Goal: Task Accomplishment & Management: Manage account settings

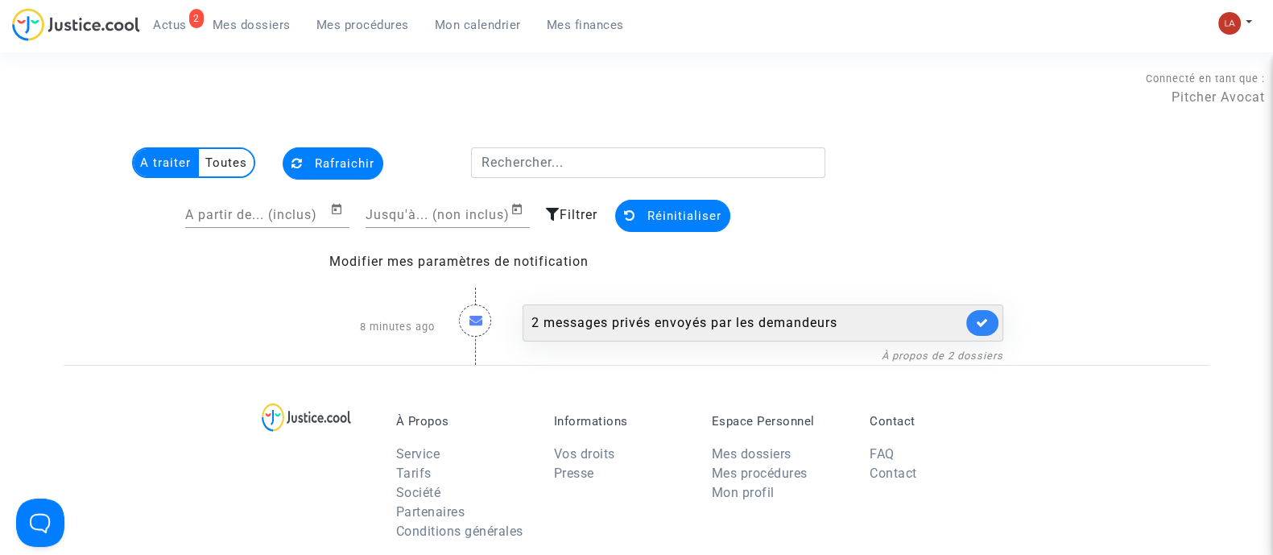
click at [809, 321] on div "2 messages privés envoyés par les demandeurs" at bounding box center [746, 322] width 431 height 19
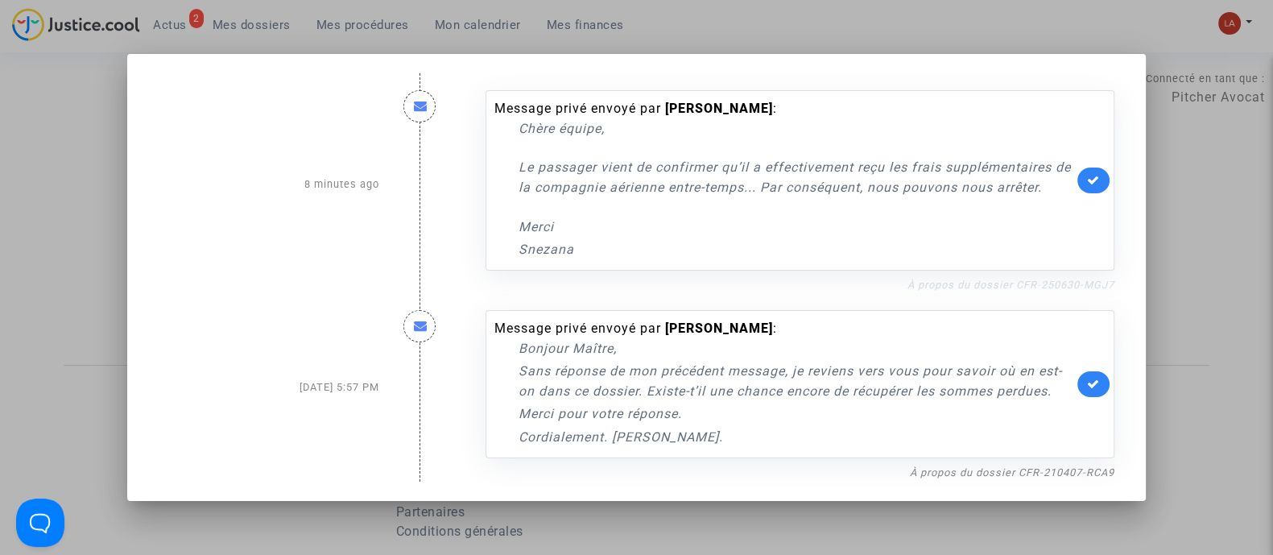
click at [940, 284] on link "À propos du dossier CFR-250630-MGJ7" at bounding box center [1010, 285] width 207 height 12
click at [1094, 181] on icon at bounding box center [1093, 180] width 13 height 12
click at [1160, 307] on div at bounding box center [636, 277] width 1273 height 555
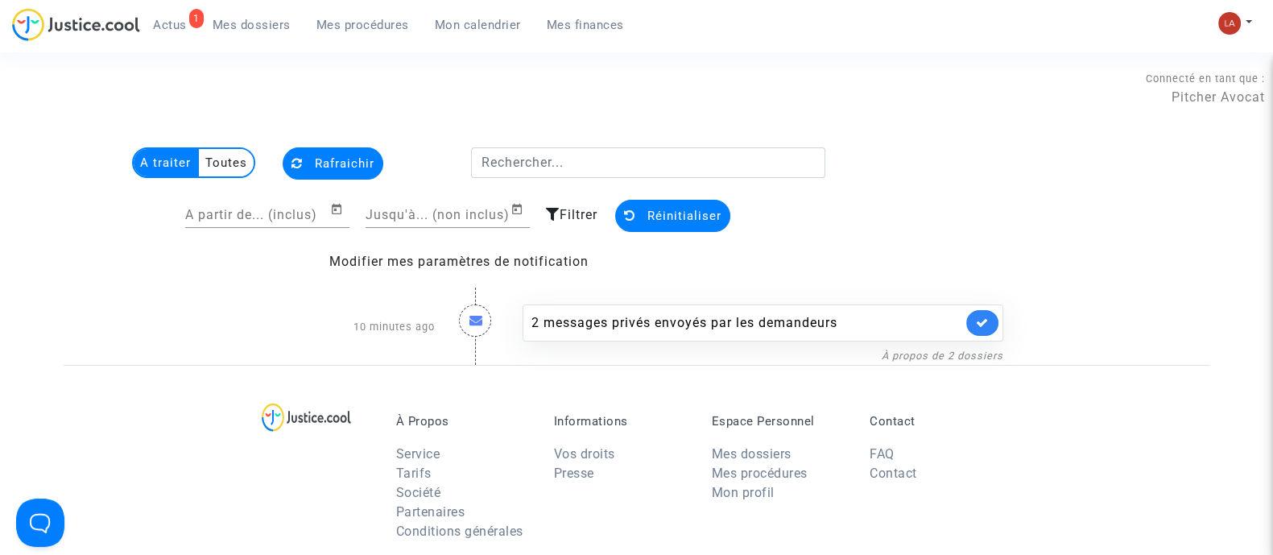
click at [275, 32] on link "Mes dossiers" at bounding box center [252, 25] width 104 height 24
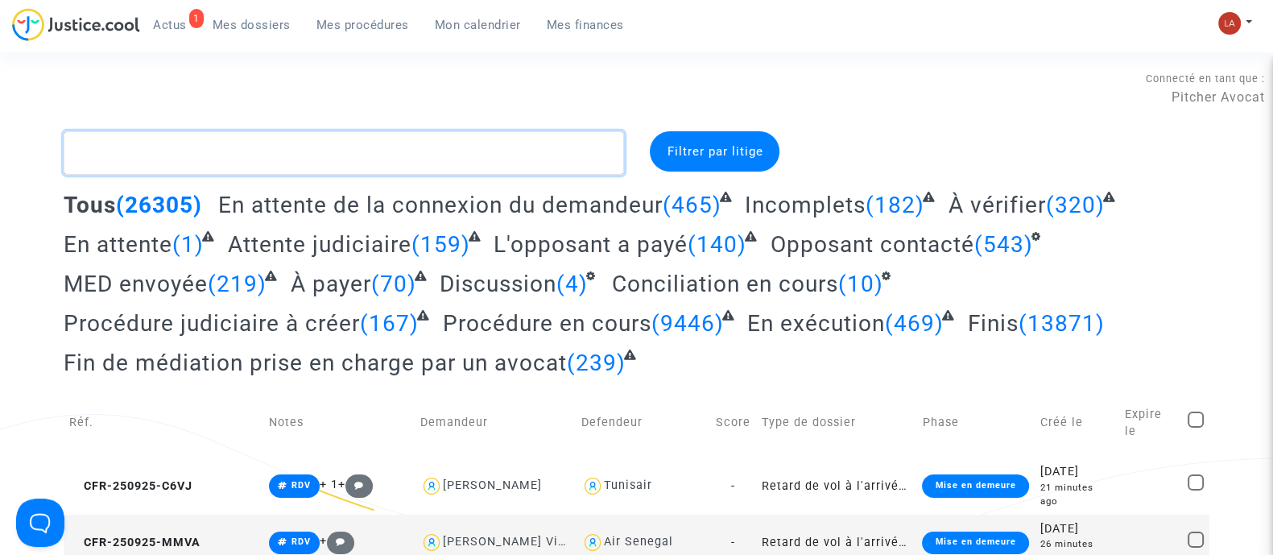
click at [177, 172] on textarea at bounding box center [344, 152] width 560 height 43
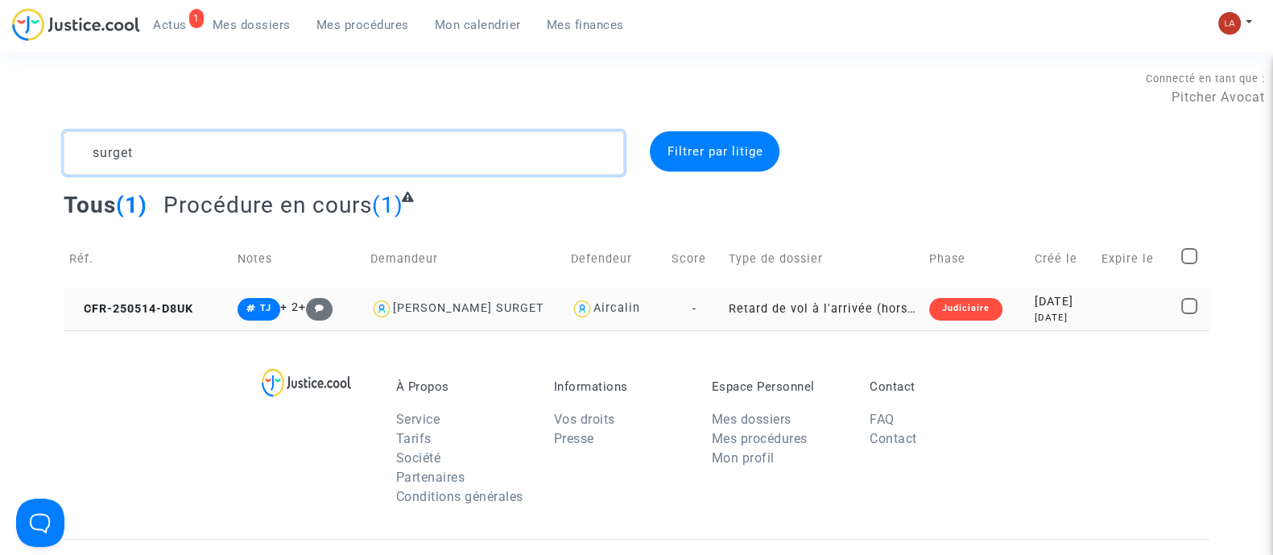
type textarea "surget"
click at [137, 297] on td "CFR-250514-D8UK" at bounding box center [148, 308] width 168 height 43
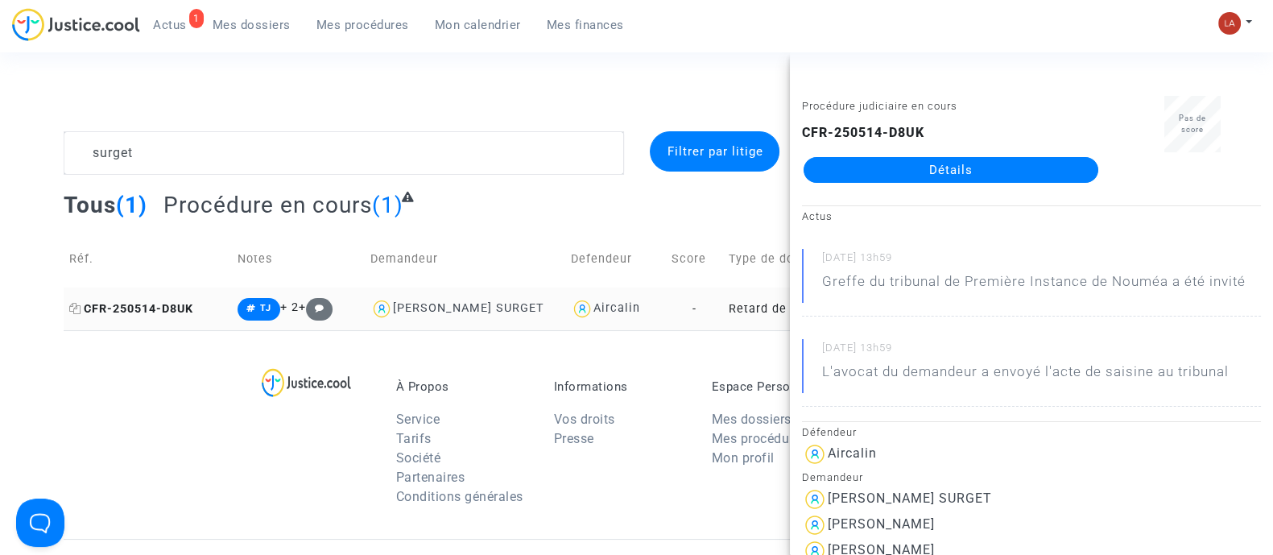
click at [73, 308] on icon at bounding box center [75, 308] width 12 height 11
click at [936, 172] on link "Détails" at bounding box center [951, 170] width 295 height 26
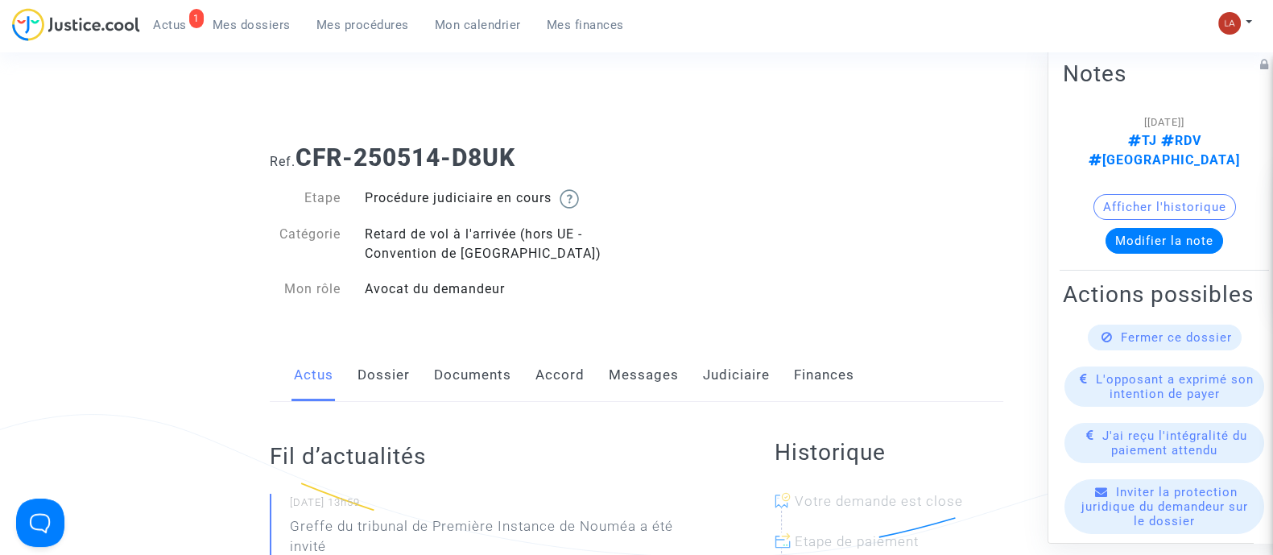
click at [628, 378] on link "Messages" at bounding box center [644, 375] width 70 height 53
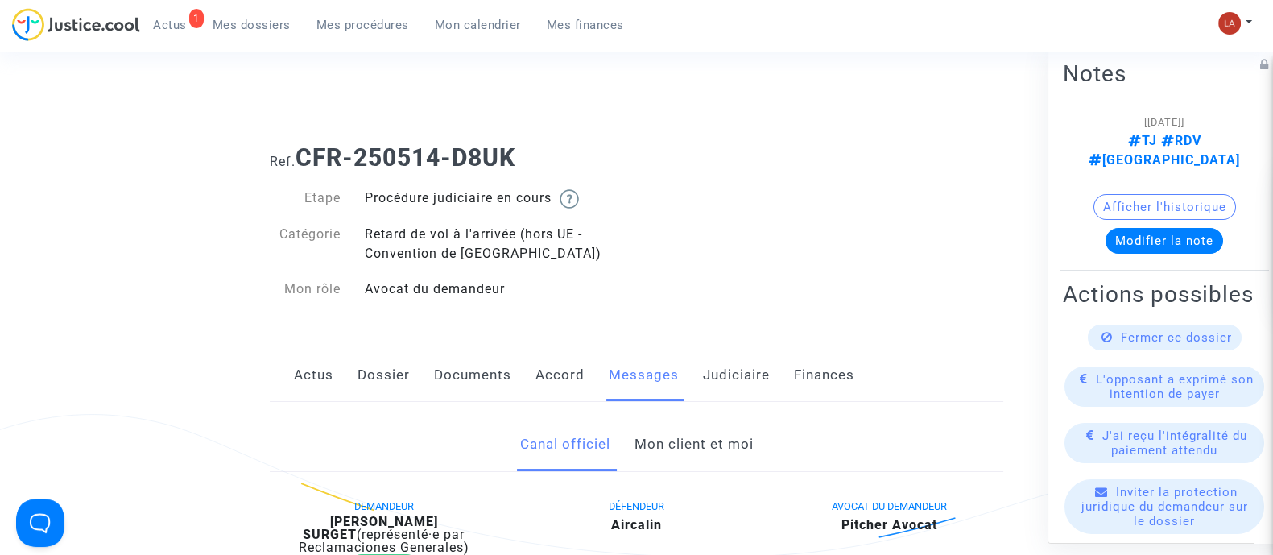
click at [674, 448] on link "Mon client et moi" at bounding box center [693, 444] width 119 height 53
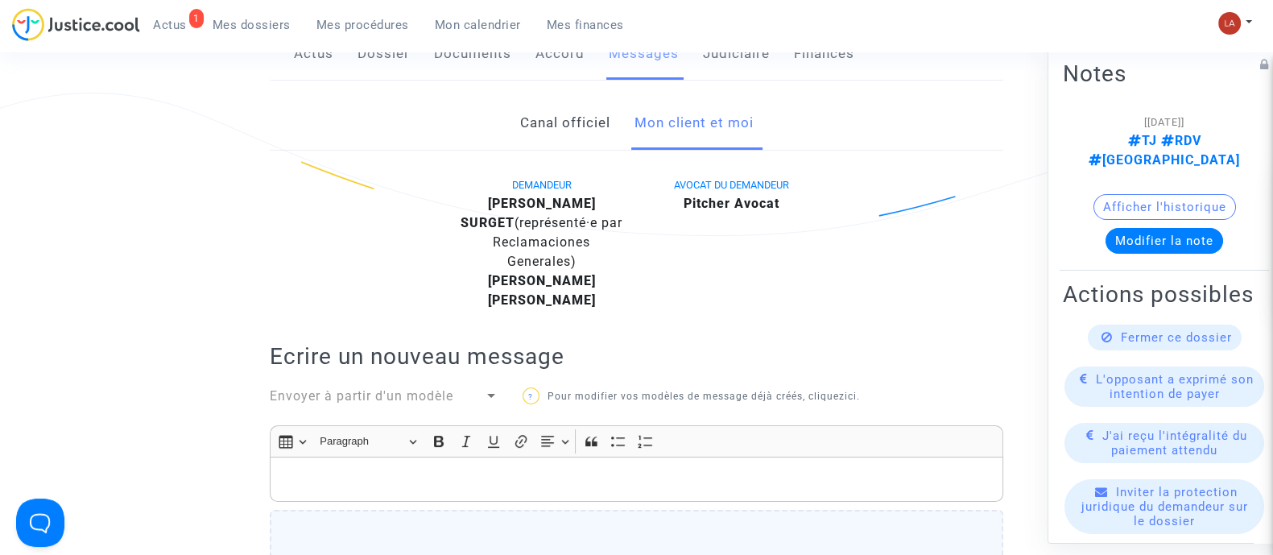
scroll to position [321, 0]
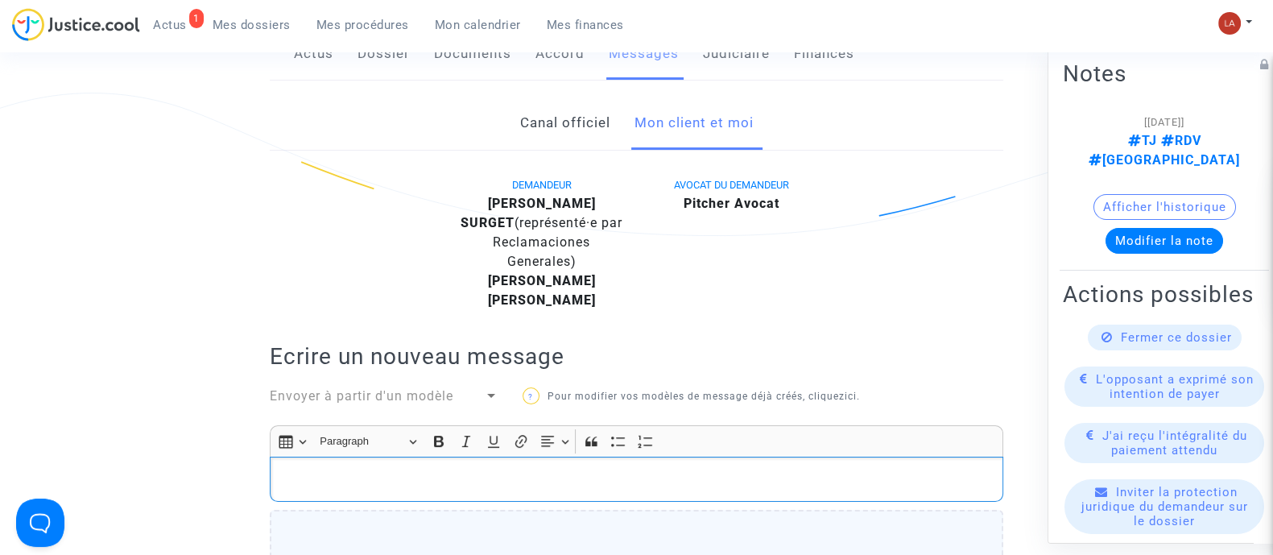
click at [633, 465] on div "Rich Text Editor, main" at bounding box center [637, 479] width 734 height 45
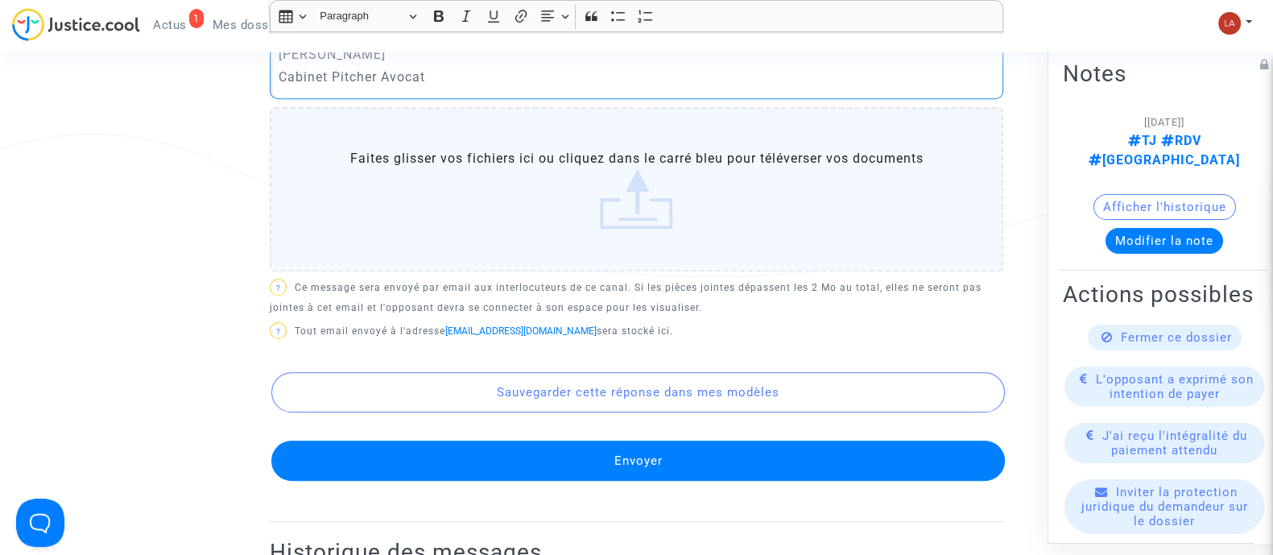
scroll to position [990, 0]
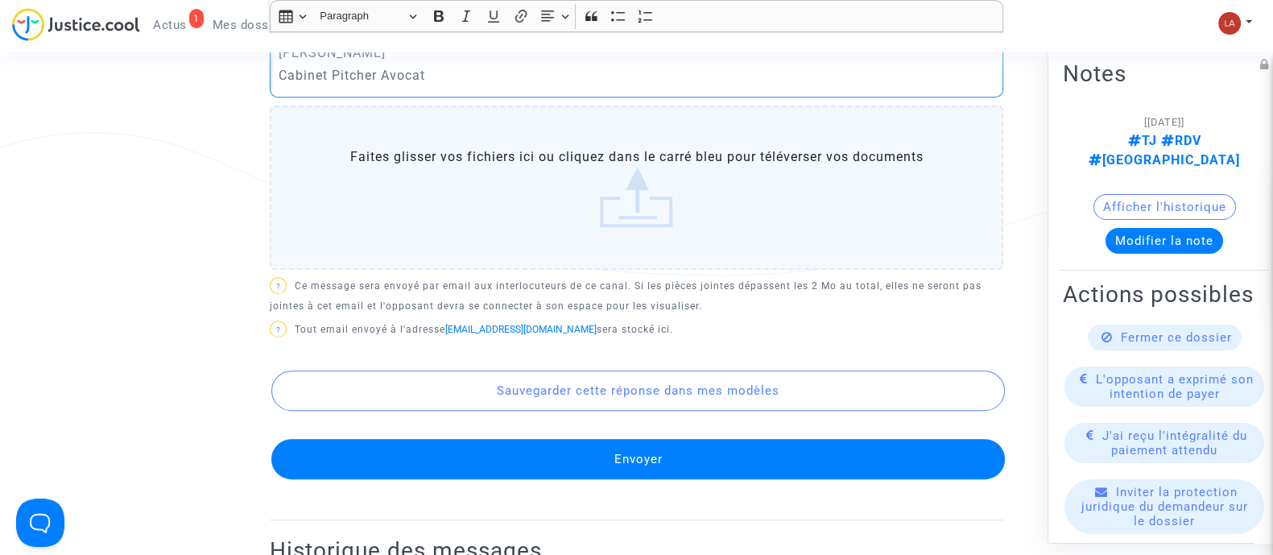
click at [477, 228] on label "Faites glisser vos fichiers ici ou cliquez dans le carré bleu pour téléverser v…" at bounding box center [637, 187] width 734 height 164
click at [0, 0] on input "Faites glisser vos fichiers ici ou cliquez dans le carré bleu pour téléverser v…" at bounding box center [0, 0] width 0 height 0
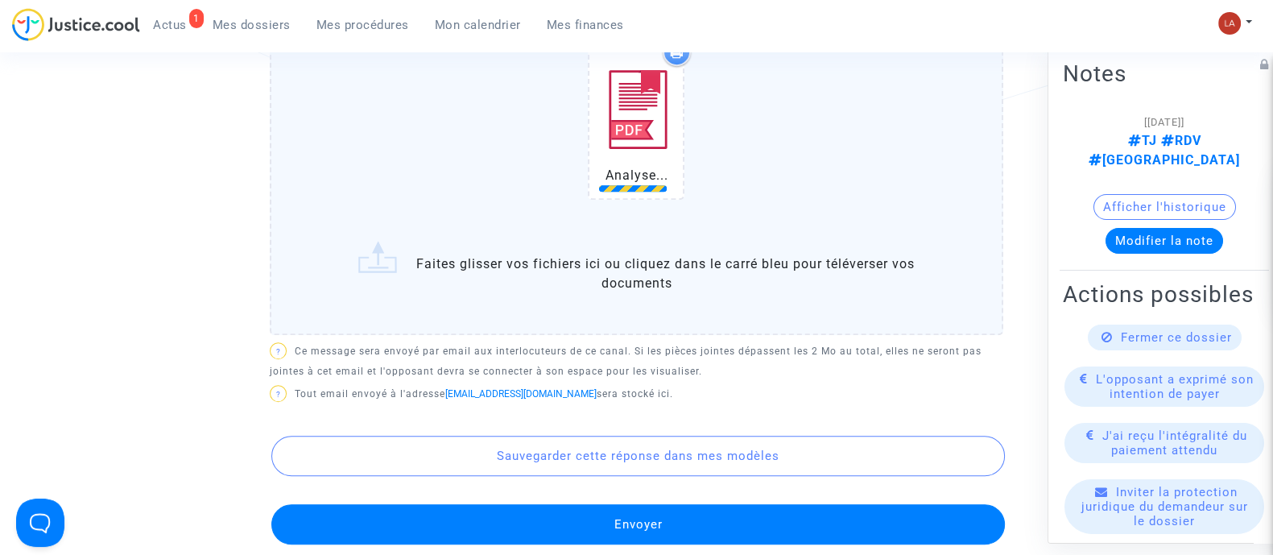
scroll to position [1200, 0]
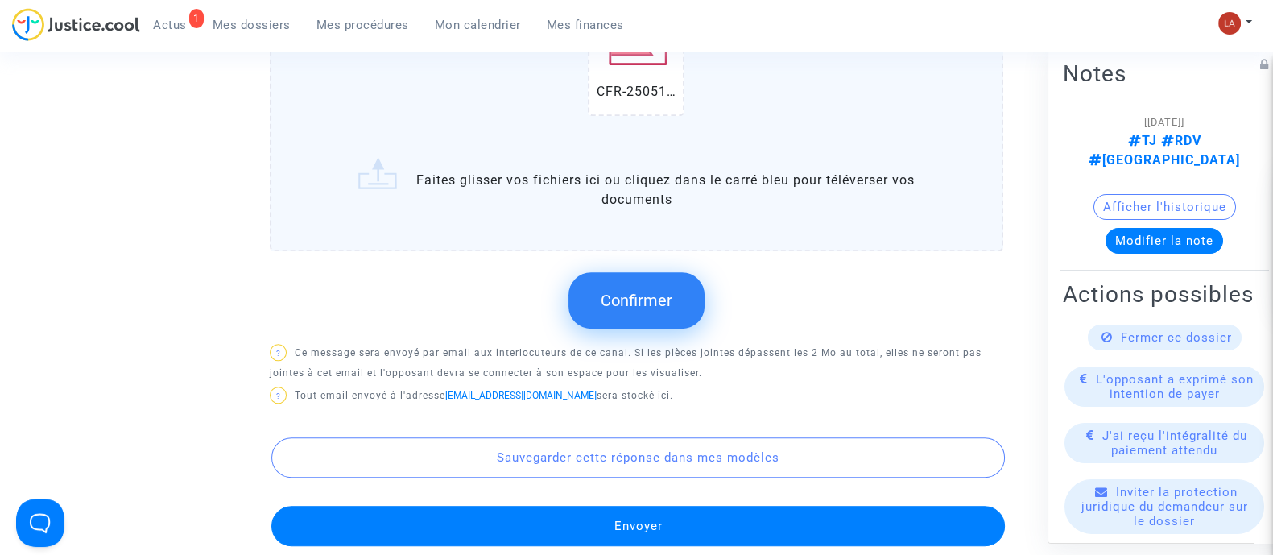
click at [673, 308] on button "Confirmer" at bounding box center [636, 300] width 136 height 56
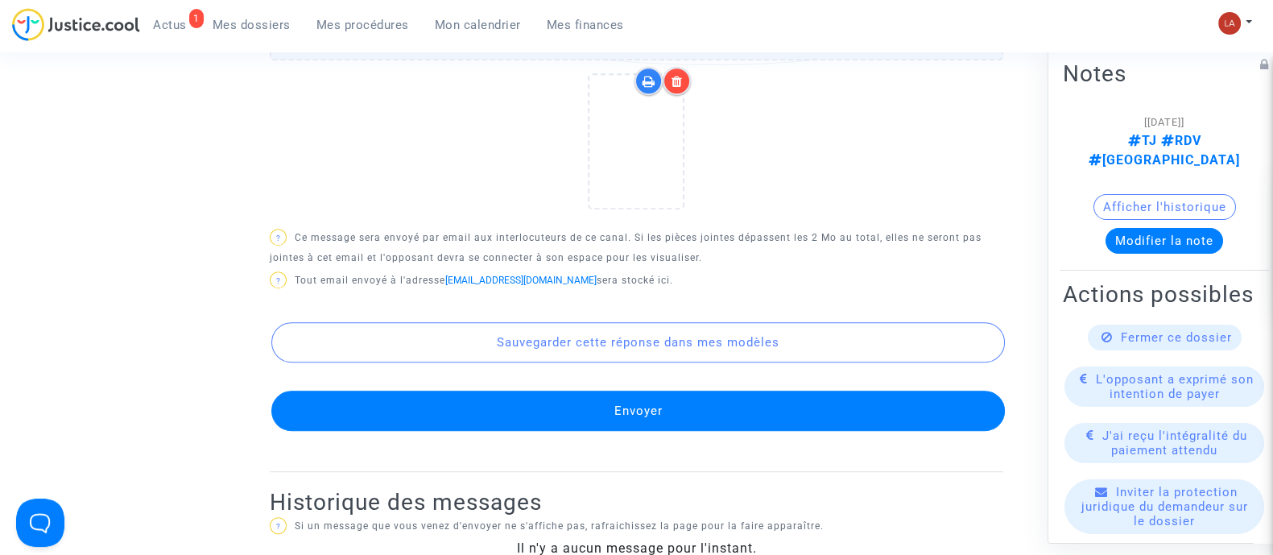
click at [773, 400] on button "Envoyer" at bounding box center [638, 411] width 734 height 40
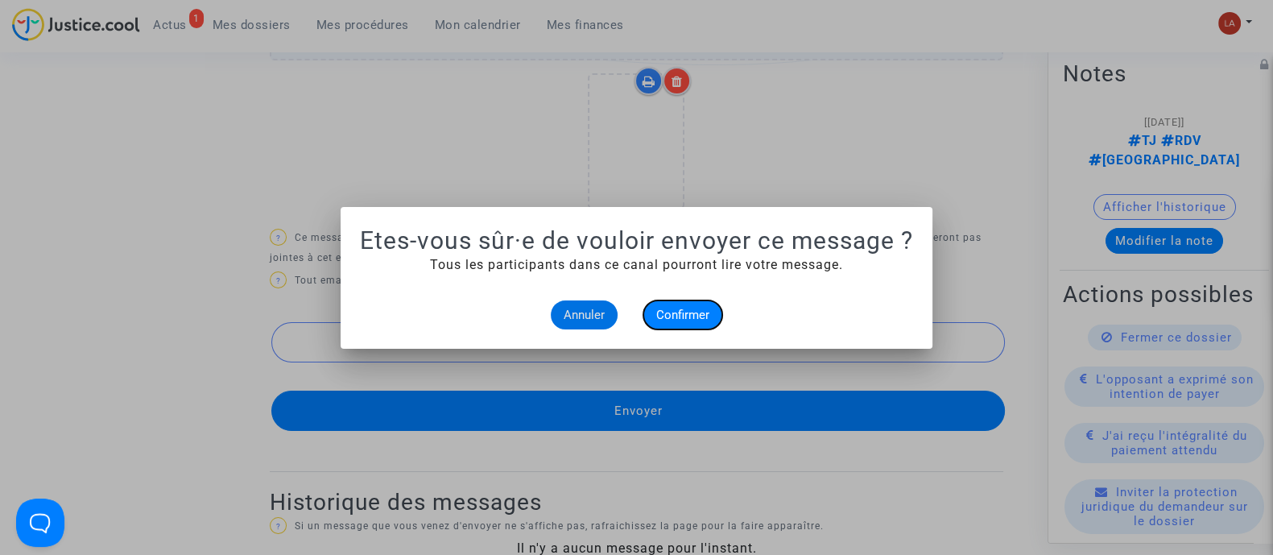
click at [688, 304] on button "Confirmer" at bounding box center [682, 314] width 79 height 29
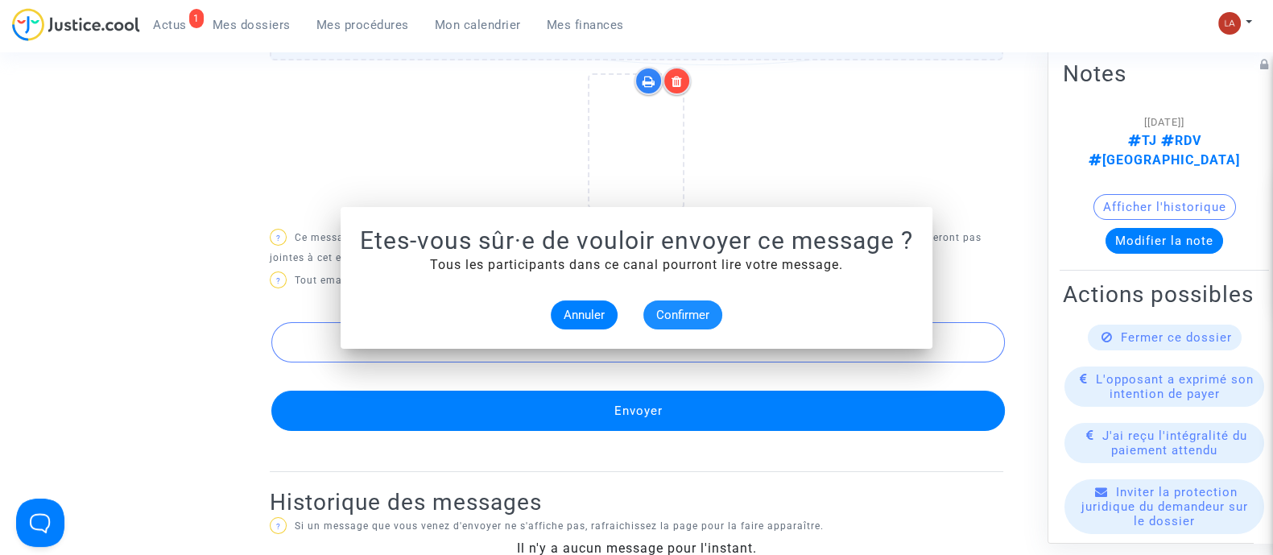
scroll to position [1200, 0]
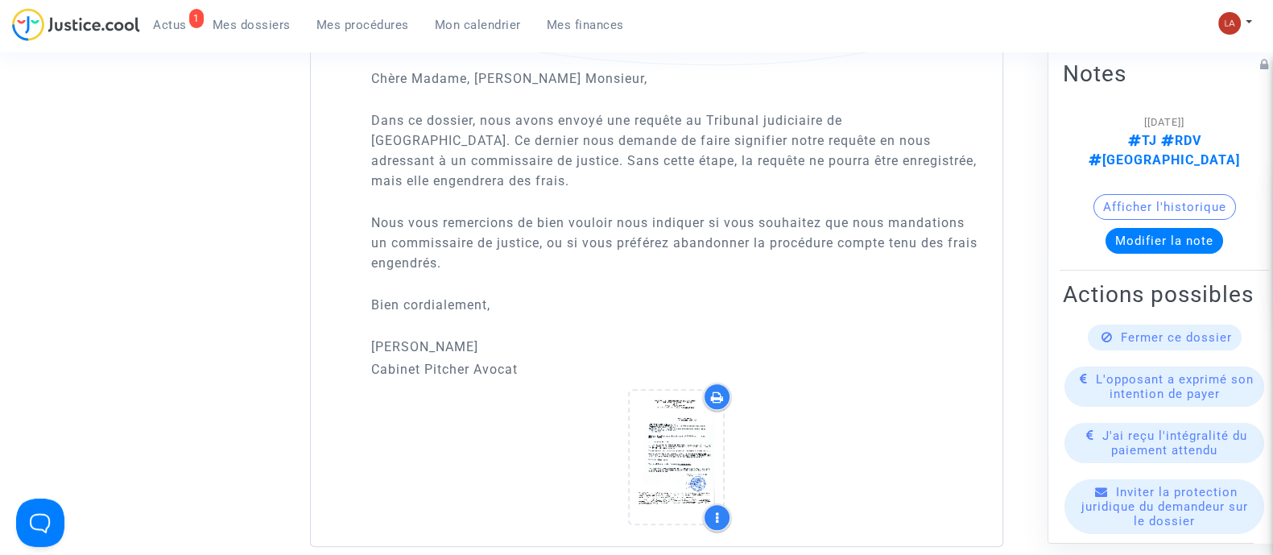
click at [267, 19] on span "Mes dossiers" at bounding box center [252, 25] width 78 height 14
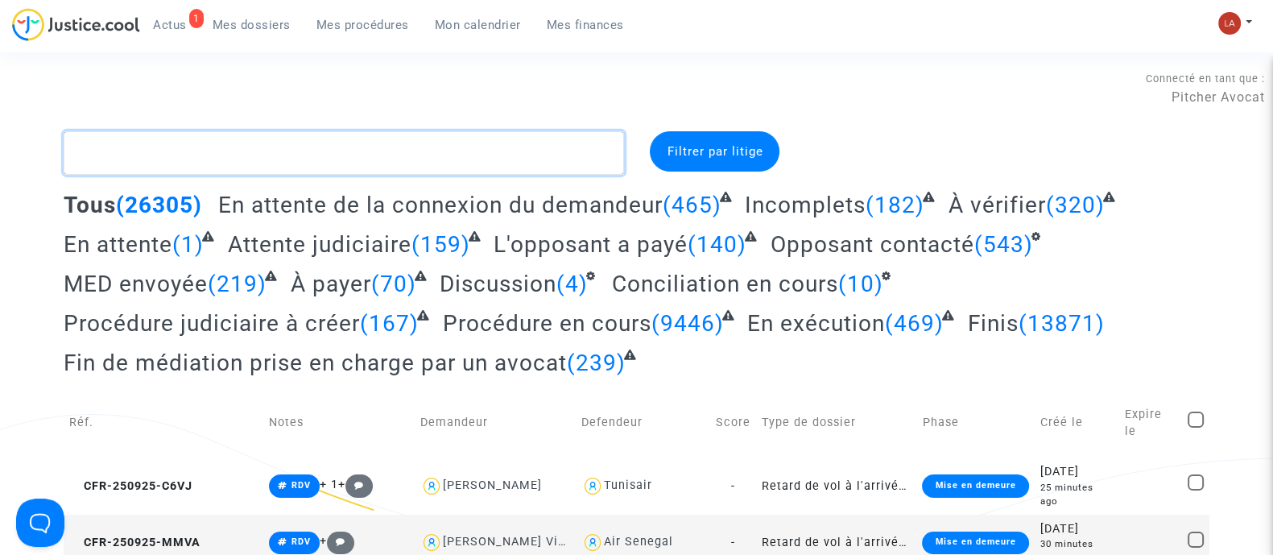
click at [468, 153] on textarea at bounding box center [344, 152] width 560 height 43
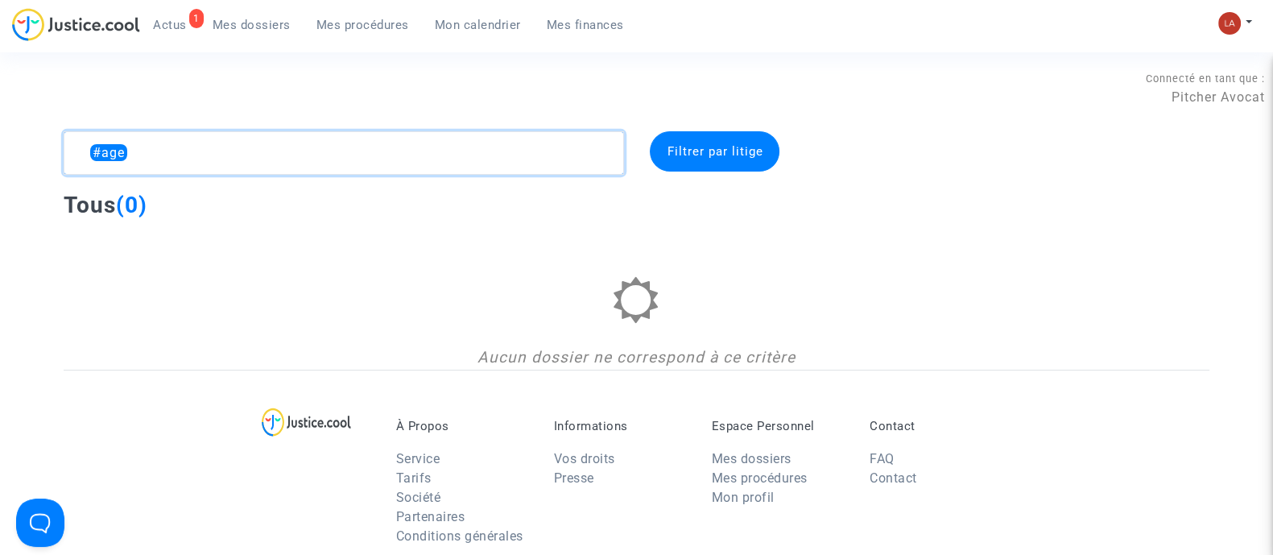
click at [258, 159] on textarea at bounding box center [344, 152] width 560 height 43
type textarea "h"
type textarea "jaouadi"
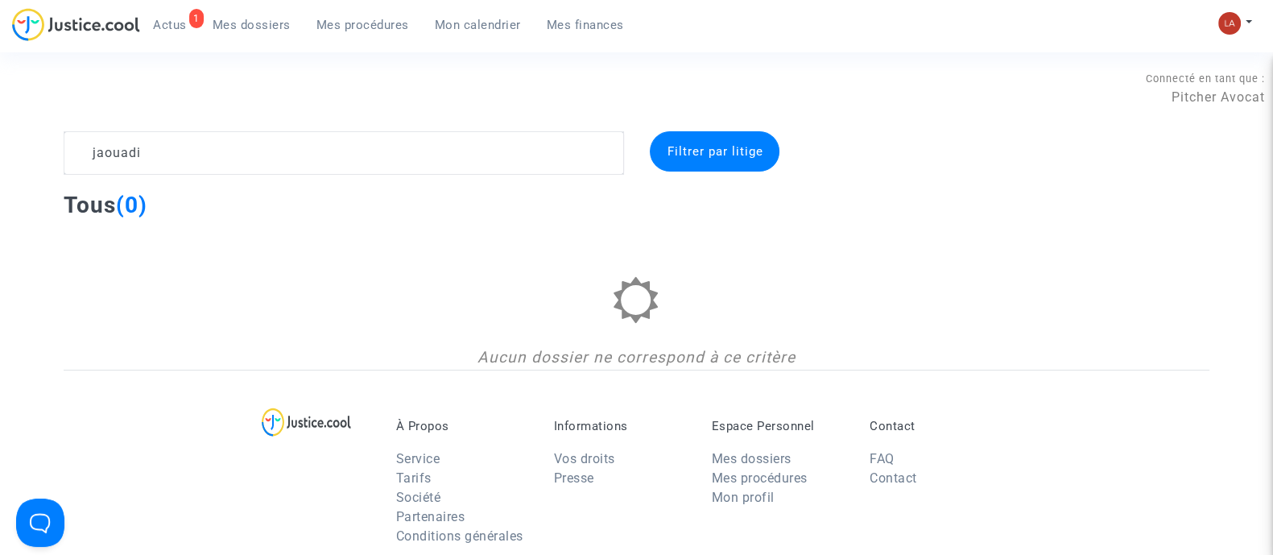
click at [221, 31] on span "Mes dossiers" at bounding box center [252, 25] width 78 height 14
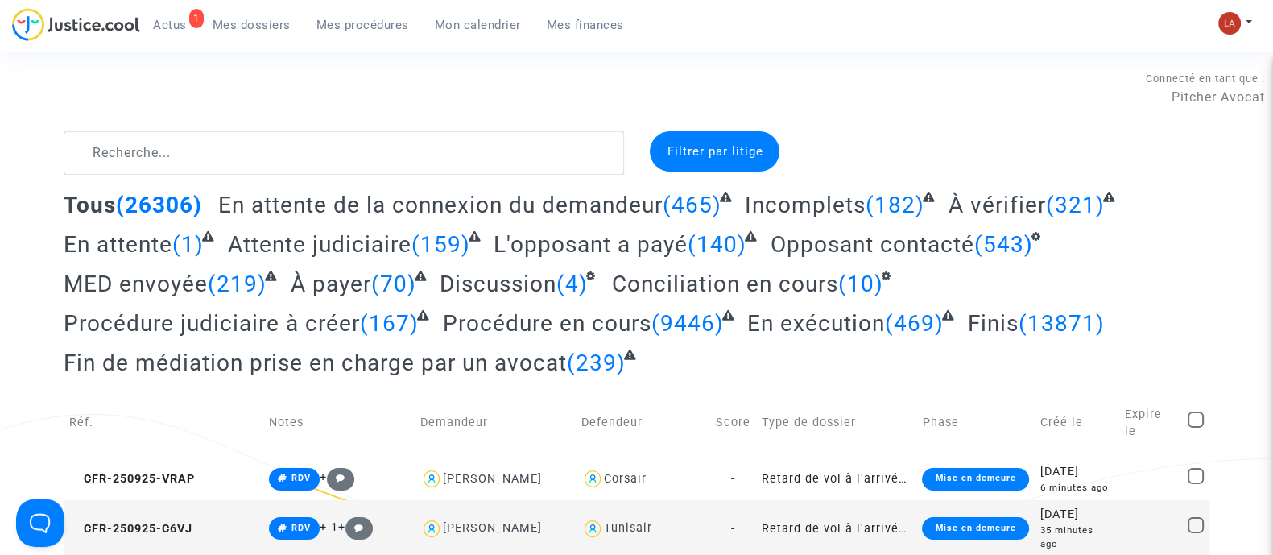
click at [543, 369] on span "Fin de médiation prise en charge par un avocat" at bounding box center [315, 362] width 503 height 27
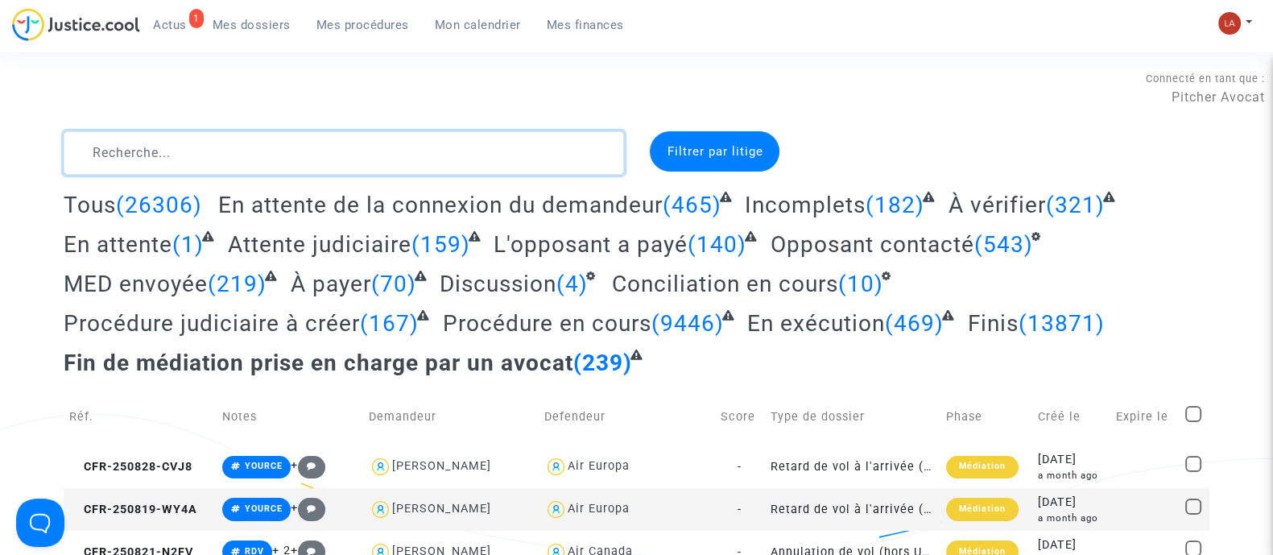
click at [393, 162] on textarea at bounding box center [344, 152] width 560 height 43
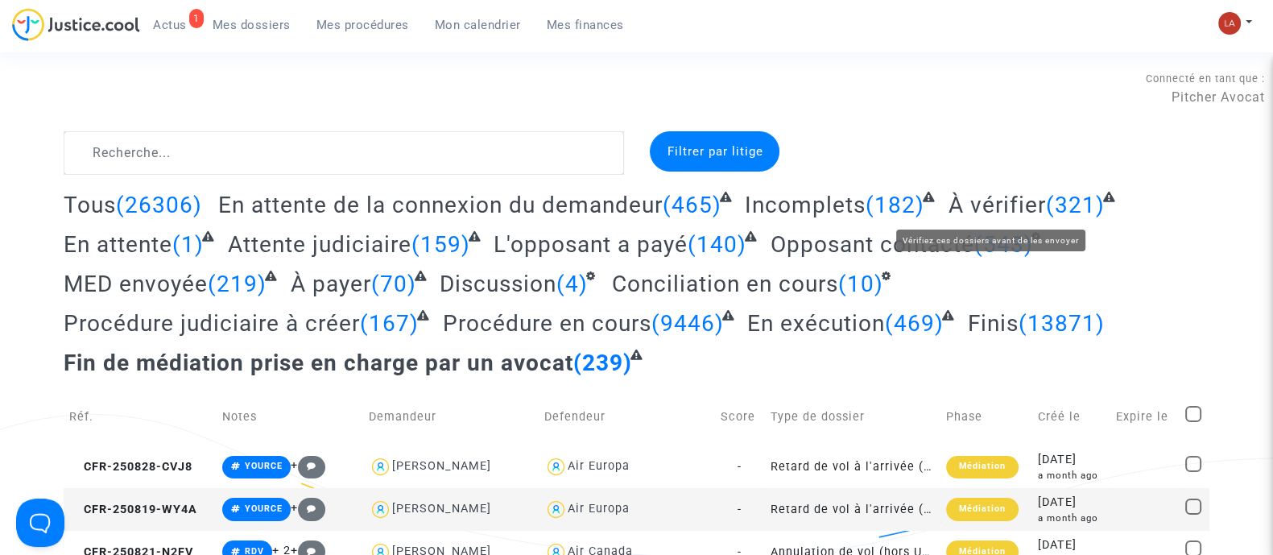
click at [1035, 199] on span "À vérifier" at bounding box center [996, 205] width 97 height 27
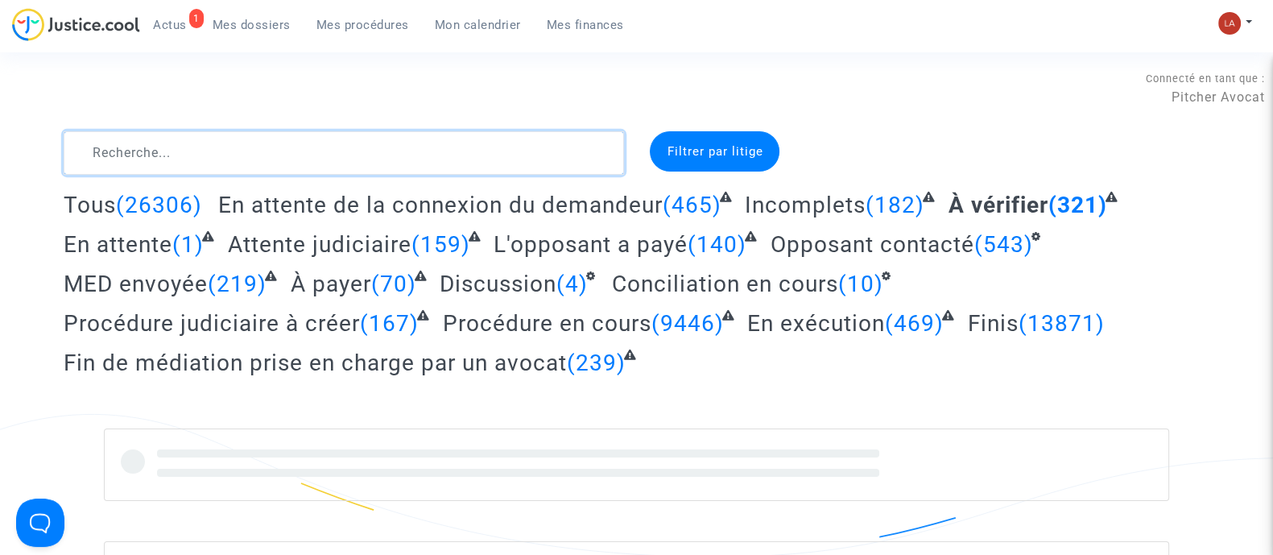
click at [204, 147] on textarea at bounding box center [344, 152] width 560 height 43
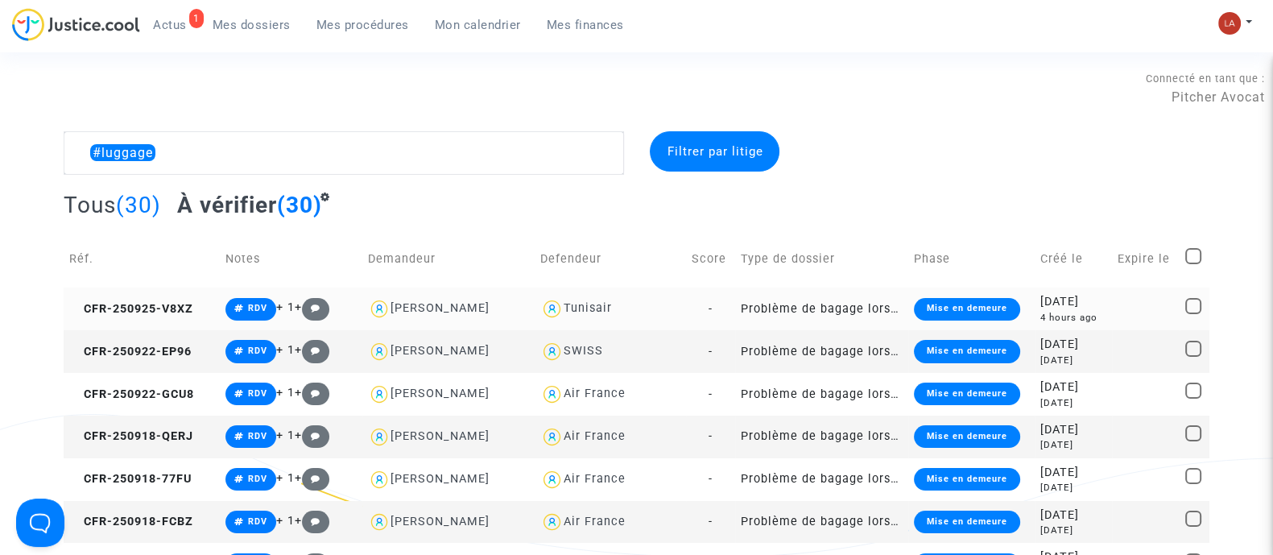
click at [468, 302] on div "Faten Marouani" at bounding box center [440, 308] width 99 height 14
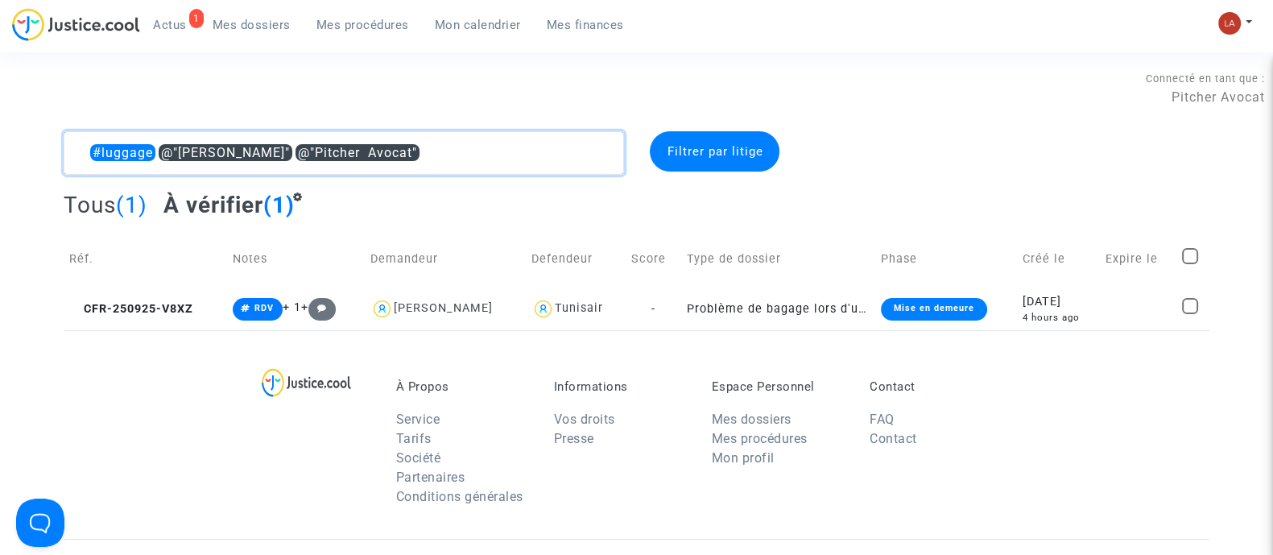
drag, startPoint x: 163, startPoint y: 148, endPoint x: 21, endPoint y: 148, distance: 142.5
click at [21, 148] on div "#luggage @"Faten Marouani" @"Pitcher Avocat" Filtrer par litige Tous (1) À véri…" at bounding box center [636, 230] width 1273 height 199
type textarea "@"Faten Marouani" @"Pitcher Avocat""
drag, startPoint x: 436, startPoint y: 152, endPoint x: -31, endPoint y: 130, distance: 468.3
click at [0, 130] on html "1 Actus Mes dossiers Mes procédures Mon calendrier Mes finances Mon profil Chan…" at bounding box center [636, 464] width 1273 height 928
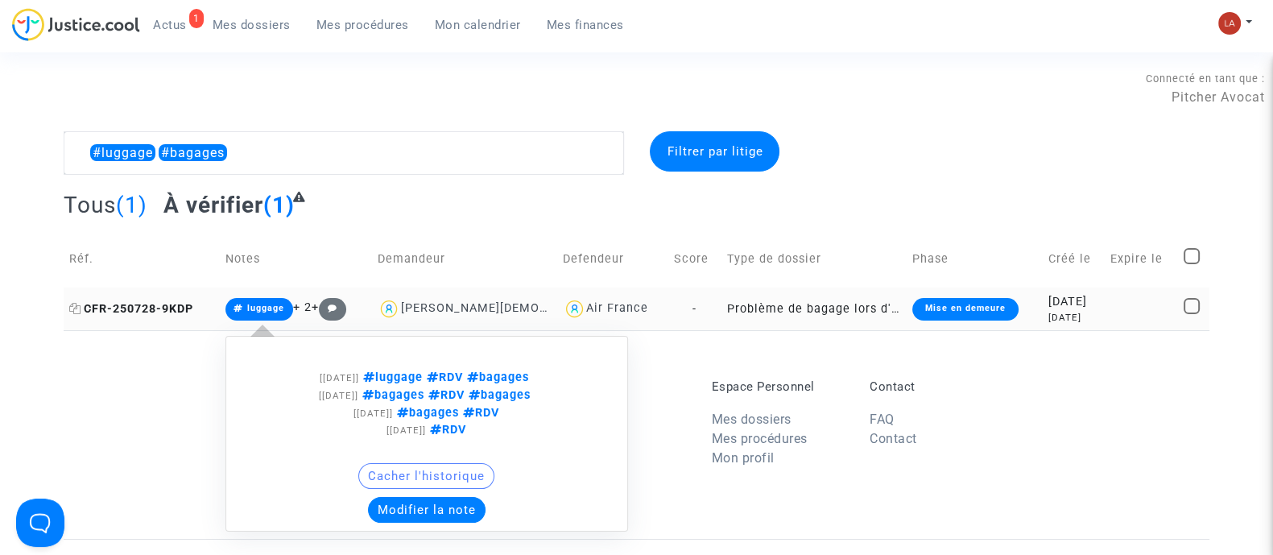
click at [122, 308] on span "CFR-250728-9KDP" at bounding box center [131, 309] width 124 height 14
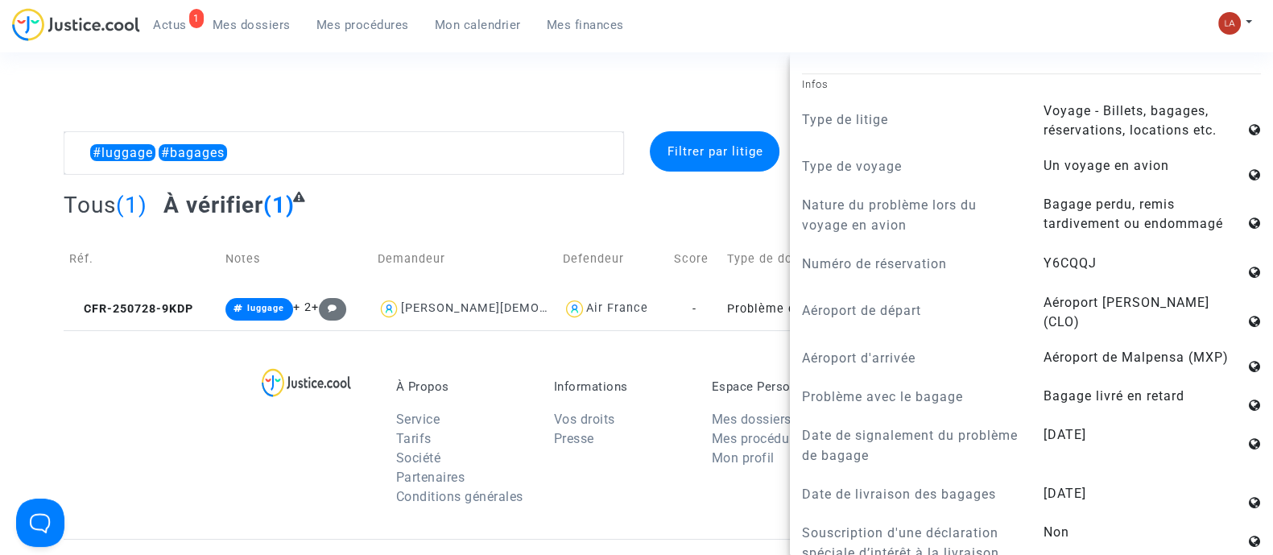
scroll to position [1812, 0]
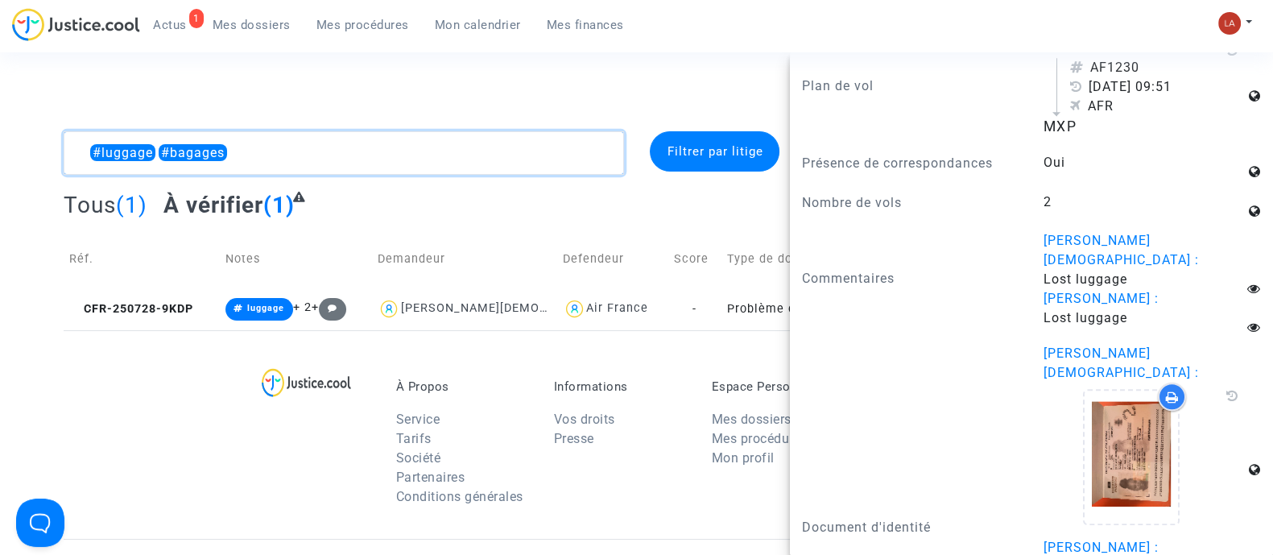
drag, startPoint x: 162, startPoint y: 148, endPoint x: 736, endPoint y: 151, distance: 574.1
click at [736, 151] on div "#luggage #bagages Filtrer par litige" at bounding box center [637, 152] width 1170 height 43
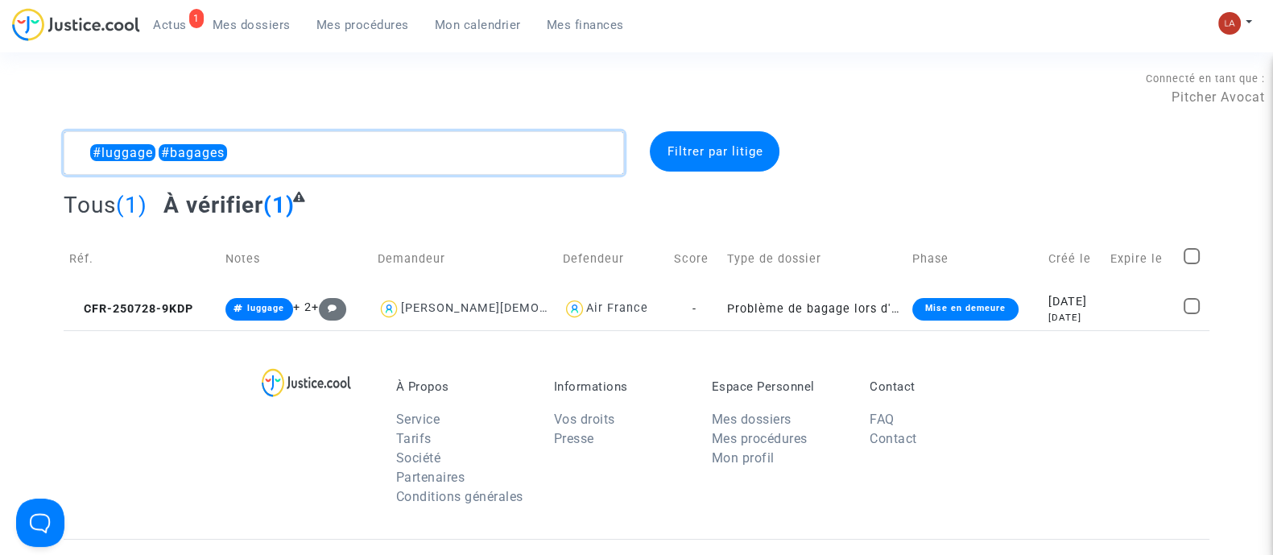
scroll to position [0, 0]
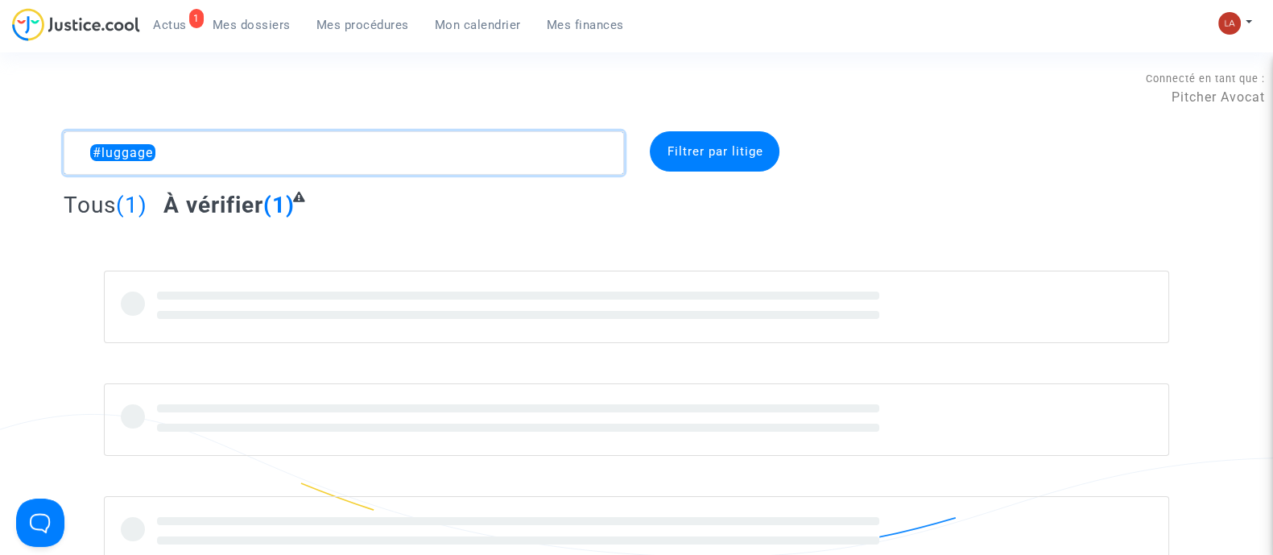
click at [198, 154] on textarea at bounding box center [344, 152] width 560 height 43
type textarea "#luggage #bagages"
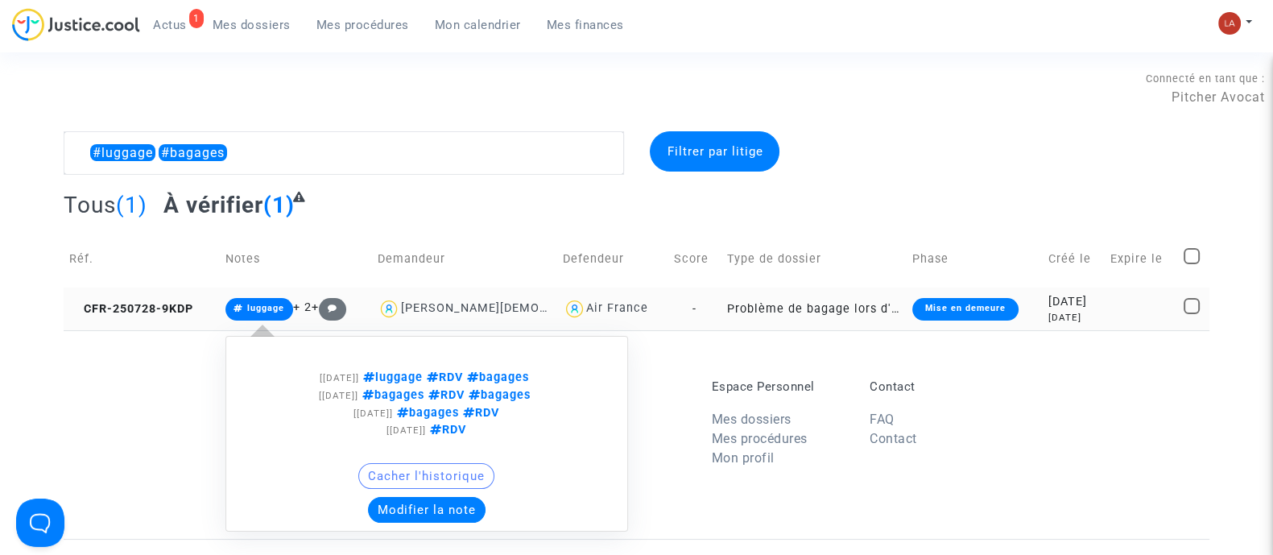
click at [432, 505] on button "Modifier la note" at bounding box center [427, 510] width 118 height 26
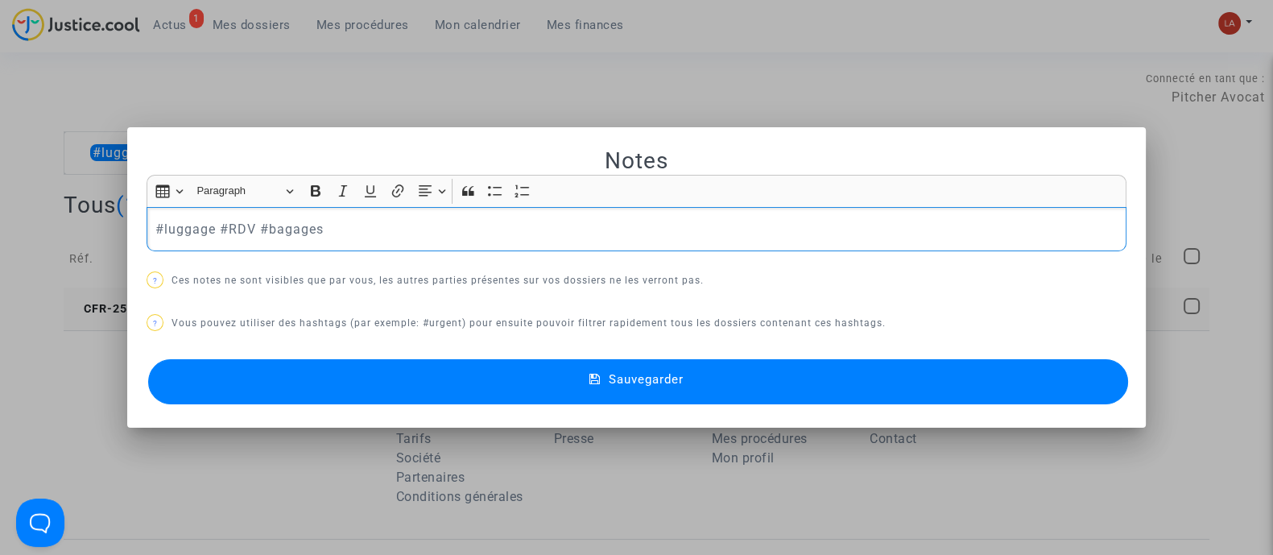
drag, startPoint x: 250, startPoint y: 226, endPoint x: 387, endPoint y: 267, distance: 143.7
click at [387, 267] on div "Notes Rich Text Editor Insert table Insert table Heading Paragraph Paragraph He…" at bounding box center [637, 278] width 980 height 262
click at [353, 396] on button "Sauvegarder" at bounding box center [638, 381] width 980 height 45
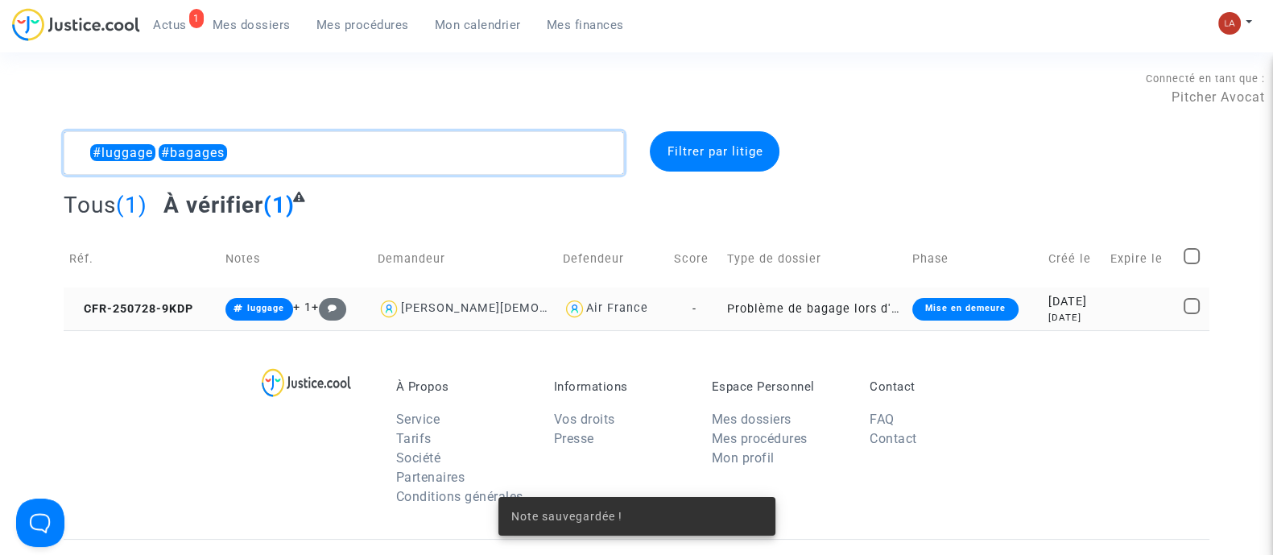
click at [234, 151] on textarea at bounding box center [344, 152] width 560 height 43
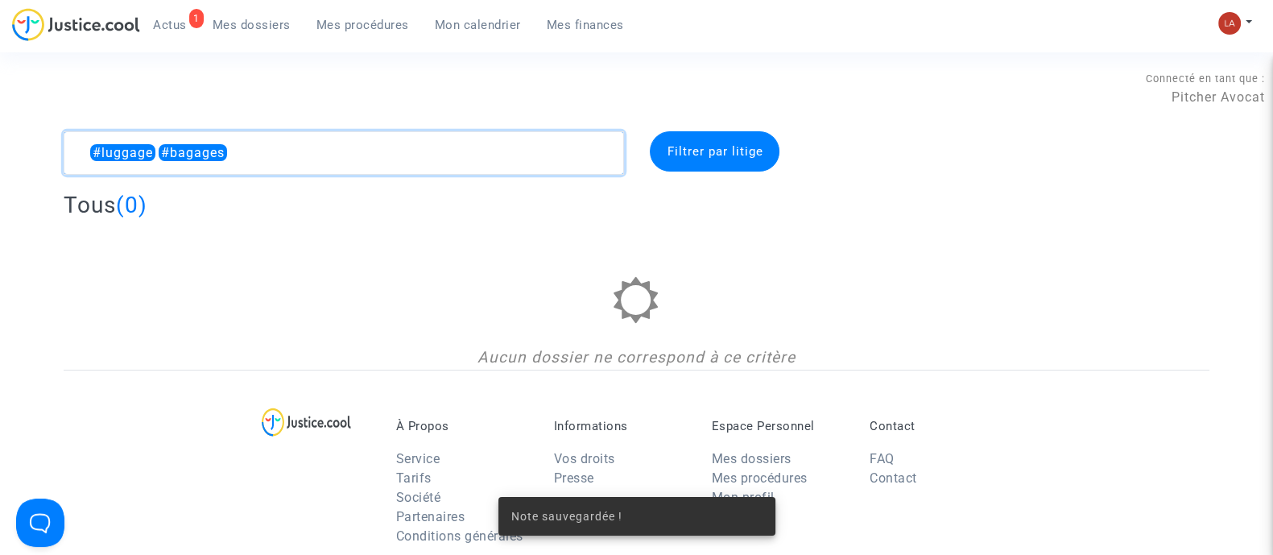
click at [81, 149] on textarea at bounding box center [344, 152] width 560 height 43
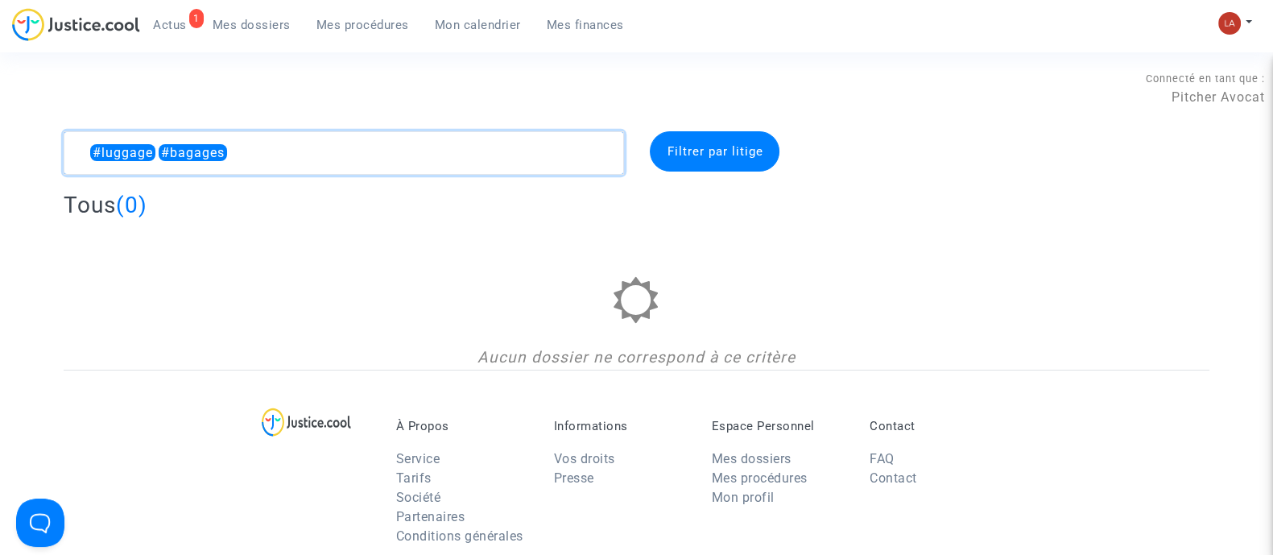
drag, startPoint x: 152, startPoint y: 157, endPoint x: -20, endPoint y: 148, distance: 172.5
click at [0, 148] on html "1 Actus Mes dossiers Mes procédures Mon calendrier Mes finances Mon profil Chan…" at bounding box center [636, 483] width 1273 height 967
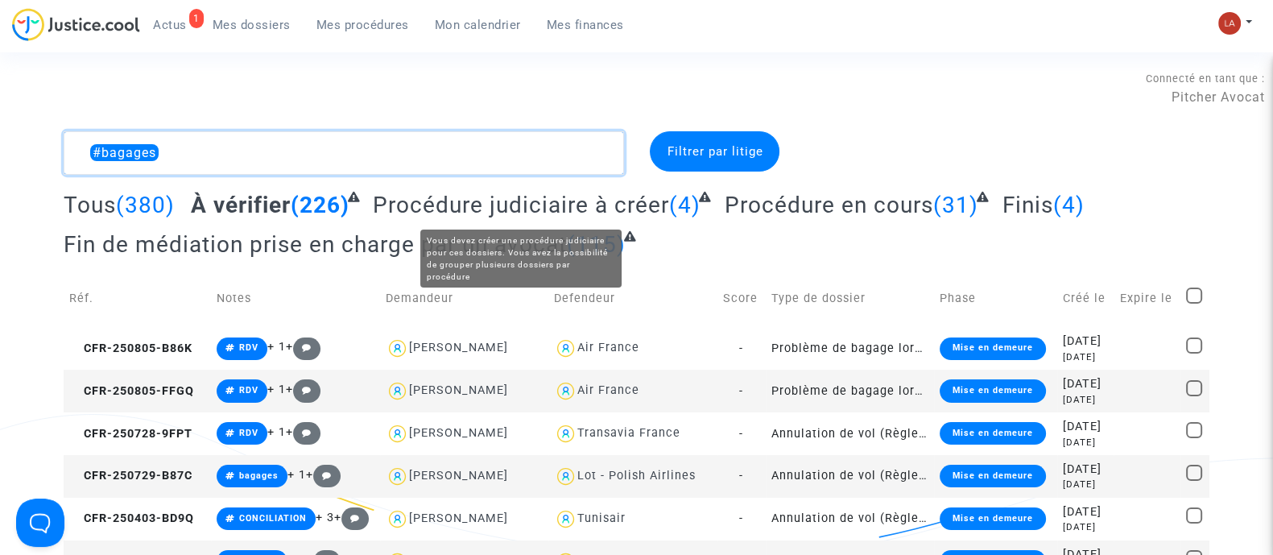
type textarea "#bagages"
click at [506, 197] on span "Procédure judiciaire à créer" at bounding box center [521, 205] width 296 height 27
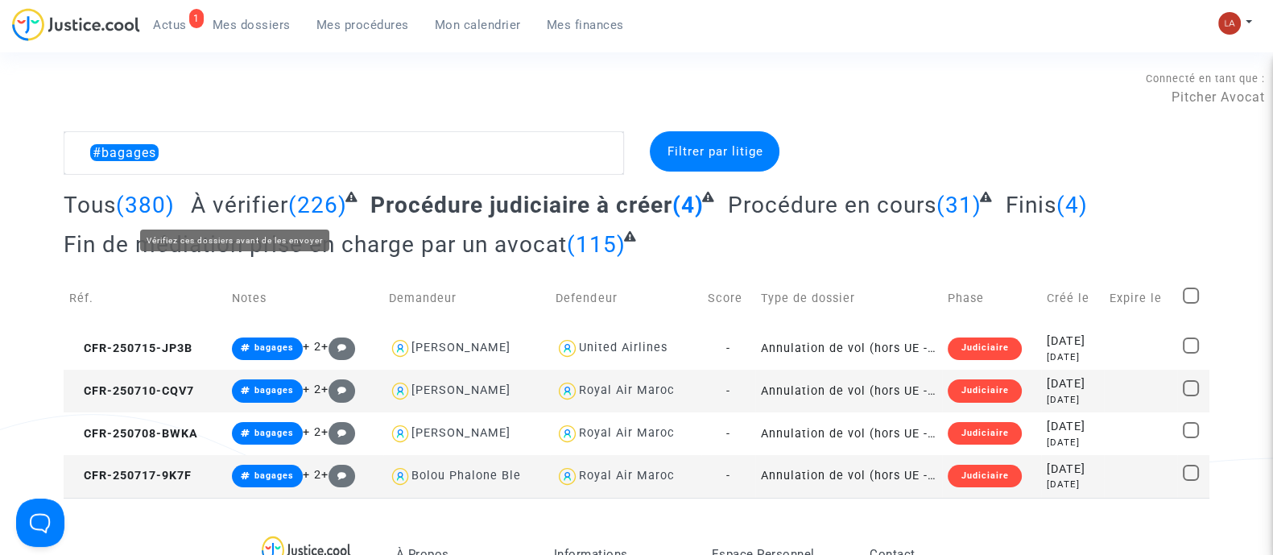
click at [243, 195] on span "À vérifier" at bounding box center [239, 205] width 97 height 27
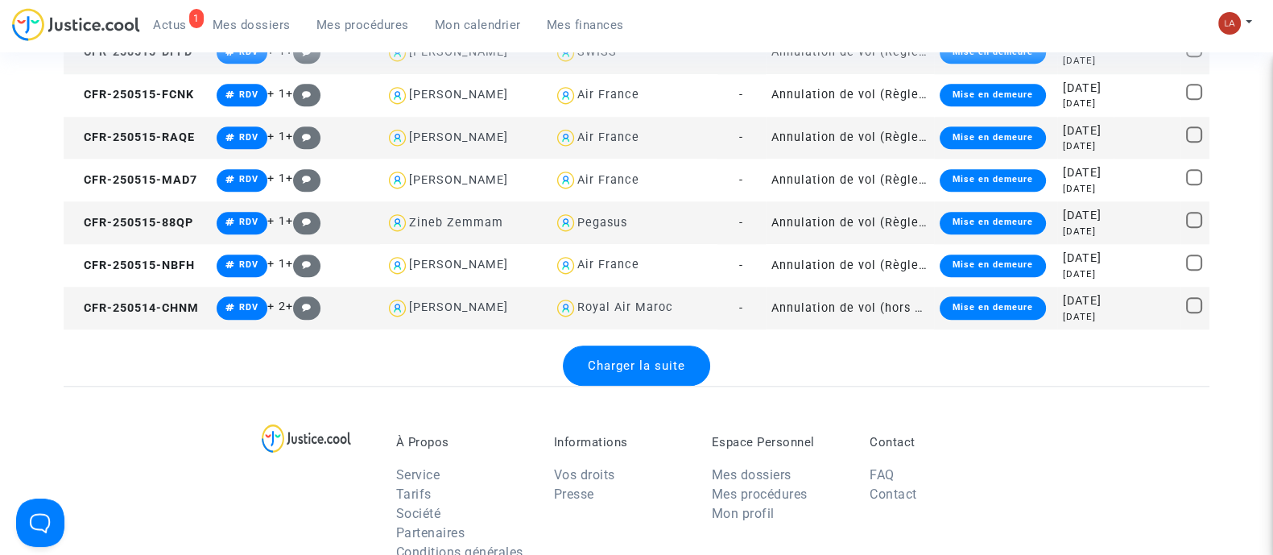
scroll to position [2125, 0]
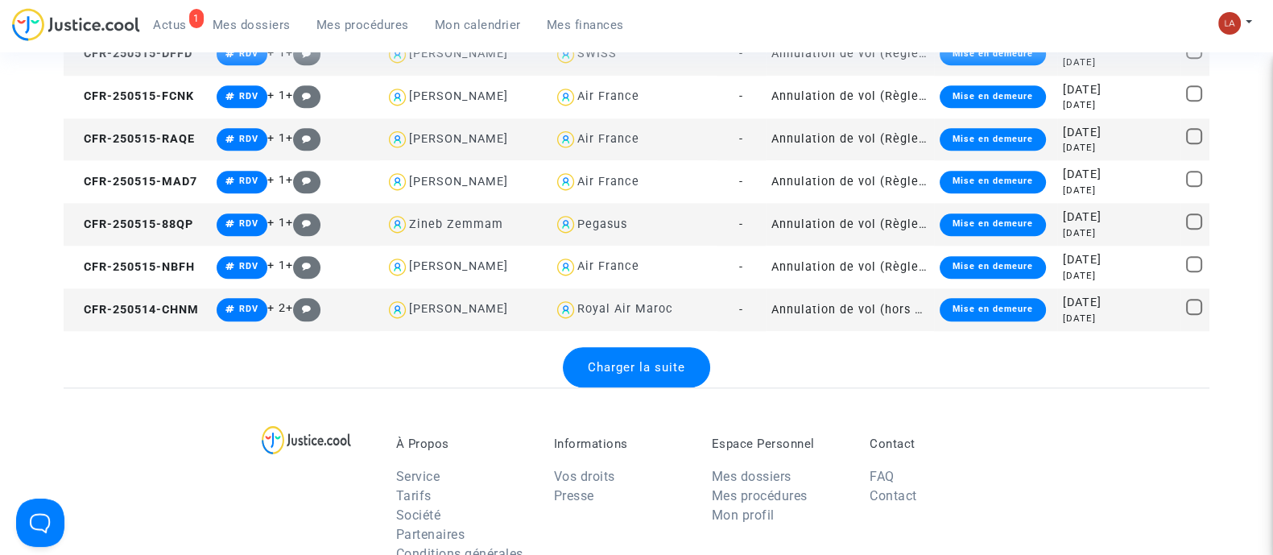
click at [592, 380] on div "Charger la suite" at bounding box center [636, 367] width 147 height 40
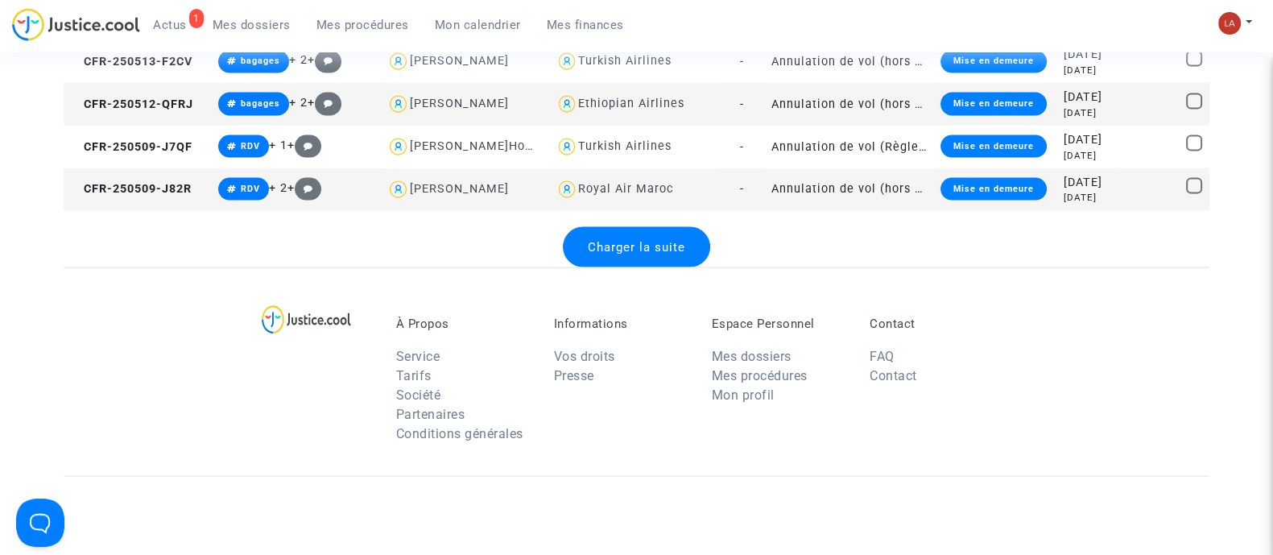
scroll to position [4387, 0]
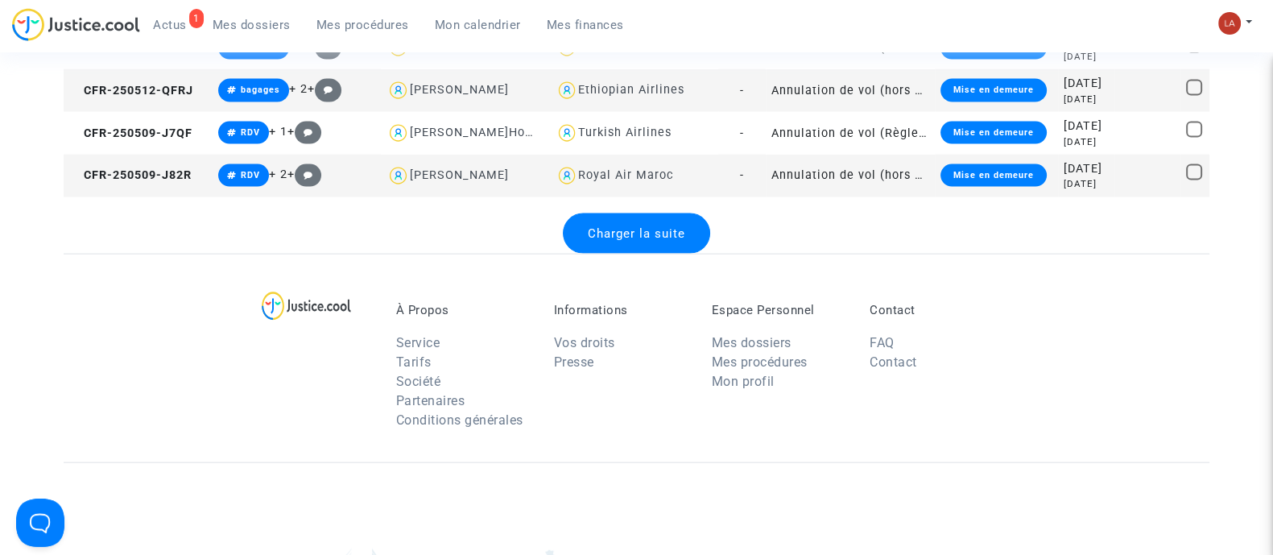
click at [624, 238] on span "Charger la suite" at bounding box center [636, 233] width 97 height 14
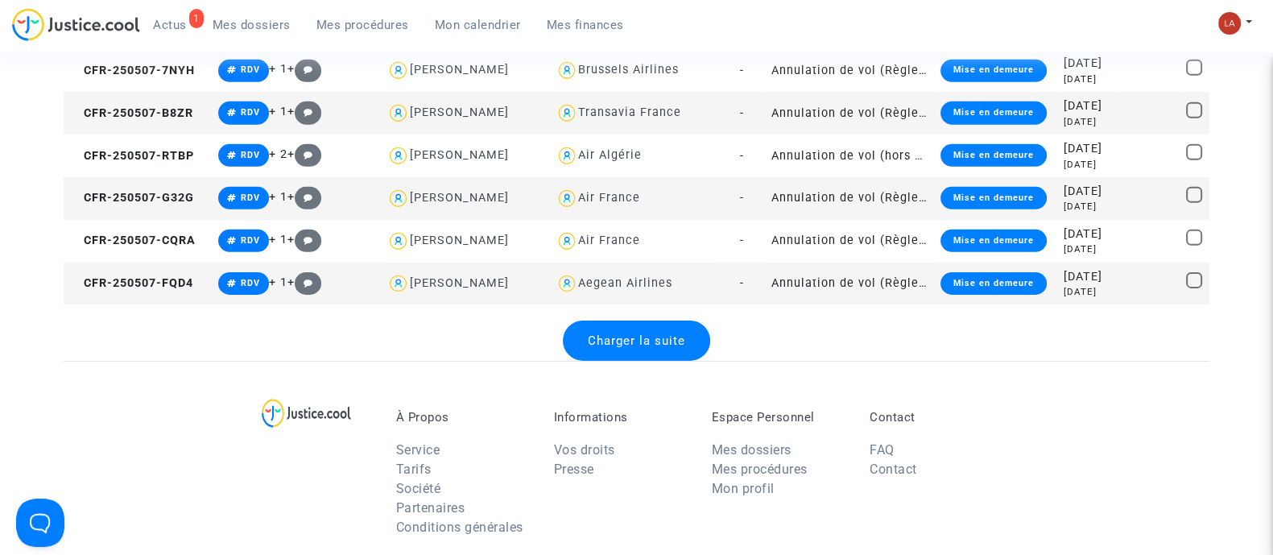
scroll to position [6411, 0]
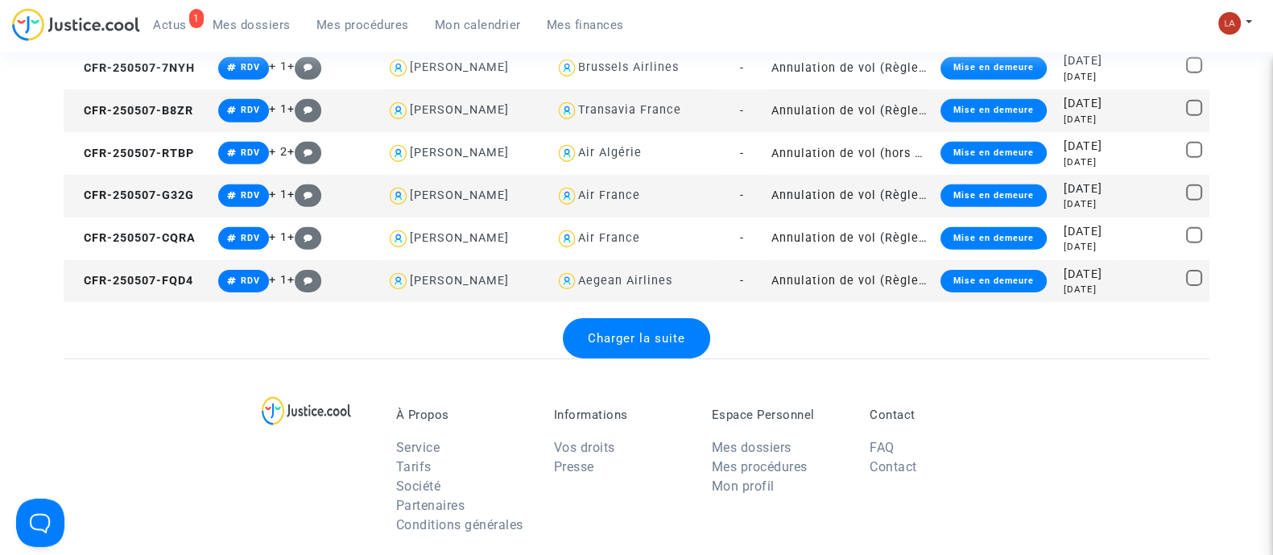
click at [649, 333] on span "Charger la suite" at bounding box center [636, 338] width 97 height 14
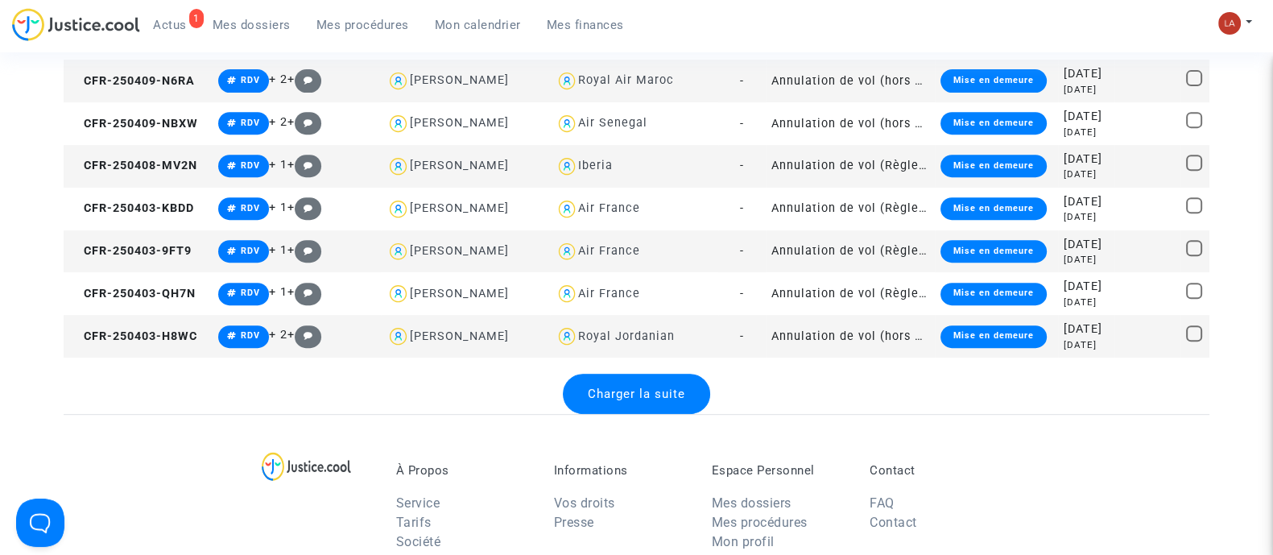
scroll to position [8555, 0]
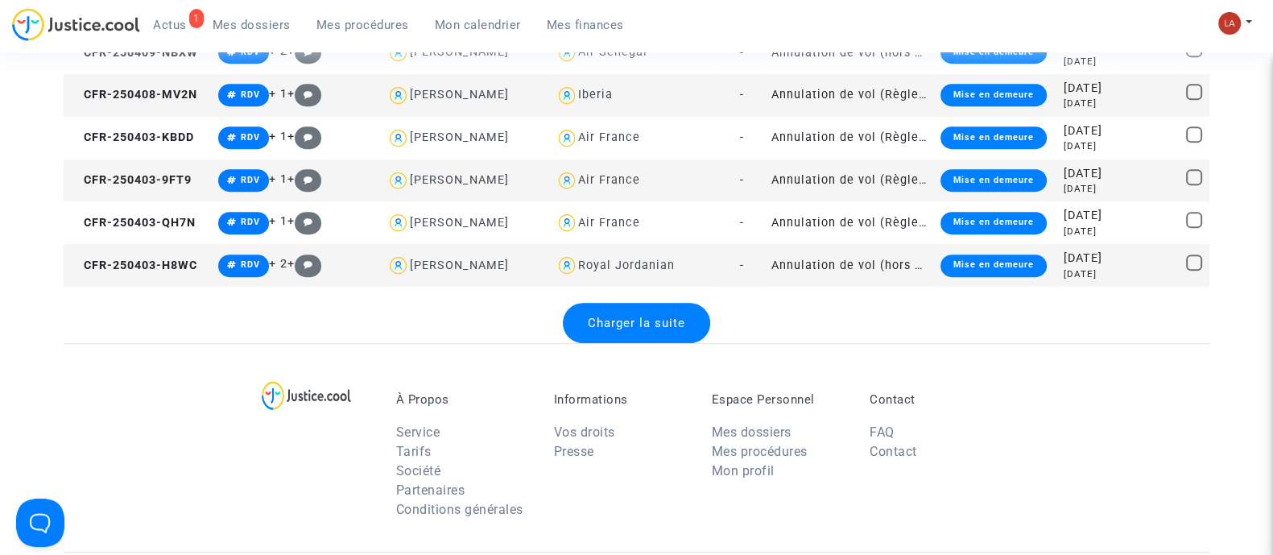
click at [612, 323] on span "Charger la suite" at bounding box center [636, 323] width 97 height 14
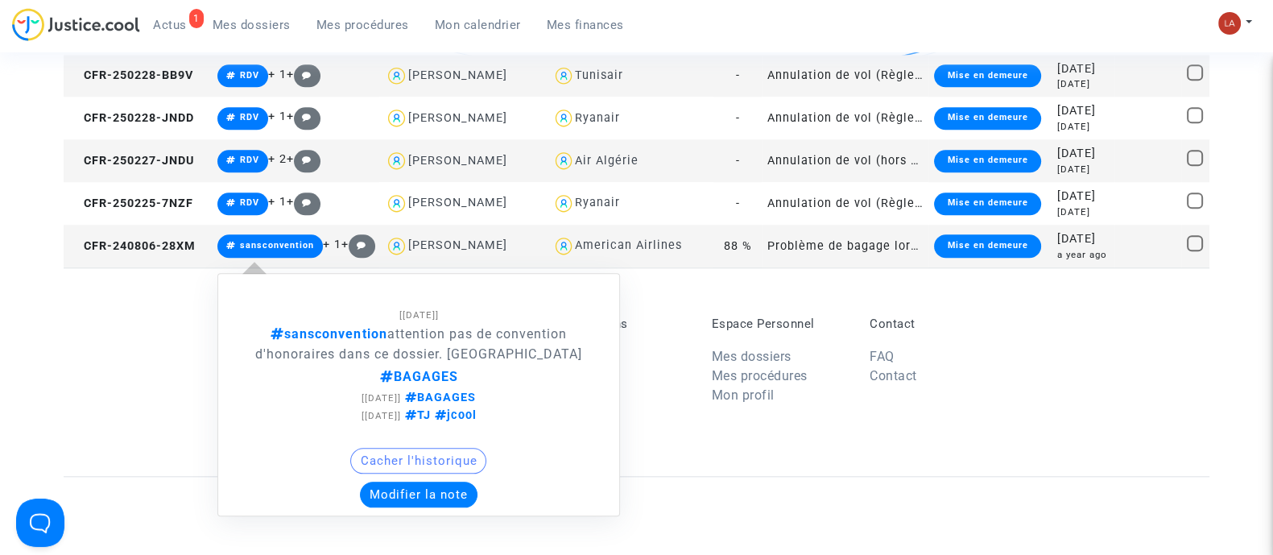
scroll to position [9682, 0]
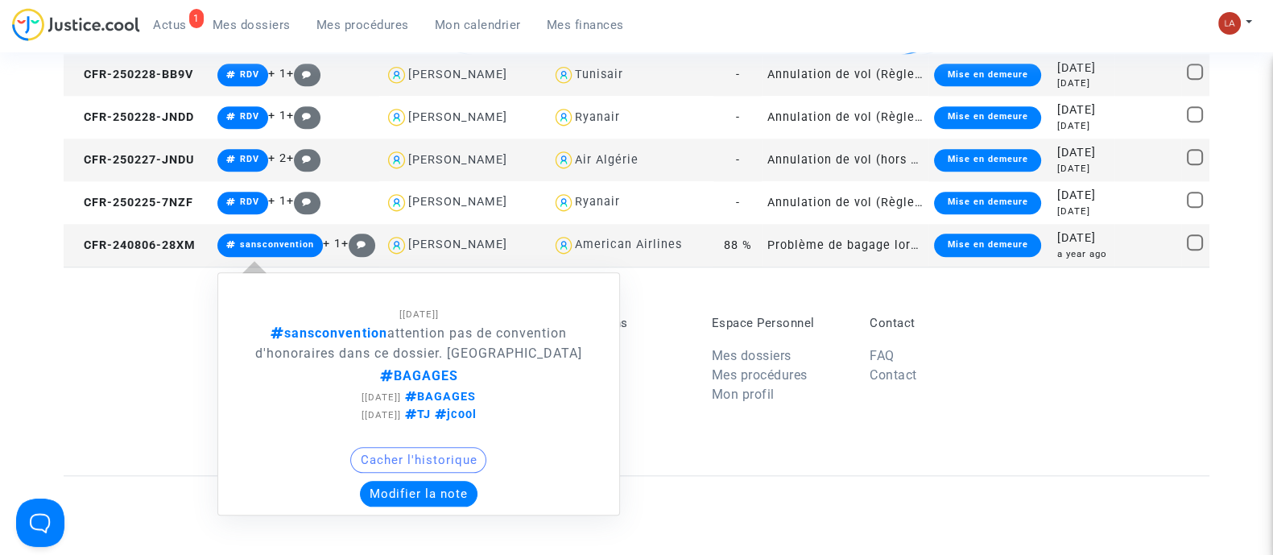
click at [449, 494] on button "Modifier la note" at bounding box center [419, 494] width 118 height 26
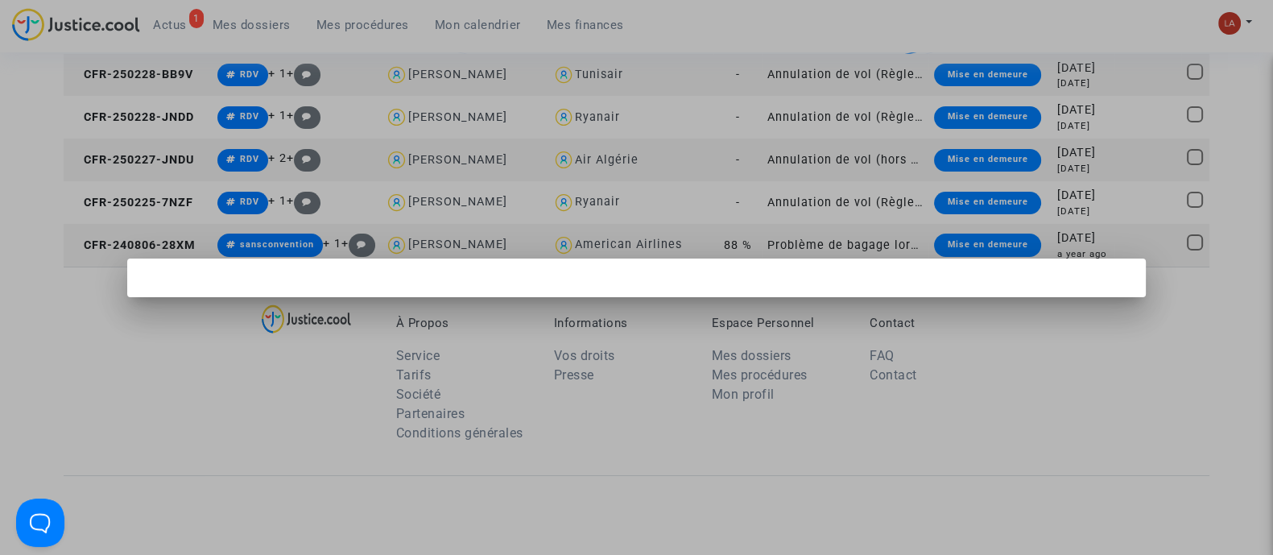
scroll to position [0, 0]
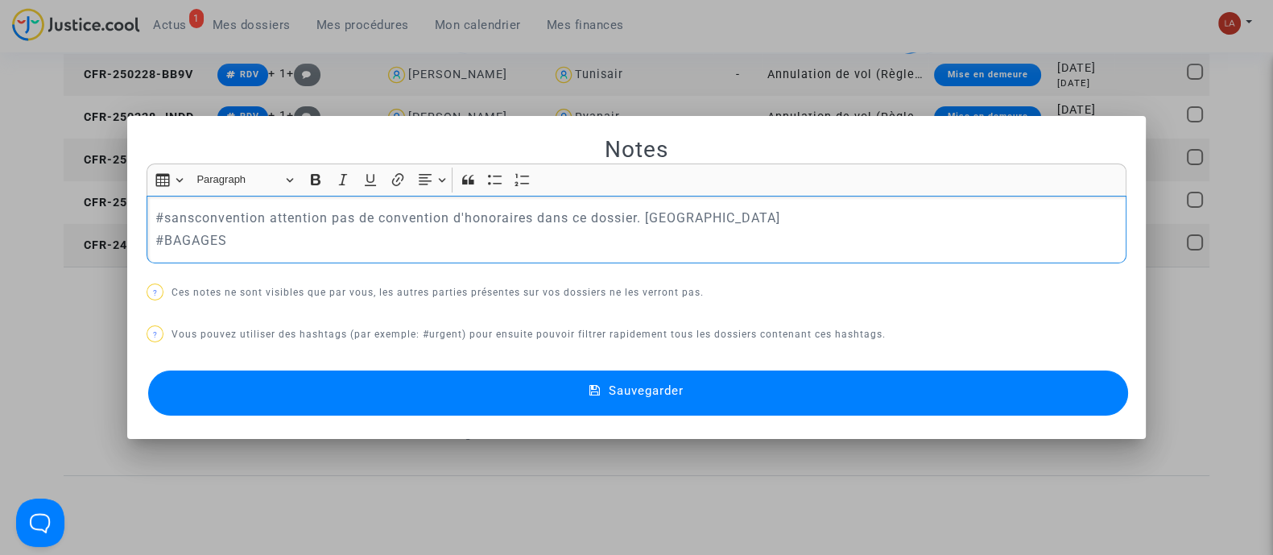
click at [188, 235] on p "#BAGAGES" at bounding box center [636, 240] width 963 height 20
click at [388, 412] on button "Sauvegarder" at bounding box center [638, 392] width 980 height 45
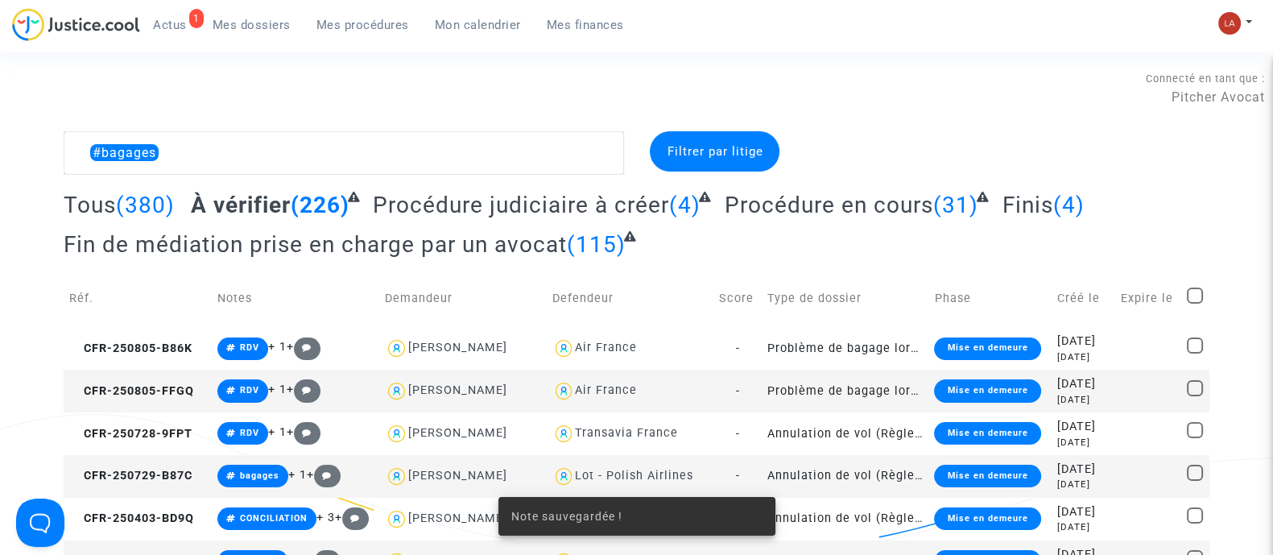
scroll to position [9682, 0]
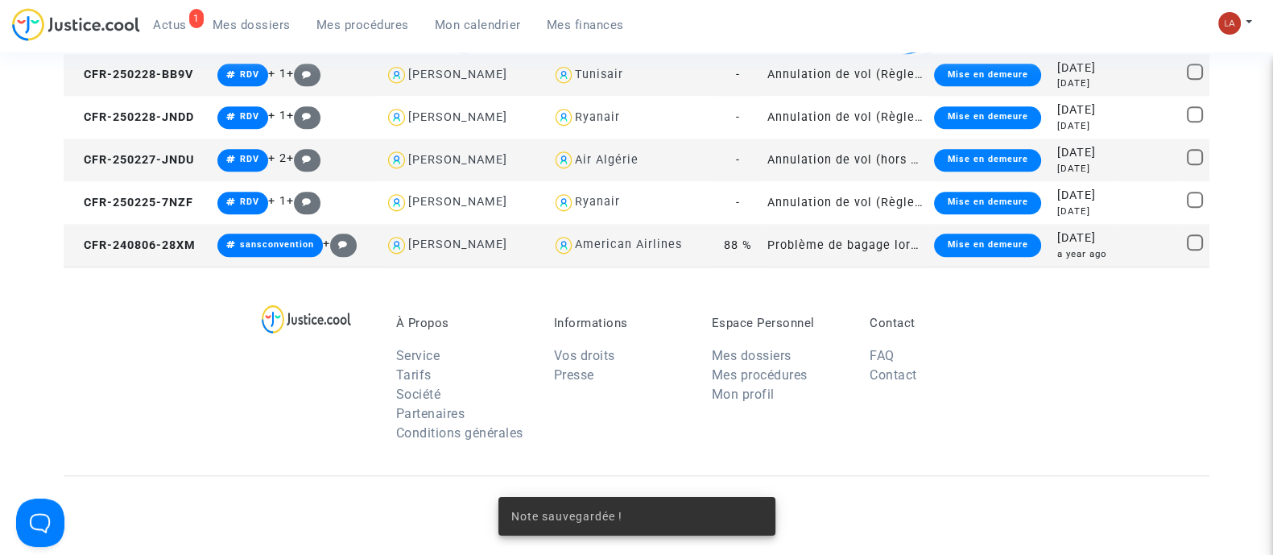
click at [173, 258] on td "CFR-240806-28XM" at bounding box center [138, 245] width 148 height 43
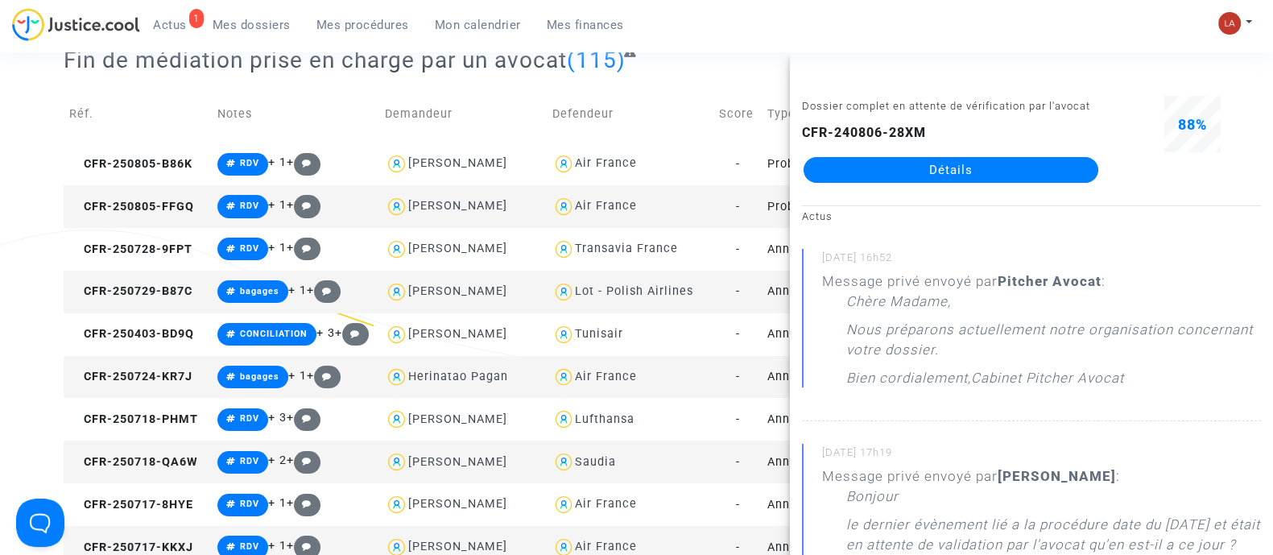
scroll to position [0, 0]
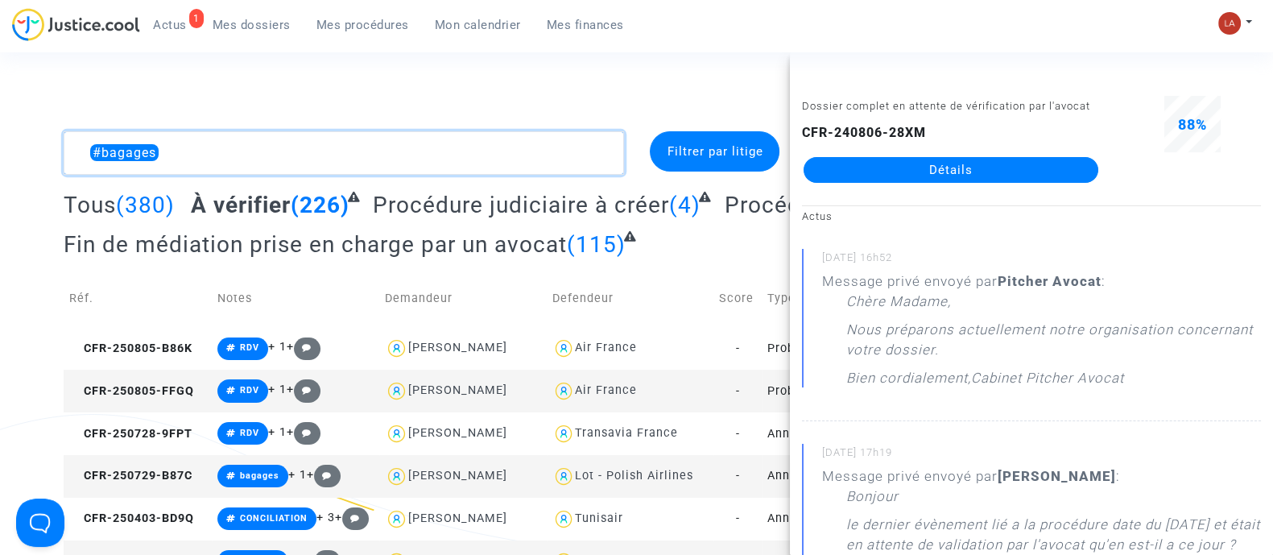
click at [81, 155] on textarea at bounding box center [344, 152] width 560 height 43
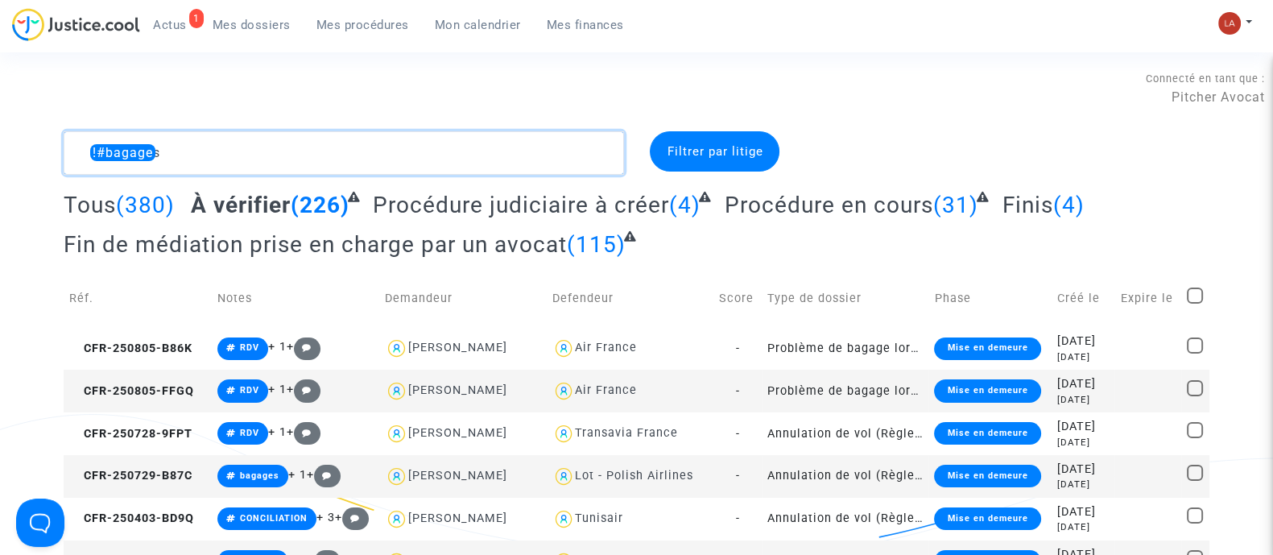
click at [81, 155] on textarea at bounding box center [344, 152] width 560 height 43
type textarea "!#bagages"
click at [262, 89] on div "Connecté en tant que : Pitcher Avocat" at bounding box center [632, 87] width 1265 height 39
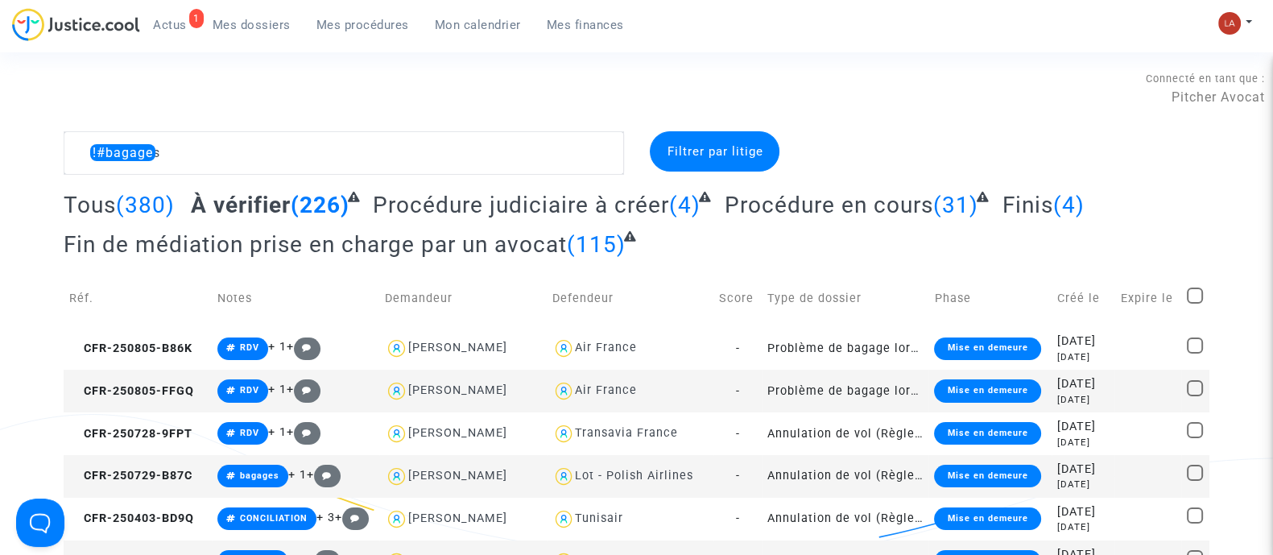
click at [262, 89] on div "Connecté en tant que : Pitcher Avocat" at bounding box center [632, 87] width 1265 height 39
click at [367, 75] on div "Connecté en tant que : Pitcher Avocat" at bounding box center [632, 87] width 1265 height 39
click at [100, 147] on textarea at bounding box center [344, 152] width 560 height 43
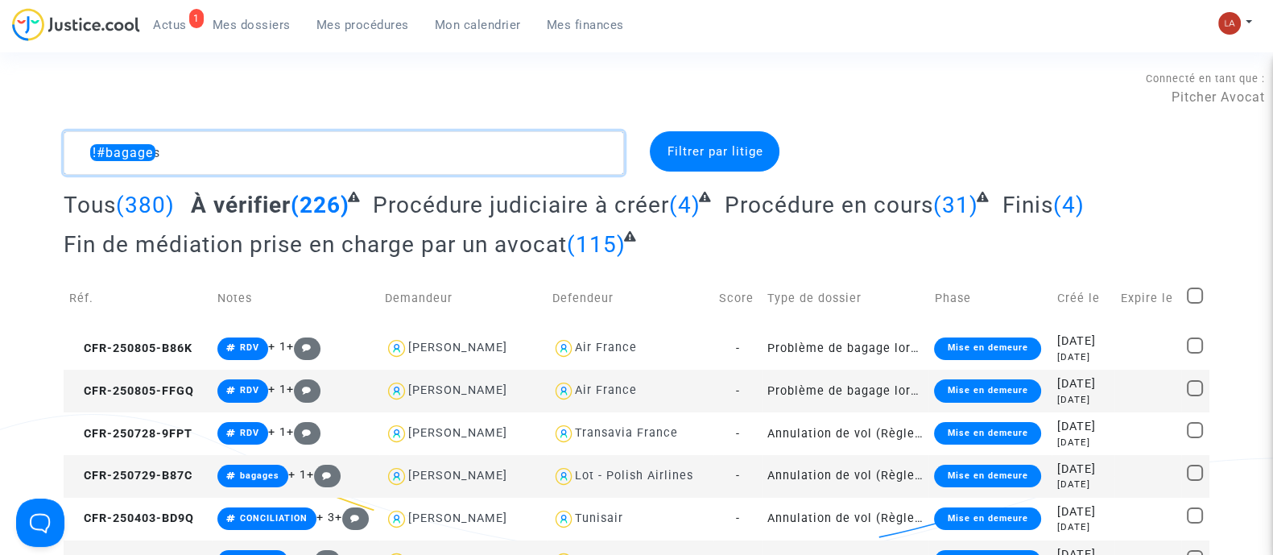
click at [76, 161] on textarea at bounding box center [344, 152] width 560 height 43
click at [172, 143] on textarea at bounding box center [344, 152] width 560 height 43
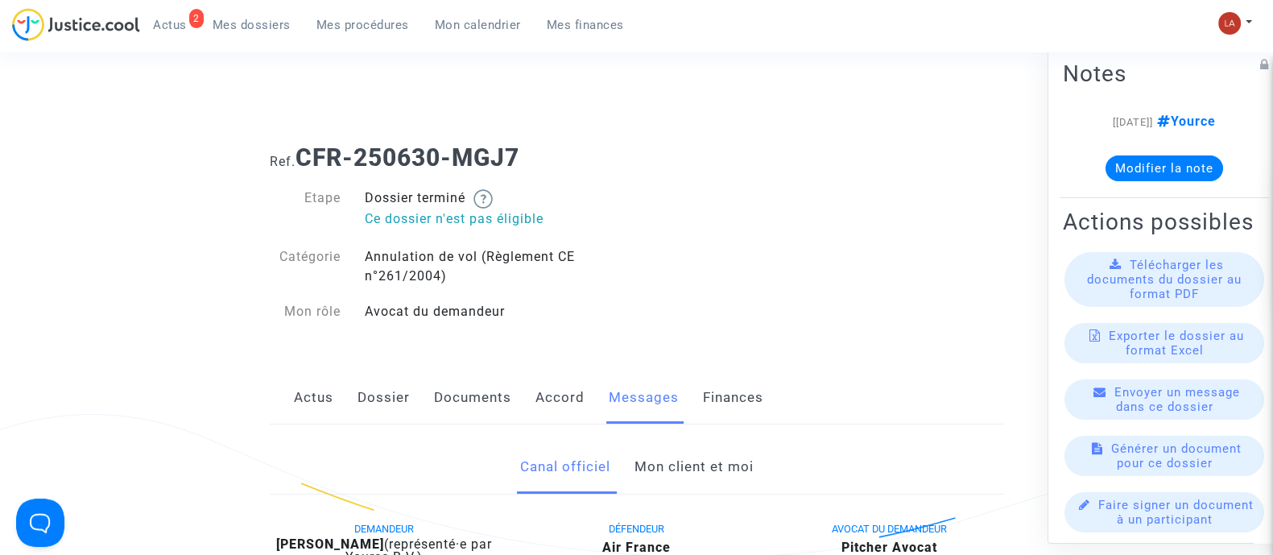
drag, startPoint x: 0, startPoint y: 0, endPoint x: 652, endPoint y: 451, distance: 792.9
click at [652, 451] on link "Mon client et moi" at bounding box center [693, 466] width 119 height 53
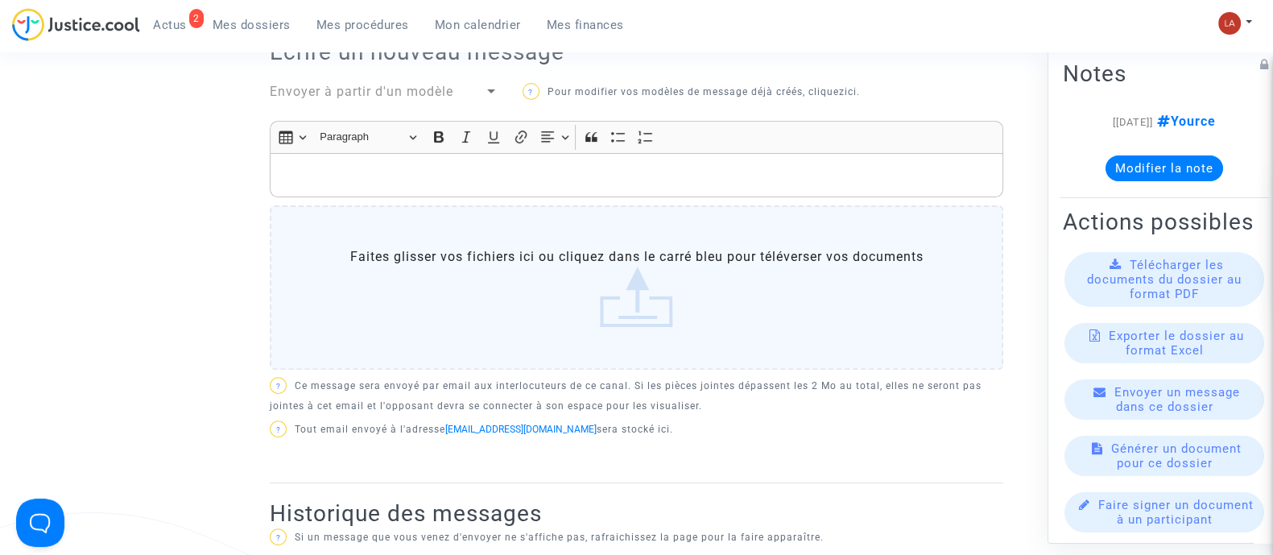
scroll to position [584, 0]
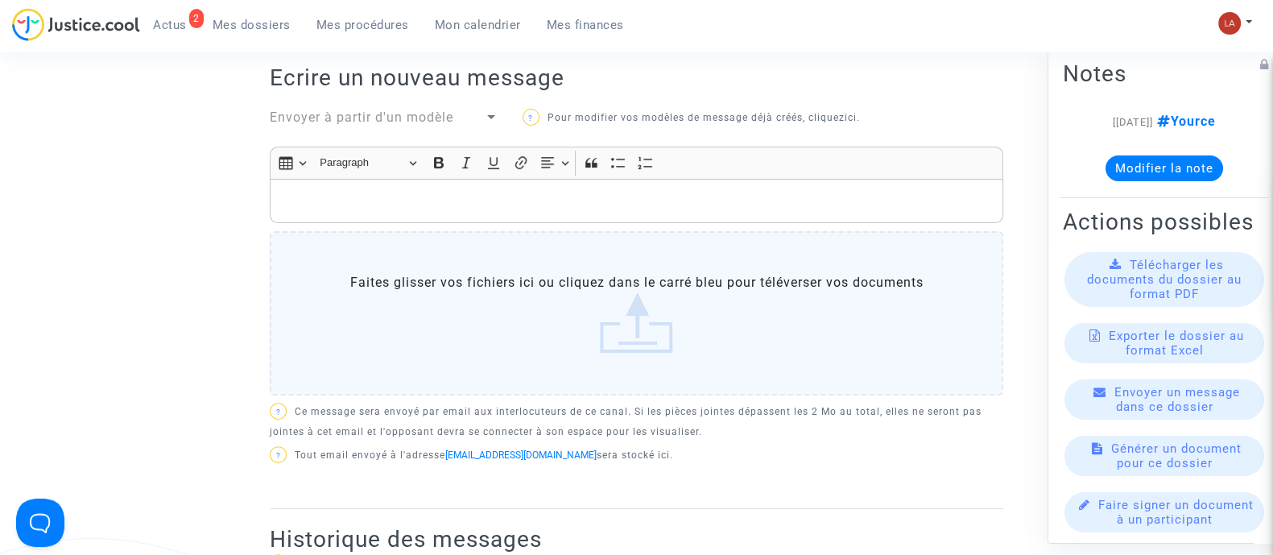
click at [362, 199] on p "Rich Text Editor, main" at bounding box center [637, 201] width 717 height 20
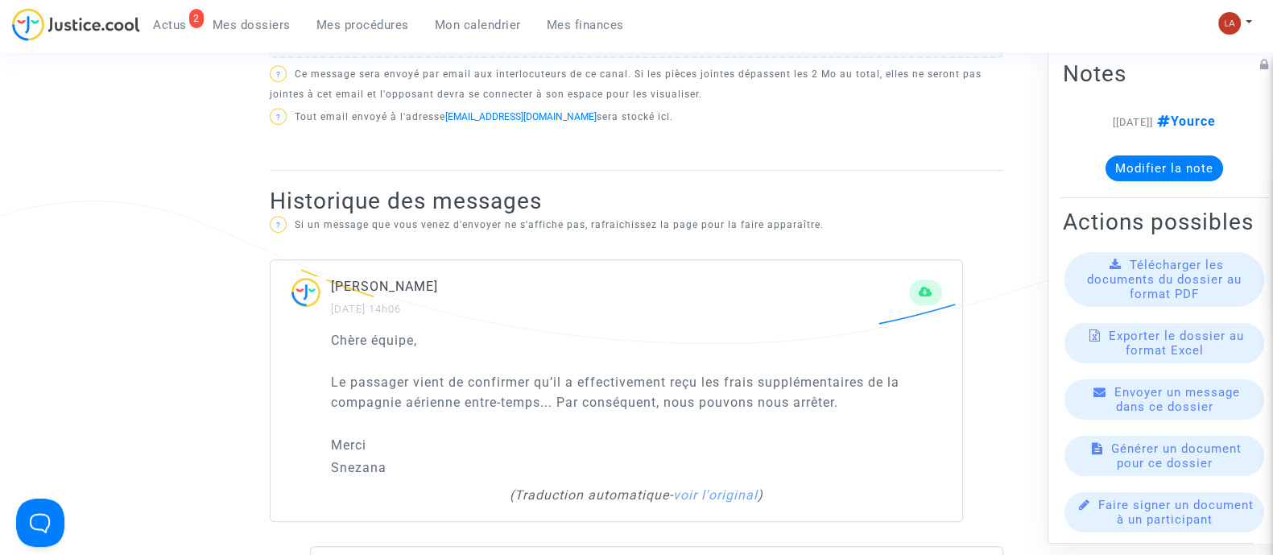
scroll to position [932, 0]
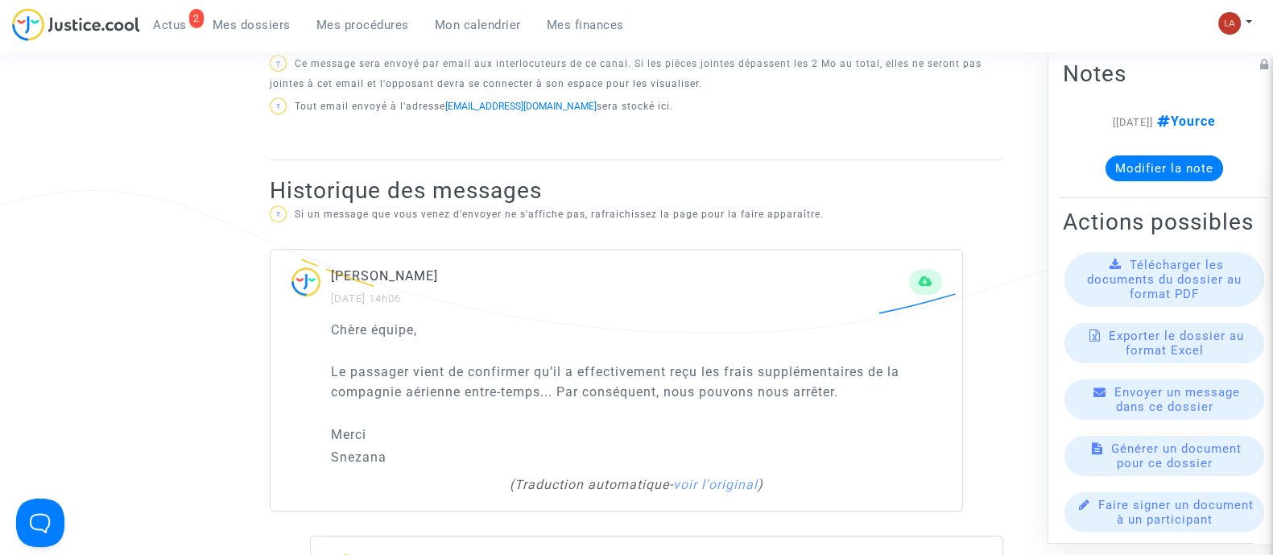
click at [358, 453] on p "Snezana" at bounding box center [636, 457] width 611 height 20
copy p "Snezana"
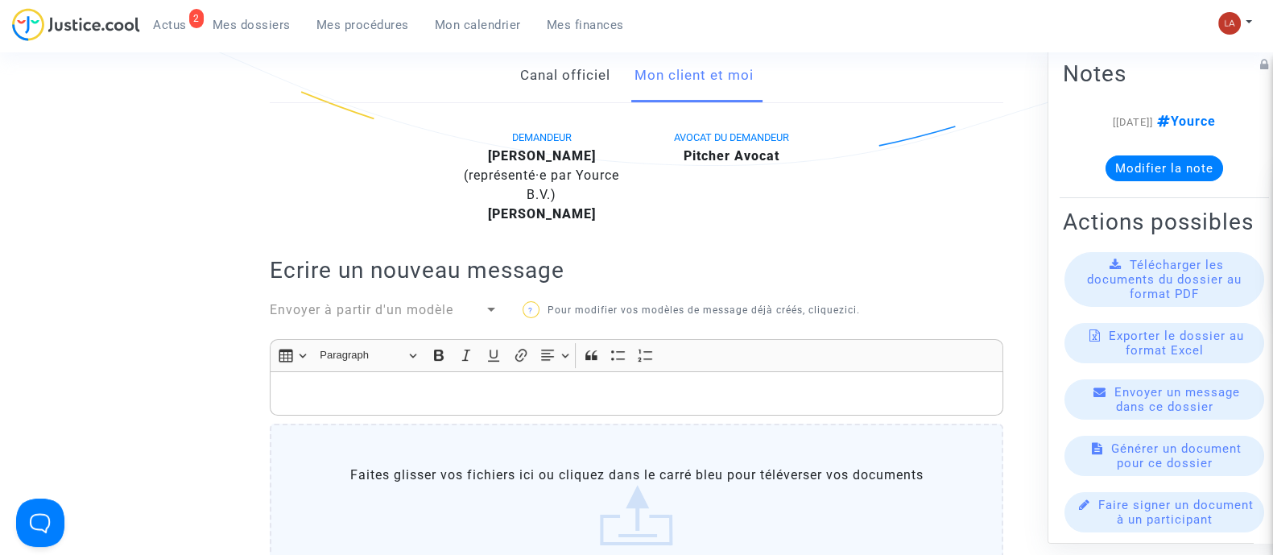
scroll to position [344, 0]
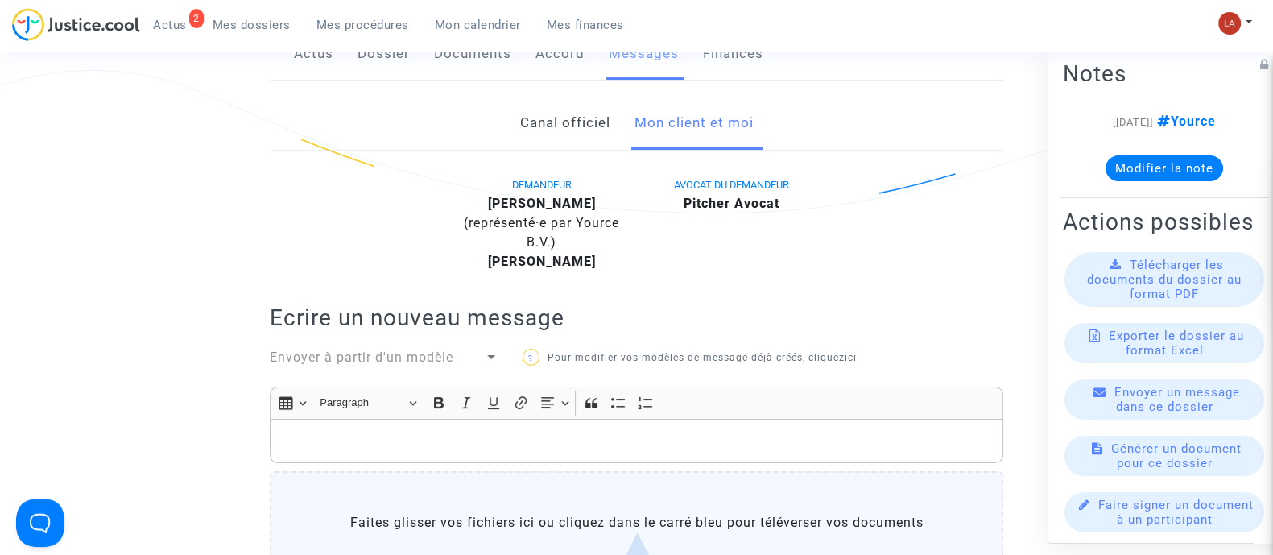
click at [317, 440] on p "Rich Text Editor, main" at bounding box center [637, 441] width 717 height 20
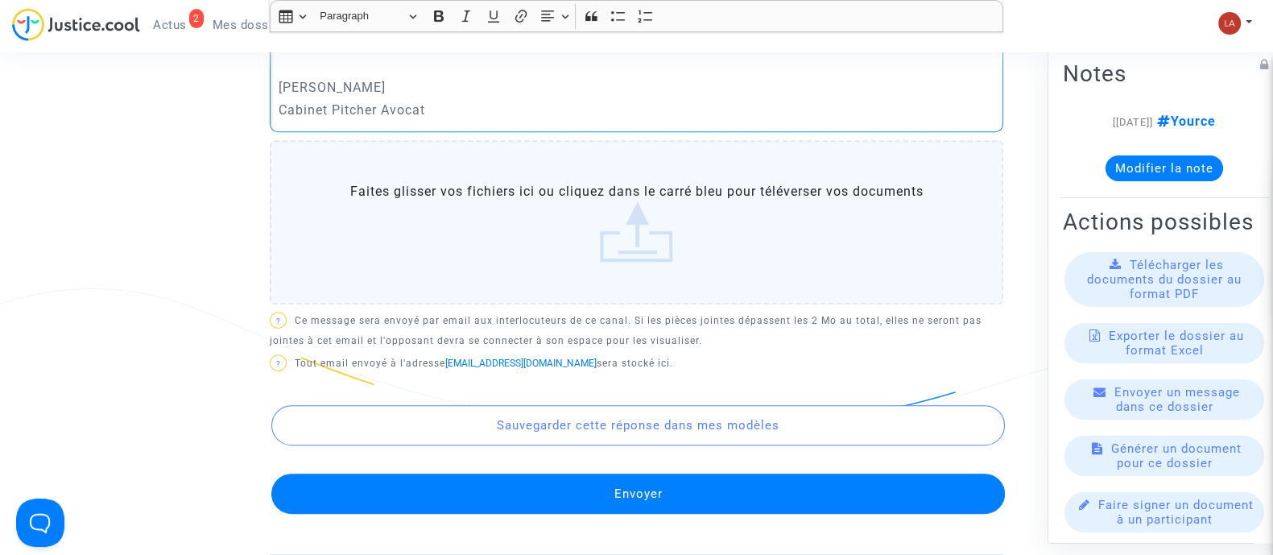
scroll to position [862, 0]
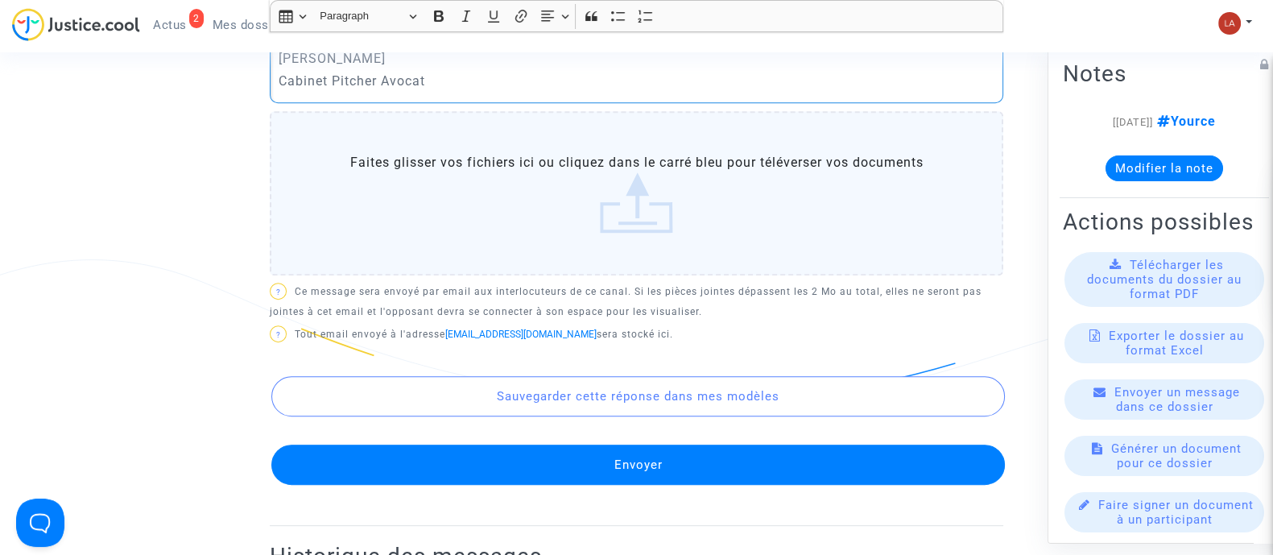
click at [346, 470] on button "Envoyer" at bounding box center [638, 464] width 734 height 40
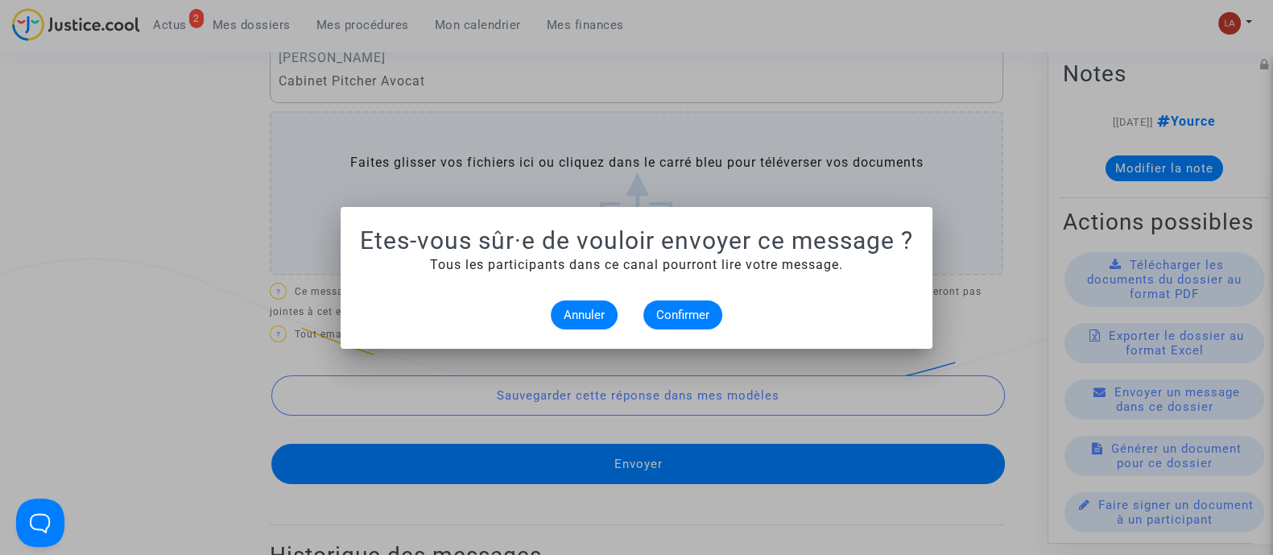
scroll to position [0, 0]
click at [645, 320] on button "Confirmer" at bounding box center [682, 314] width 79 height 29
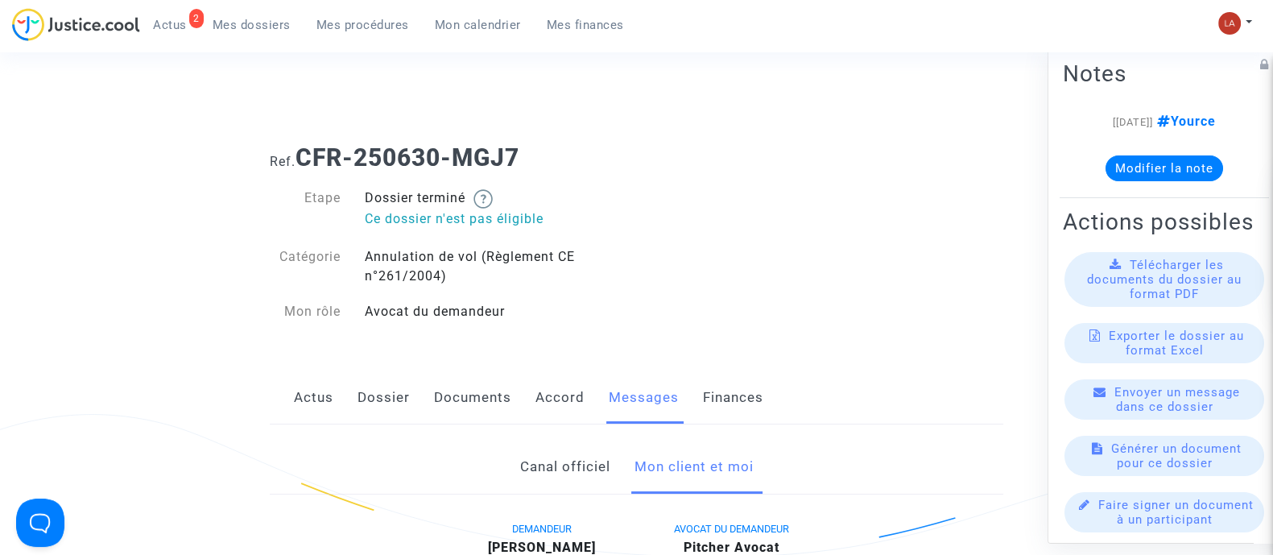
scroll to position [862, 0]
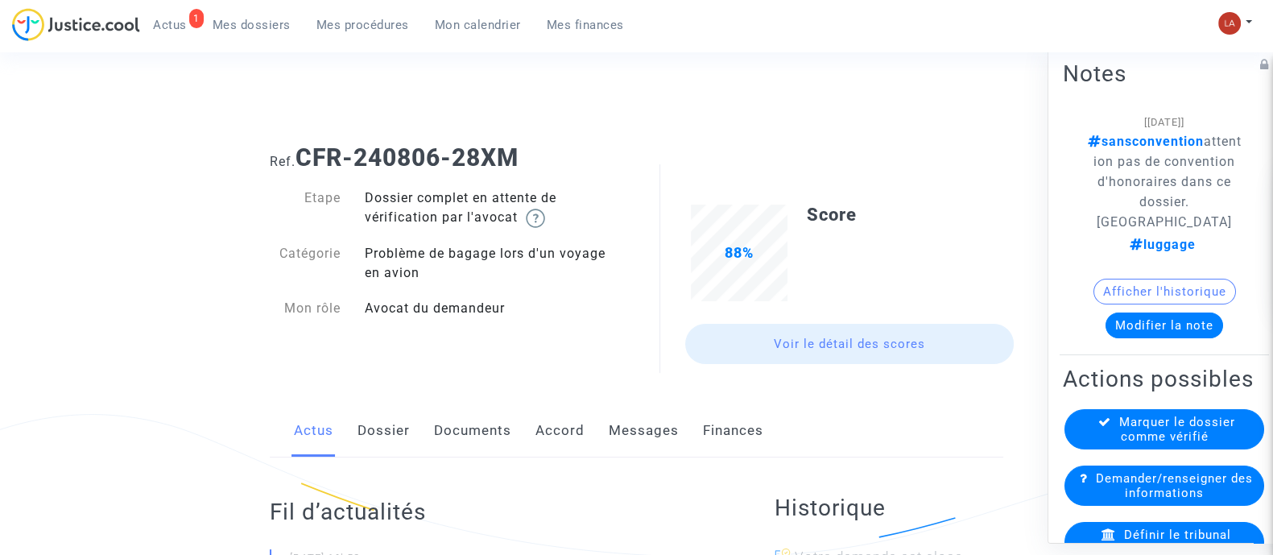
click at [483, 432] on link "Documents" at bounding box center [472, 430] width 77 height 53
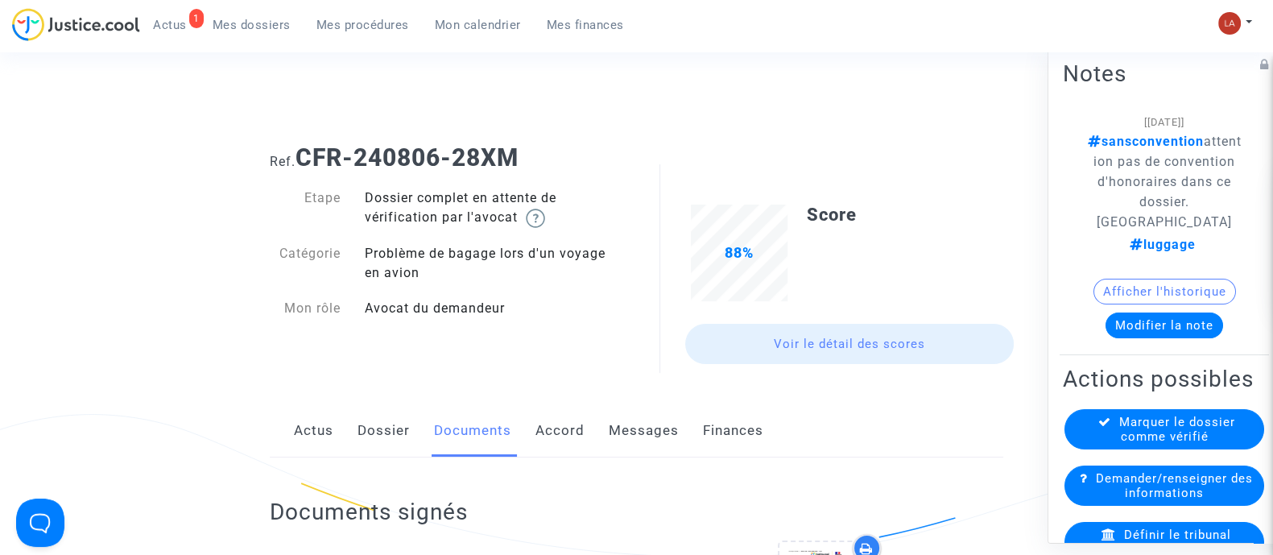
click at [662, 418] on link "Messages" at bounding box center [644, 430] width 70 height 53
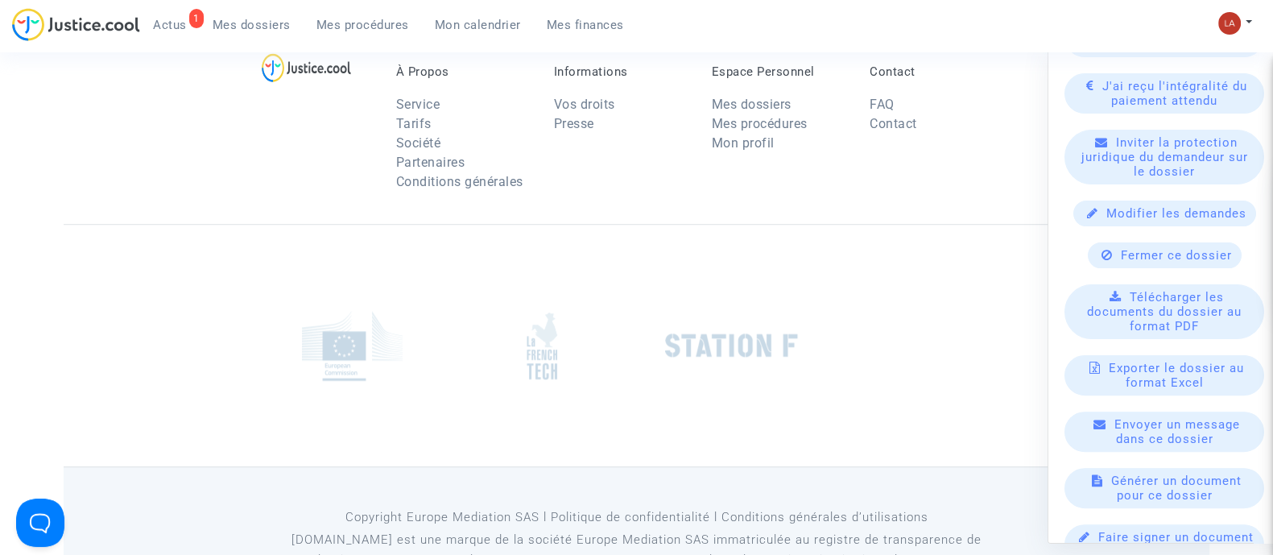
scroll to position [676, 0]
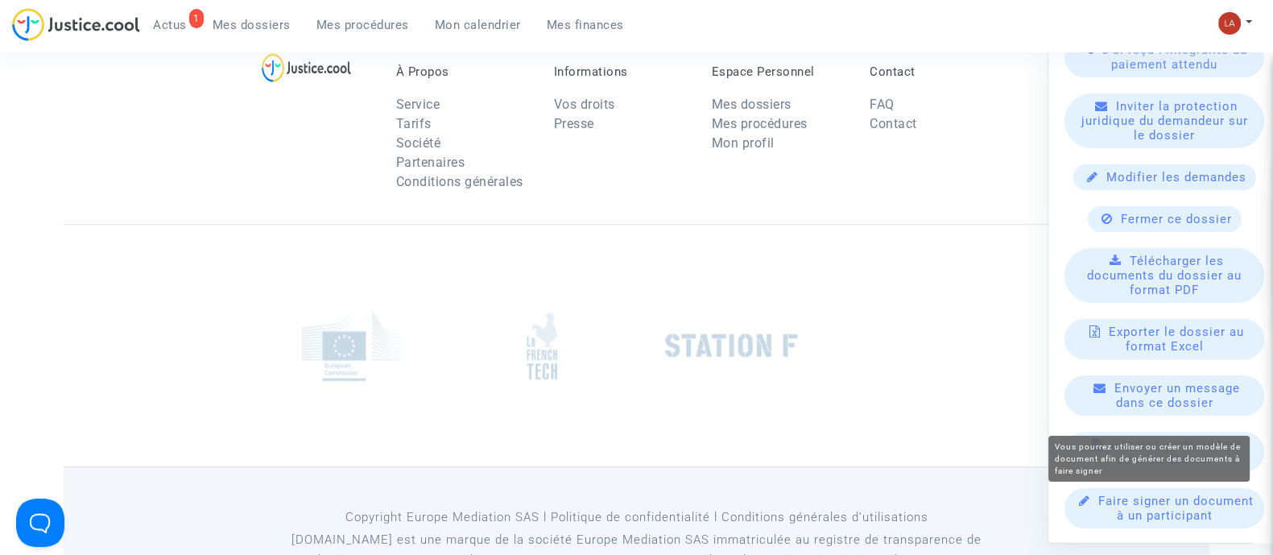
click at [1166, 517] on span "Faire signer un document à un participant" at bounding box center [1175, 508] width 155 height 29
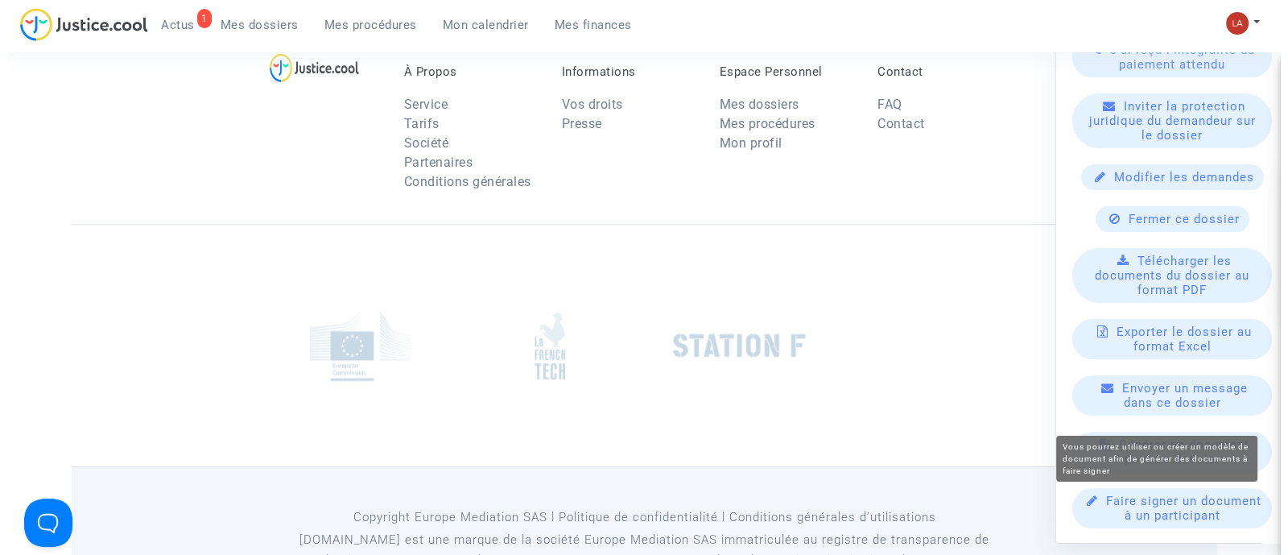
scroll to position [0, 0]
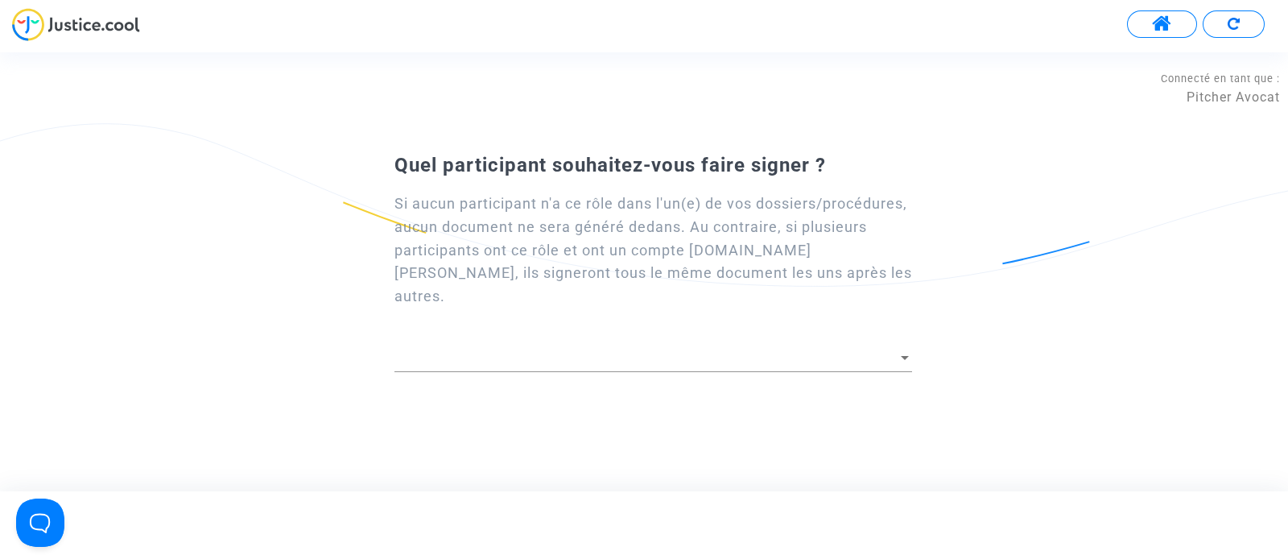
click at [707, 360] on span at bounding box center [646, 357] width 503 height 16
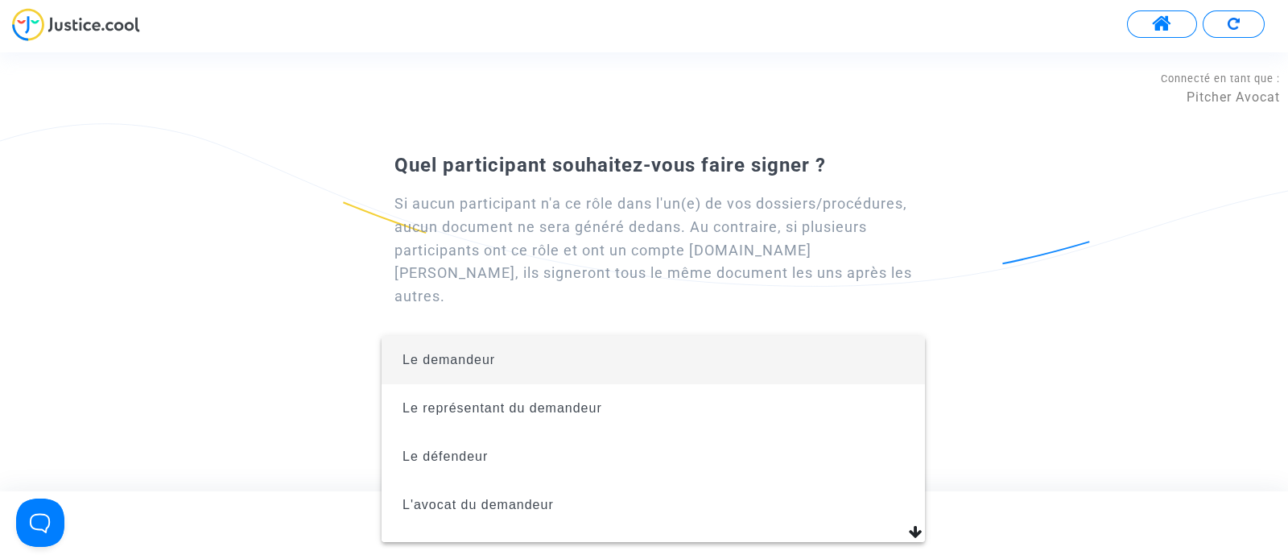
click at [586, 380] on span "Le demandeur" at bounding box center [654, 360] width 518 height 48
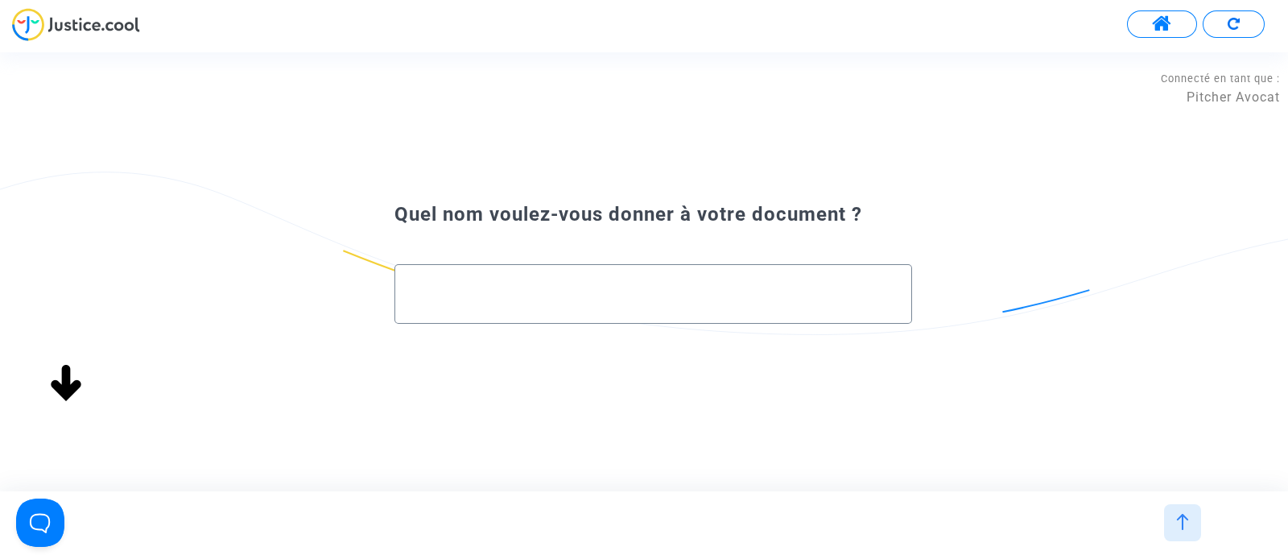
click at [622, 316] on div at bounding box center [654, 294] width 518 height 60
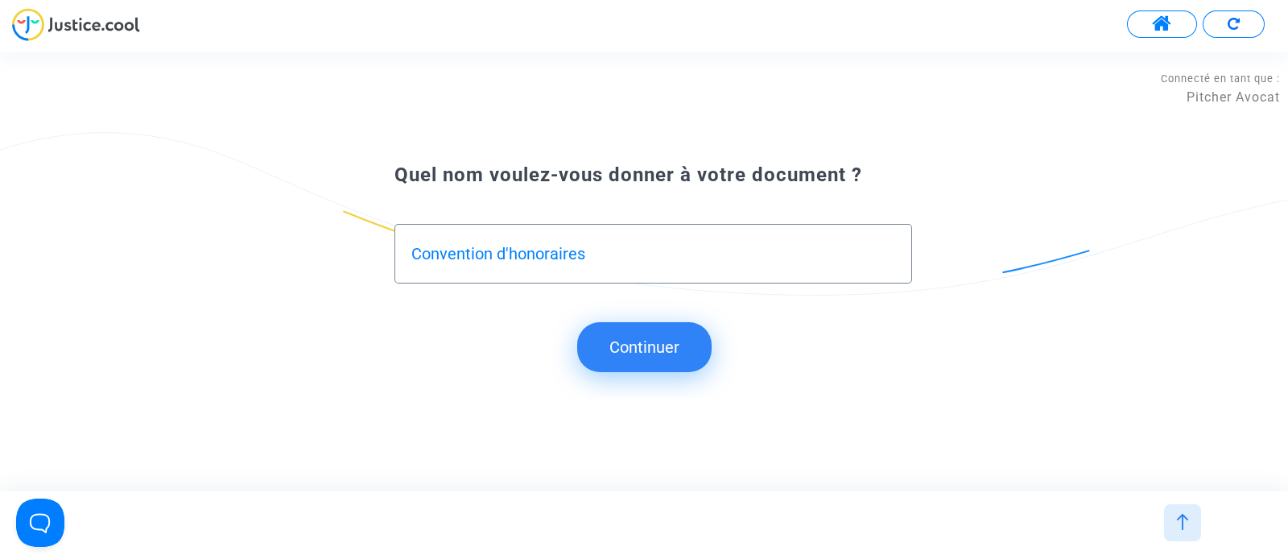
type input "Convention d'honoraires"
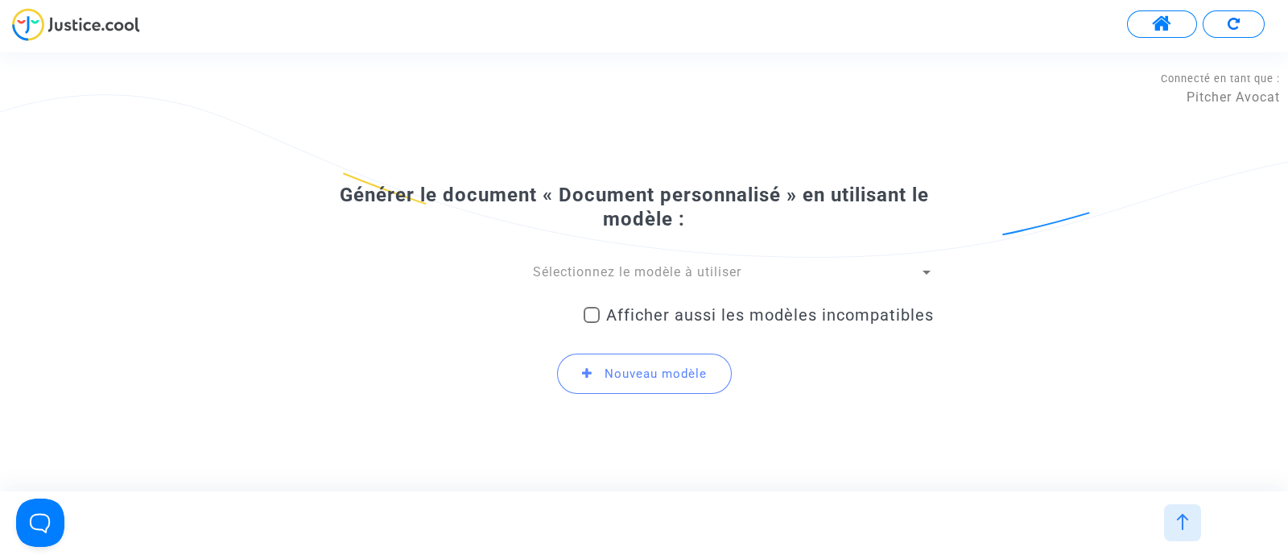
click at [564, 265] on span "Sélectionnez le modèle à utiliser" at bounding box center [637, 271] width 209 height 15
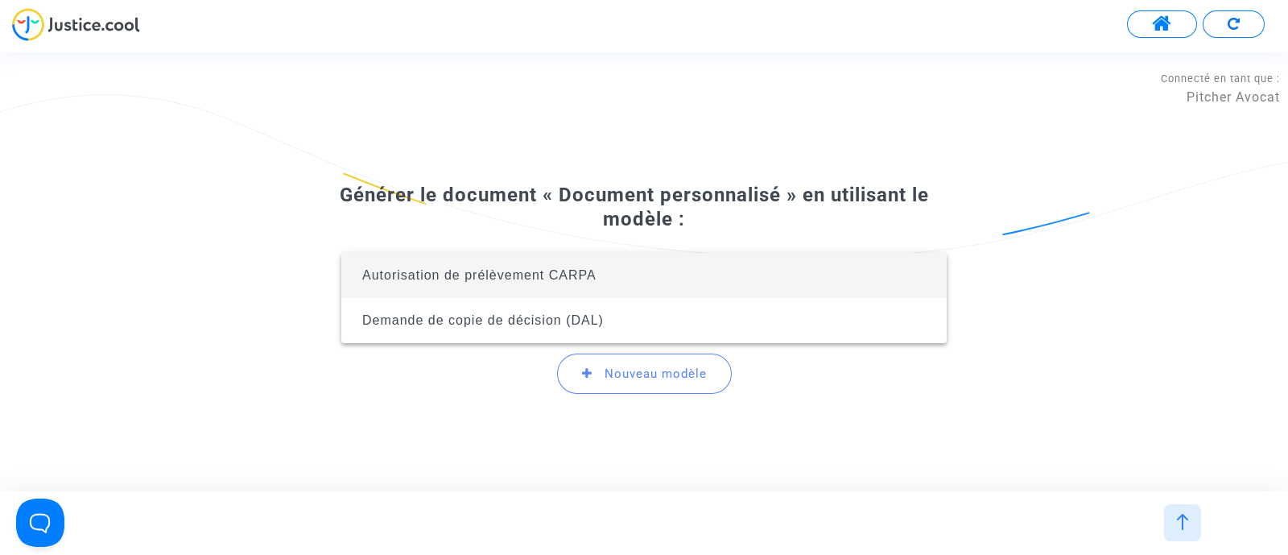
click at [310, 130] on div at bounding box center [644, 277] width 1288 height 555
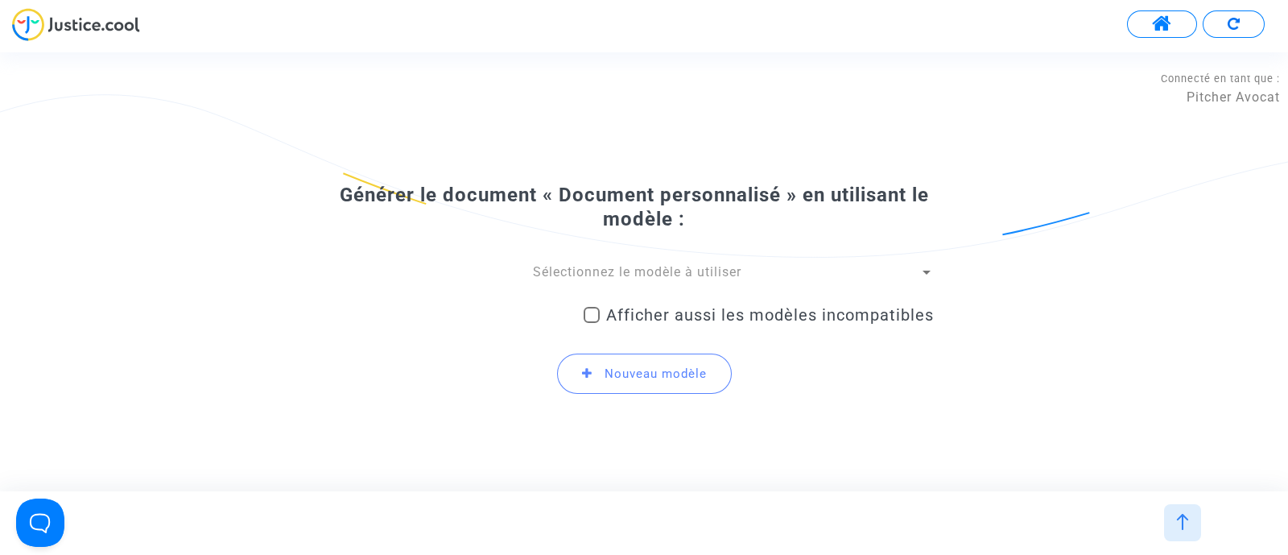
click at [685, 317] on span "Afficher aussi les modèles incompatibles" at bounding box center [770, 314] width 328 height 19
click at [592, 323] on input "Afficher aussi les modèles incompatibles" at bounding box center [591, 323] width 1 height 1
checkbox input "true"
click at [640, 275] on span "Sélectionnez le modèle à utiliser" at bounding box center [637, 271] width 209 height 15
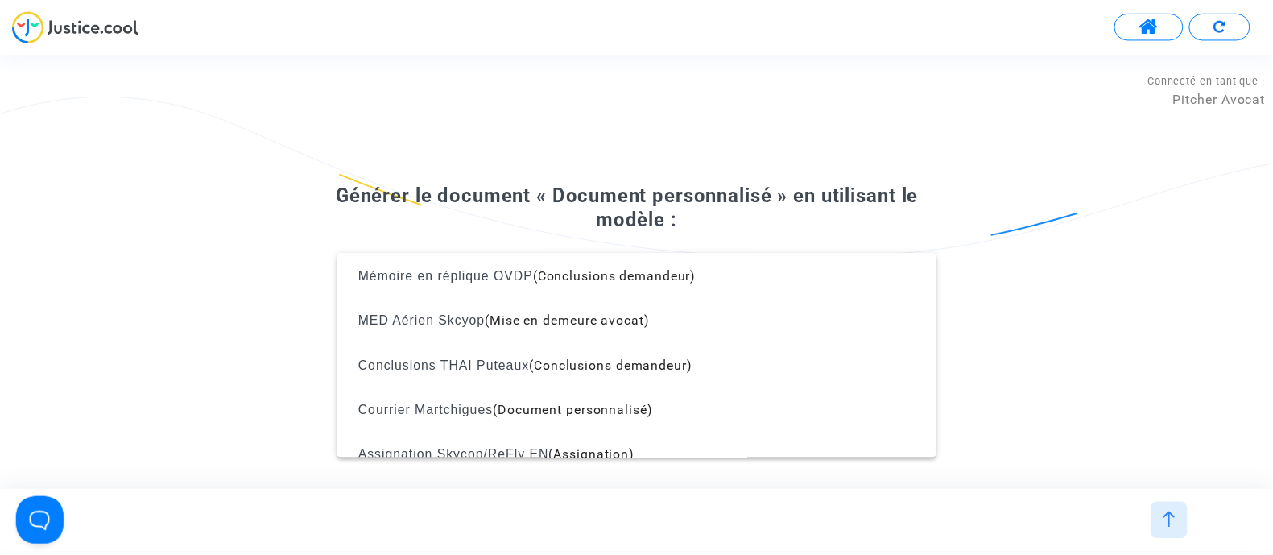
scroll to position [1945, 0]
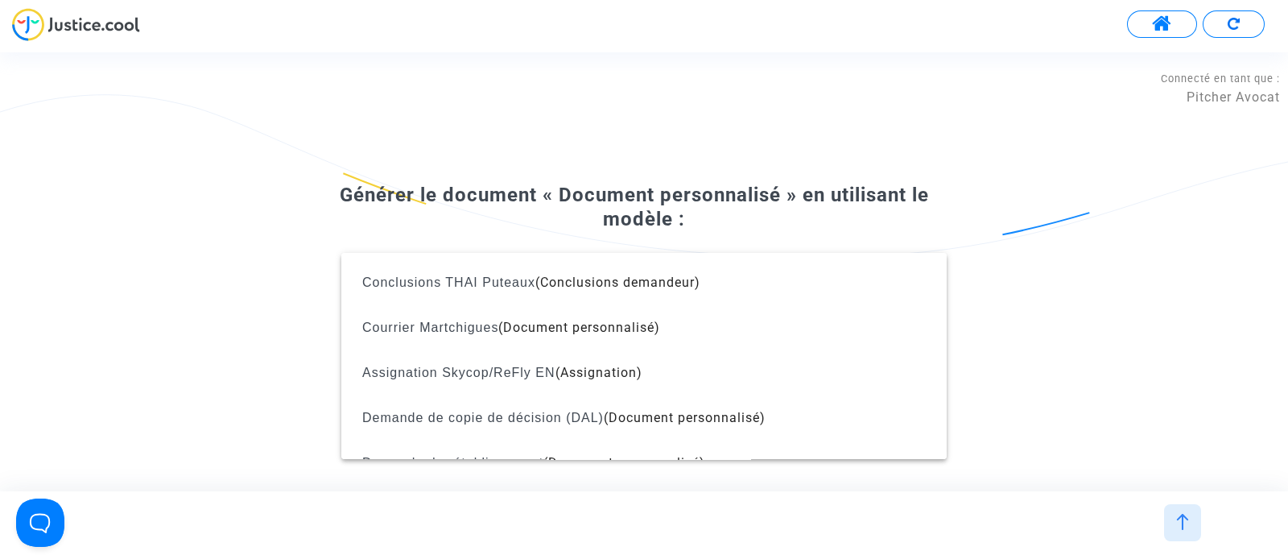
click at [235, 161] on div at bounding box center [644, 277] width 1288 height 555
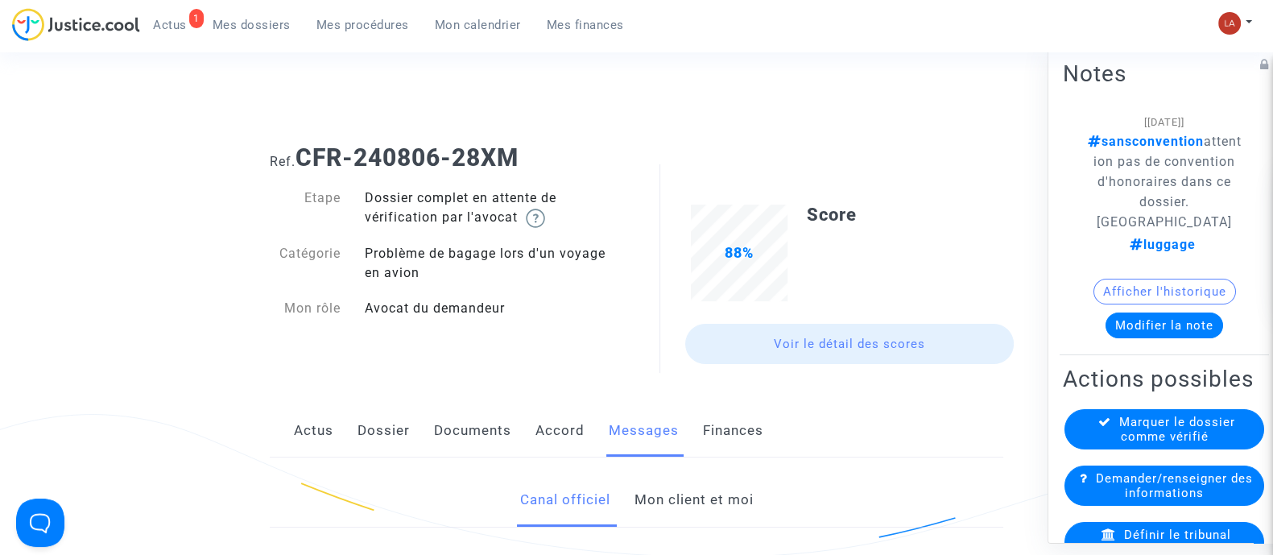
click at [378, 424] on link "Dossier" at bounding box center [383, 430] width 52 height 53
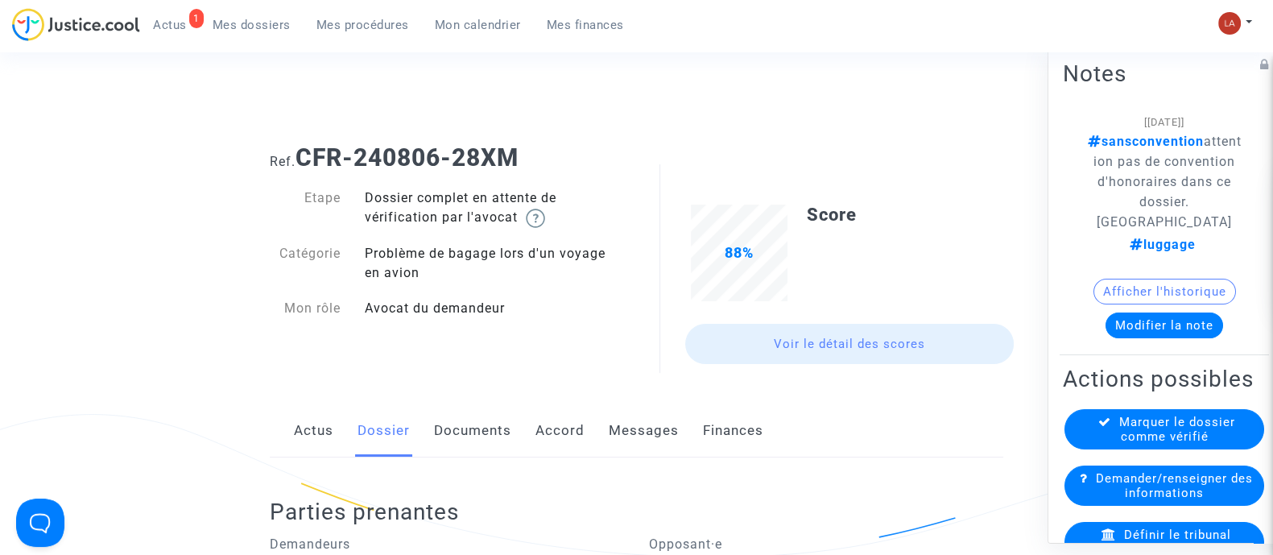
drag, startPoint x: 524, startPoint y: 155, endPoint x: 302, endPoint y: 159, distance: 222.3
click at [302, 159] on h1 "Ref. CFR-240806-28XM" at bounding box center [637, 157] width 734 height 29
copy b "CFR-240806-28XM"
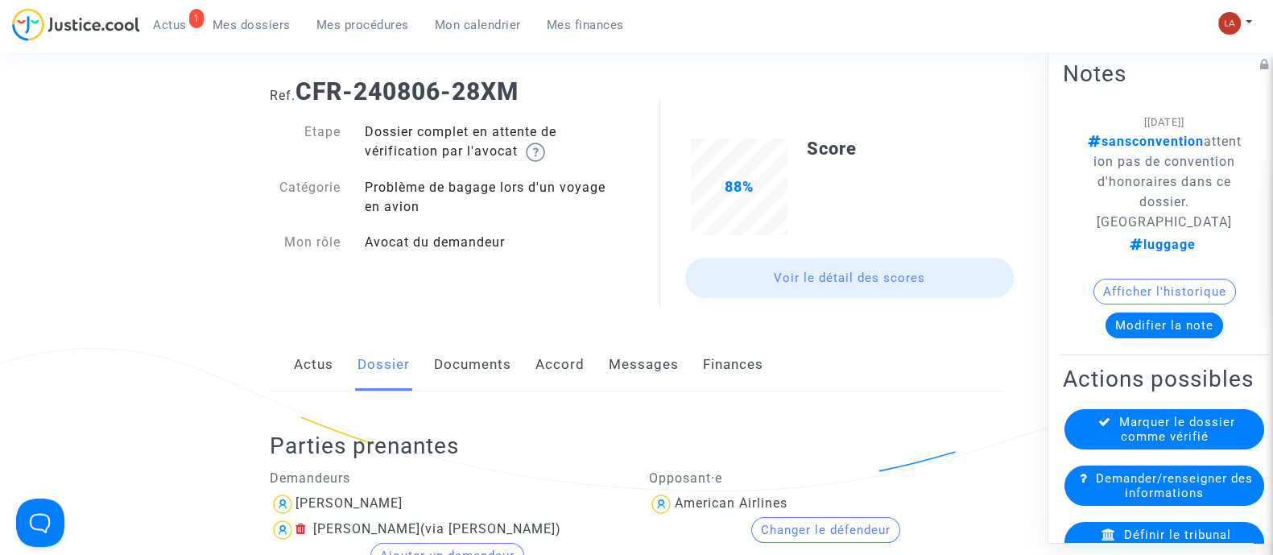
click at [467, 357] on link "Documents" at bounding box center [472, 364] width 77 height 53
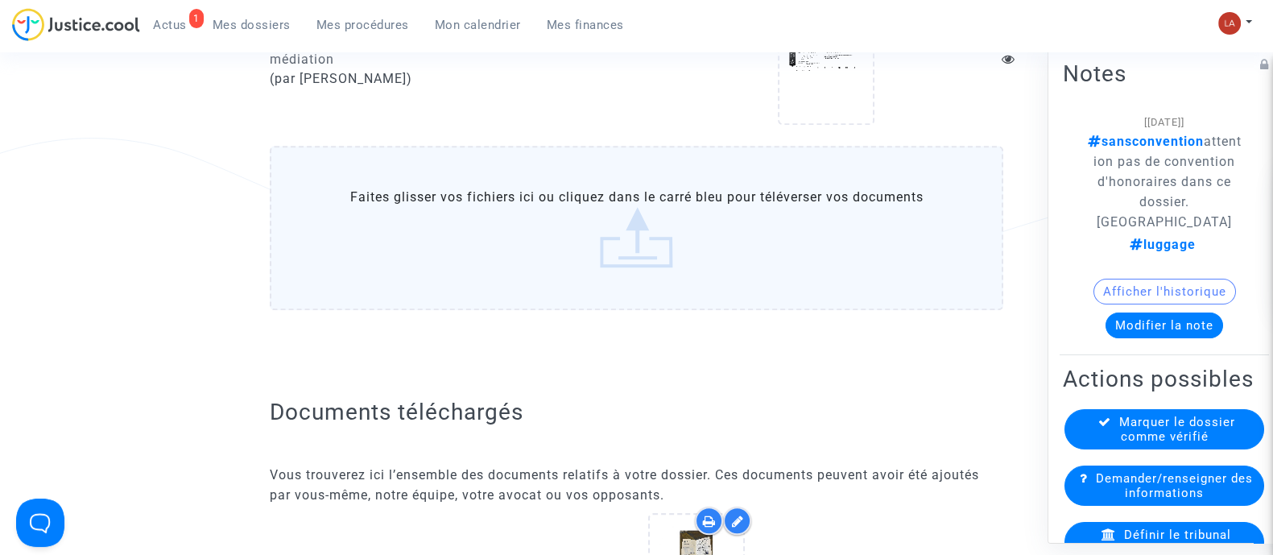
scroll to position [1396, 0]
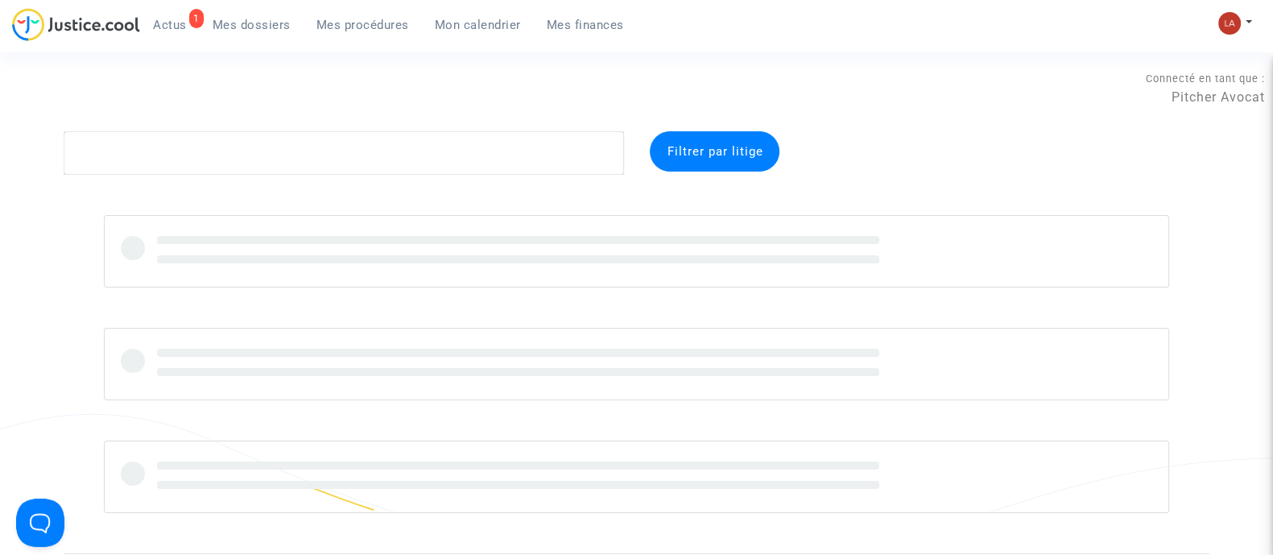
click at [320, 161] on textarea at bounding box center [344, 152] width 560 height 43
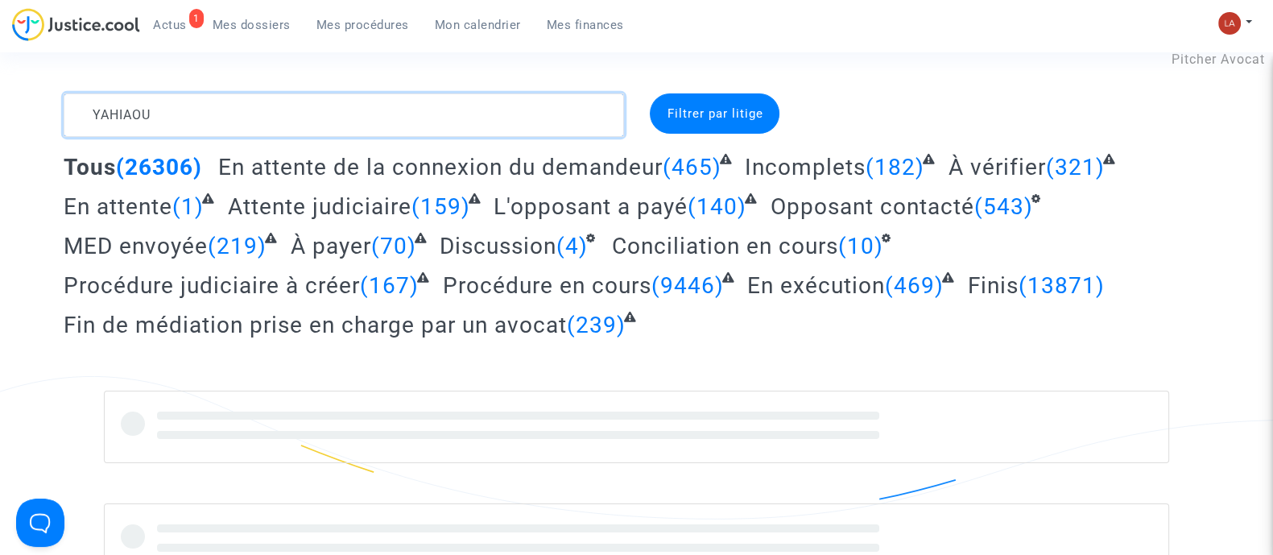
scroll to position [36, 0]
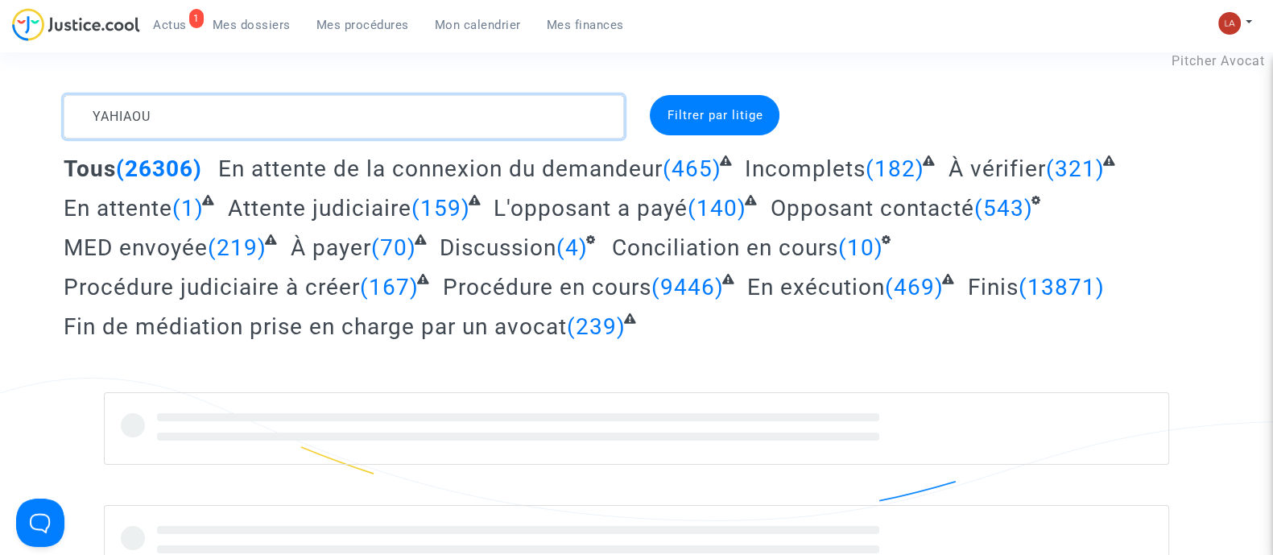
click at [110, 128] on textarea at bounding box center [344, 116] width 560 height 43
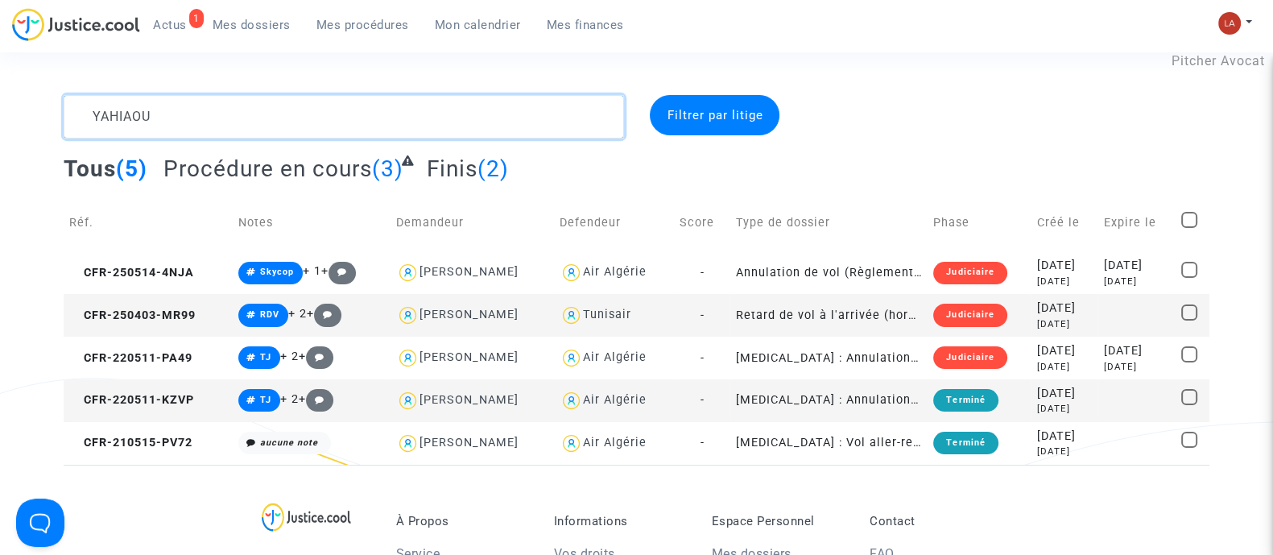
click at [415, 122] on textarea at bounding box center [344, 116] width 560 height 43
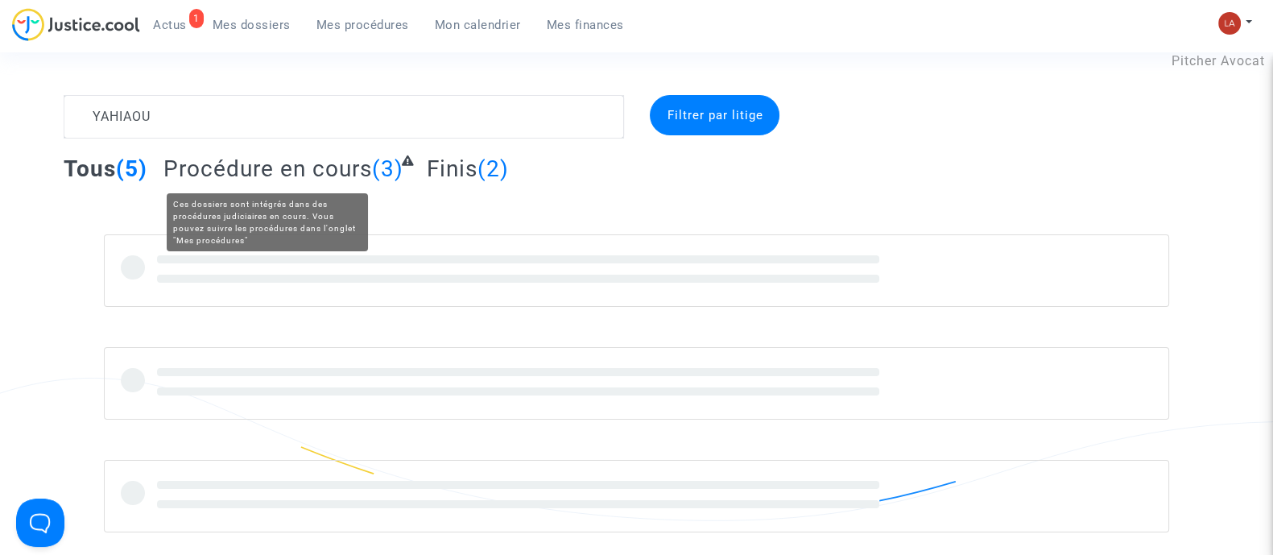
click at [319, 174] on span "Procédure en cours" at bounding box center [267, 168] width 209 height 27
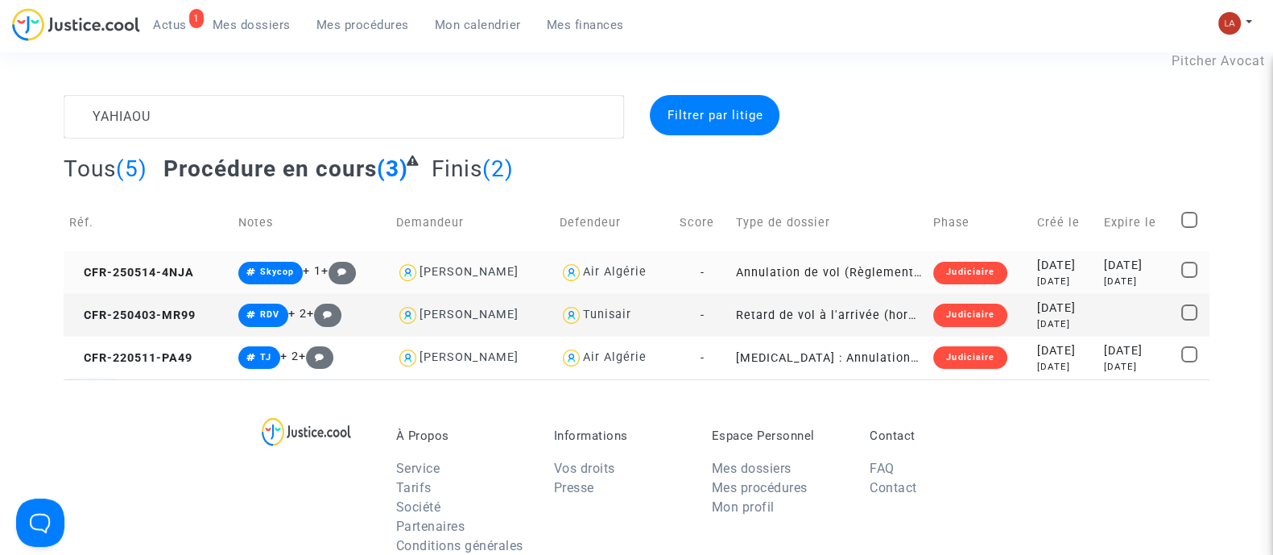
click at [627, 275] on div "Air Algérie" at bounding box center [615, 272] width 64 height 14
type textarea "YAHIAOU @"Air Algérie""
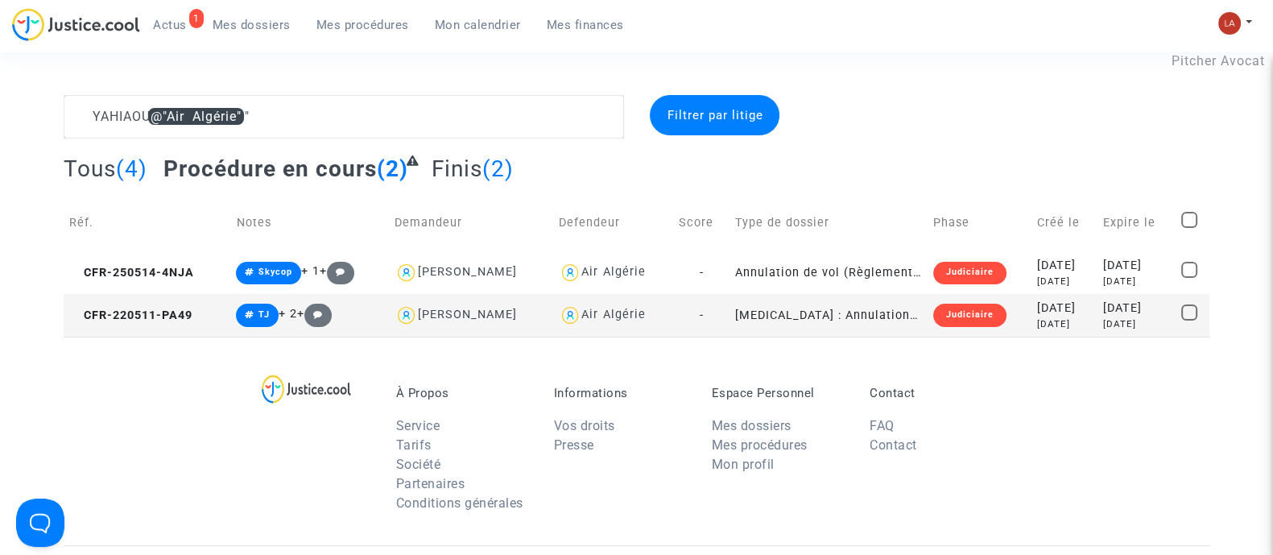
click at [197, 312] on td "CFR-220511-PA49" at bounding box center [147, 315] width 167 height 43
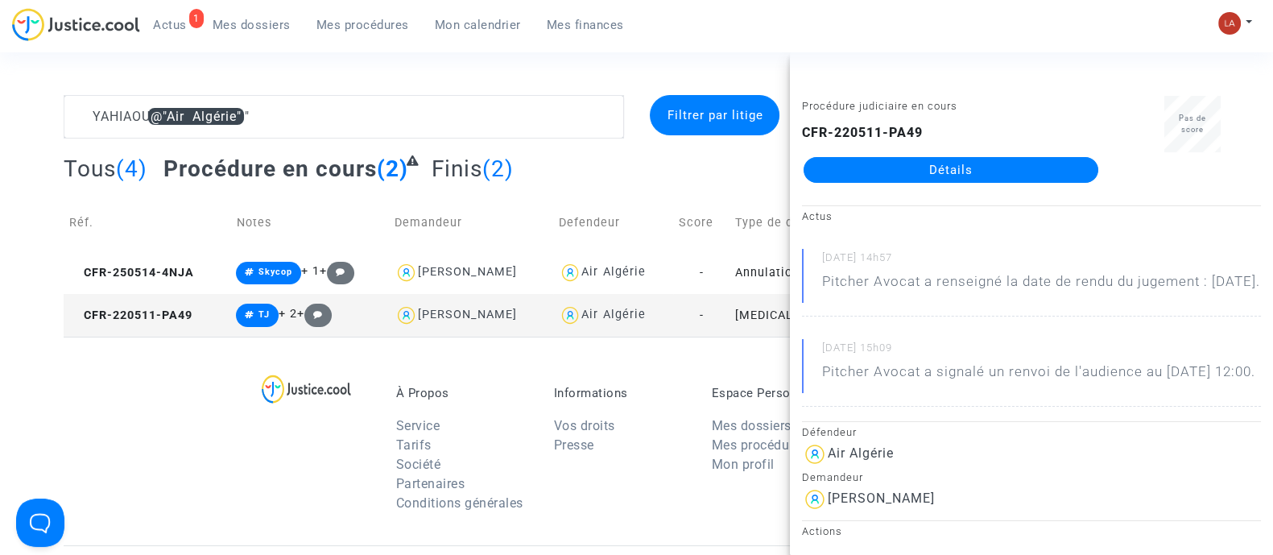
scroll to position [200, 0]
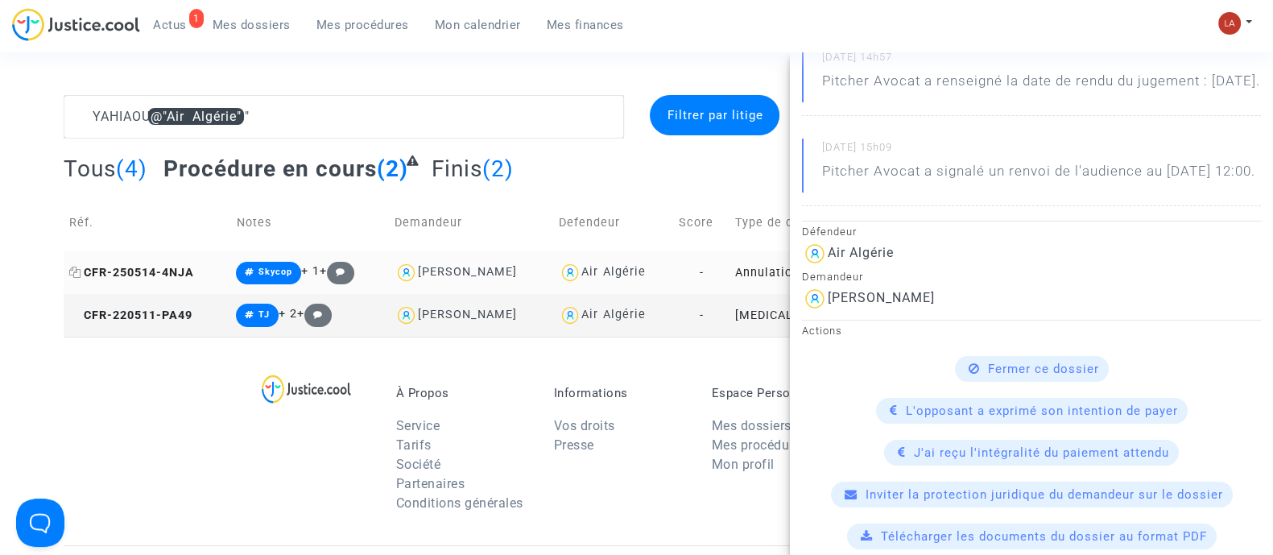
click at [159, 266] on span "CFR-250514-4NJA" at bounding box center [131, 273] width 125 height 14
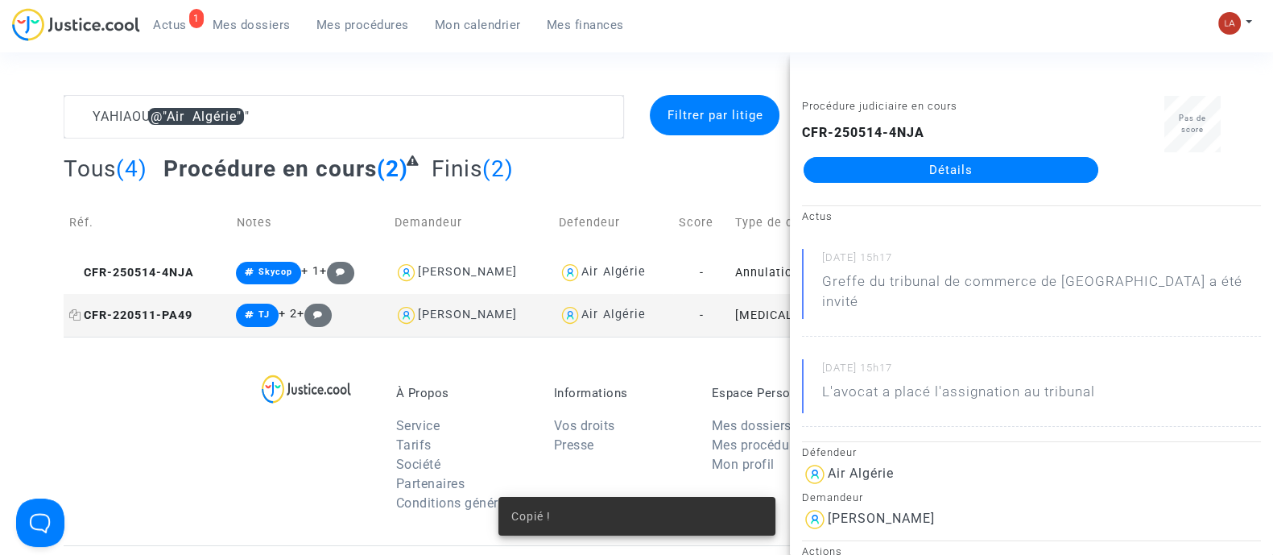
click at [127, 308] on span "CFR-220511-PA49" at bounding box center [130, 315] width 123 height 14
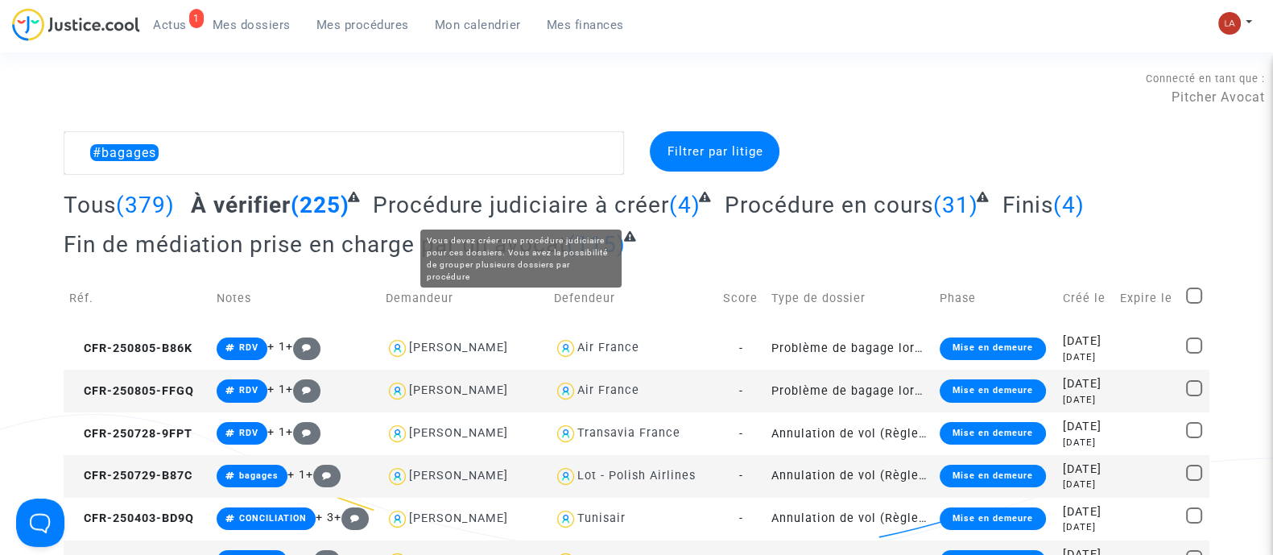
click at [496, 198] on span "Procédure judiciaire à créer" at bounding box center [521, 205] width 296 height 27
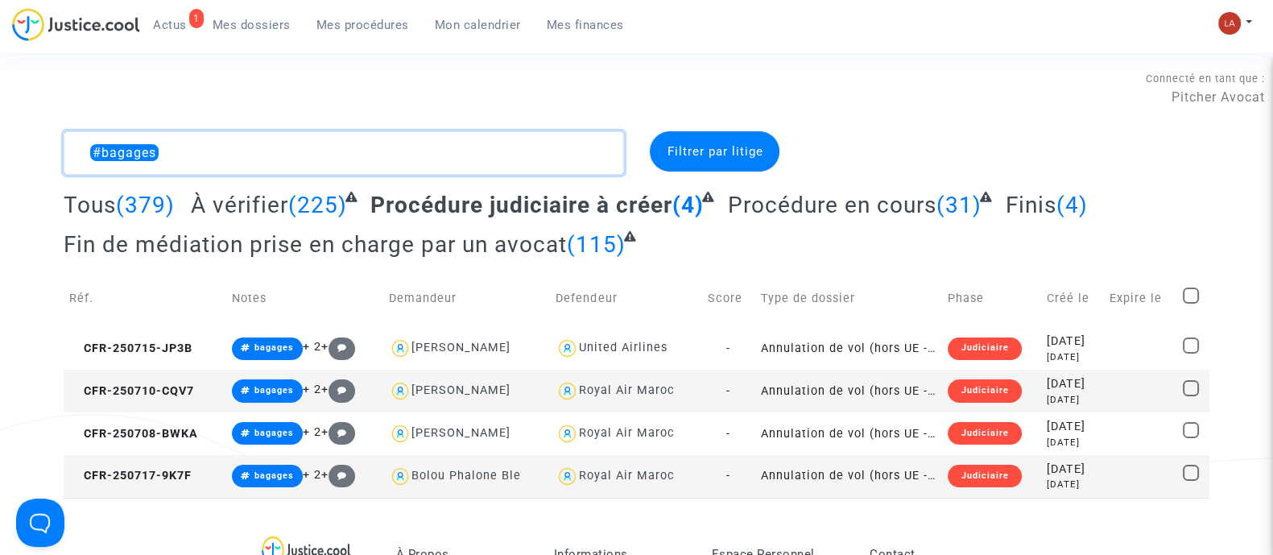
click at [81, 160] on textarea at bounding box center [344, 152] width 560 height 43
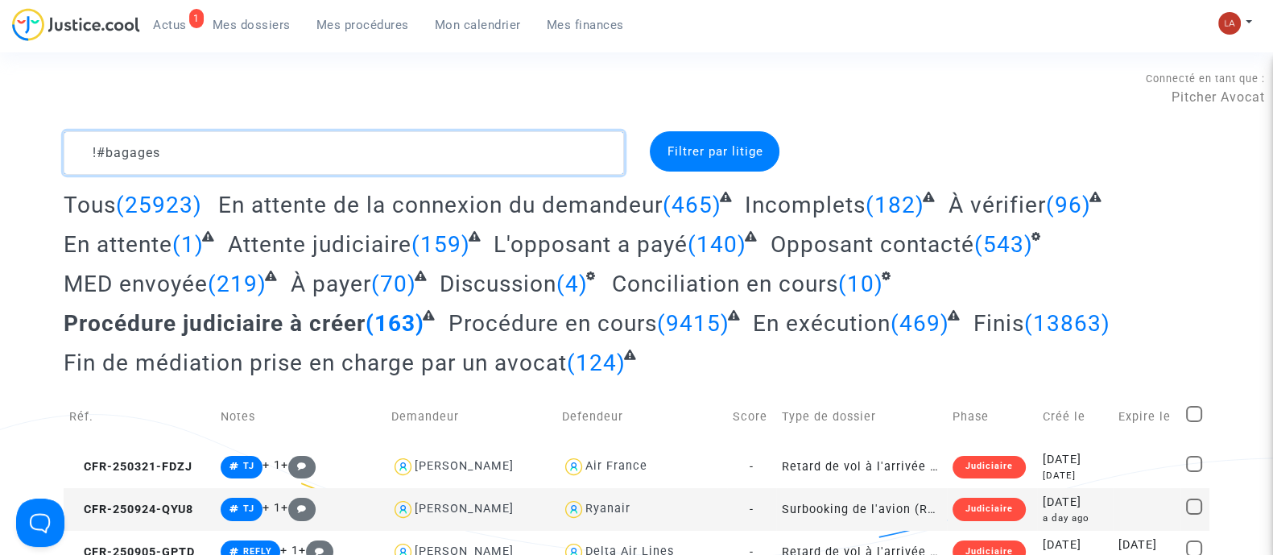
click at [151, 143] on textarea at bounding box center [344, 152] width 560 height 43
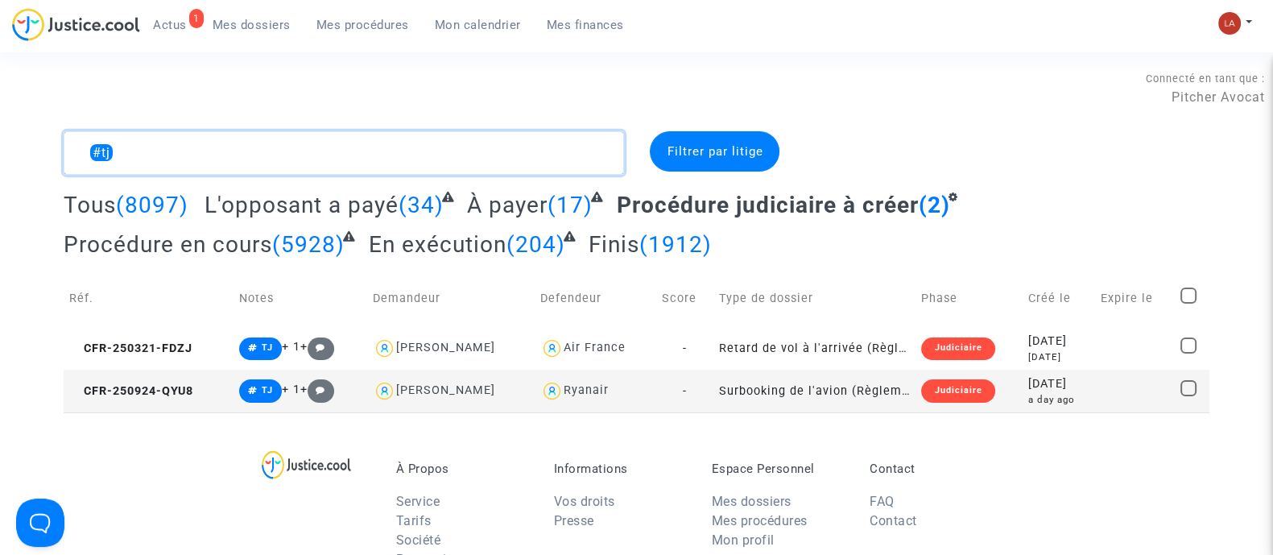
click at [443, 138] on textarea at bounding box center [344, 152] width 560 height 43
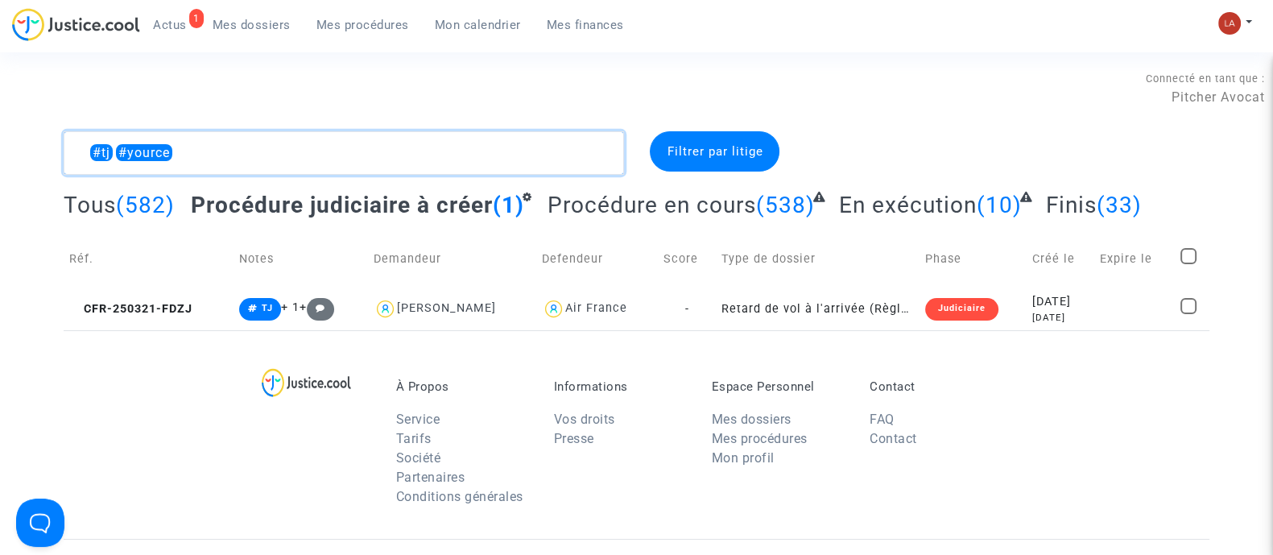
type textarea "#tj #yource"
click at [1196, 251] on span at bounding box center [1188, 256] width 16 height 16
click at [1188, 264] on input "checkbox" at bounding box center [1188, 264] width 1 height 1
checkbox input "true"
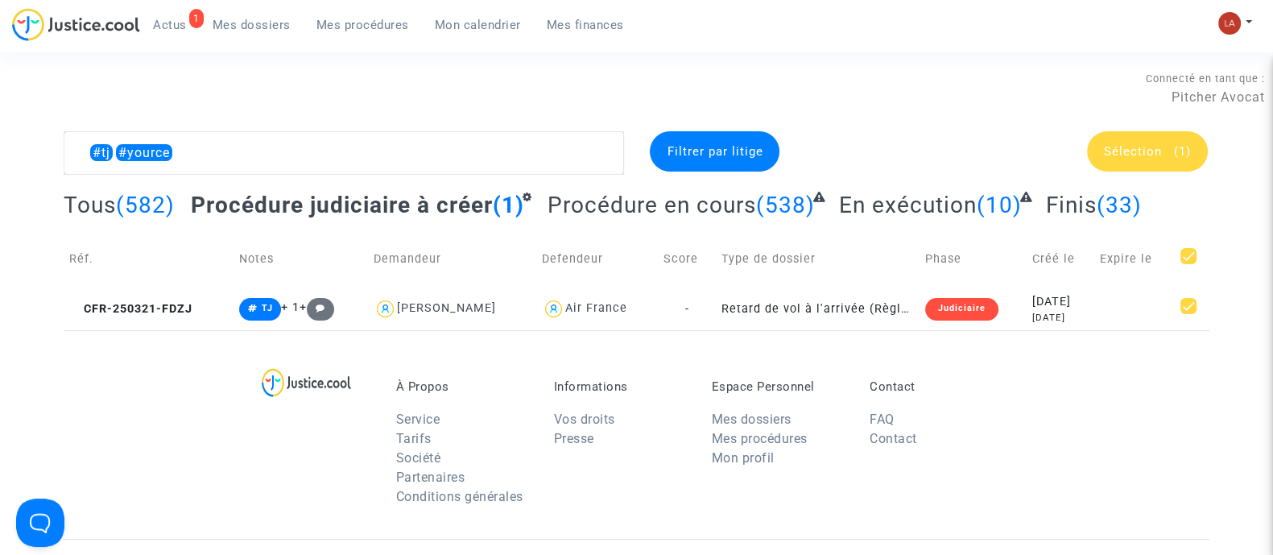
click at [1143, 155] on span "Sélection" at bounding box center [1133, 151] width 58 height 14
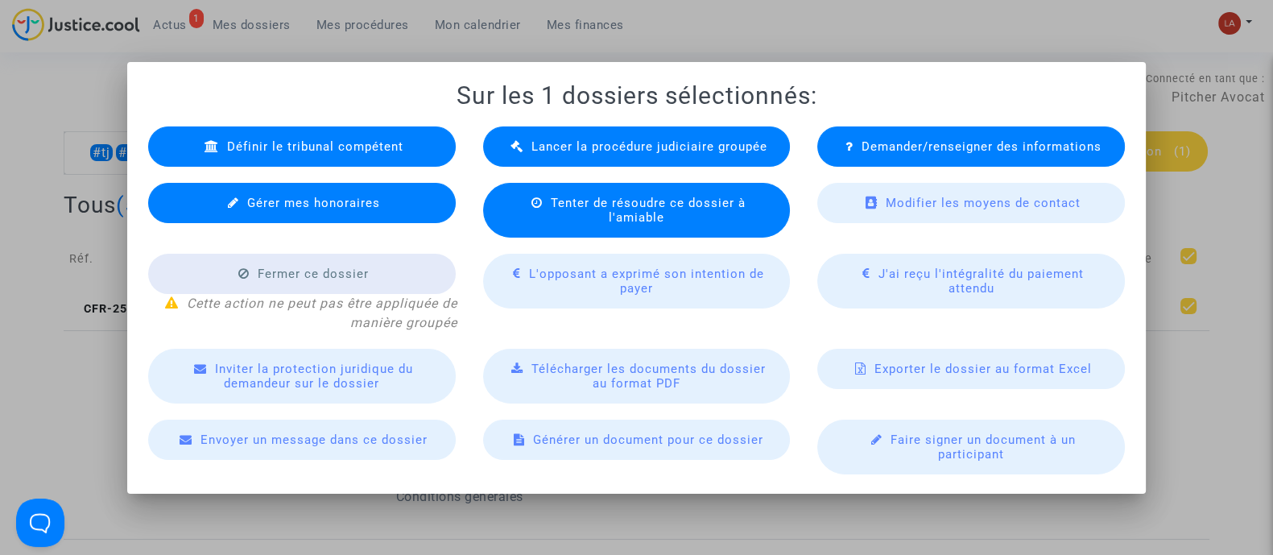
click at [570, 166] on div "Lancer la procédure judiciaire groupée" at bounding box center [637, 146] width 308 height 40
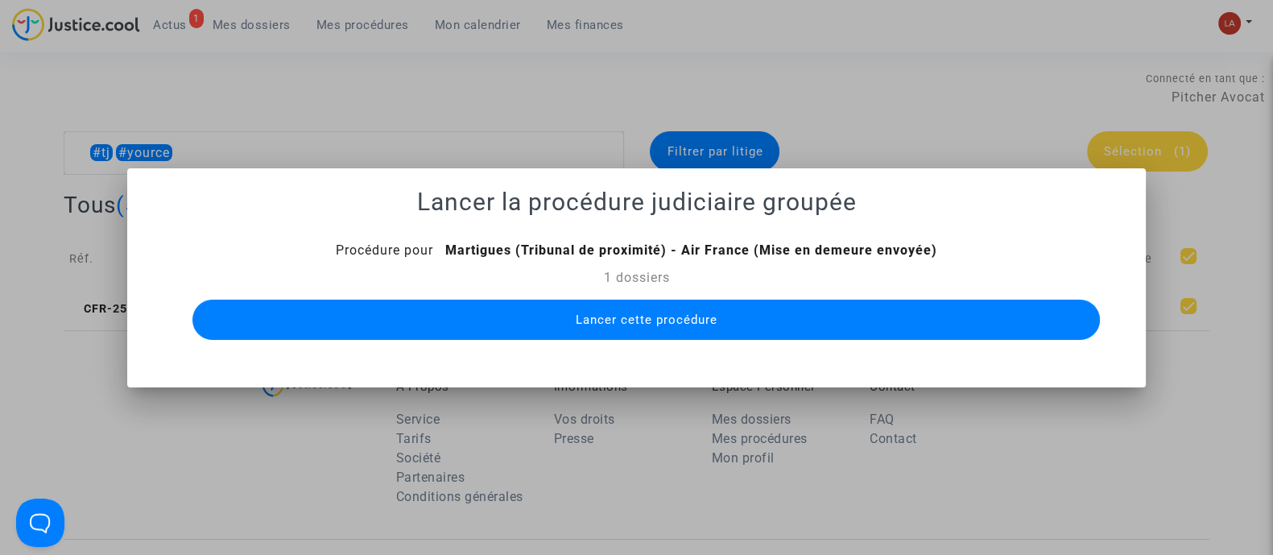
click at [749, 319] on button "Lancer cette procédure" at bounding box center [645, 320] width 907 height 40
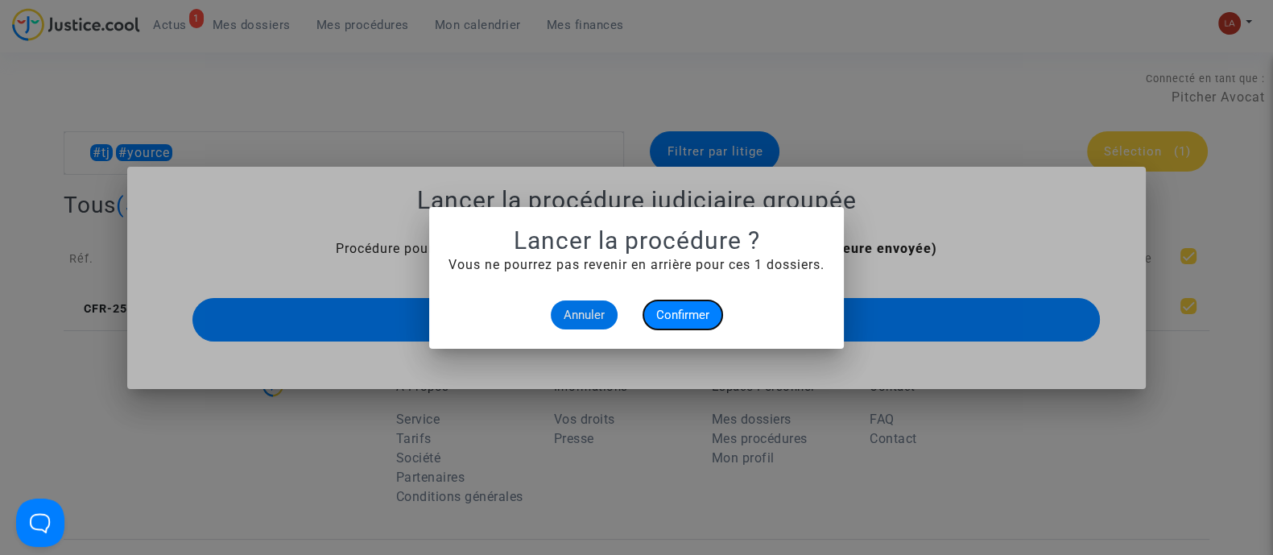
click at [689, 325] on button "Confirmer" at bounding box center [682, 314] width 79 height 29
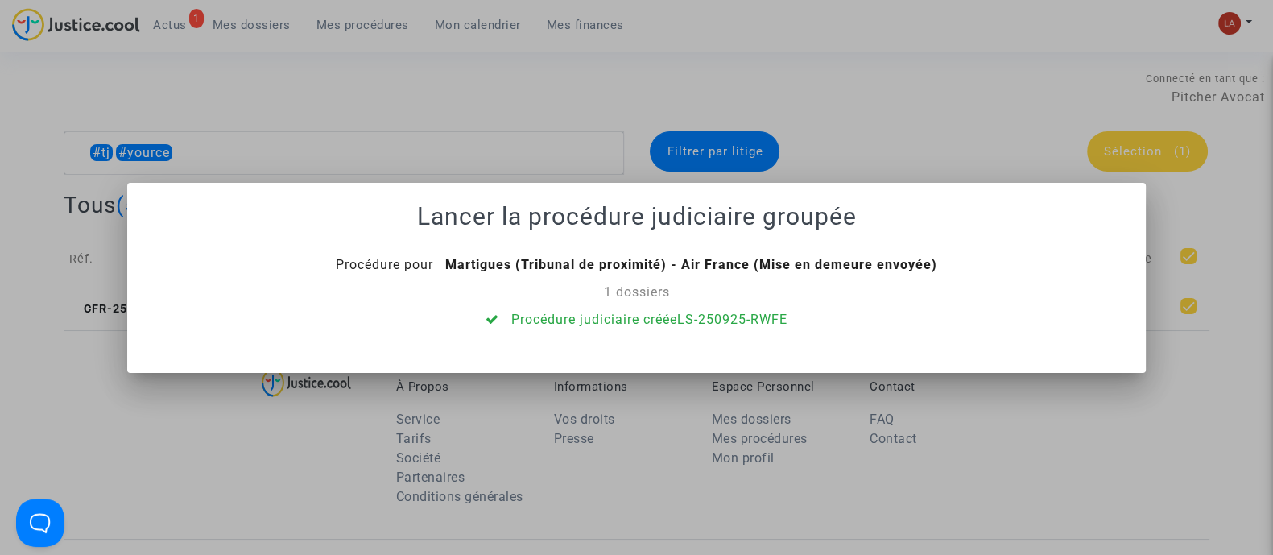
click at [369, 122] on div at bounding box center [636, 277] width 1273 height 555
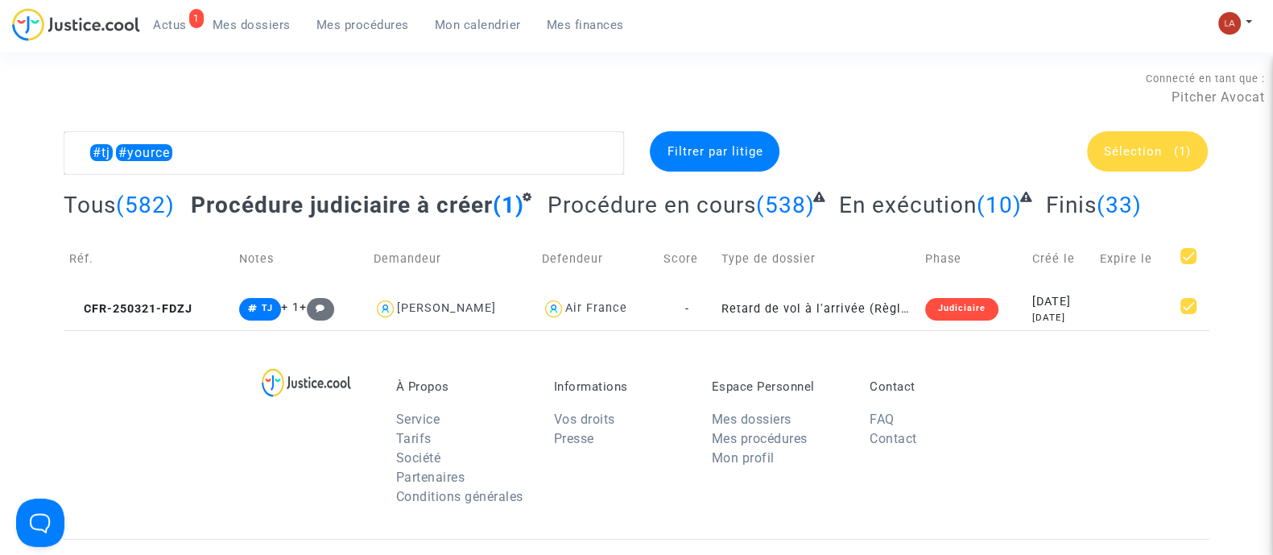
click at [177, 113] on div "Connecté en tant que : Pitcher Avocat" at bounding box center [632, 112] width 1265 height 39
drag, startPoint x: 126, startPoint y: 147, endPoint x: 318, endPoint y: 148, distance: 192.4
click at [318, 148] on textarea at bounding box center [344, 152] width 560 height 43
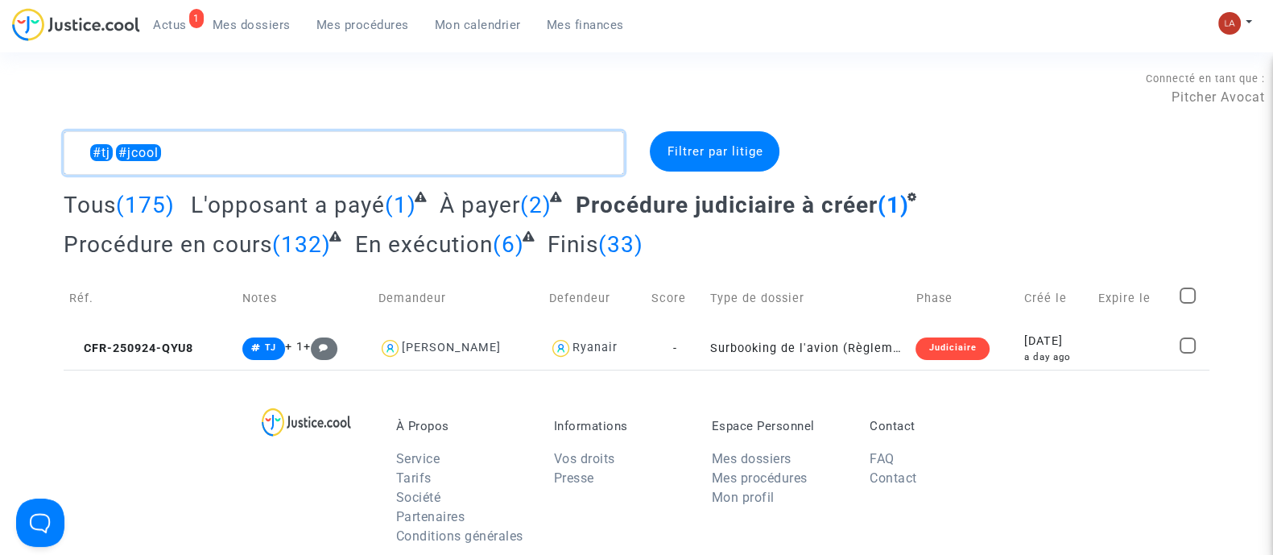
type textarea "#tj #jcool"
click at [1180, 291] on span at bounding box center [1188, 295] width 16 height 16
click at [1187, 304] on input "checkbox" at bounding box center [1187, 304] width 1 height 1
checkbox input "true"
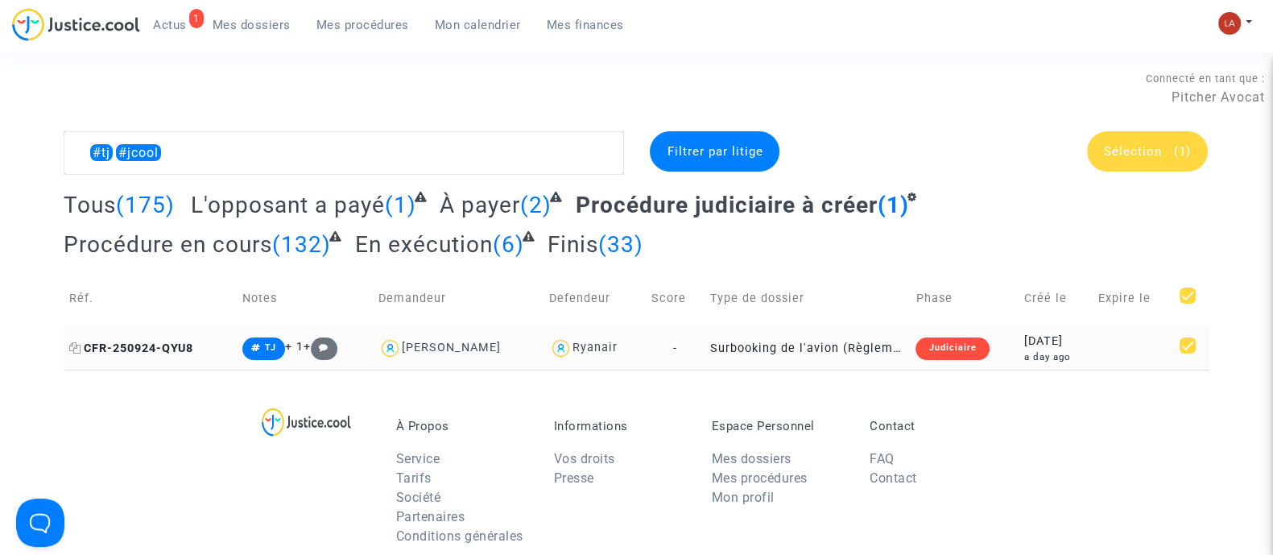
click at [169, 352] on span "CFR-250924-QYU8" at bounding box center [131, 348] width 124 height 14
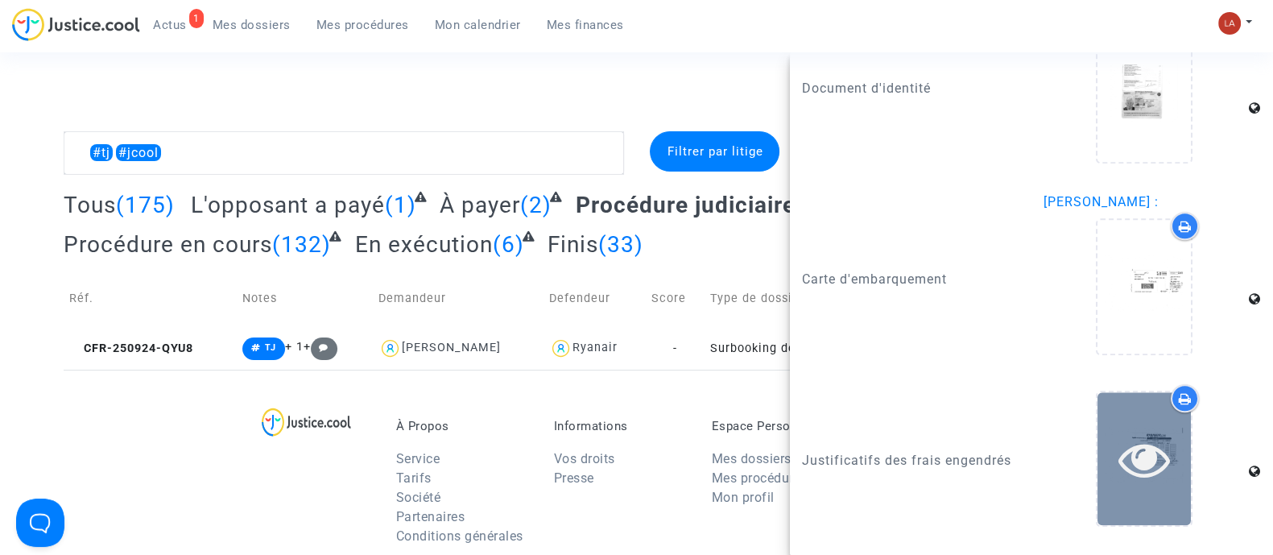
scroll to position [2176, 0]
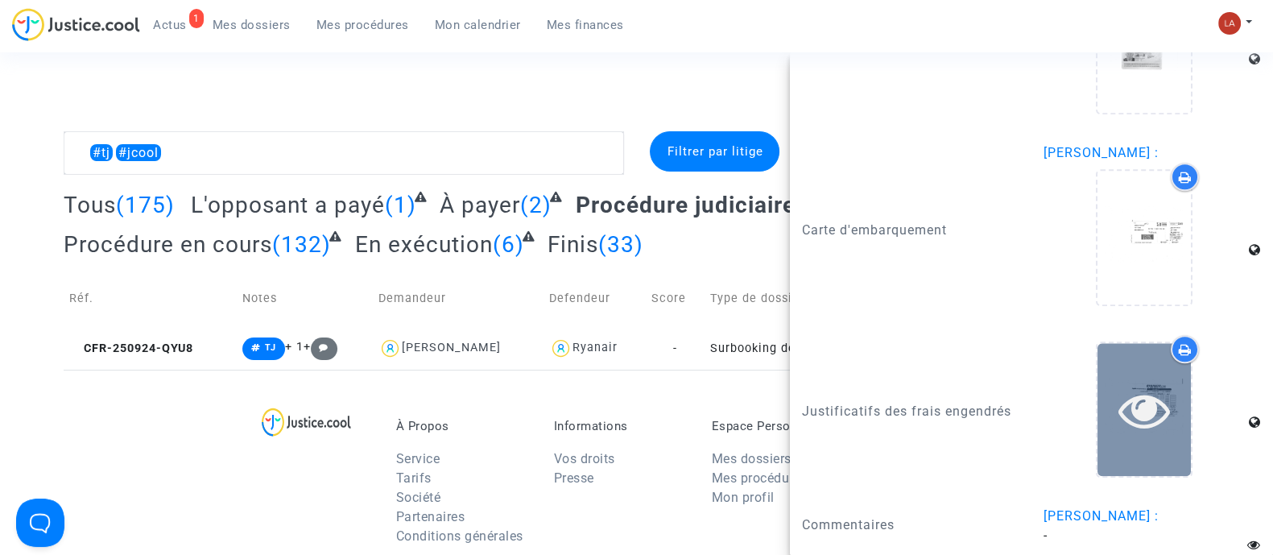
click at [1129, 437] on div at bounding box center [1143, 409] width 93 height 133
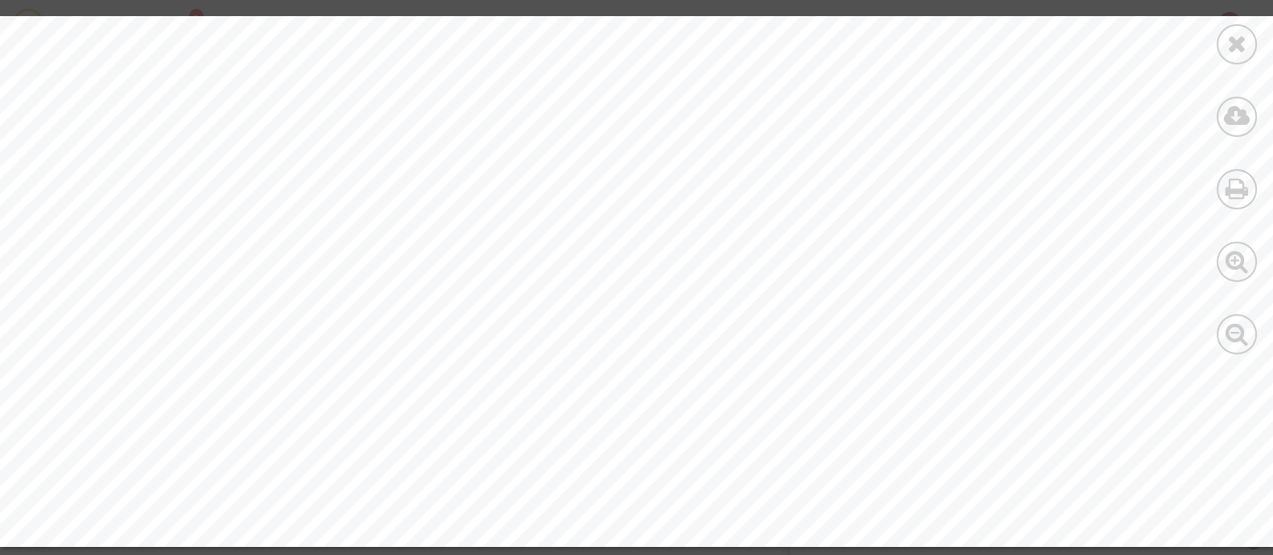
scroll to position [411, 0]
click at [1224, 39] on div at bounding box center [1237, 44] width 40 height 40
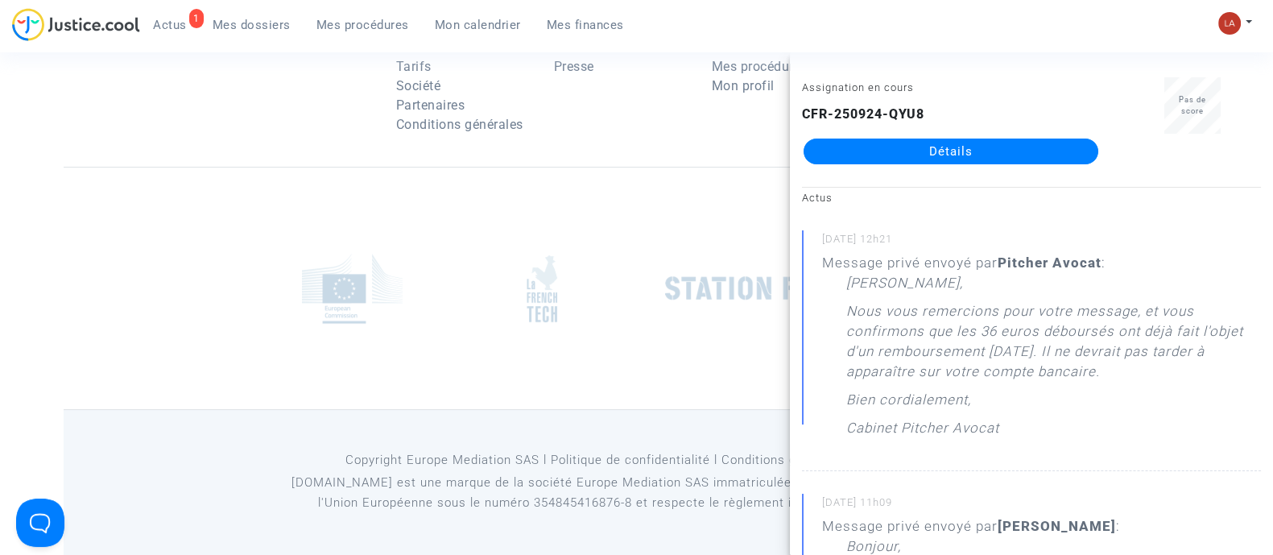
scroll to position [0, 0]
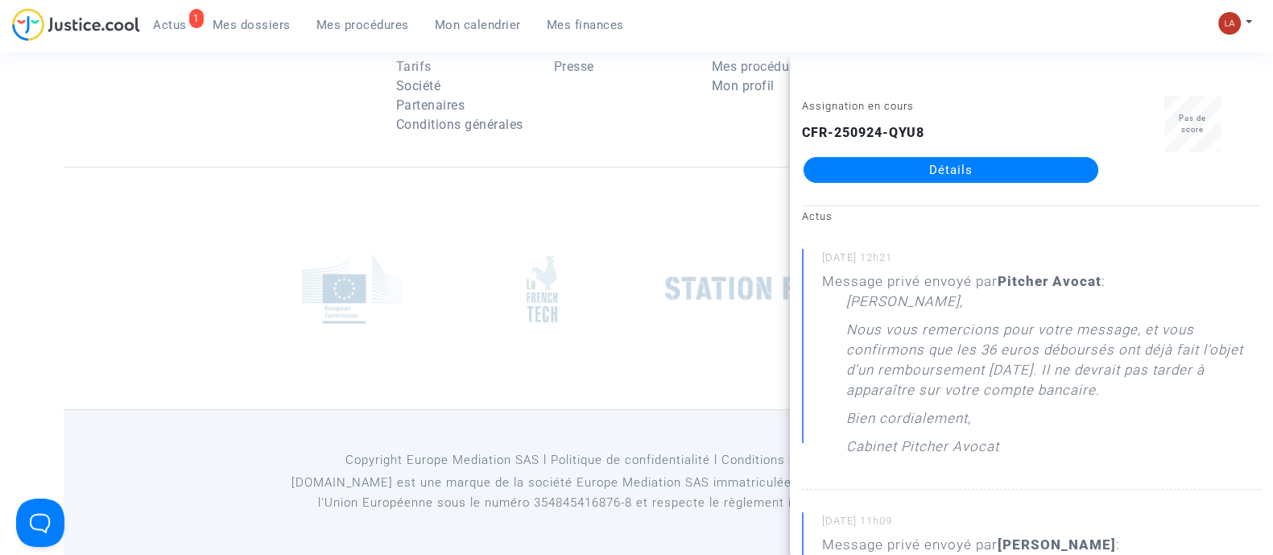
drag, startPoint x: 927, startPoint y: 172, endPoint x: 914, endPoint y: 197, distance: 28.1
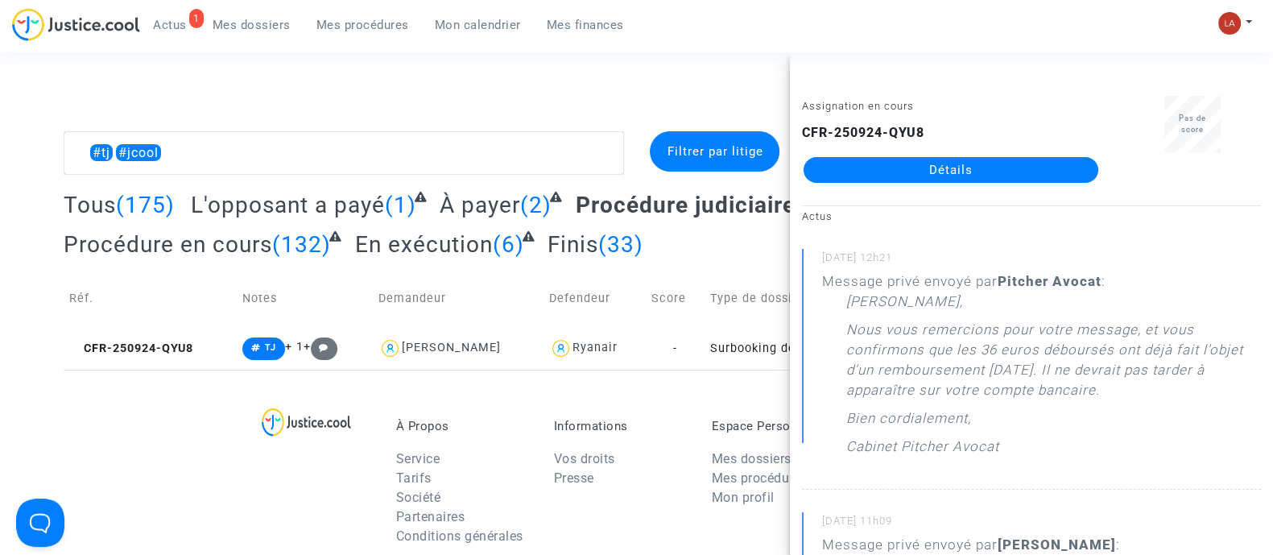
drag, startPoint x: 447, startPoint y: 343, endPoint x: 499, endPoint y: 320, distance: 57.3
click at [447, 343] on div "Patrick Berlan" at bounding box center [451, 348] width 99 height 14
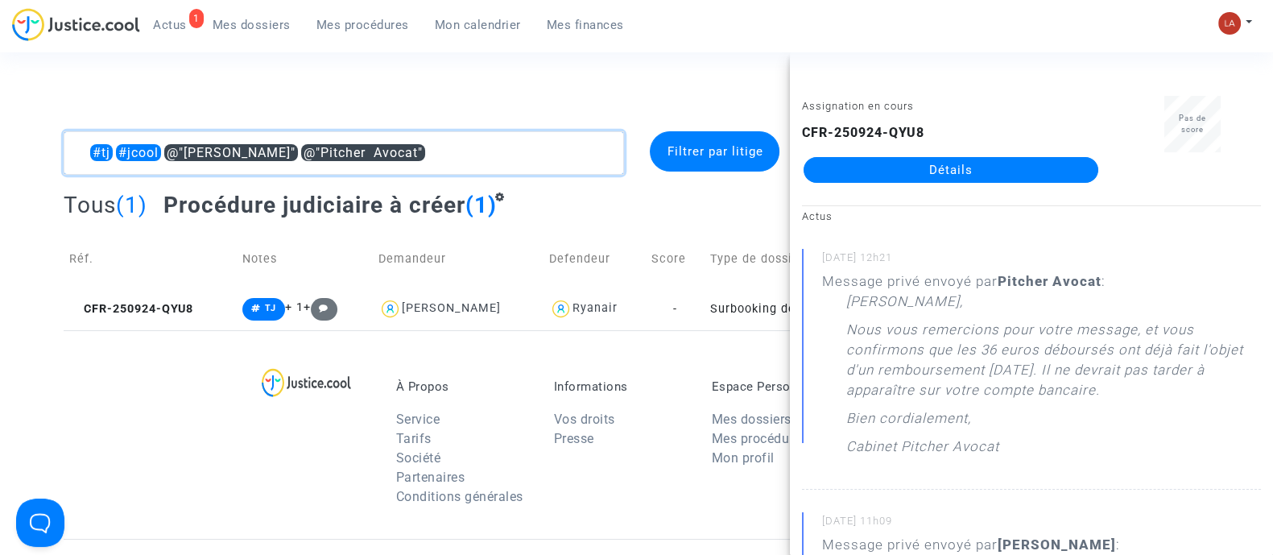
drag, startPoint x: 165, startPoint y: 157, endPoint x: -53, endPoint y: 160, distance: 218.2
click at [0, 160] on html "1 Actus Mes dossiers Mes procédures Mon calendrier Mes finances Mon profil Chan…" at bounding box center [636, 464] width 1273 height 928
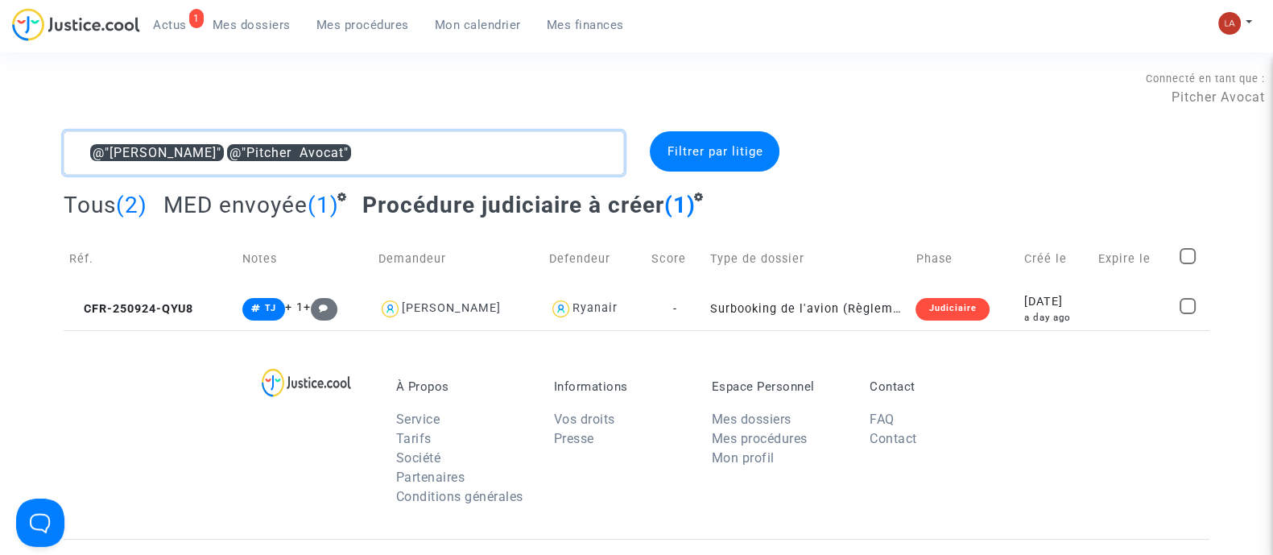
type textarea "@"Patrick Berlan" @"Pitcher Avocat""
click at [207, 219] on div "Tous (2) MED envoyée (1) Procédure judiciaire à créer (1)" at bounding box center [637, 210] width 1146 height 39
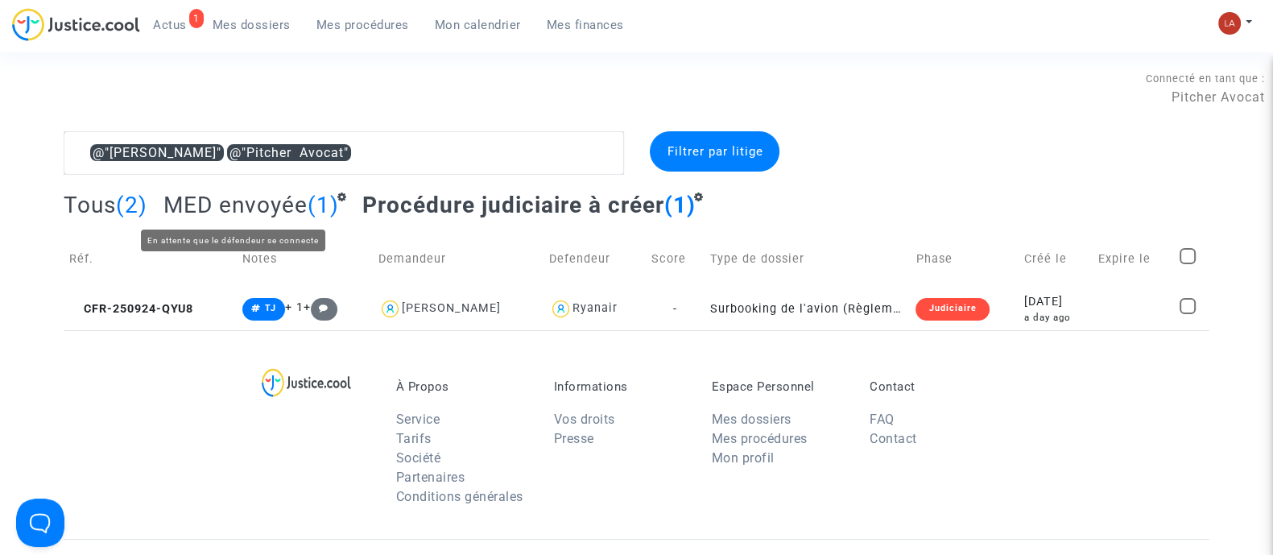
click at [263, 216] on span "MED envoyée" at bounding box center [235, 205] width 144 height 27
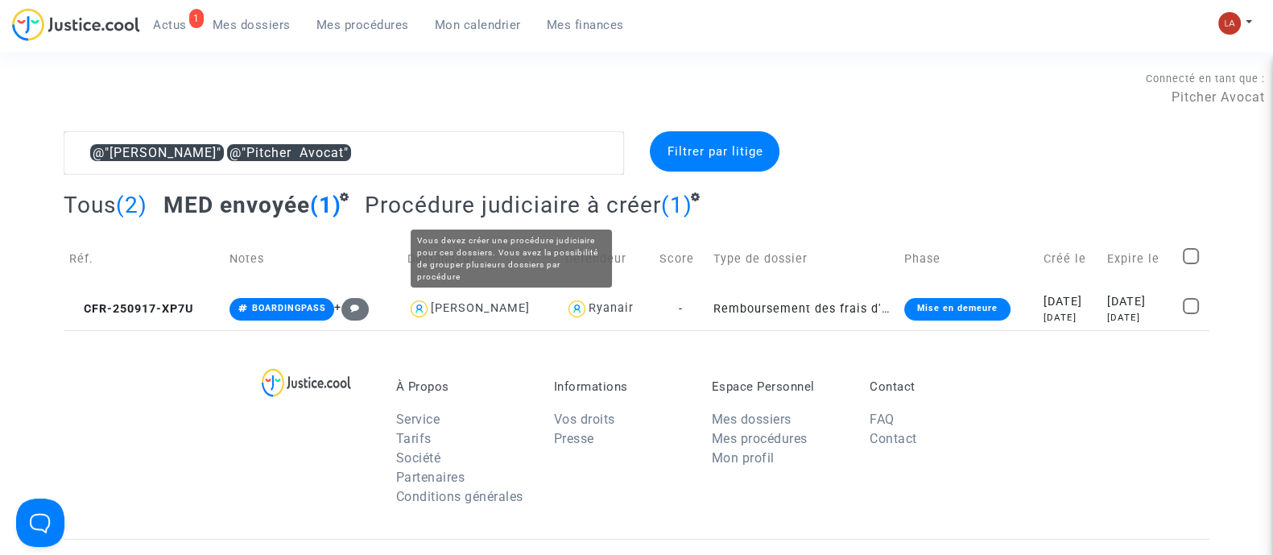
click at [457, 213] on span "Procédure judiciaire à créer" at bounding box center [513, 205] width 296 height 27
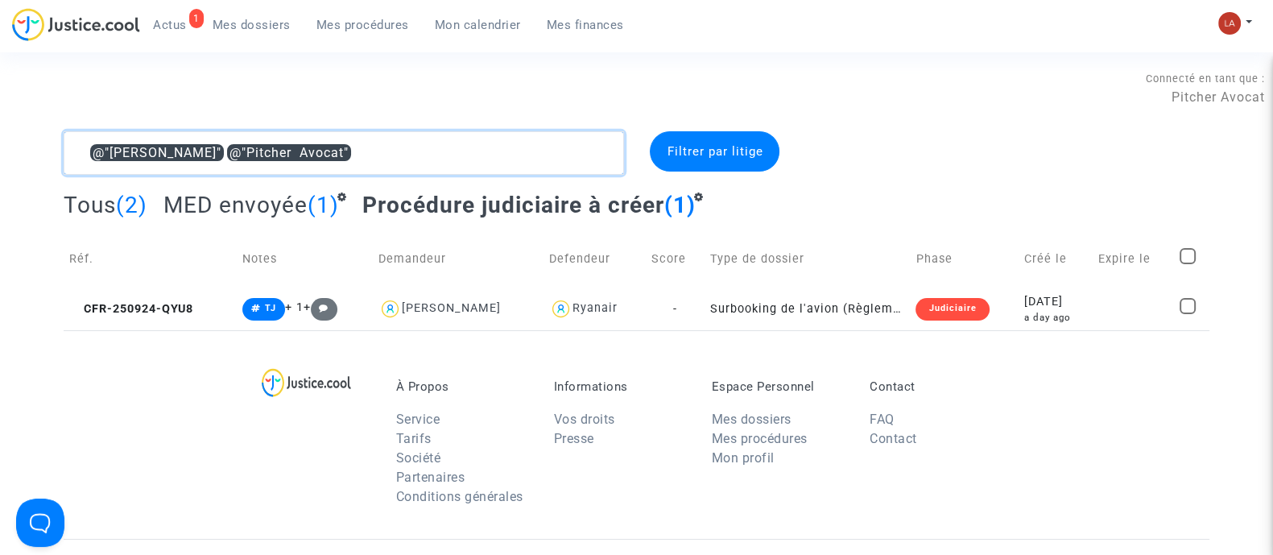
click at [403, 150] on textarea at bounding box center [344, 152] width 560 height 43
click at [401, 148] on textarea at bounding box center [344, 152] width 560 height 43
click at [403, 148] on textarea at bounding box center [344, 152] width 560 height 43
click at [403, 149] on textarea at bounding box center [344, 152] width 560 height 43
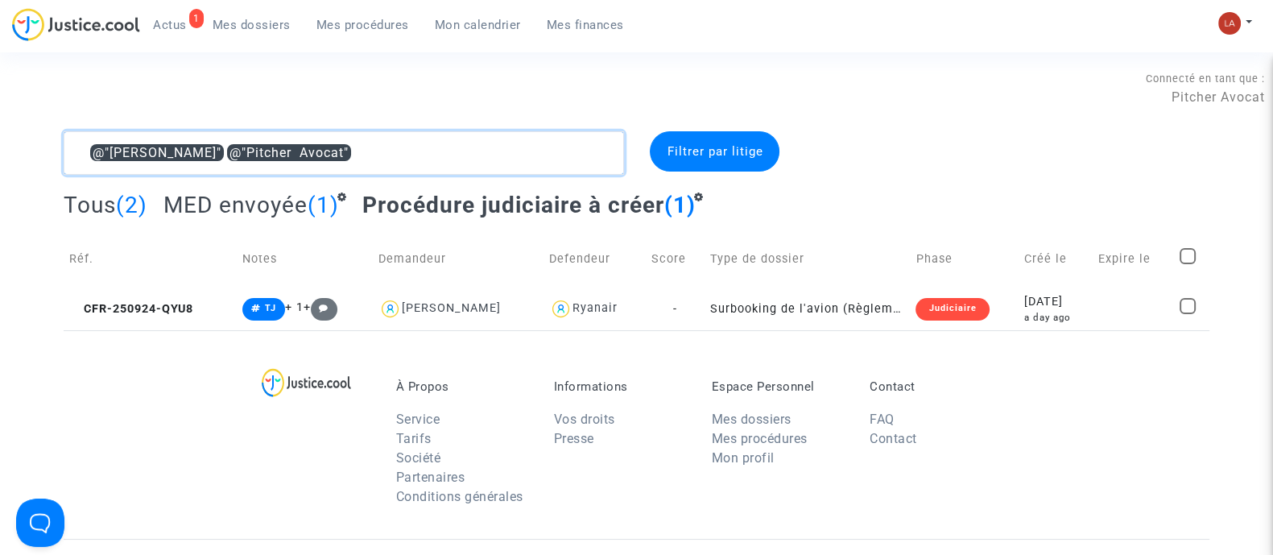
click at [404, 151] on textarea at bounding box center [344, 152] width 560 height 43
click at [406, 151] on textarea at bounding box center [344, 152] width 560 height 43
click at [427, 151] on textarea at bounding box center [344, 152] width 560 height 43
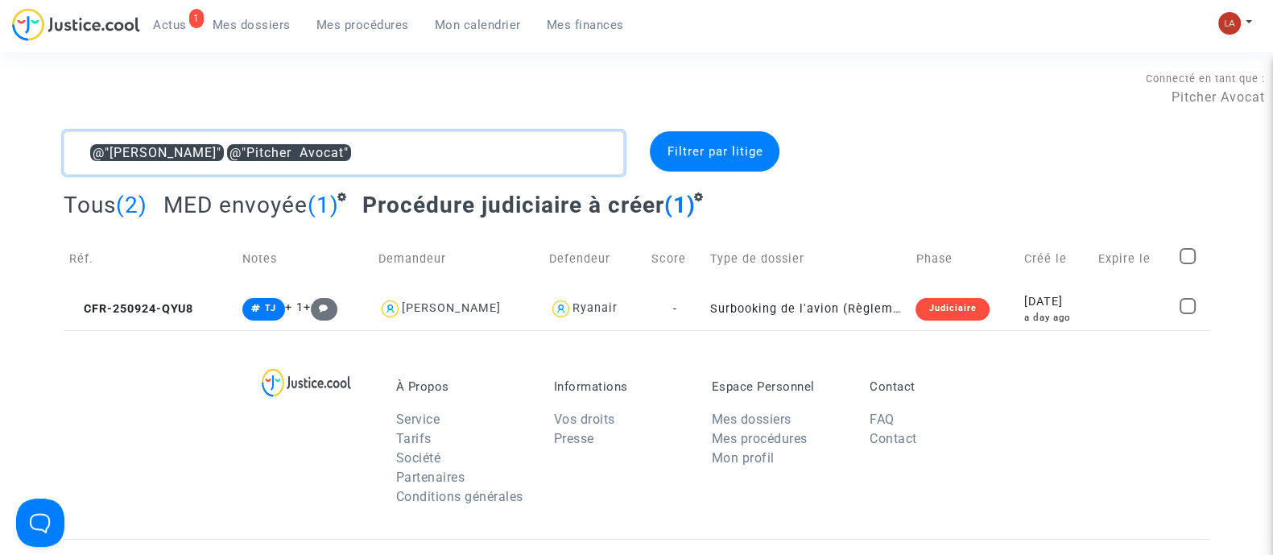
click at [426, 151] on textarea at bounding box center [344, 152] width 560 height 43
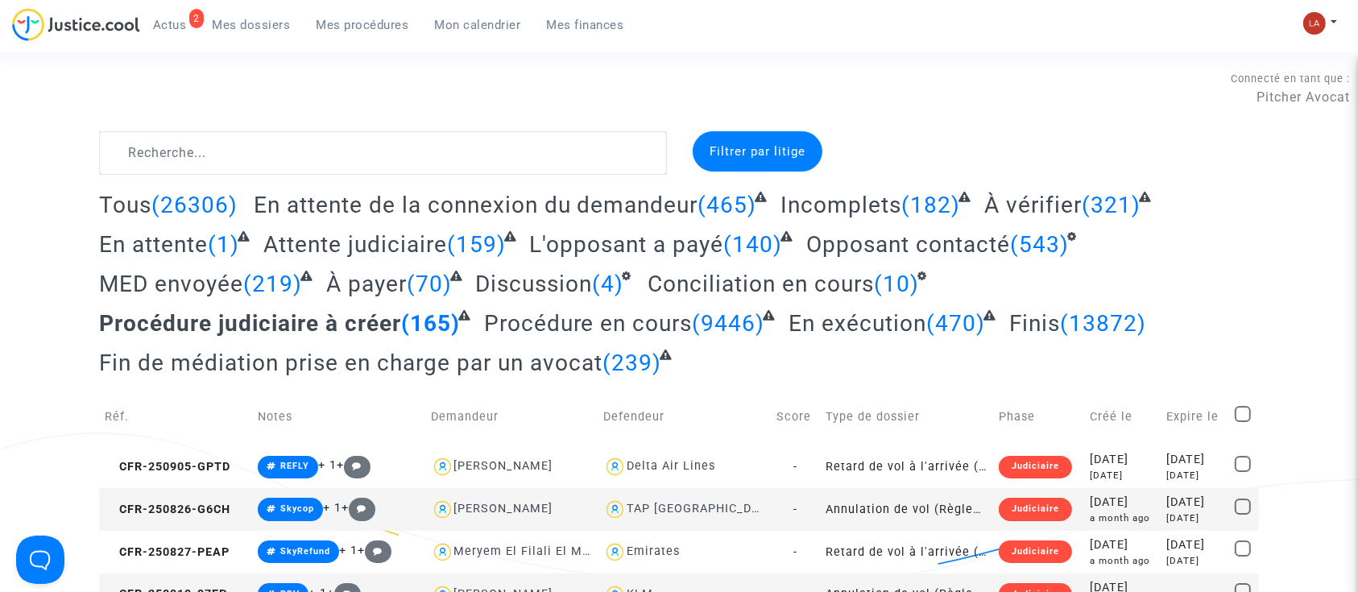
click at [185, 6] on nav "2 Actus Mes dossiers Mes procédures Mon calendrier Mes finances Mon profil Chan…" at bounding box center [679, 26] width 1358 height 52
click at [176, 18] on span "Actus" at bounding box center [170, 25] width 34 height 14
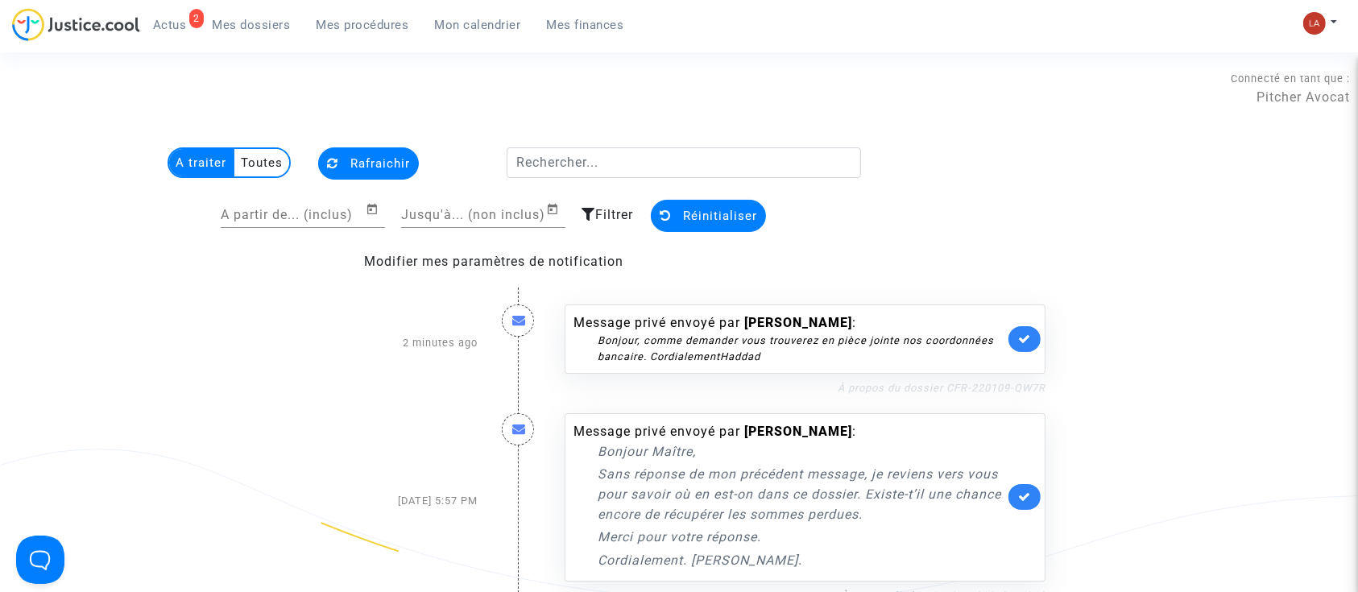
click at [916, 386] on link "À propos du dossier CFR-220109-QW7R" at bounding box center [941, 388] width 208 height 12
click at [1031, 350] on link at bounding box center [1024, 339] width 32 height 26
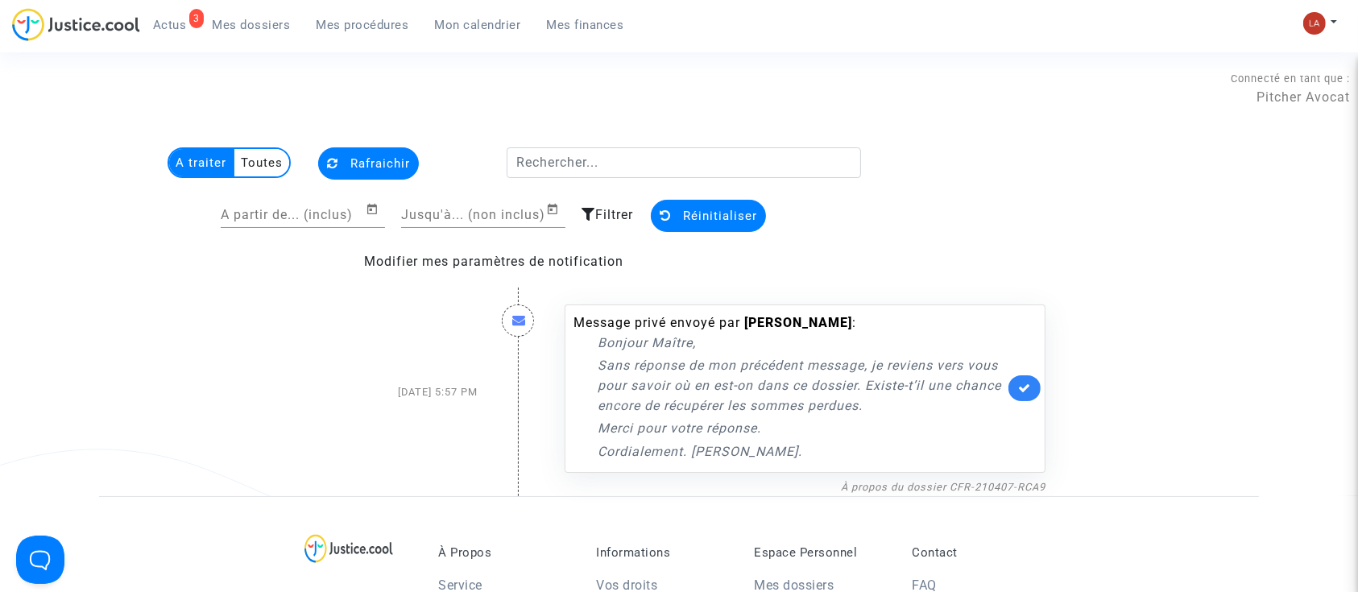
click at [174, 29] on span "Actus" at bounding box center [170, 25] width 34 height 14
click at [224, 37] on div "3 Actus Mes dossiers Mes procédures Mon calendrier Mes finances" at bounding box center [324, 30] width 625 height 44
click at [224, 36] on link "Mes dossiers" at bounding box center [252, 25] width 104 height 24
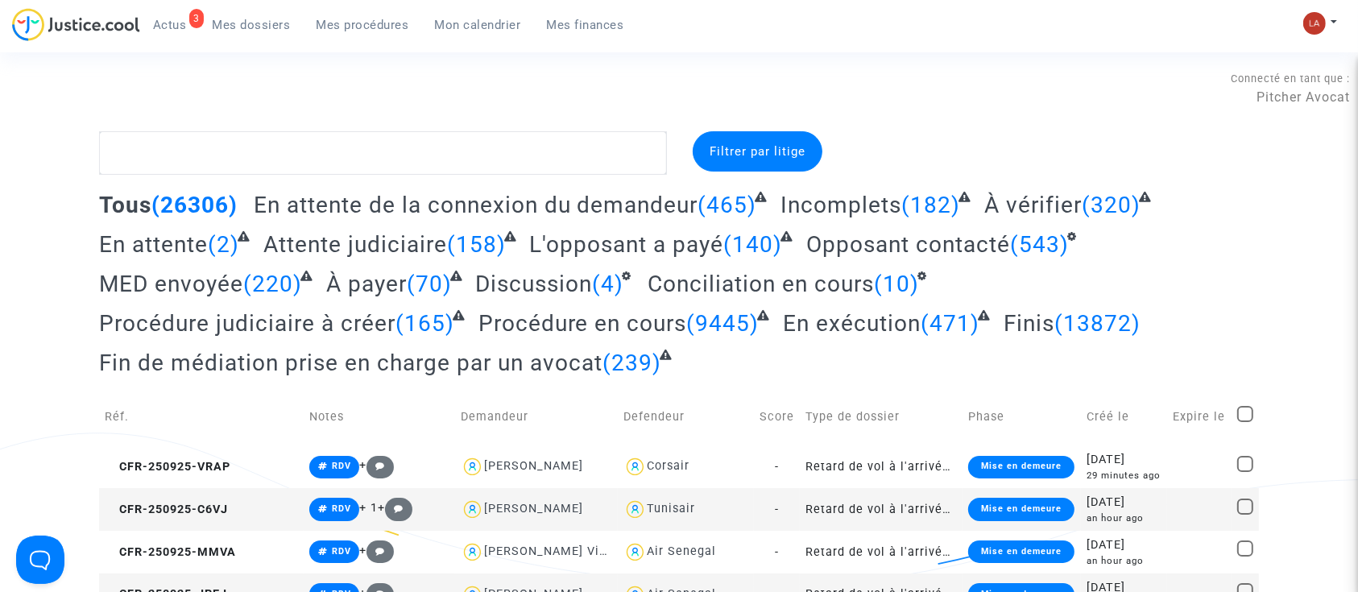
click at [180, 30] on span "Actus" at bounding box center [170, 25] width 34 height 14
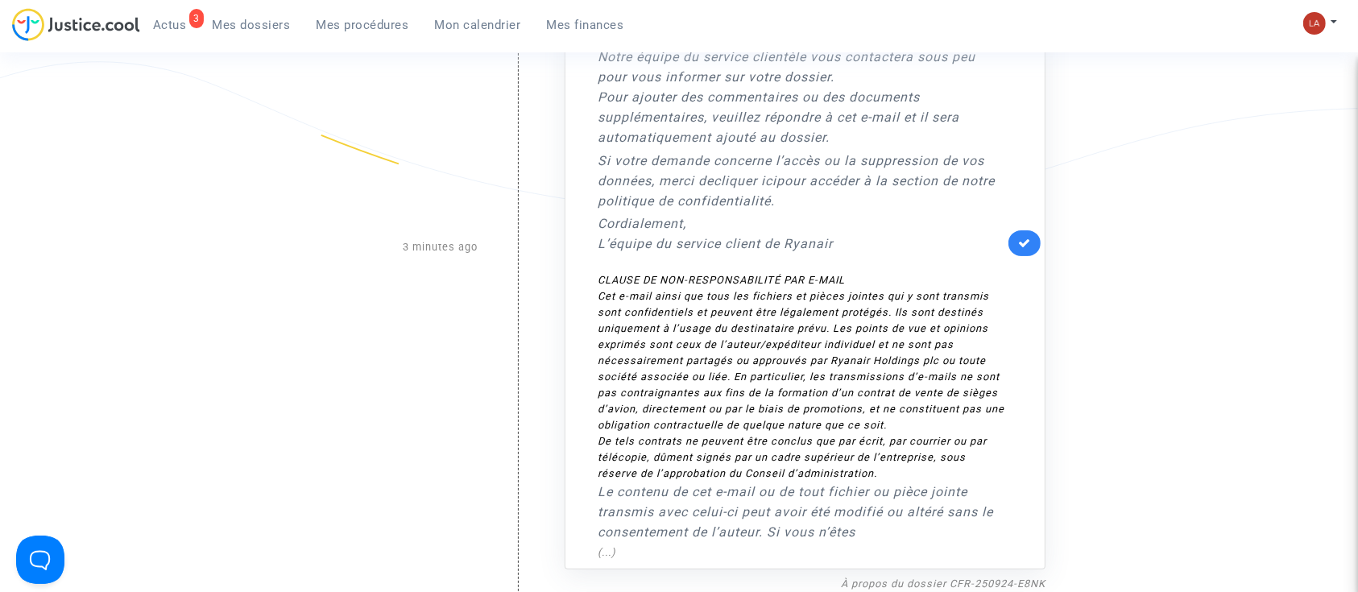
scroll to position [388, 0]
click at [1031, 245] on link at bounding box center [1024, 242] width 32 height 26
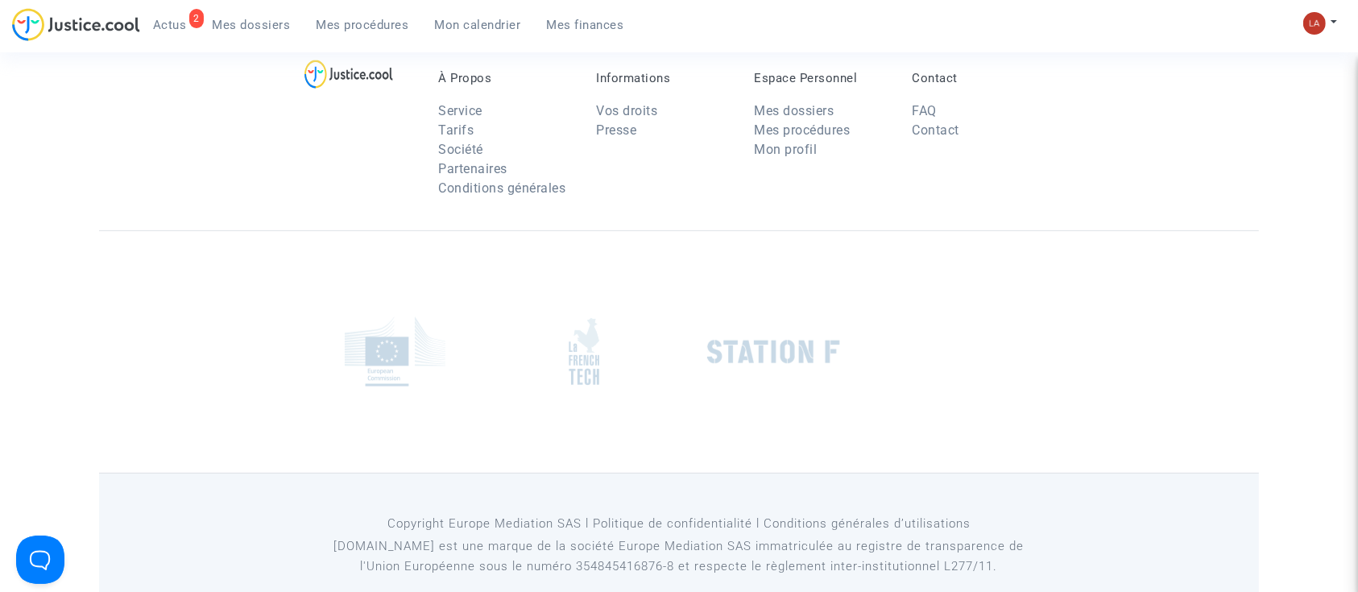
scroll to position [172, 0]
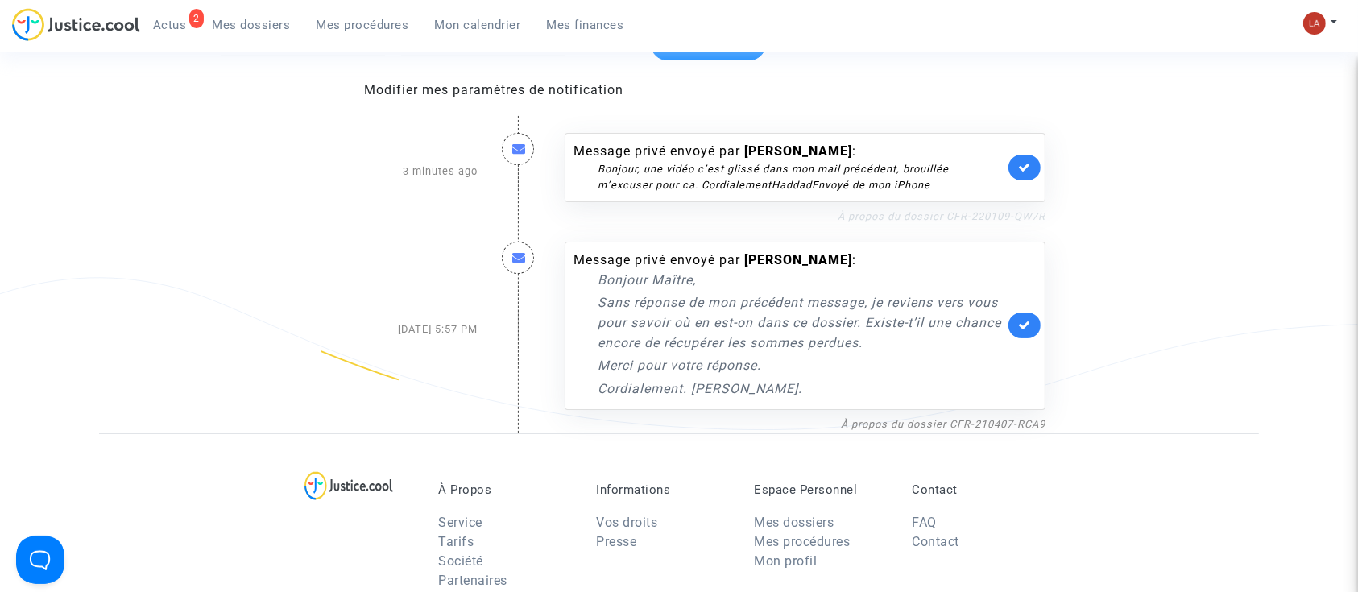
click at [952, 210] on link "À propos du dossier CFR-220109-QW7R" at bounding box center [941, 216] width 208 height 12
click at [1018, 181] on div "Message privé envoyé par majid haddad : Bonjour, une vidéo c’est glissé dans mo…" at bounding box center [804, 167] width 481 height 69
click at [1019, 165] on icon at bounding box center [1024, 167] width 13 height 12
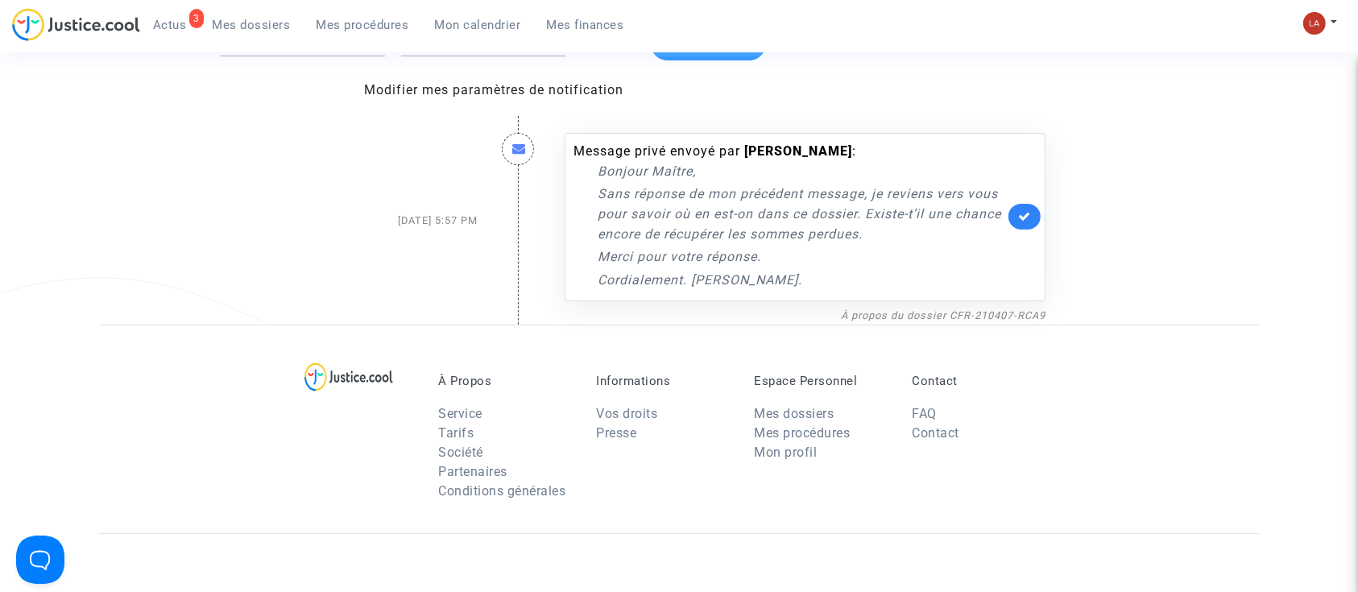
click at [265, 27] on span "Mes dossiers" at bounding box center [252, 25] width 78 height 14
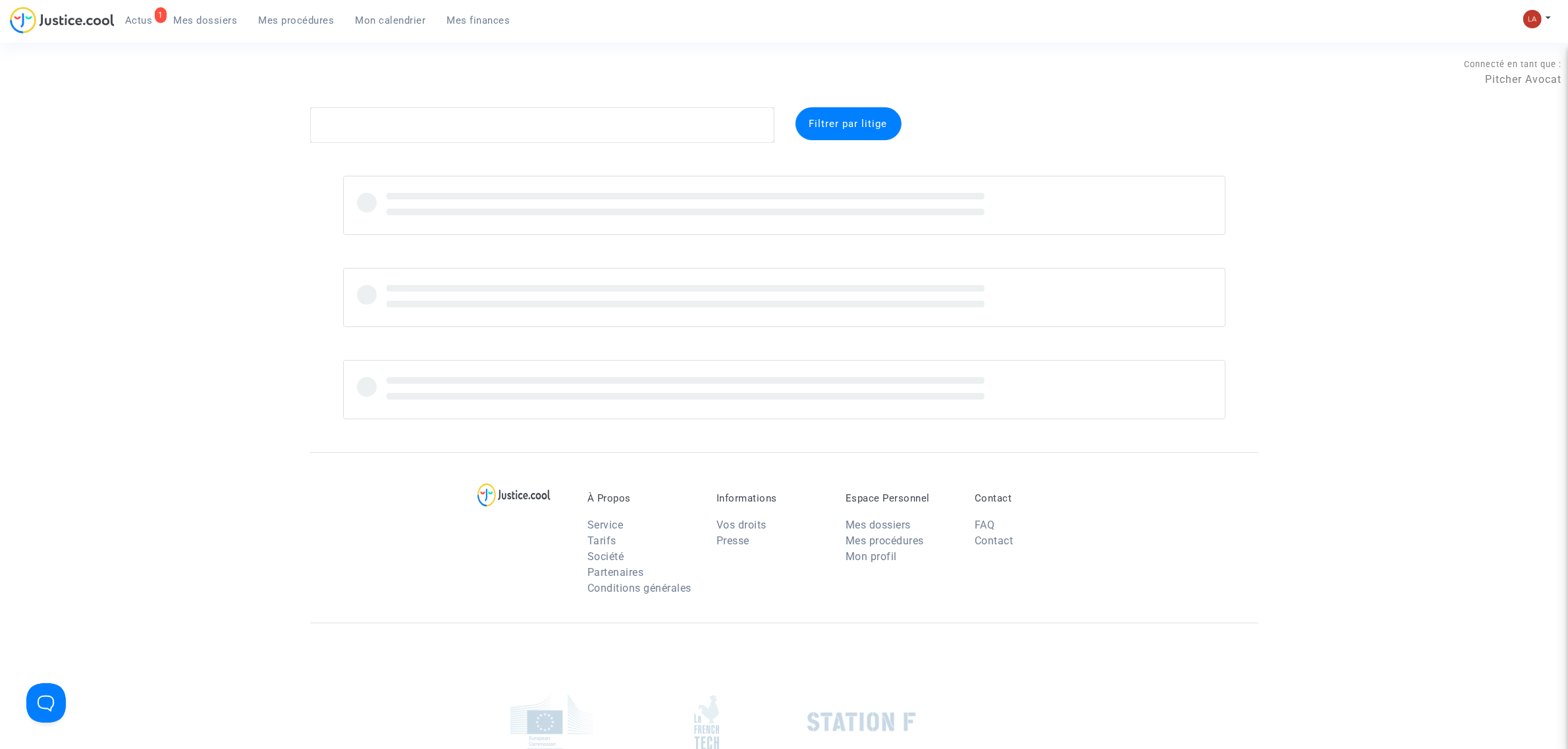
click at [311, 29] on link "Mes procédures" at bounding box center [297, 20] width 97 height 20
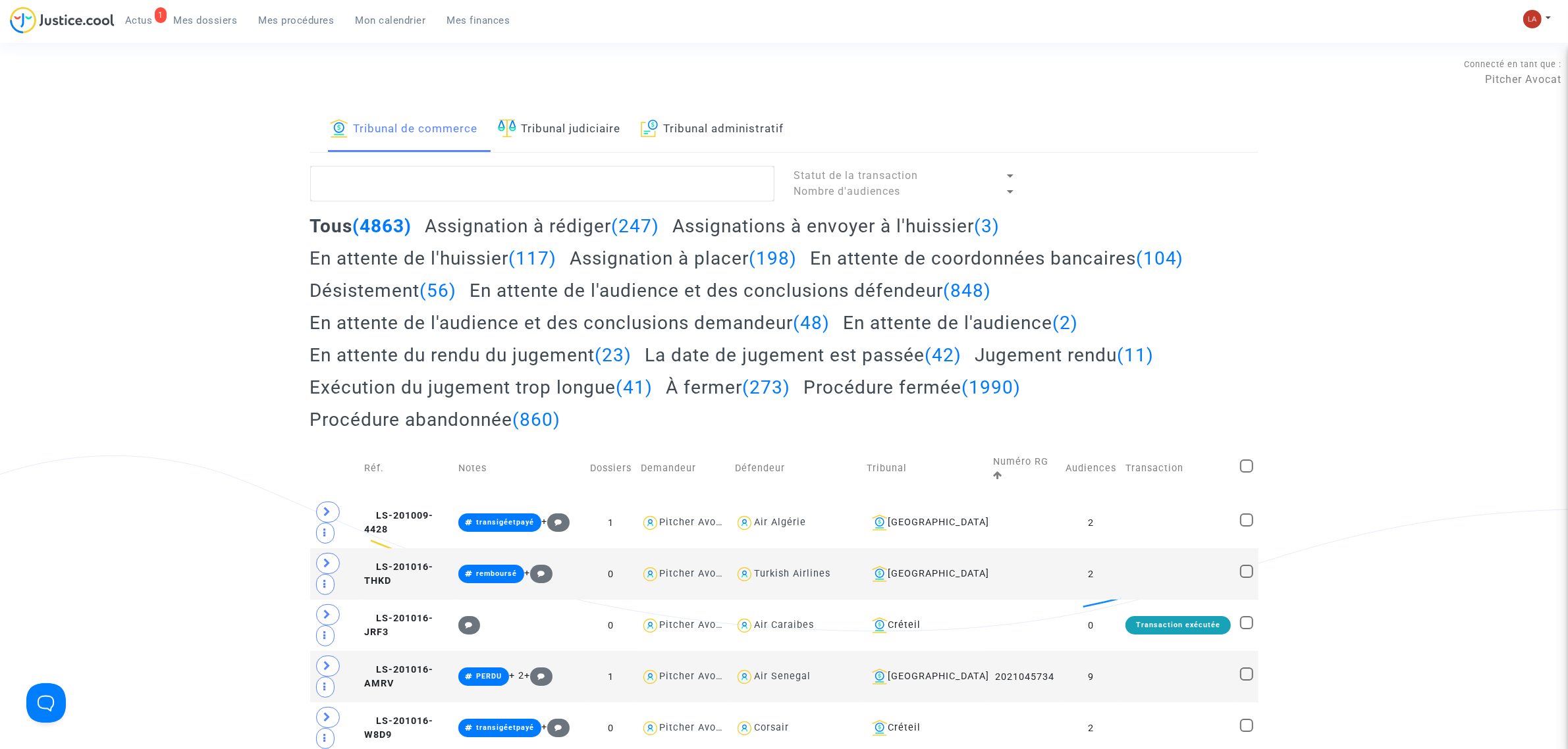
click at [905, 222] on h2 "Assignations à envoyer à l'huissier (3)" at bounding box center [836, 226] width 327 height 23
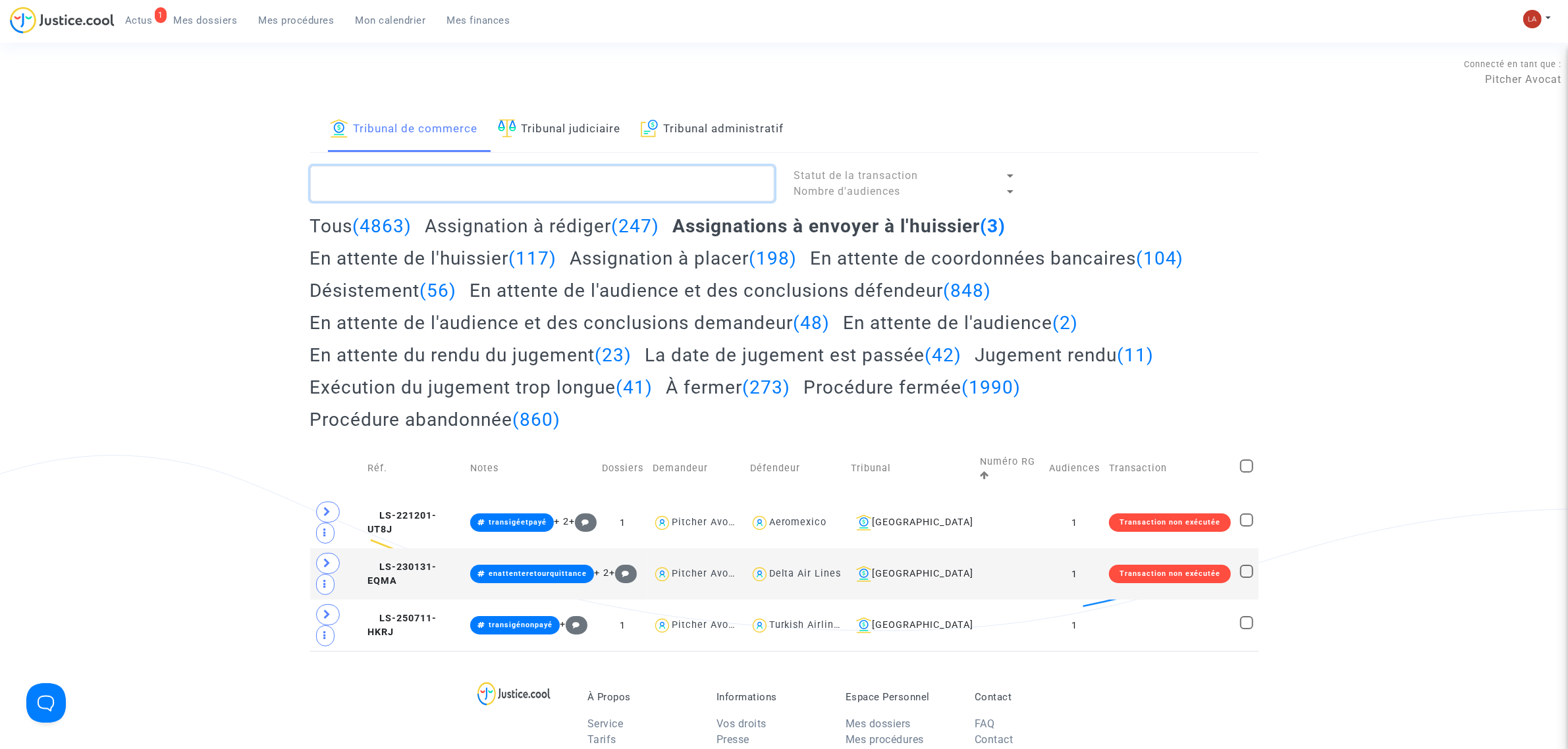
click at [584, 179] on textarea at bounding box center [542, 183] width 465 height 35
click at [598, 129] on link "Tribunal judiciaire" at bounding box center [559, 129] width 124 height 45
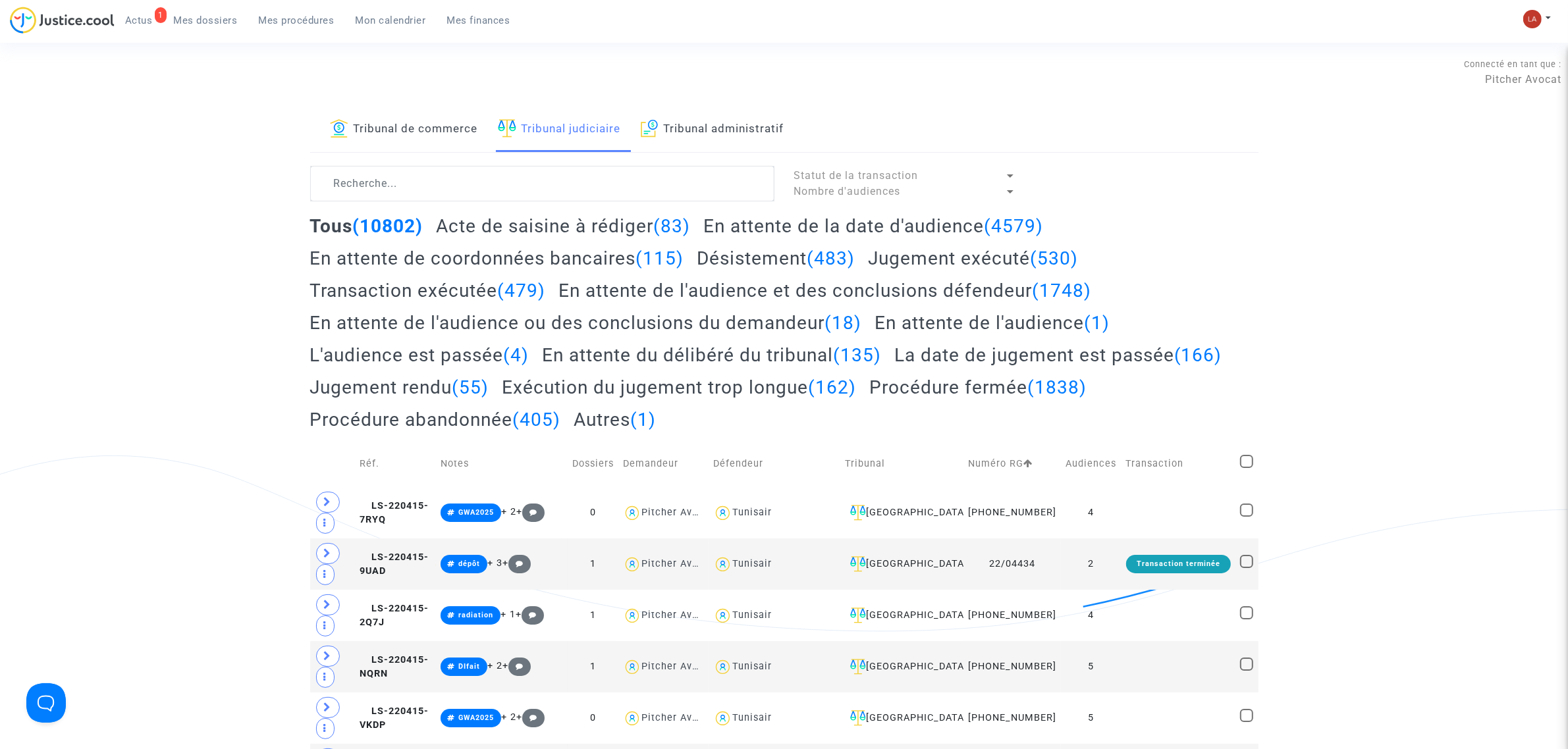
click at [586, 228] on h2 "Acte de saisine à rédiger (83)" at bounding box center [563, 226] width 254 height 23
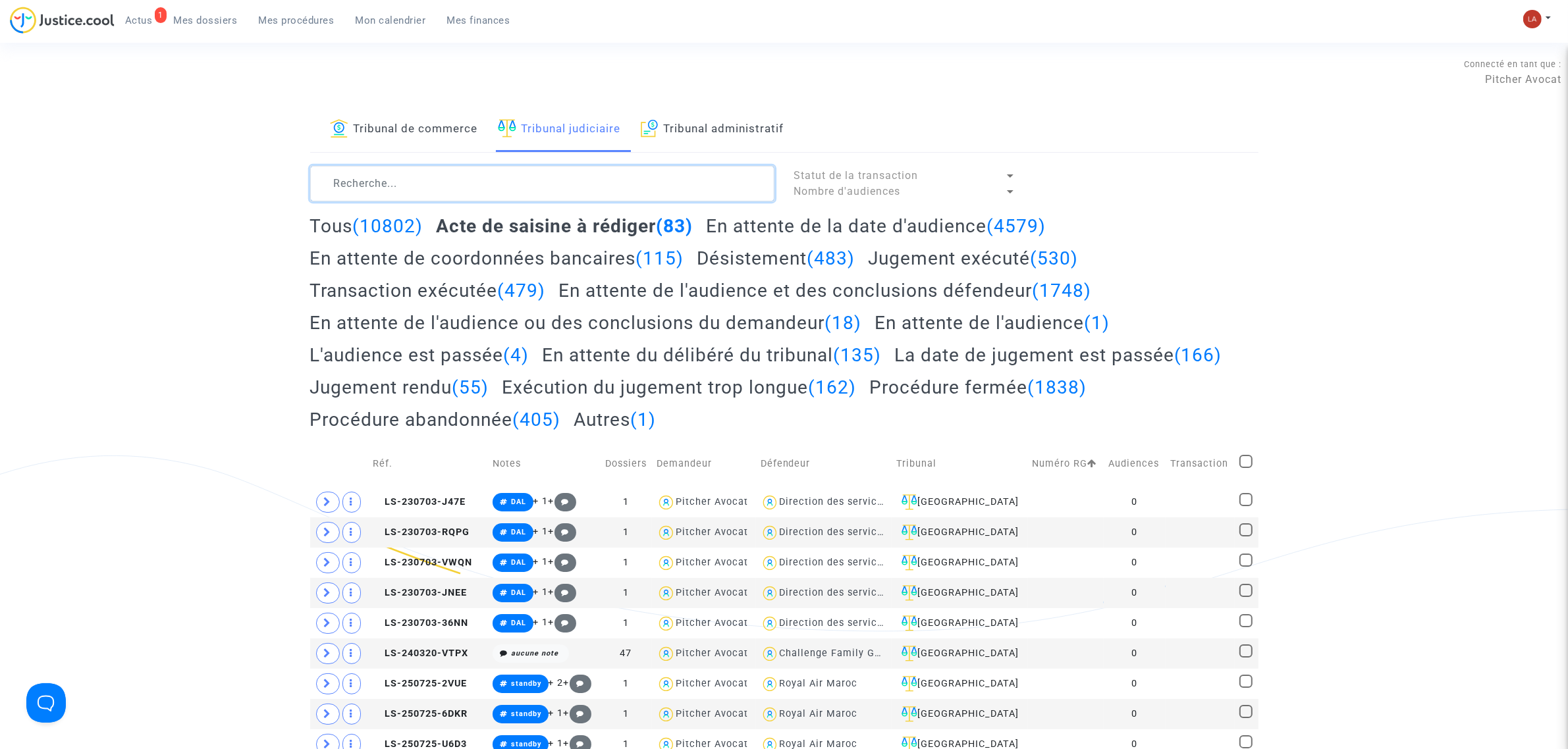
click at [762, 168] on textarea at bounding box center [542, 183] width 465 height 35
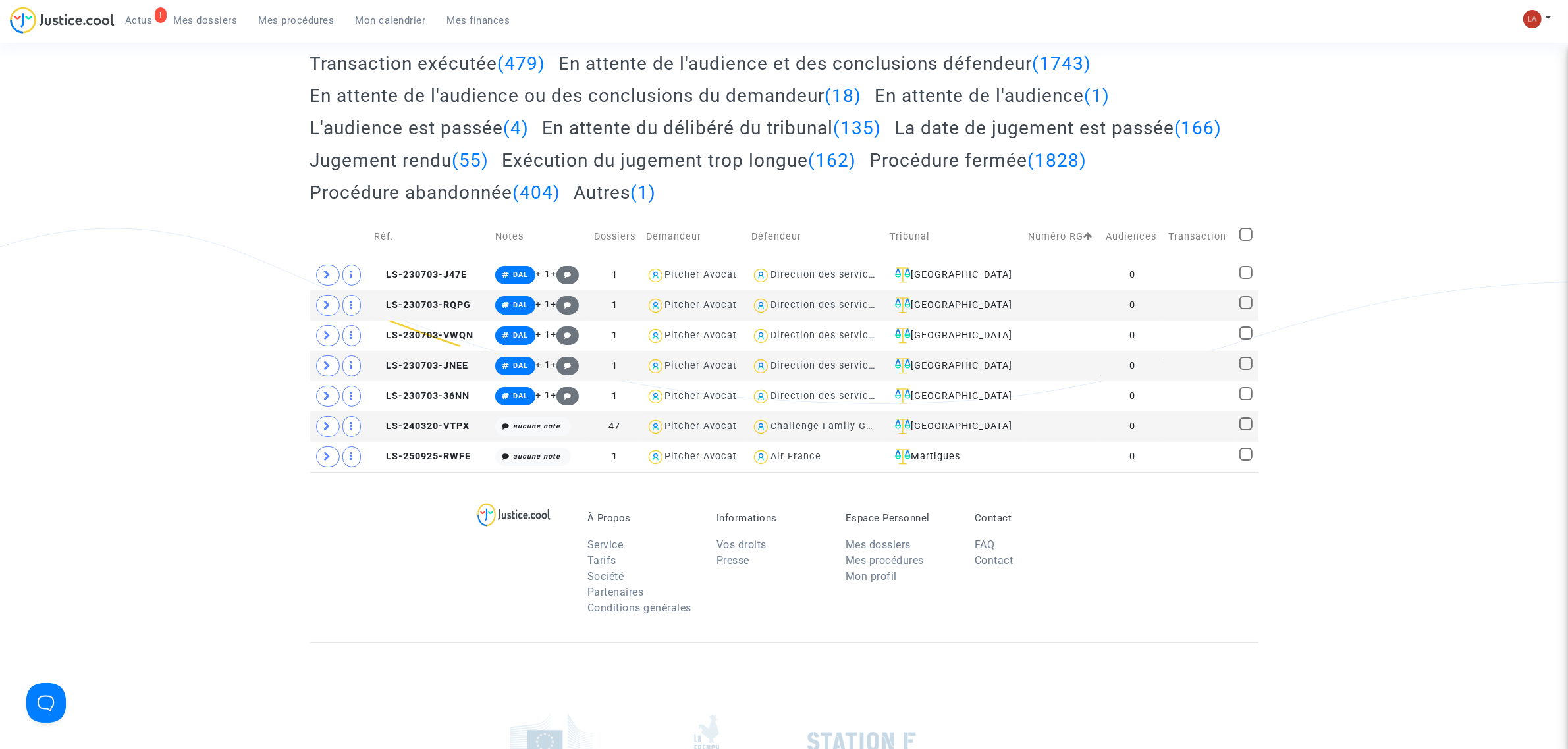
scroll to position [228, 0]
type textarea "!#opodo !#standby"
click at [636, 557] on button "Modifier la note" at bounding box center [660, 550] width 97 height 21
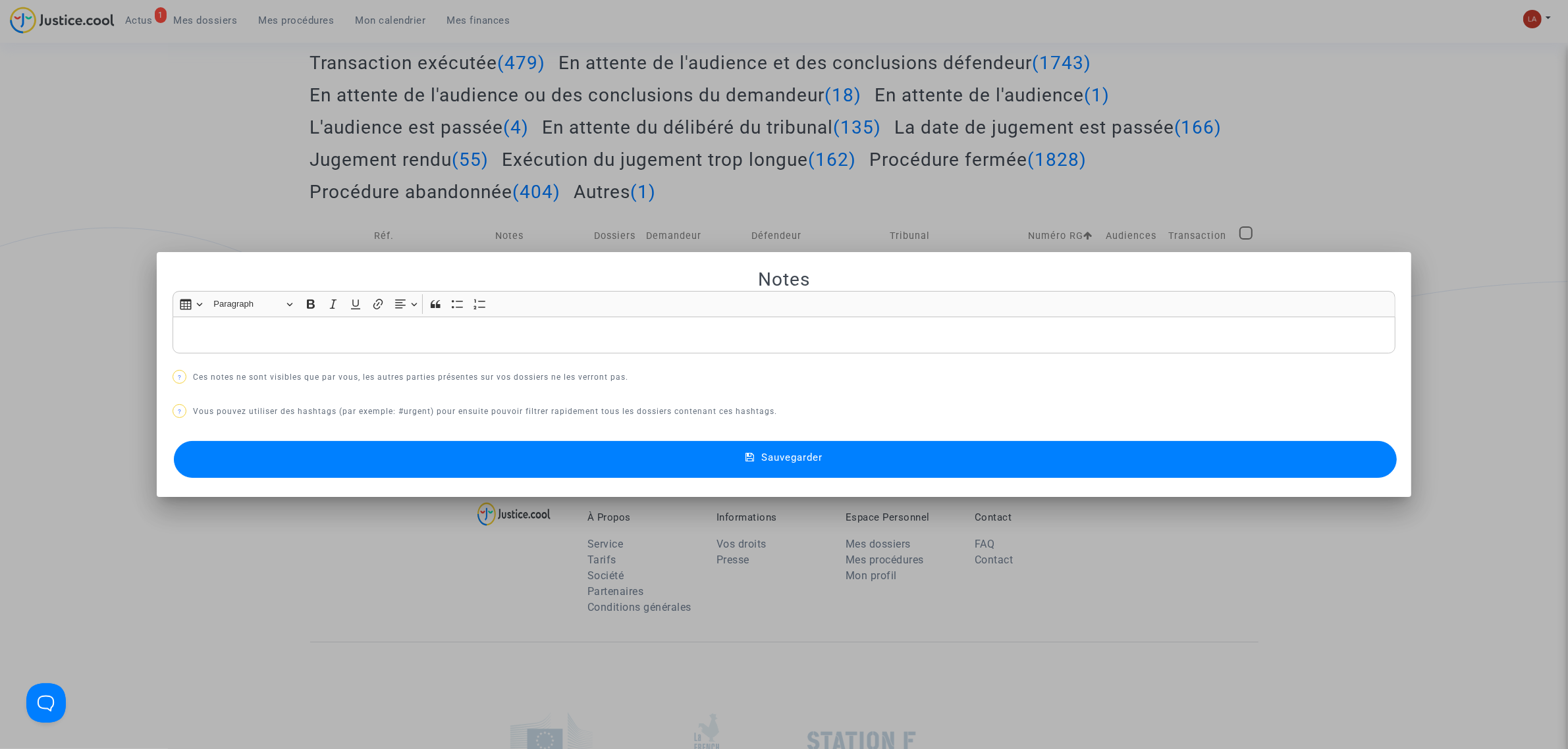
click at [499, 330] on p "Rich Text Editor, main" at bounding box center [784, 335] width 1209 height 16
click at [501, 456] on button "Sauvegarder" at bounding box center [785, 459] width 1223 height 37
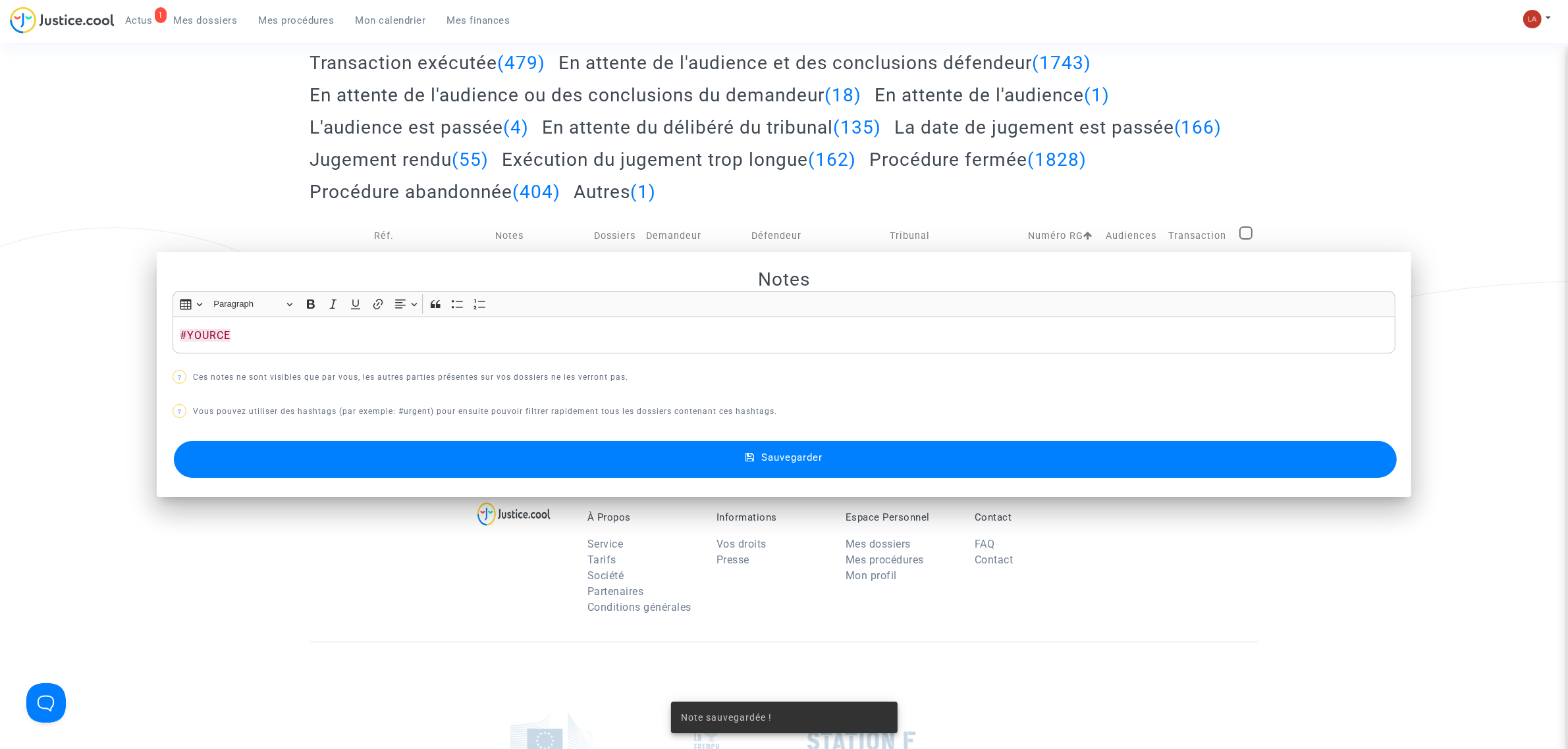
scroll to position [228, 0]
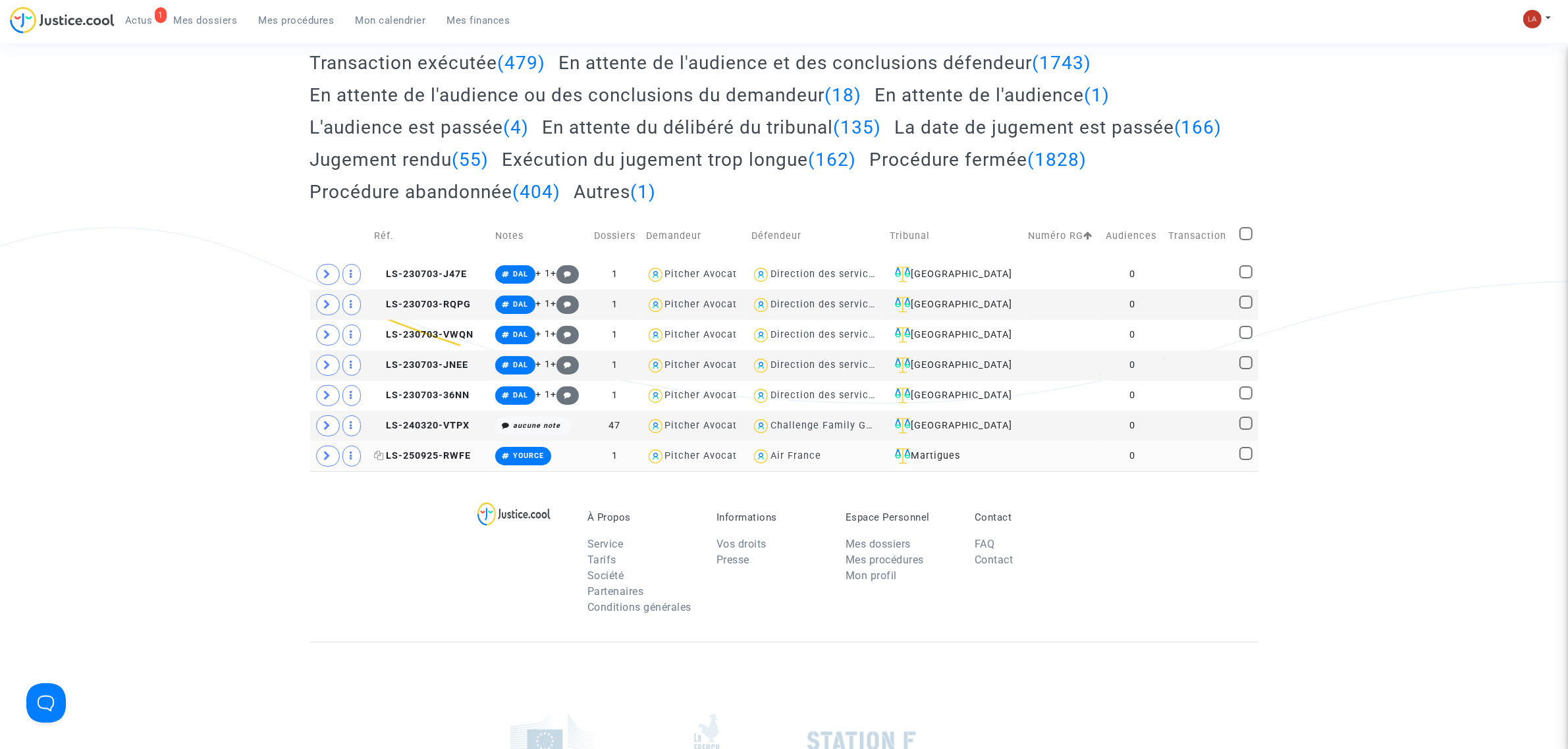
click at [448, 458] on span "LS-250925-RWFE" at bounding box center [422, 456] width 97 height 11
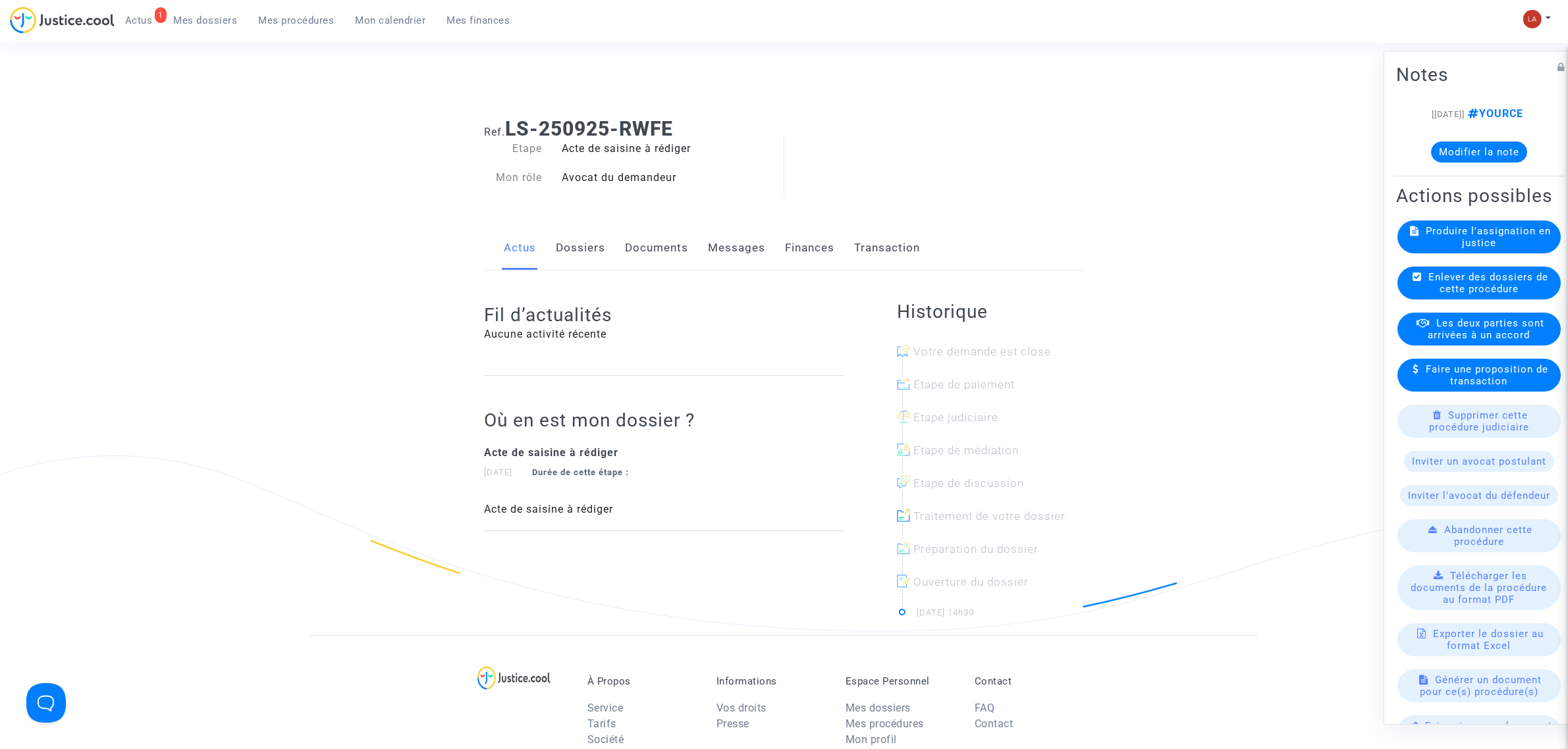
click at [1444, 249] on span "Produire l'assignation en justice" at bounding box center [1489, 236] width 125 height 24
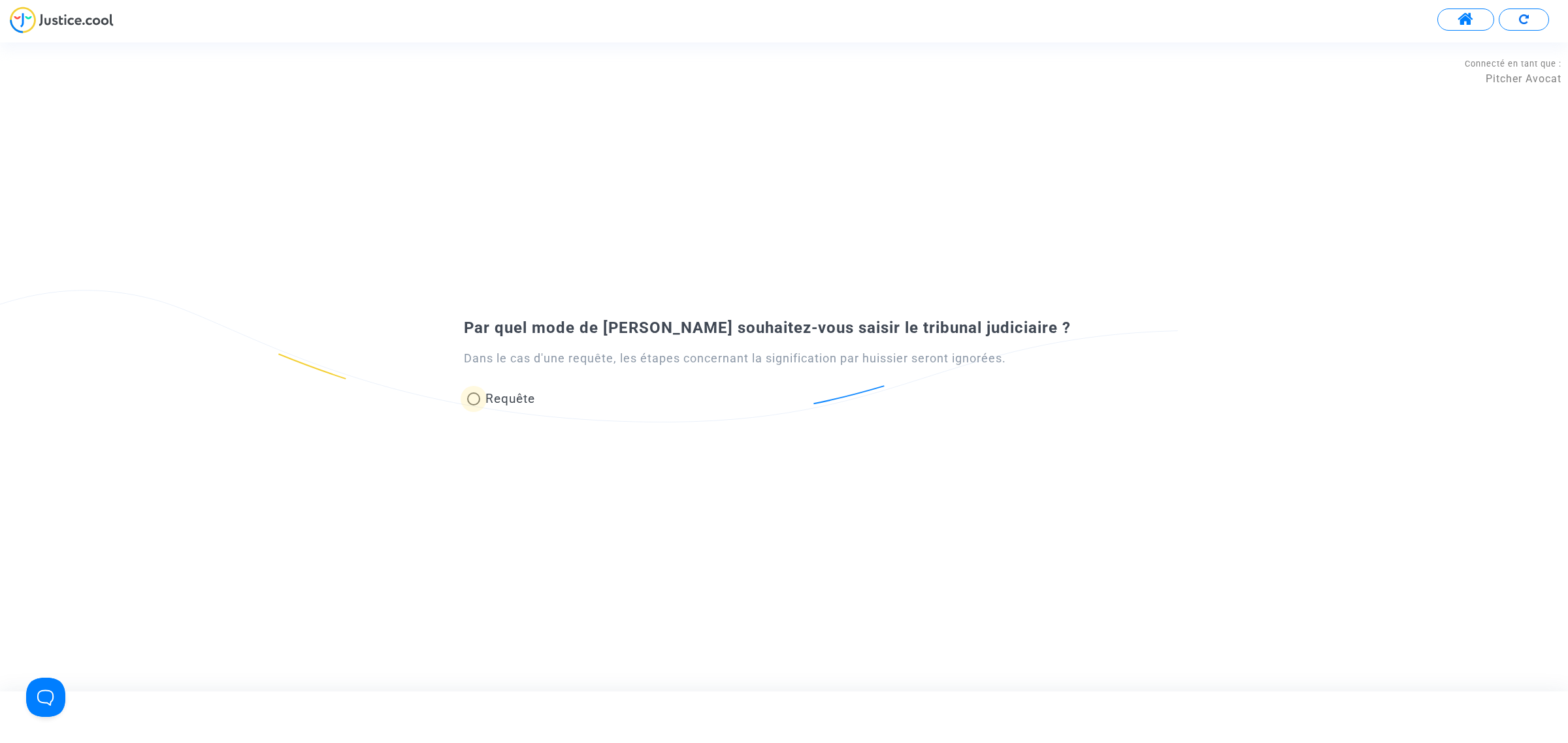
click at [523, 406] on span "Requête" at bounding box center [508, 399] width 55 height 18
click at [474, 406] on input "Requête" at bounding box center [473, 406] width 1 height 1
radio input "true"
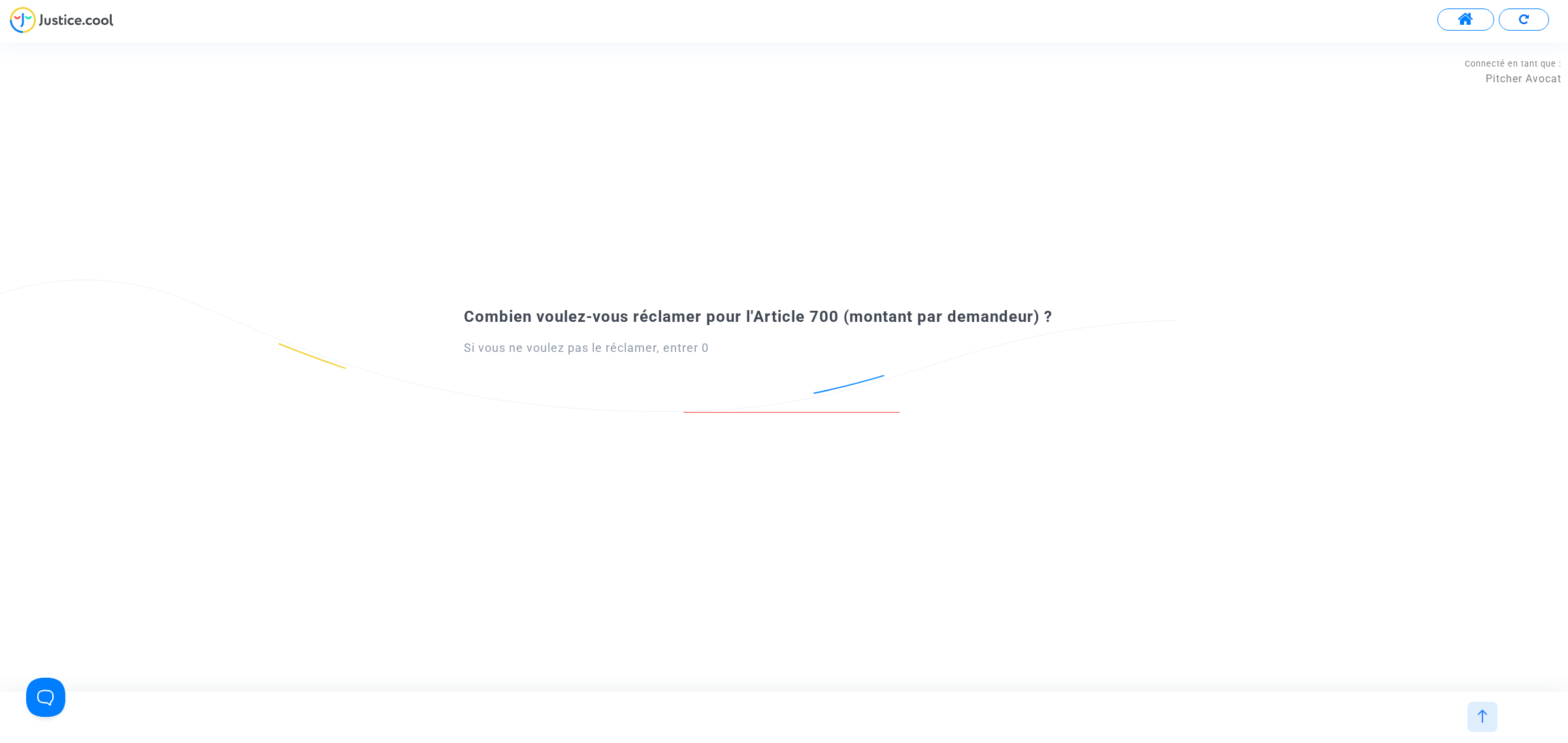
click at [407, 303] on div "Combien voulez-vous réclamer pour l'Article 700 (montant par demandeur) ? Si vo…" at bounding box center [784, 367] width 1568 height 135
click at [807, 397] on input "number" at bounding box center [791, 399] width 217 height 18
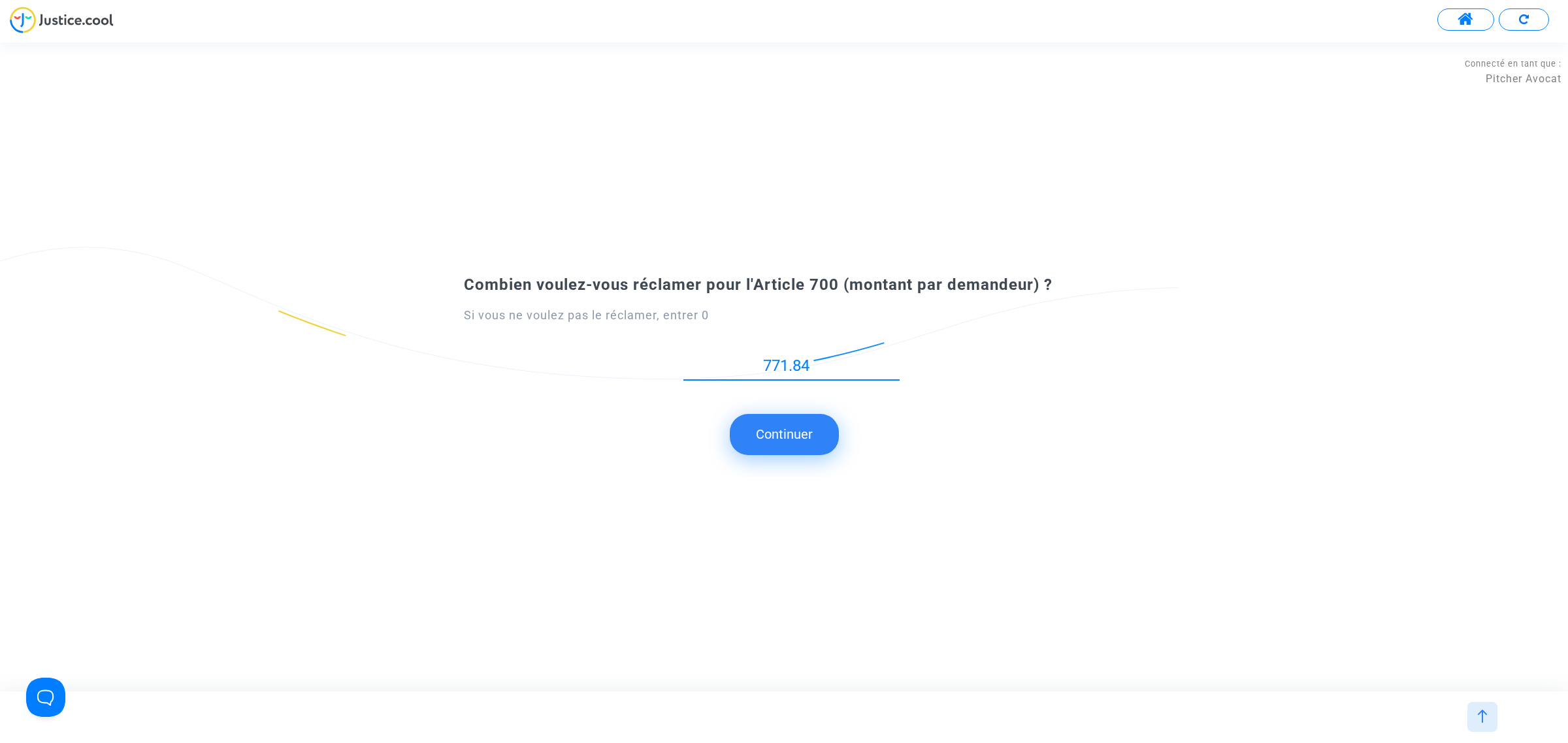
type input "771.84"
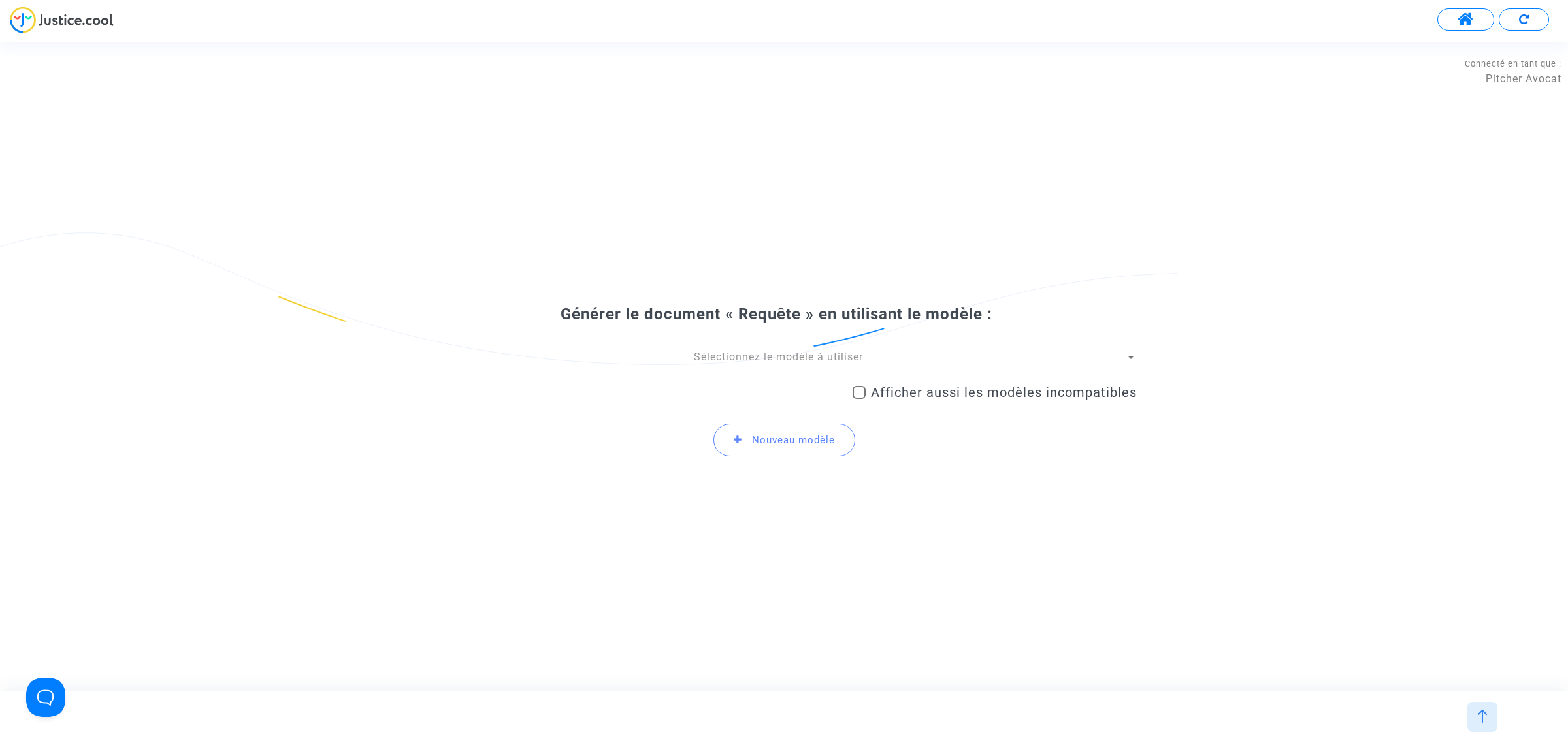
click at [703, 357] on span "Sélectionnez le modèle à utiliser" at bounding box center [778, 356] width 170 height 12
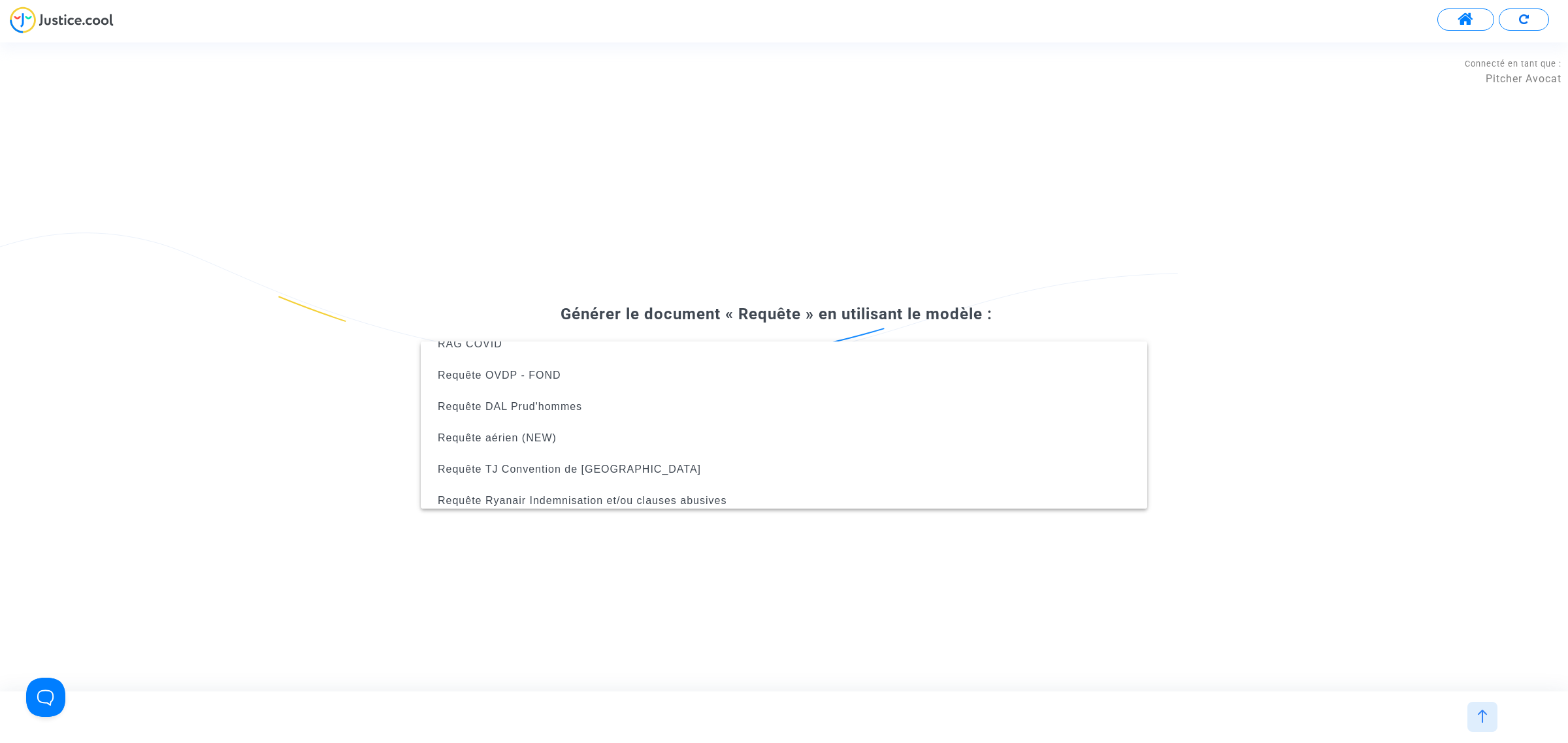
scroll to position [204, 0]
click at [582, 445] on span "Requête aérien (NEW)" at bounding box center [784, 436] width 706 height 32
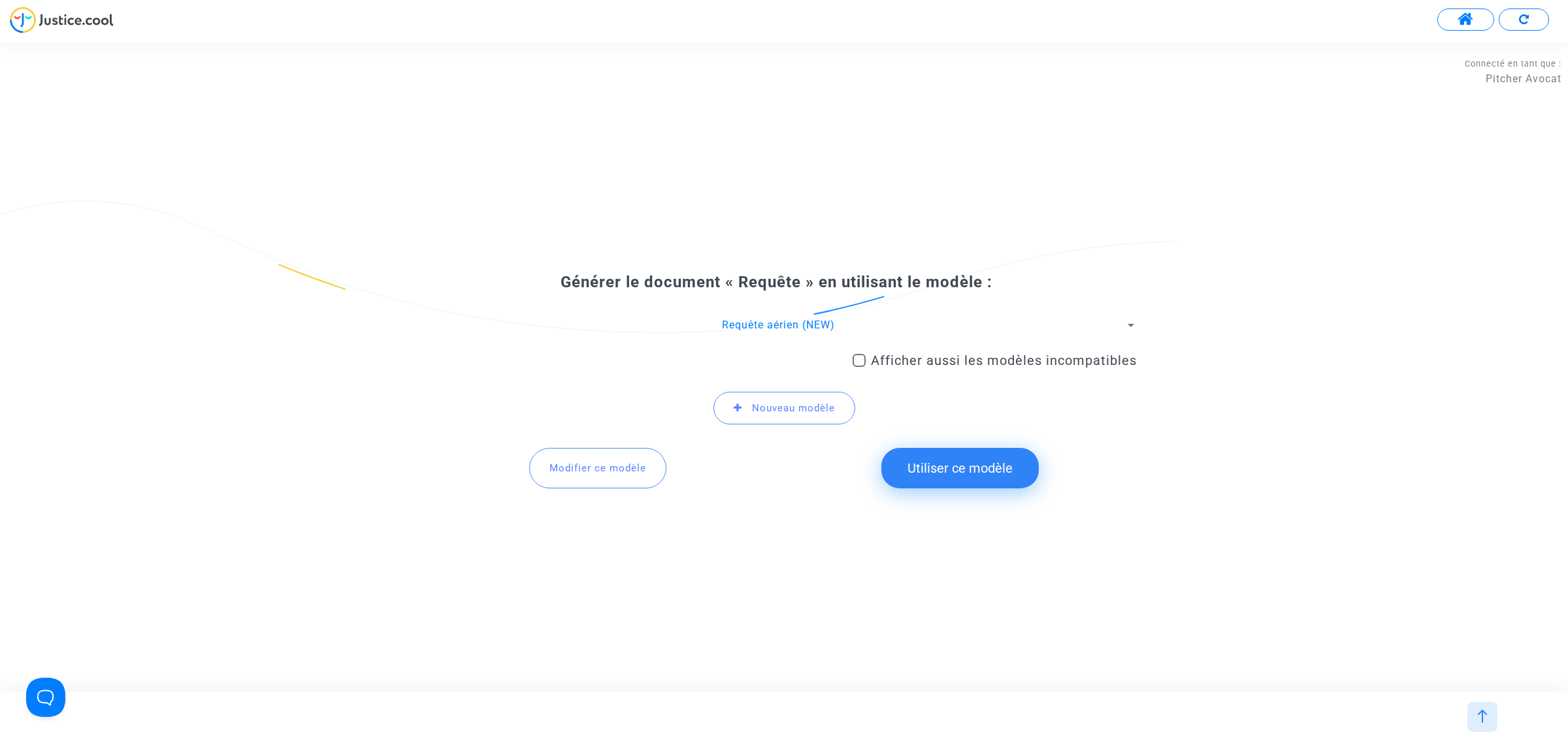
click at [966, 462] on button "Utiliser ce modèle" at bounding box center [960, 468] width 157 height 41
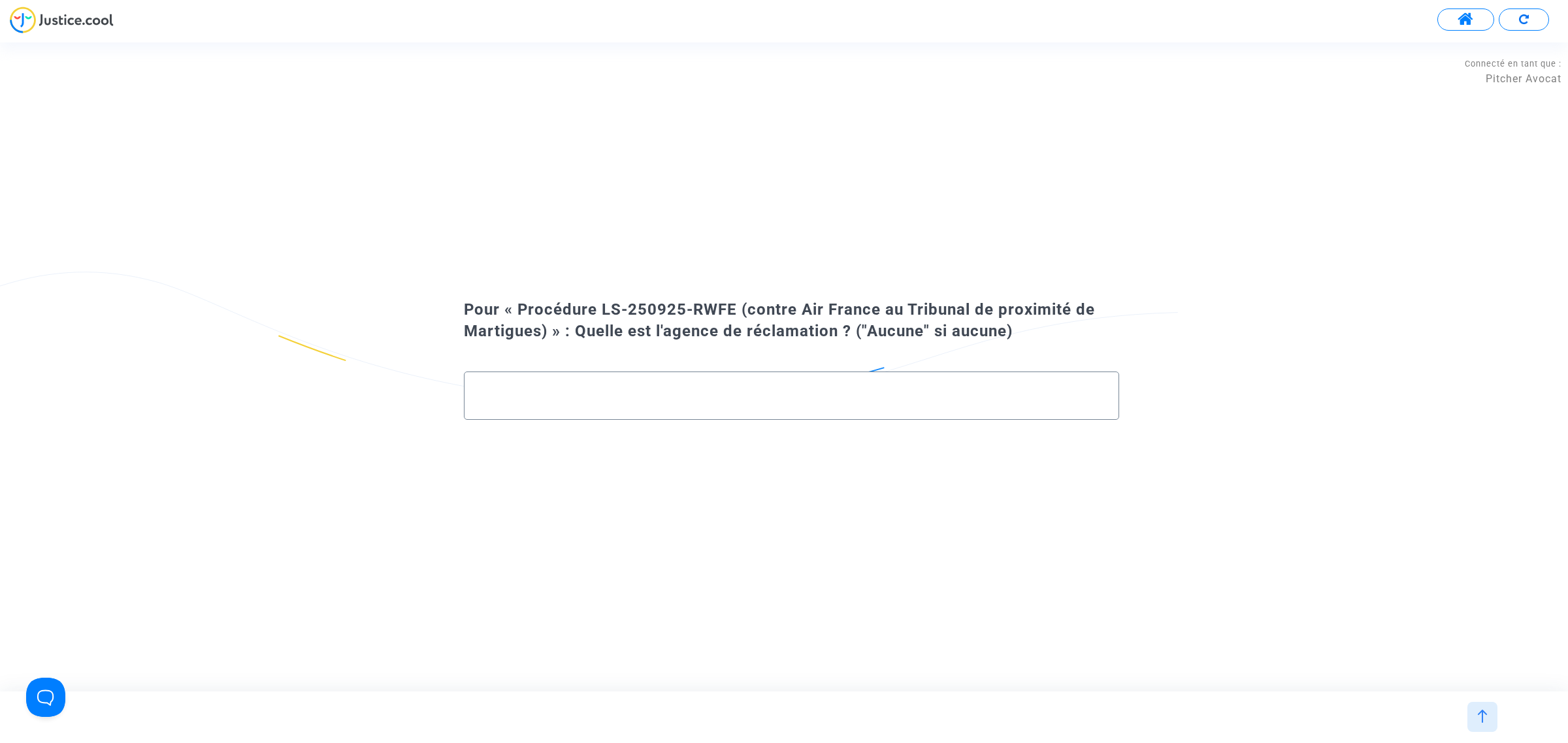
click at [624, 383] on div at bounding box center [792, 390] width 628 height 37
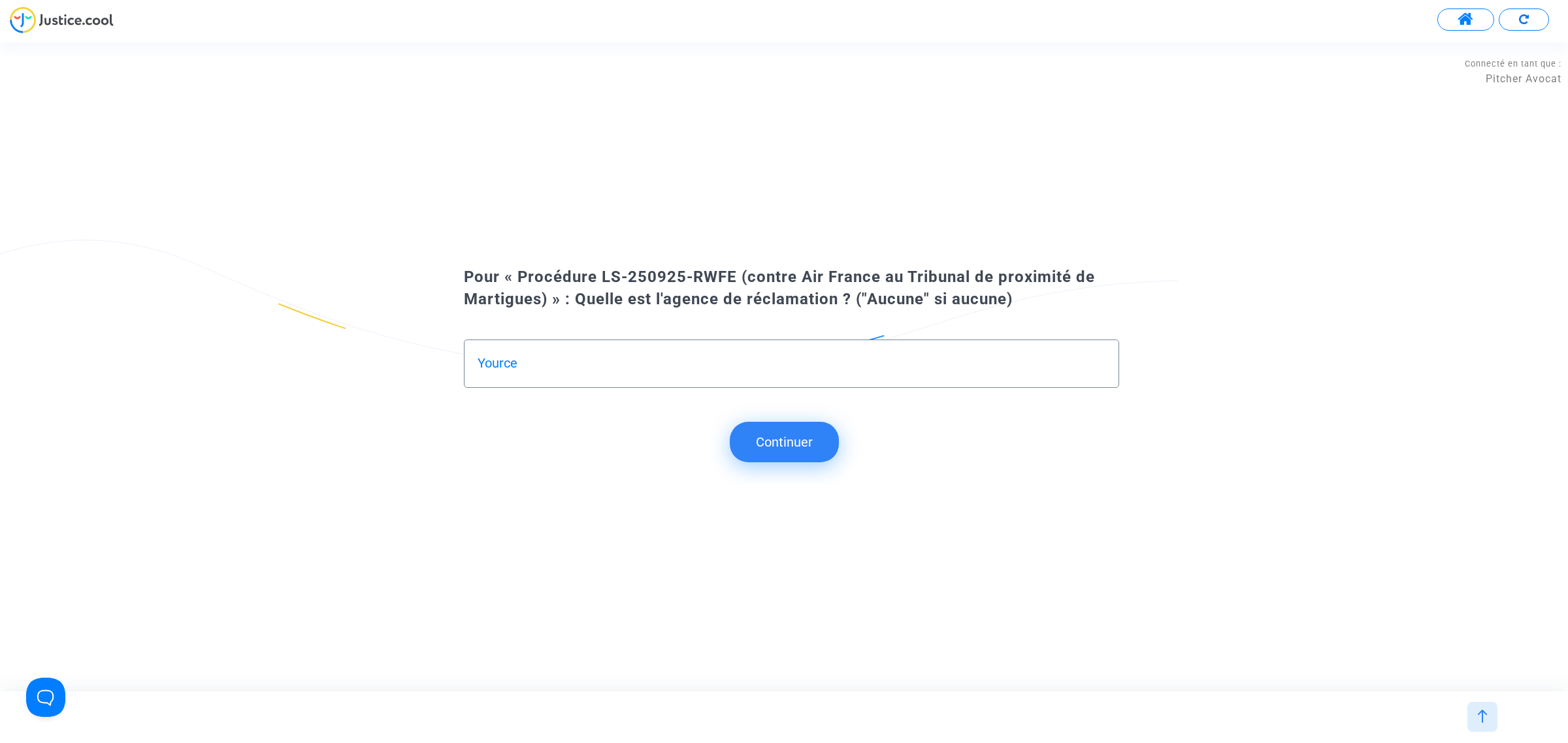
type input "Yource"
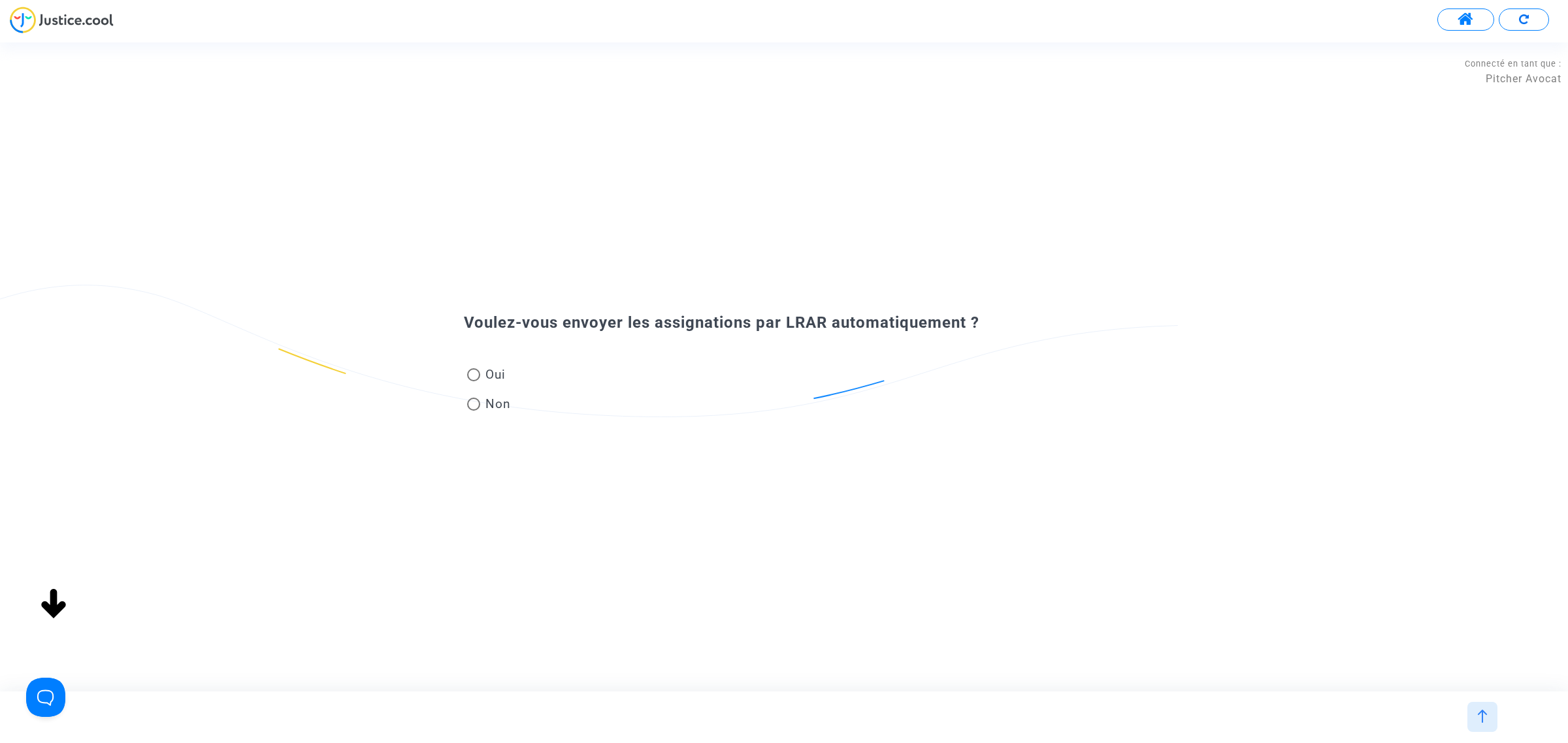
click at [490, 408] on span "Non" at bounding box center [496, 404] width 31 height 18
click at [474, 410] on input "Non" at bounding box center [473, 410] width 1 height 1
radio input "true"
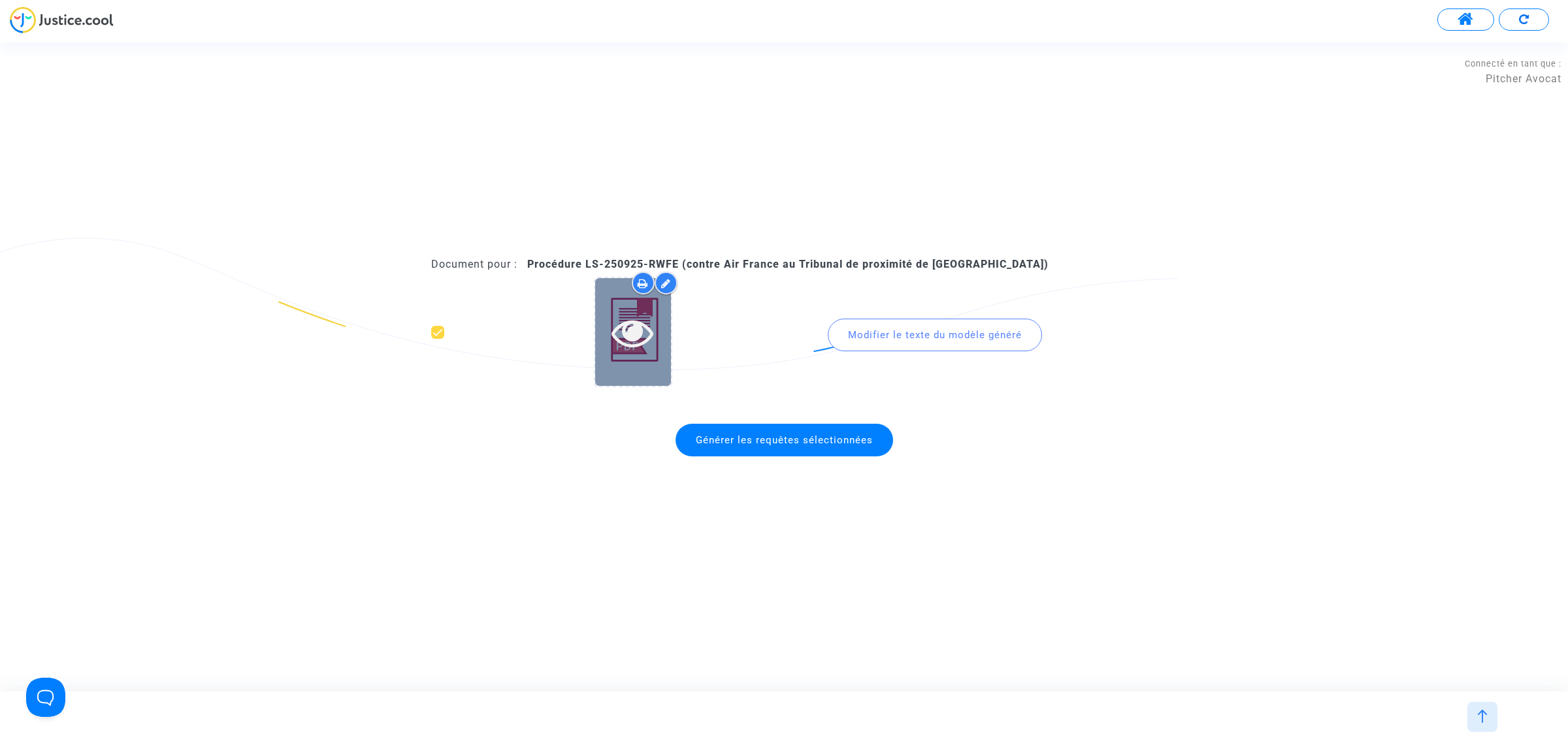
click at [658, 360] on div at bounding box center [633, 332] width 75 height 108
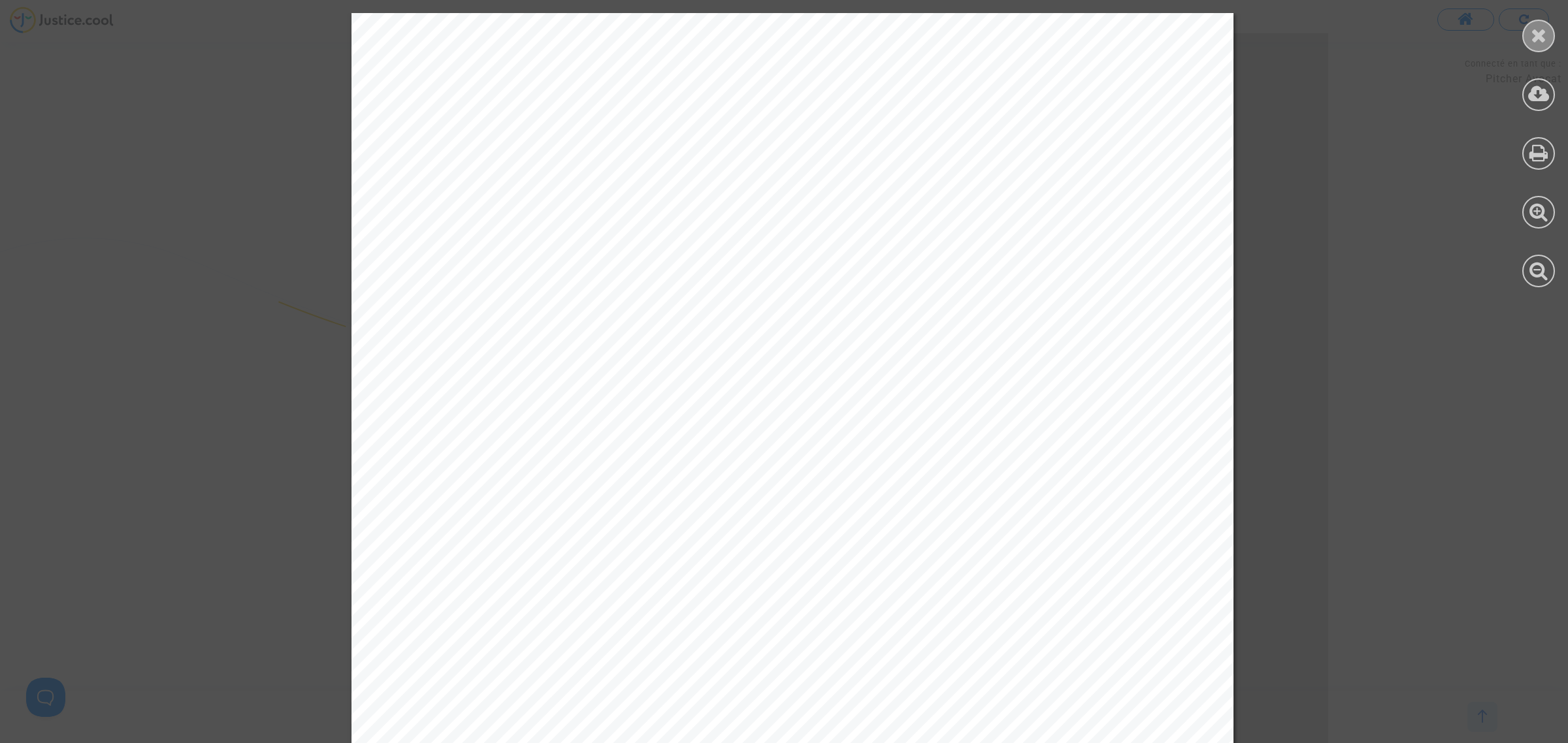
click at [1532, 28] on icon at bounding box center [1540, 35] width 16 height 19
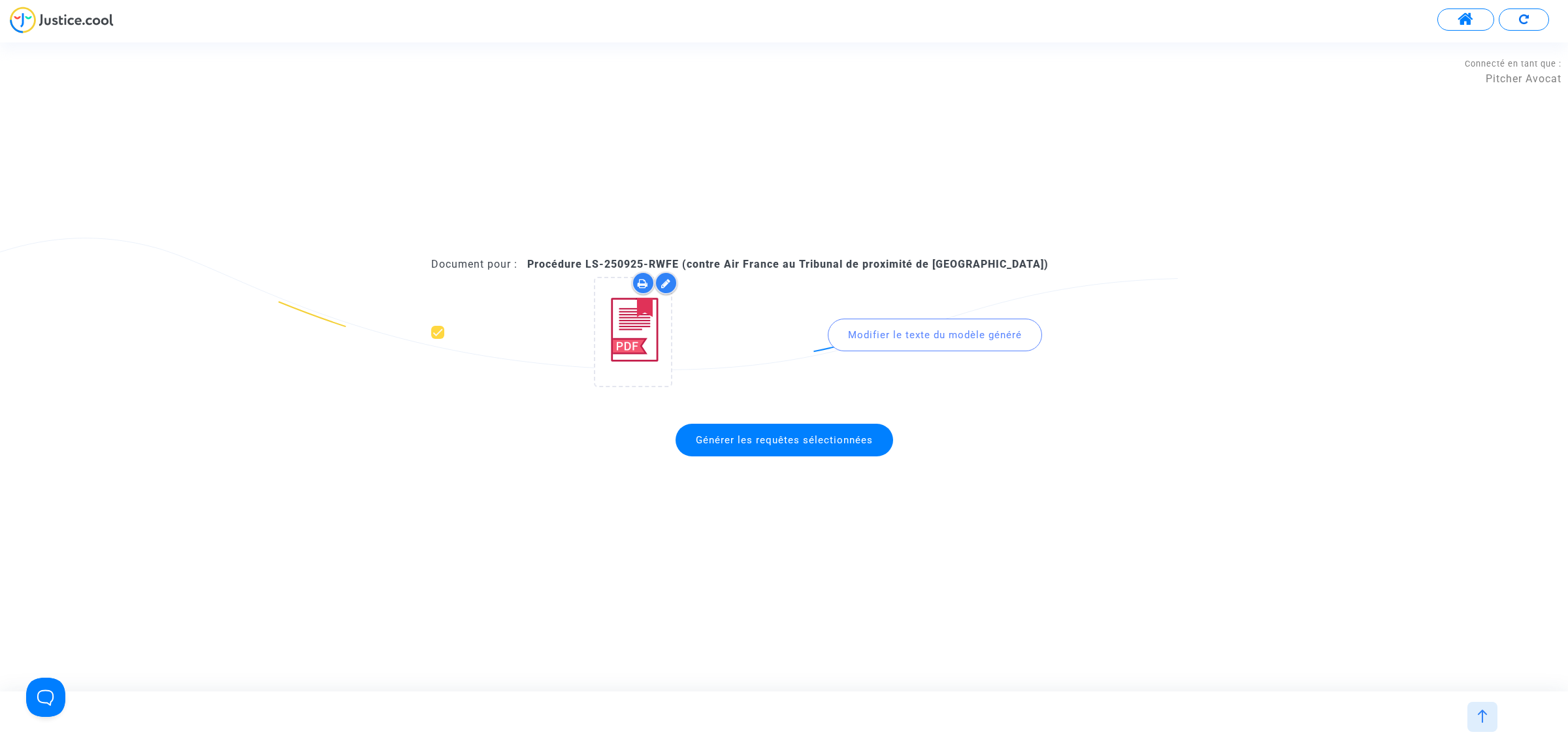
click at [928, 322] on div "Modifier le texte du modèle généré" at bounding box center [935, 335] width 214 height 32
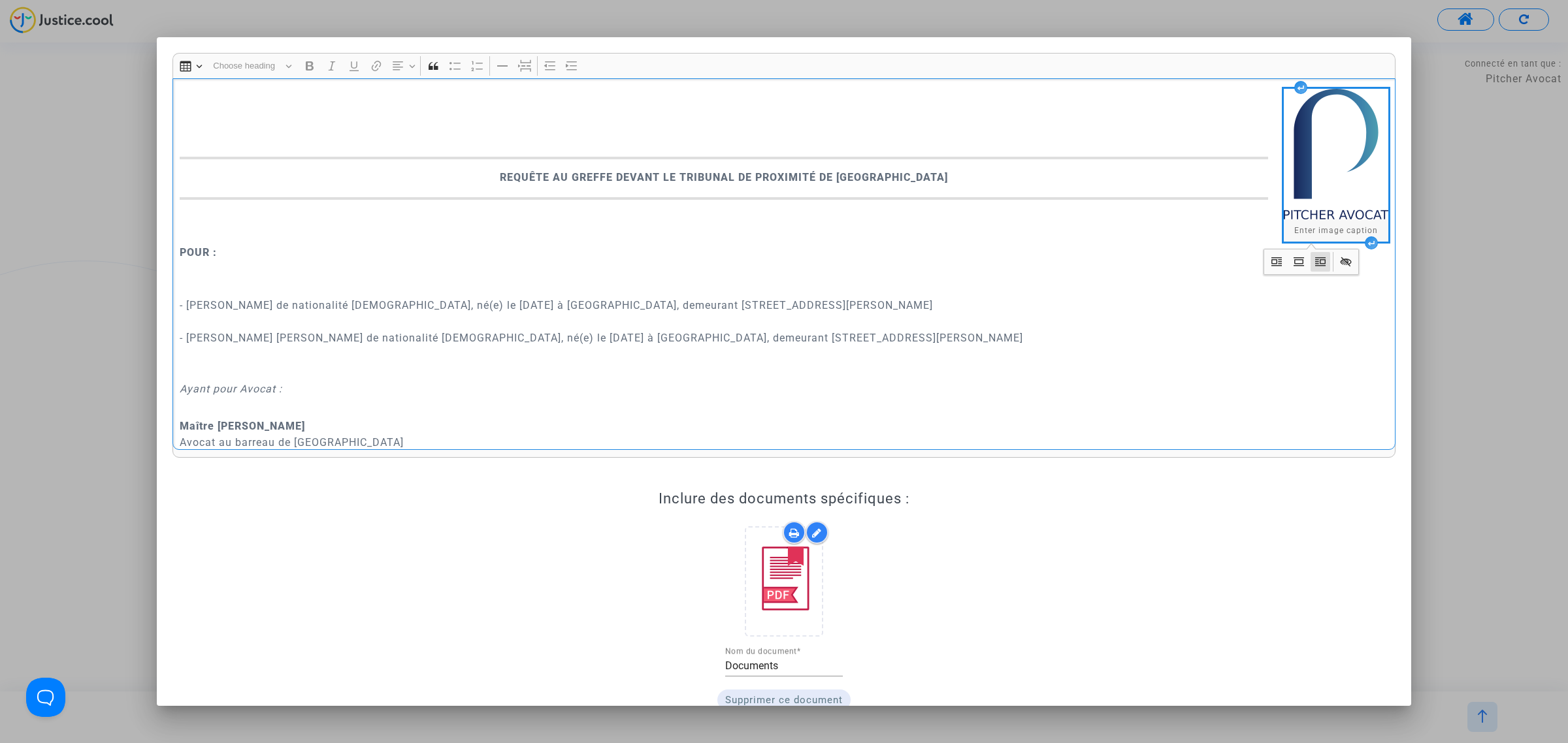
click at [293, 292] on p "- [PERSON_NAME] de nationalité [DEMOGRAPHIC_DATA], né(e) le [DATE] à [GEOGRAPHI…" at bounding box center [784, 329] width 1209 height 98
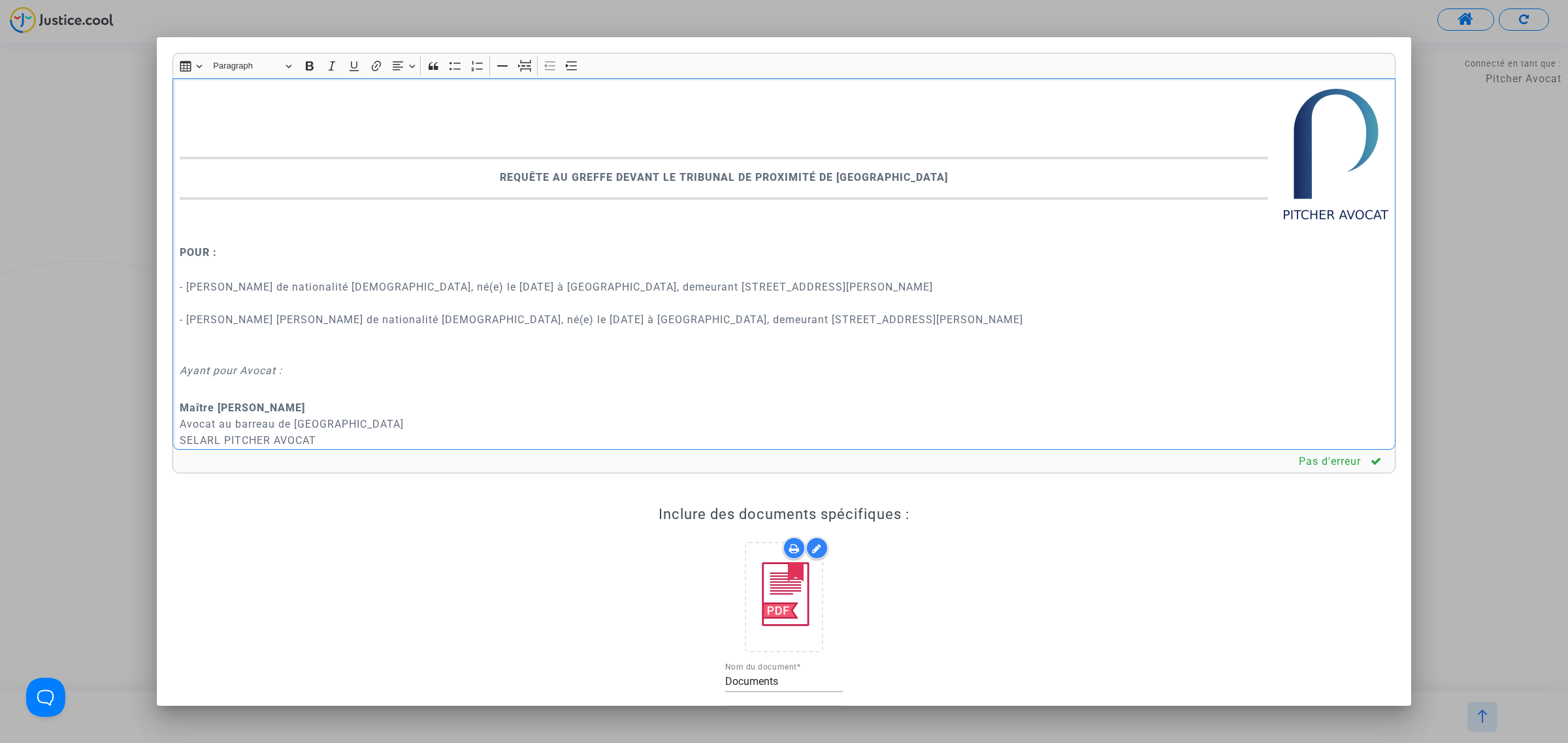
click at [222, 230] on p "Rich Text Editor, main" at bounding box center [784, 225] width 1209 height 32
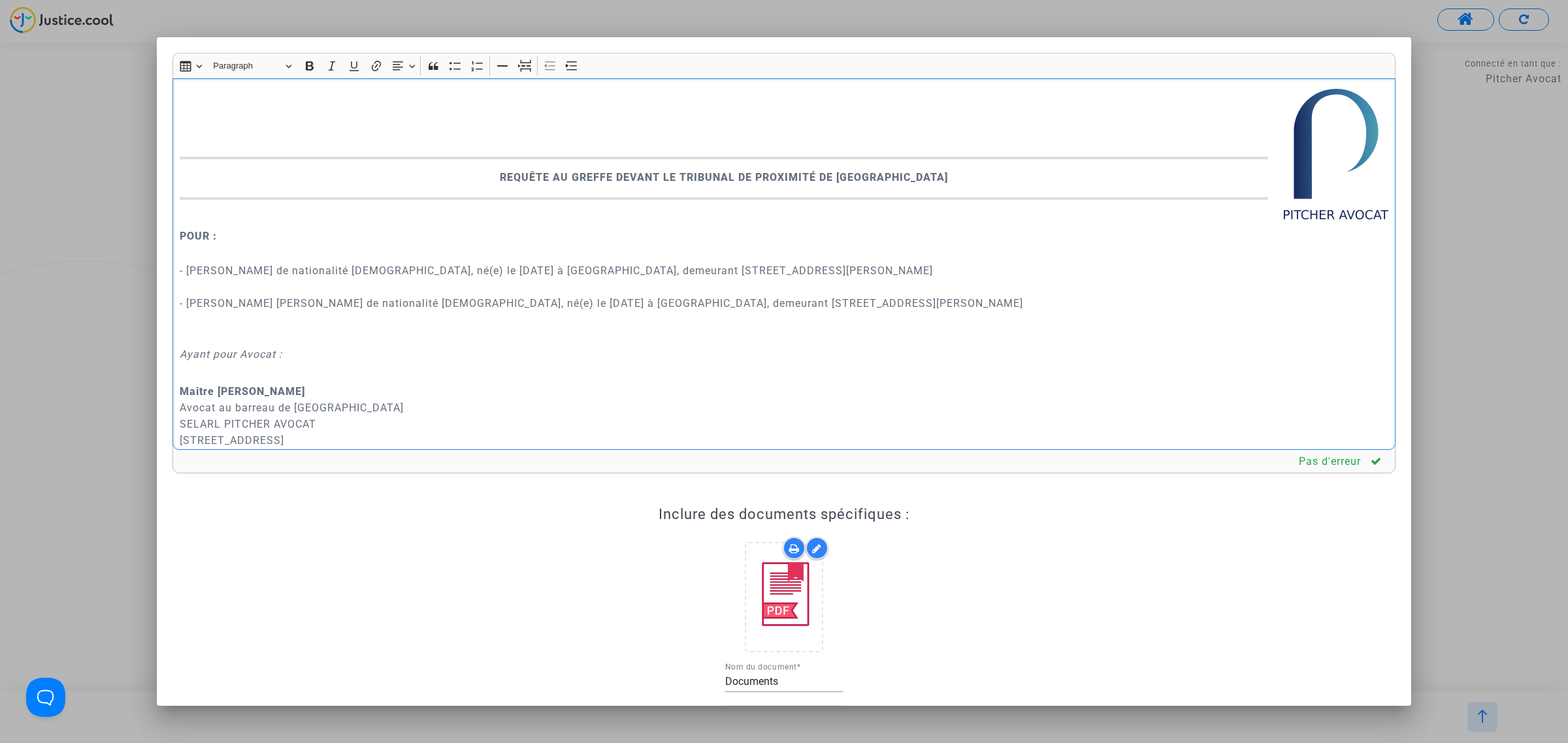
click at [211, 277] on p "- [PERSON_NAME] de nationalité [DEMOGRAPHIC_DATA], né(e) le [DATE] à [GEOGRAPHI…" at bounding box center [784, 295] width 1209 height 98
click at [198, 286] on p "- [PERSON_NAME] de nationalité [DEMOGRAPHIC_DATA], né(e) le [DATE] à [GEOGRAPHI…" at bounding box center [784, 295] width 1209 height 98
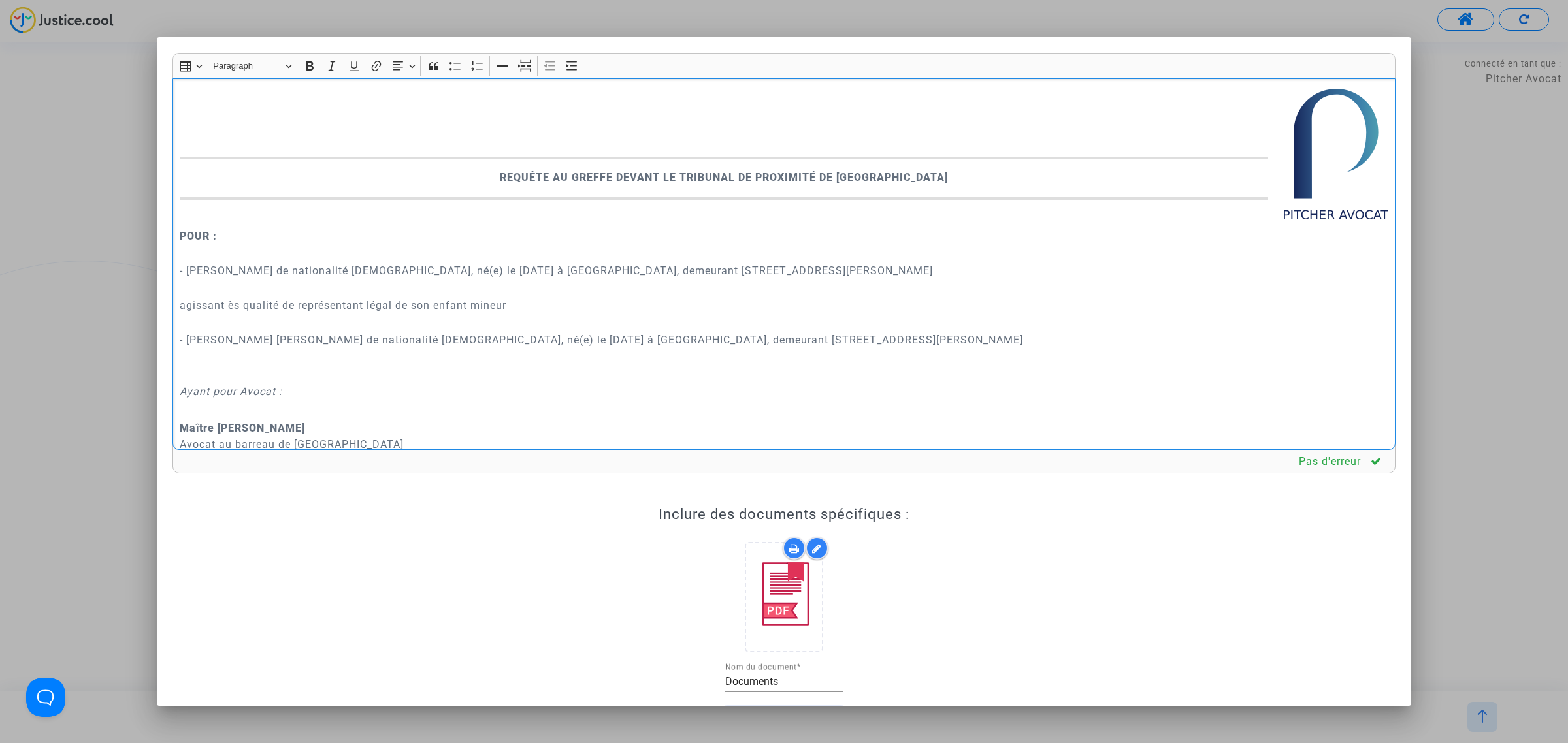
click at [198, 286] on p "- [PERSON_NAME] de nationalité [DEMOGRAPHIC_DATA], né(e) le [DATE] à [GEOGRAPHI…" at bounding box center [784, 271] width 1209 height 49
drag, startPoint x: 174, startPoint y: 301, endPoint x: 180, endPoint y: 311, distance: 11.7
click at [174, 301] on div "REQUÊTE AU GREFFE DEVANT LE TRIBUNAL DE PROXIMITÉ DE [GEOGRAPHIC_DATA] POUR : -…" at bounding box center [784, 264] width 1223 height 372
drag, startPoint x: 179, startPoint y: 311, endPoint x: 998, endPoint y: 340, distance: 819.5
click at [998, 340] on div "REQUÊTE AU GREFFE DEVANT LE TRIBUNAL DE PROXIMITÉ DE [GEOGRAPHIC_DATA] POUR : -…" at bounding box center [784, 264] width 1223 height 372
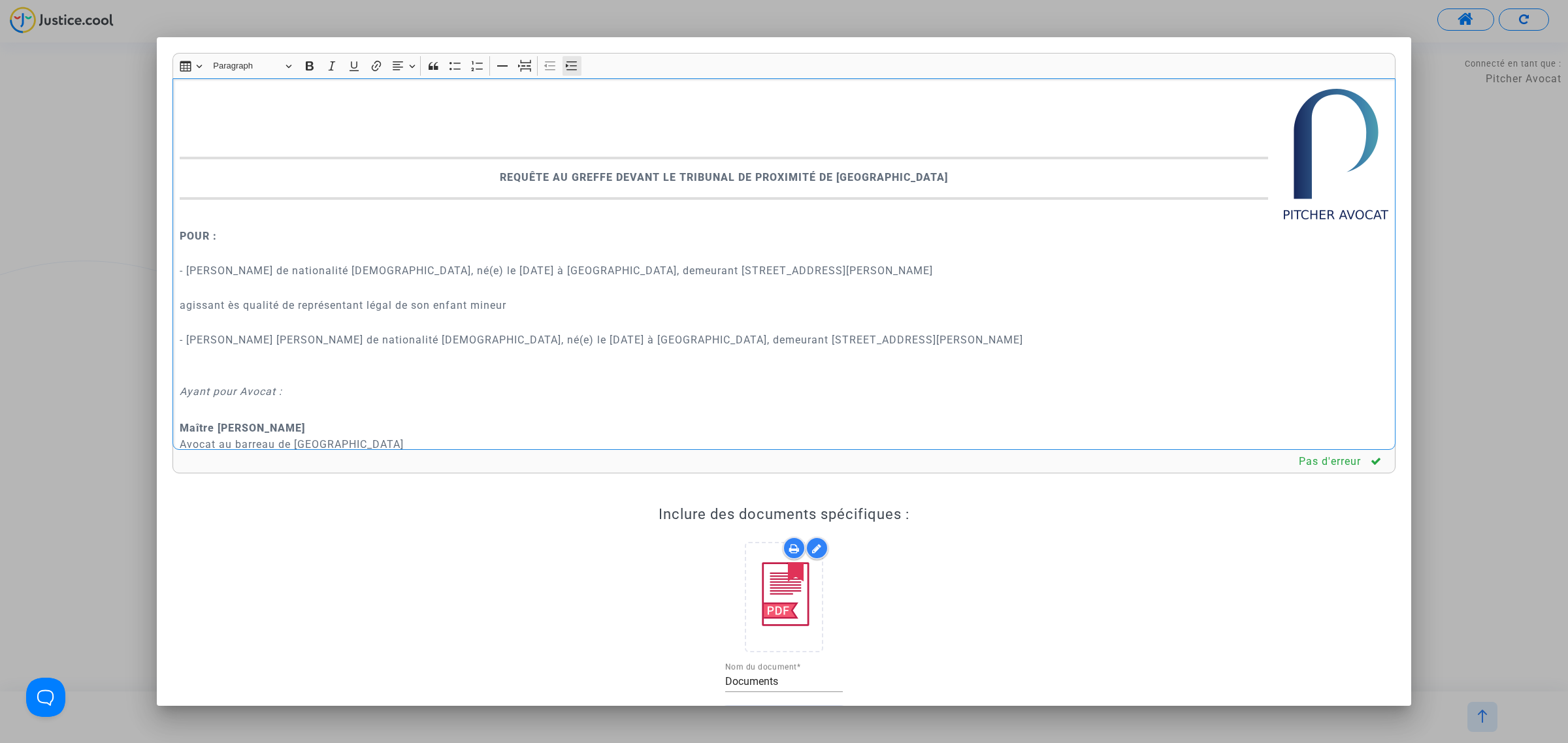
click at [579, 61] on button "Increase indent Increase indent" at bounding box center [572, 66] width 19 height 19
click at [304, 308] on p "agissant ès qualité de représentant légal de son enfant mineur" at bounding box center [798, 305] width 1183 height 16
click at [319, 66] on button "Bold (CTRL+B) Bold" at bounding box center [310, 66] width 19 height 19
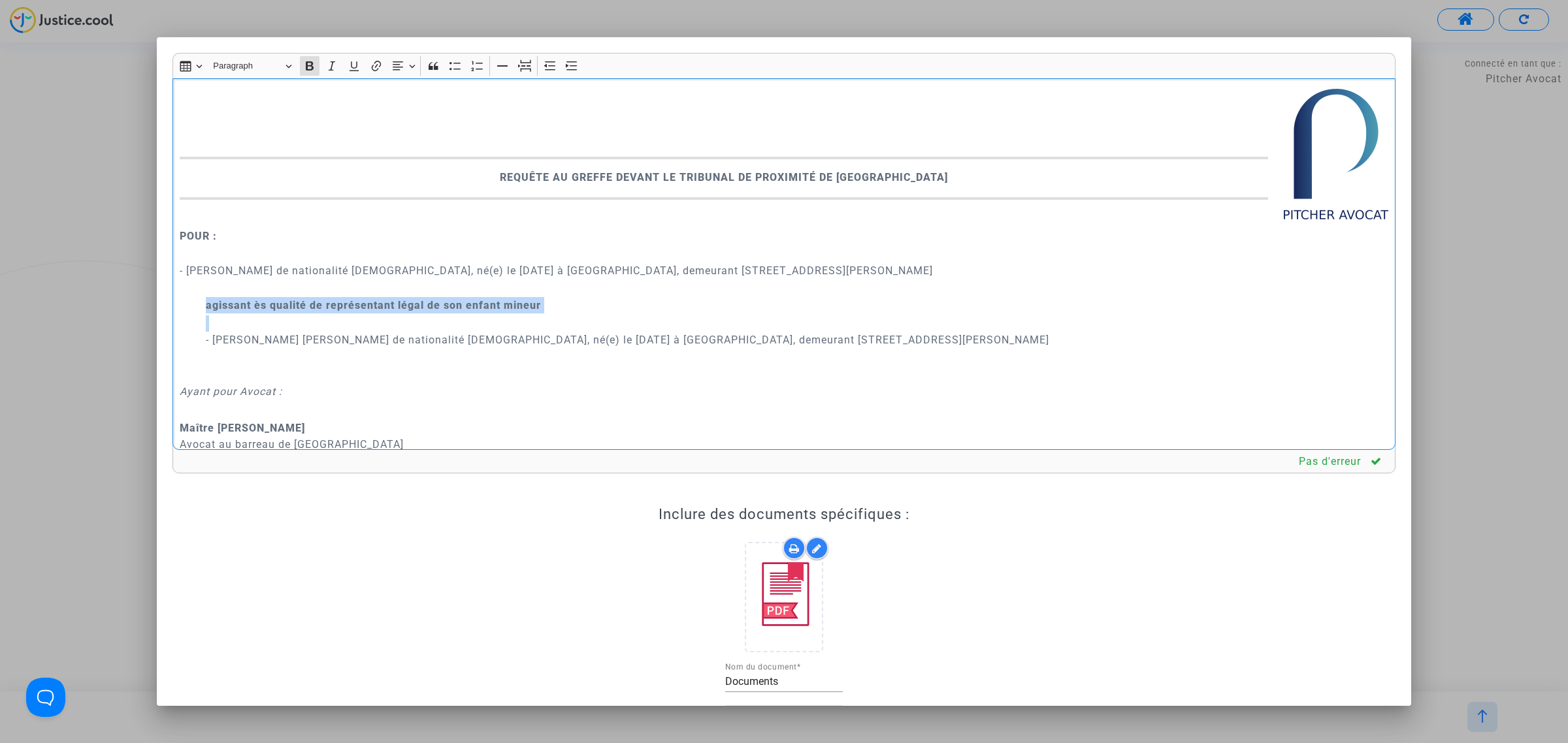
click at [321, 66] on div "Insert table Insert table Heading Paragraph Paragraph Heading 1 Heading 2 Headi…" at bounding box center [784, 66] width 1217 height 25
click at [312, 70] on icon "Editor toolbar" at bounding box center [310, 66] width 8 height 9
click at [334, 66] on icon "Editor toolbar" at bounding box center [332, 66] width 13 height 13
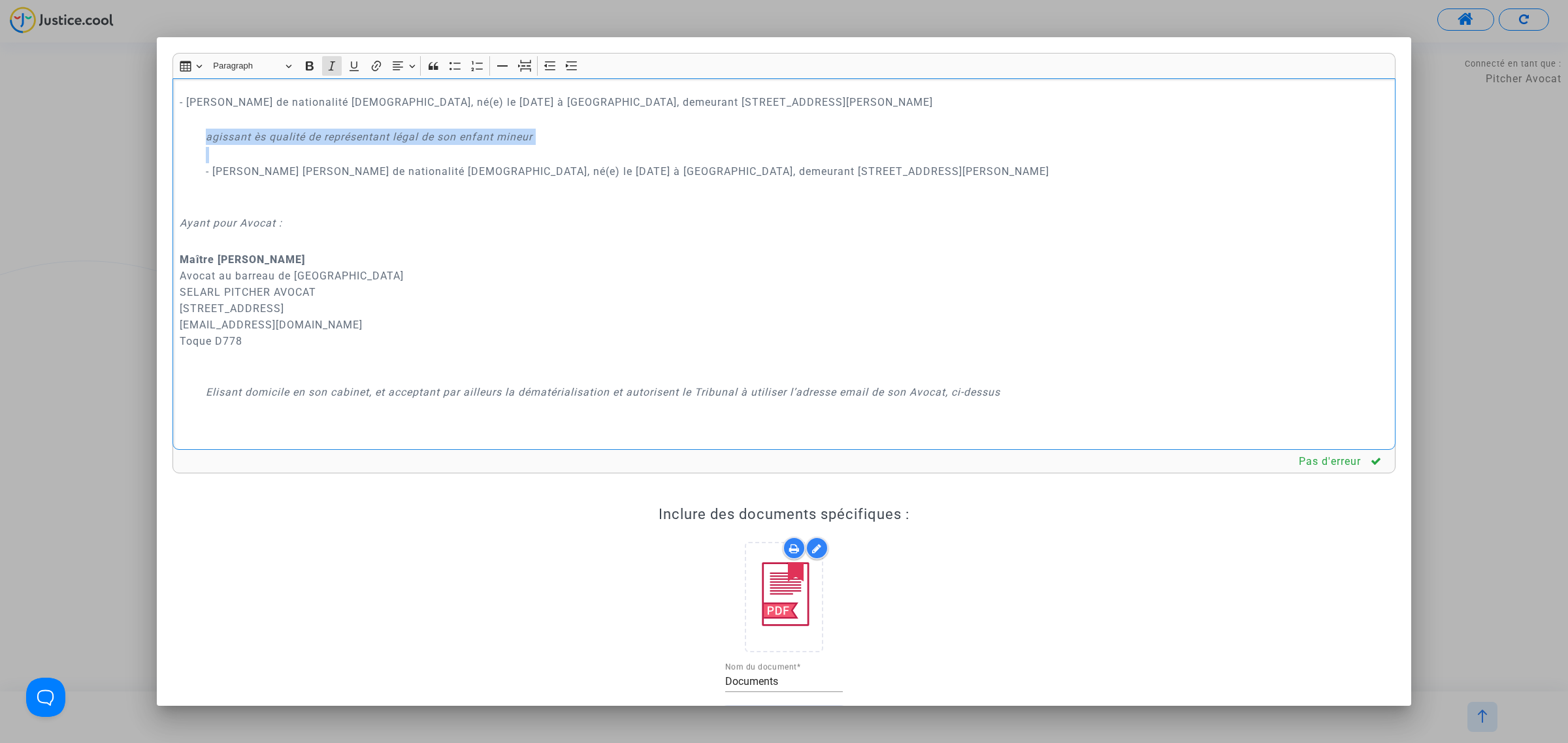
scroll to position [245, 0]
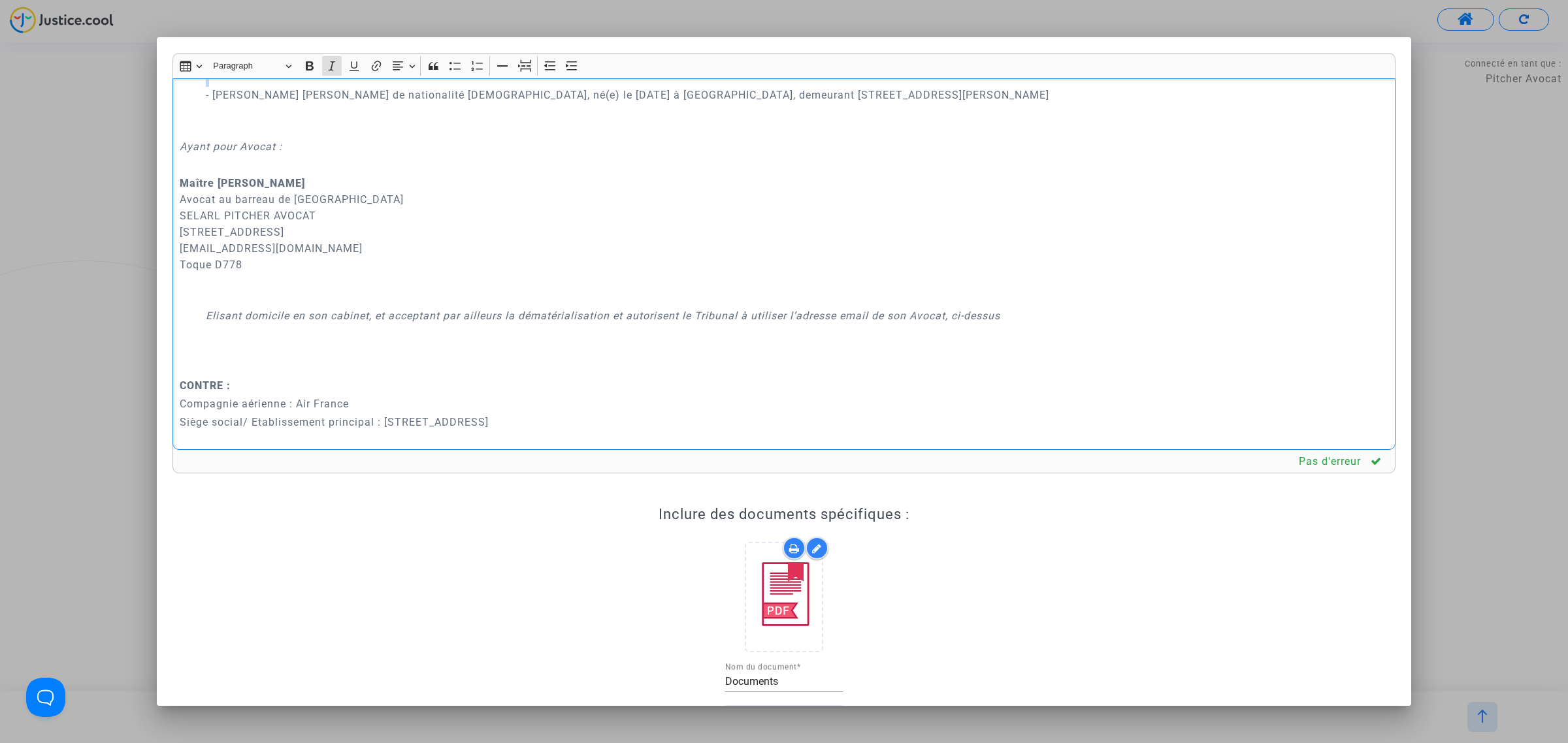
click at [260, 128] on p "- [PERSON_NAME] de nationalité [DEMOGRAPHIC_DATA], né(e) le [DATE] à [GEOGRAPHI…" at bounding box center [798, 103] width 1183 height 66
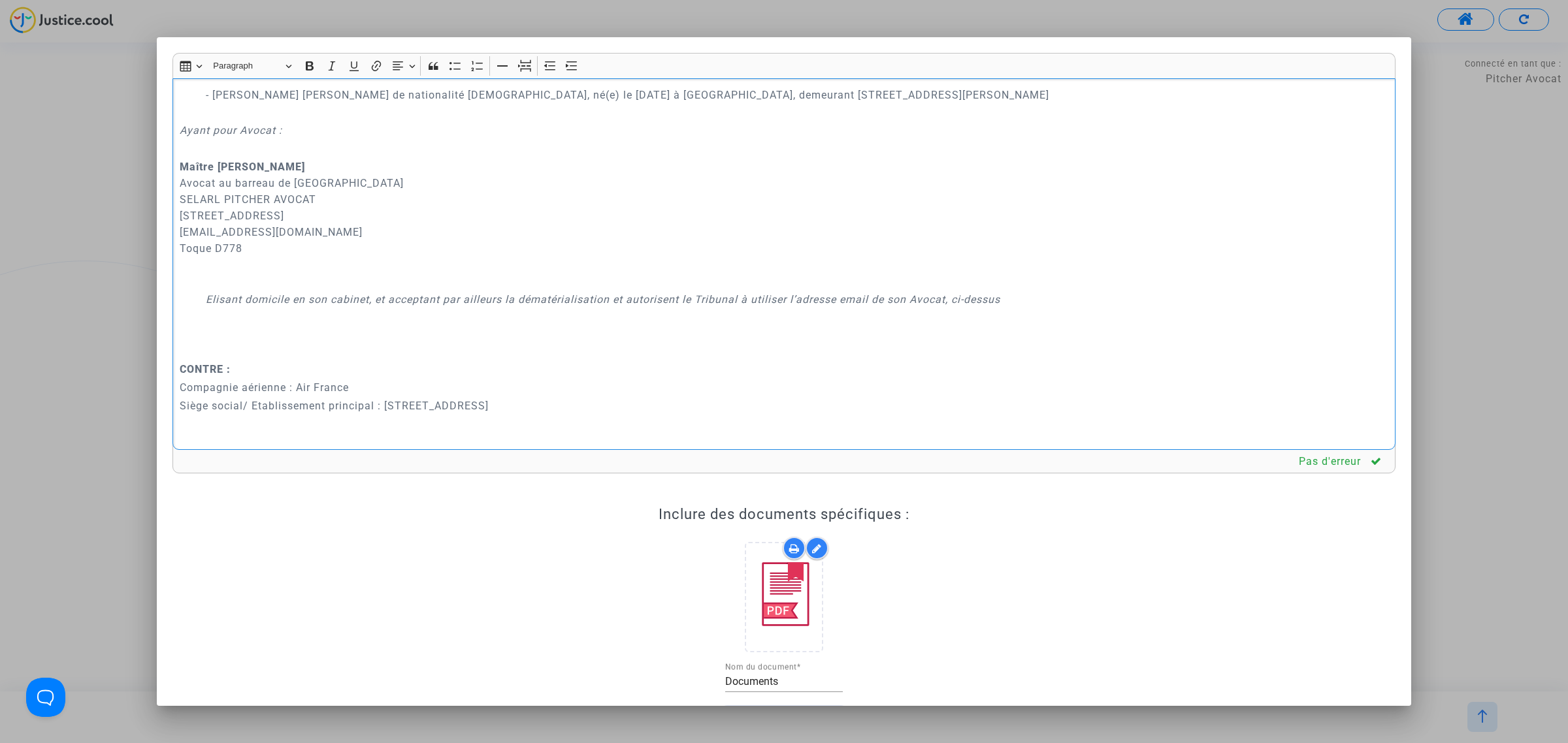
scroll to position [236, 0]
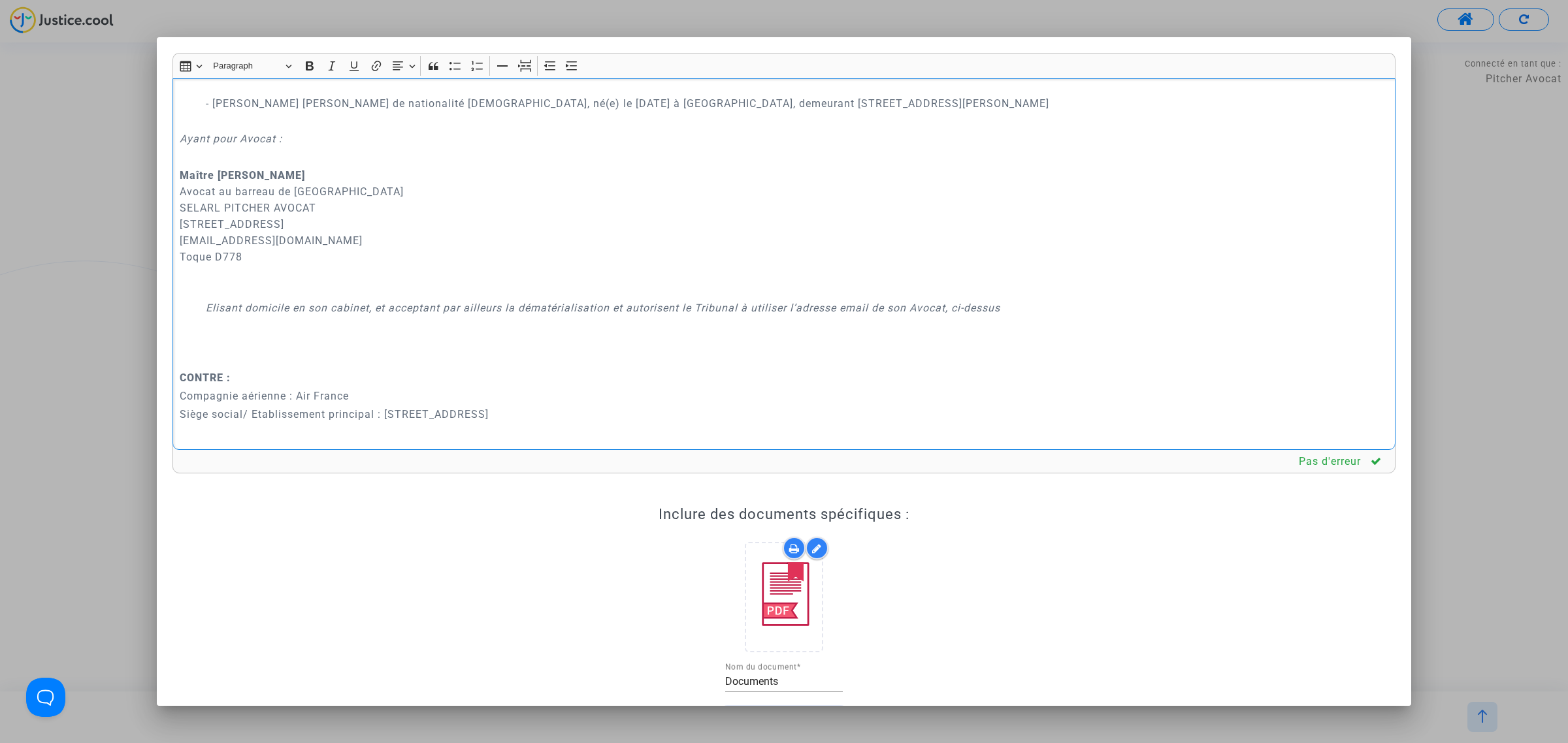
click at [266, 308] on icon "Elisant domicile en son cabinet, et acceptant par ailleurs la dématérialisation…" at bounding box center [603, 307] width 795 height 12
click at [260, 284] on p "Maître [PERSON_NAME] au barreau de Paris SELARL PITCHER AVOCAT [STREET_ADDRESS]…" at bounding box center [784, 232] width 1209 height 131
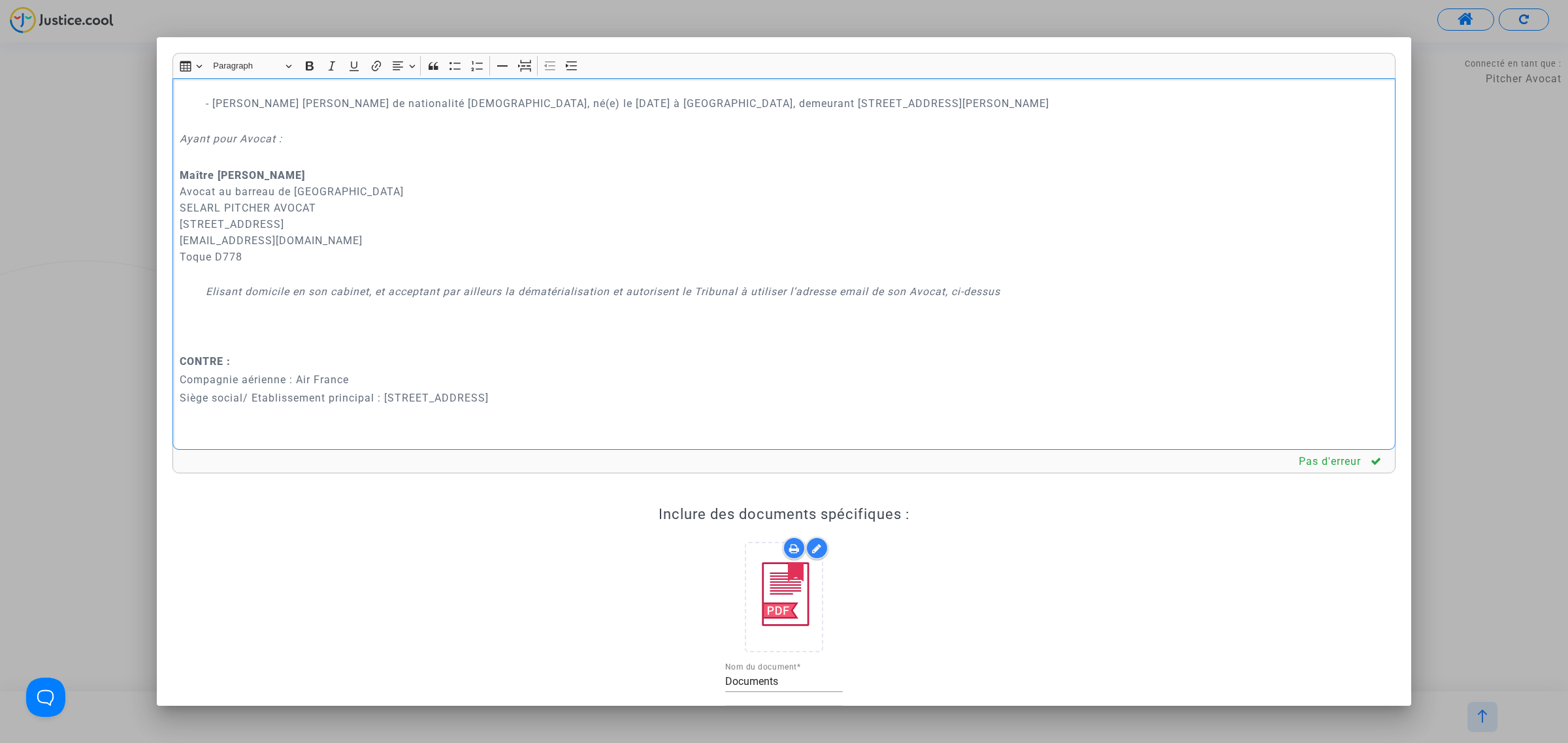
click at [281, 337] on p "Rich Text Editor, main" at bounding box center [815, 326] width 1148 height 49
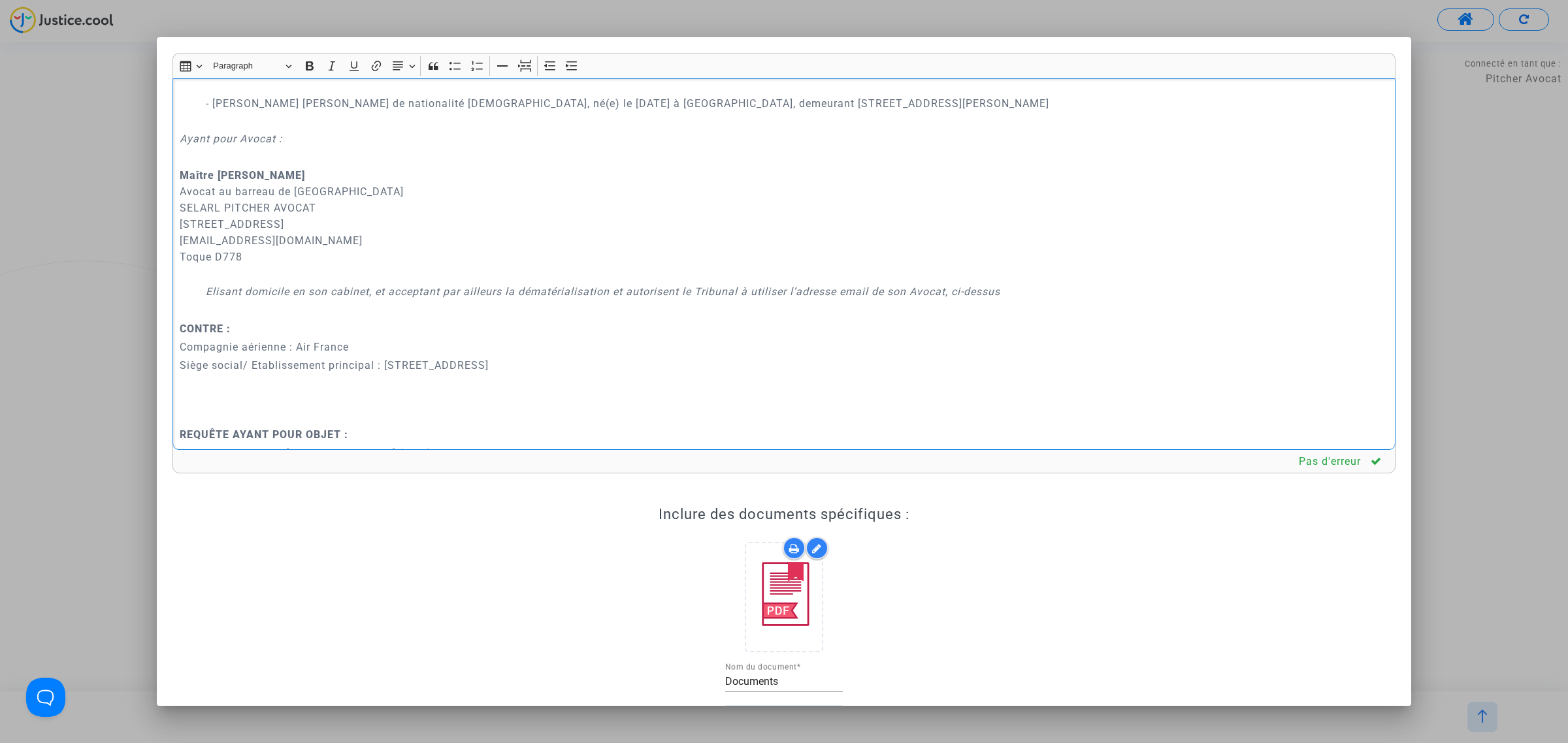
click at [227, 423] on p "Rich Text Editor, main" at bounding box center [784, 416] width 1209 height 16
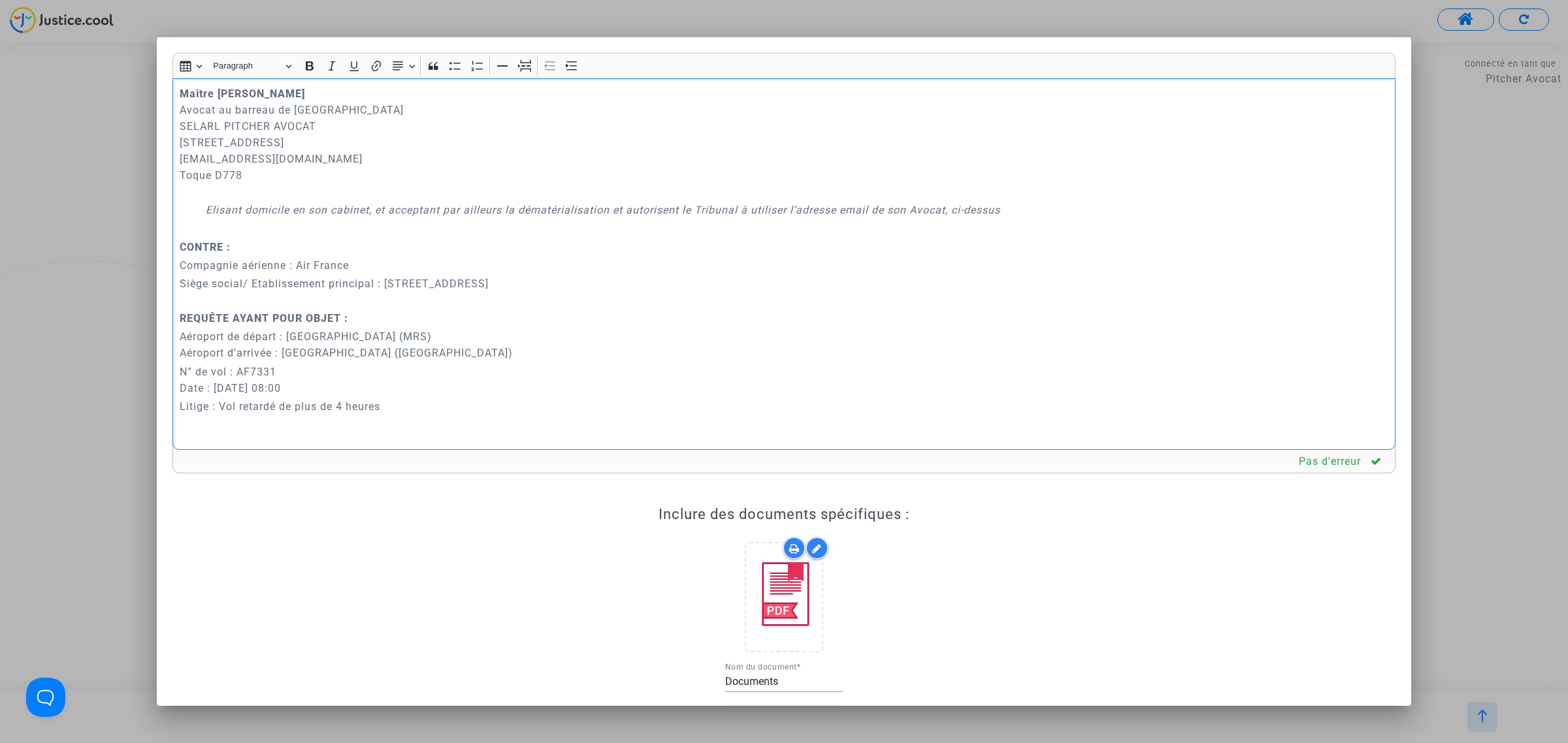
scroll to position [481, 0]
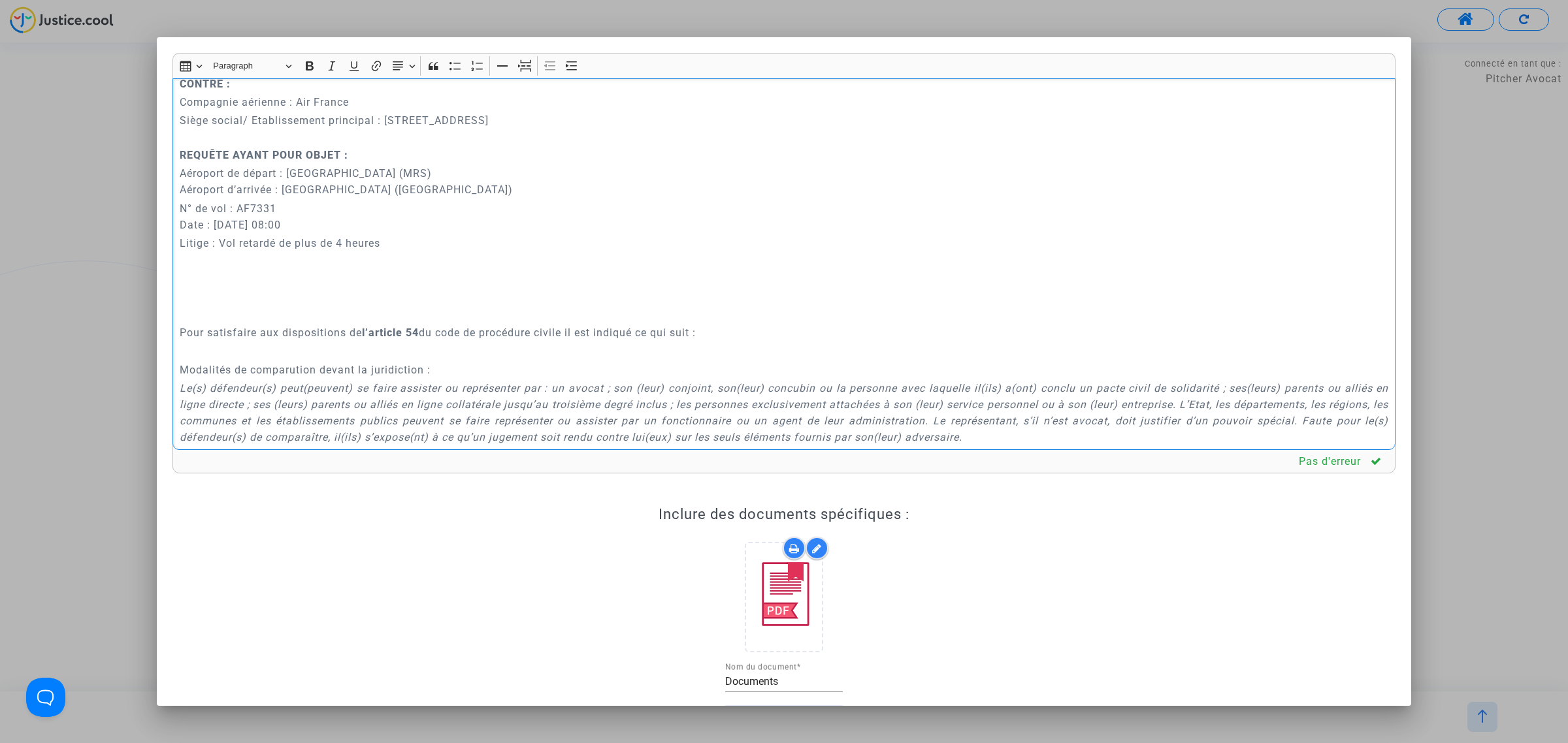
click at [240, 312] on p "Rich Text Editor, main" at bounding box center [784, 315] width 1209 height 16
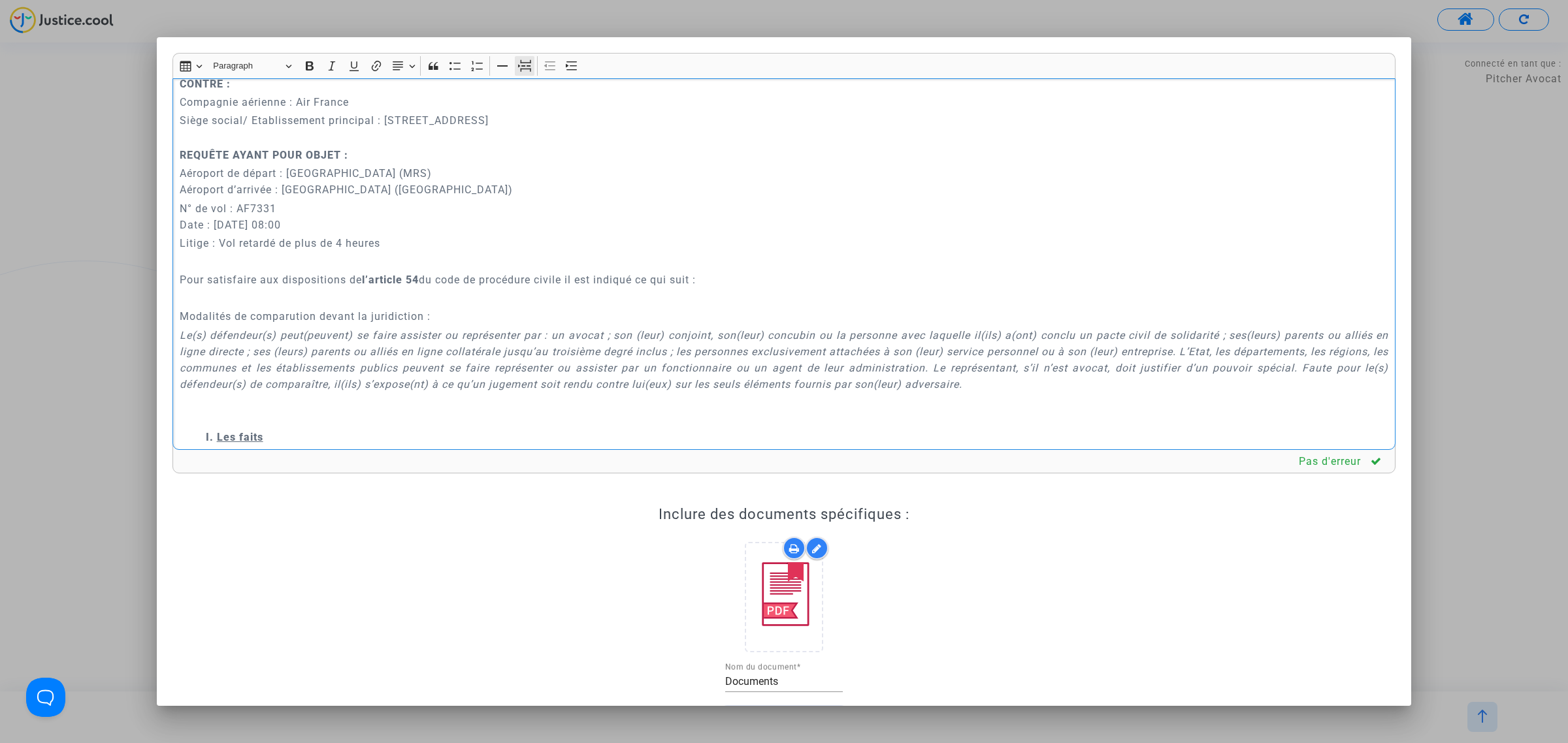
click at [523, 69] on icon "Editor toolbar" at bounding box center [525, 67] width 13 height 5
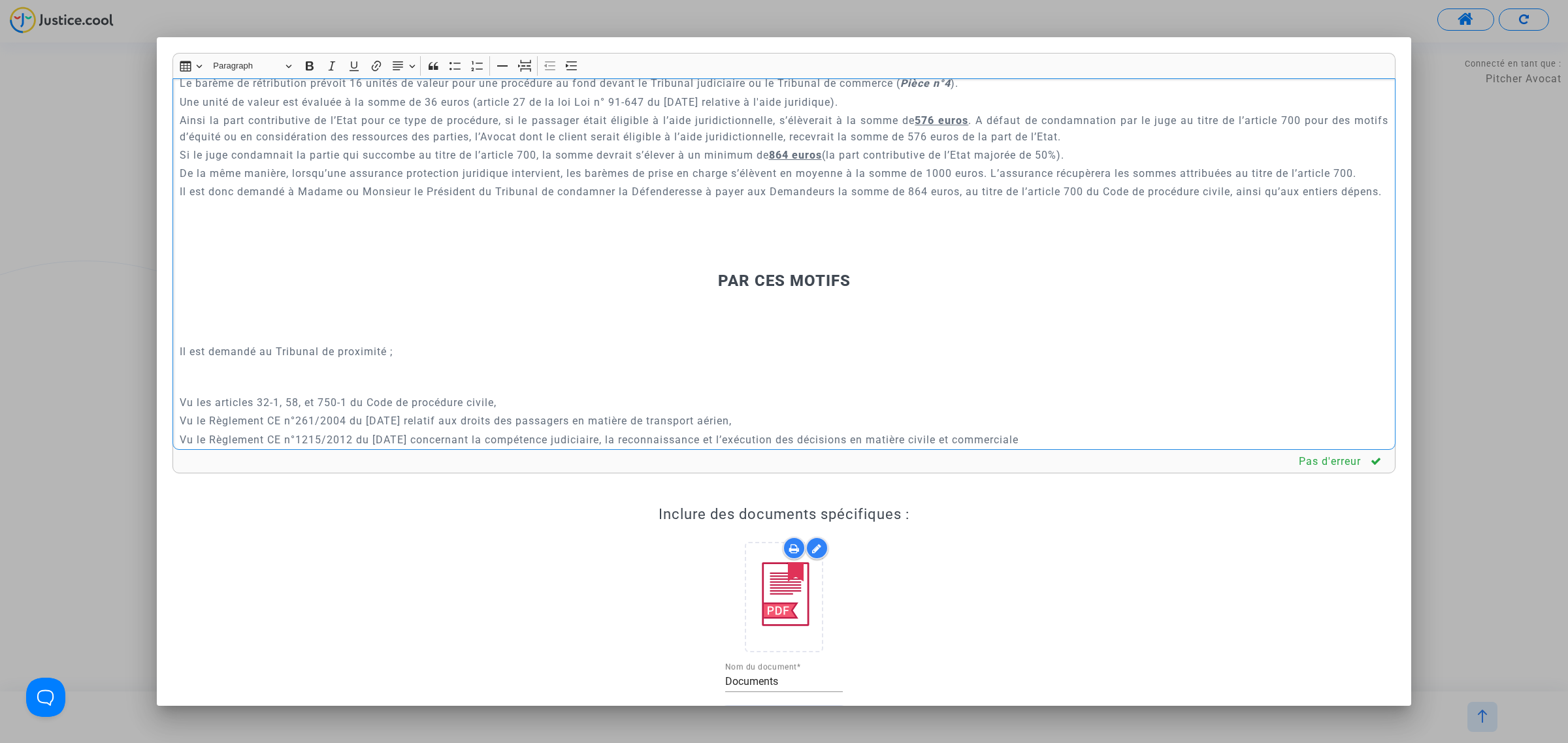
scroll to position [5869, 0]
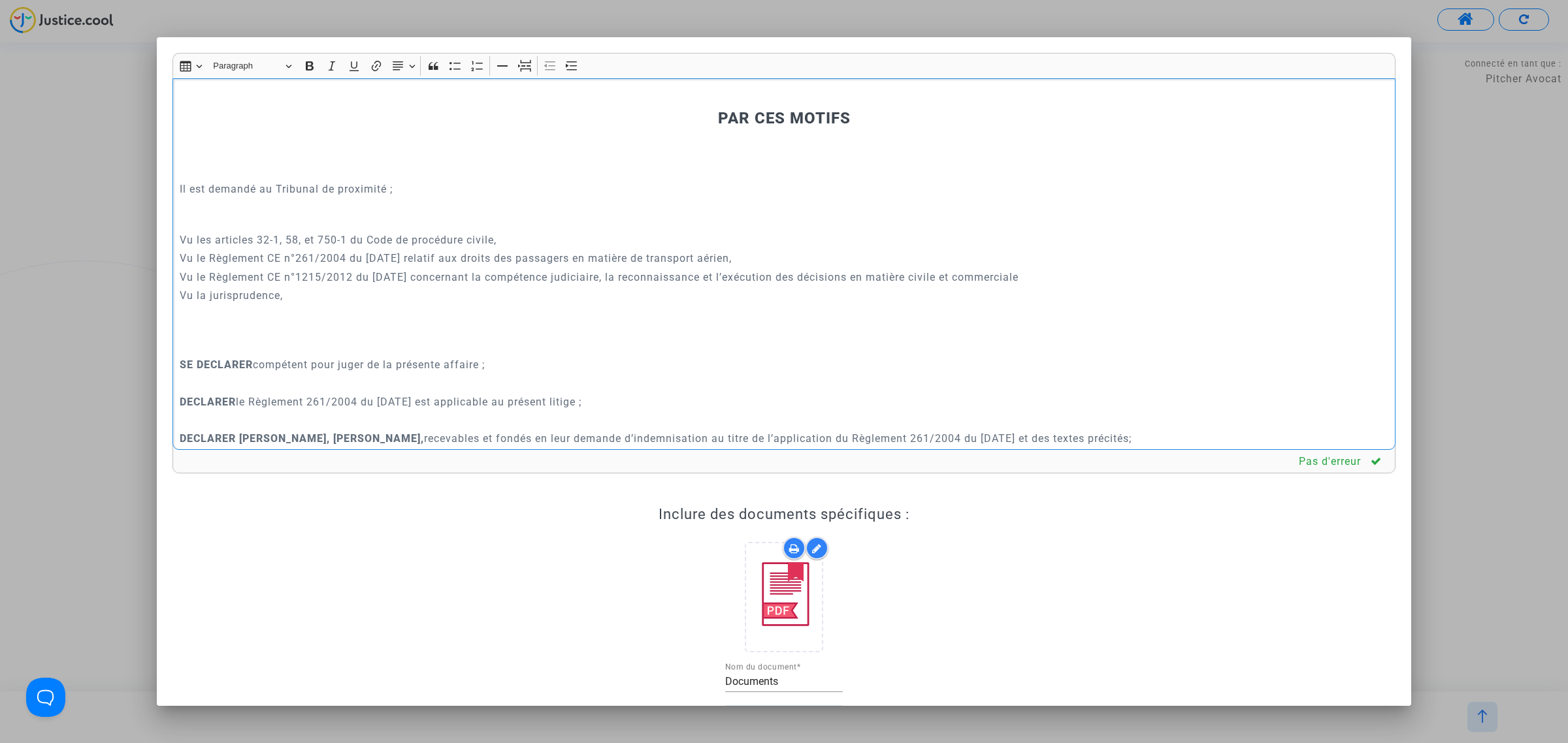
click at [602, 107] on p "Rich Text Editor, main" at bounding box center [784, 99] width 1209 height 16
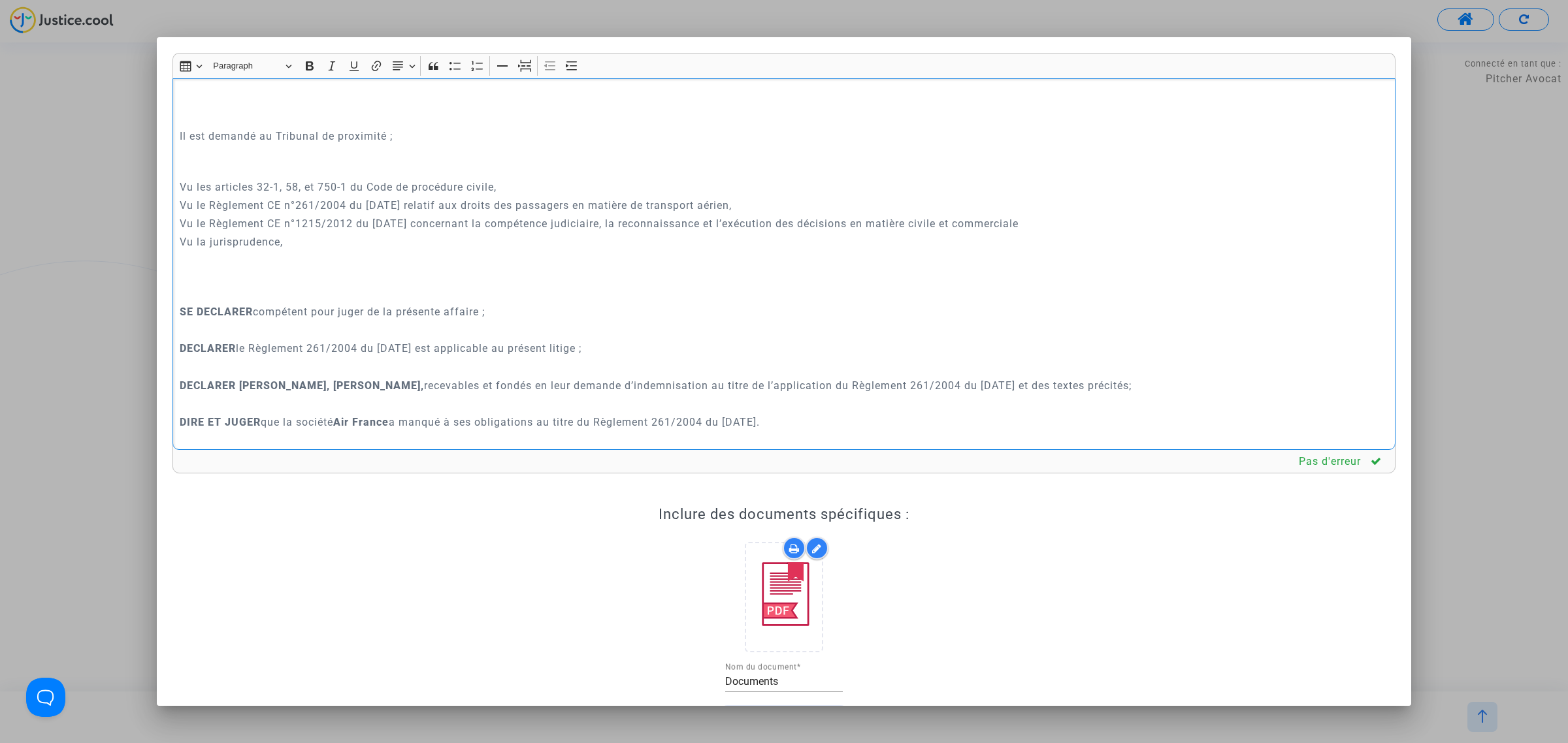
click at [641, 75] on h3 "PAR CES MOTIFS" at bounding box center [784, 65] width 1209 height 19
click at [533, 63] on button "Page break Page break" at bounding box center [524, 66] width 19 height 19
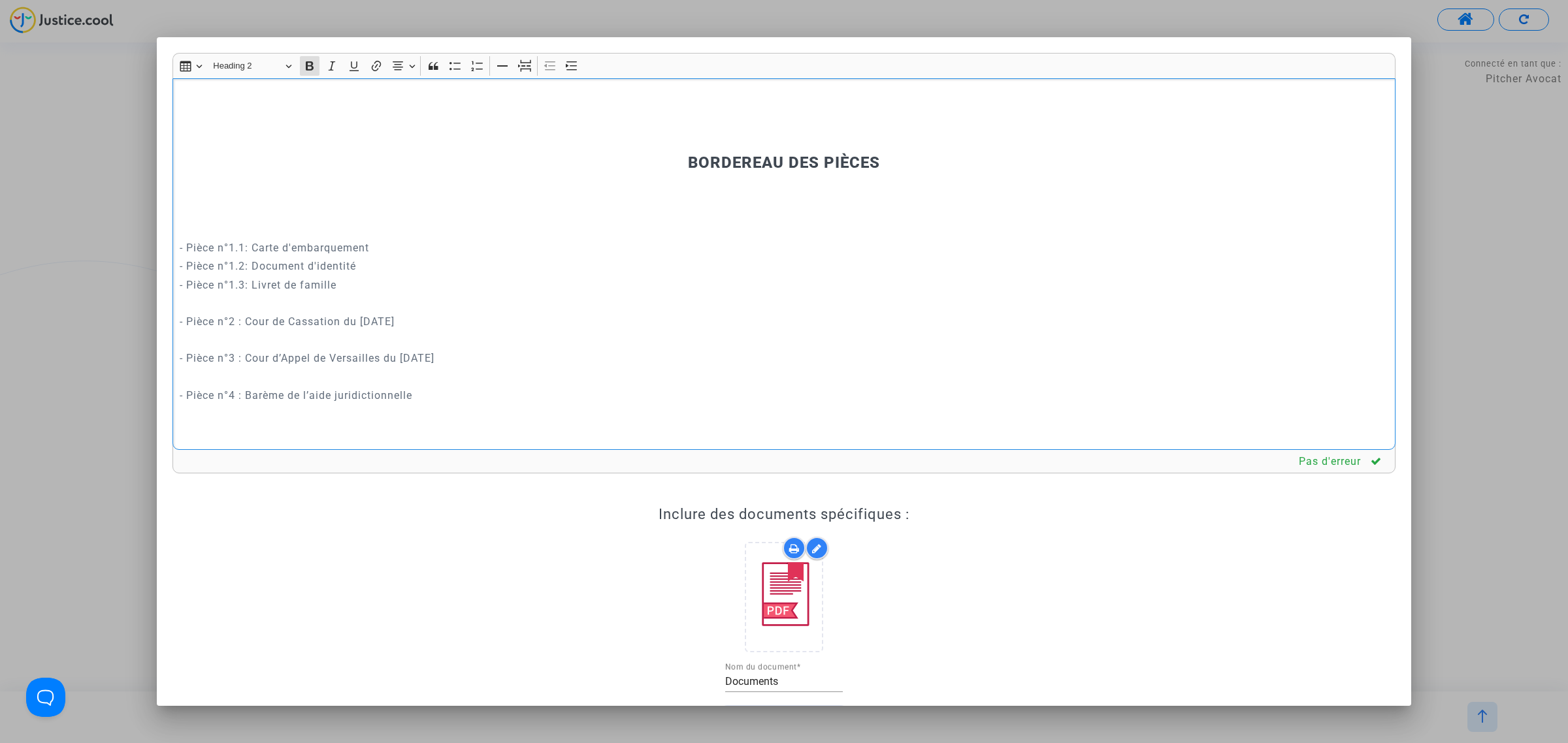
scroll to position [6732, 0]
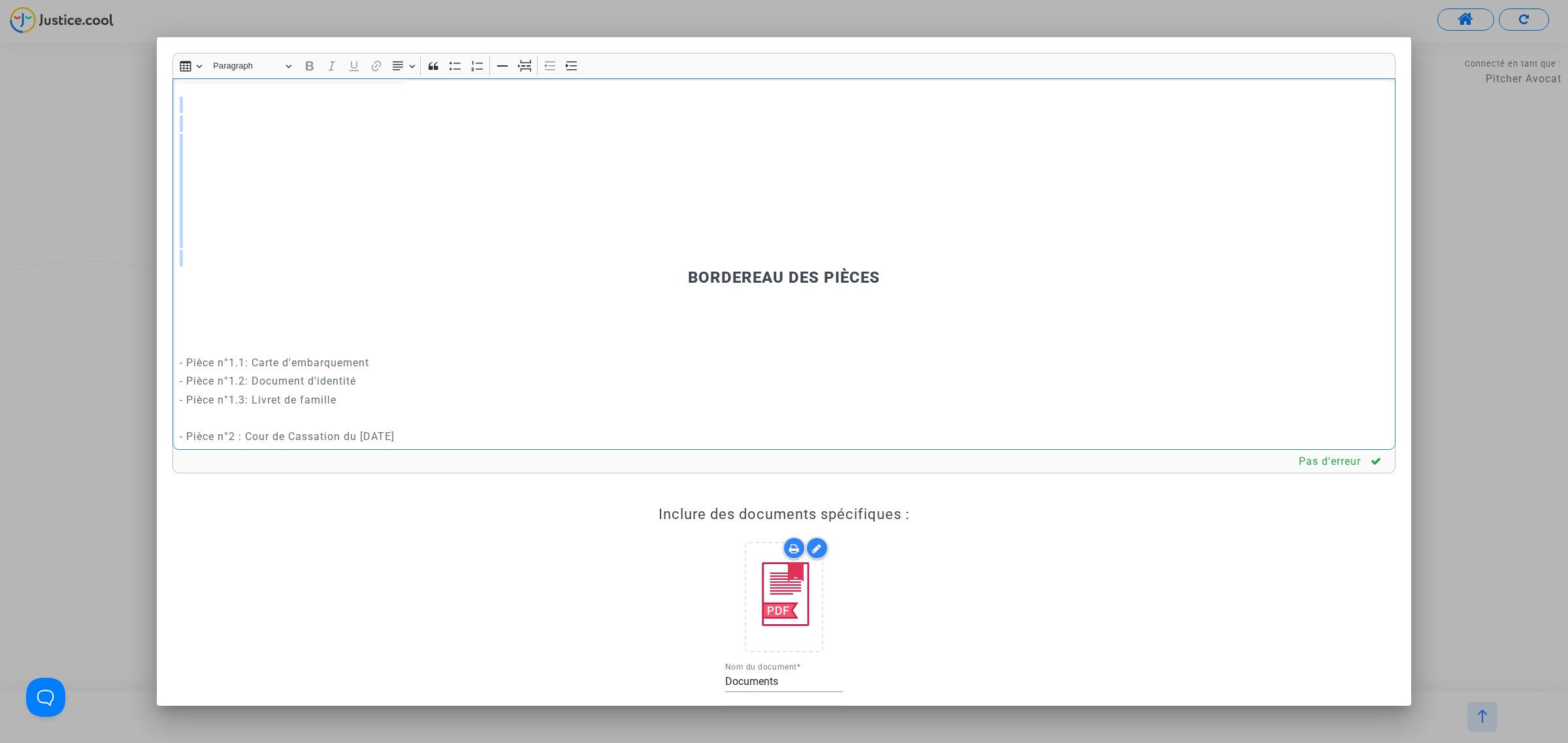
drag, startPoint x: 324, startPoint y: 235, endPoint x: 354, endPoint y: 409, distance: 176.6
click at [354, 409] on div "REQUÊTE AU GREFFE DEVANT LE TRIBUNAL DE PROXIMITÉ DE [GEOGRAPHIC_DATA] POUR : -…" at bounding box center [784, 264] width 1223 height 372
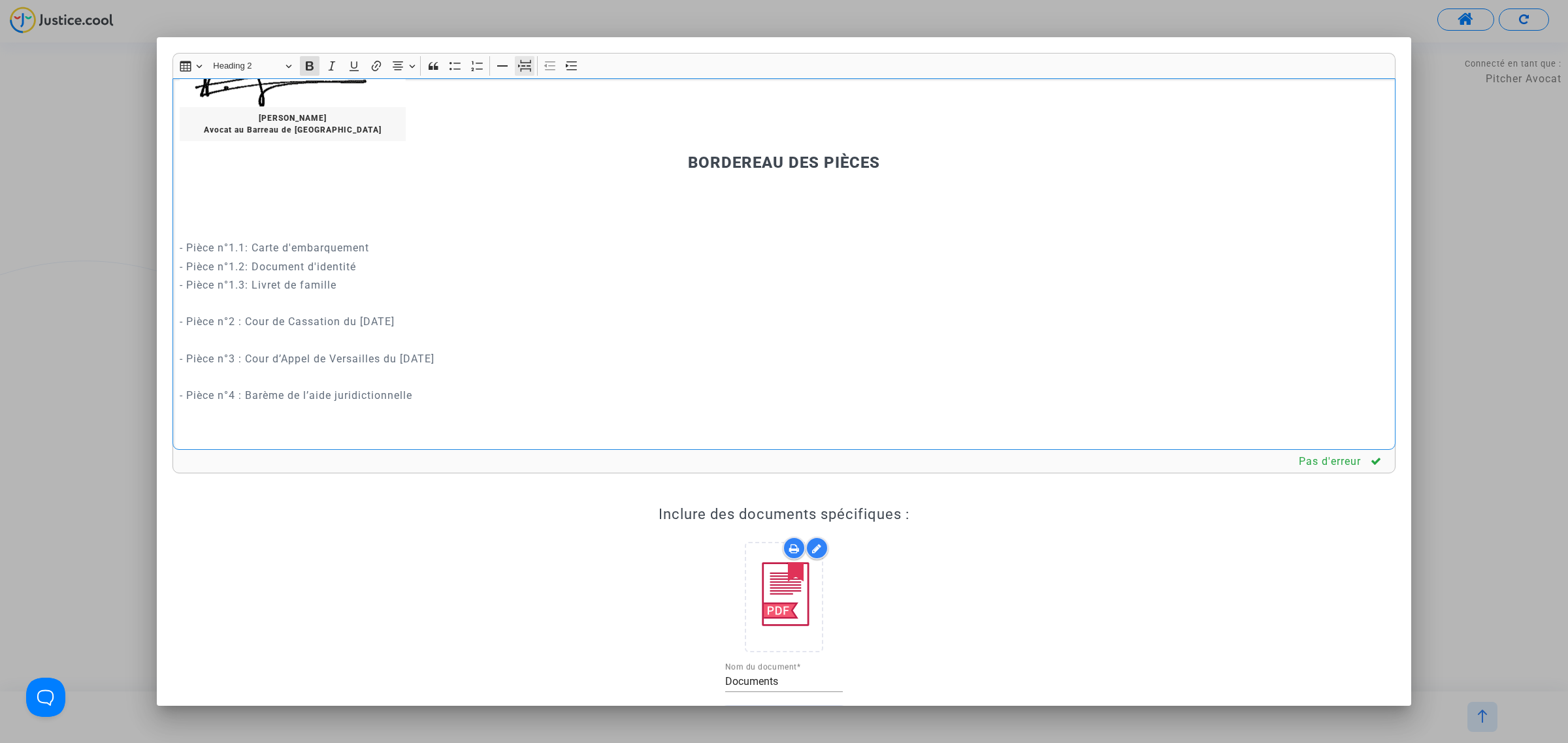
click at [532, 69] on icon "Editor toolbar" at bounding box center [525, 66] width 13 height 13
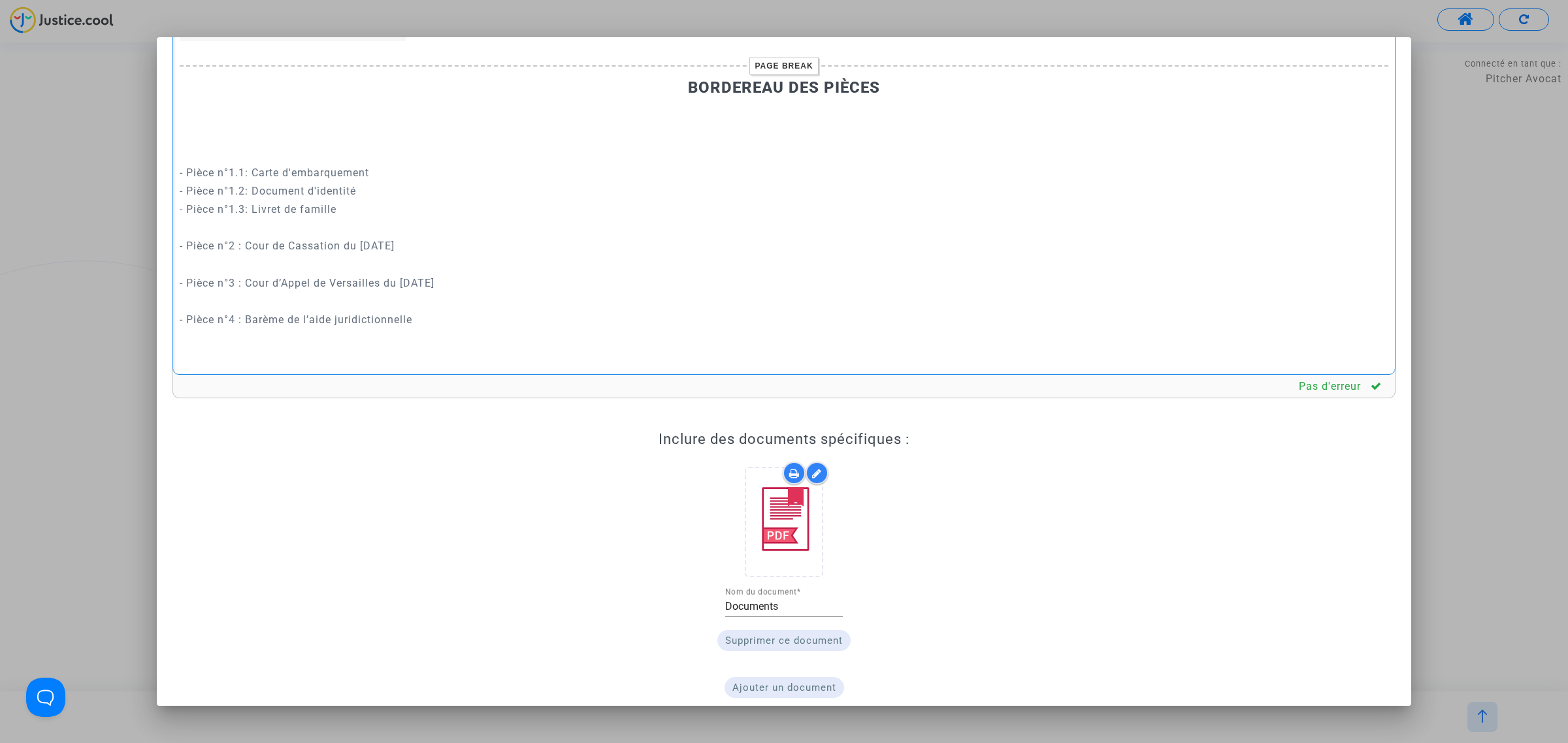
scroll to position [129, 0]
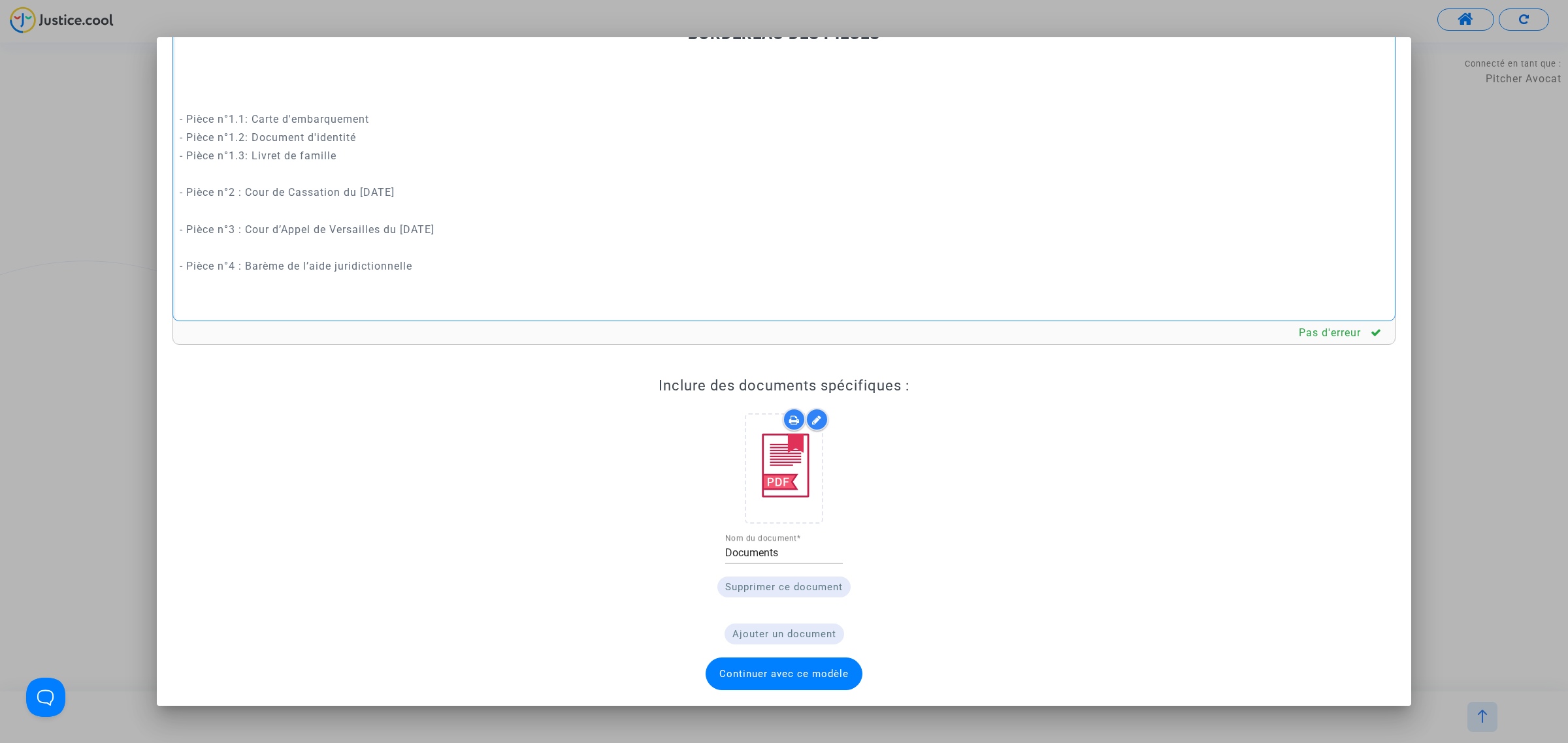
click at [765, 670] on span "Continuer avec ce modèle" at bounding box center [784, 674] width 129 height 11
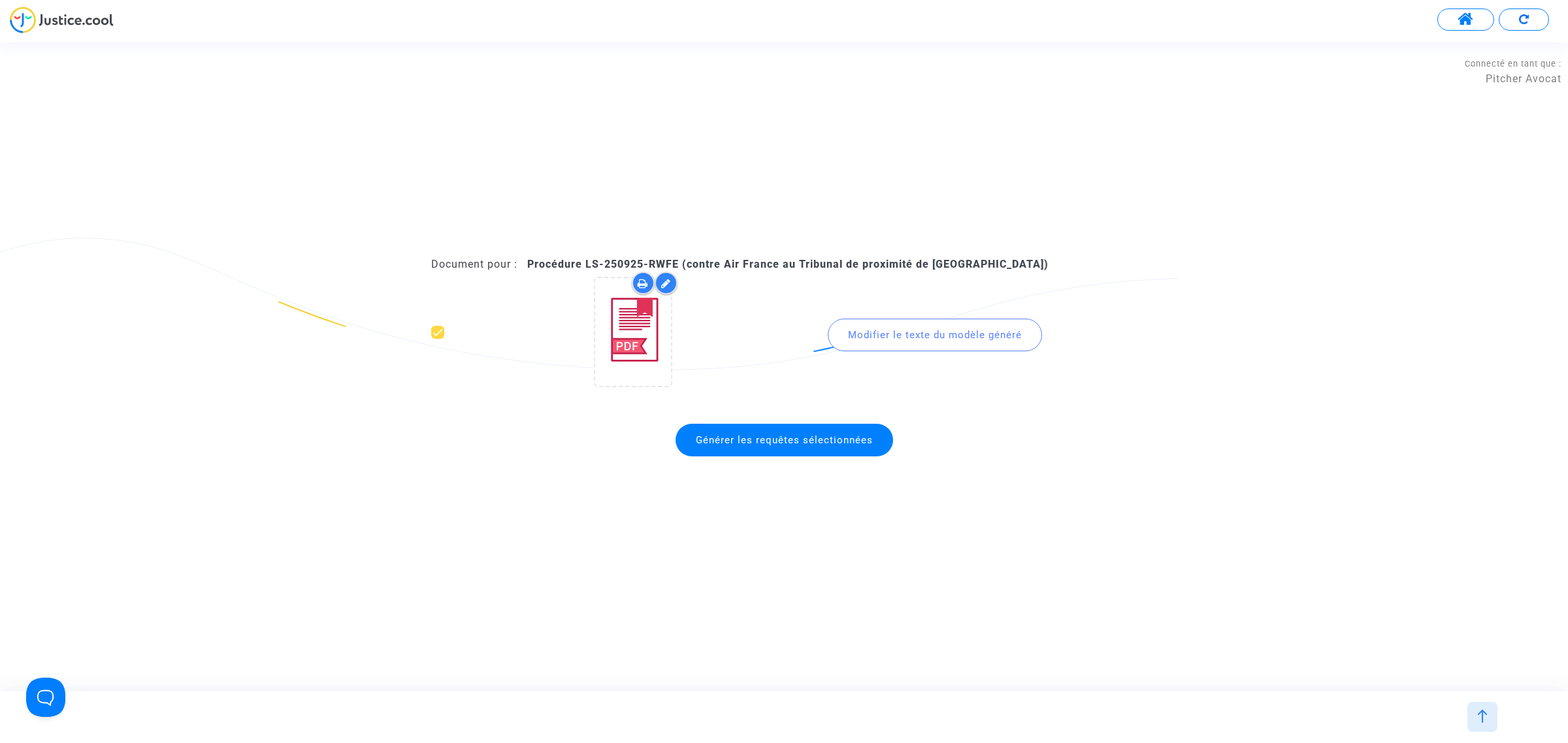
click at [703, 410] on templated-content-previewer "Document pour : Procédure LS-250925-RWFE (contre Air France au Tribunal de prox…" at bounding box center [784, 360] width 706 height 206
click at [736, 454] on span "Générer les requêtes sélectionnées" at bounding box center [785, 440] width 218 height 32
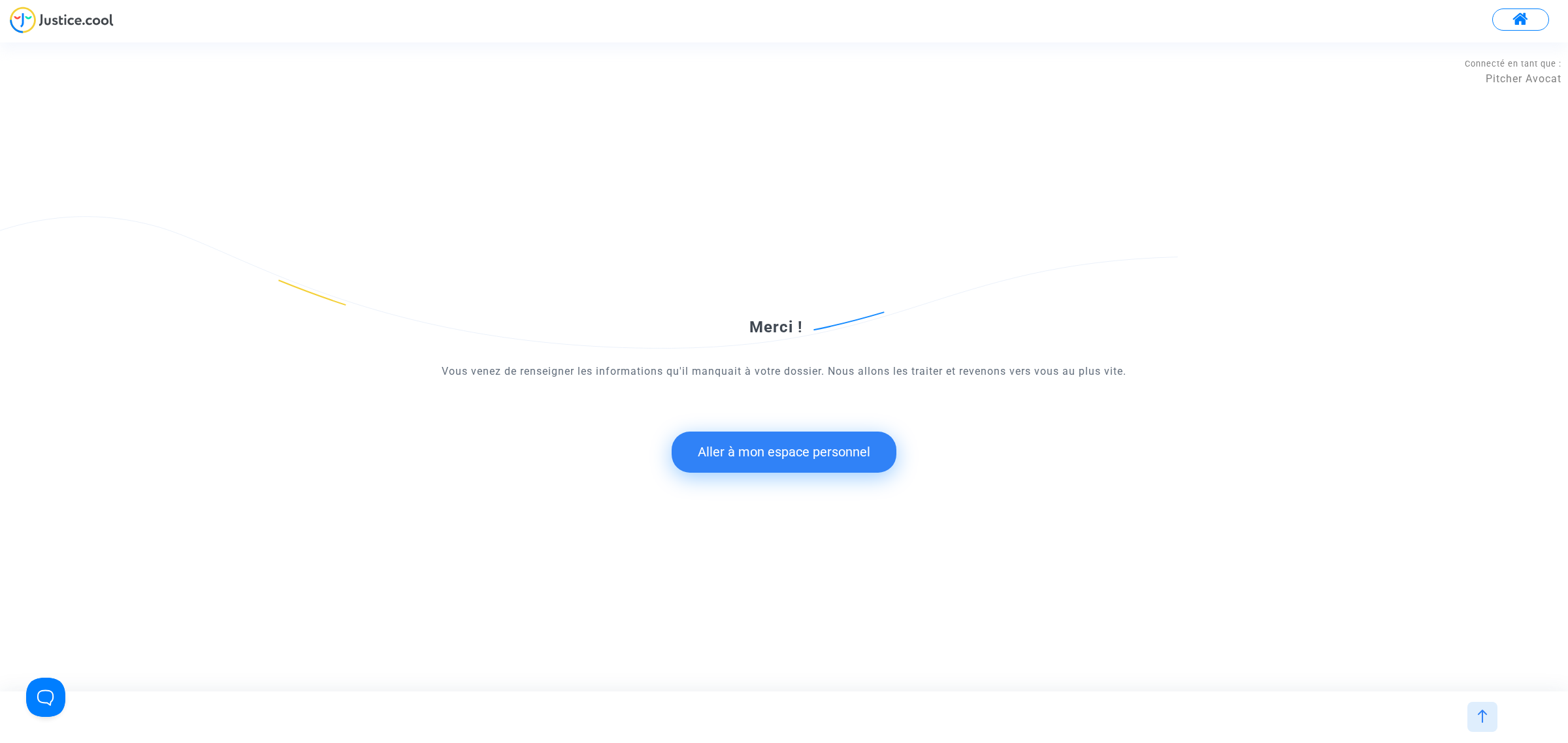
click at [796, 435] on button "Aller à mon espace personnel" at bounding box center [784, 452] width 225 height 41
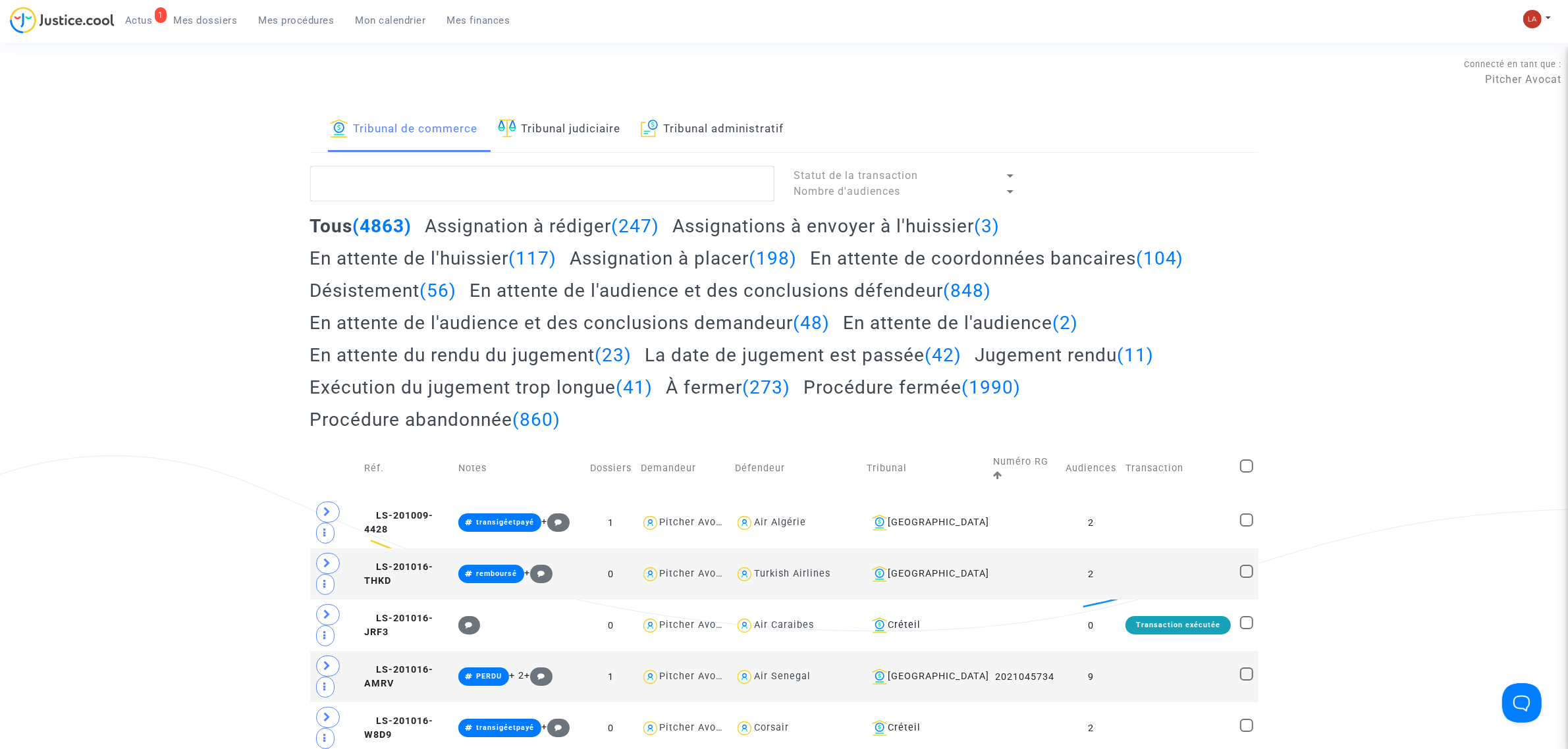
click at [601, 133] on link "Tribunal judiciaire" at bounding box center [559, 129] width 124 height 45
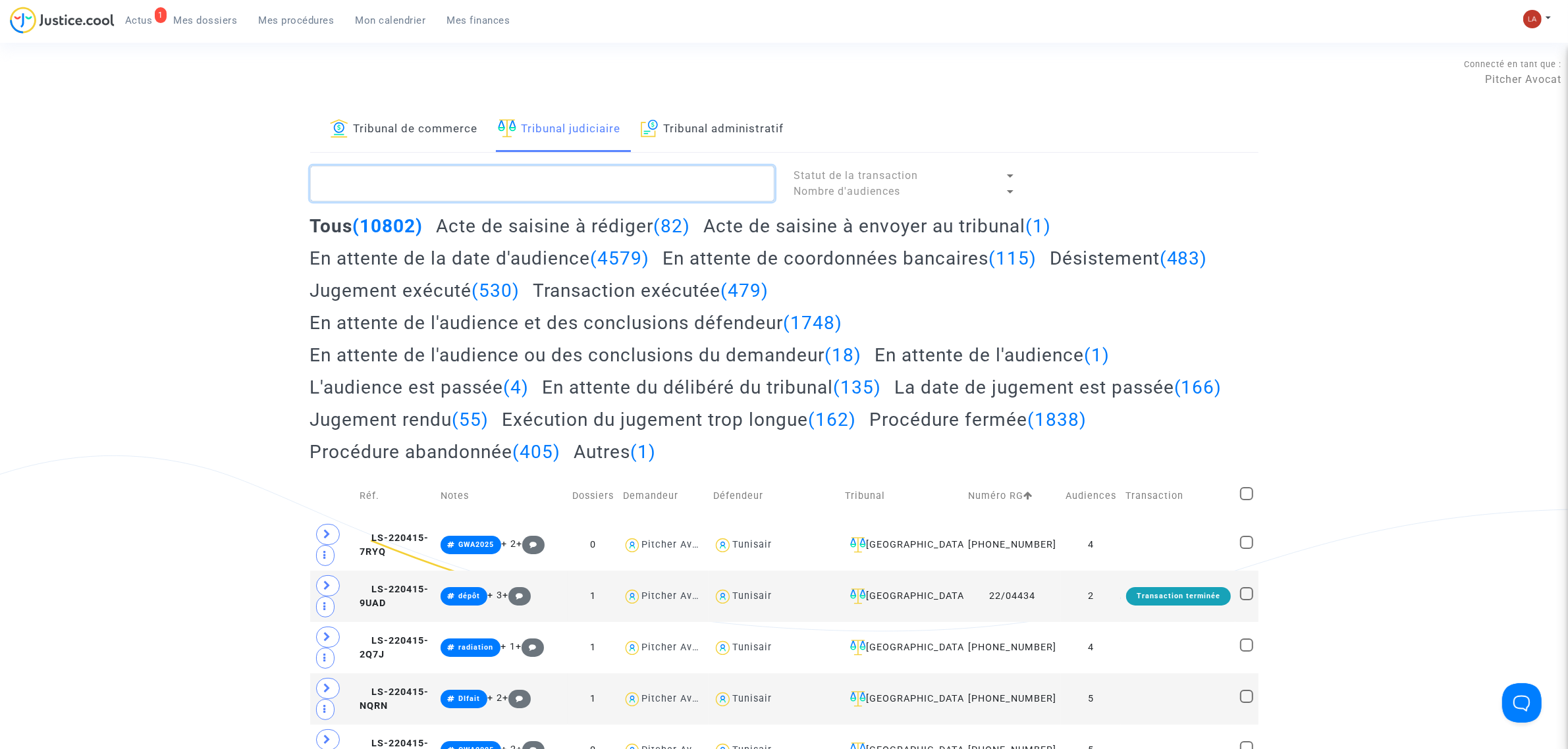
click at [613, 195] on textarea at bounding box center [542, 183] width 465 height 35
click at [604, 222] on h2 "Acte de saisine à rédiger (82)" at bounding box center [563, 226] width 254 height 23
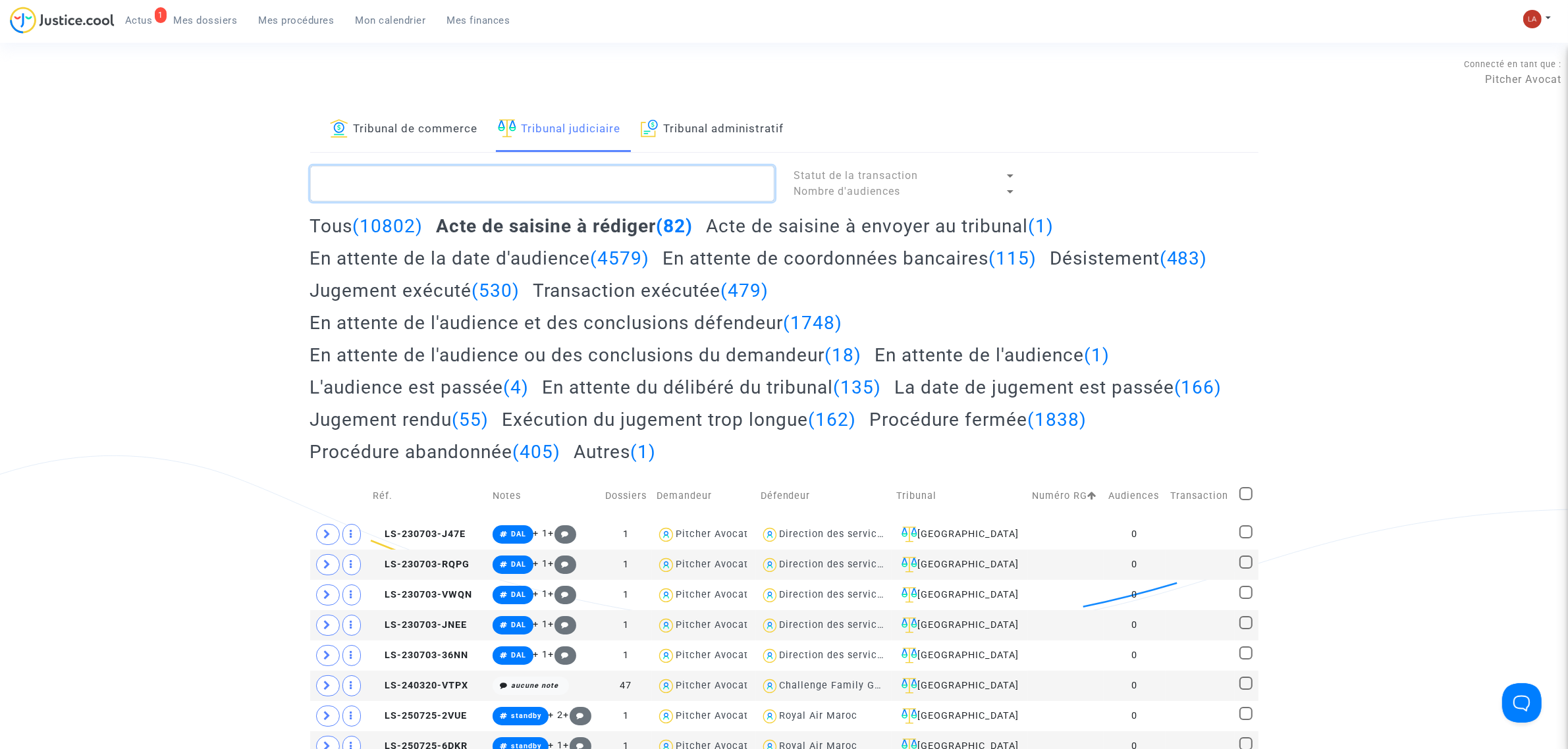
click at [405, 186] on textarea at bounding box center [542, 183] width 465 height 35
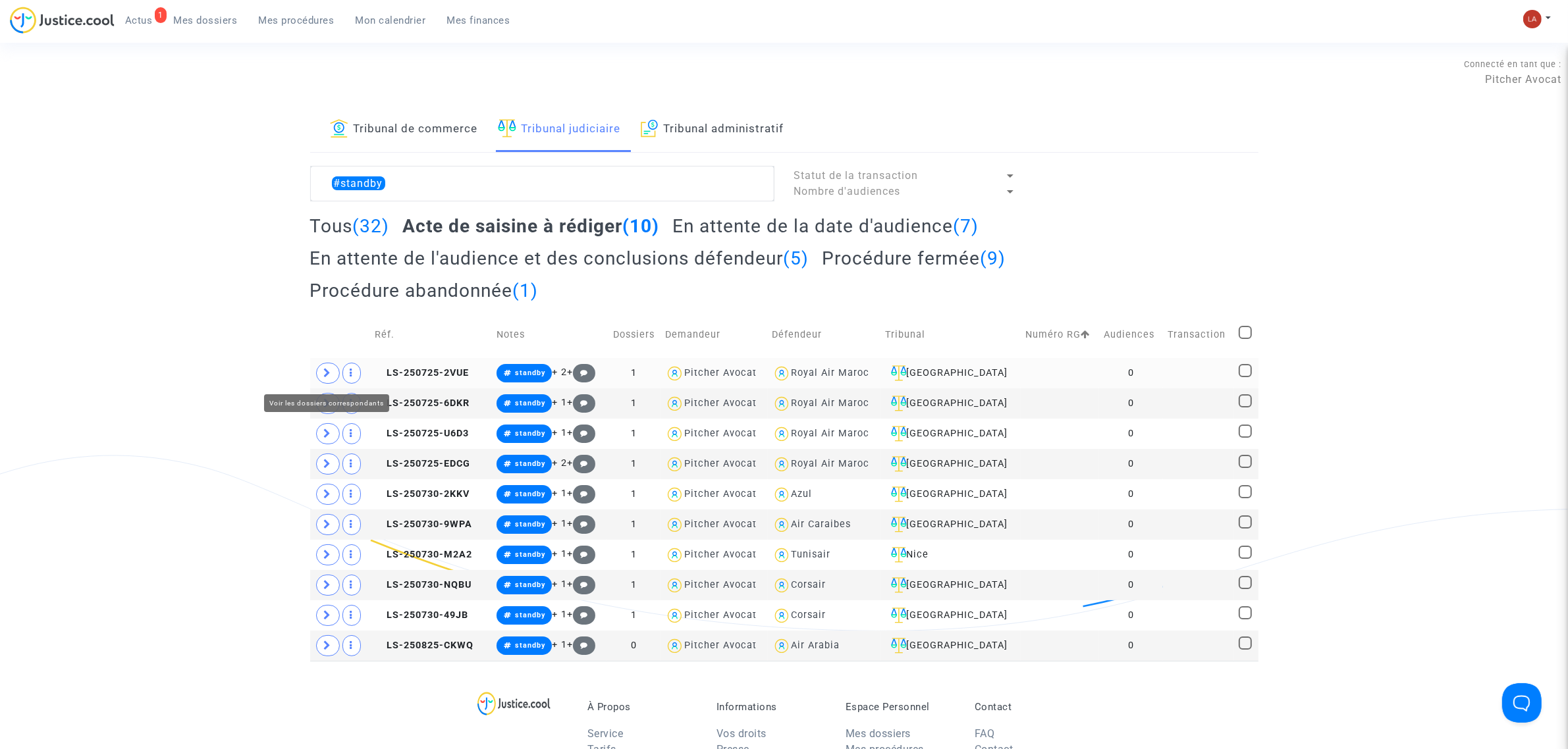
click at [317, 375] on span at bounding box center [327, 374] width 24 height 21
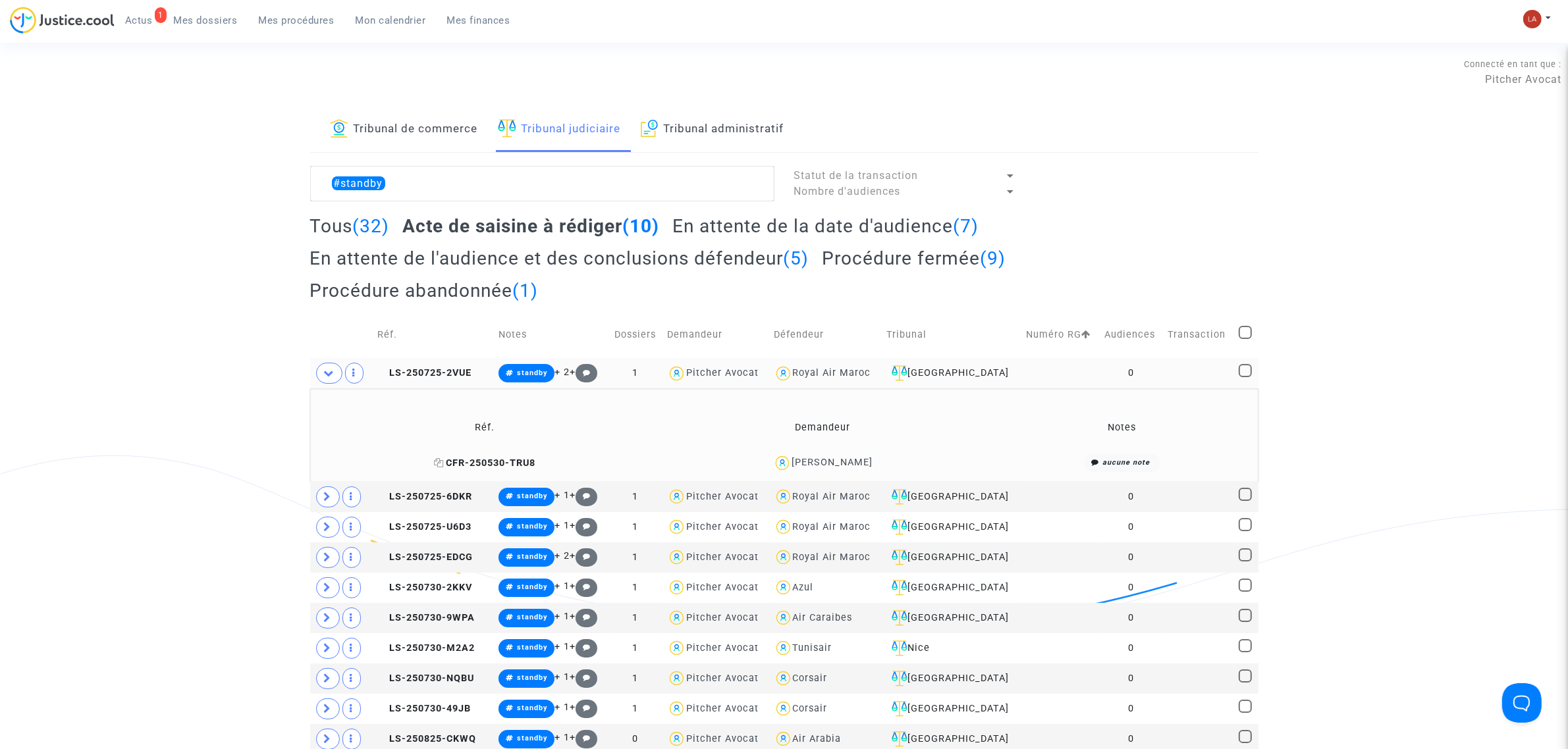
click at [528, 459] on span "CFR-250530-TRU8" at bounding box center [485, 464] width 101 height 11
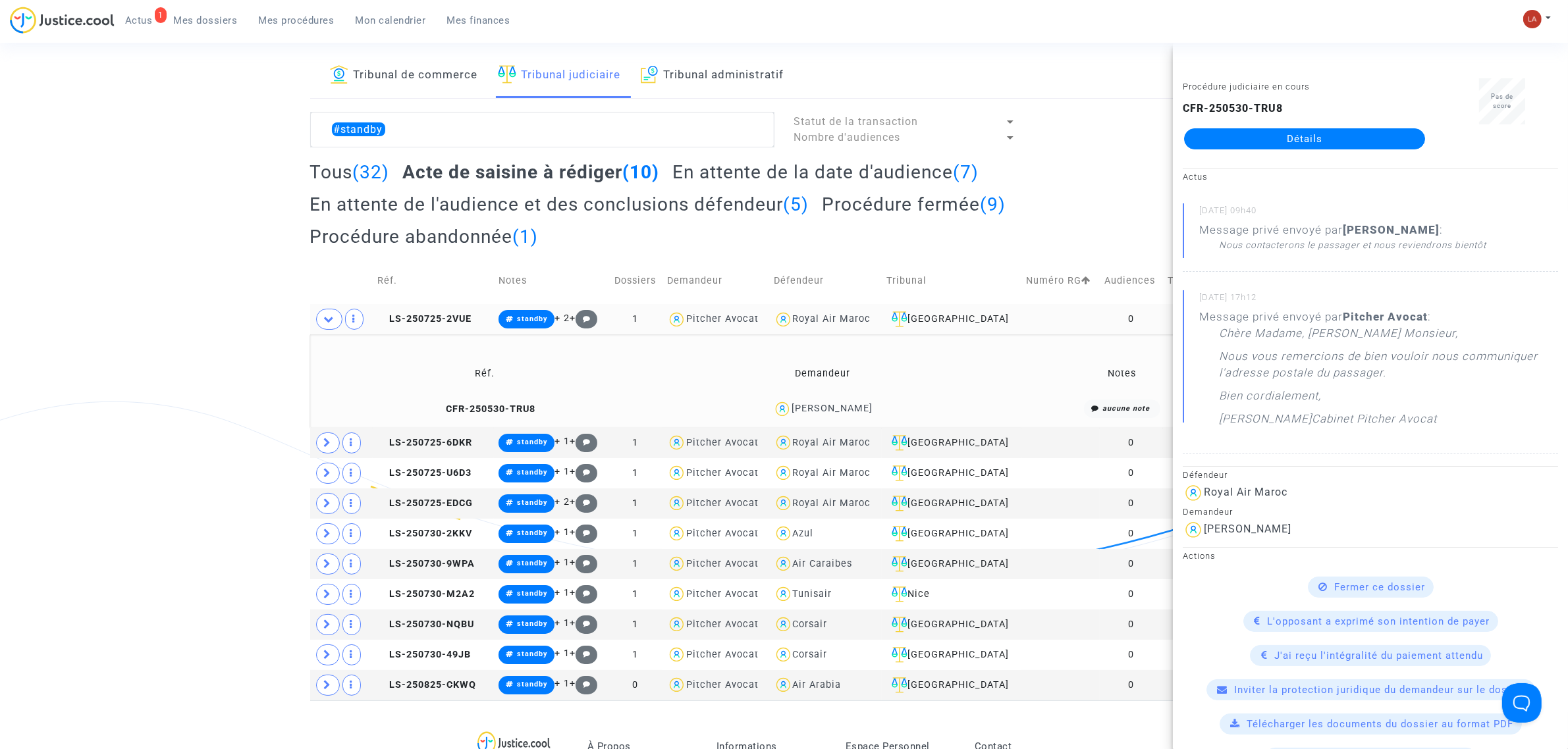
scroll to position [83, 0]
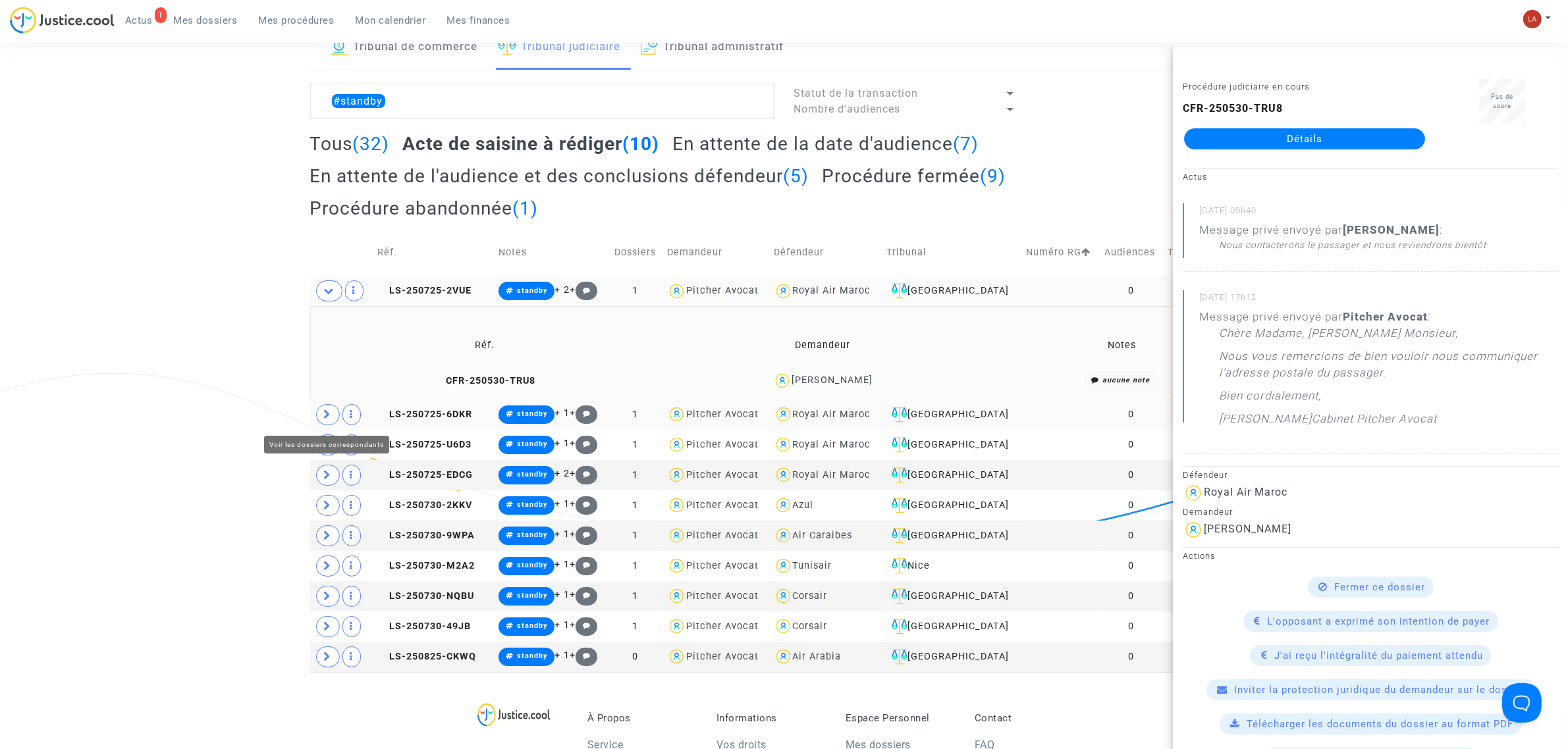
click at [323, 414] on span at bounding box center [327, 415] width 24 height 21
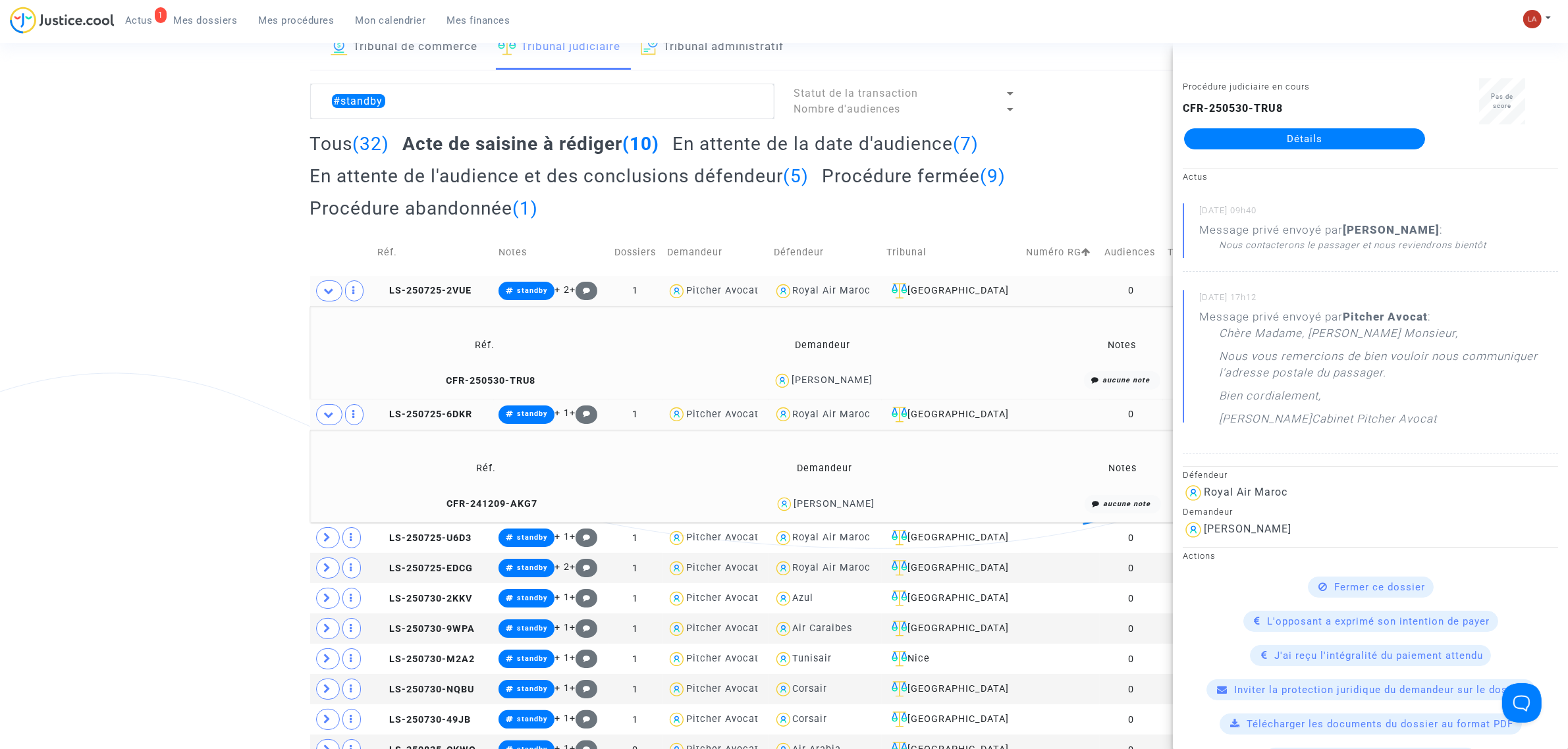
click at [482, 496] on td "CFR-241209-AKG7" at bounding box center [486, 505] width 343 height 29
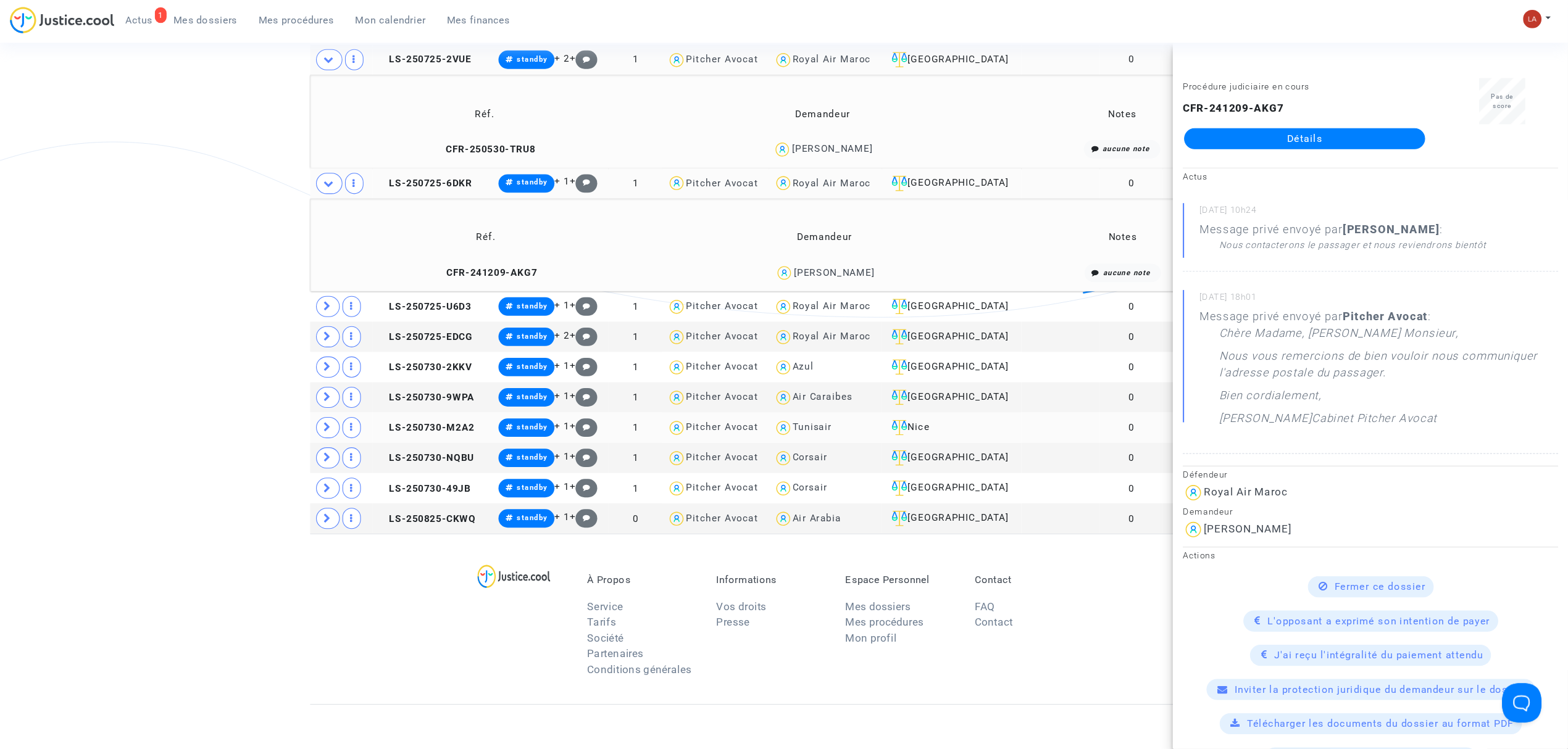
scroll to position [309, 0]
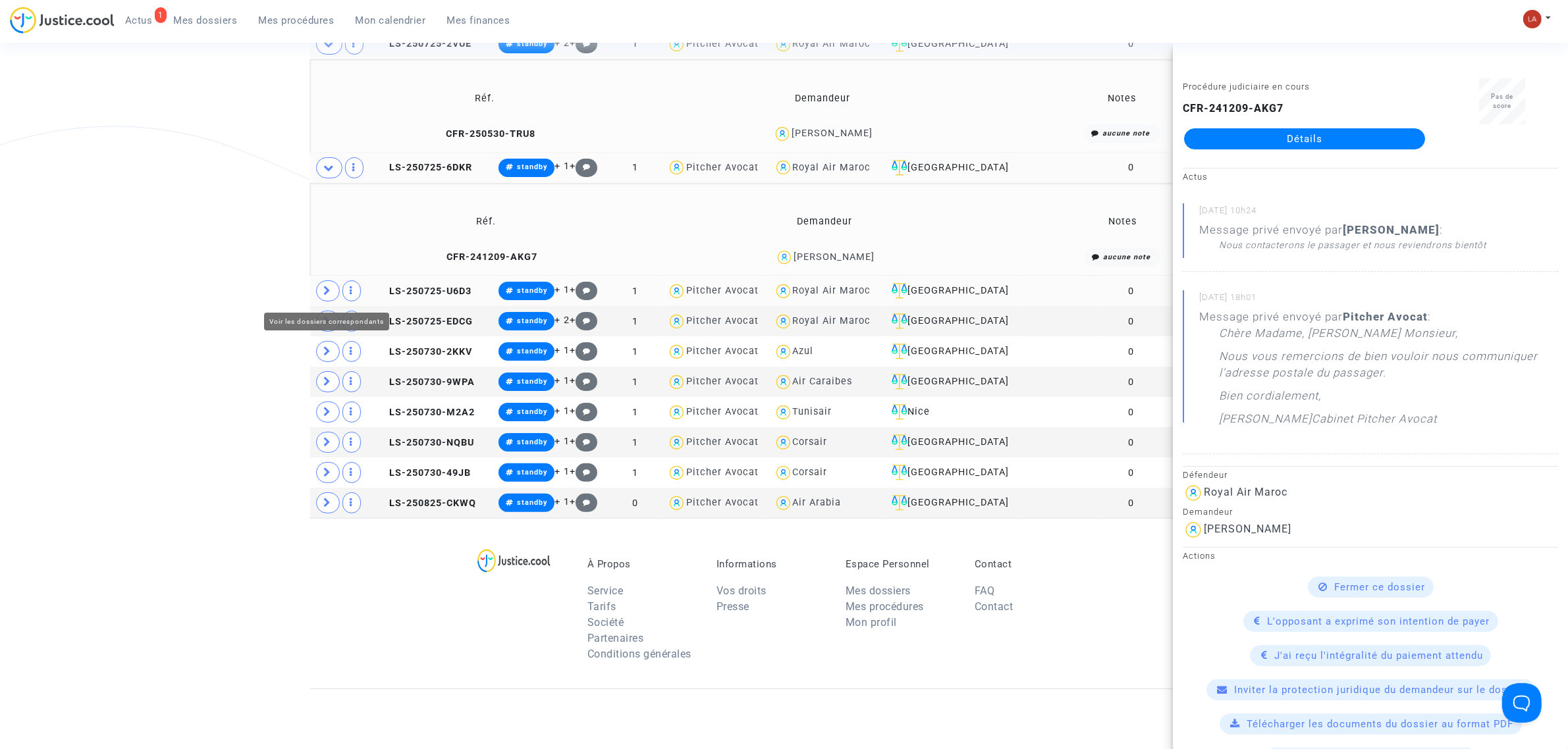
click at [331, 280] on td at bounding box center [341, 290] width 62 height 30
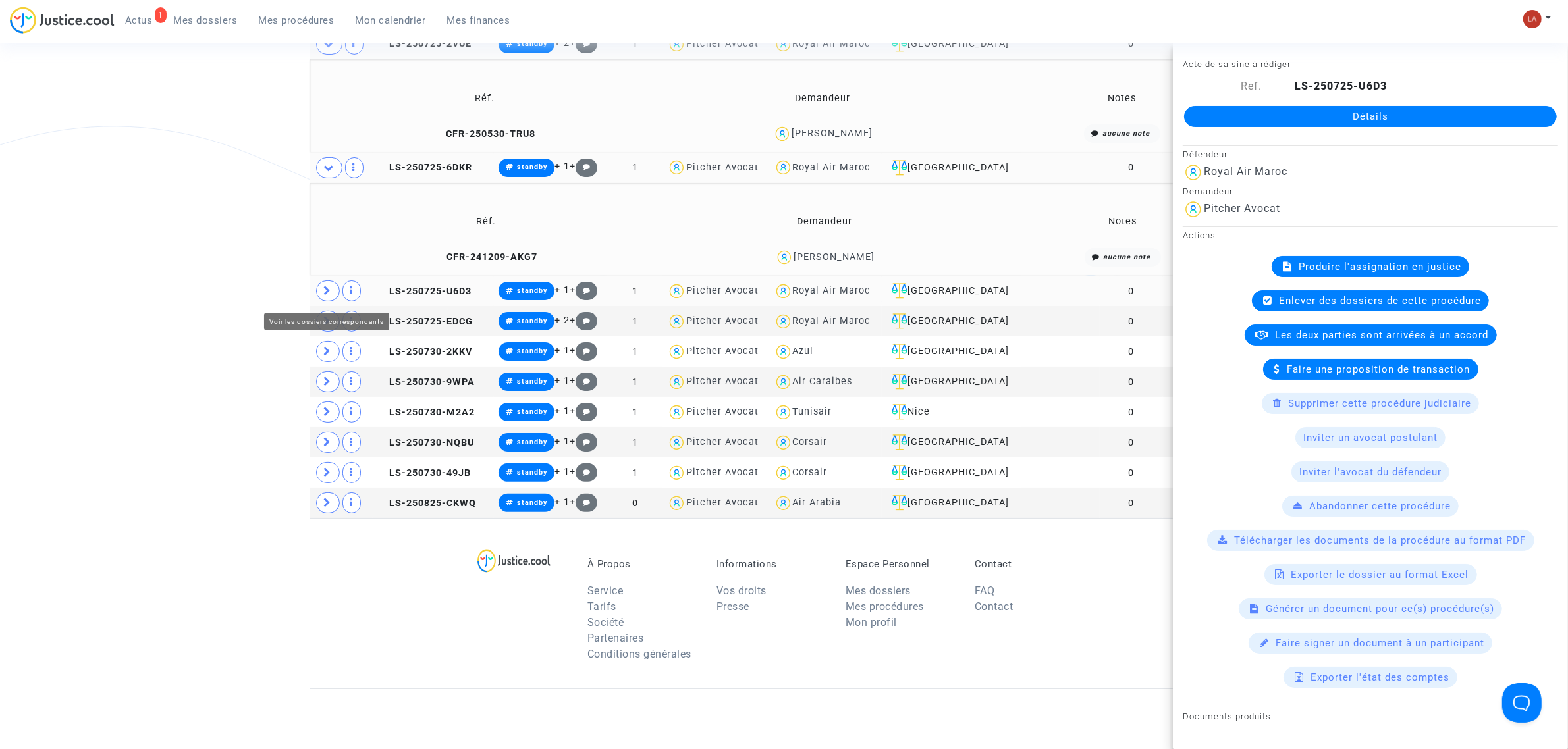
click at [325, 296] on icon at bounding box center [328, 290] width 8 height 10
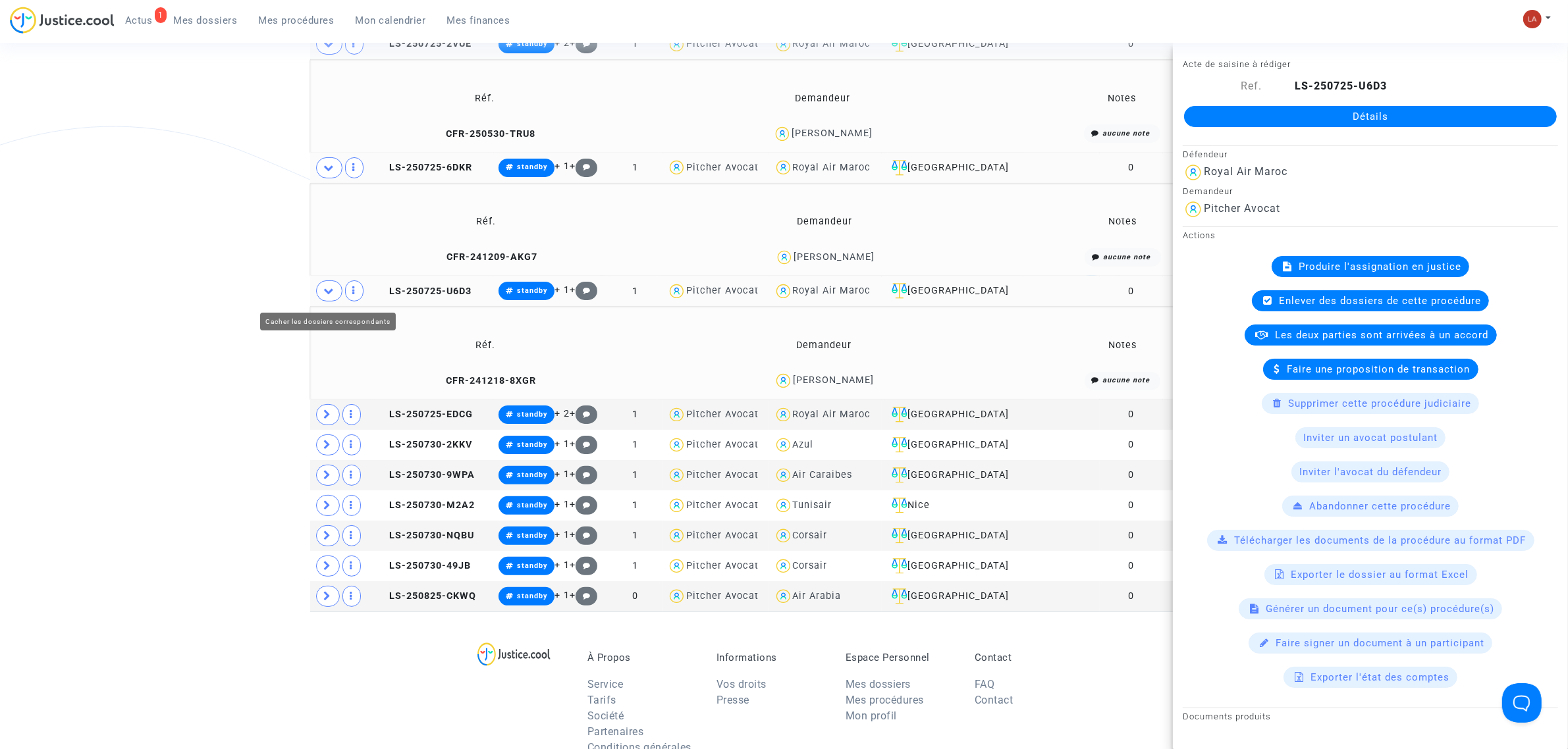
click at [264, 303] on div "Tribunal de commerce Tribunal judiciaire Tribunal administratif #standby Statut…" at bounding box center [784, 195] width 1568 height 833
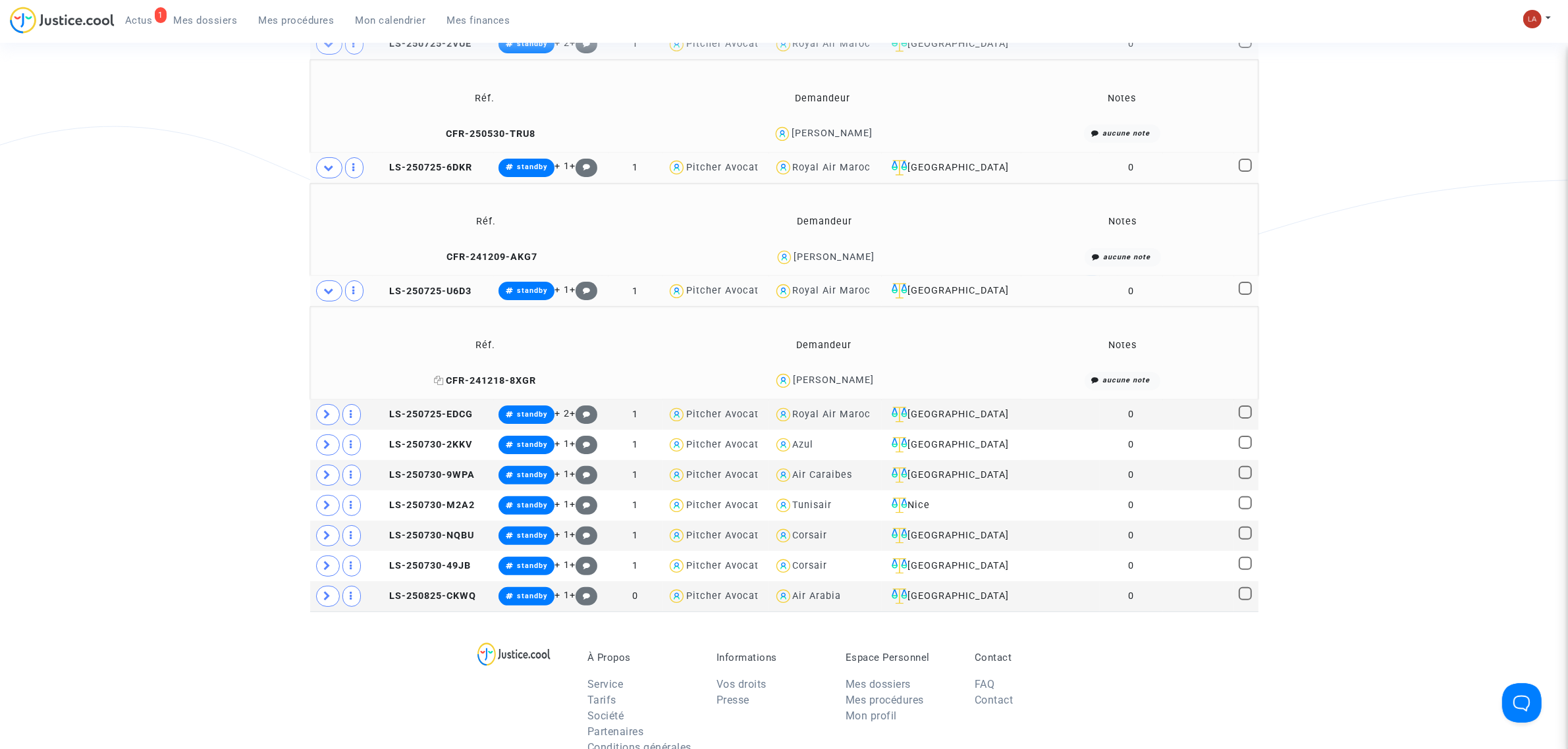
click at [504, 380] on span "CFR-241218-8XGR" at bounding box center [485, 381] width 102 height 11
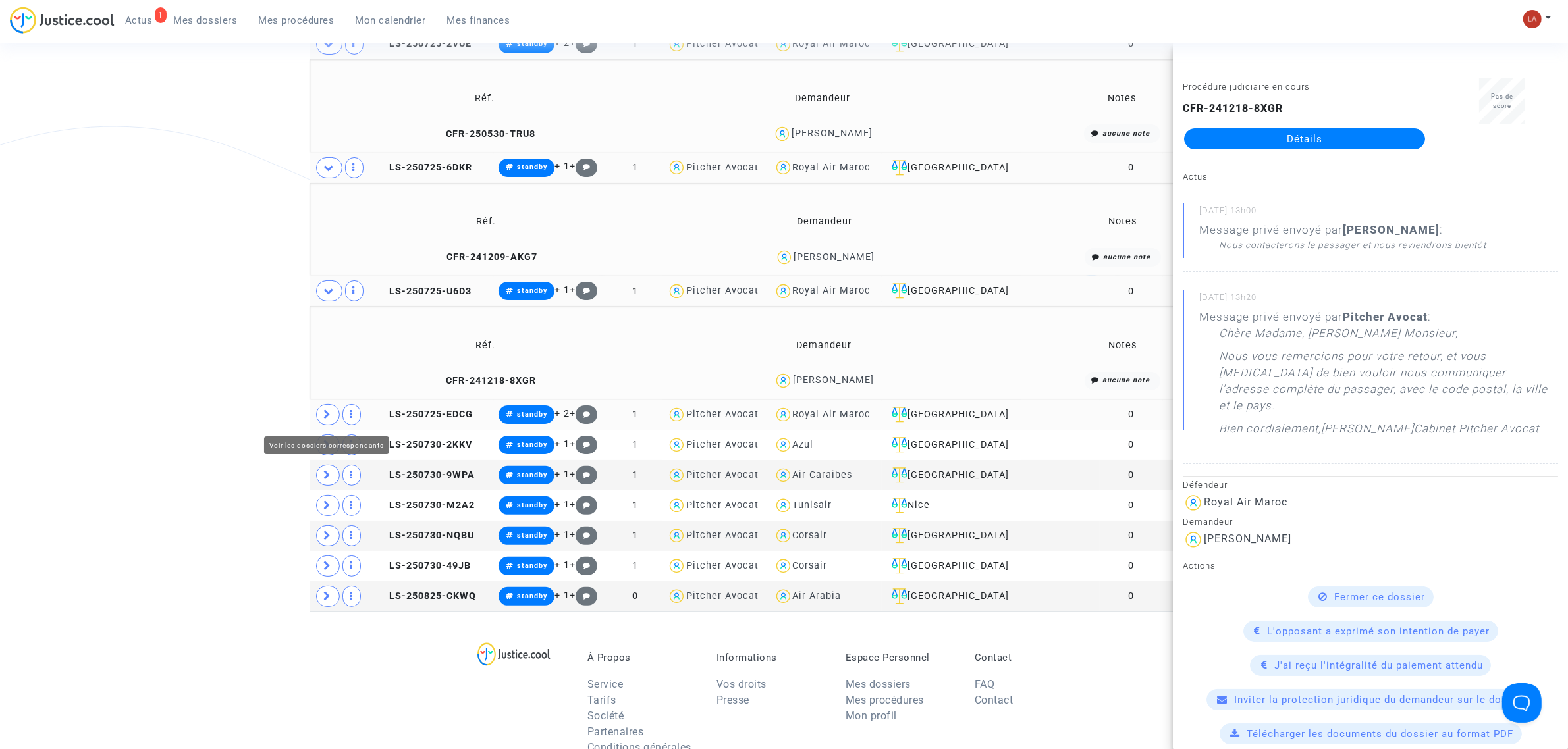
drag, startPoint x: 327, startPoint y: 420, endPoint x: 350, endPoint y: 426, distance: 23.8
click at [327, 419] on icon at bounding box center [328, 415] width 8 height 10
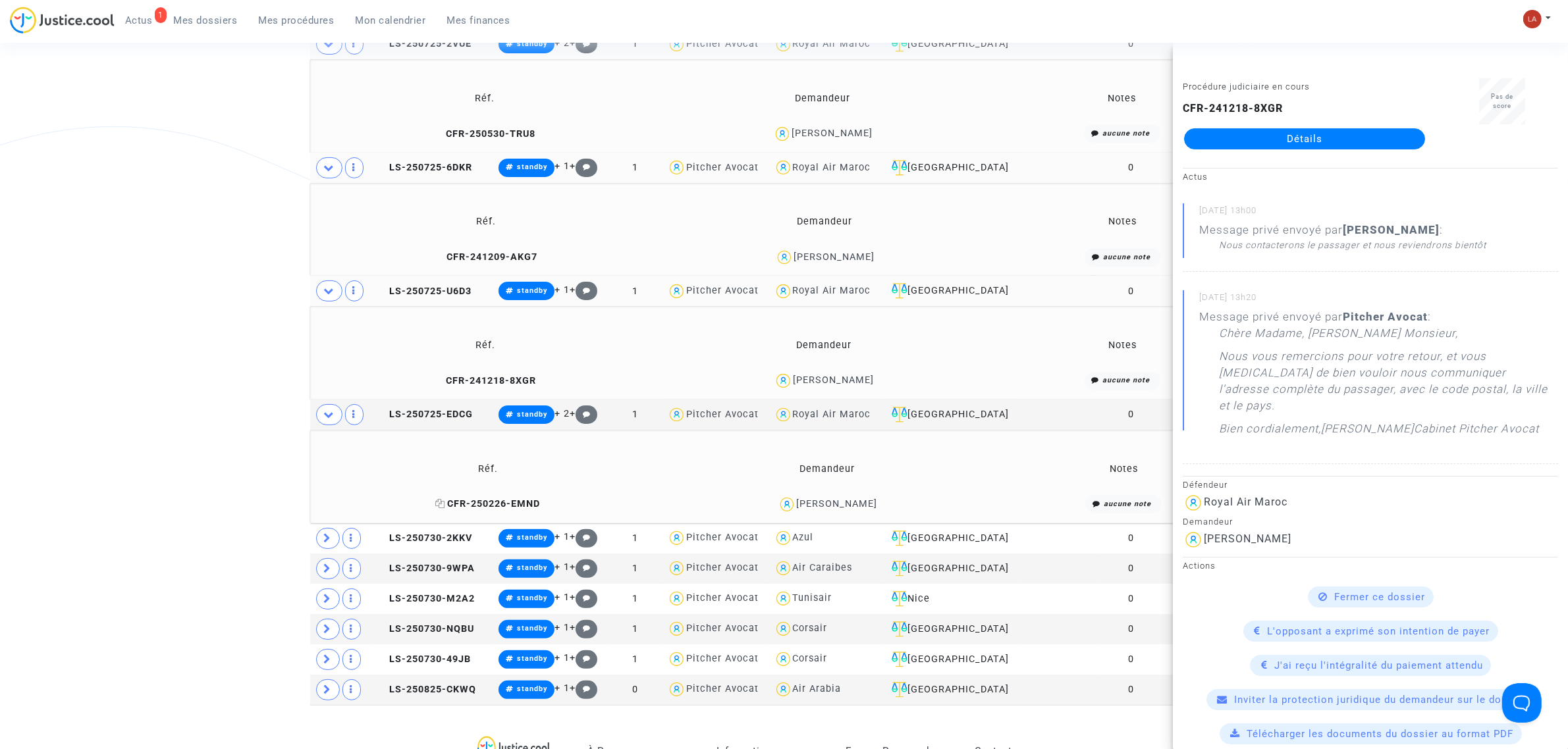
click at [468, 508] on span "CFR-250226-EMND" at bounding box center [487, 505] width 105 height 11
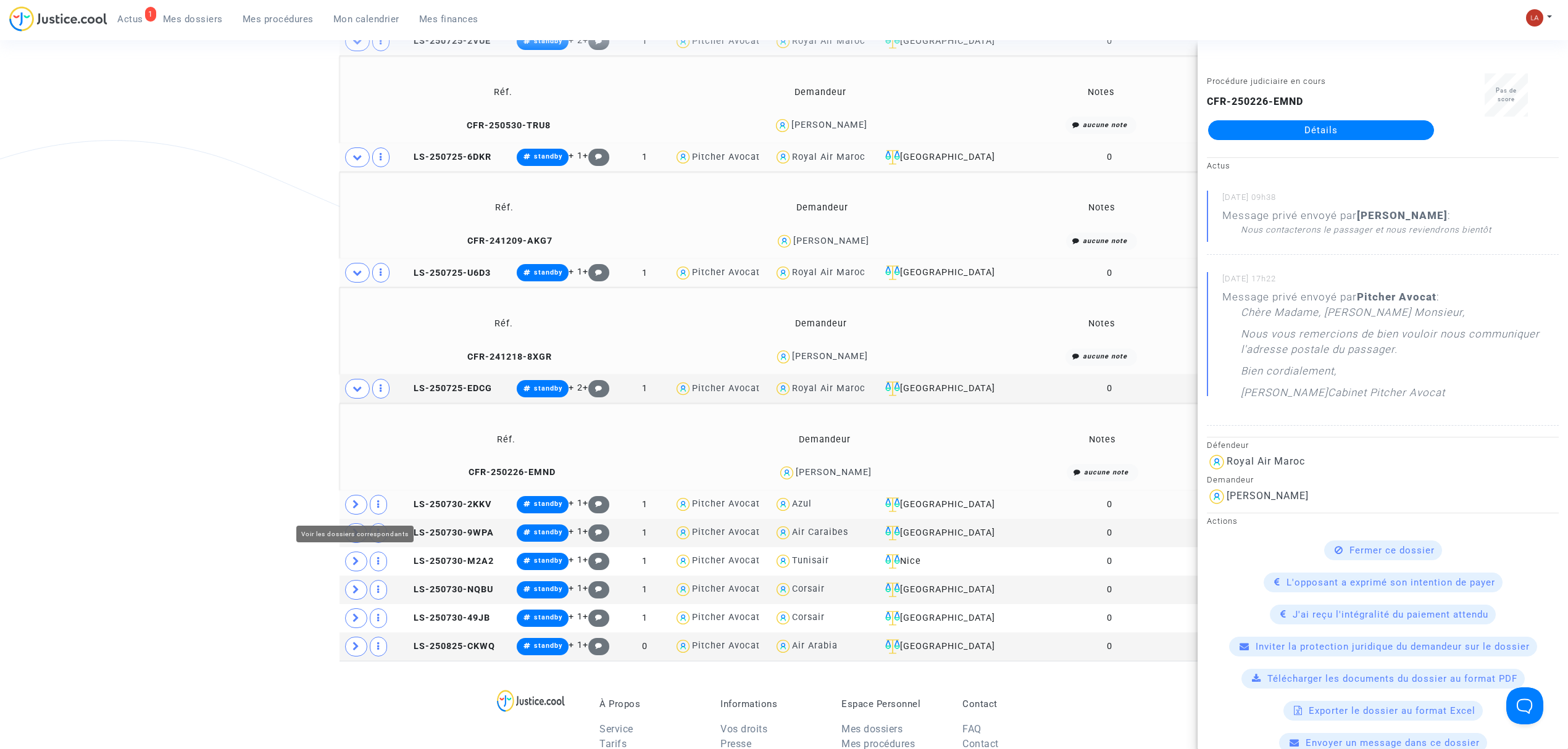
click at [349, 495] on td at bounding box center [369, 504] width 58 height 28
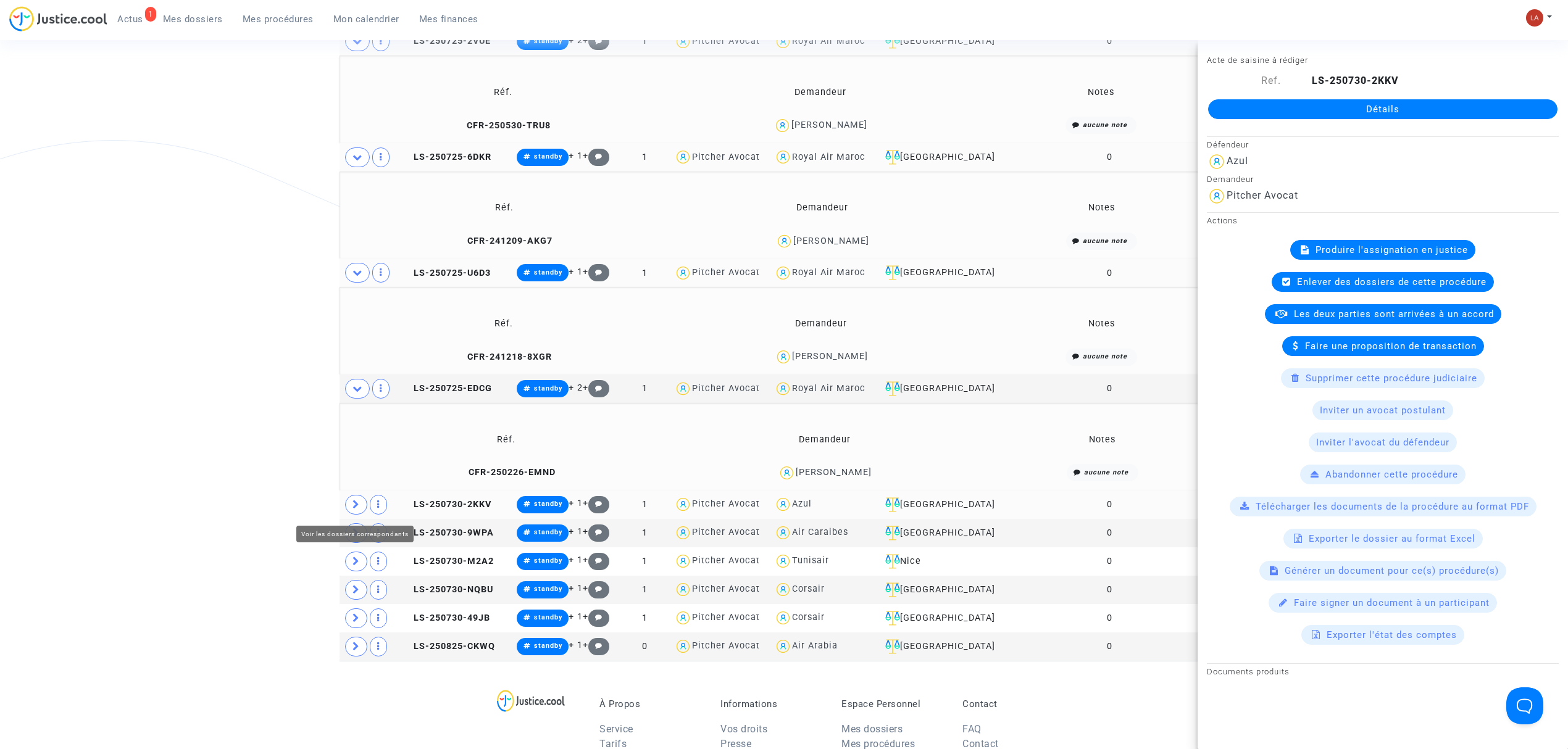
click at [353, 505] on icon at bounding box center [357, 504] width 8 height 9
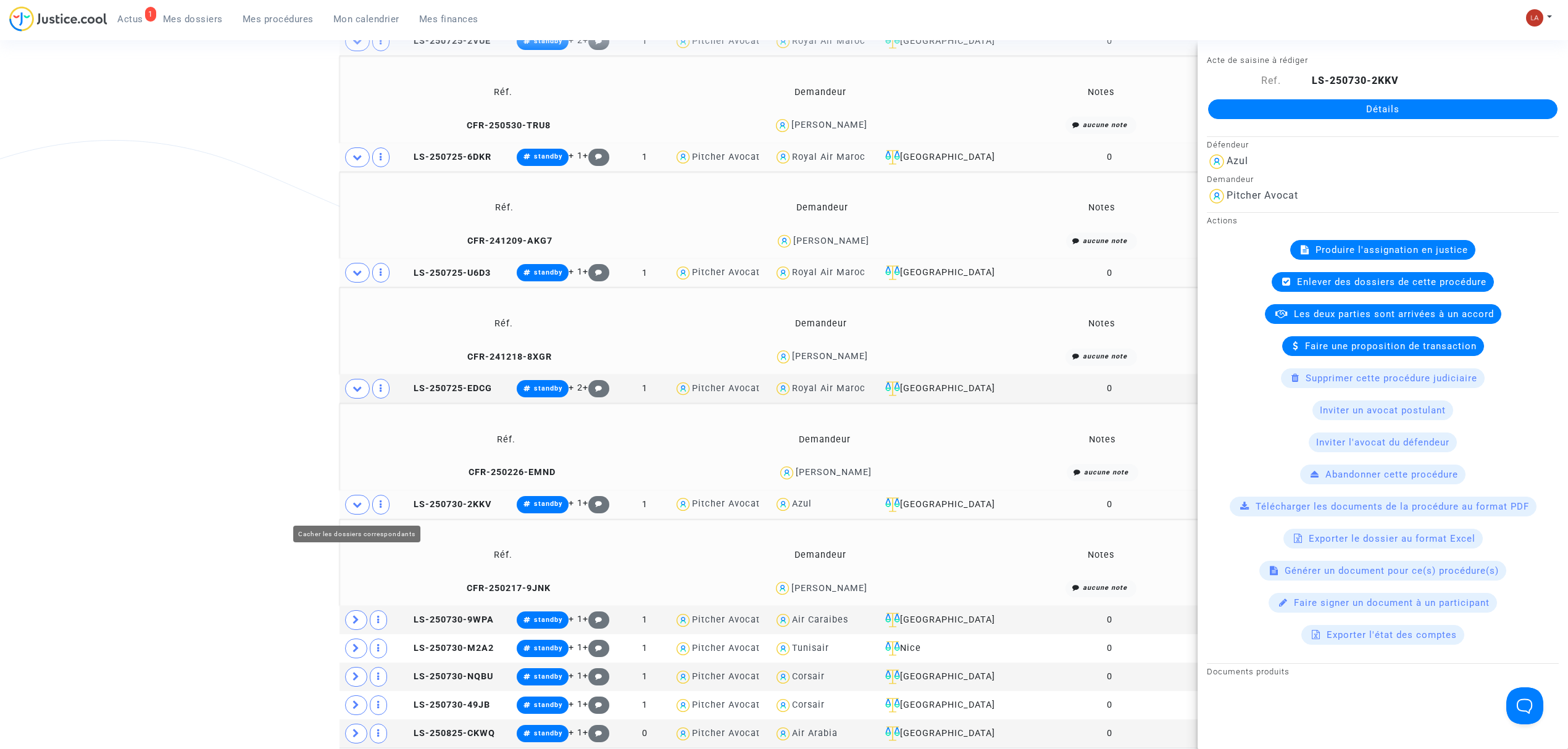
drag, startPoint x: 84, startPoint y: 494, endPoint x: 128, endPoint y: 494, distance: 44.0
click at [85, 494] on div "Tribunal de commerce Tribunal judiciaire Tribunal administratif #standby Statut…" at bounding box center [784, 270] width 1568 height 956
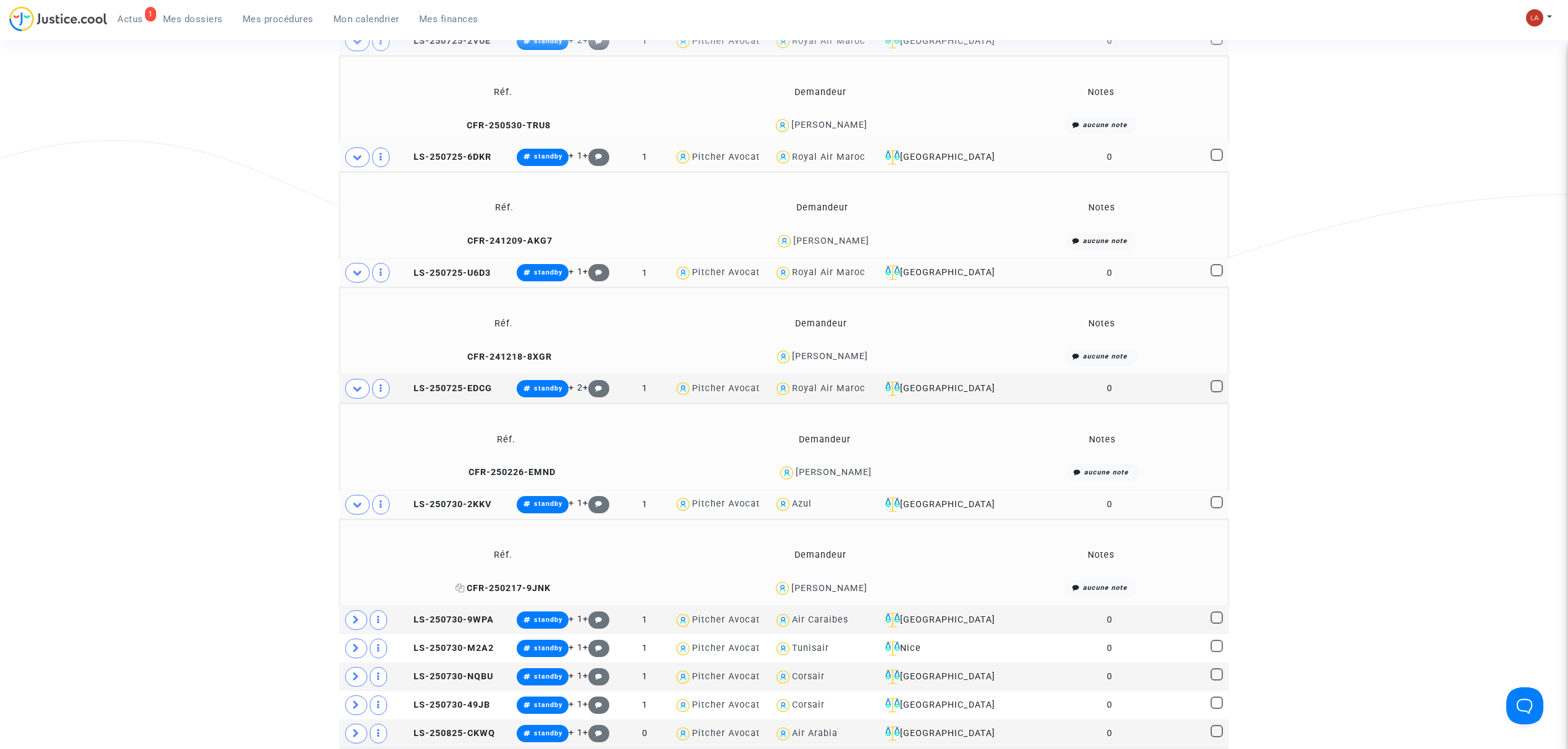
click at [520, 590] on span "CFR-250217-9JNK" at bounding box center [503, 589] width 95 height 11
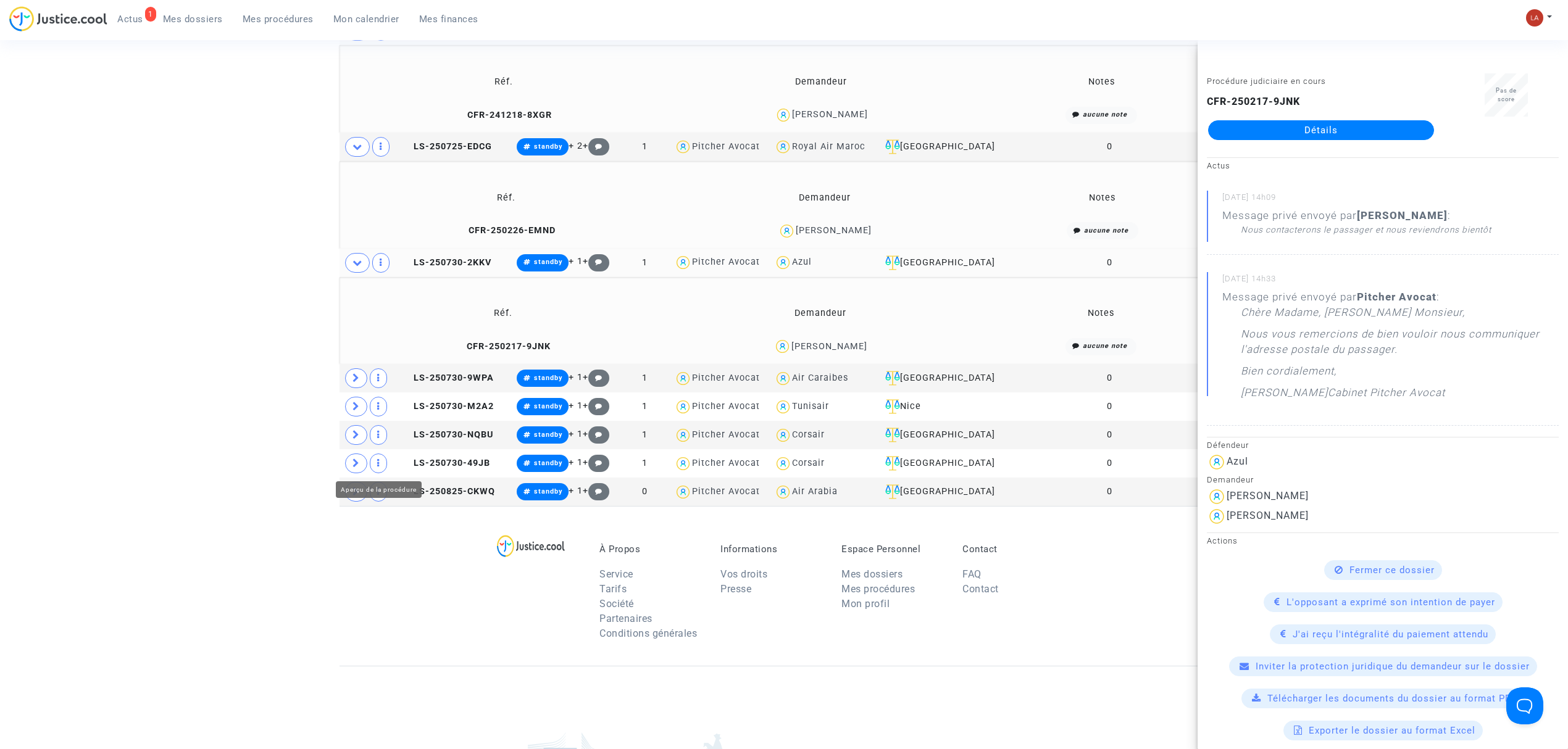
scroll to position [556, 0]
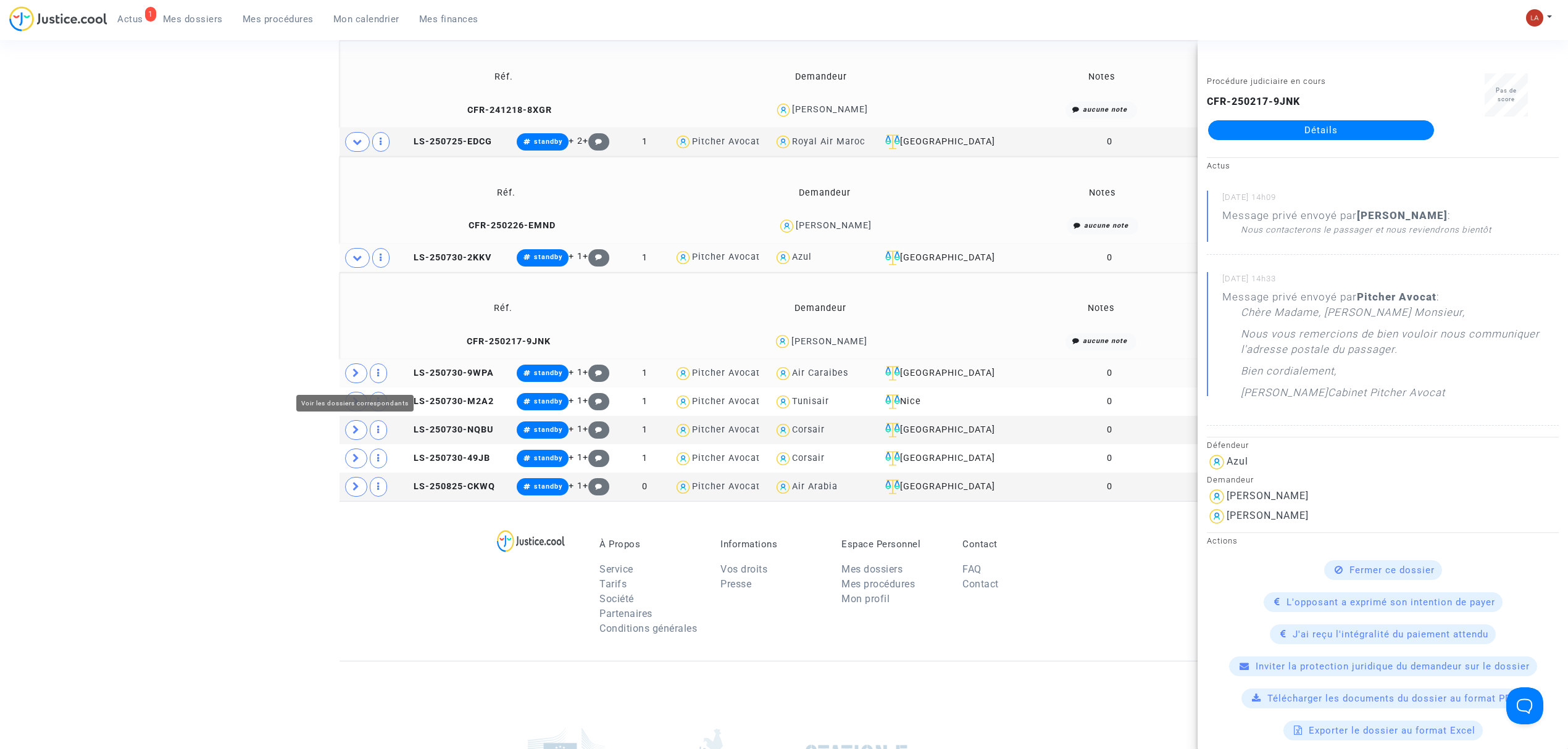
drag, startPoint x: 359, startPoint y: 374, endPoint x: 382, endPoint y: 385, distance: 25.5
click at [359, 374] on icon at bounding box center [357, 373] width 8 height 9
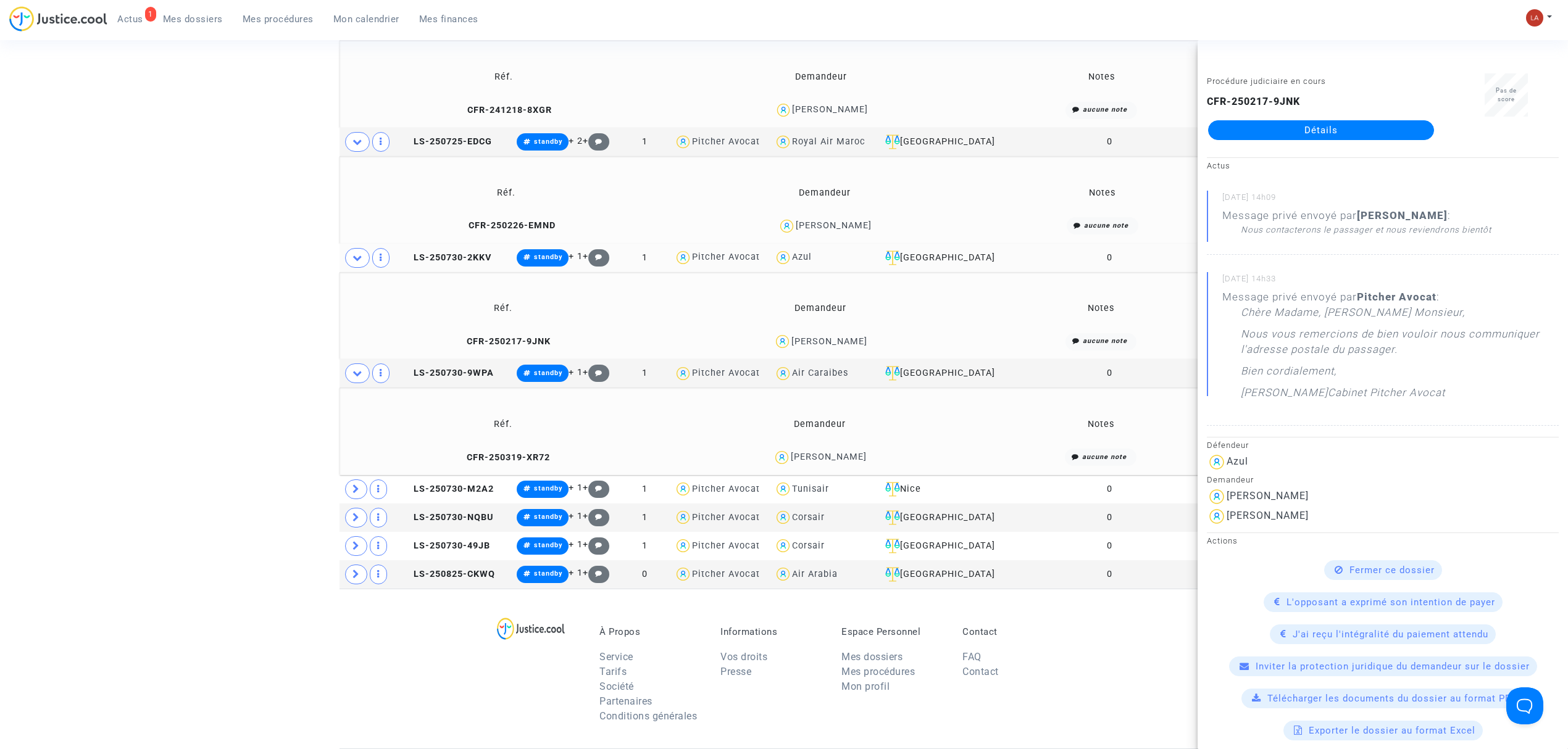
click at [541, 465] on td "CFR-250319-XR72" at bounding box center [502, 458] width 318 height 27
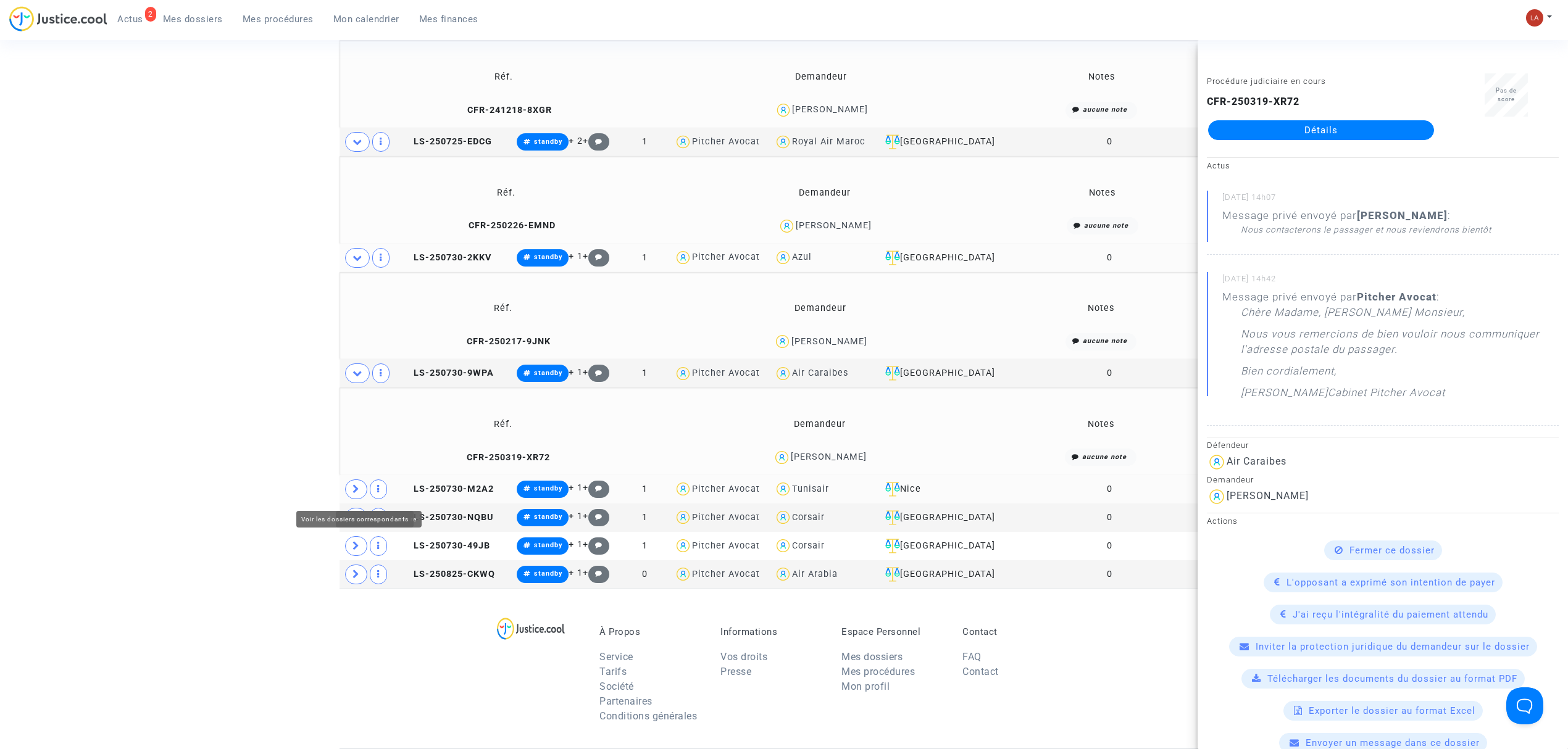
click at [356, 488] on icon at bounding box center [357, 489] width 8 height 9
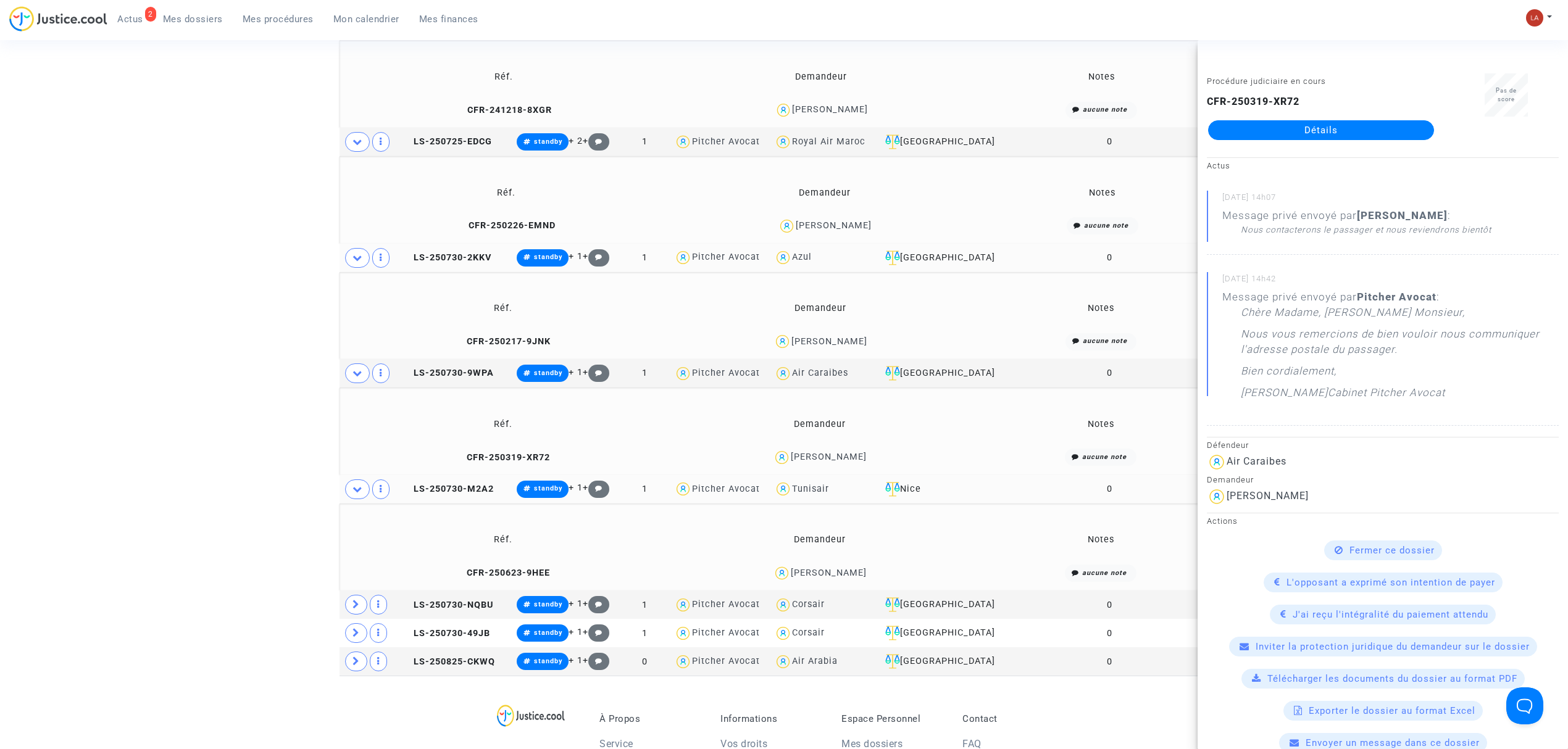
click at [530, 583] on td "CFR-250623-9HEE" at bounding box center [502, 573] width 318 height 27
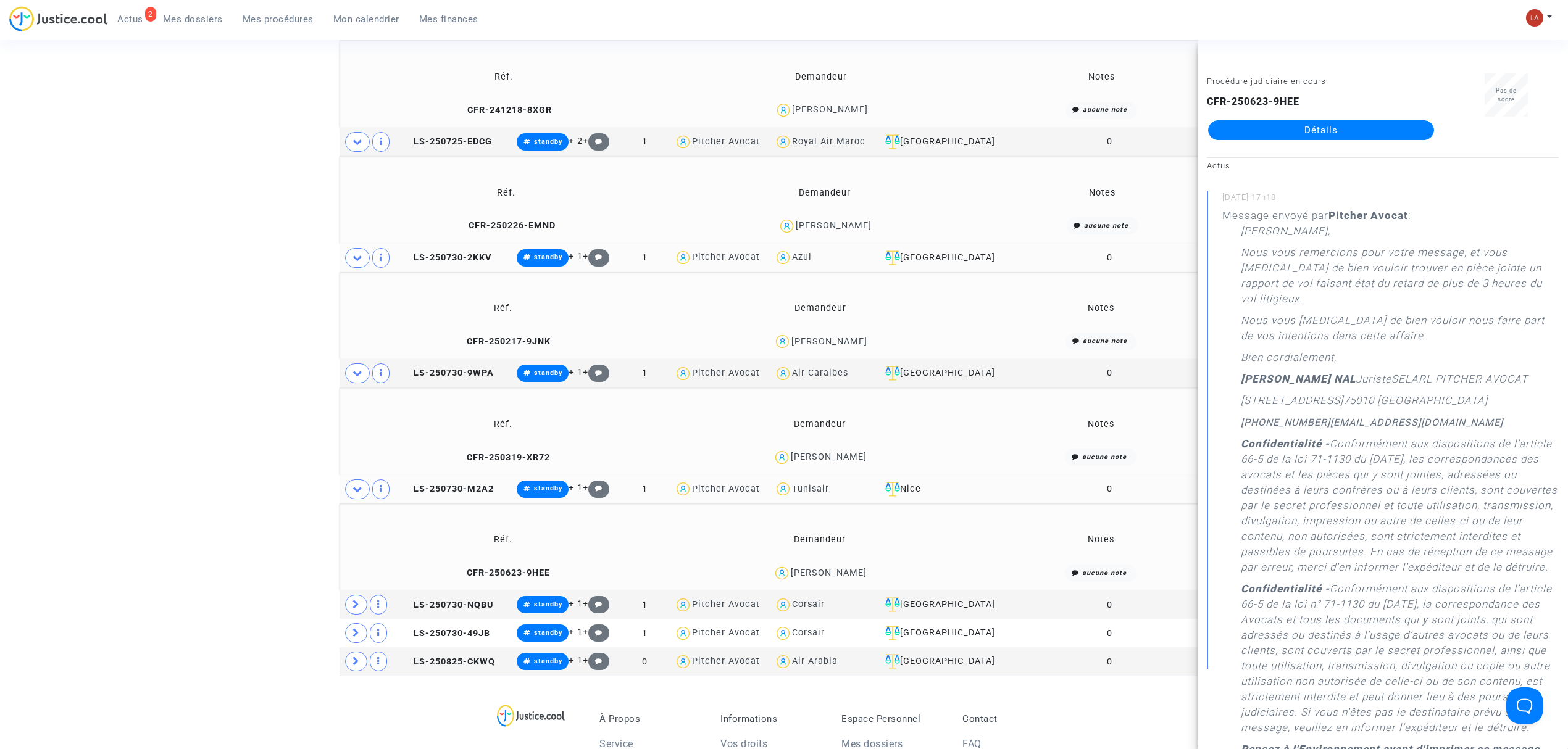
drag, startPoint x: 1282, startPoint y: 127, endPoint x: 1278, endPoint y: 146, distance: 19.4
click at [1278, 146] on div "Procédure judiciaire en cours CFR-250623-9HEE Détails" at bounding box center [1321, 112] width 247 height 77
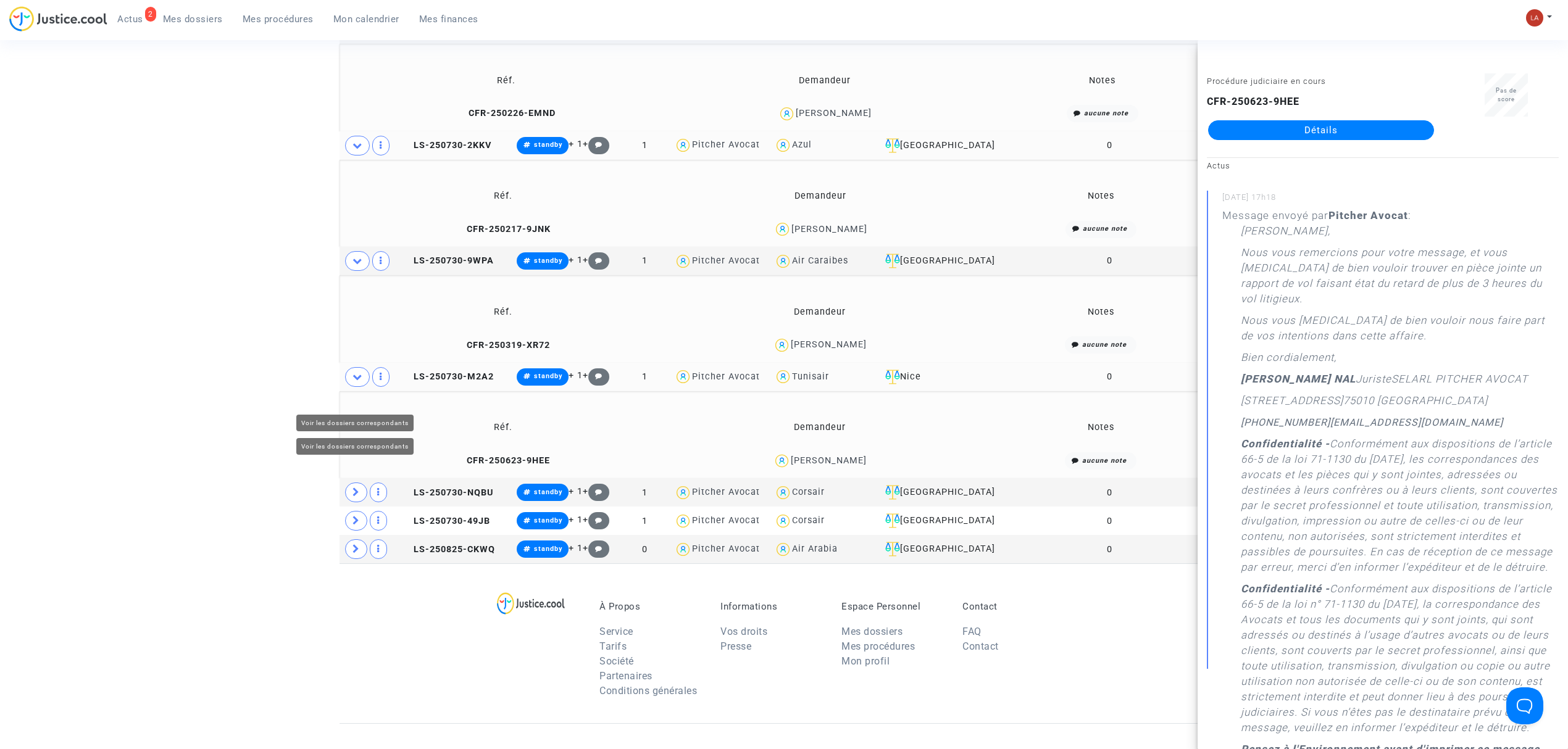
scroll to position [803, 0]
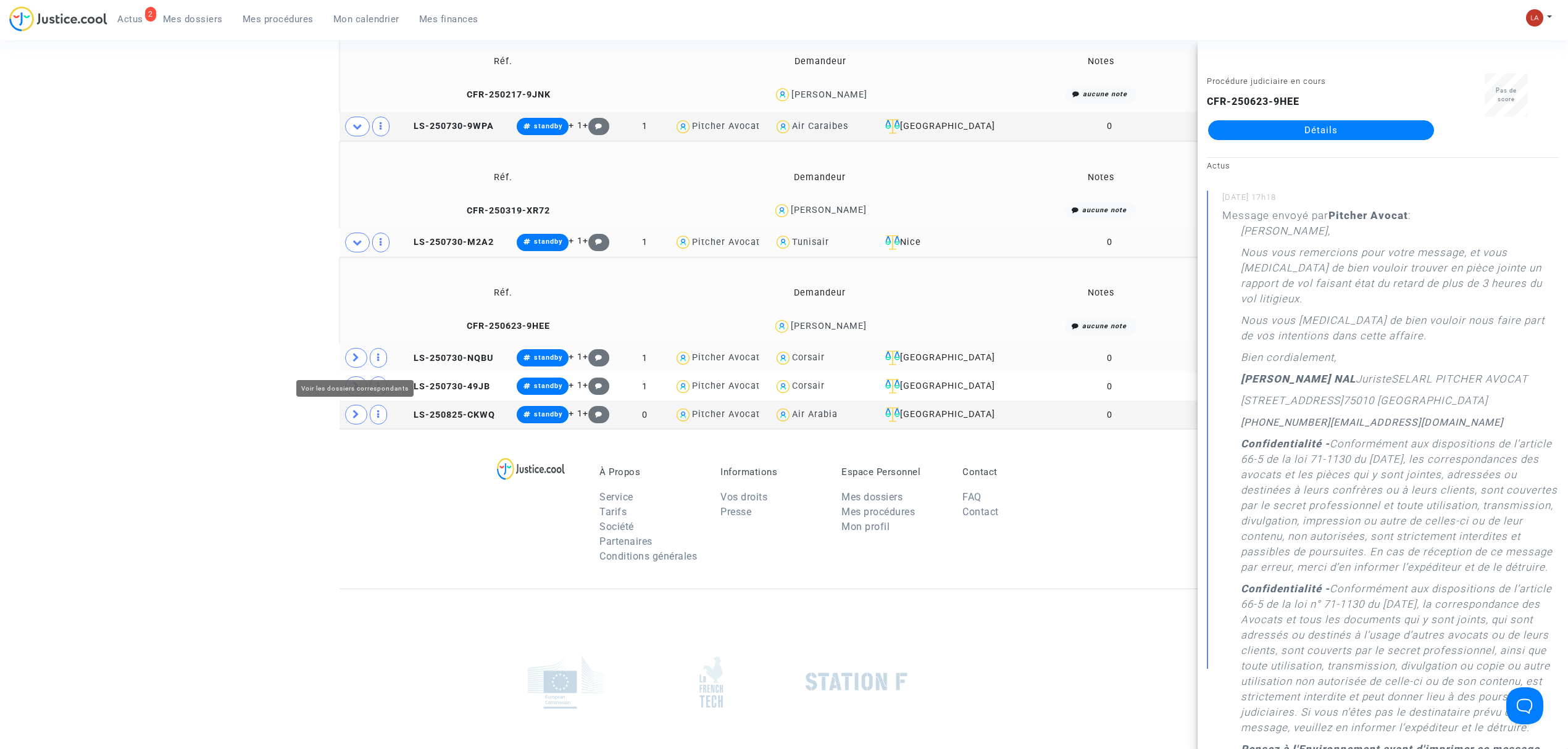
click at [356, 366] on span at bounding box center [356, 358] width 22 height 20
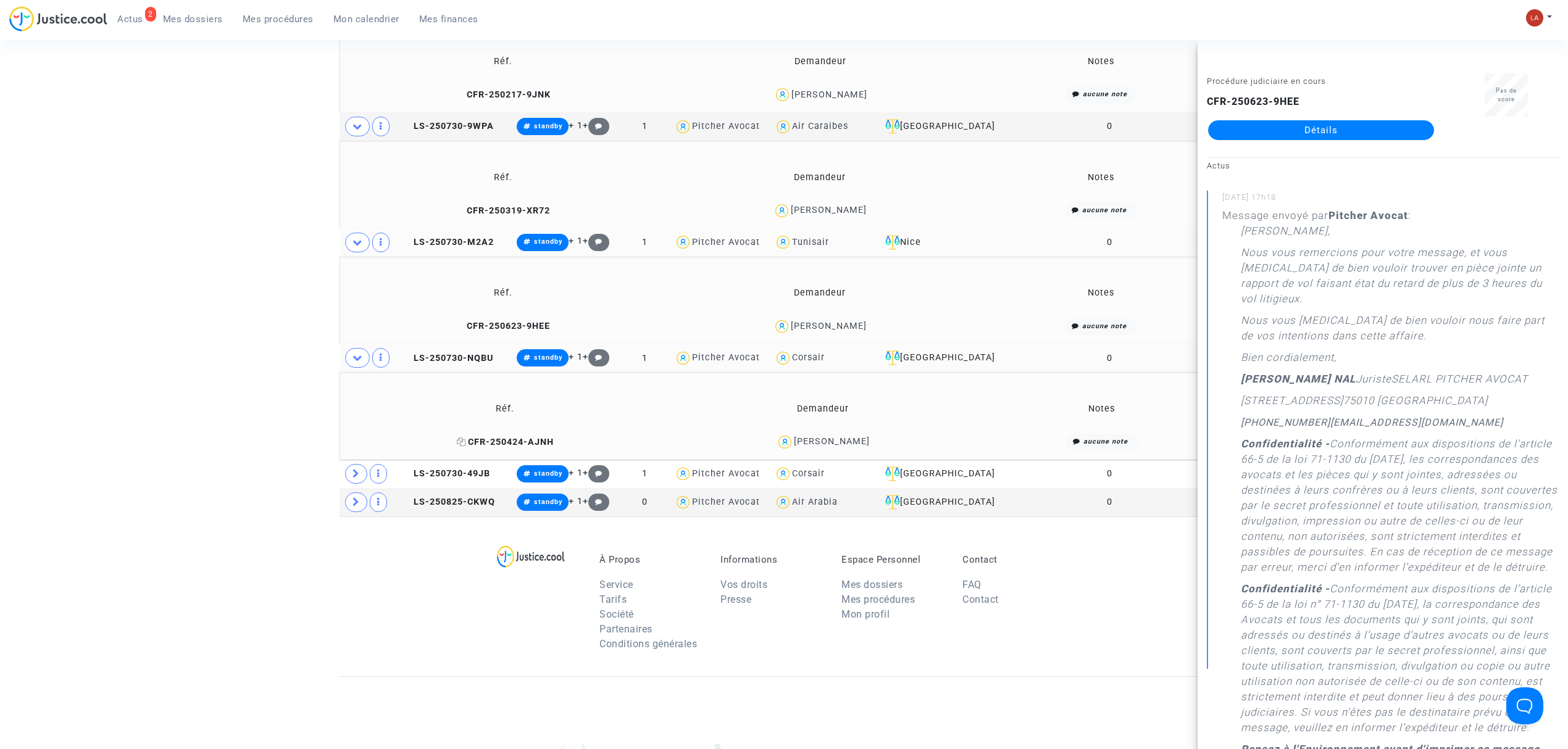
click at [509, 445] on span "CFR-250424-AJNH" at bounding box center [505, 442] width 97 height 11
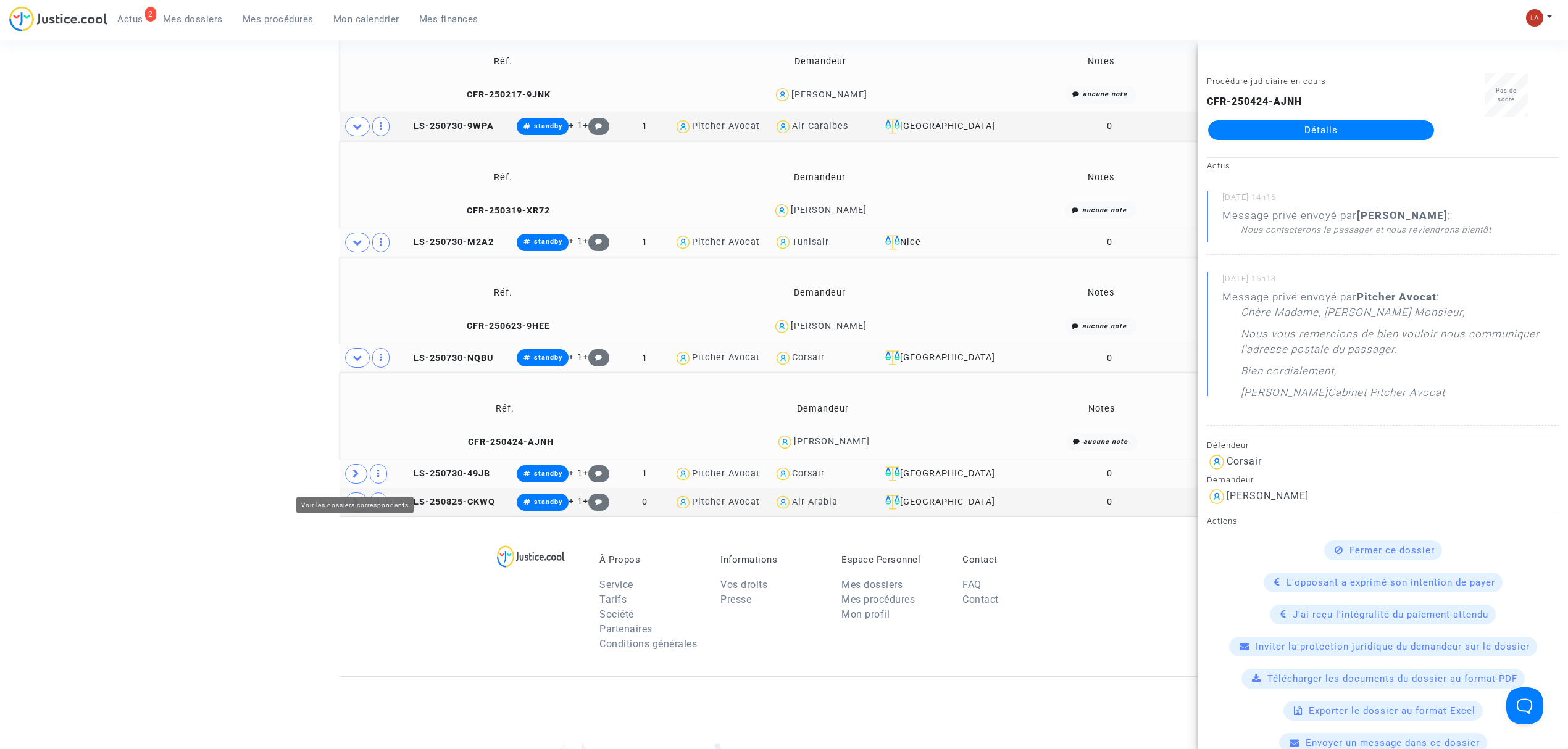
click at [357, 478] on icon at bounding box center [357, 474] width 8 height 9
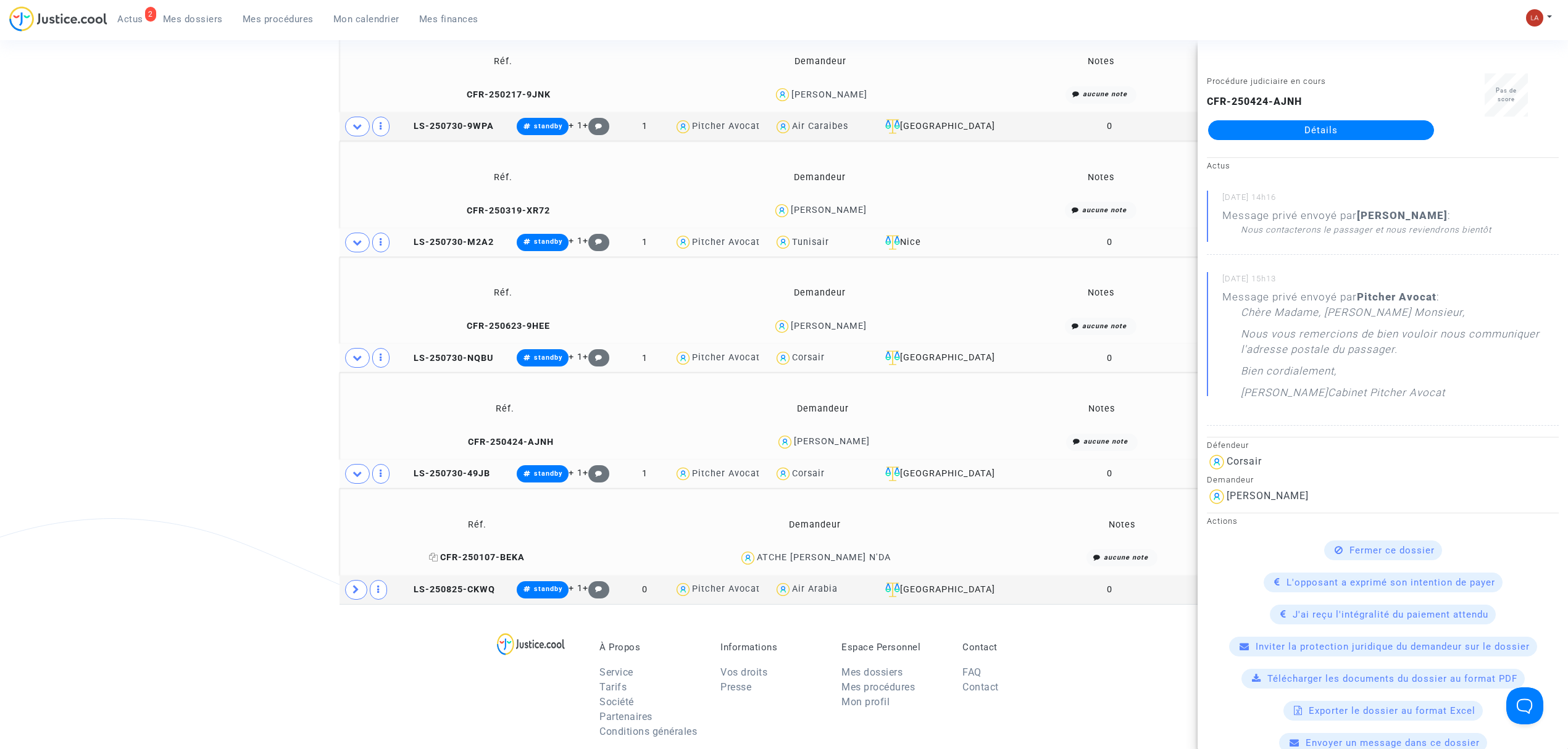
click at [514, 563] on span "CFR-250107-BEKA" at bounding box center [477, 558] width 96 height 11
click at [364, 600] on span at bounding box center [356, 590] width 22 height 20
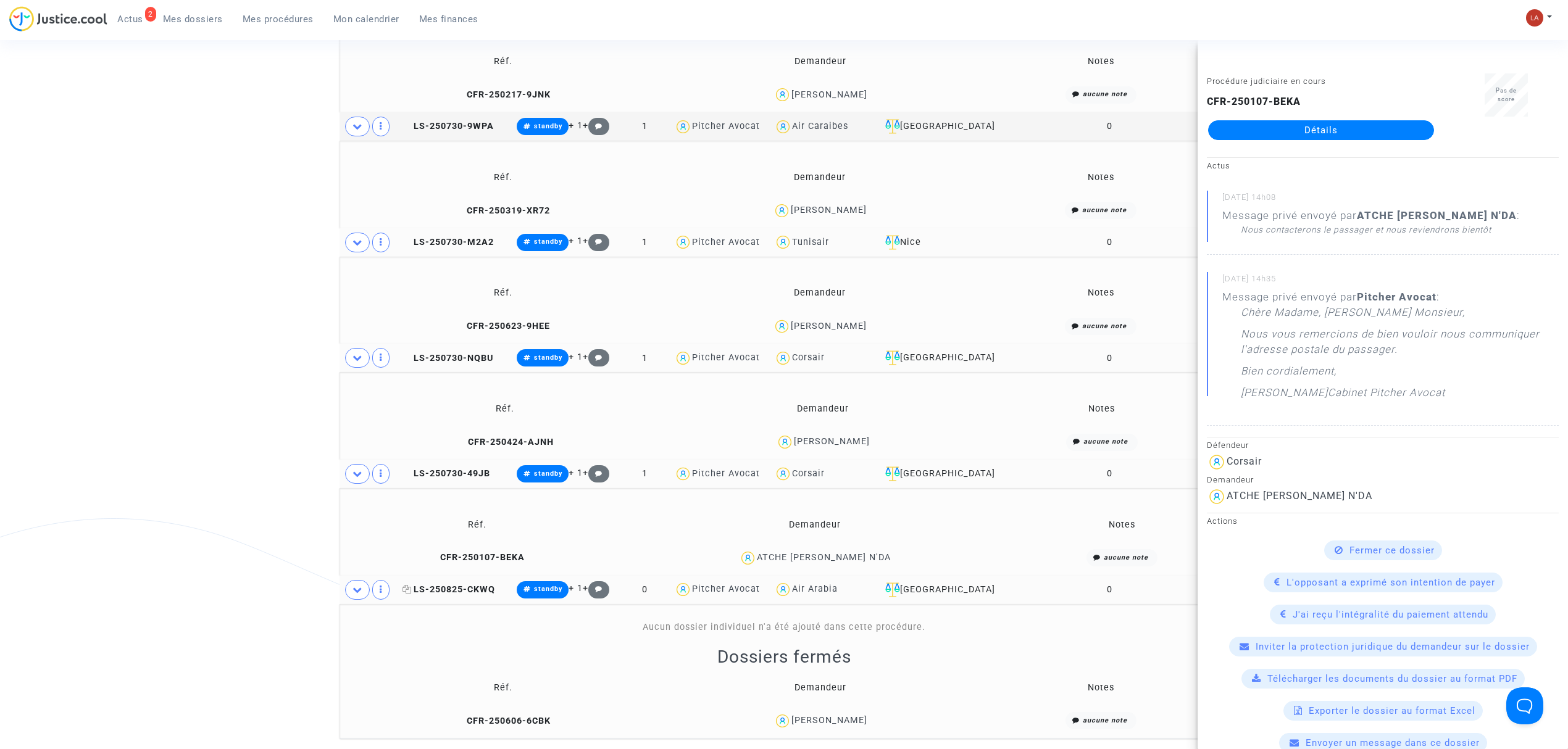
click at [484, 595] on span "LS-250825-CKWQ" at bounding box center [449, 590] width 93 height 11
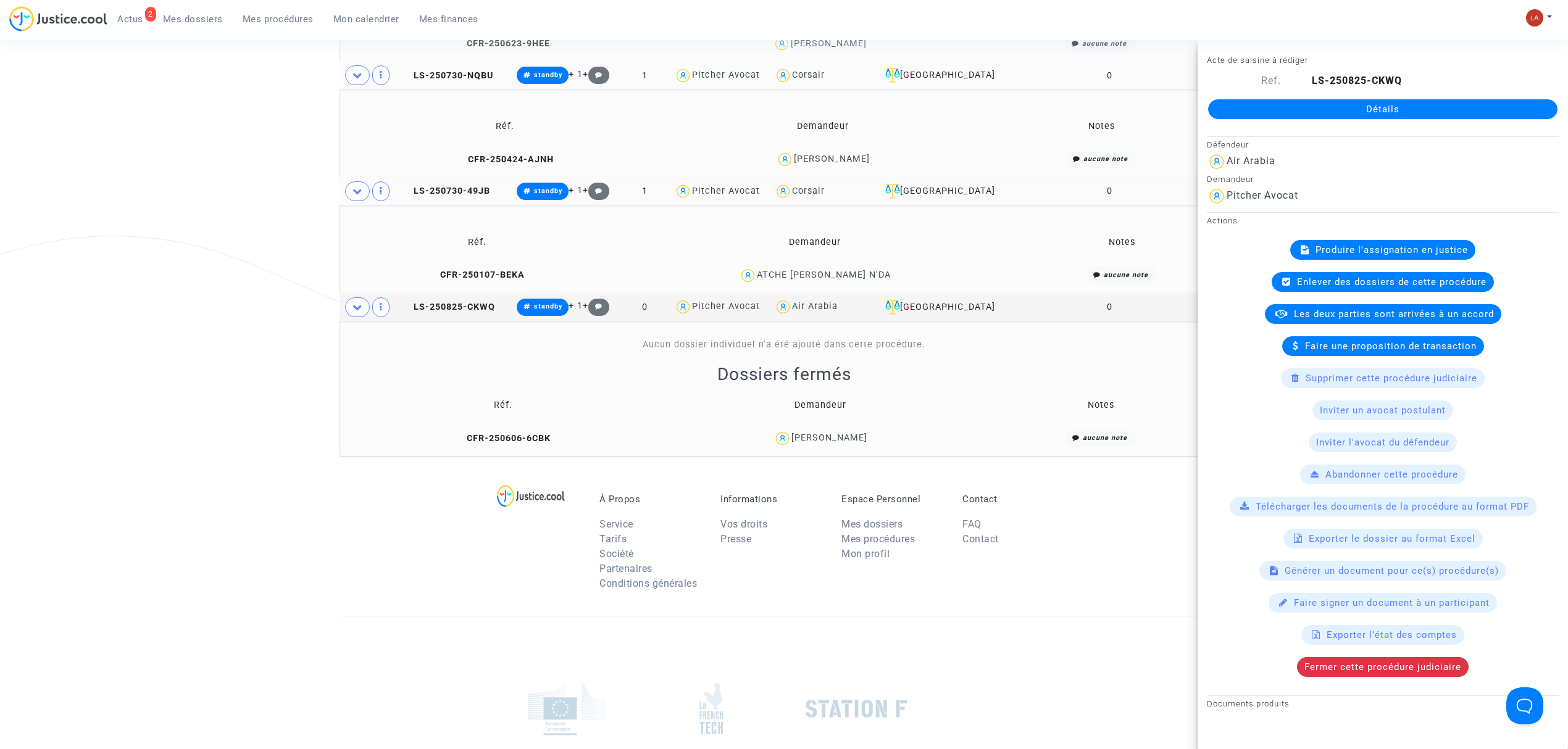
scroll to position [1214, 0]
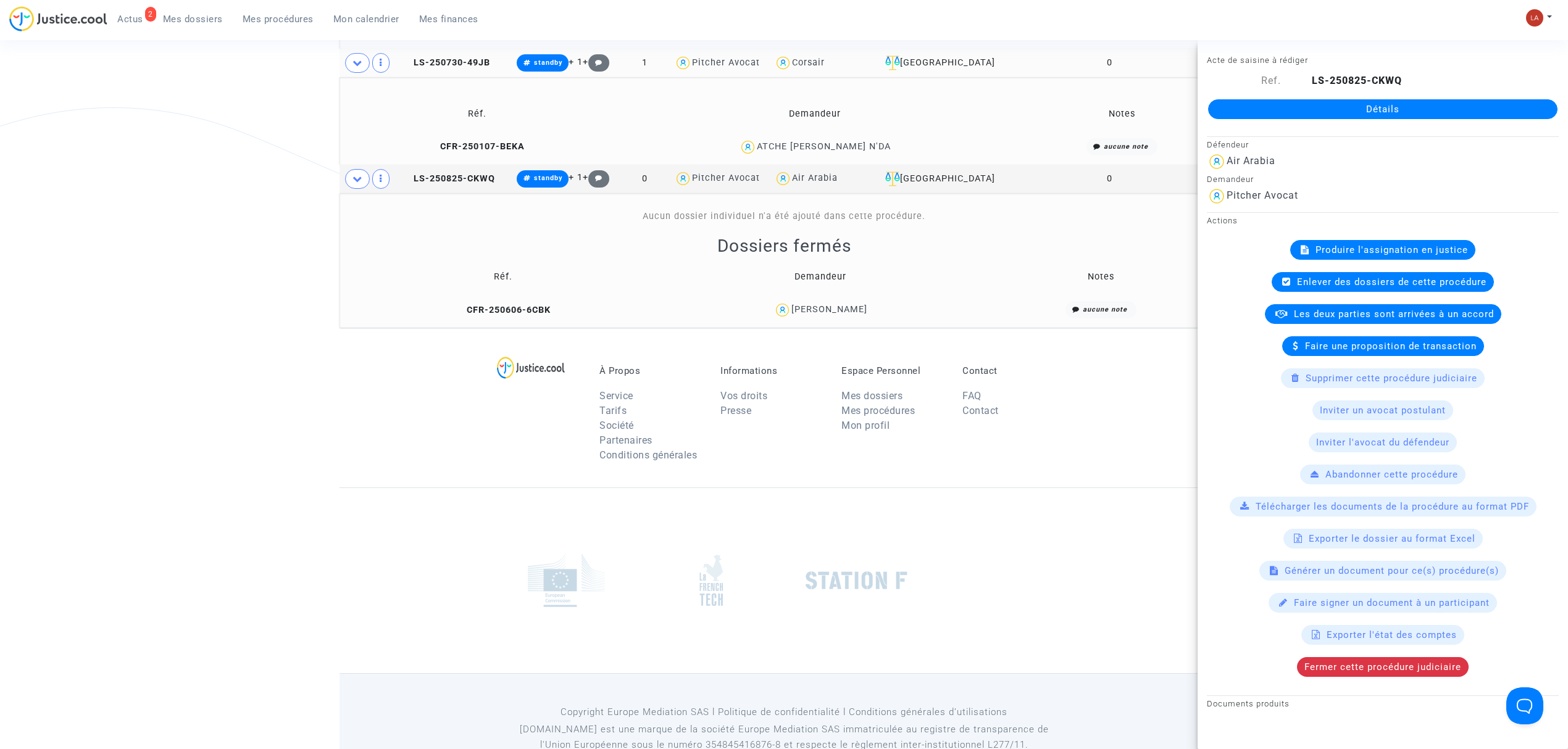
drag, startPoint x: 522, startPoint y: 307, endPoint x: 570, endPoint y: 309, distance: 48.0
click at [522, 307] on copy "CFR-250606-6CBK" at bounding box center [503, 310] width 95 height 11
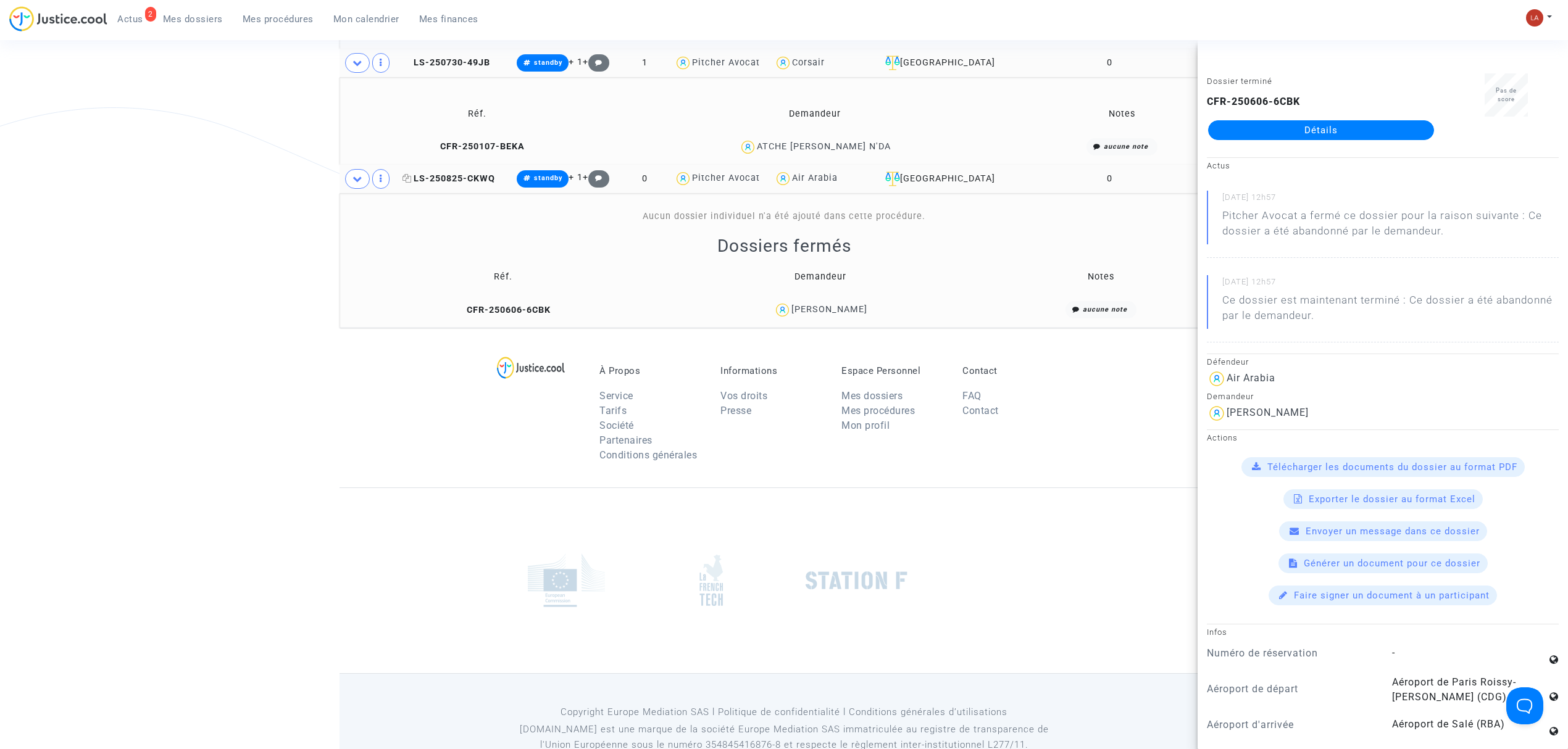
click at [472, 181] on span "LS-250825-CKWQ" at bounding box center [449, 179] width 93 height 11
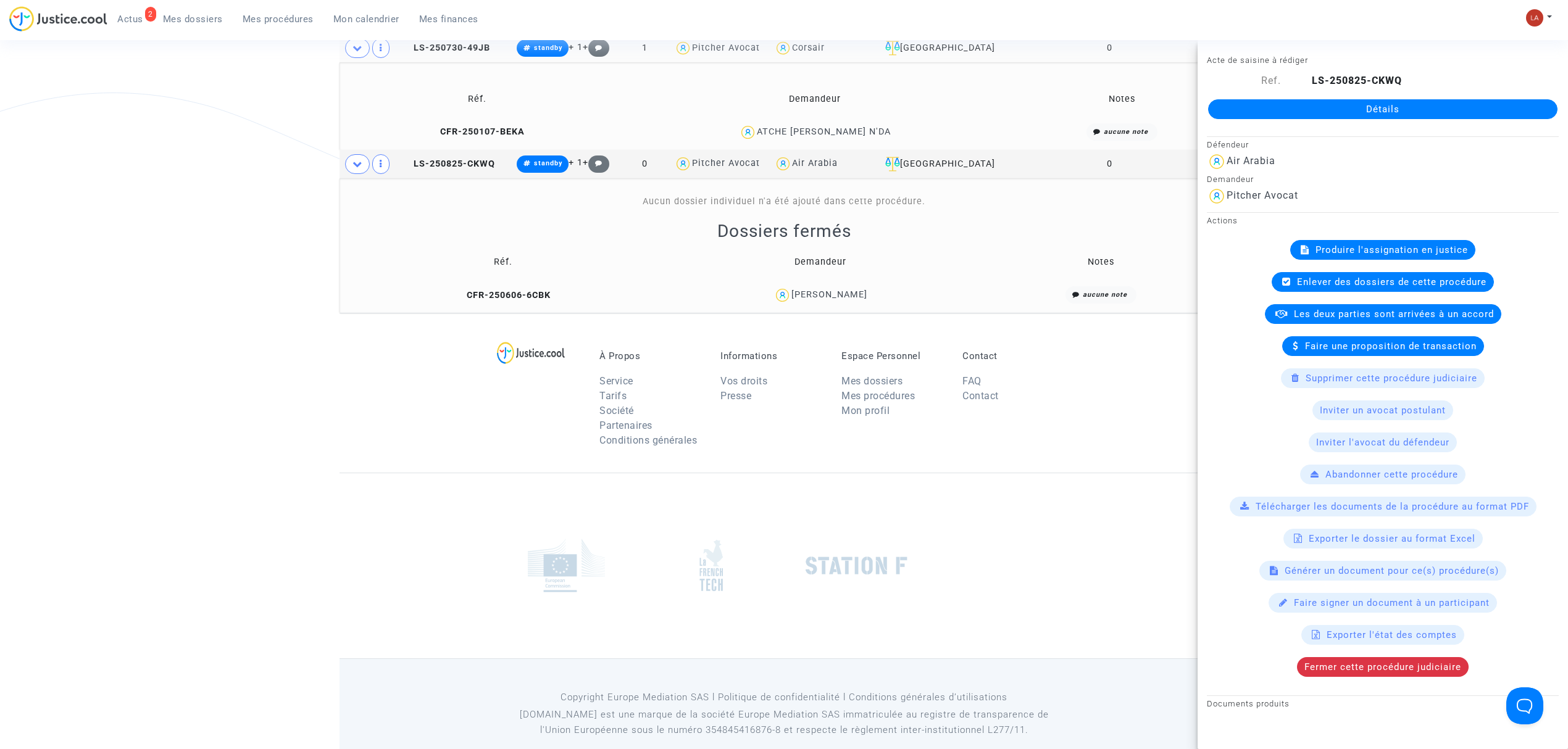
scroll to position [1255, 0]
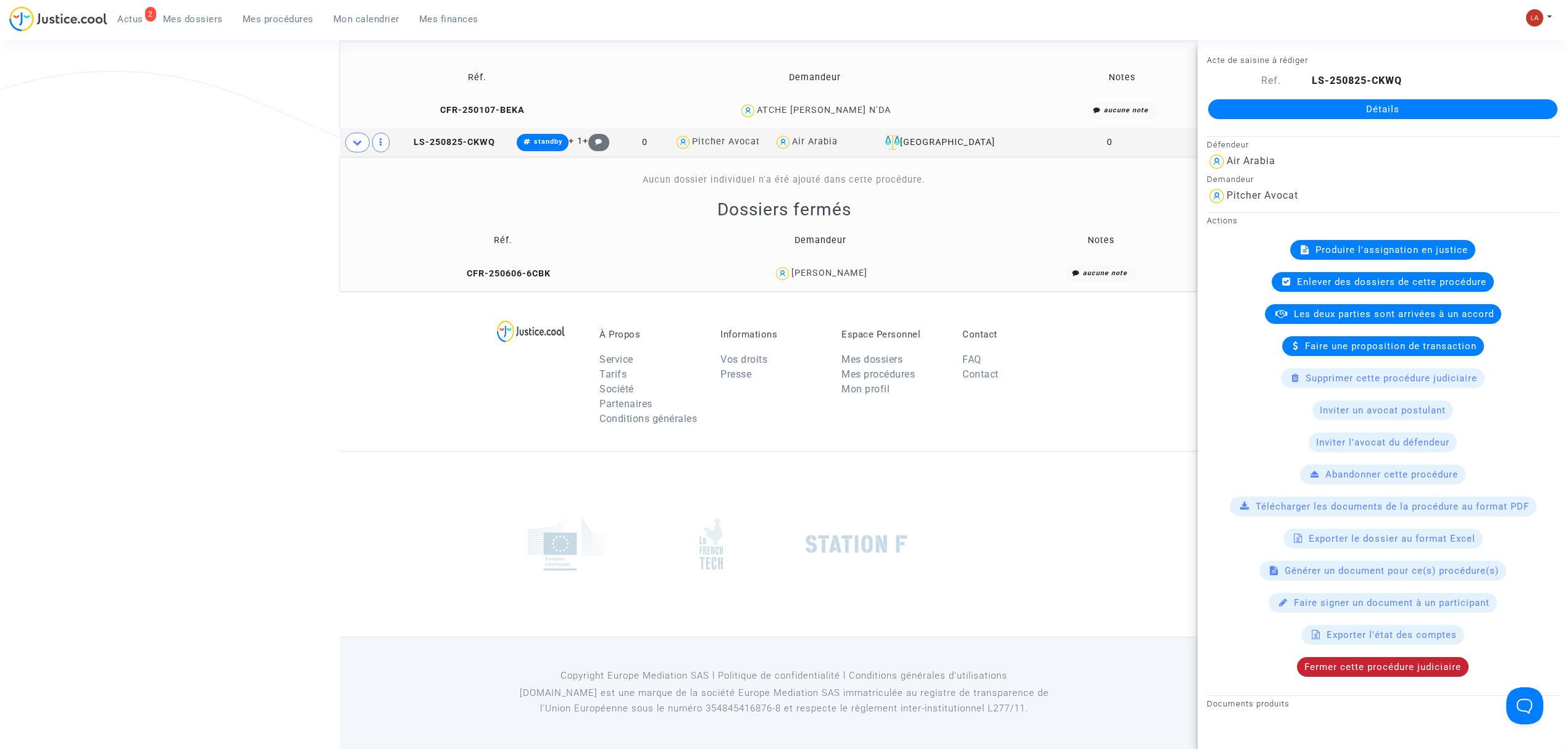
click at [1393, 663] on div "Fermer cette procédure judiciaire" at bounding box center [1383, 668] width 172 height 20
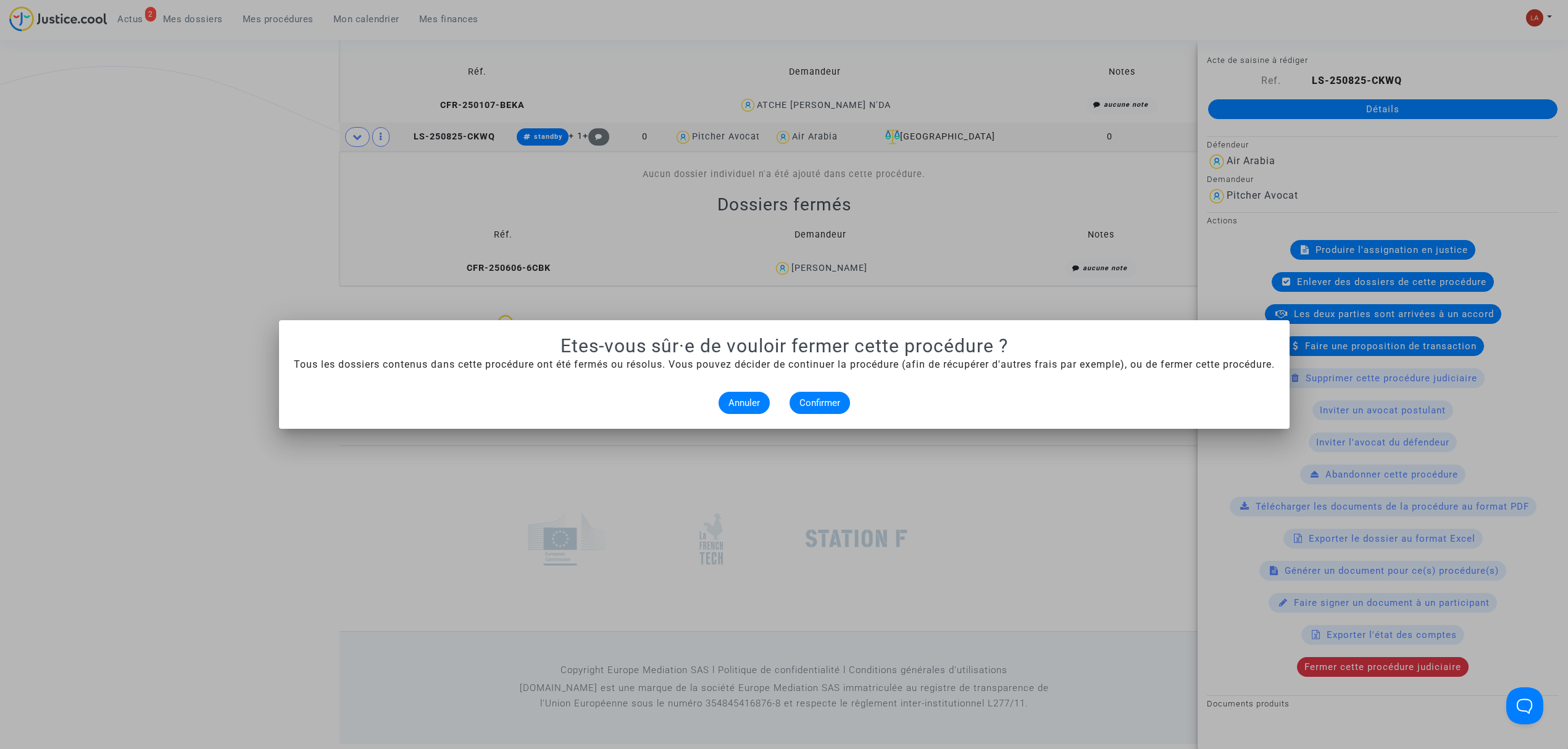
scroll to position [0, 0]
click at [821, 403] on span "Confirmer" at bounding box center [820, 403] width 41 height 11
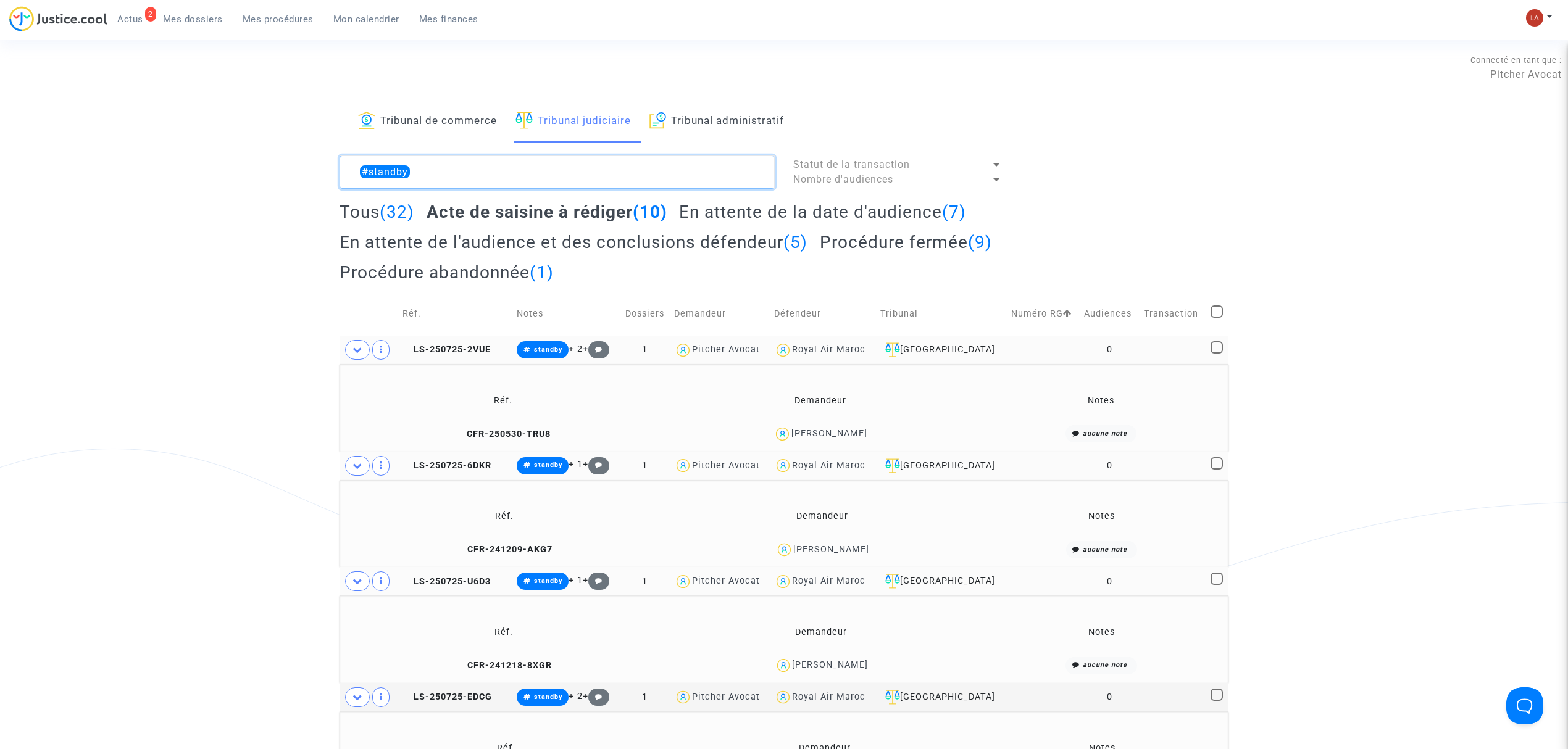
click at [676, 184] on textarea at bounding box center [557, 172] width 436 height 33
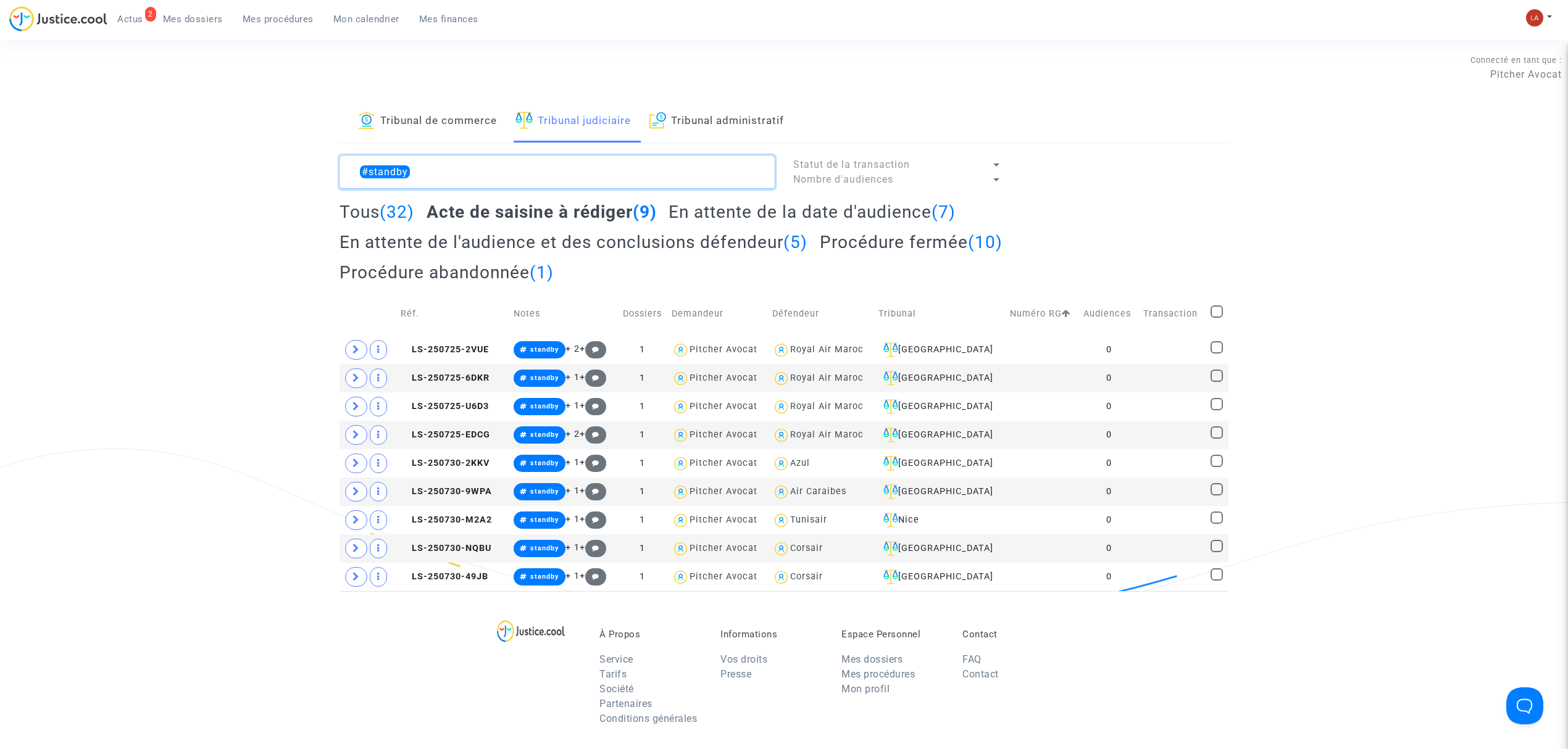
type textarea "#standby"
click at [743, 208] on h2 "En attente de la date d'audience (7)" at bounding box center [812, 212] width 287 height 21
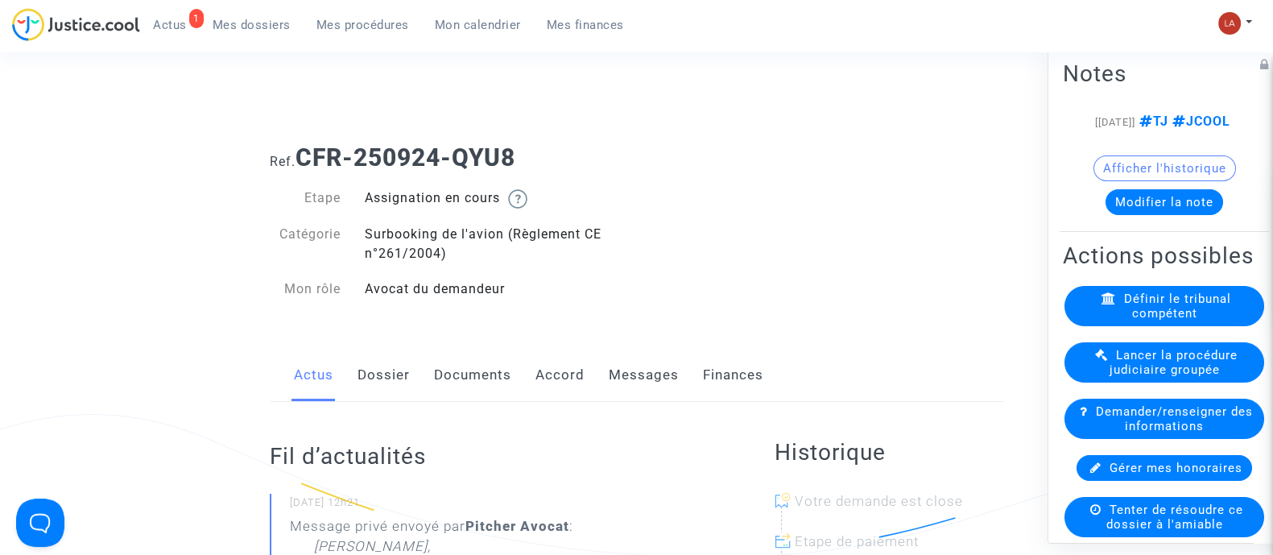
click at [467, 387] on link "Documents" at bounding box center [472, 375] width 77 height 53
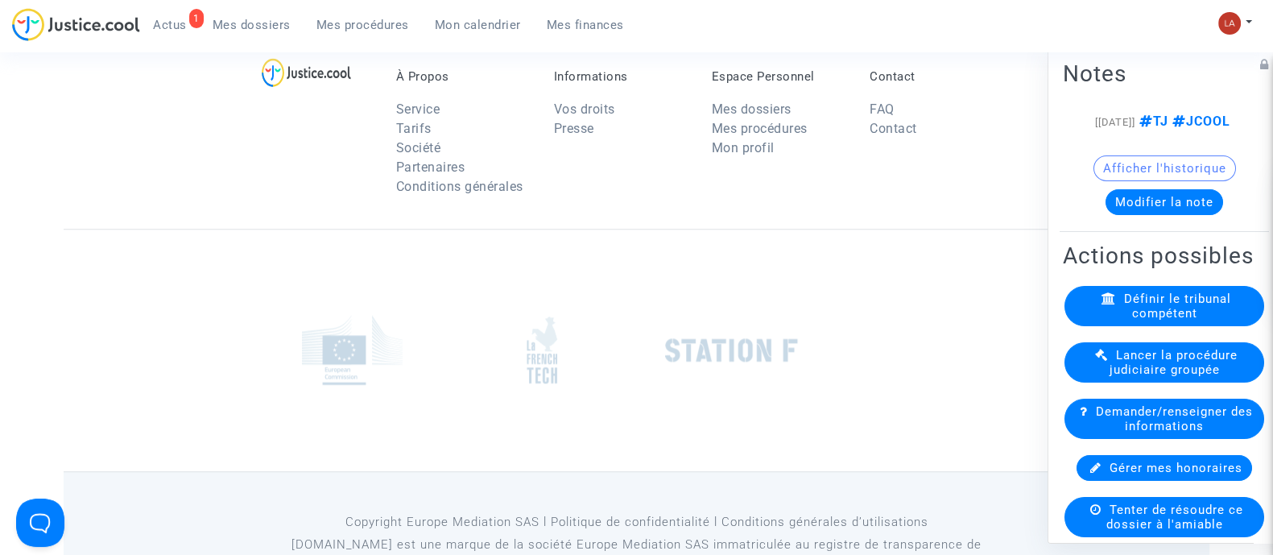
scroll to position [1308, 0]
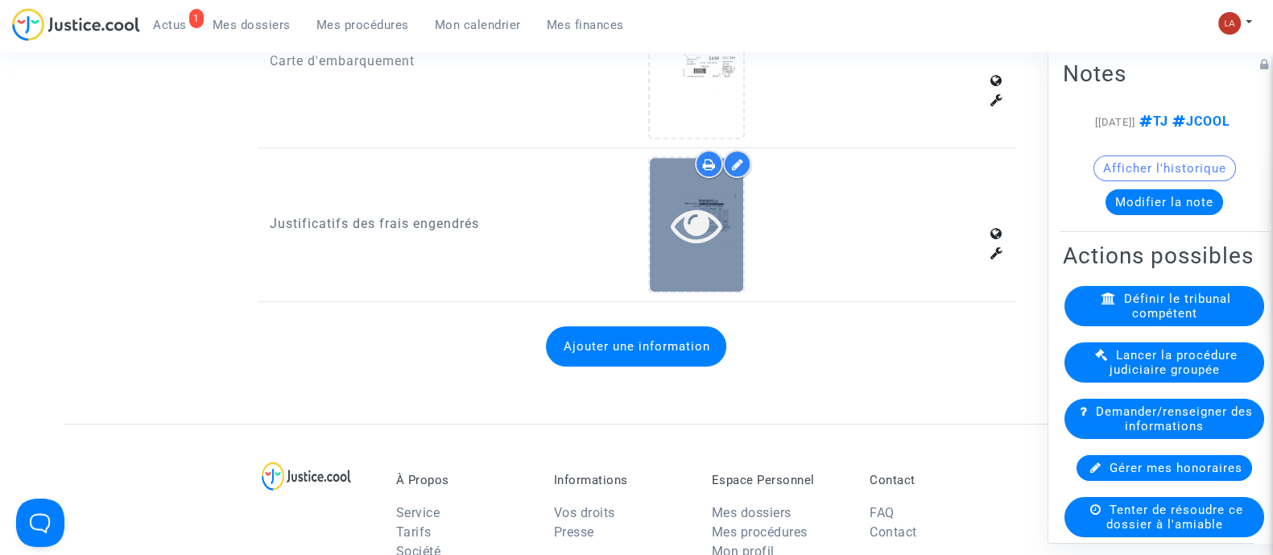
click at [717, 274] on div at bounding box center [696, 224] width 93 height 133
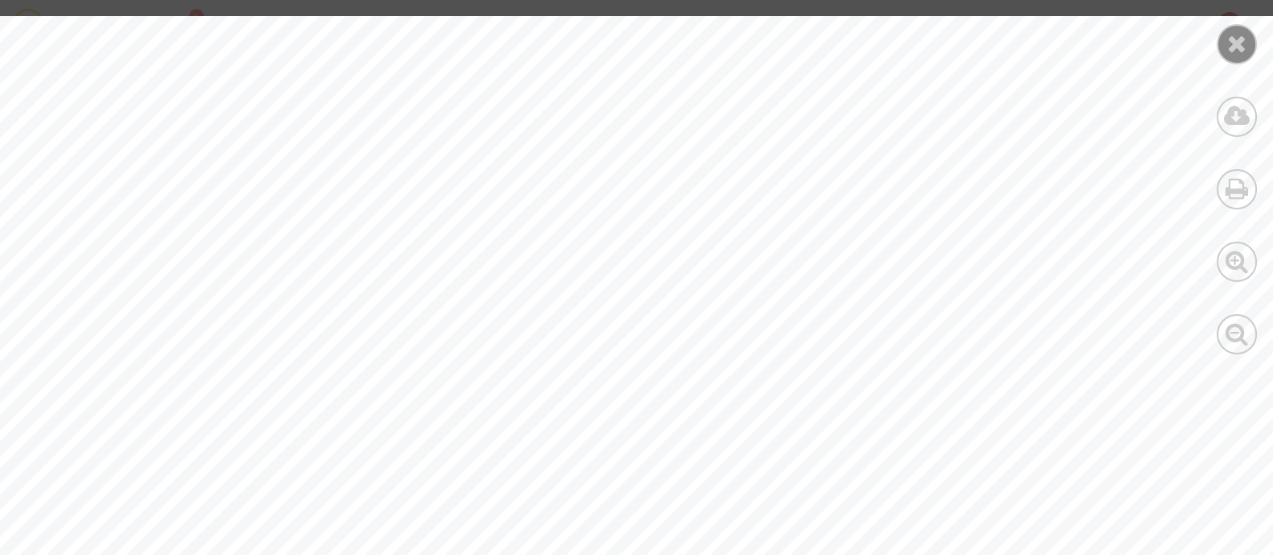
click at [1240, 42] on icon at bounding box center [1237, 43] width 20 height 24
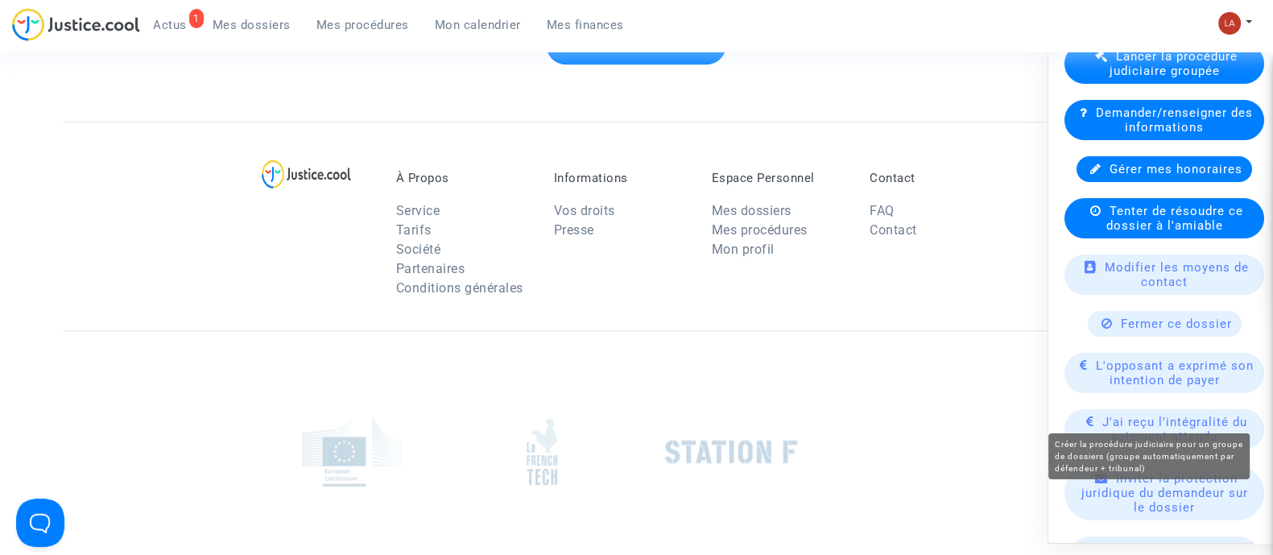
scroll to position [402, 0]
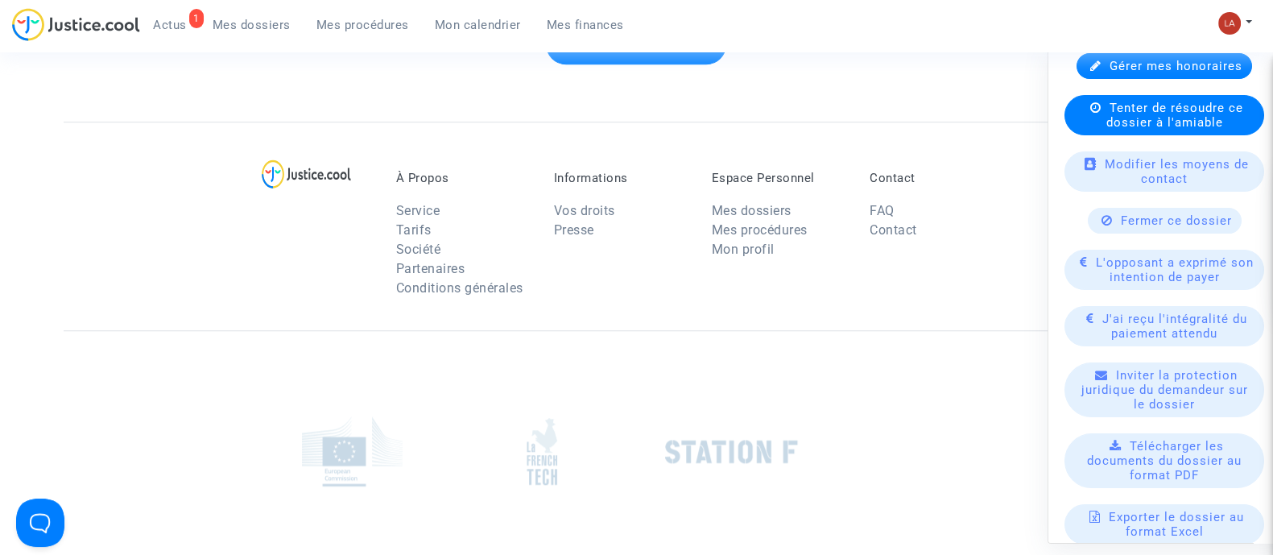
click at [1106, 233] on div "Fermer ce dossier" at bounding box center [1165, 220] width 154 height 26
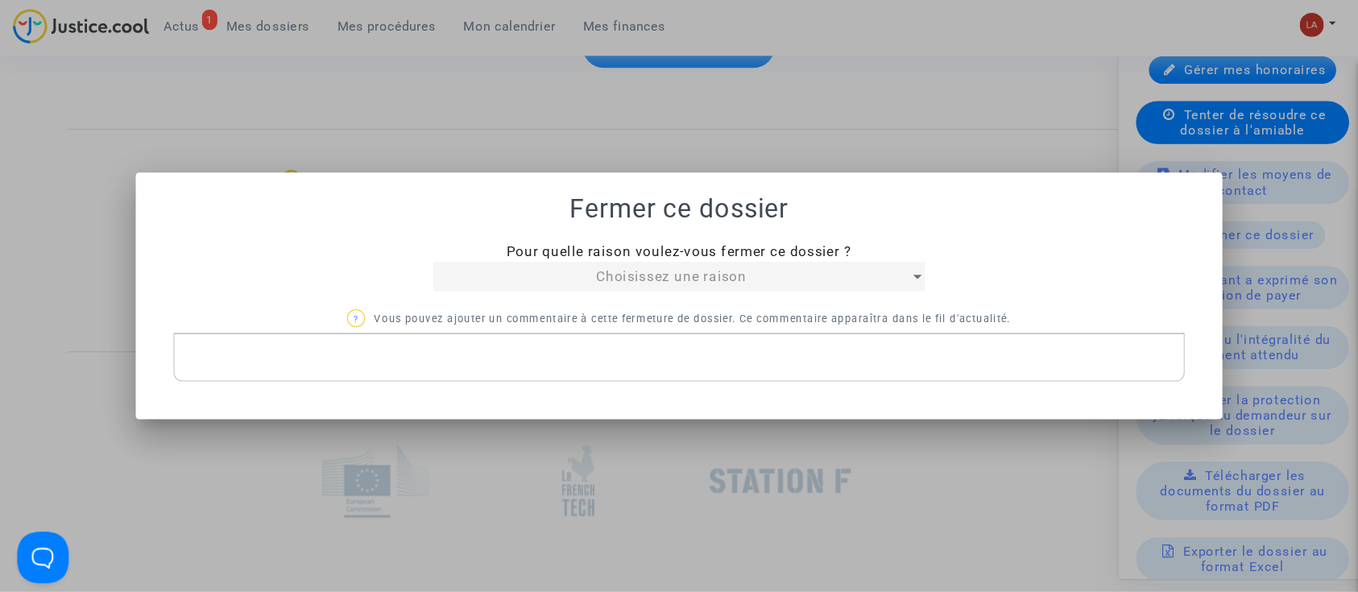
scroll to position [0, 0]
click at [492, 258] on div "Choisissez une raison" at bounding box center [629, 259] width 447 height 19
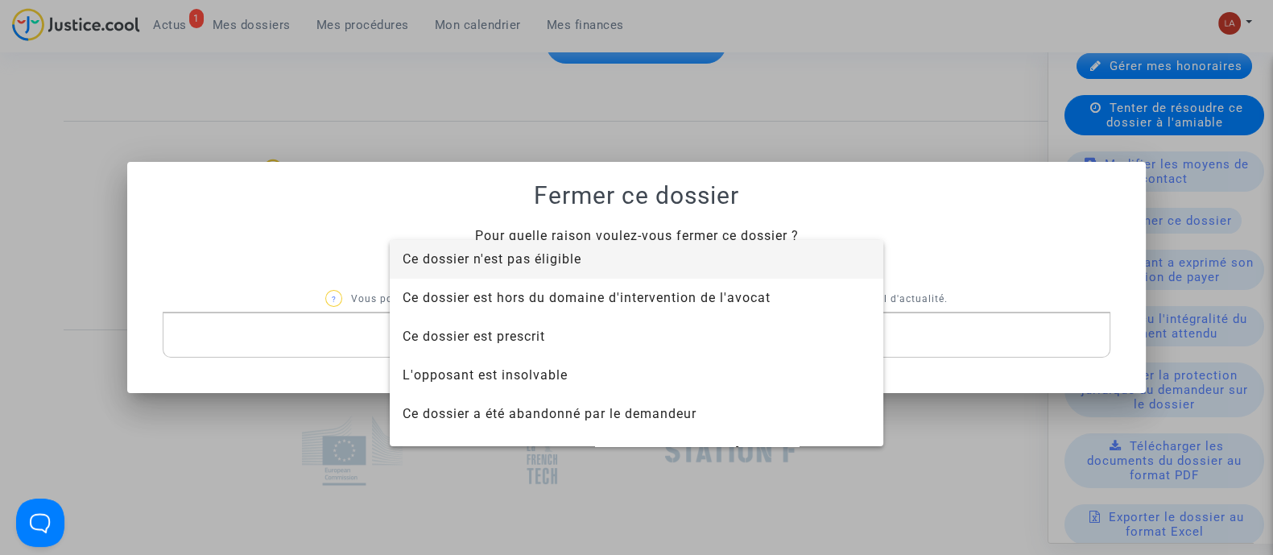
click at [537, 262] on span "Ce dossier n'est pas éligible" at bounding box center [492, 258] width 179 height 15
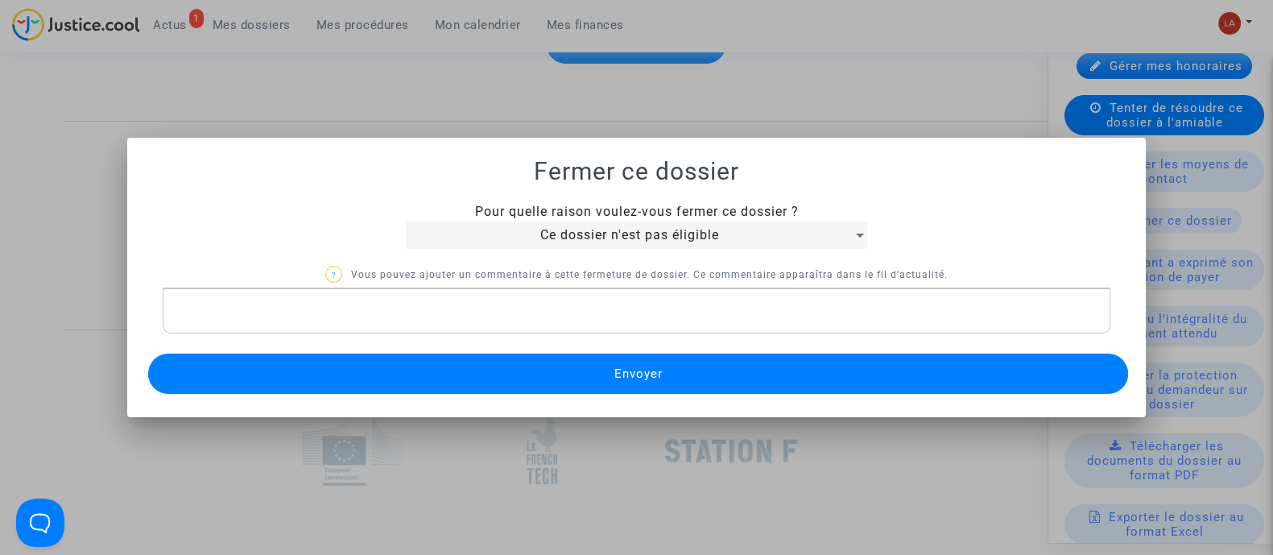
click at [463, 330] on div "Rich Text Editor, main" at bounding box center [637, 310] width 948 height 45
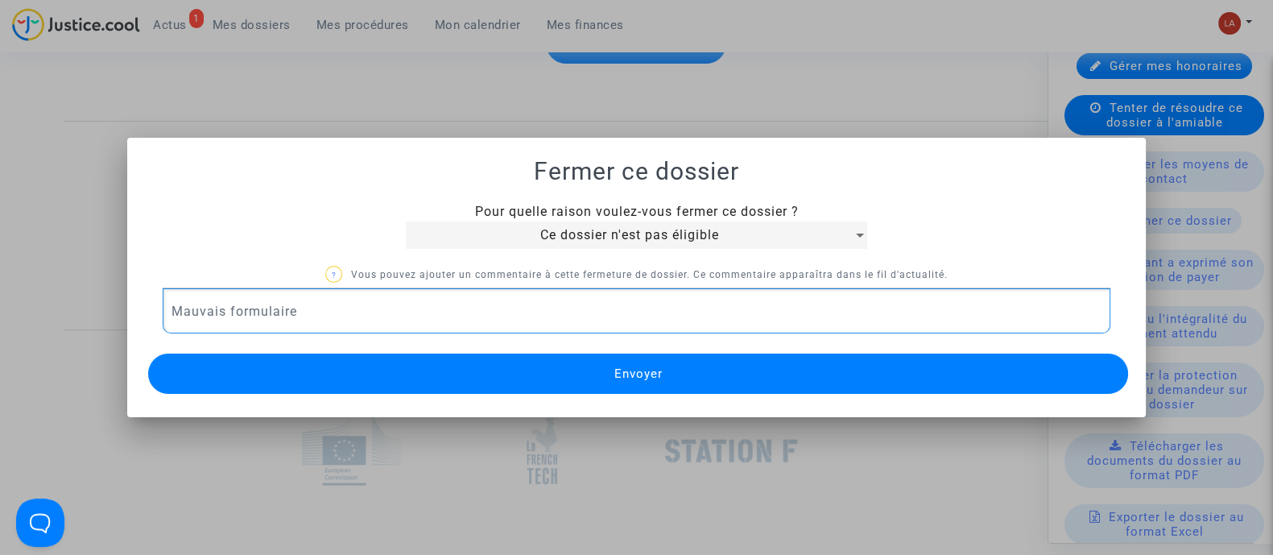
click at [441, 374] on button "Envoyer" at bounding box center [638, 373] width 980 height 40
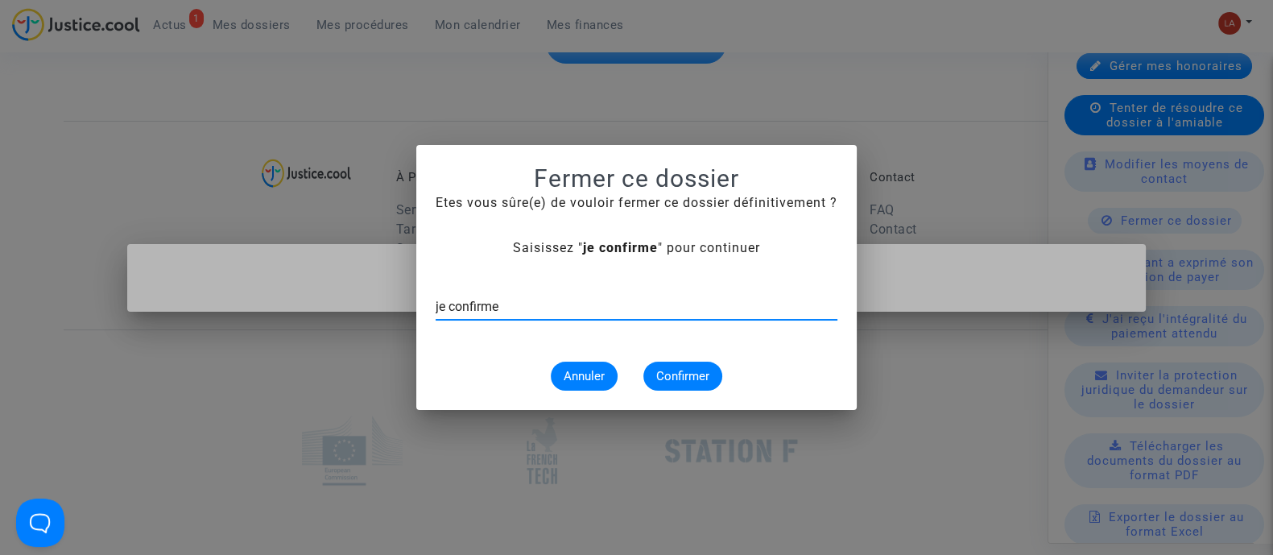
type input "je confirme"
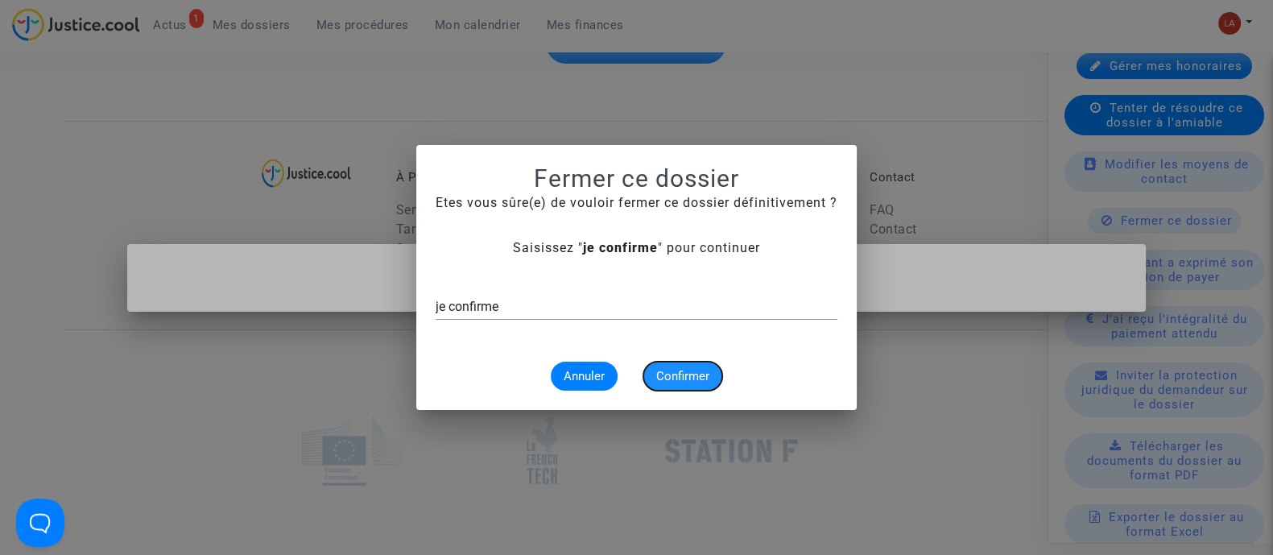
click at [708, 376] on span "Confirmer" at bounding box center [682, 376] width 53 height 14
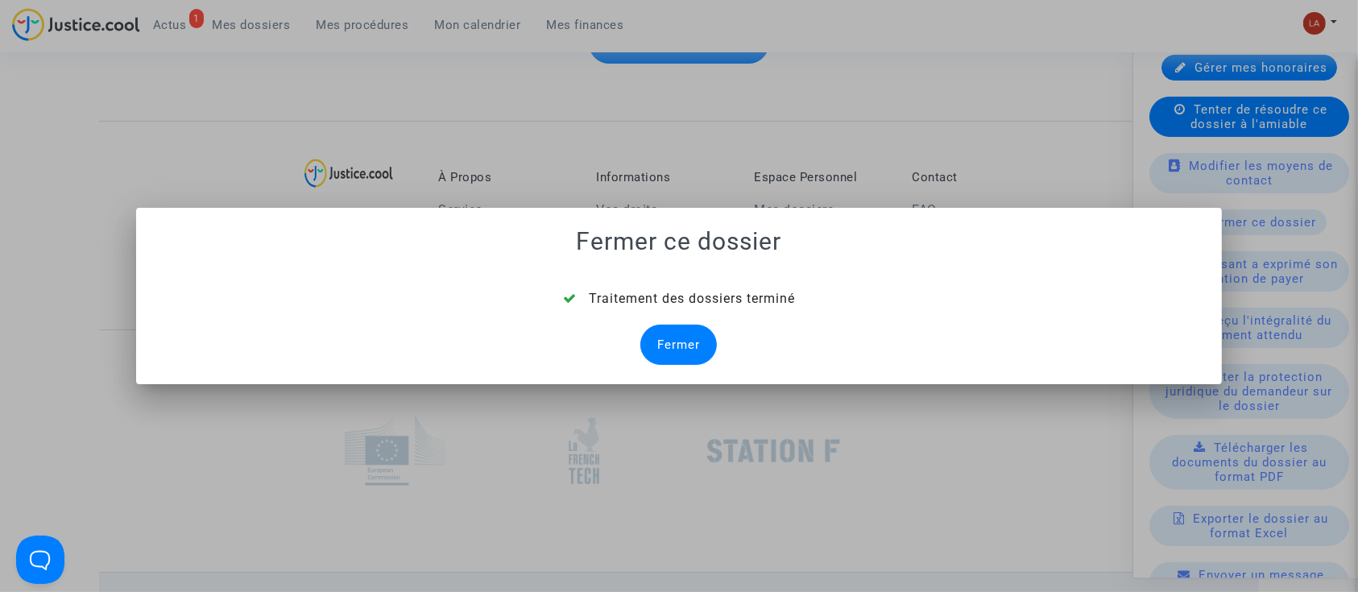
scroll to position [402, 0]
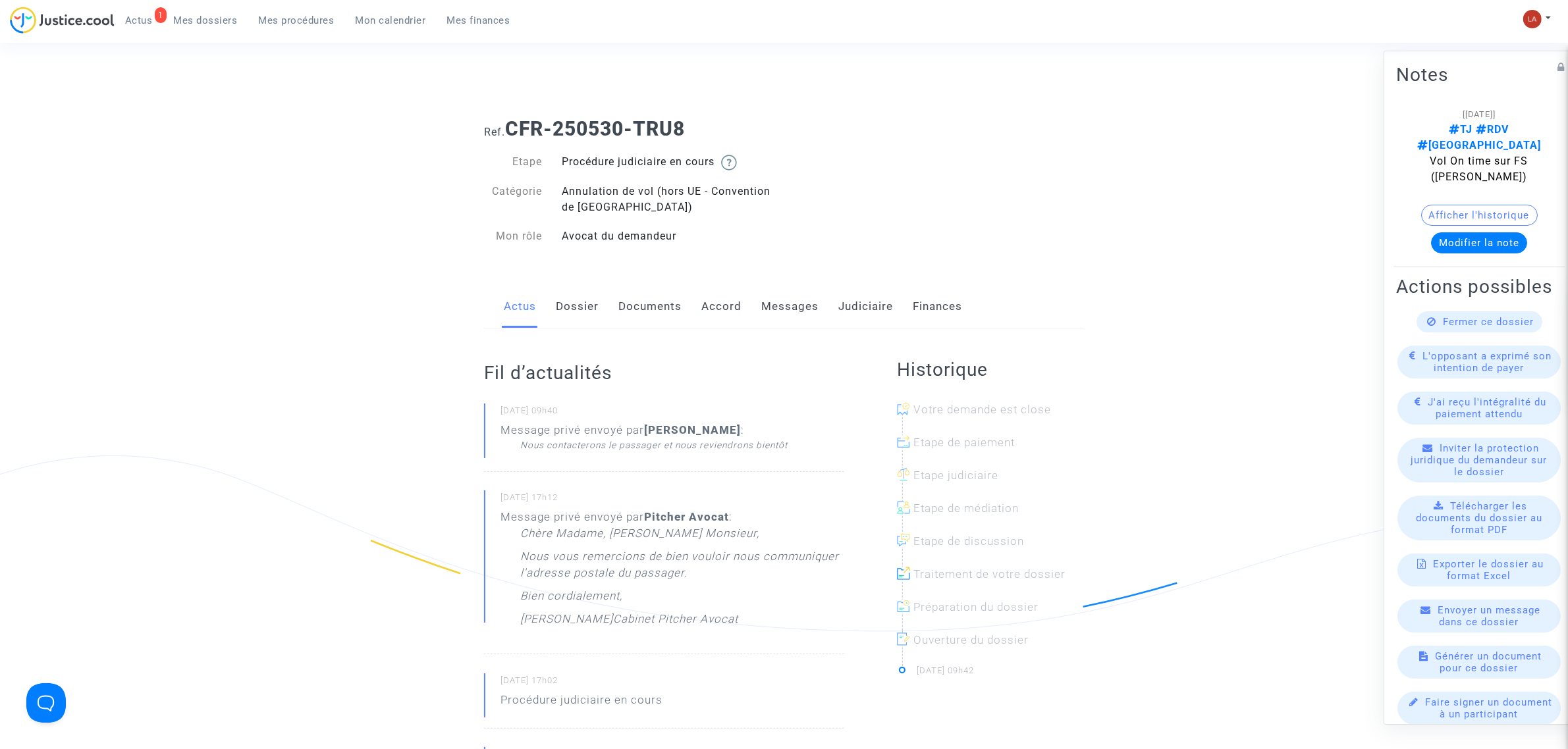
drag, startPoint x: 777, startPoint y: 298, endPoint x: 801, endPoint y: 330, distance: 40.0
click at [777, 298] on link "Messages" at bounding box center [790, 307] width 57 height 43
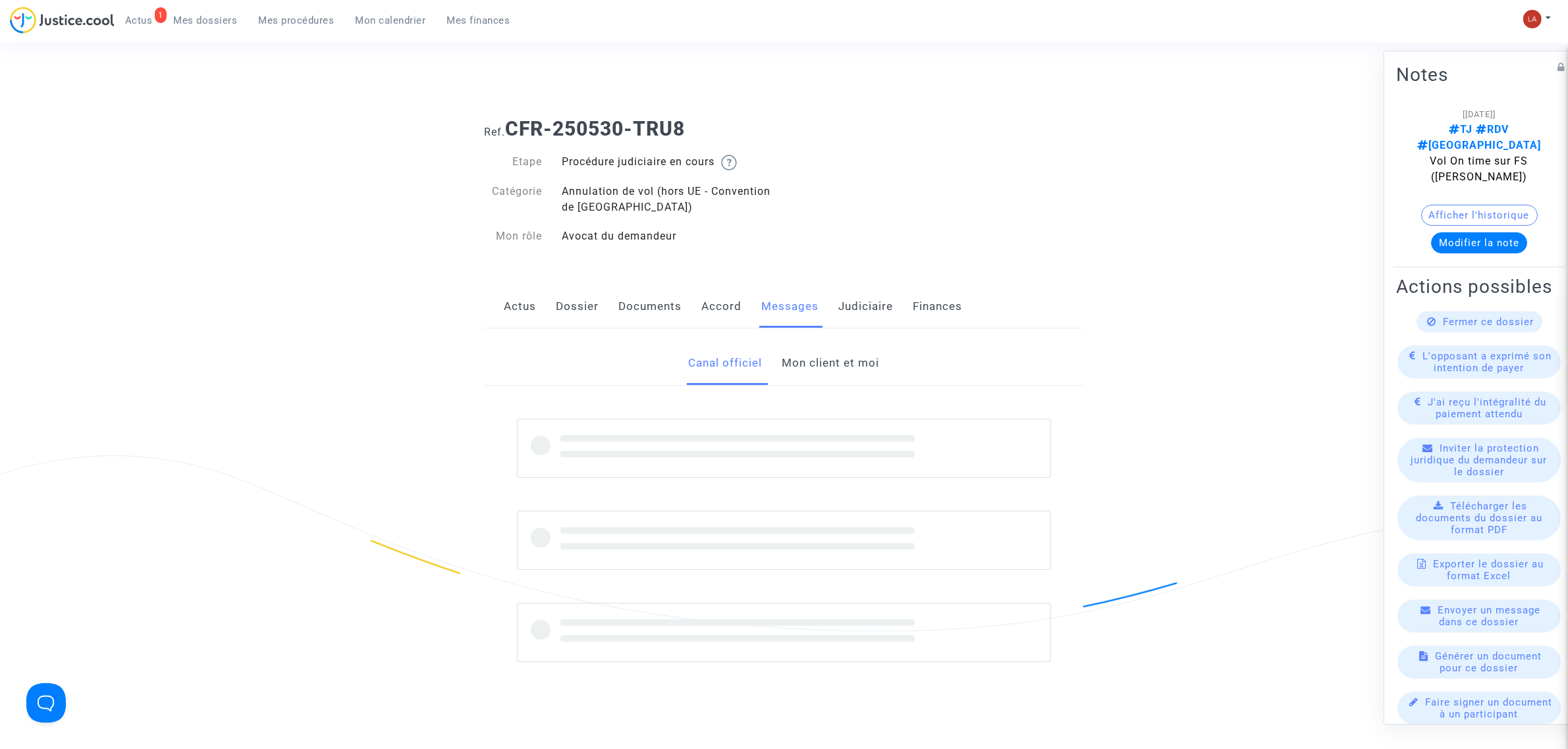
click at [829, 366] on link "Mon client et moi" at bounding box center [831, 363] width 97 height 43
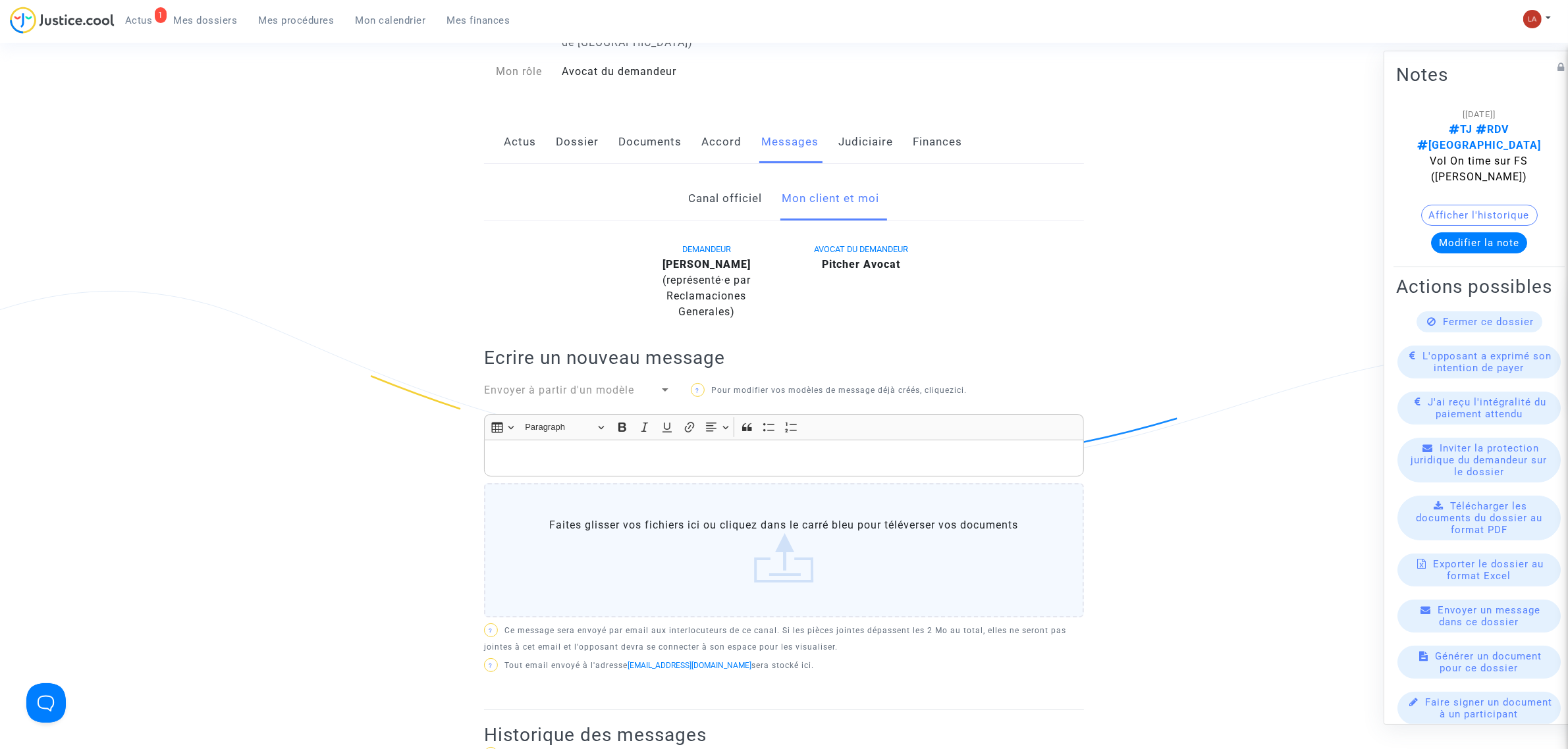
click at [900, 462] on p "Rich Text Editor, main" at bounding box center [784, 459] width 586 height 16
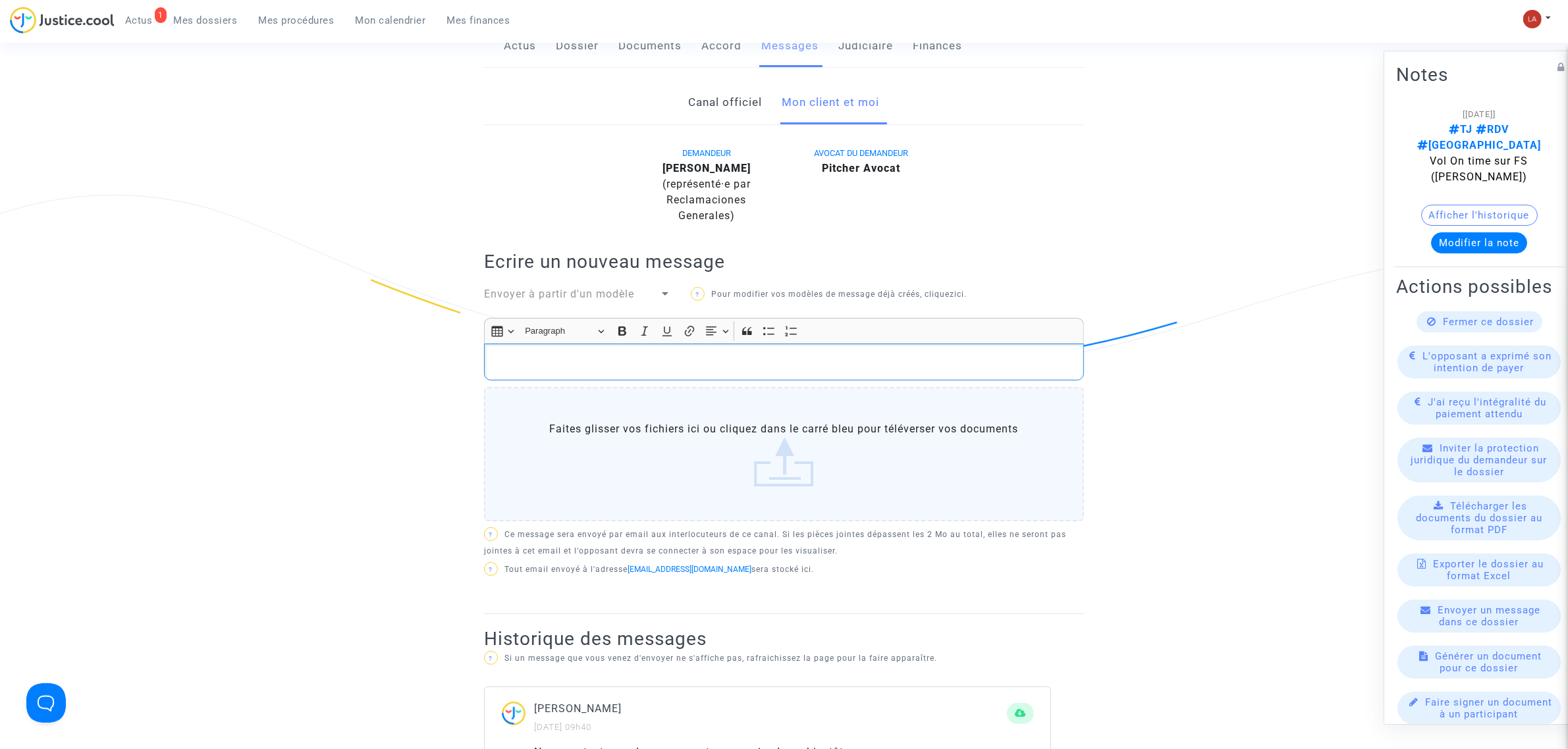
scroll to position [164, 0]
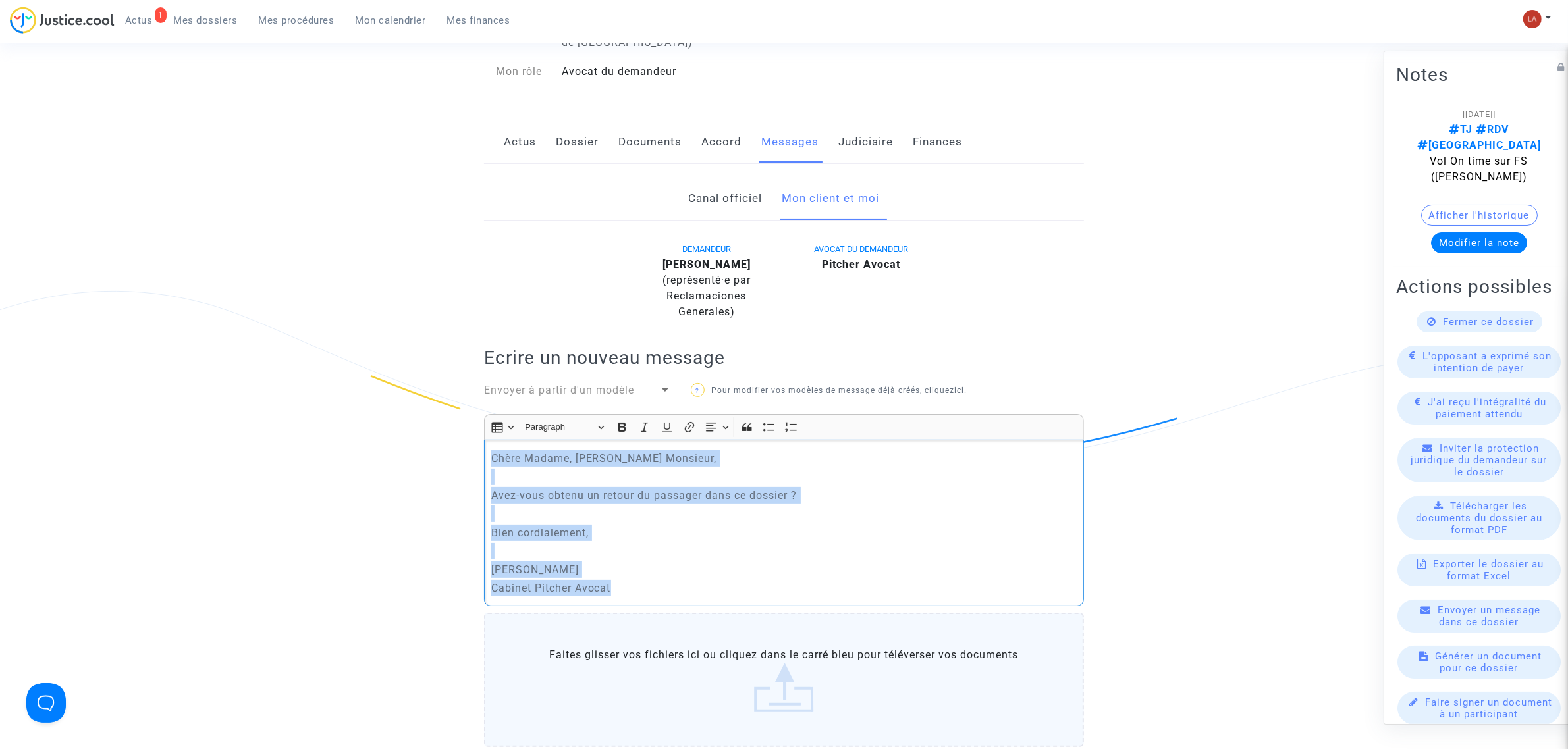
copy div "Chère Madame, Cher Monsieur, Avez-vous obtenu un retour du passager dans ce dos…"
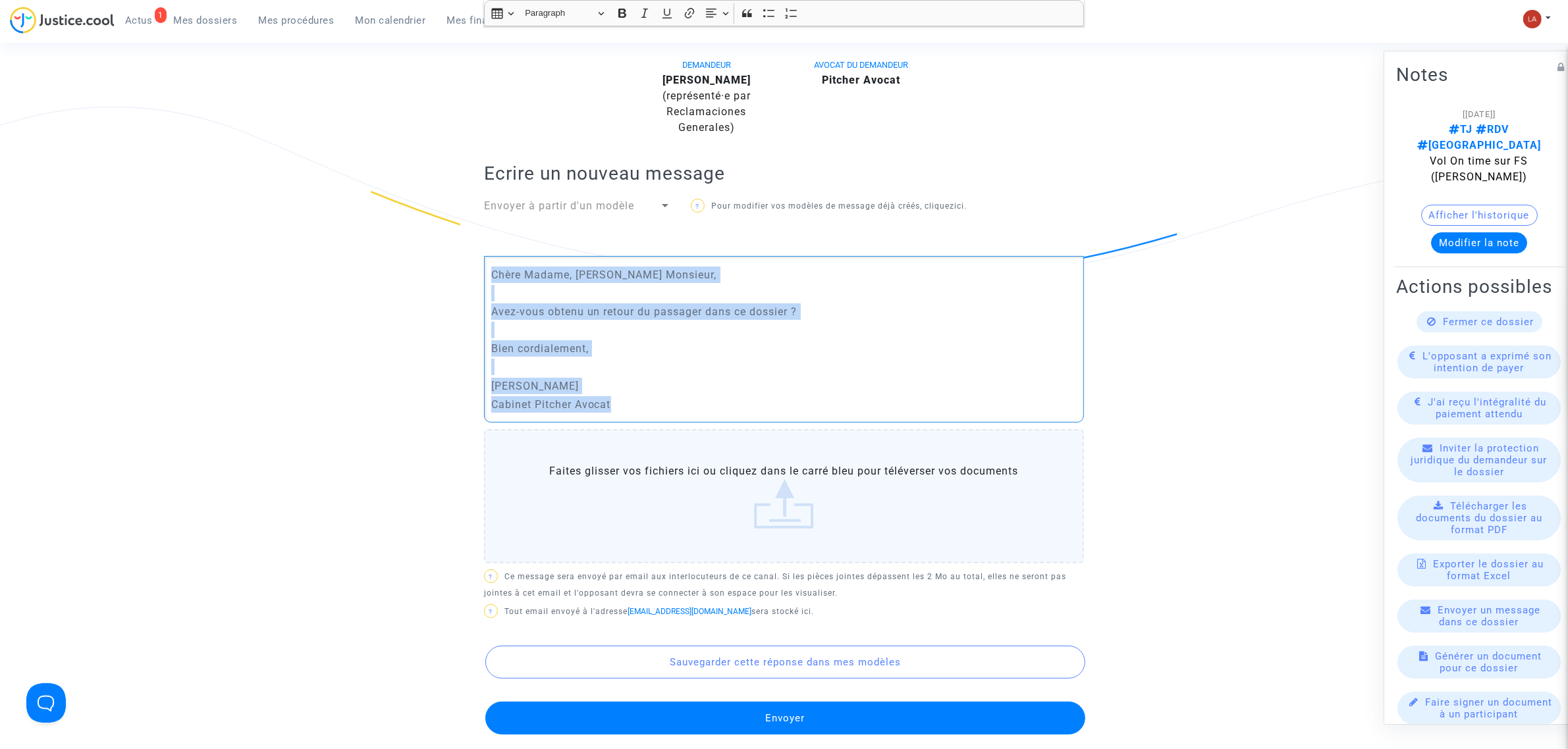
scroll to position [658, 0]
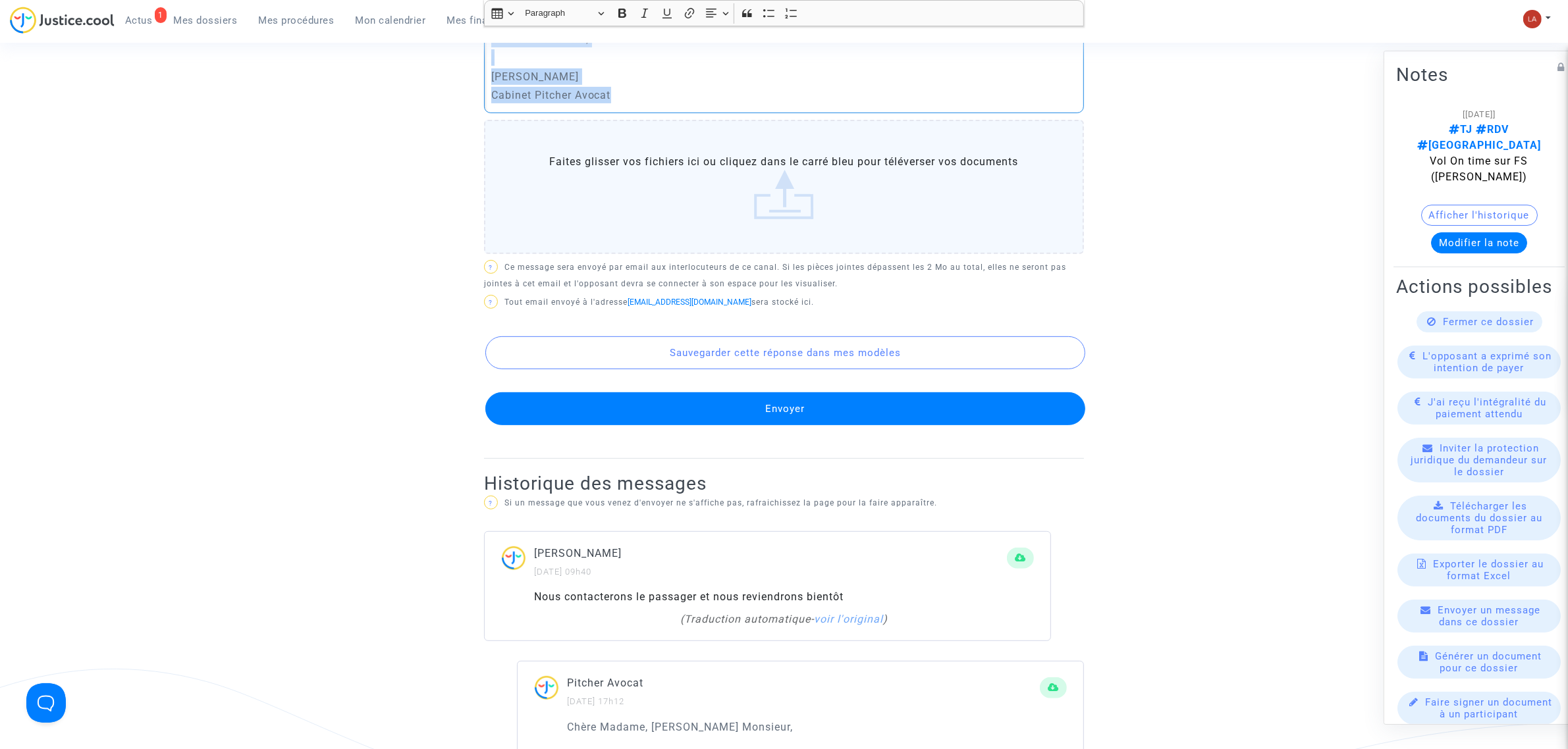
click at [840, 407] on button "Envoyer" at bounding box center [785, 409] width 600 height 33
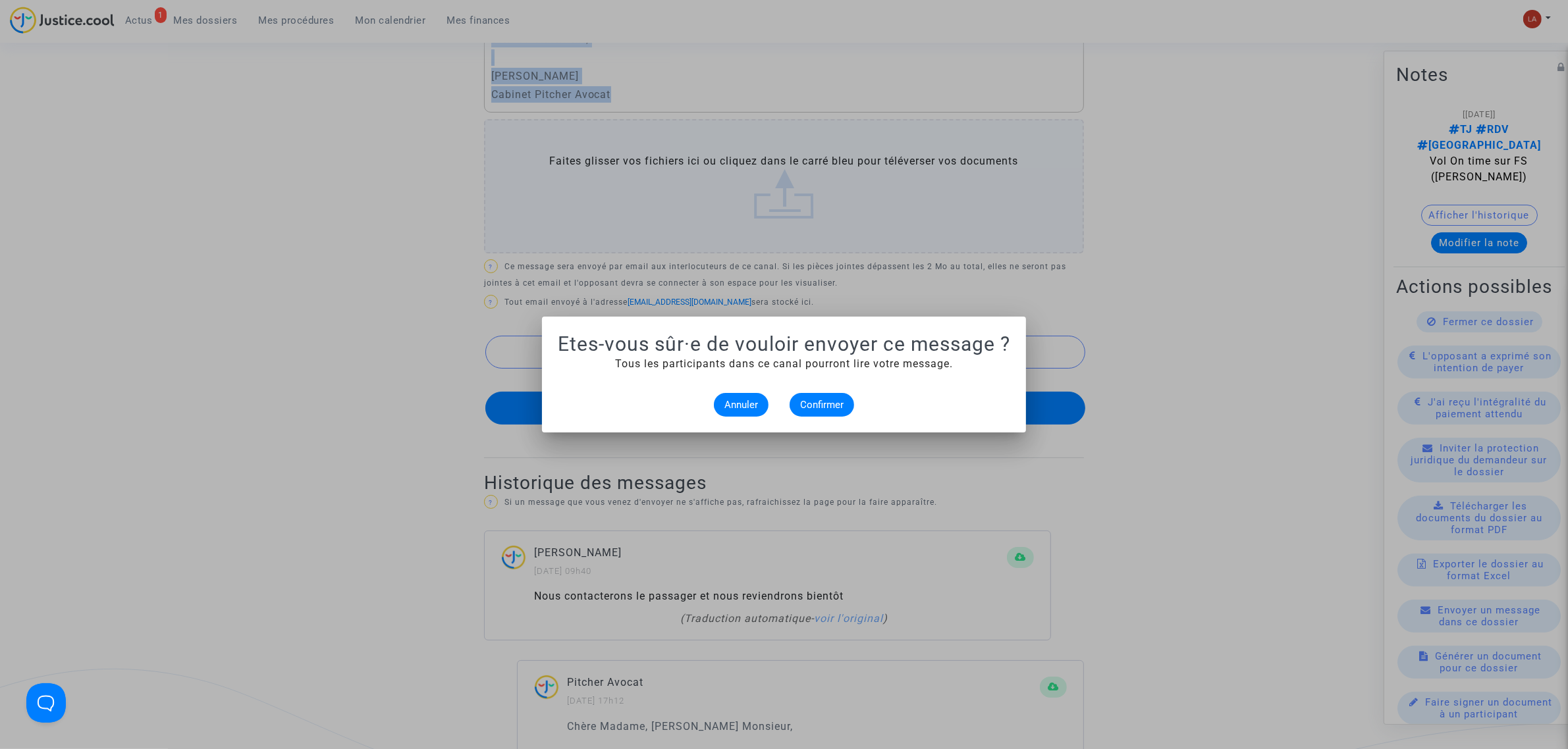
scroll to position [0, 0]
click at [817, 399] on span "Confirmer" at bounding box center [821, 405] width 43 height 11
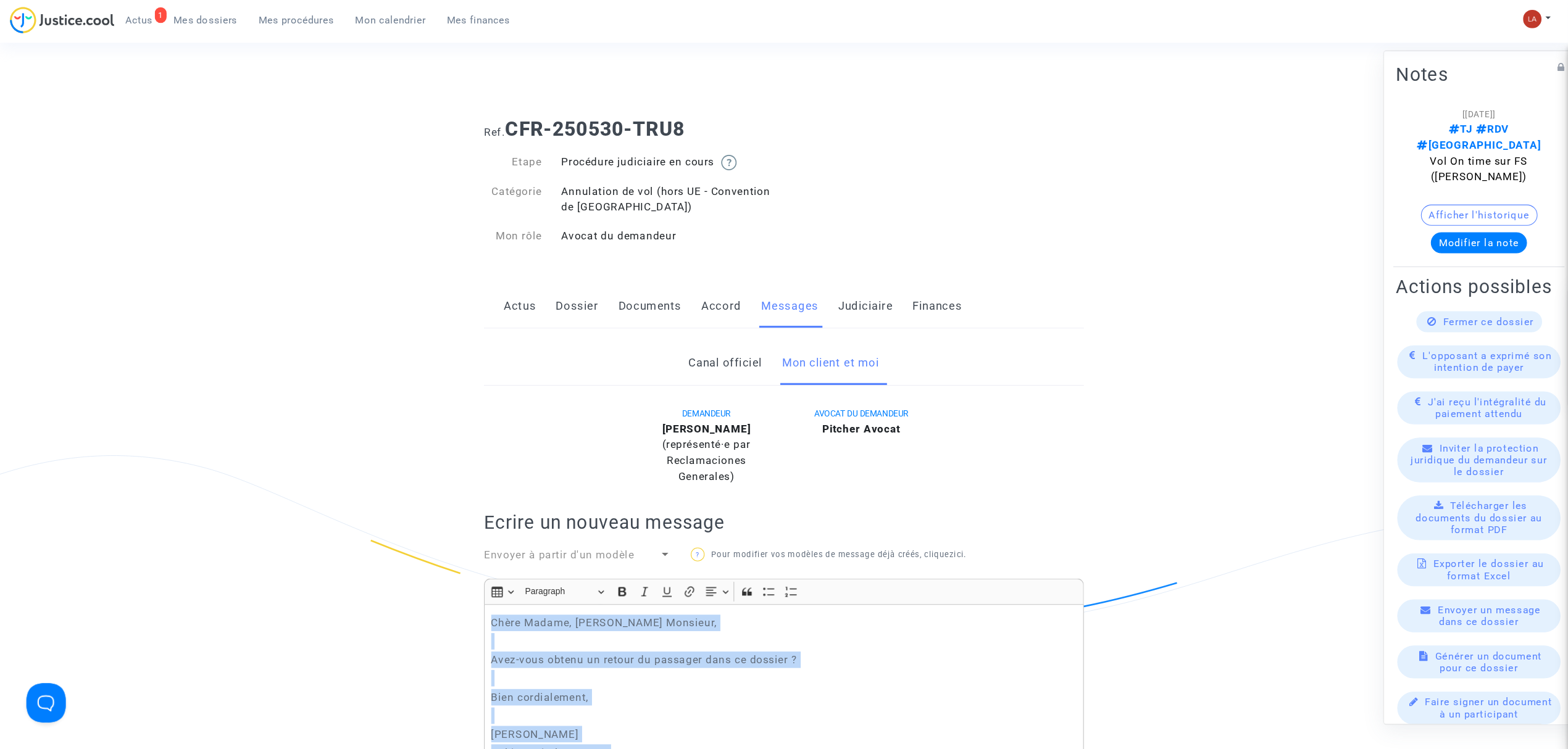
scroll to position [617, 0]
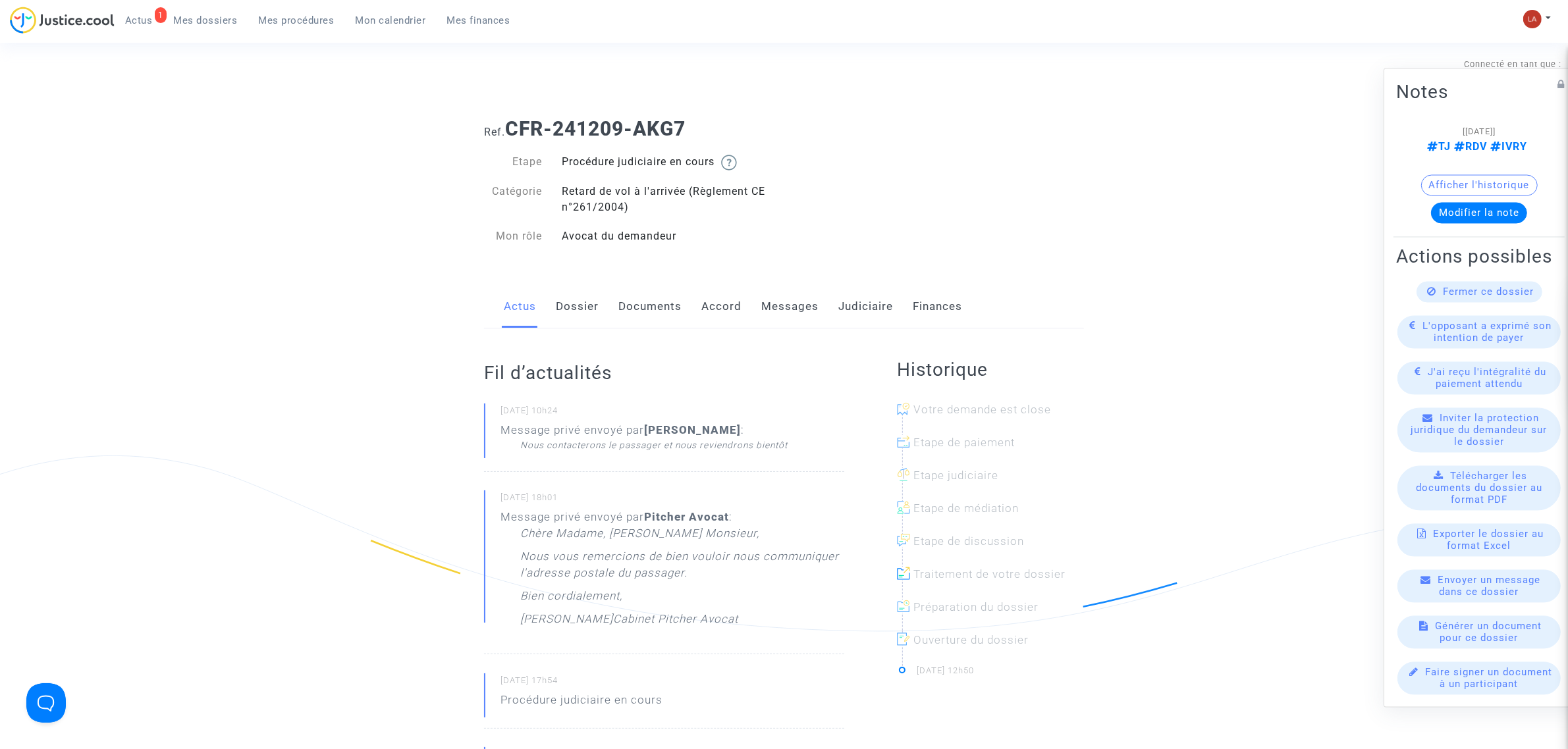
click at [800, 303] on link "Messages" at bounding box center [790, 307] width 57 height 43
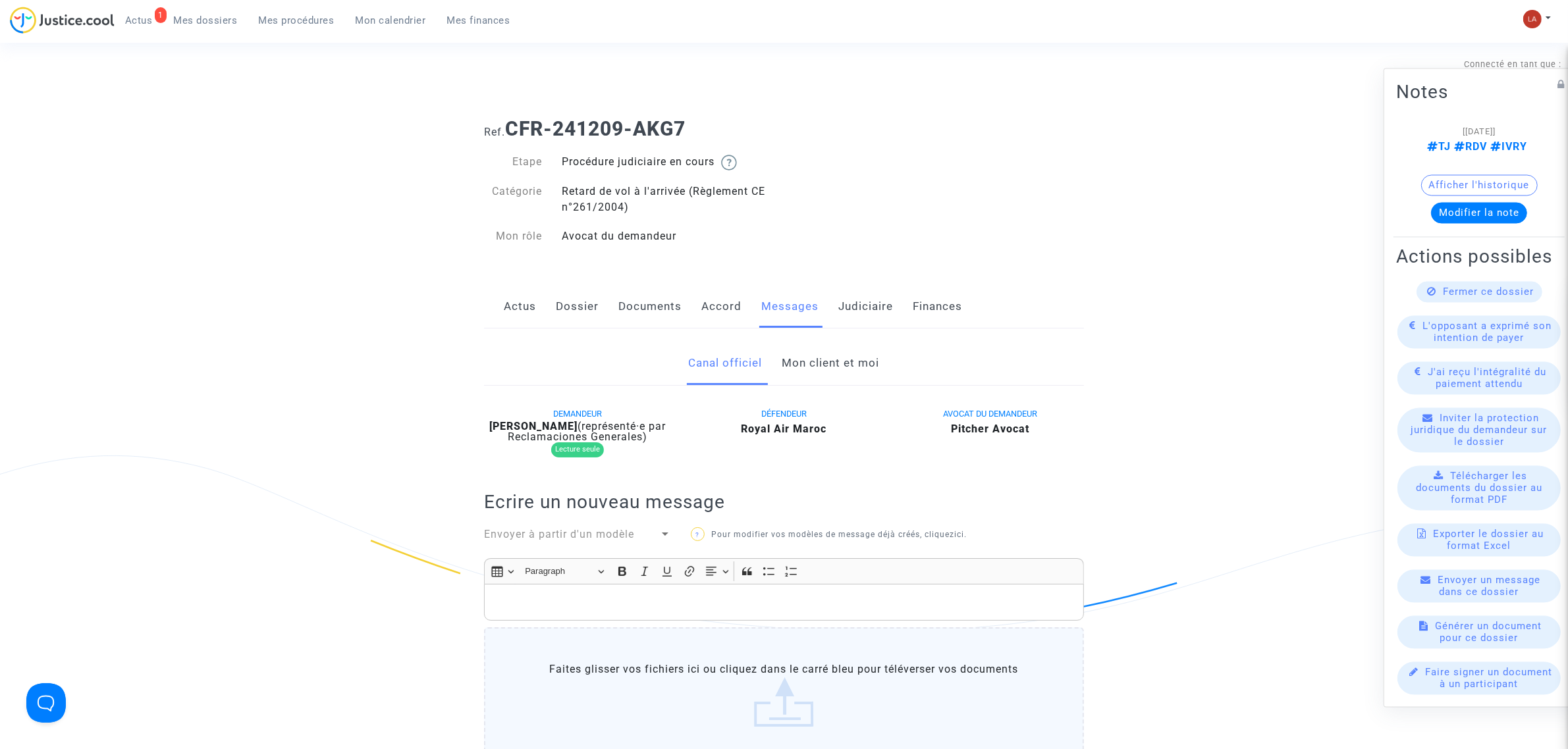
click at [834, 350] on link "Mon client et moi" at bounding box center [831, 363] width 97 height 43
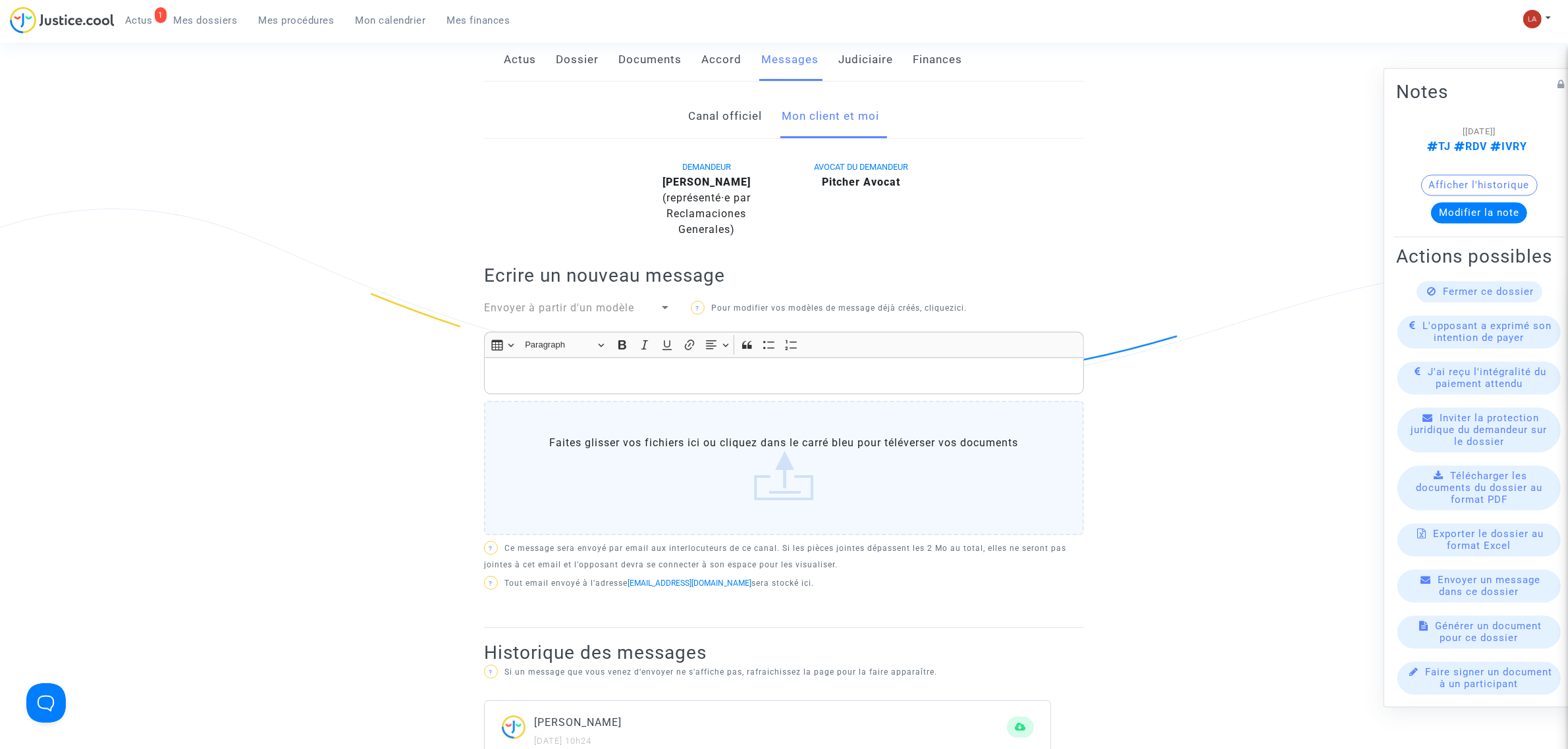
click at [860, 382] on p "Rich Text Editor, main" at bounding box center [784, 376] width 586 height 16
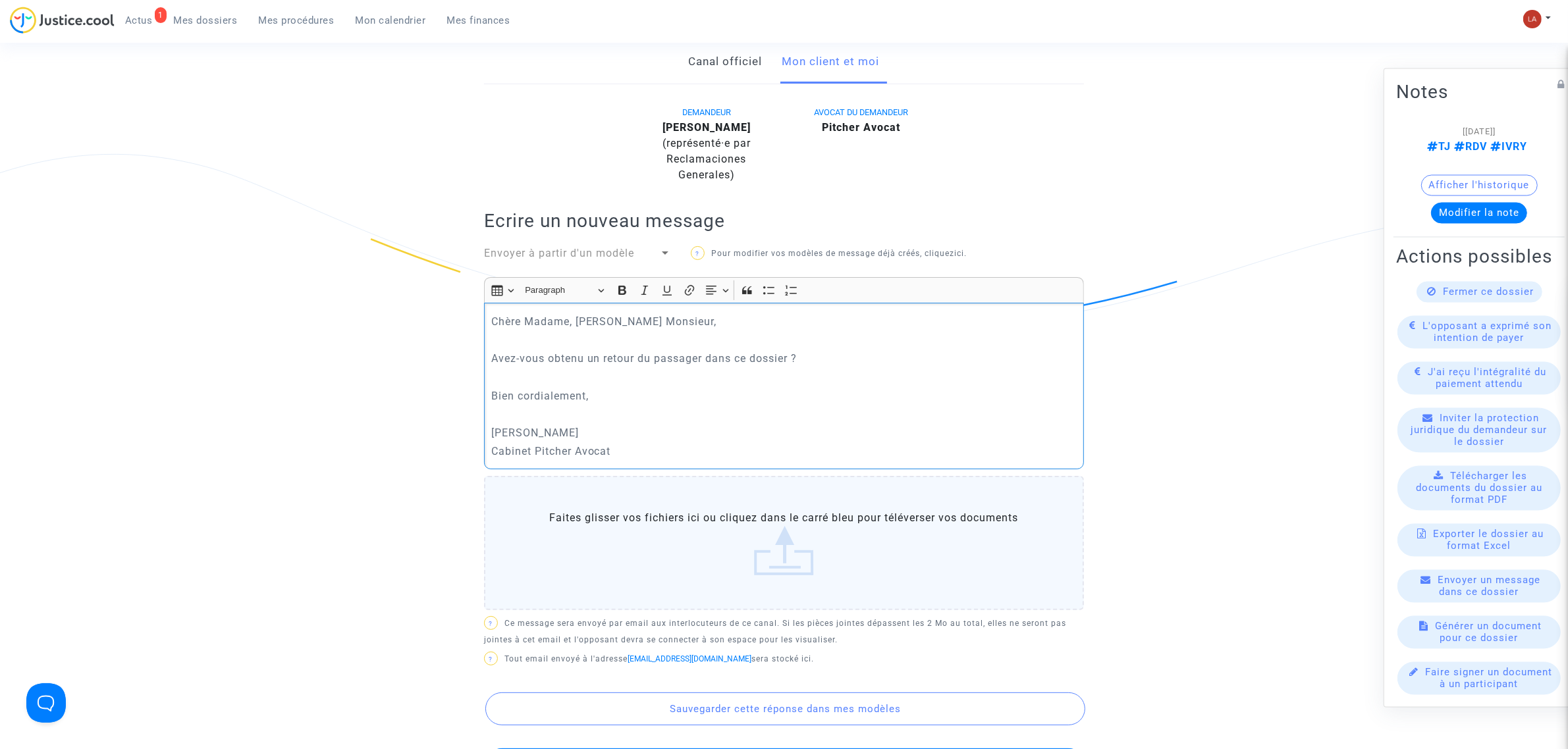
scroll to position [330, 0]
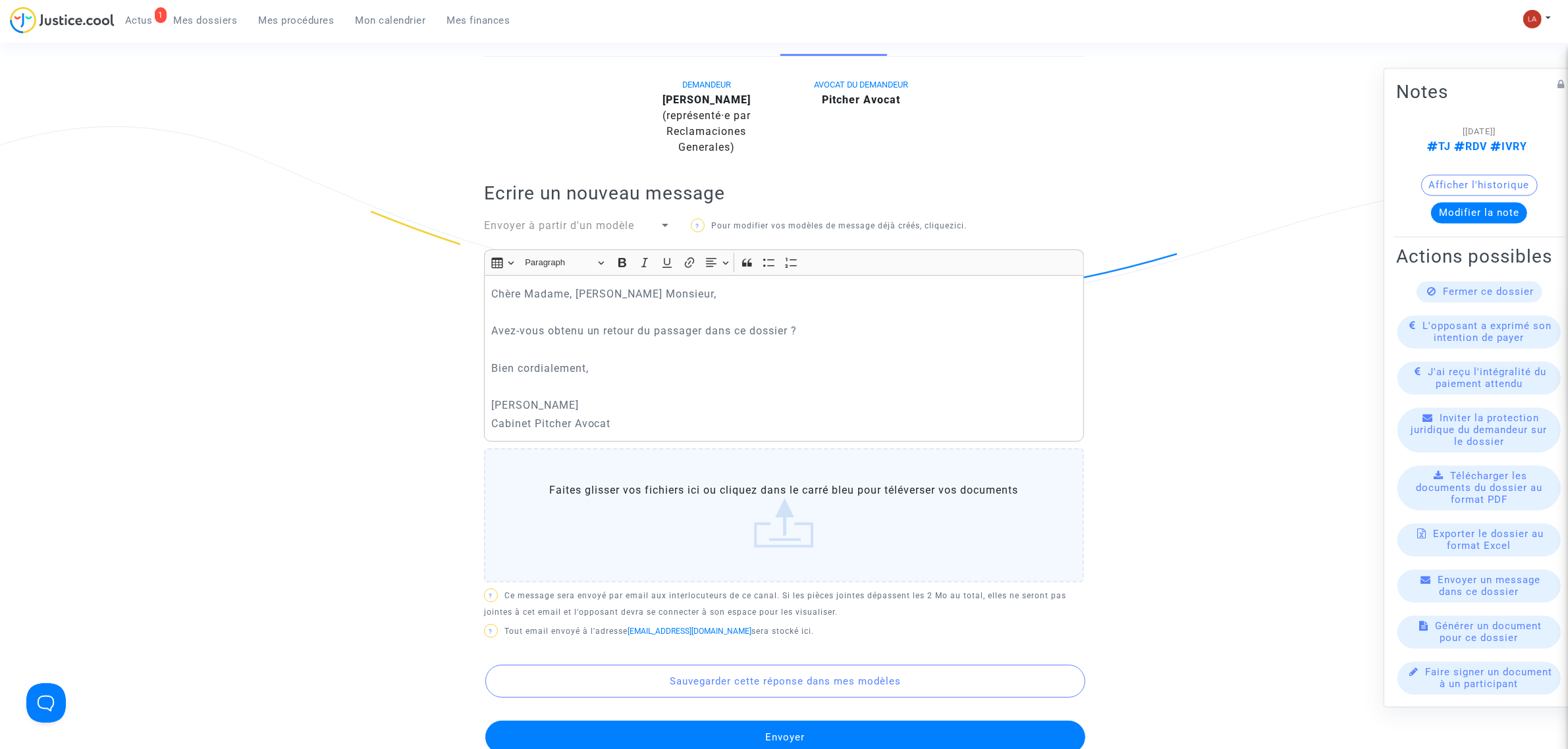
click at [833, 728] on button "Envoyer" at bounding box center [785, 738] width 600 height 33
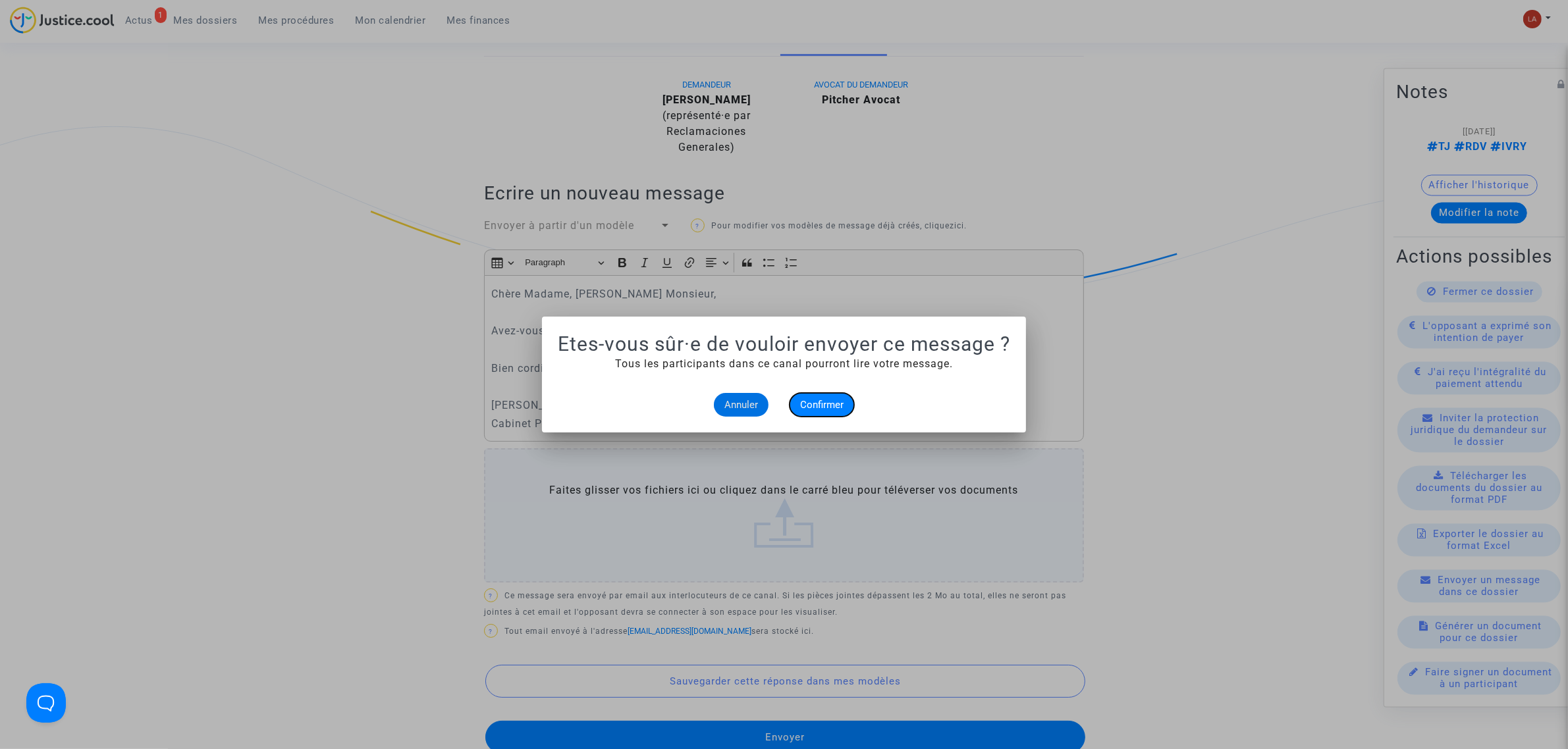
click at [796, 403] on button "Confirmer" at bounding box center [821, 405] width 65 height 24
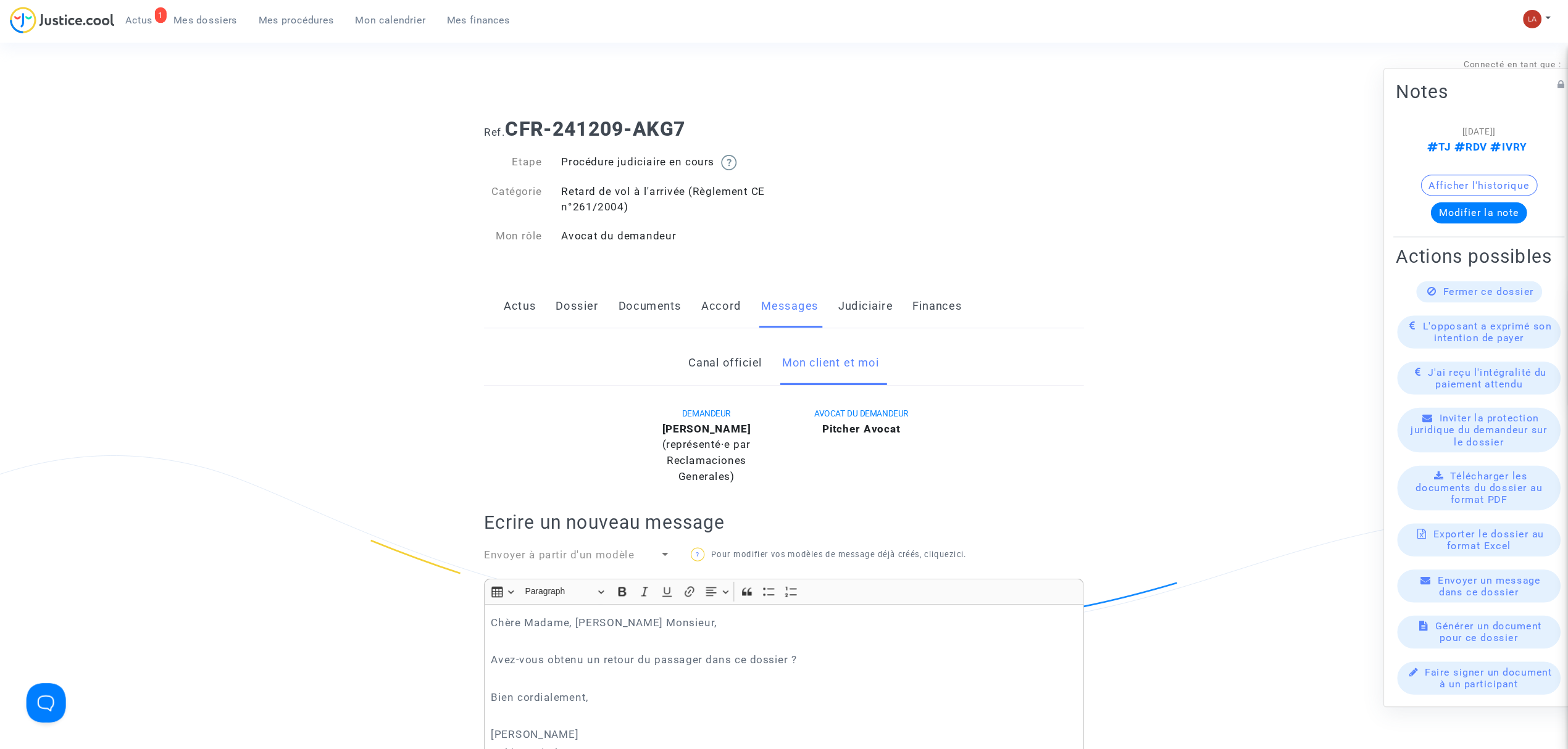
scroll to position [309, 0]
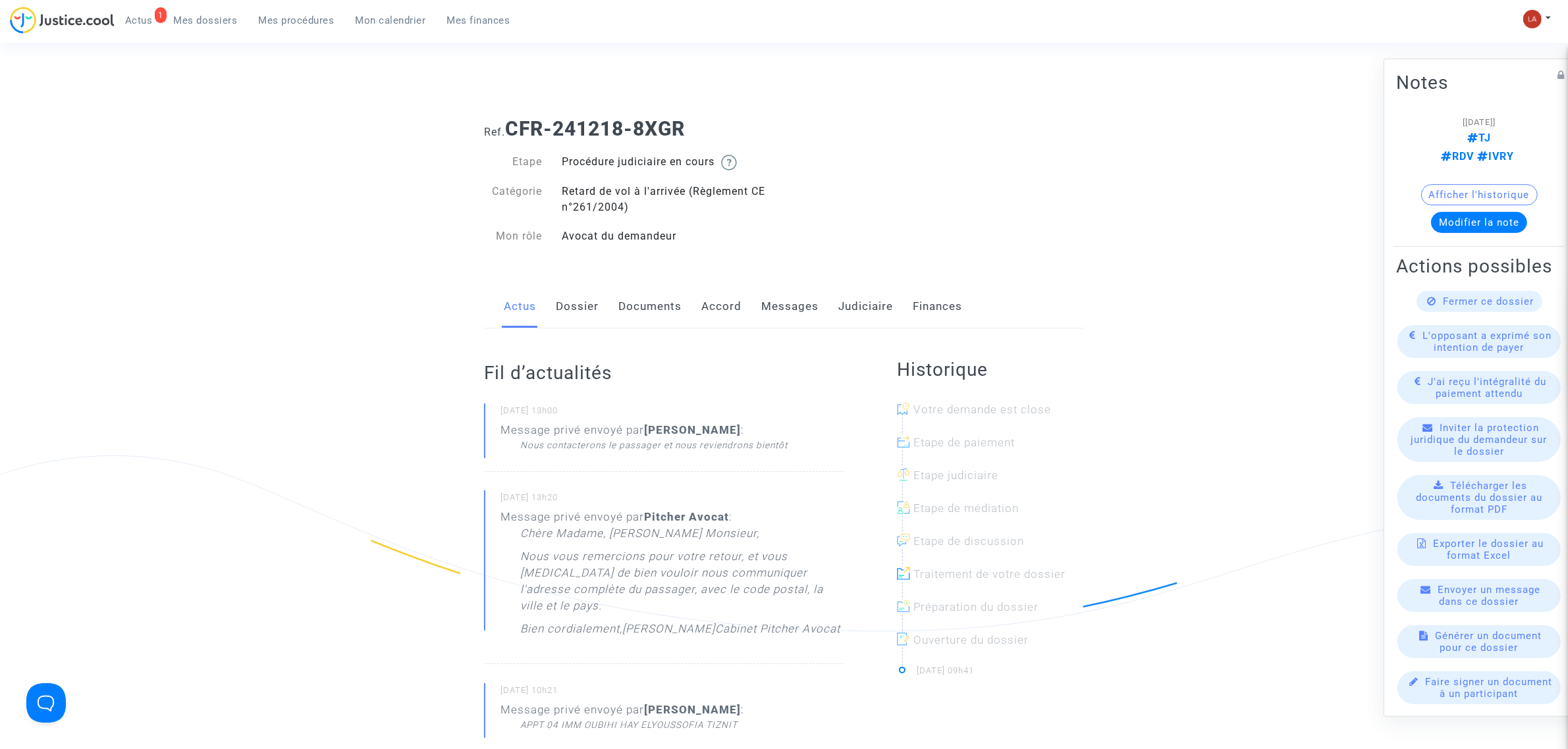
click at [775, 301] on link "Messages" at bounding box center [790, 307] width 57 height 43
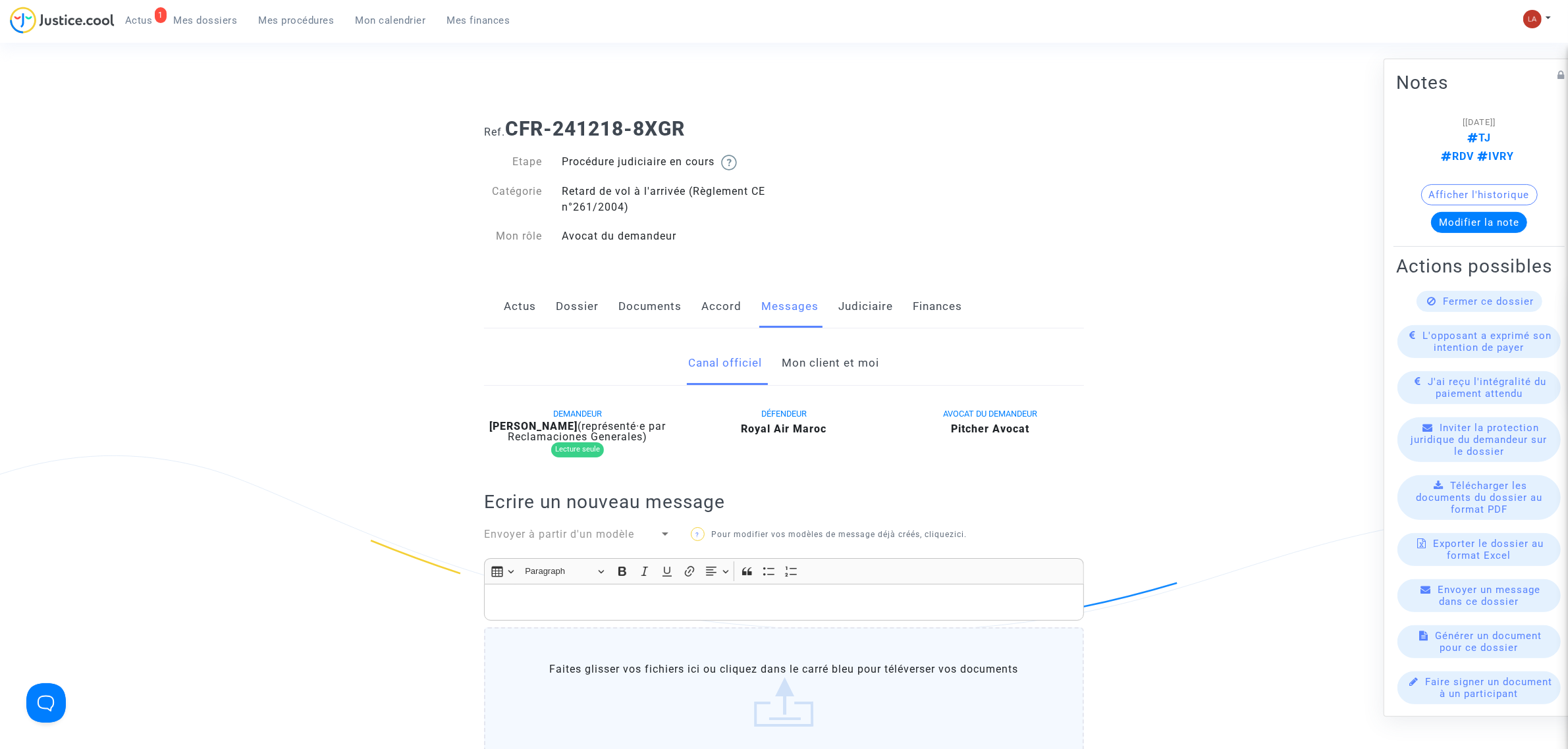
drag, startPoint x: 883, startPoint y: 343, endPoint x: 851, endPoint y: 351, distance: 33.0
click at [881, 343] on div "Canal officiel Mon client et moi" at bounding box center [784, 364] width 600 height 44
click at [847, 354] on link "Mon client et moi" at bounding box center [831, 363] width 97 height 43
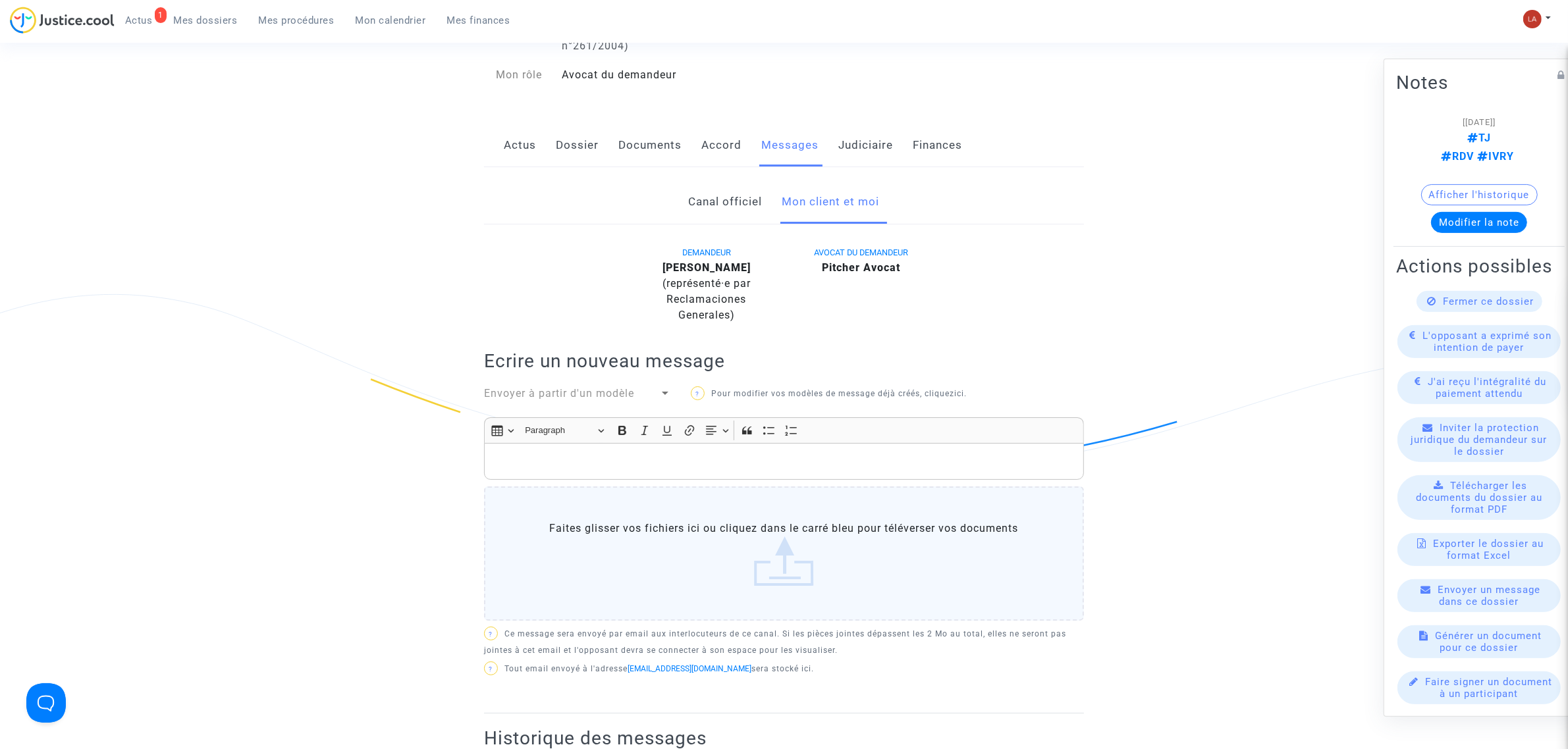
scroll to position [247, 0]
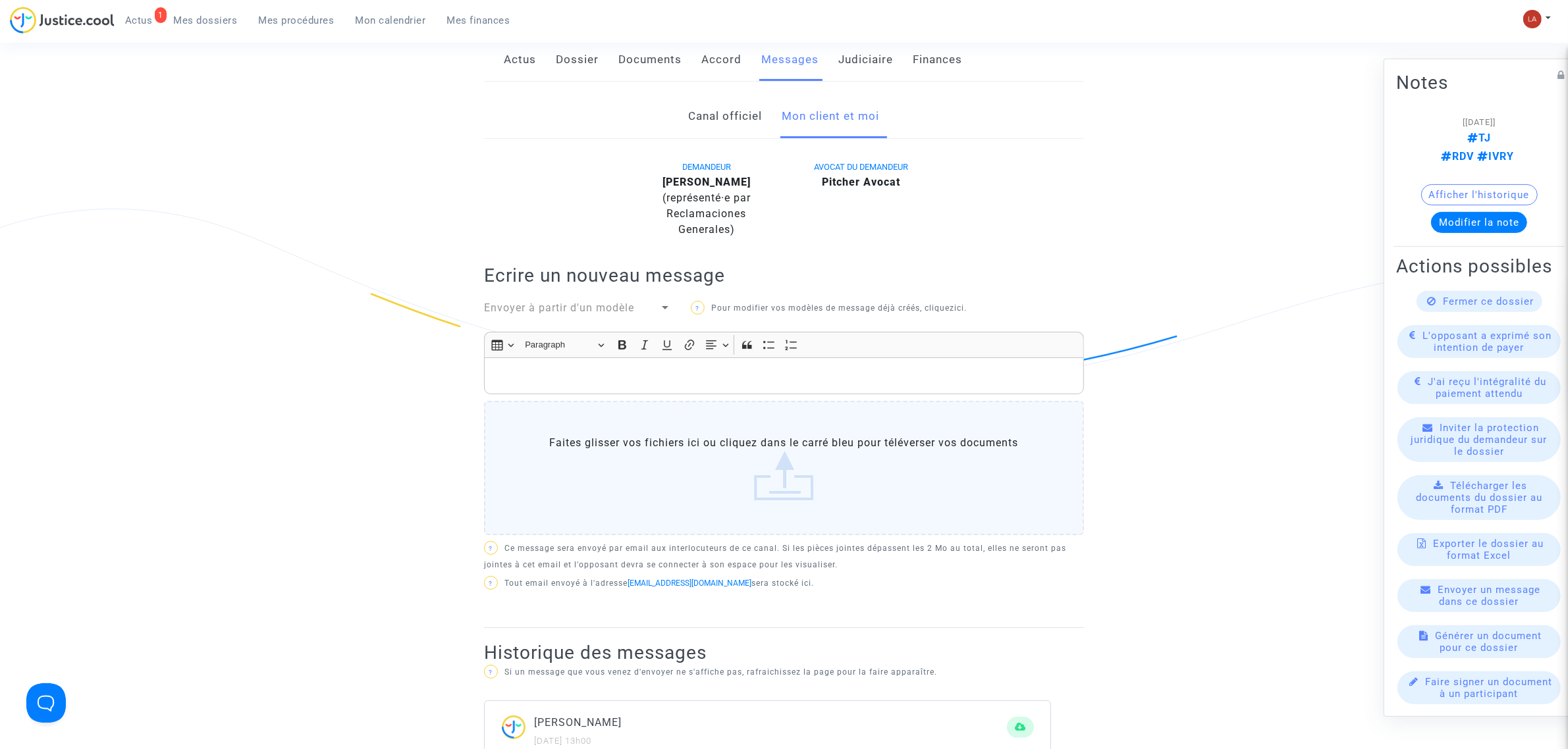
click at [843, 374] on p "Rich Text Editor, main" at bounding box center [784, 376] width 586 height 16
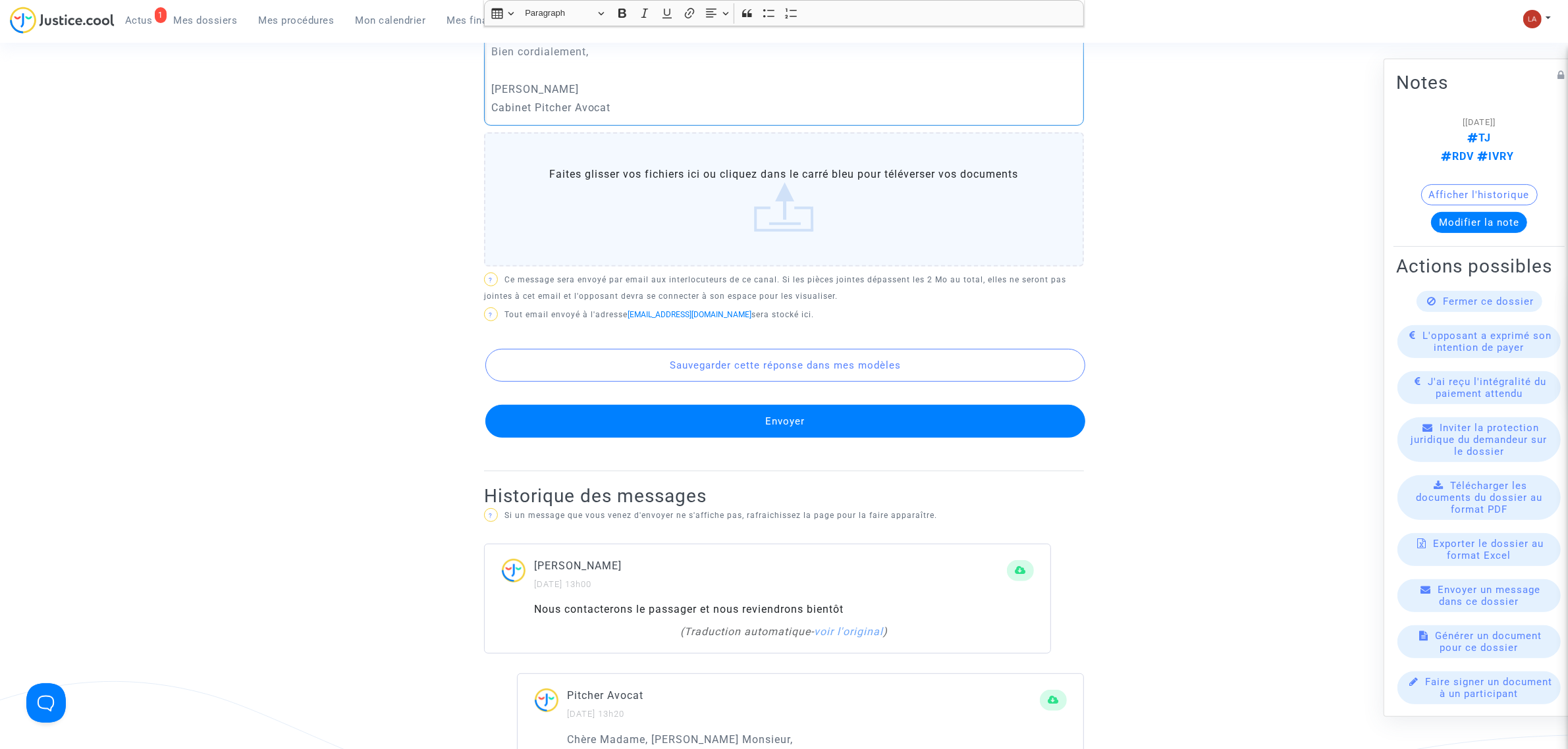
scroll to position [741, 0]
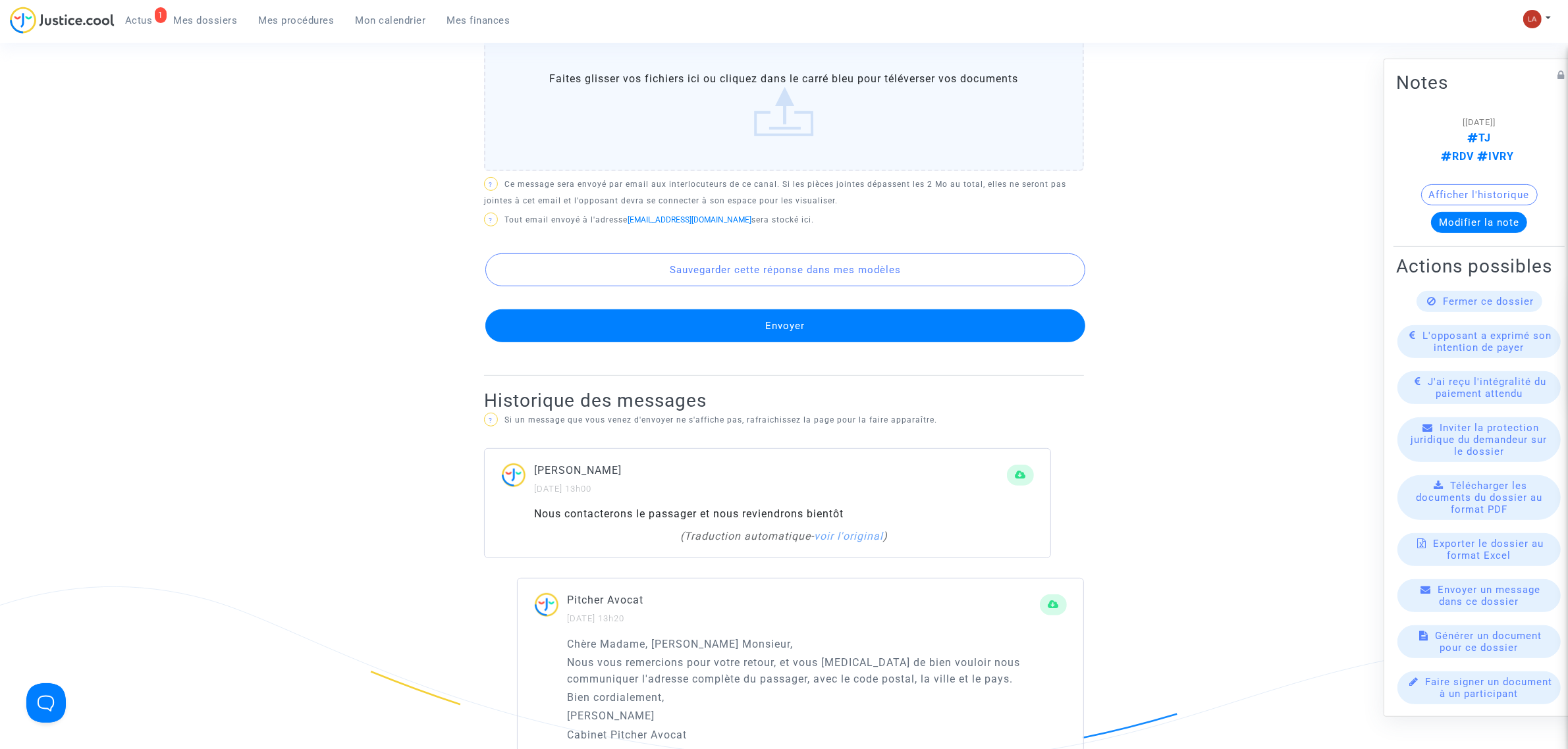
click at [897, 323] on button "Envoyer" at bounding box center [785, 325] width 600 height 33
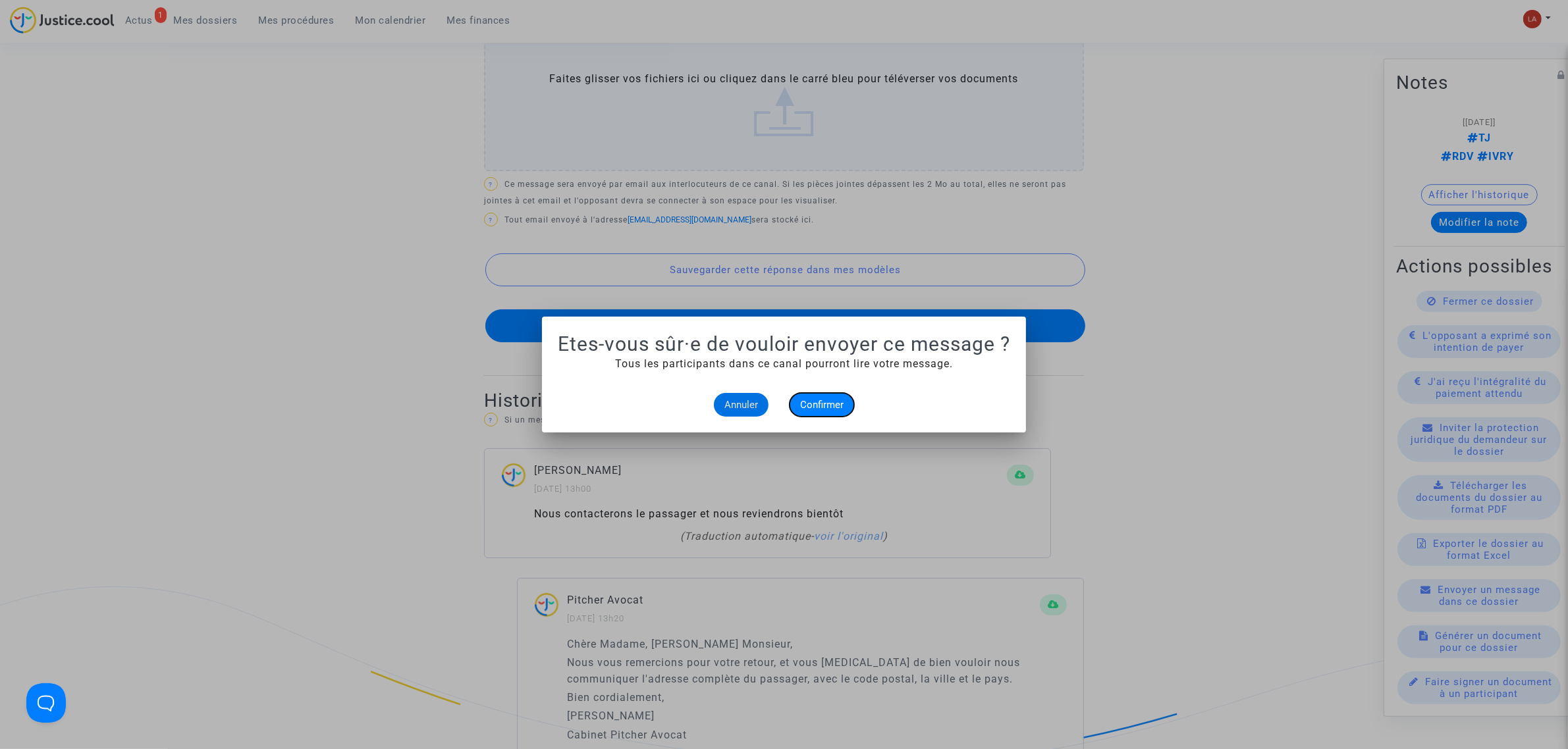
click at [829, 403] on span "Confirmer" at bounding box center [821, 405] width 43 height 11
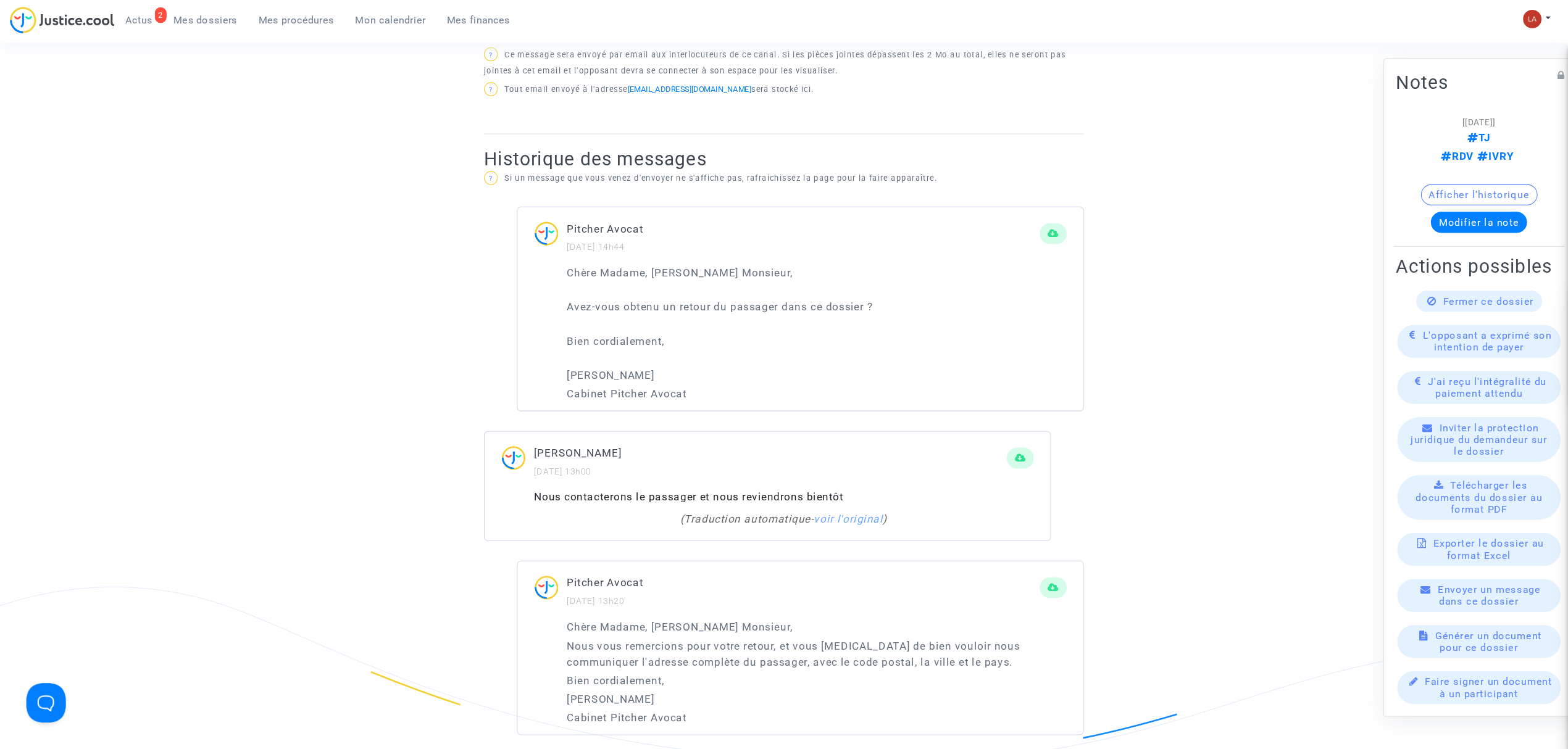
scroll to position [695, 0]
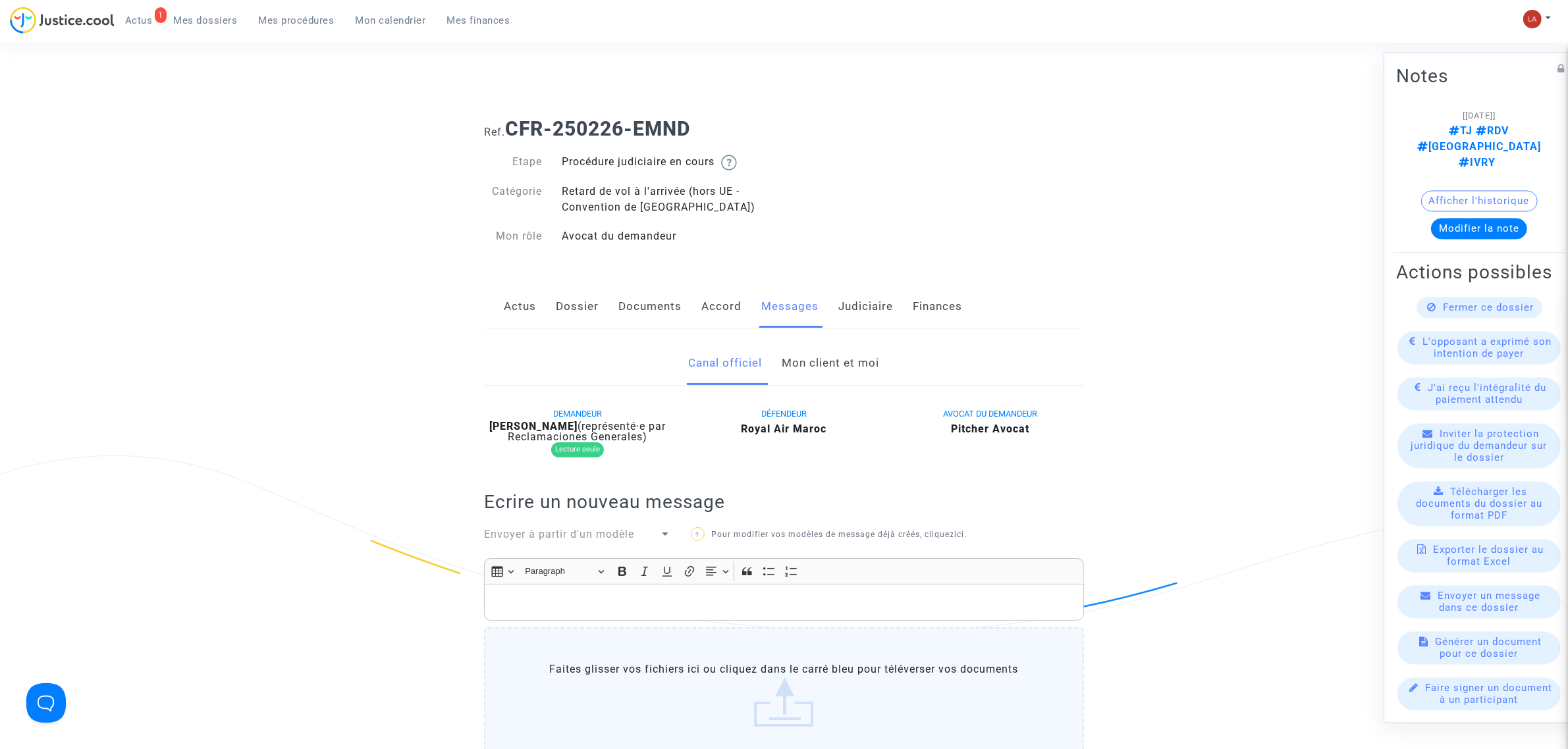
click at [826, 372] on link "Mon client et moi" at bounding box center [831, 363] width 97 height 43
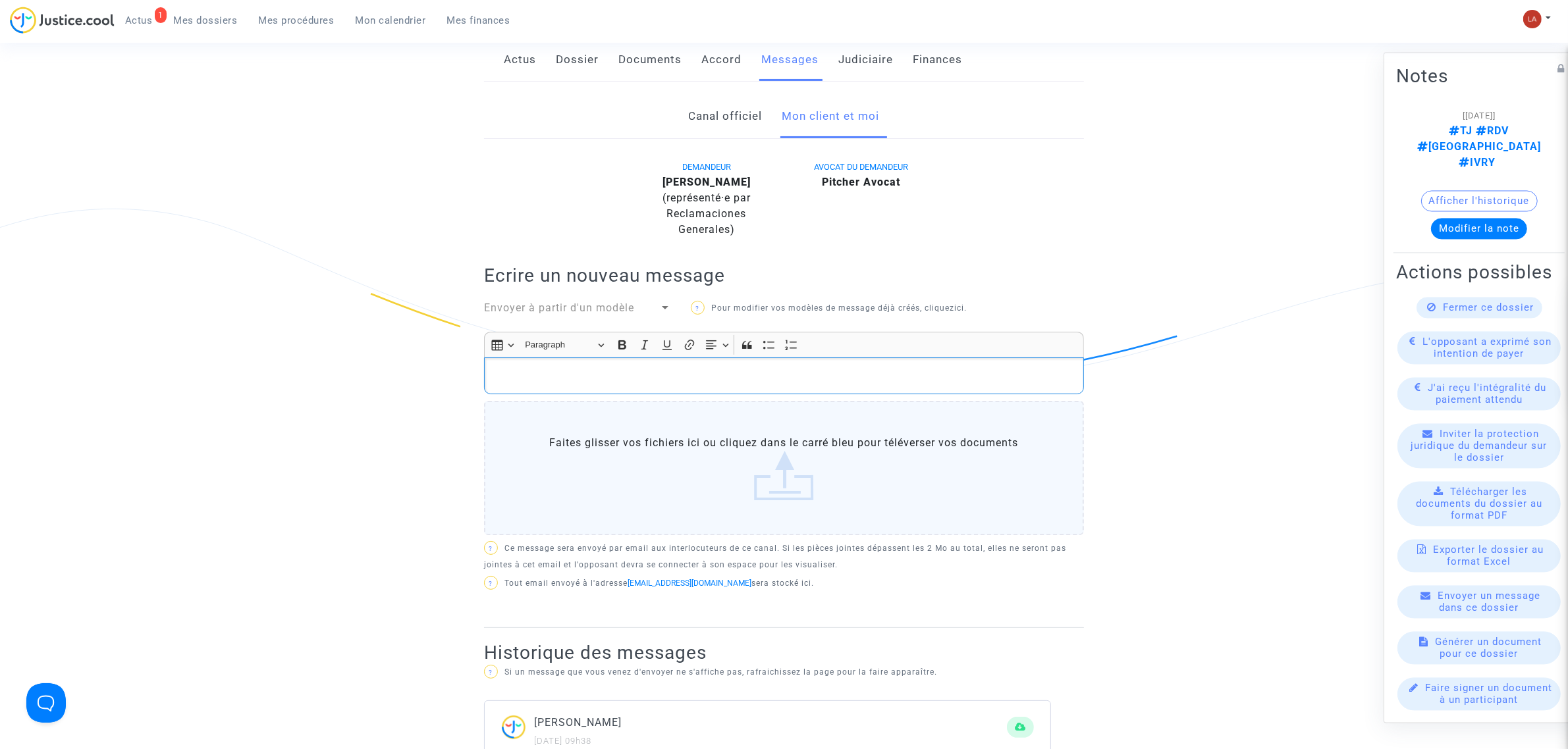
click at [877, 376] on p "Rich Text Editor, main" at bounding box center [784, 376] width 586 height 16
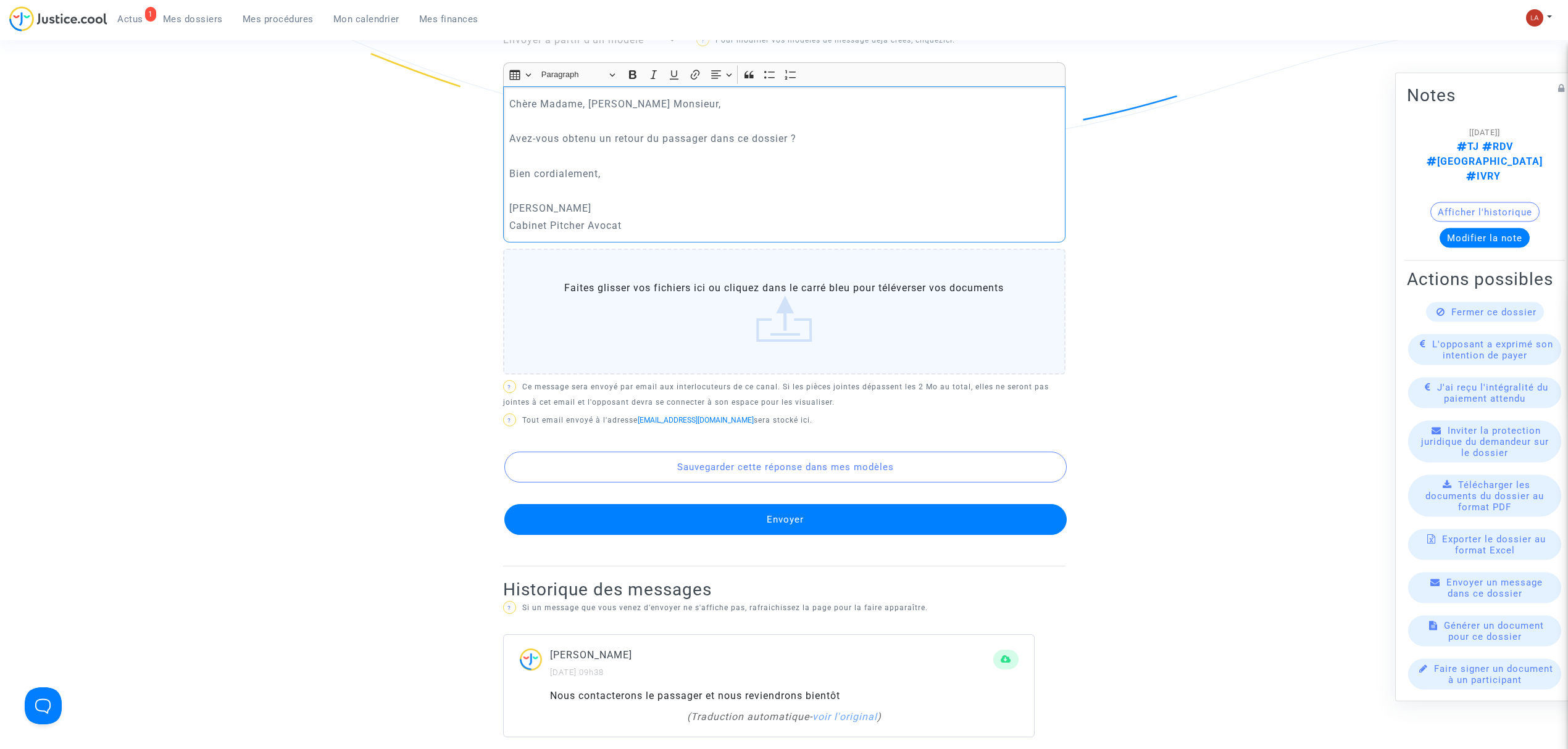
scroll to position [494, 0]
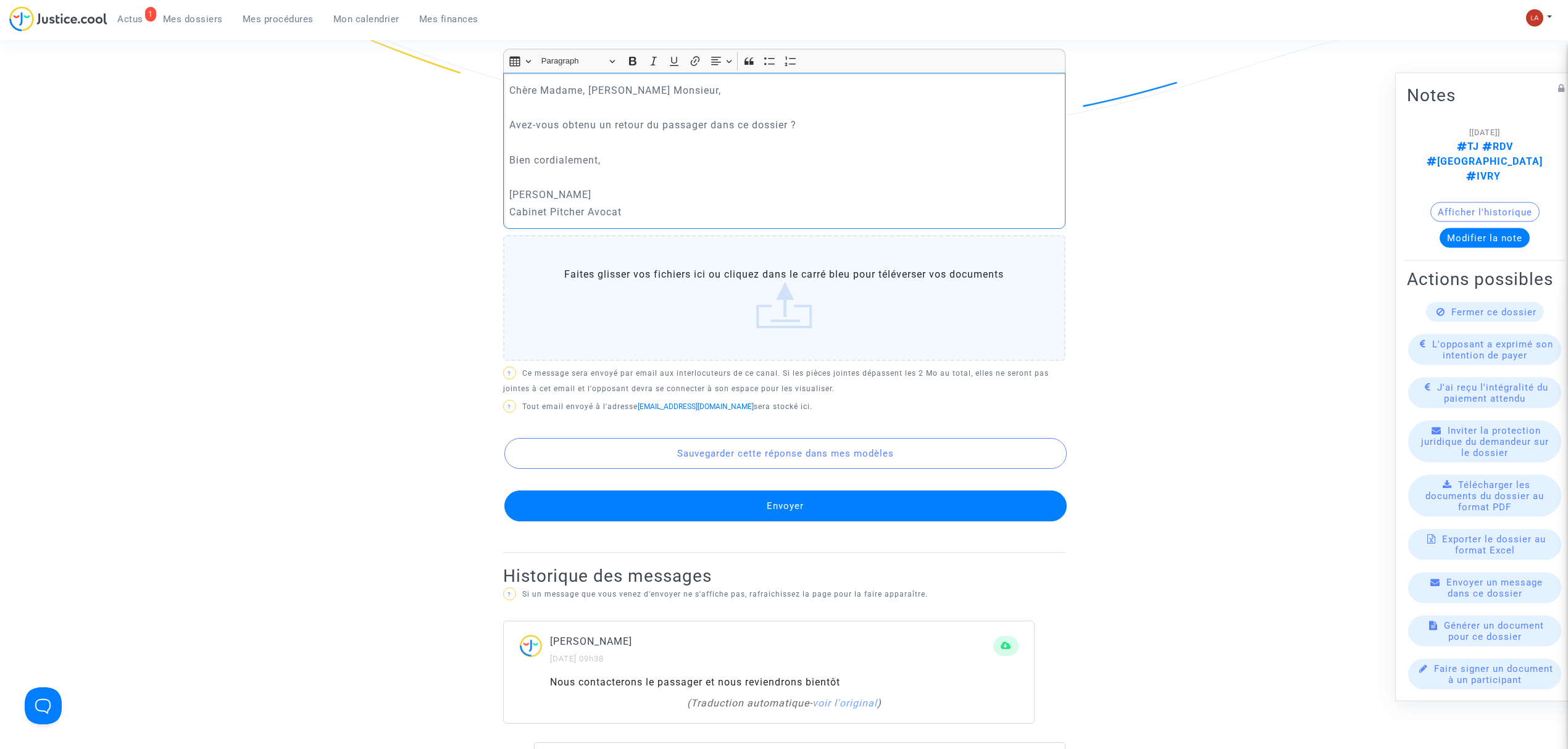
click at [873, 512] on button "Envoyer" at bounding box center [786, 506] width 563 height 31
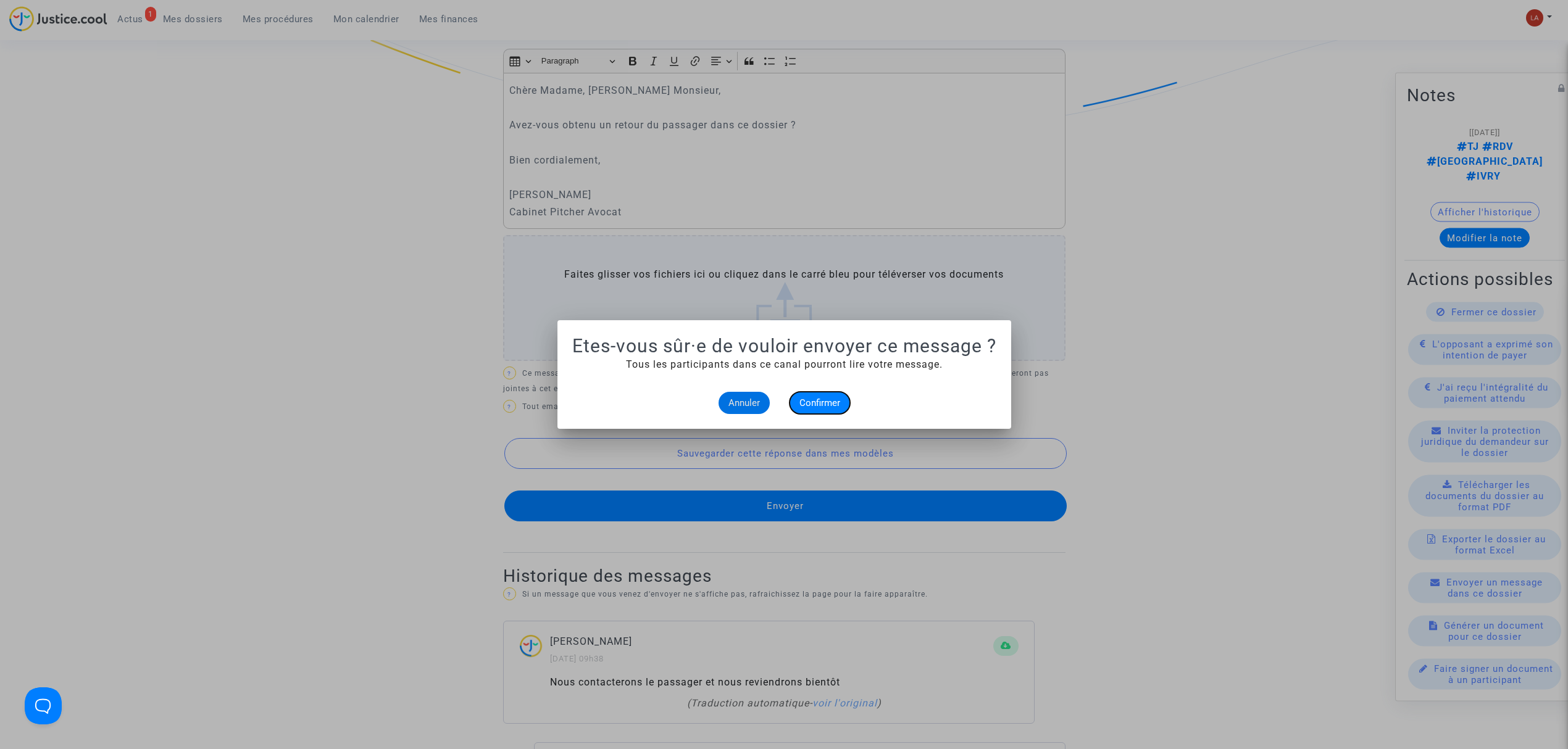
click at [848, 398] on button "Confirmer" at bounding box center [820, 402] width 61 height 22
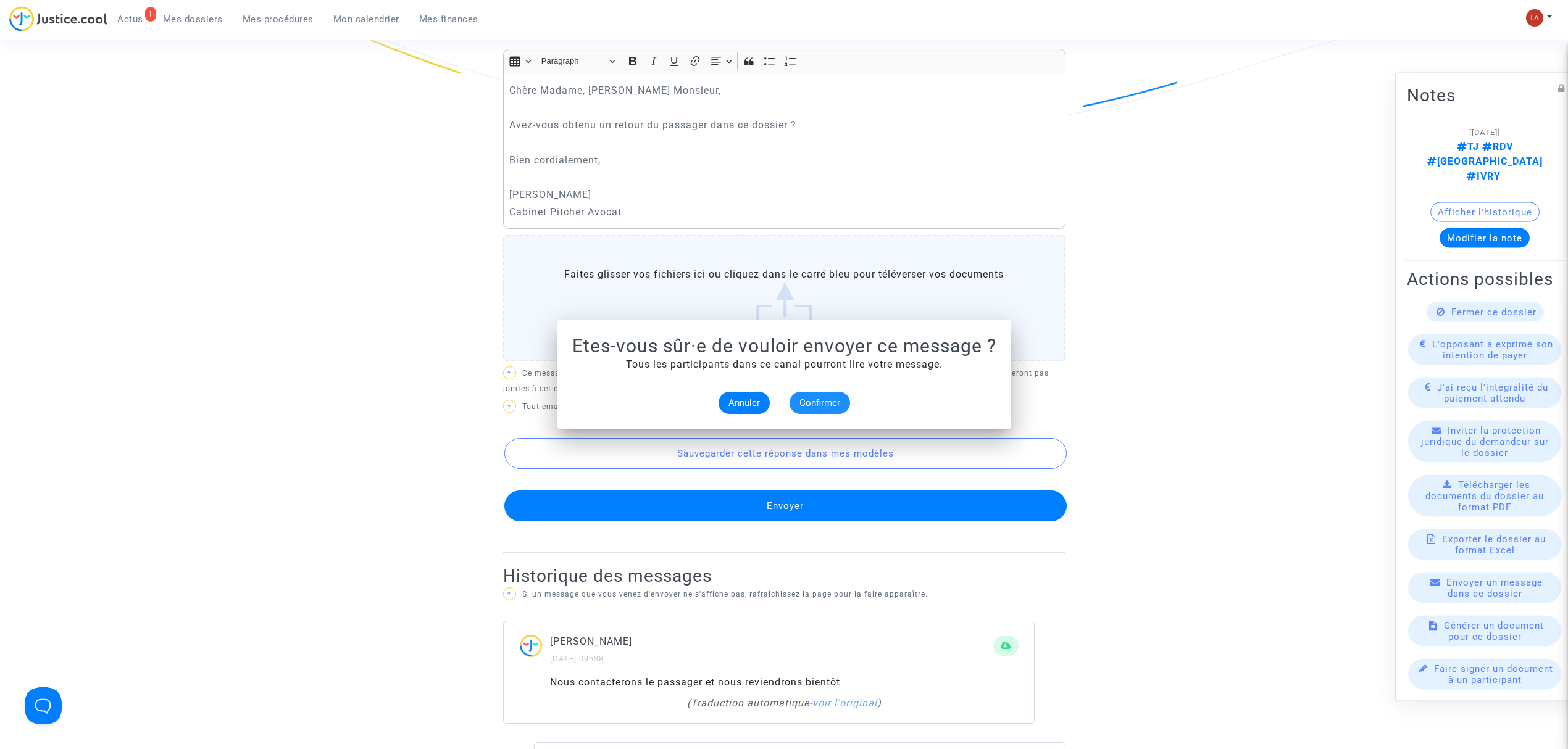
scroll to position [494, 0]
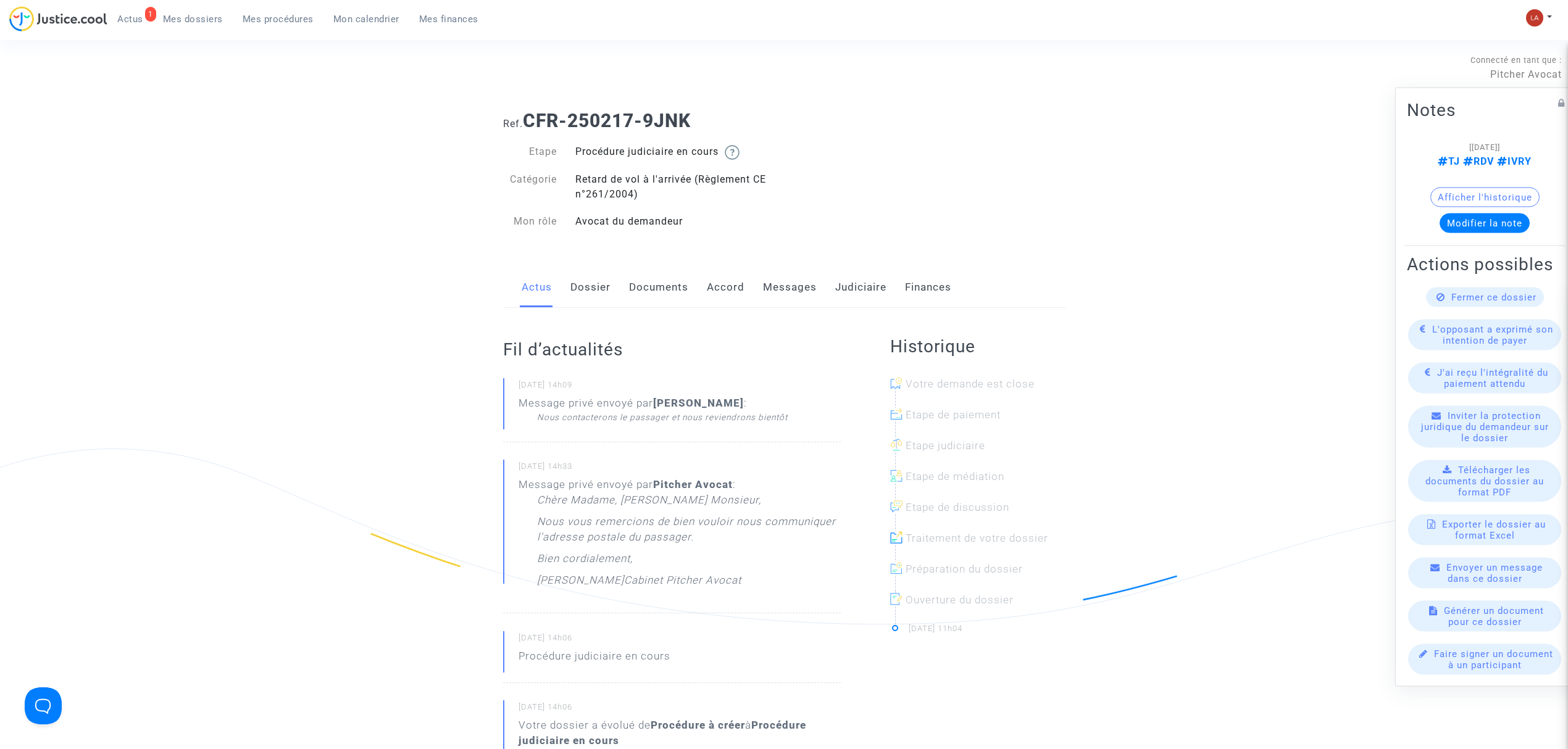
drag, startPoint x: 788, startPoint y: 297, endPoint x: 794, endPoint y: 302, distance: 7.8
click at [788, 297] on link "Messages" at bounding box center [790, 287] width 54 height 41
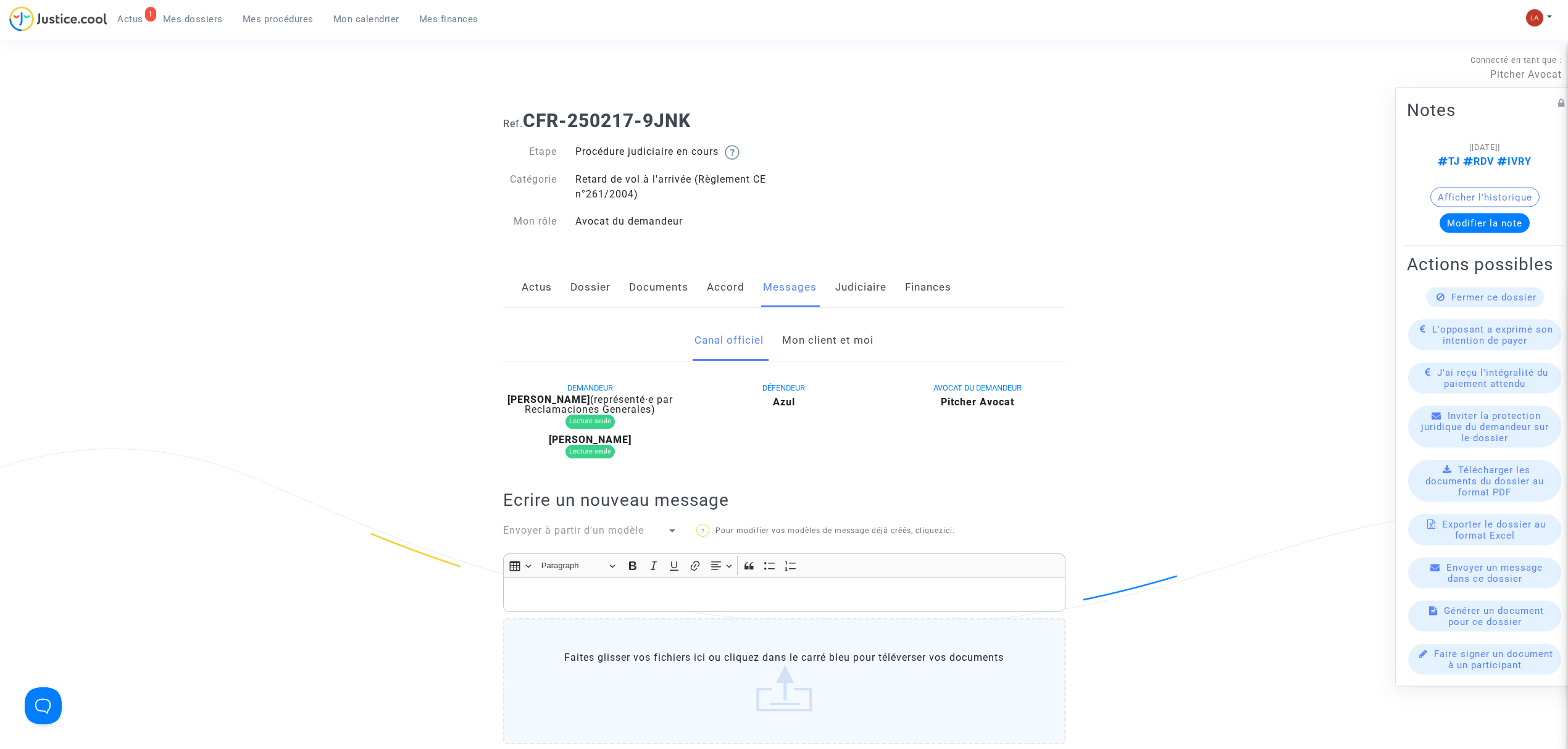
click at [800, 350] on link "Mon client et moi" at bounding box center [827, 340] width 91 height 41
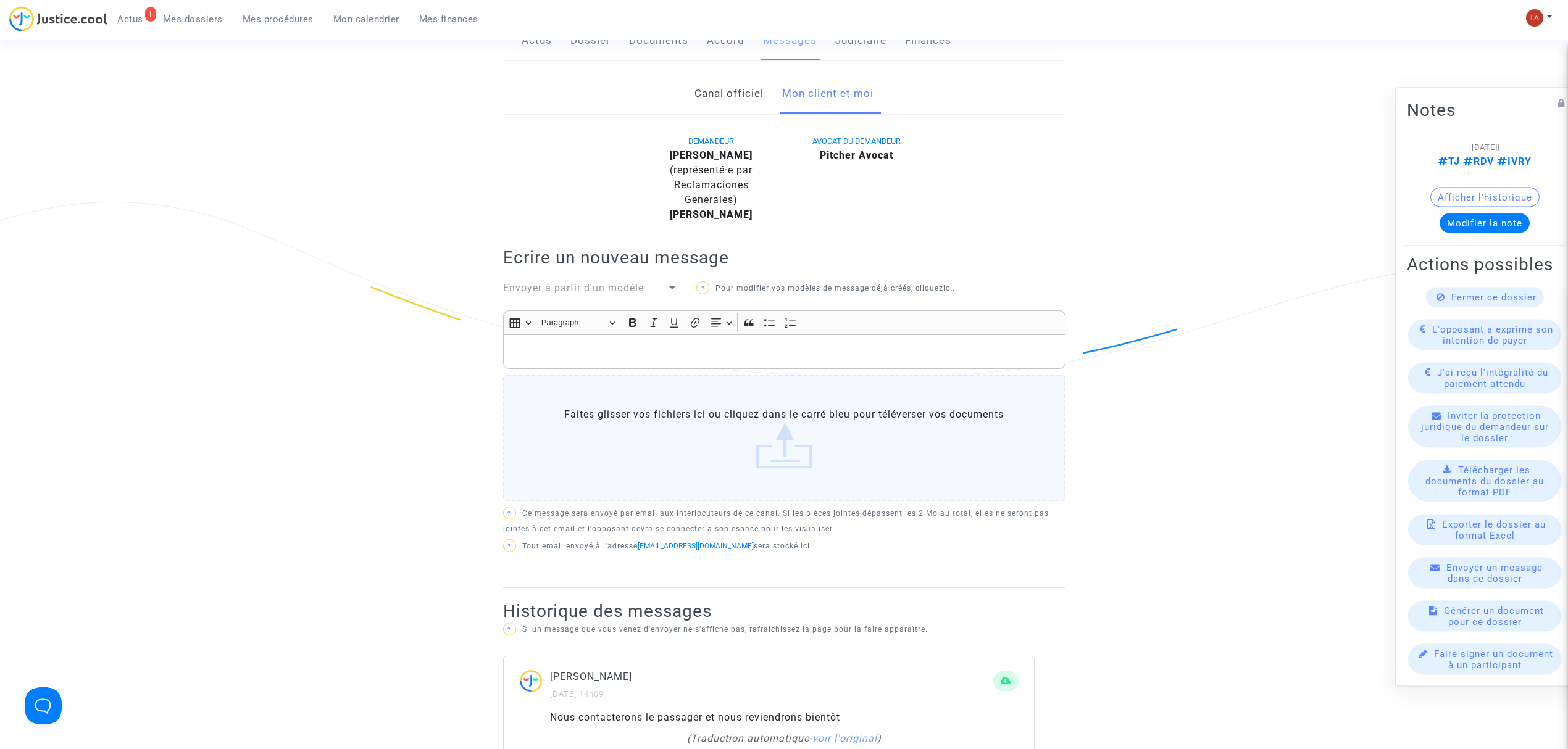
click at [908, 360] on p "Rich Text Editor, main" at bounding box center [784, 352] width 550 height 15
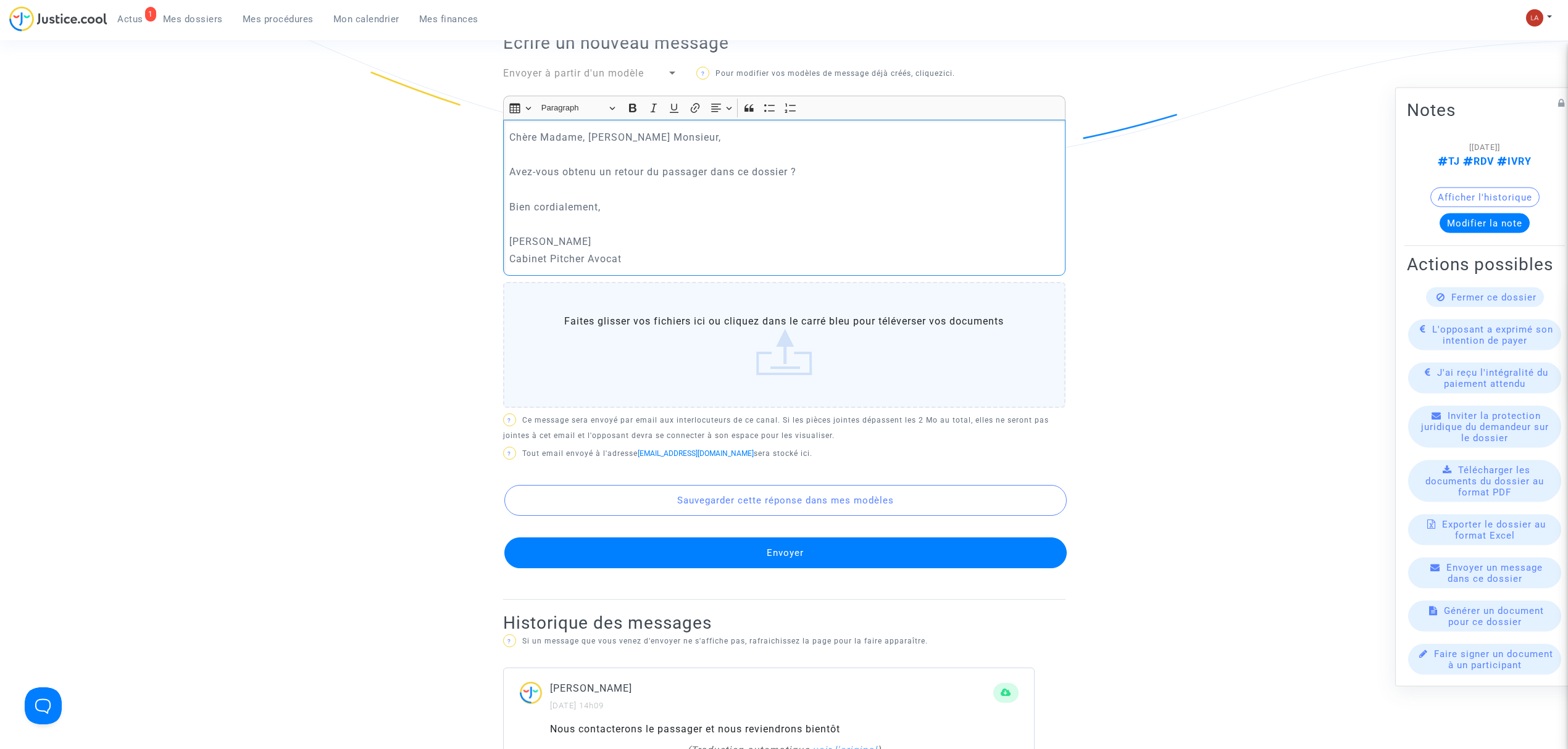
scroll to position [658, 0]
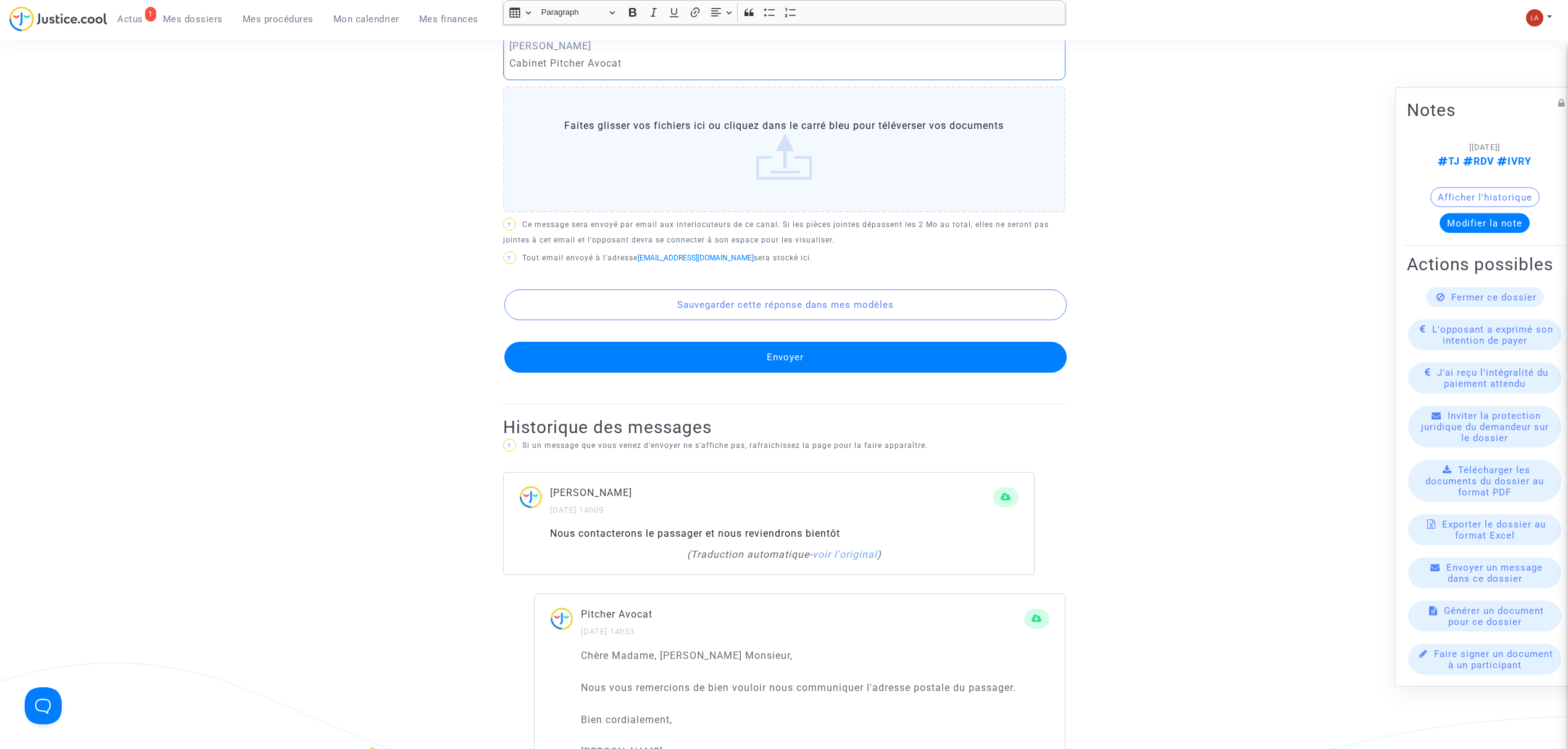
click at [900, 373] on button "Envoyer" at bounding box center [786, 357] width 563 height 31
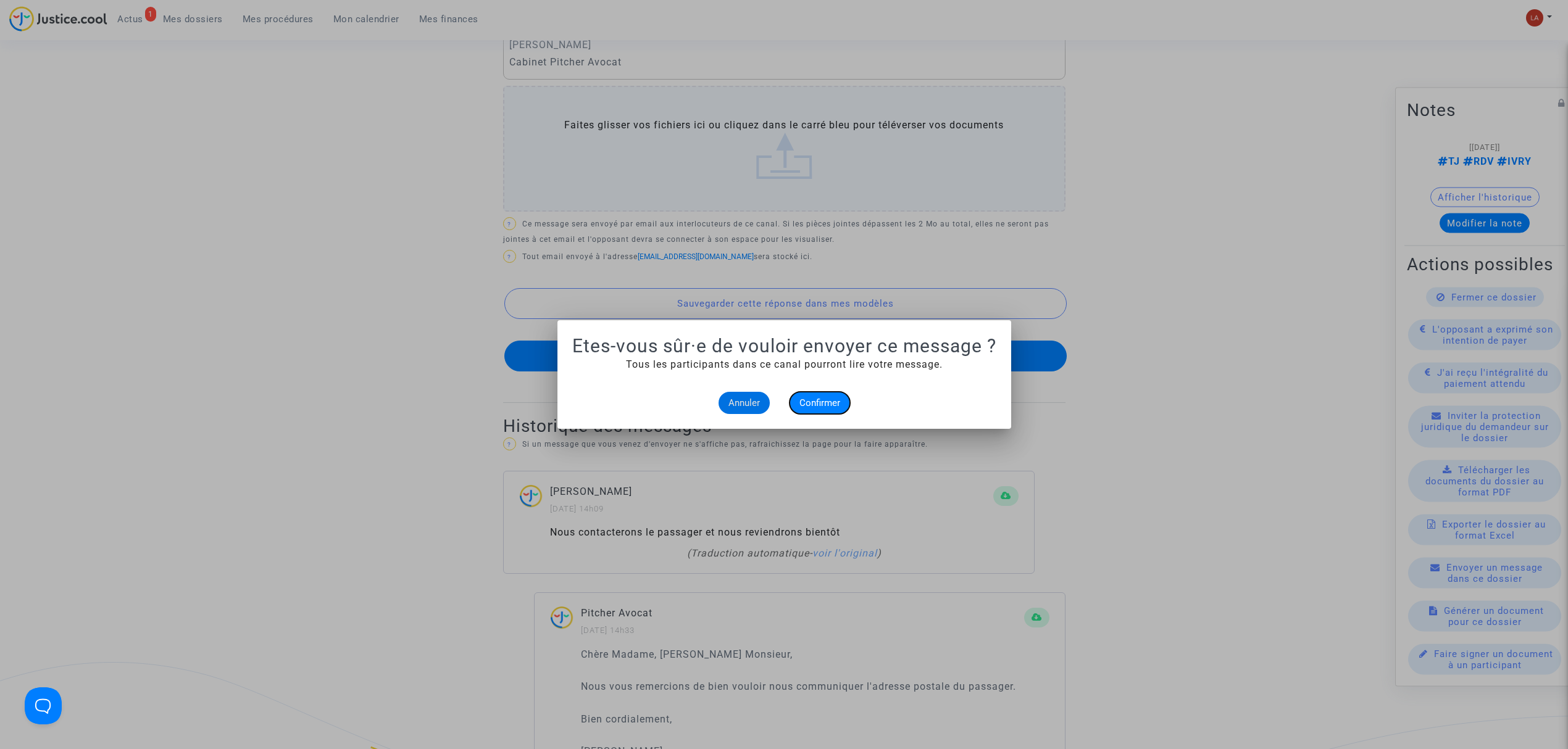
click at [826, 403] on span "Confirmer" at bounding box center [820, 403] width 41 height 11
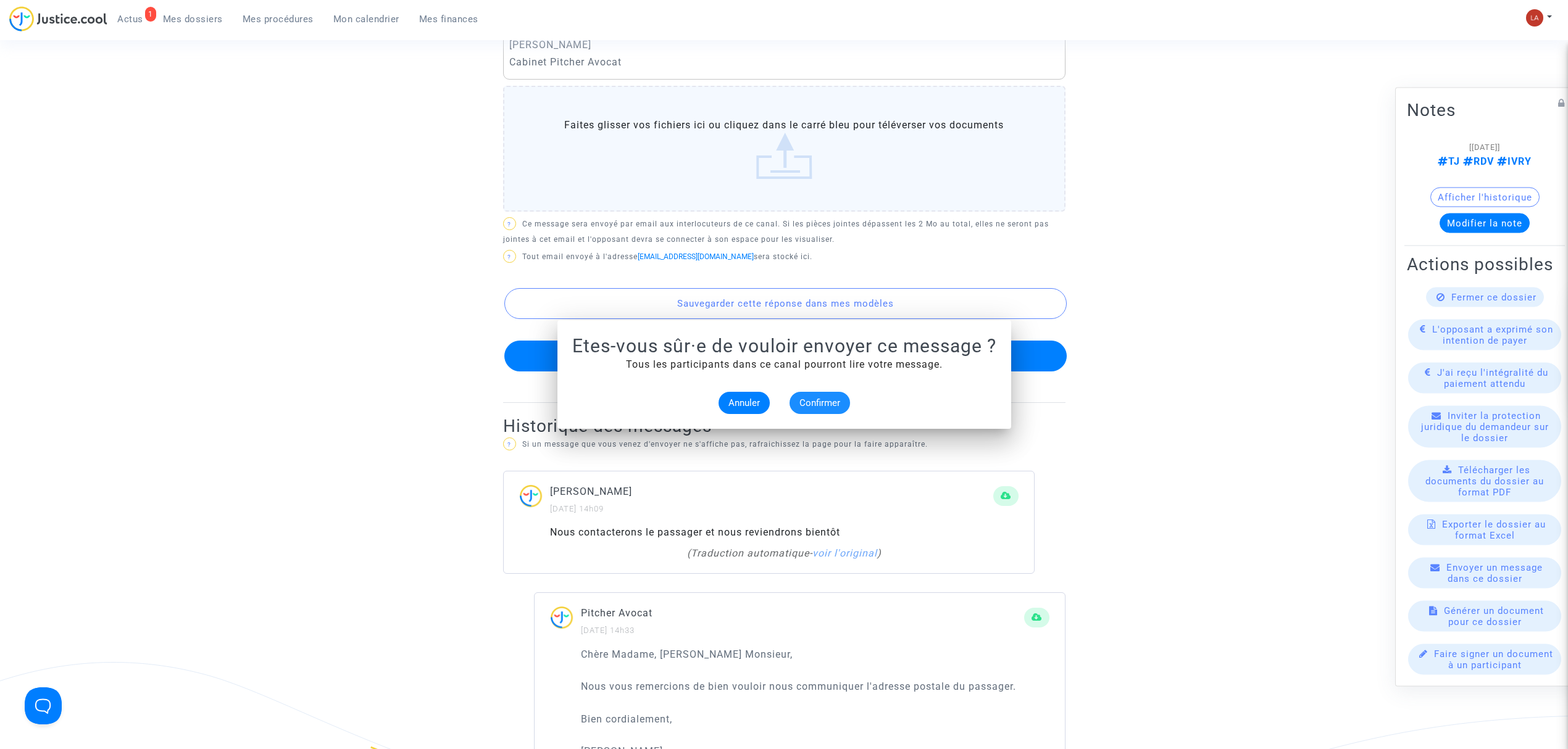
scroll to position [658, 0]
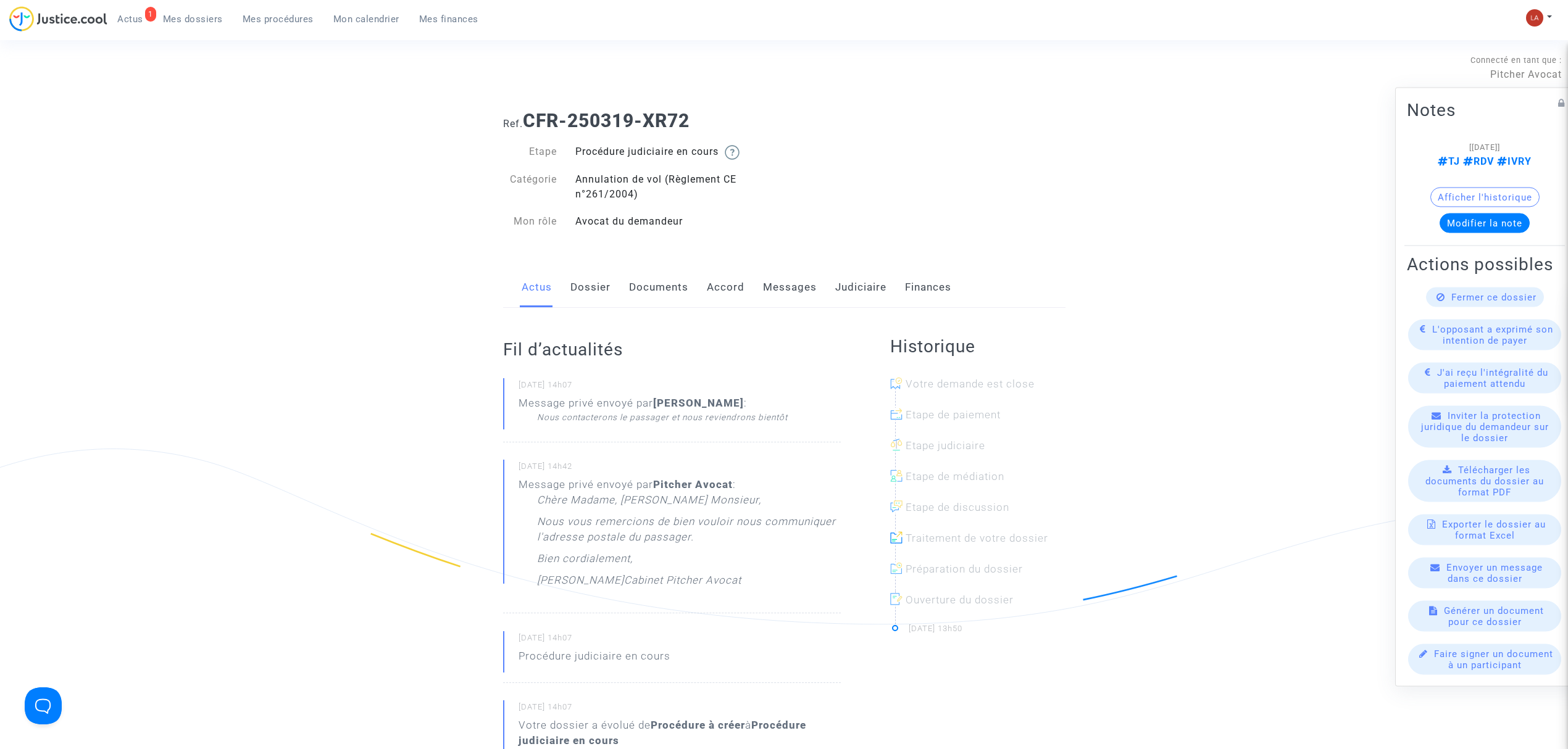
click at [764, 281] on link "Messages" at bounding box center [790, 287] width 54 height 41
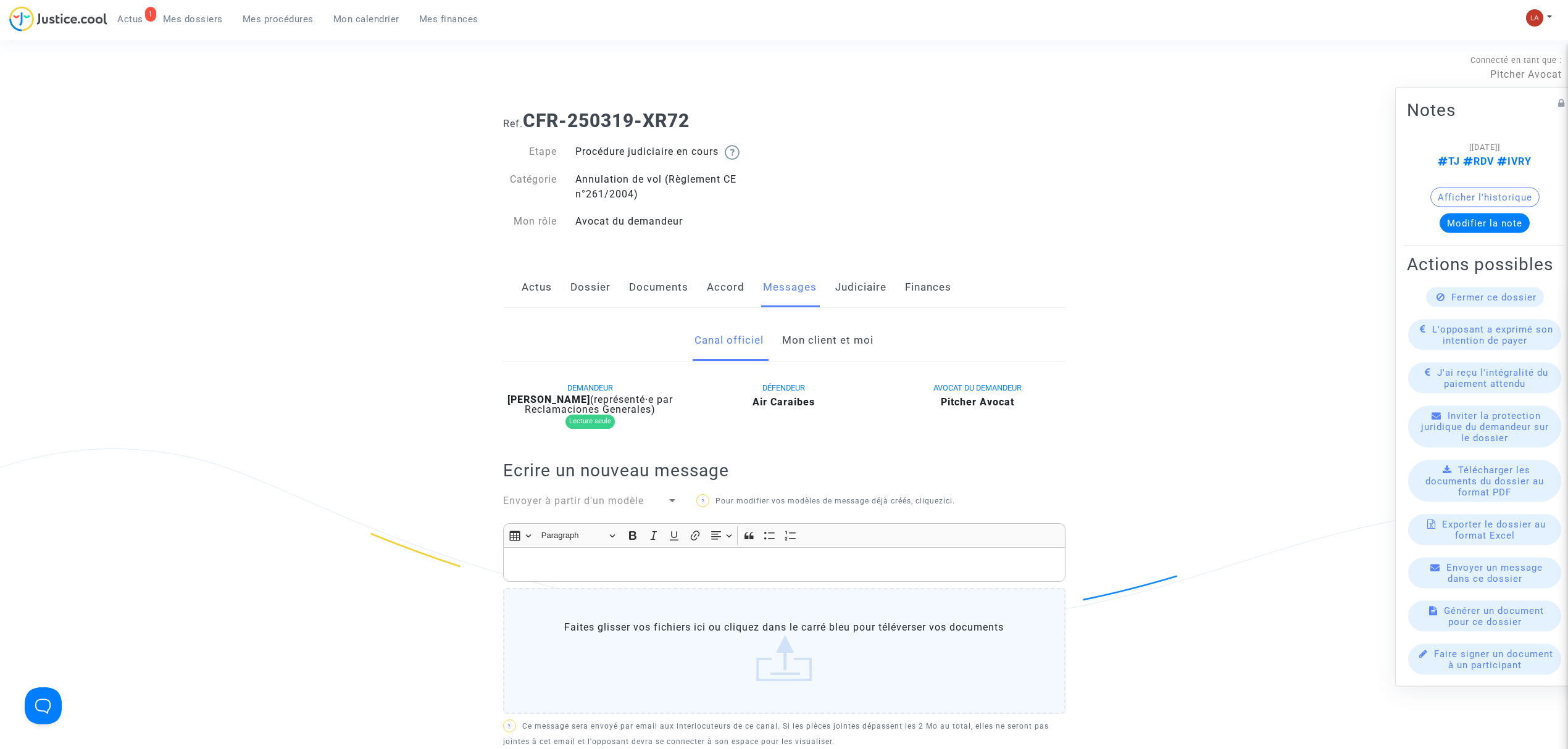
click at [835, 343] on link "Mon client et moi" at bounding box center [827, 340] width 91 height 41
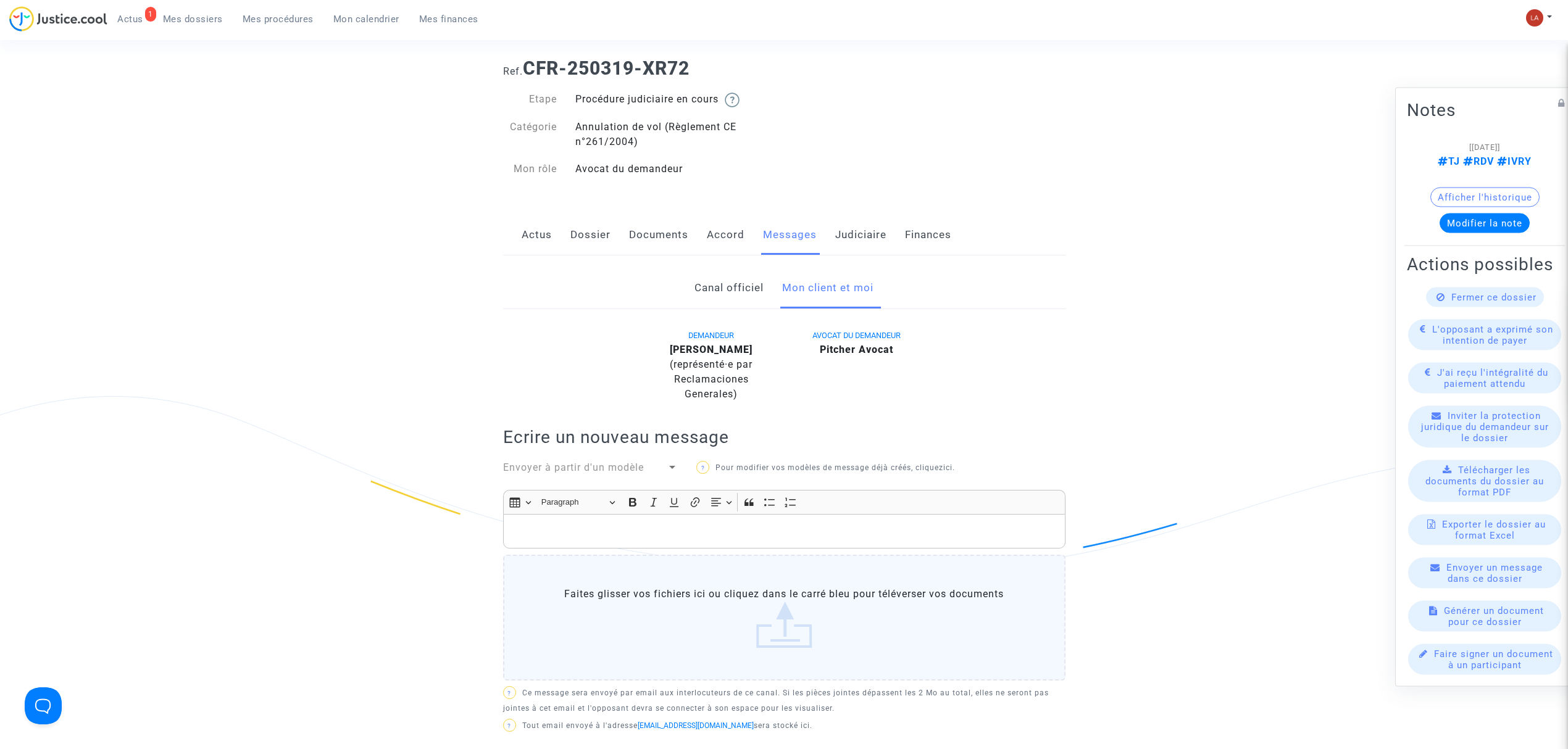
scroll to position [329, 0]
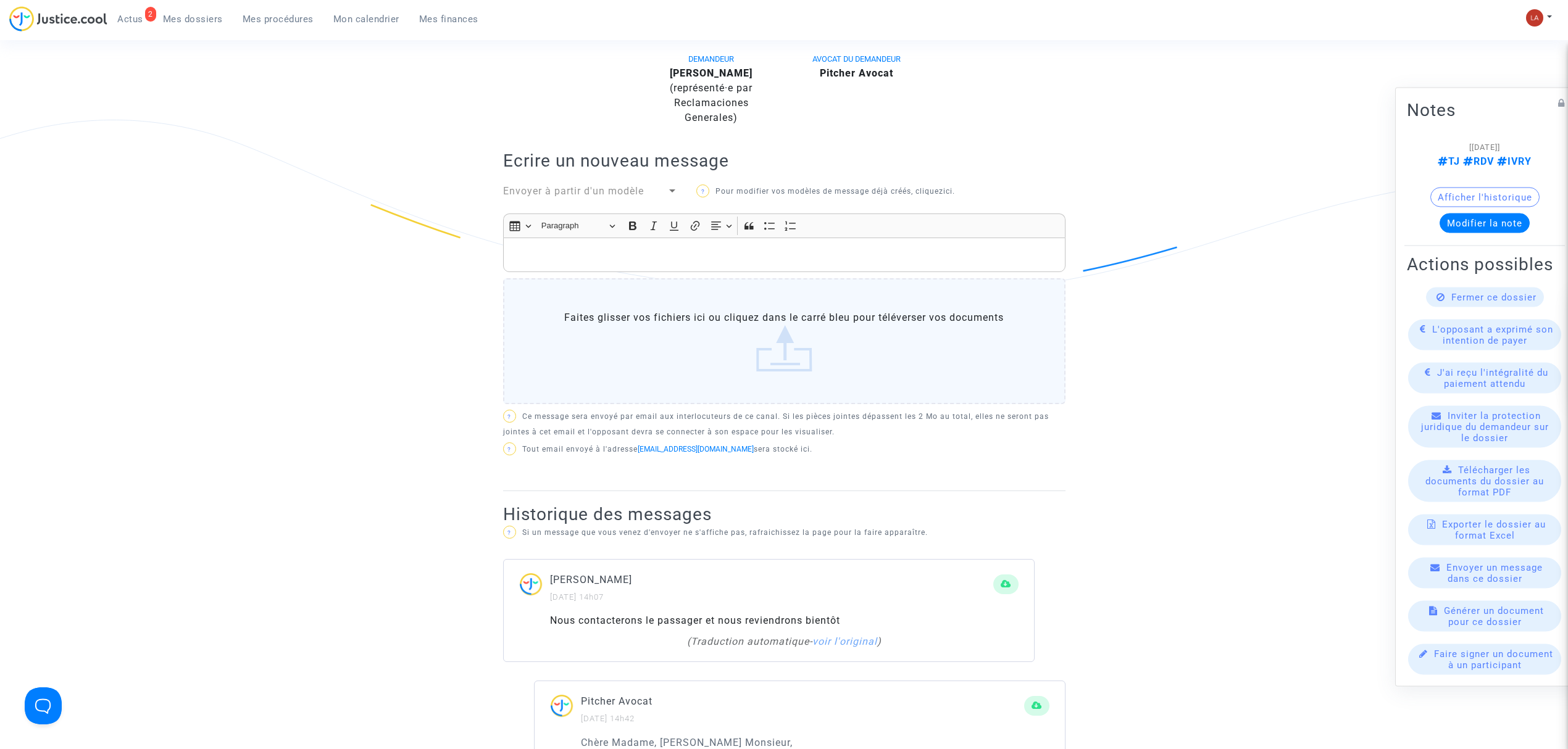
click at [924, 268] on div "Rich Text Editor, main" at bounding box center [784, 255] width 563 height 34
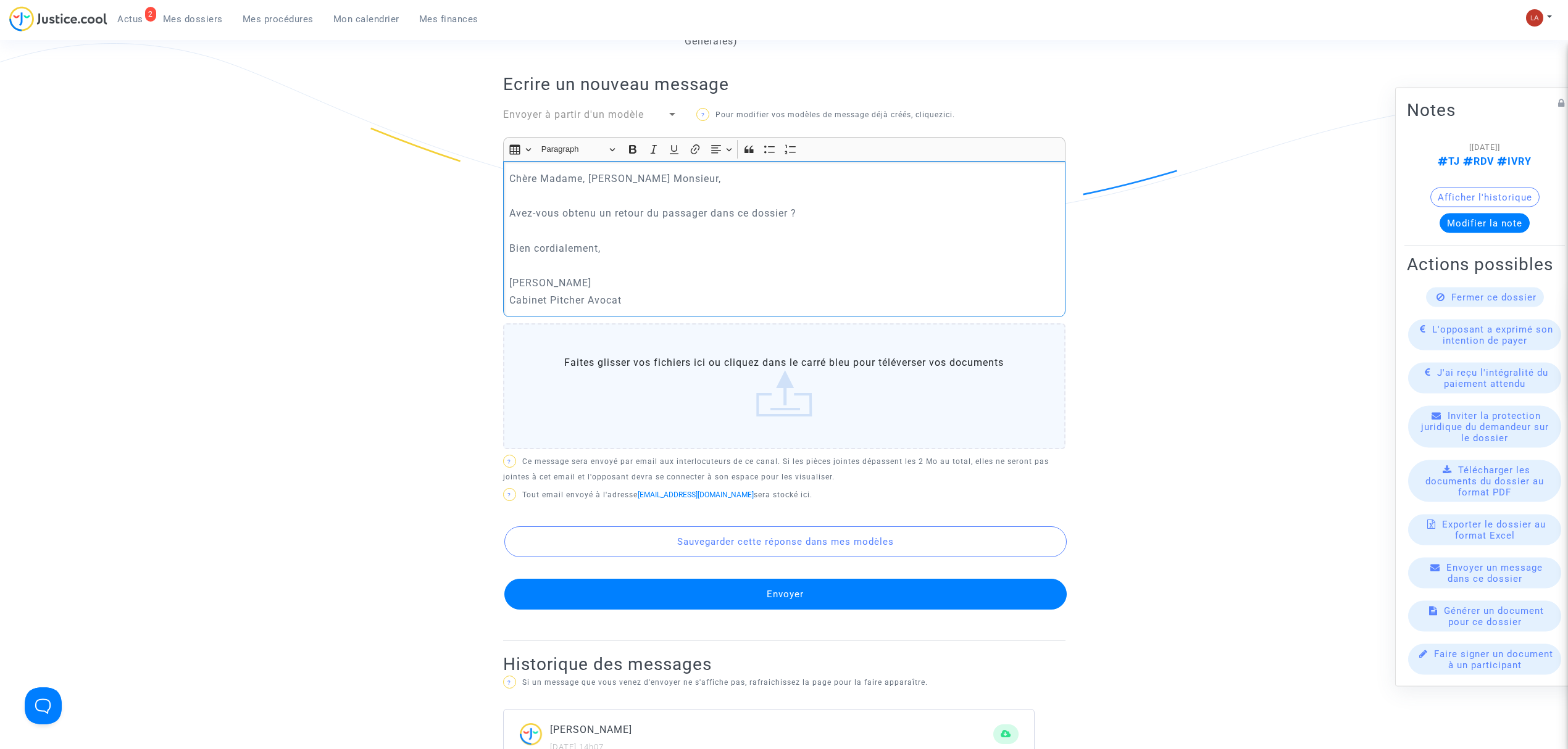
scroll to position [494, 0]
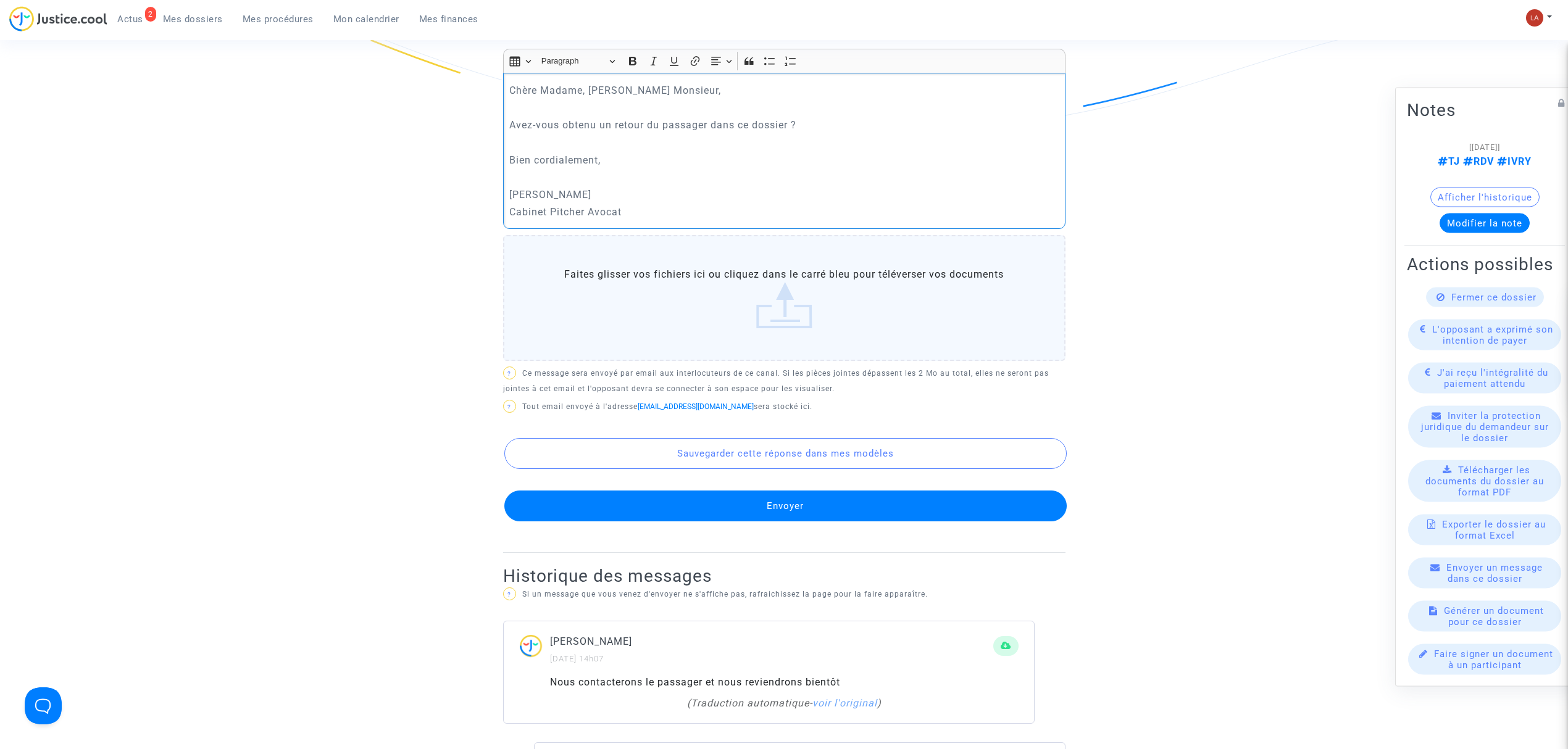
click at [961, 521] on button "Envoyer" at bounding box center [786, 506] width 563 height 31
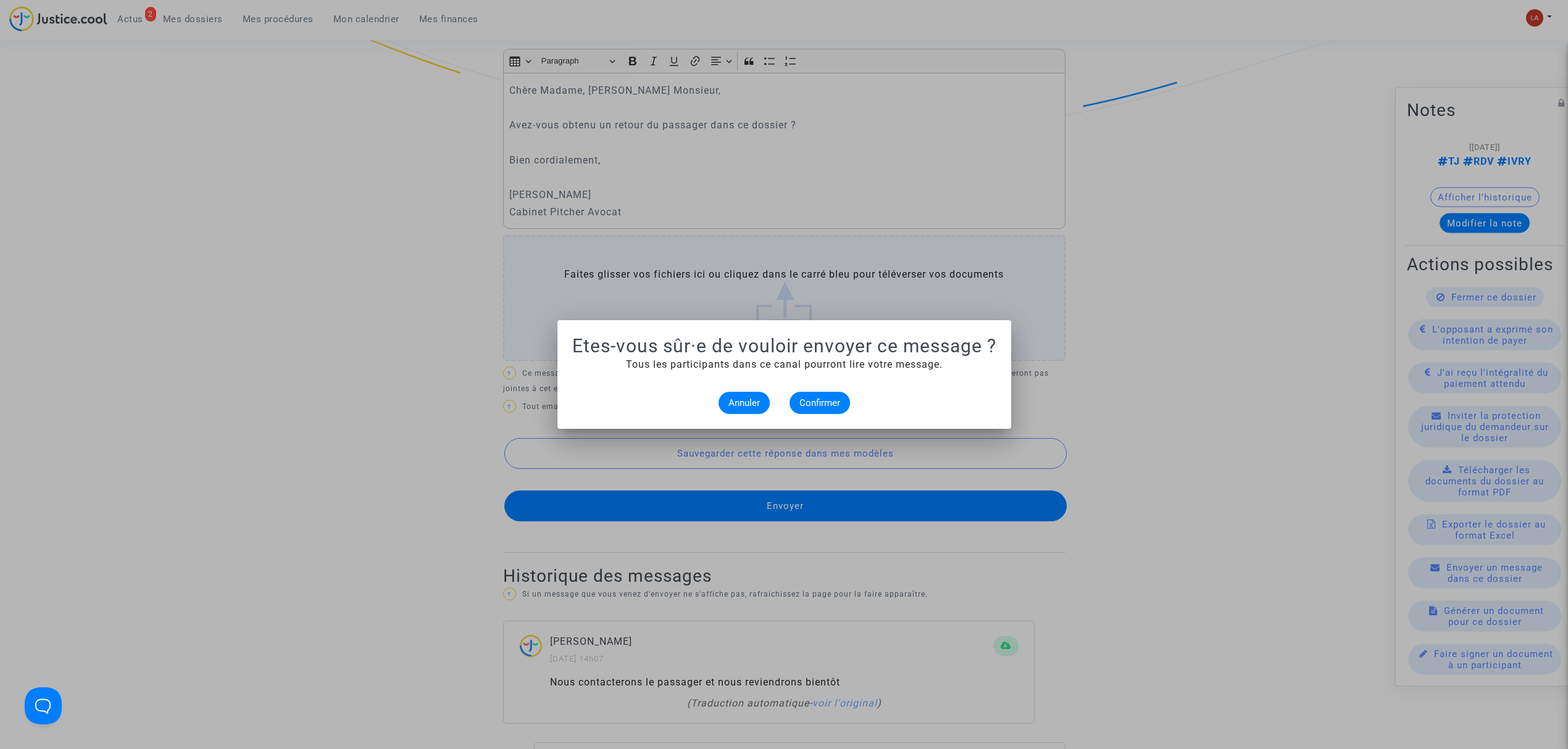
scroll to position [0, 0]
click at [840, 401] on button "Confirmer" at bounding box center [820, 402] width 61 height 22
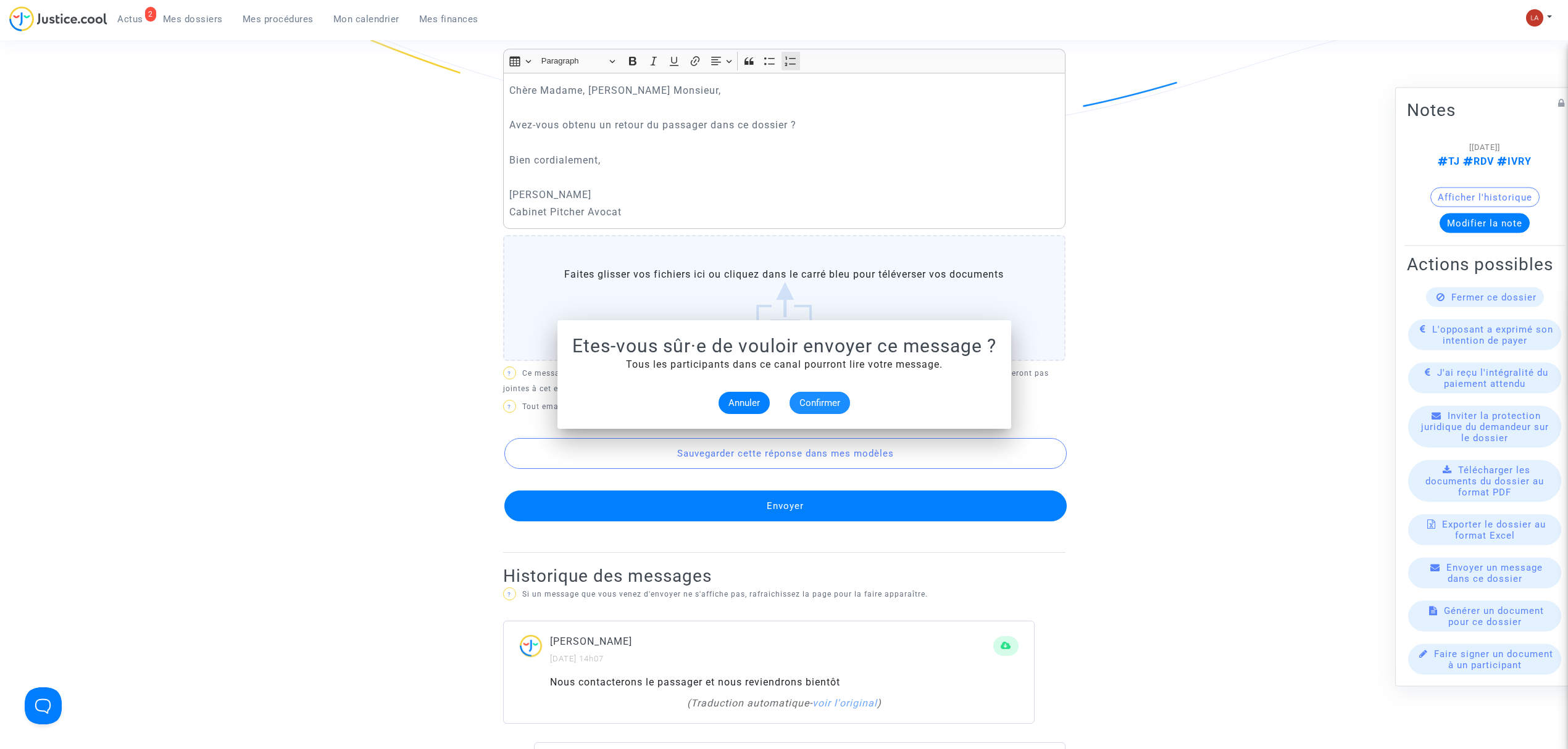
scroll to position [494, 0]
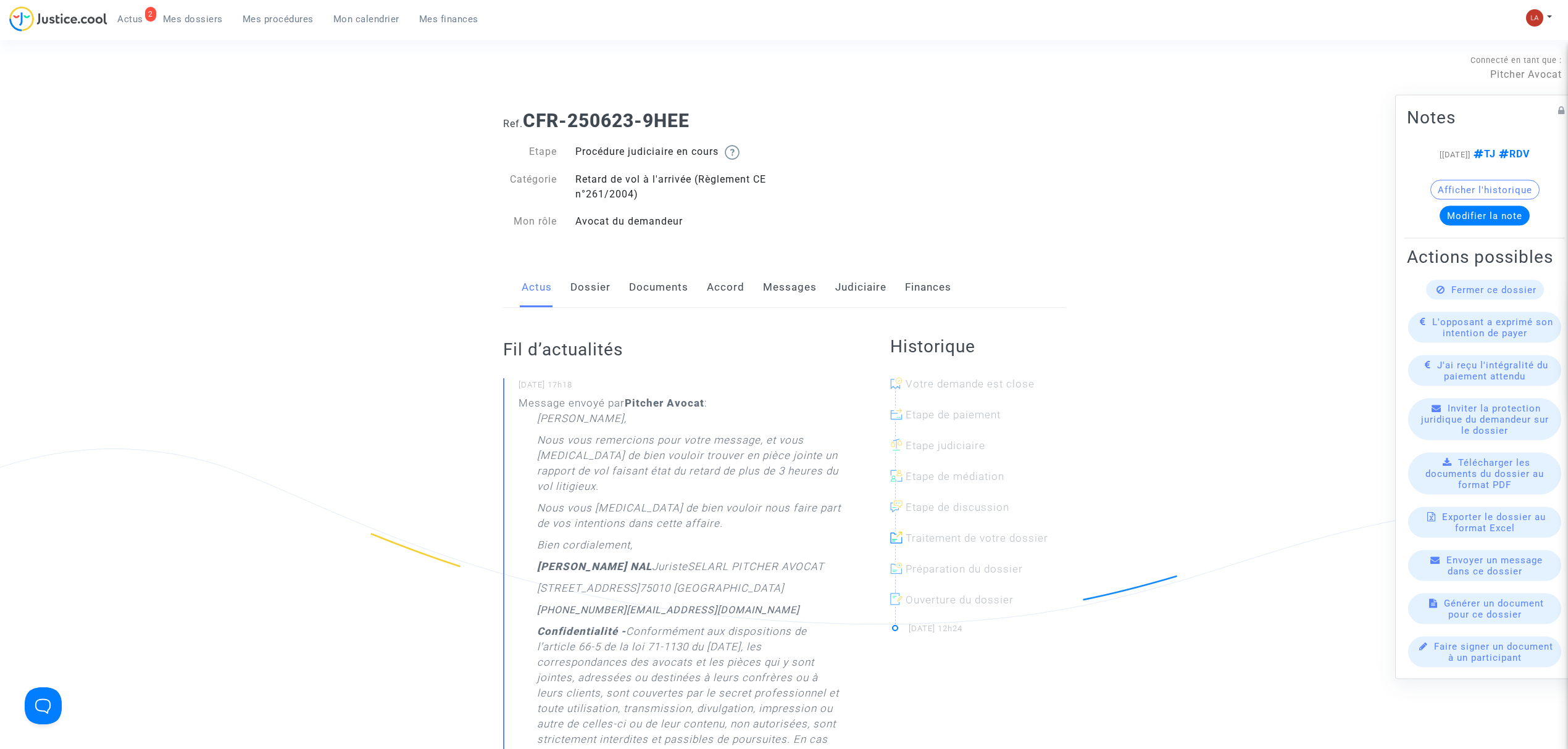
click at [811, 290] on link "Messages" at bounding box center [790, 287] width 54 height 41
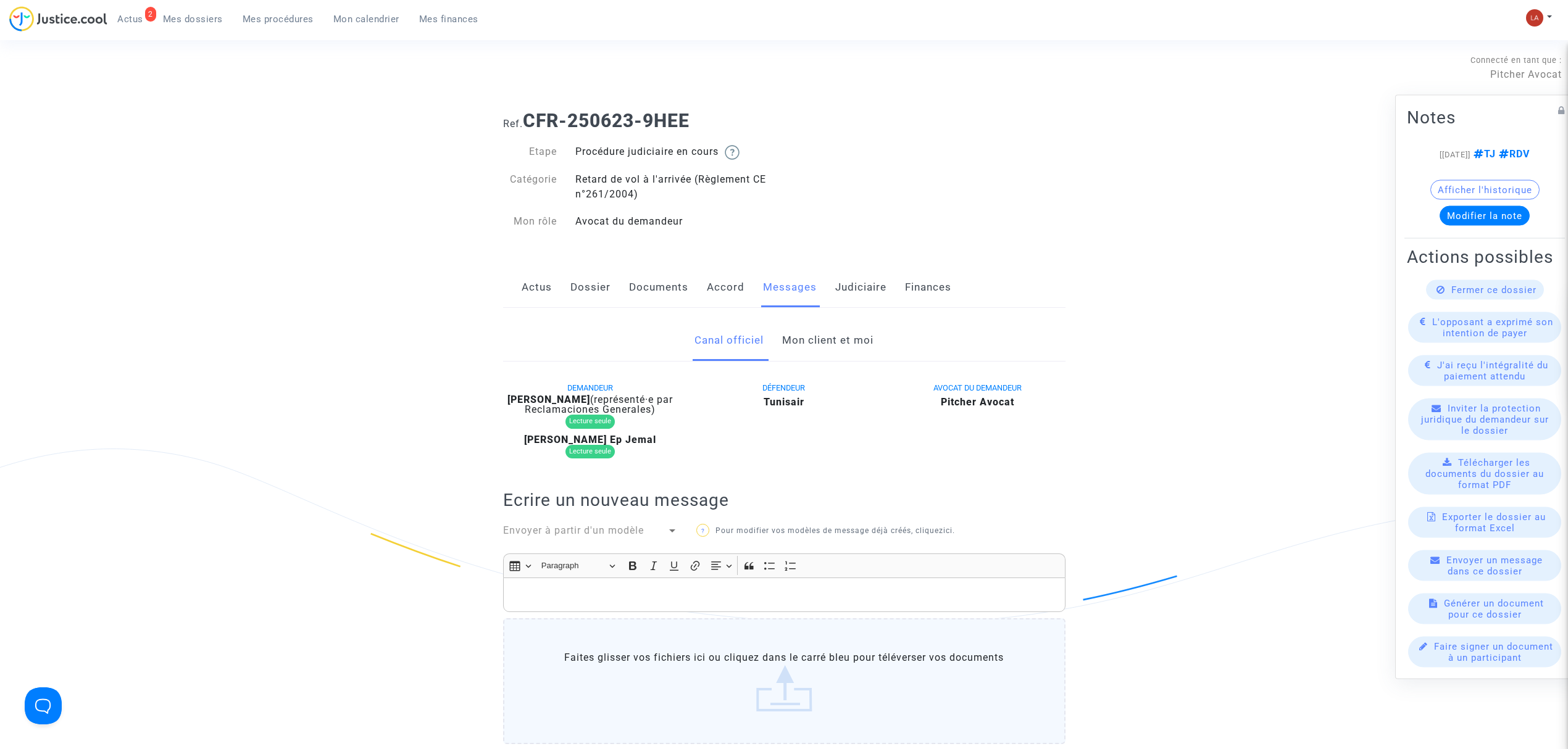
click at [811, 328] on link "Mon client et moi" at bounding box center [827, 340] width 91 height 41
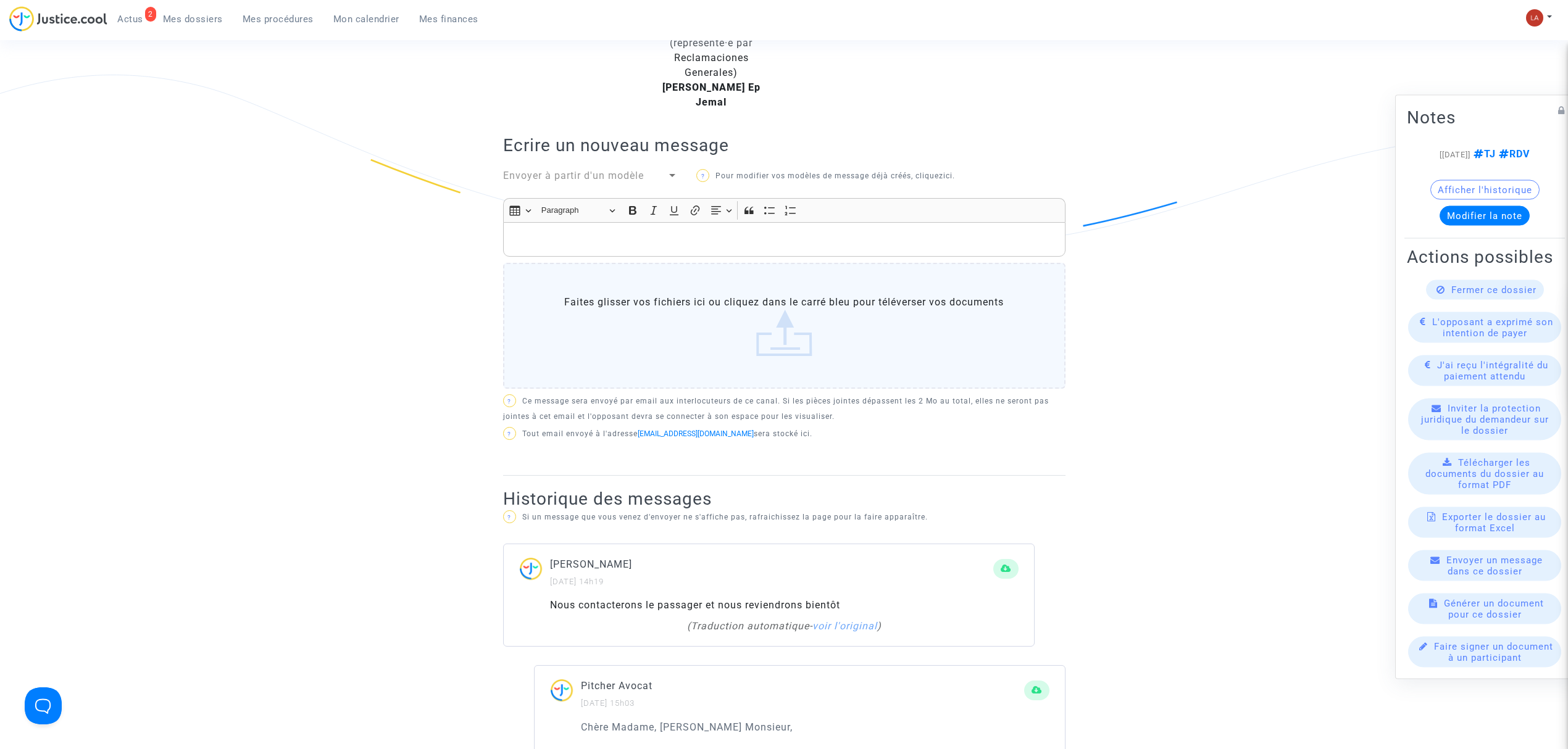
scroll to position [411, 0]
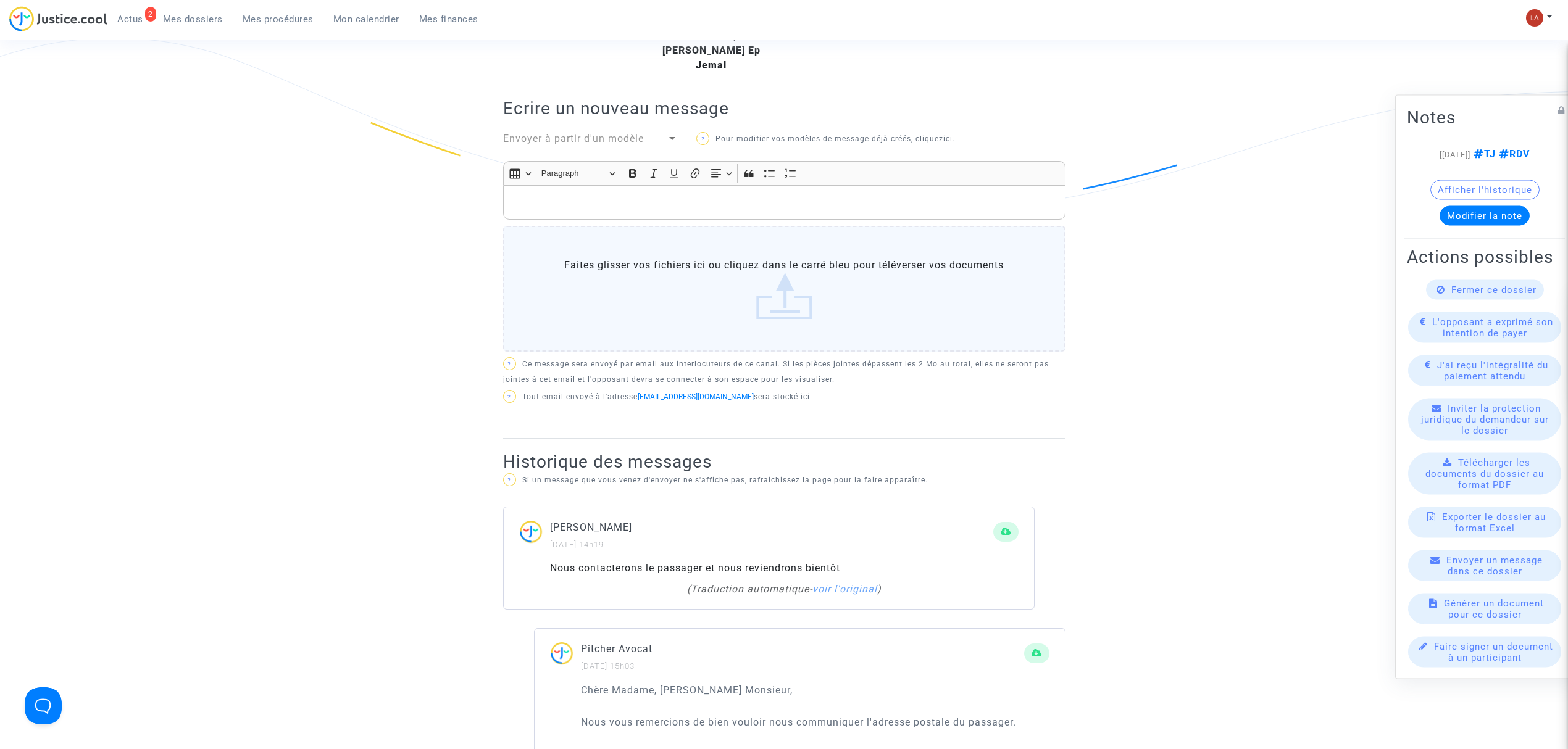
click at [752, 194] on div "Rich Text Editor, main" at bounding box center [784, 202] width 563 height 34
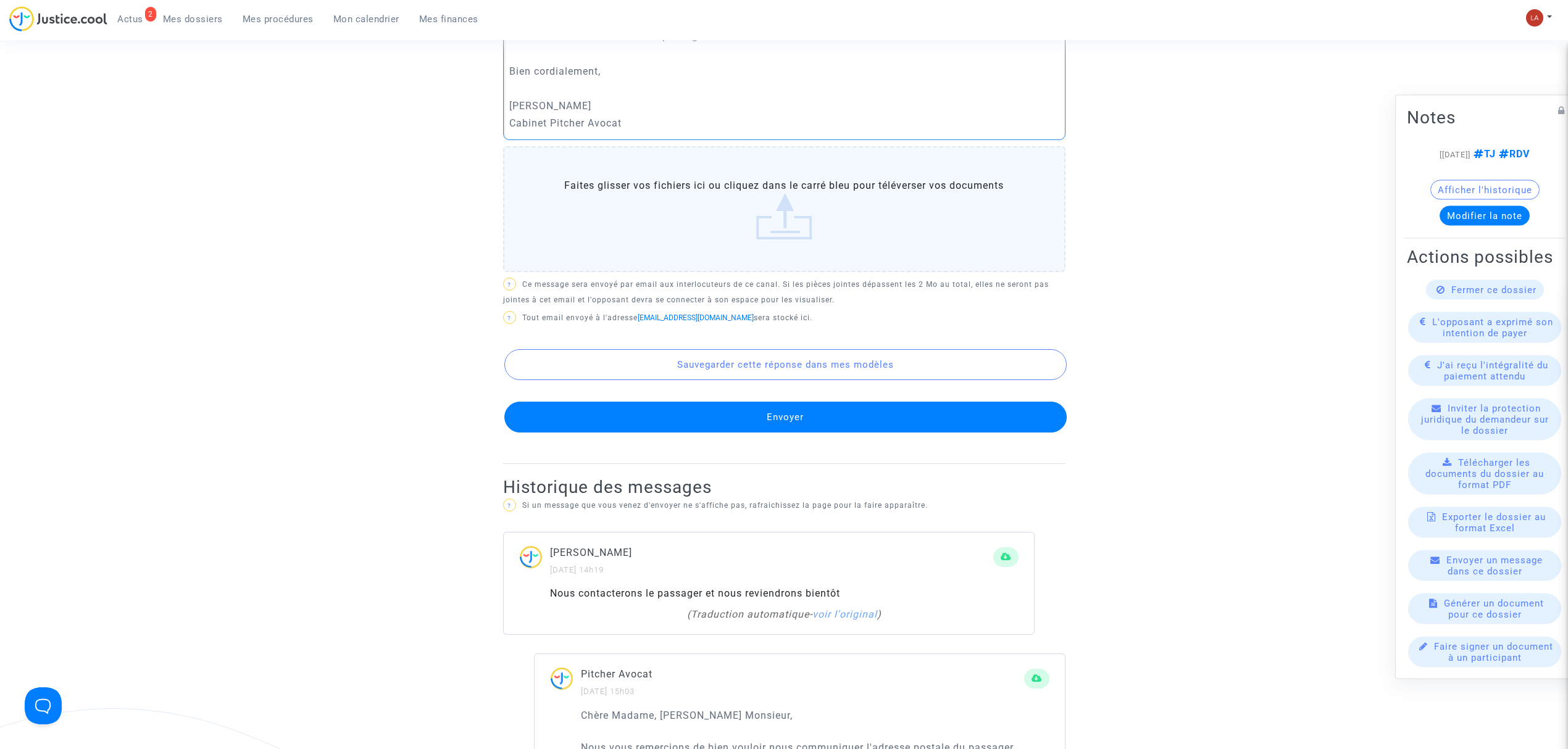
scroll to position [741, 0]
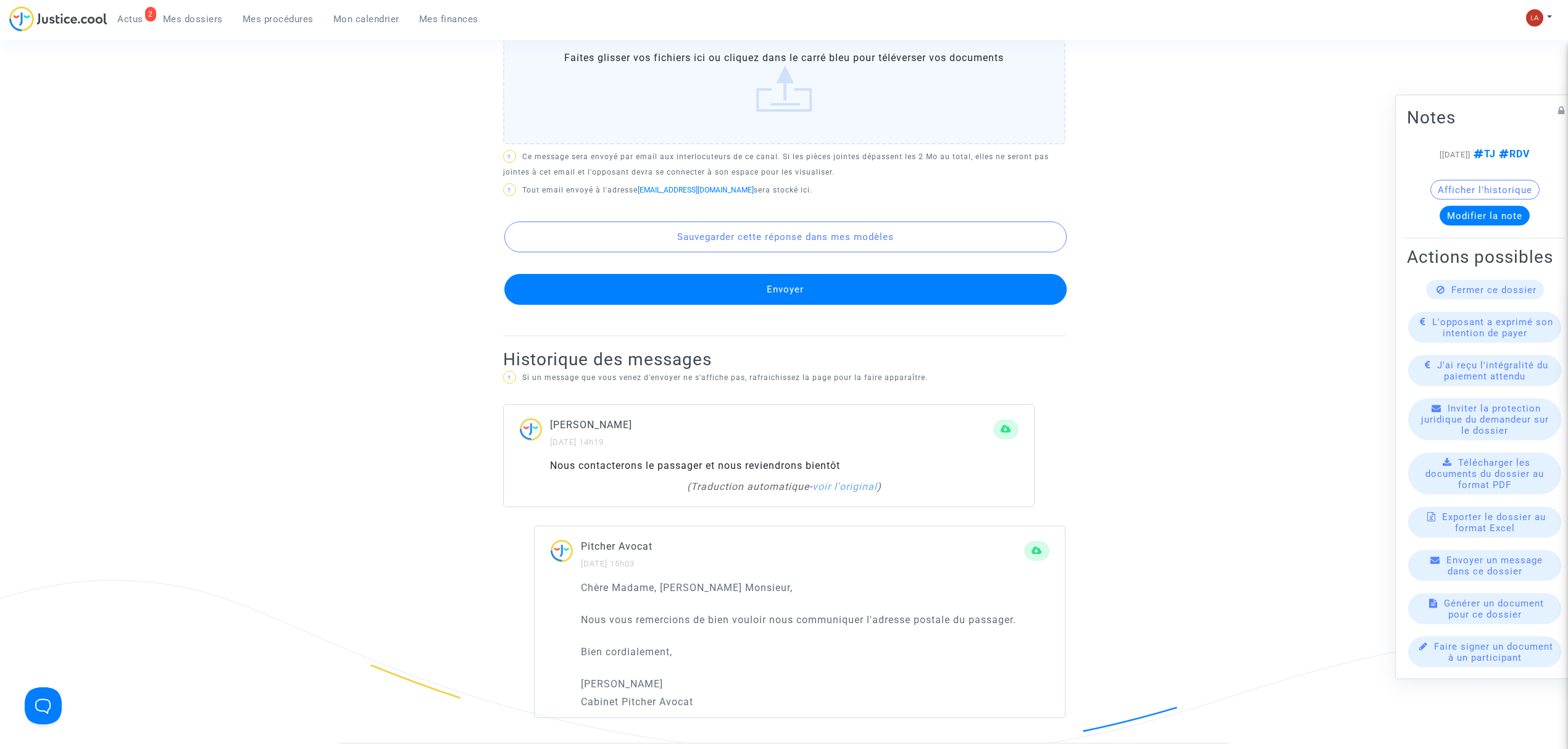
click at [848, 278] on button "Envoyer" at bounding box center [786, 289] width 563 height 31
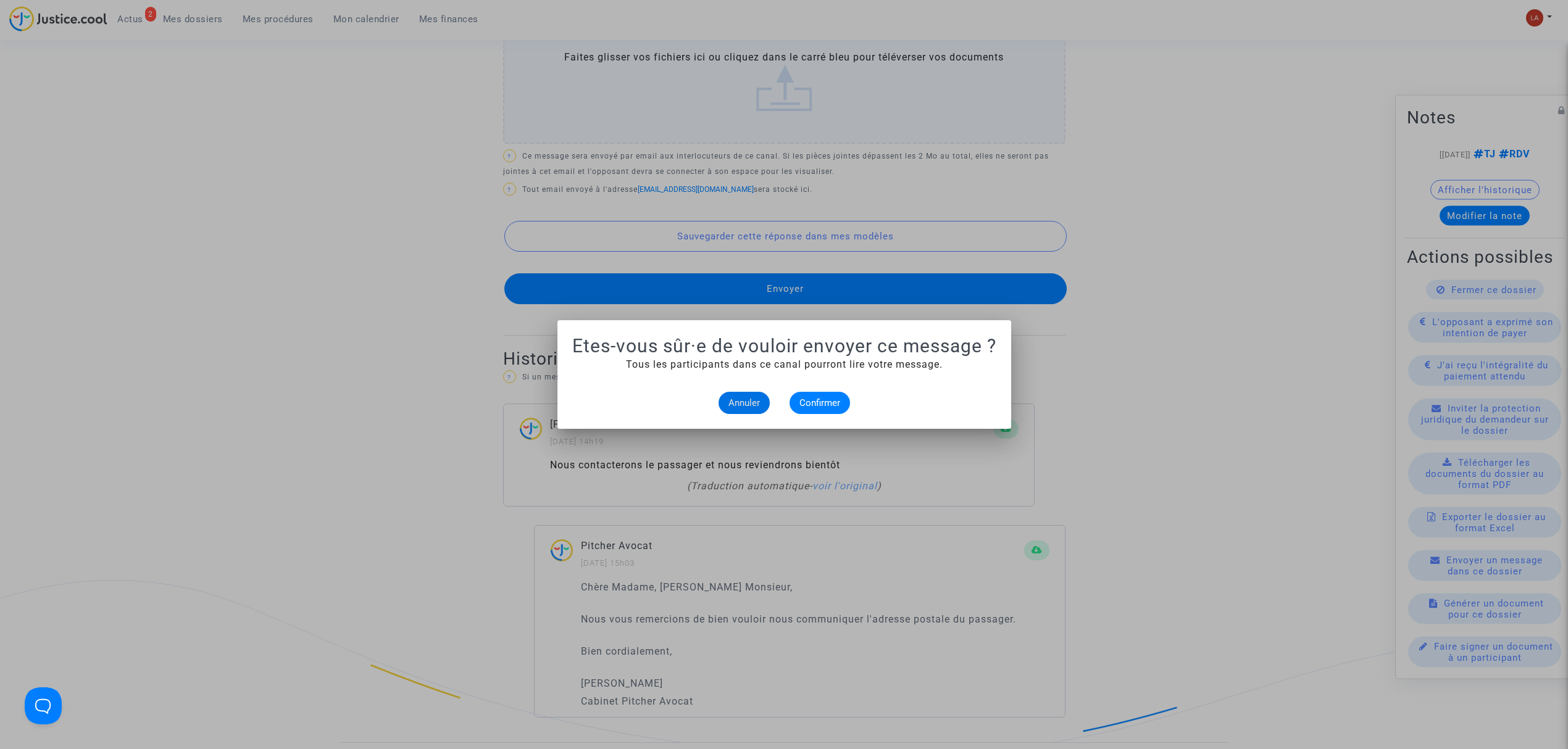
click at [818, 416] on mat-dialog-container "Etes-vous sûr·e de vouloir envoyer ce message ? Tous les participants dans ce c…" at bounding box center [784, 375] width 454 height 109
click at [820, 401] on span "Confirmer" at bounding box center [820, 403] width 41 height 11
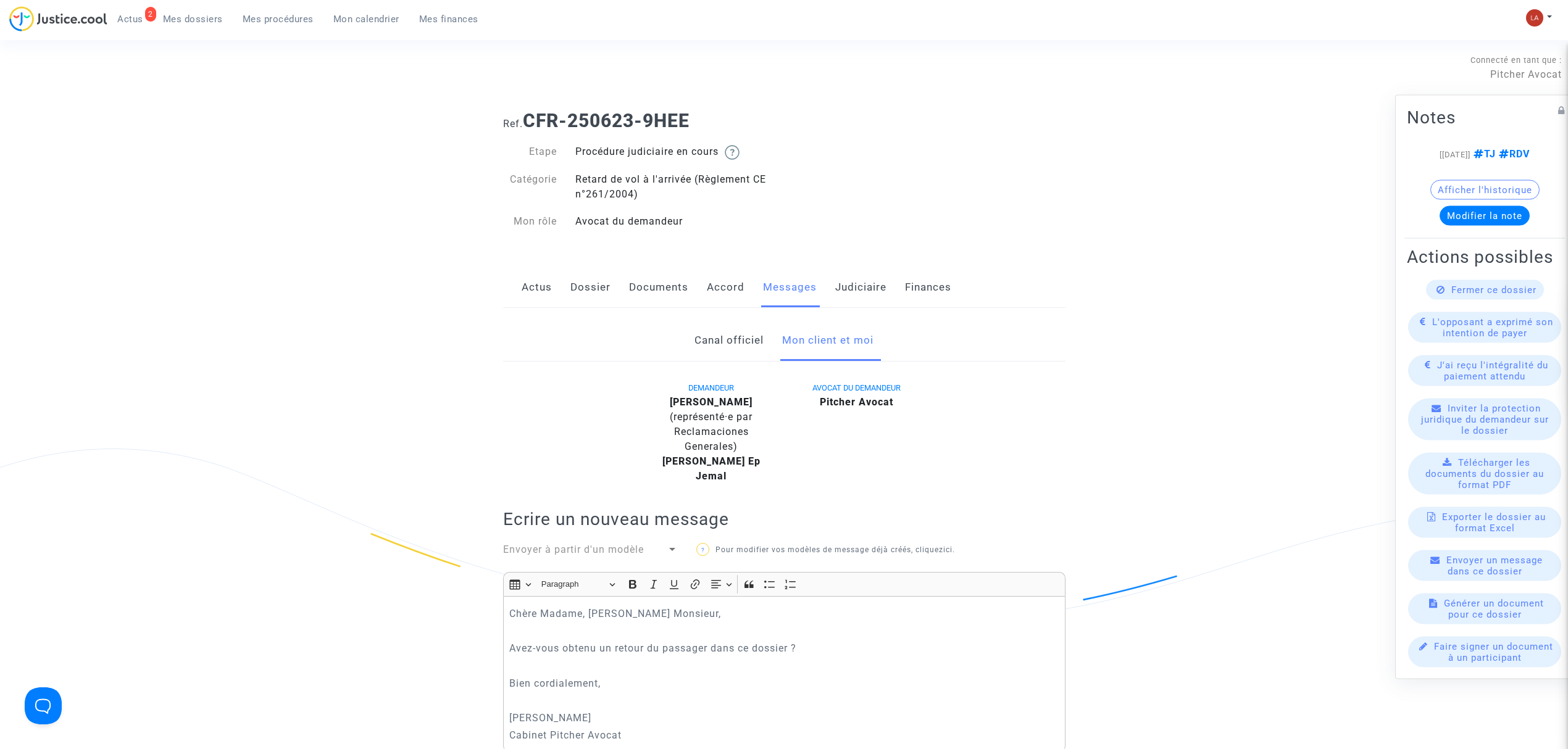
scroll to position [741, 0]
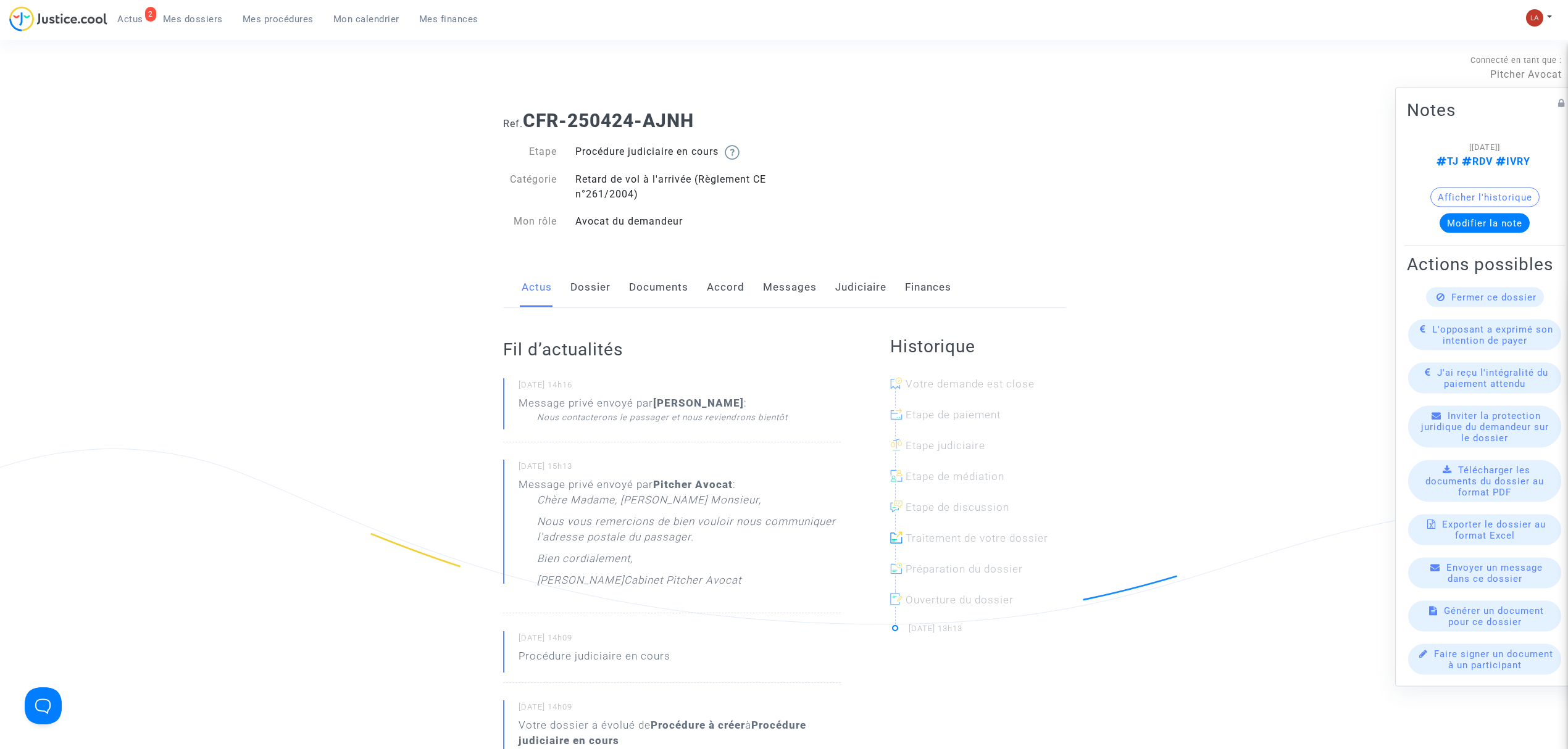
click at [776, 287] on link "Messages" at bounding box center [790, 287] width 54 height 41
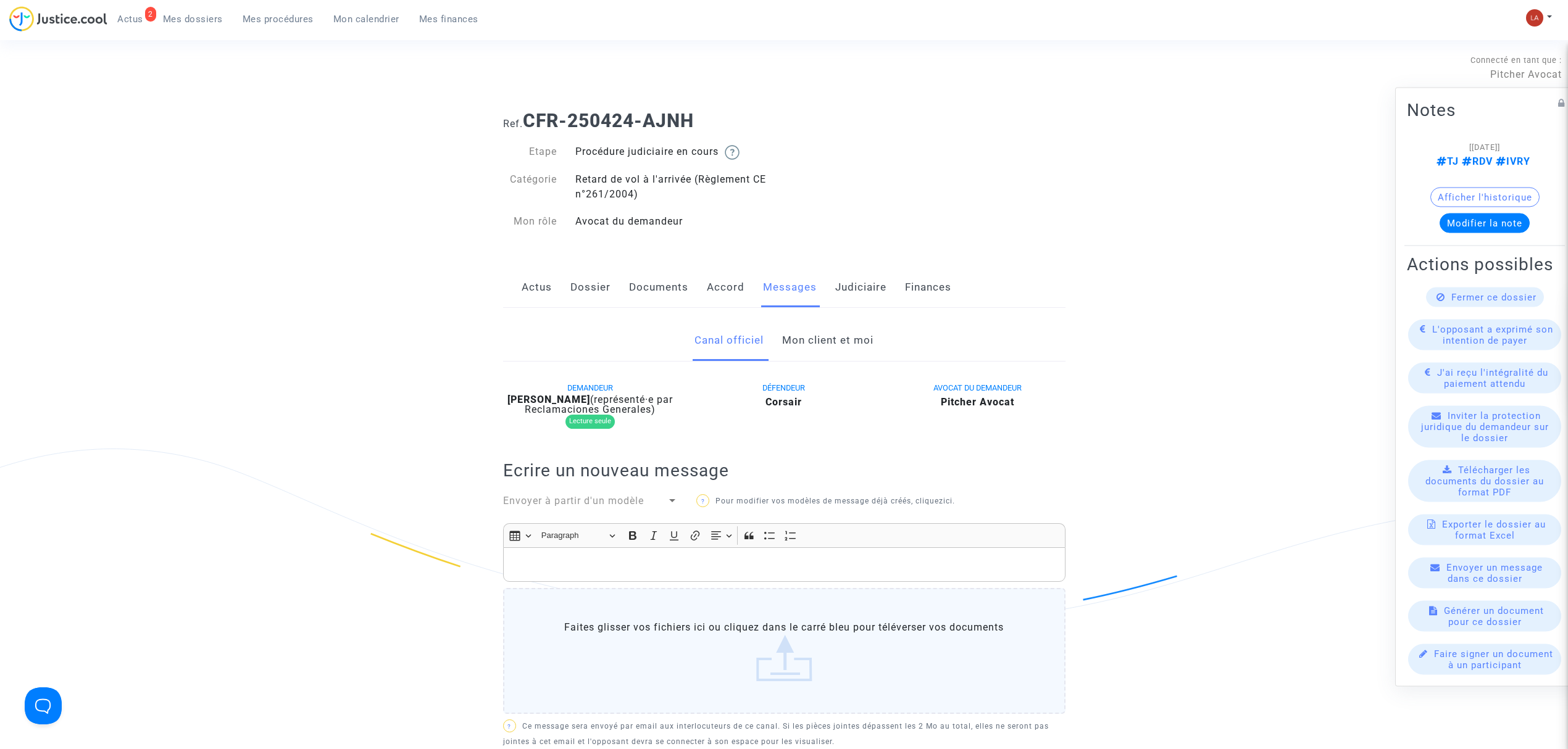
click at [826, 339] on link "Mon client et moi" at bounding box center [827, 340] width 91 height 41
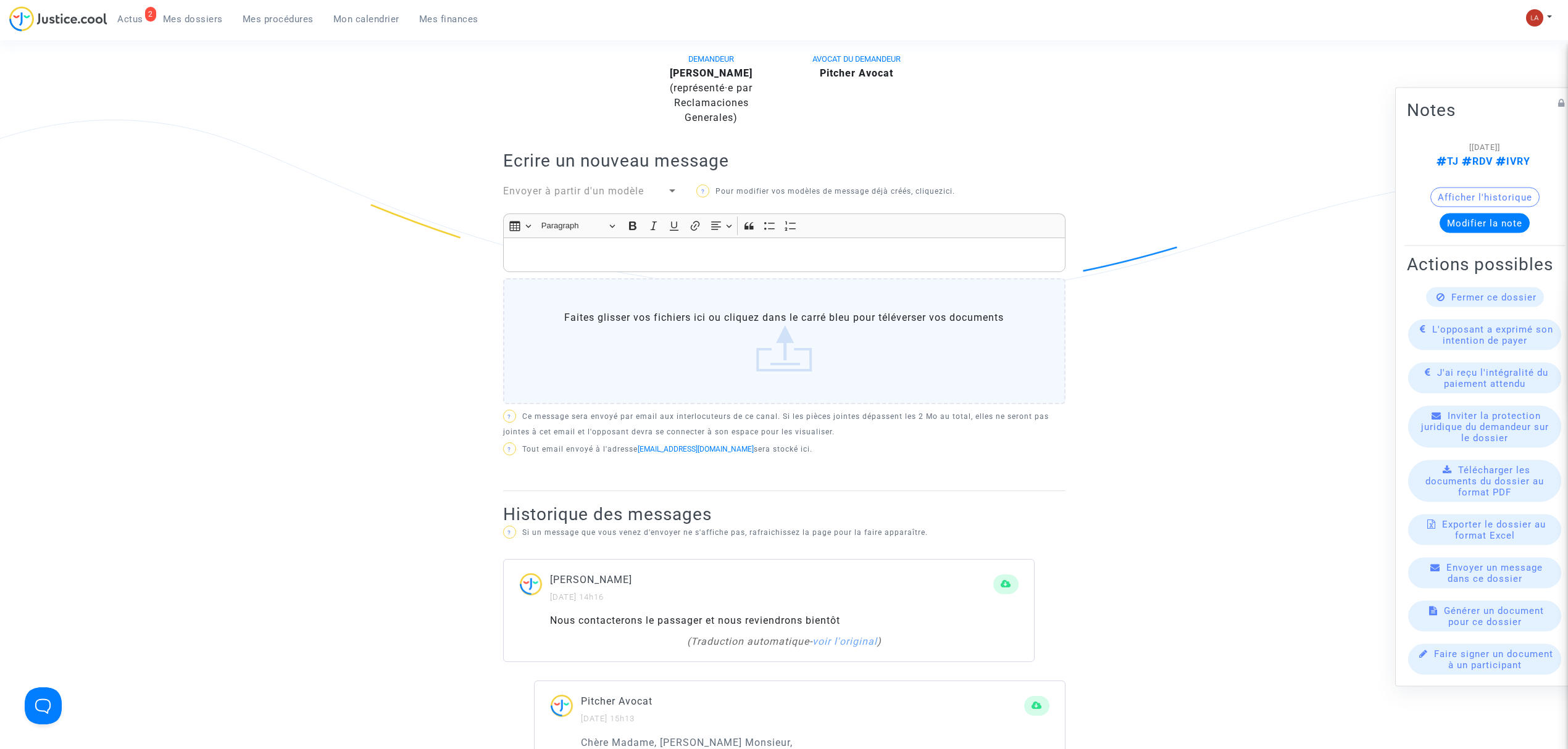
click at [919, 267] on div "Rich Text Editor, main" at bounding box center [784, 255] width 563 height 34
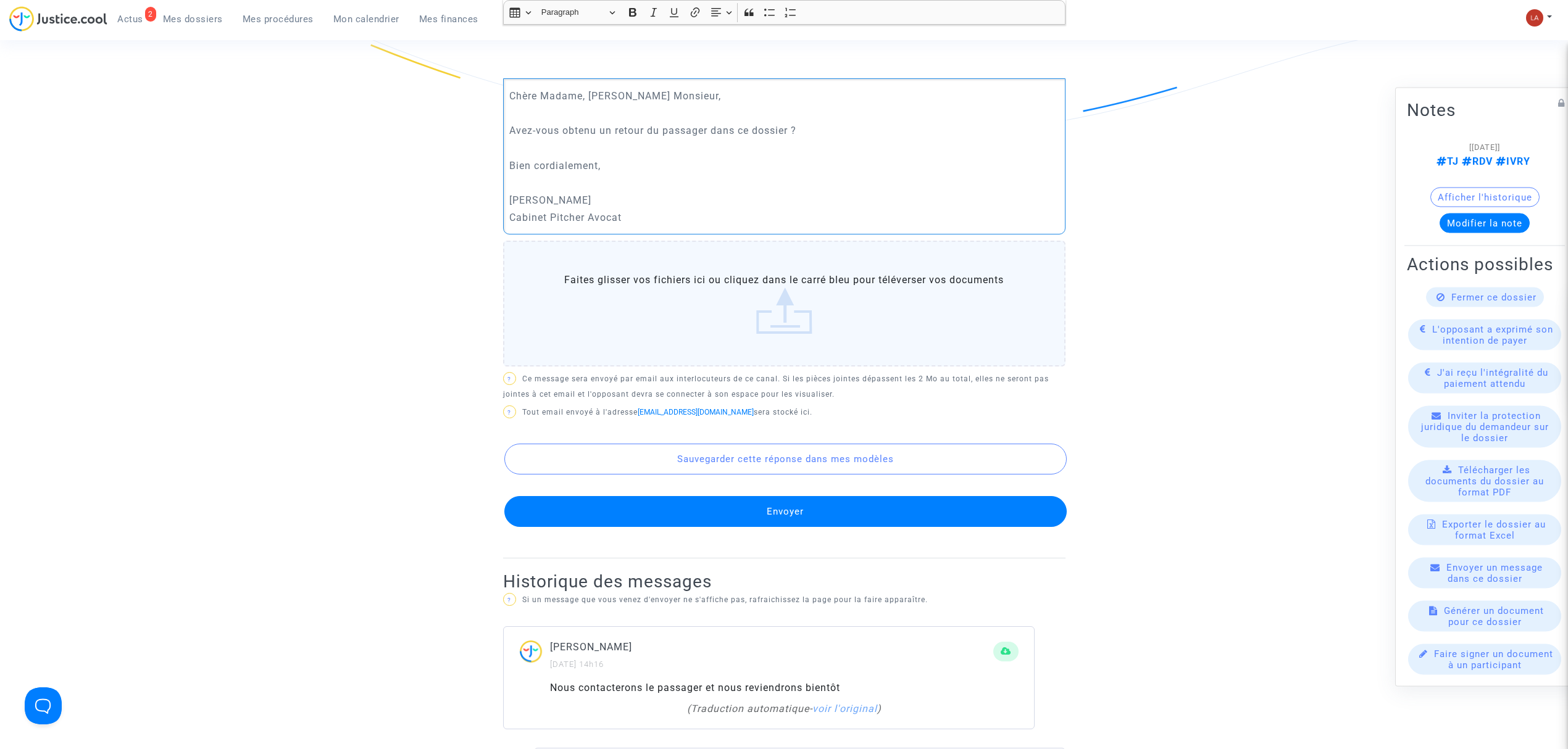
scroll to position [658, 0]
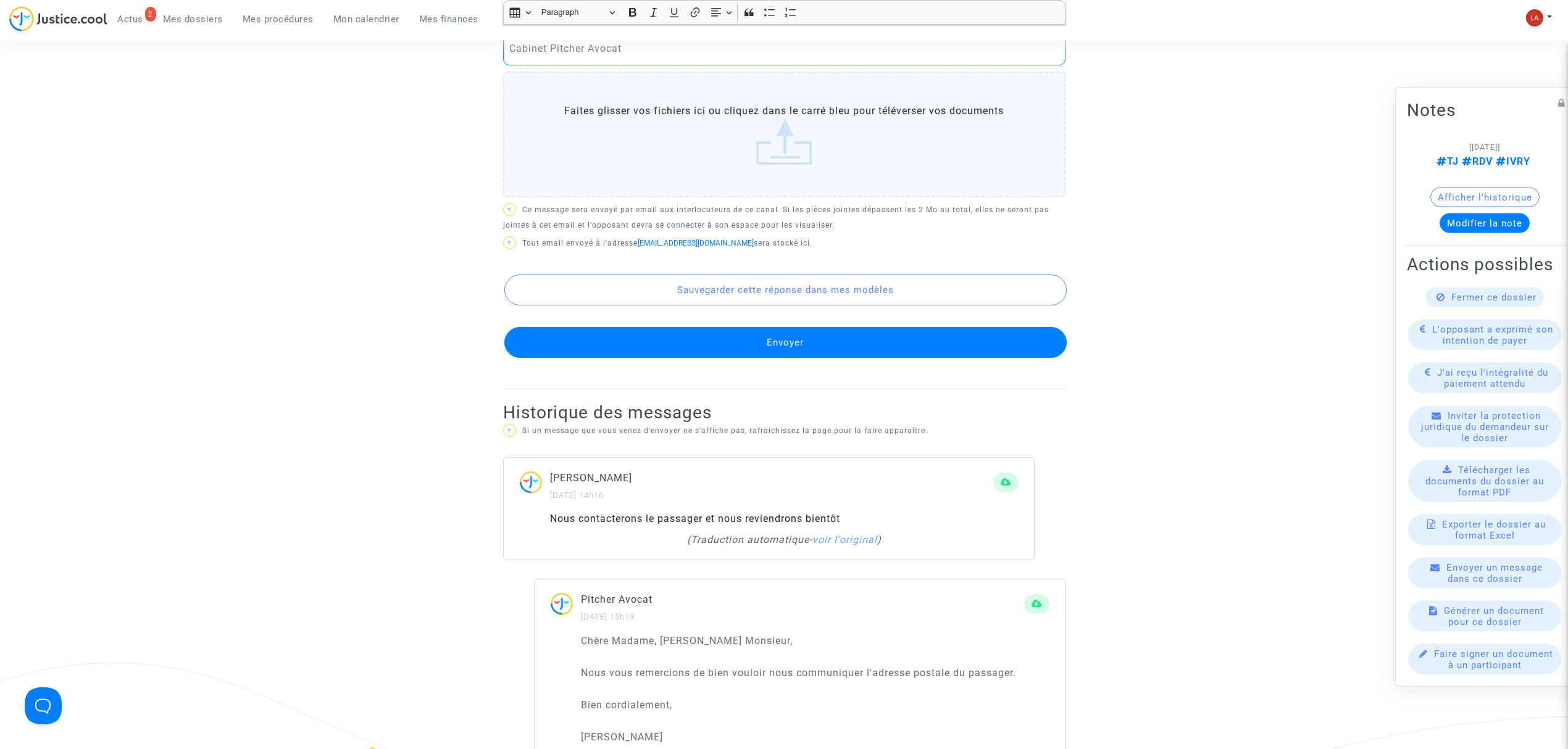
click at [969, 356] on button "Envoyer" at bounding box center [786, 343] width 563 height 31
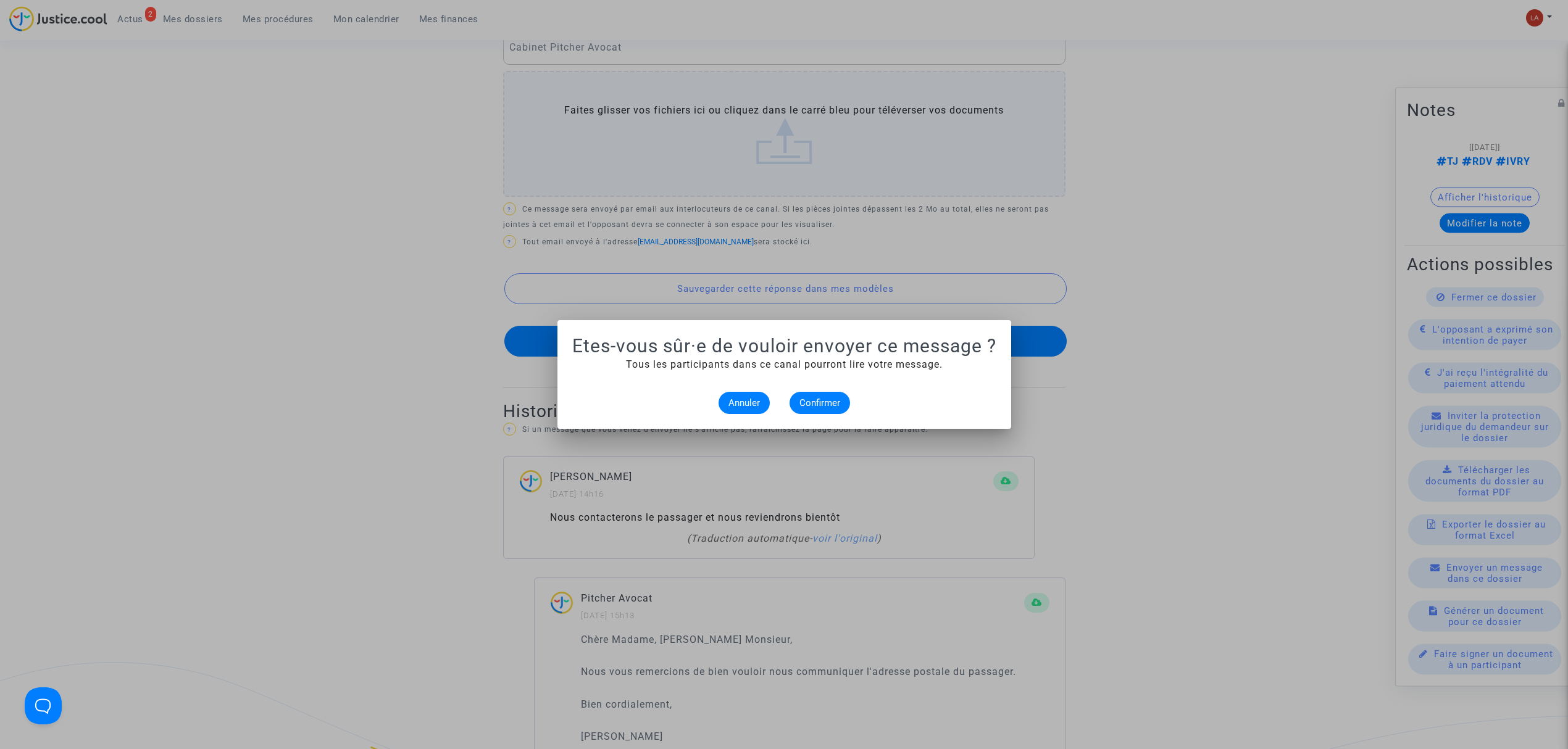
scroll to position [0, 0]
click at [836, 403] on span "Confirmer" at bounding box center [820, 403] width 41 height 11
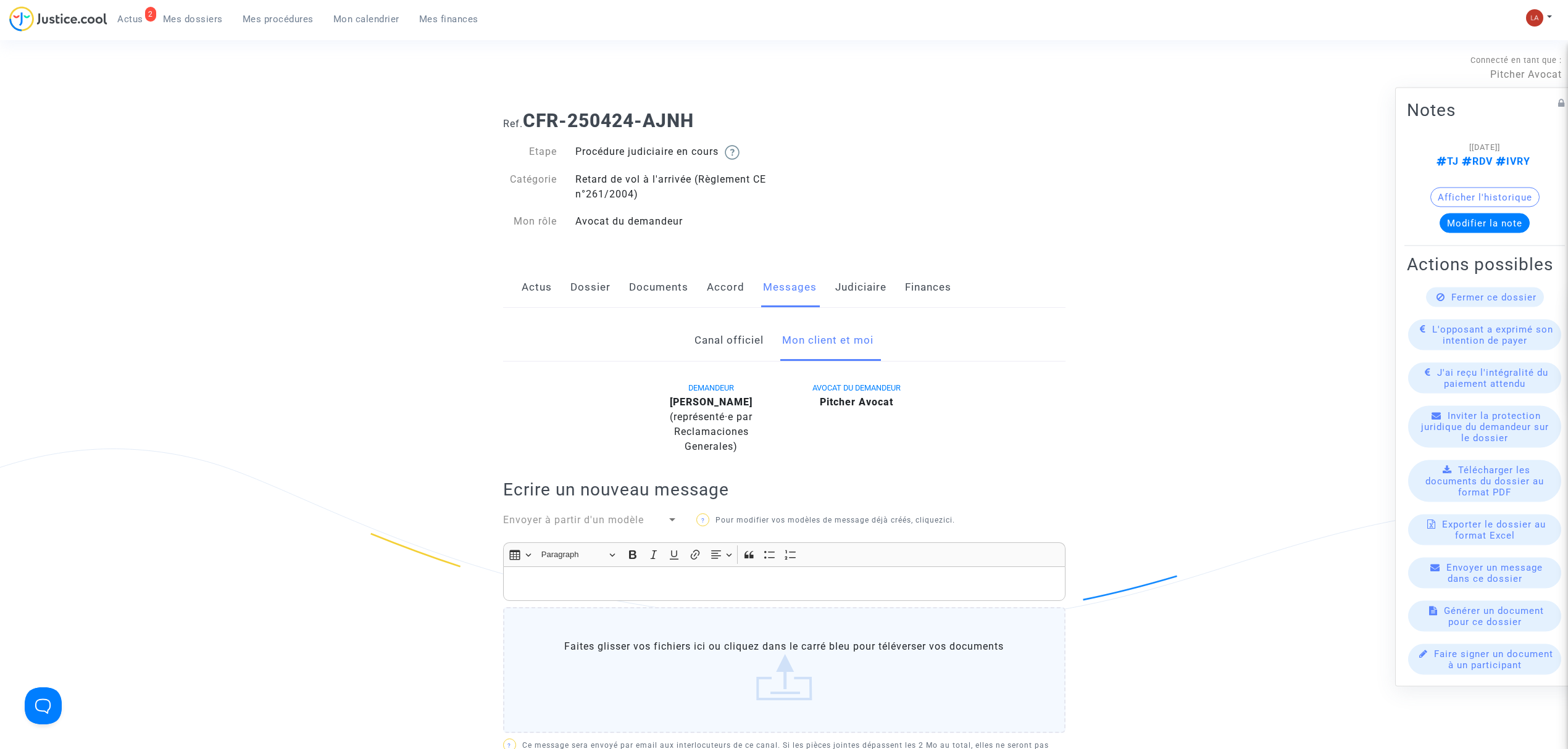
scroll to position [658, 0]
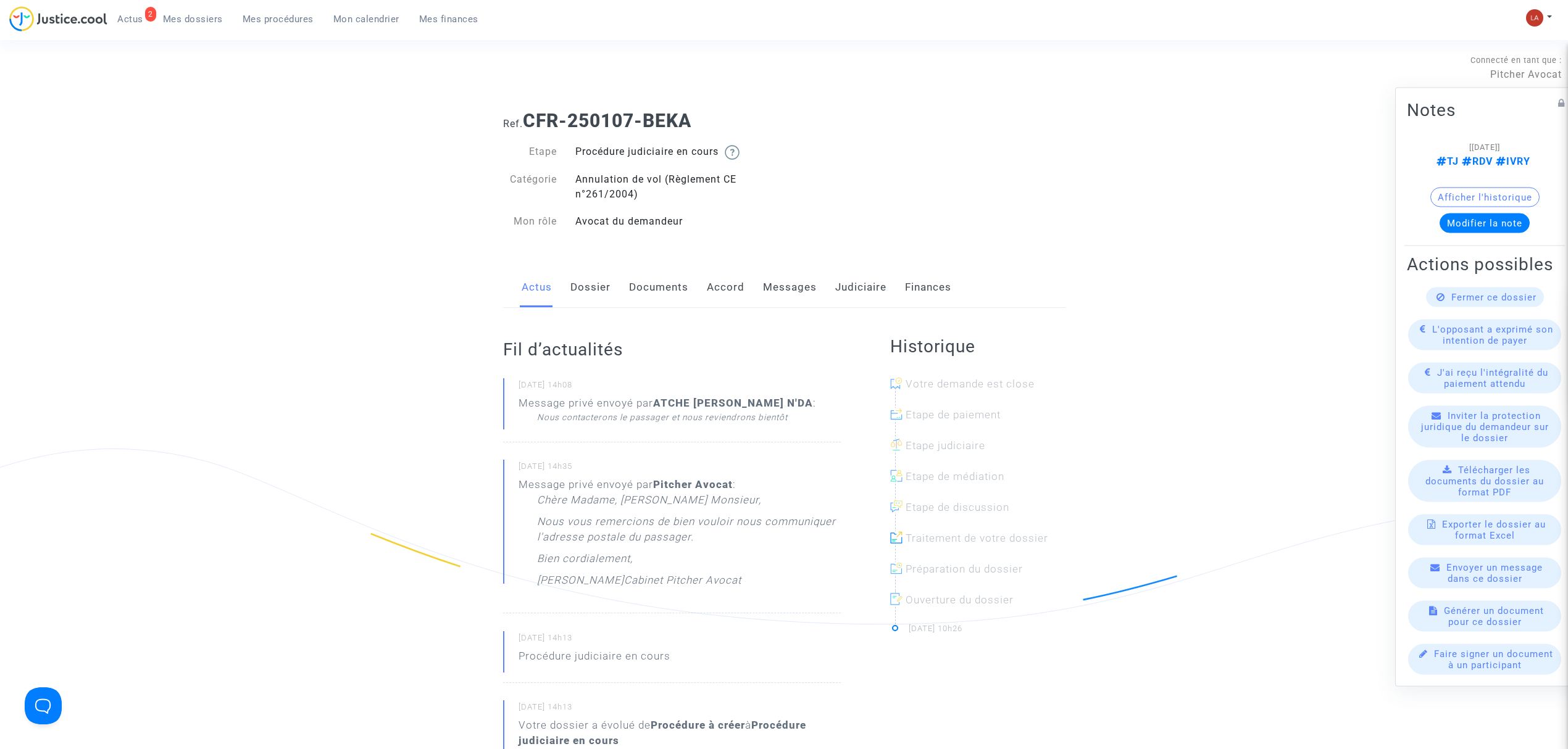
click at [778, 283] on link "Messages" at bounding box center [790, 287] width 54 height 41
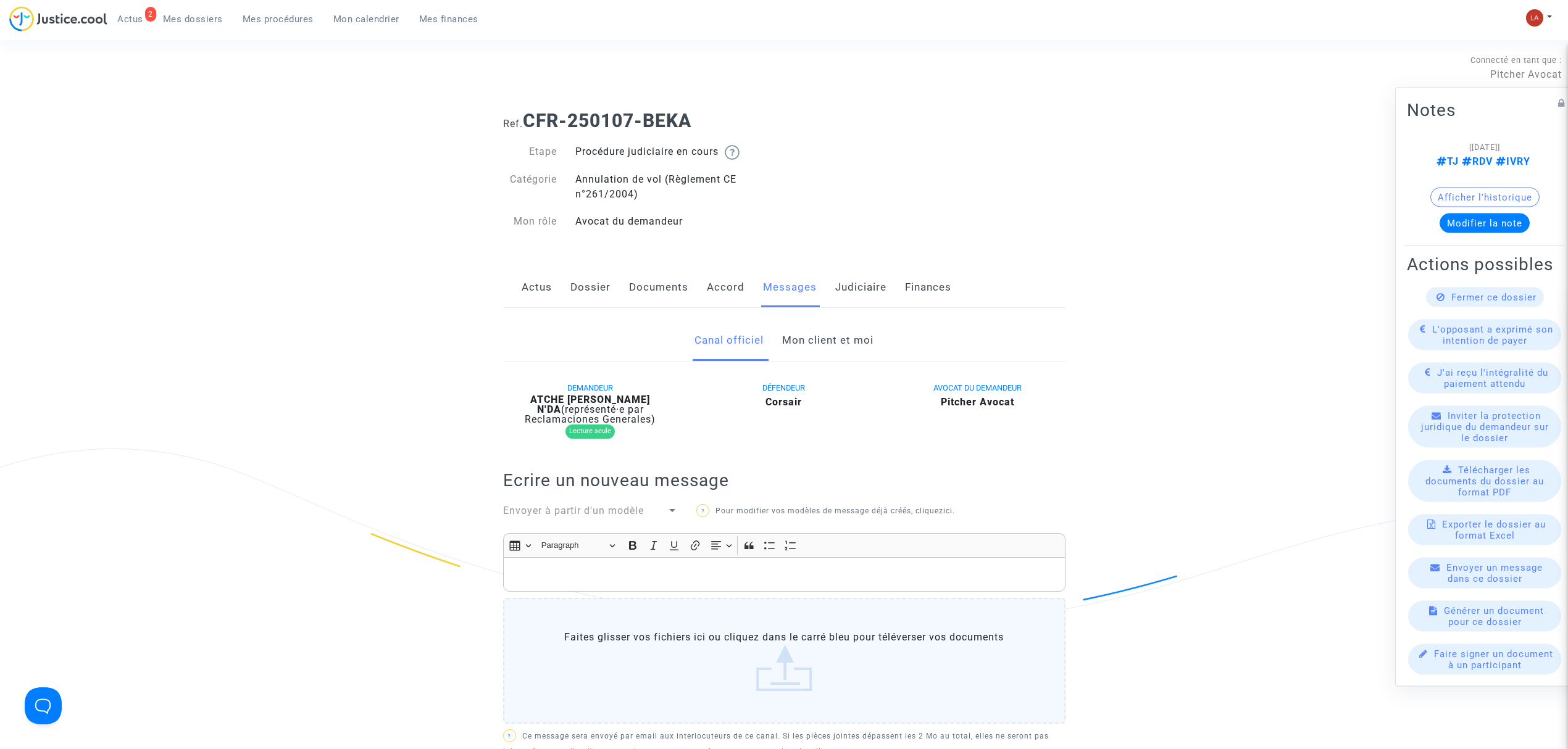
click at [826, 348] on link "Mon client et moi" at bounding box center [827, 340] width 91 height 41
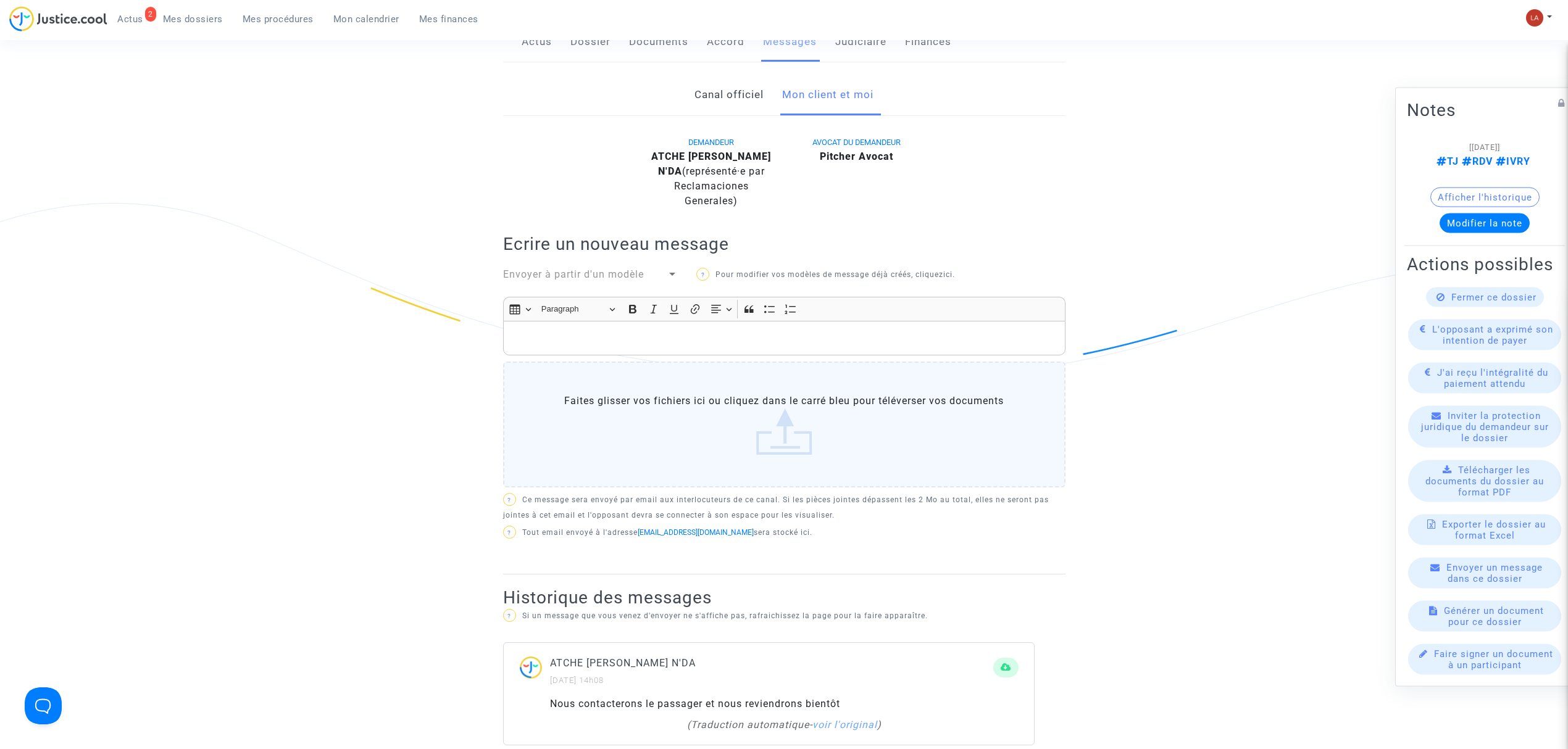
scroll to position [247, 0]
click at [922, 343] on p "Rich Text Editor, main" at bounding box center [784, 337] width 550 height 15
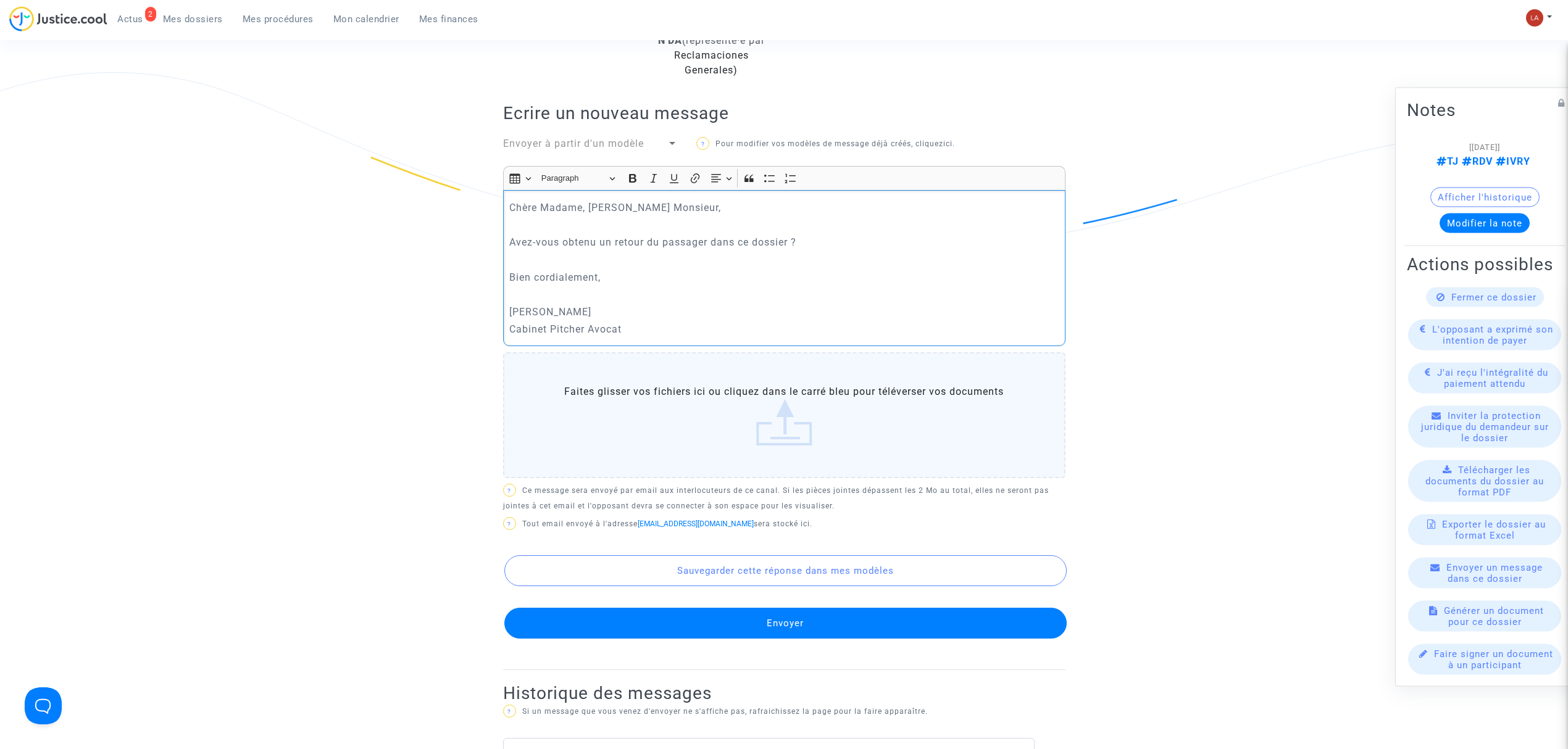
scroll to position [494, 0]
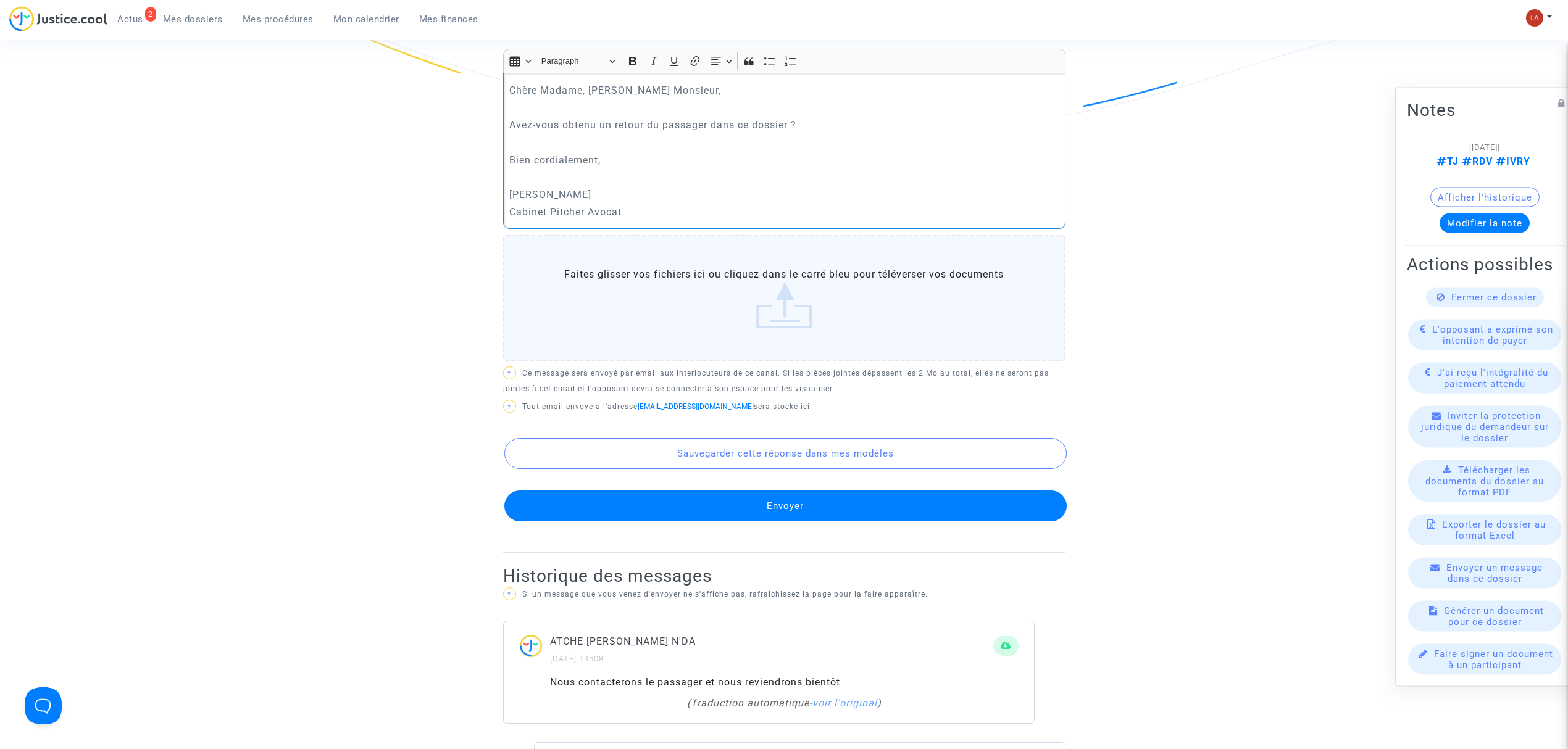
click at [971, 494] on button "Envoyer" at bounding box center [786, 506] width 563 height 31
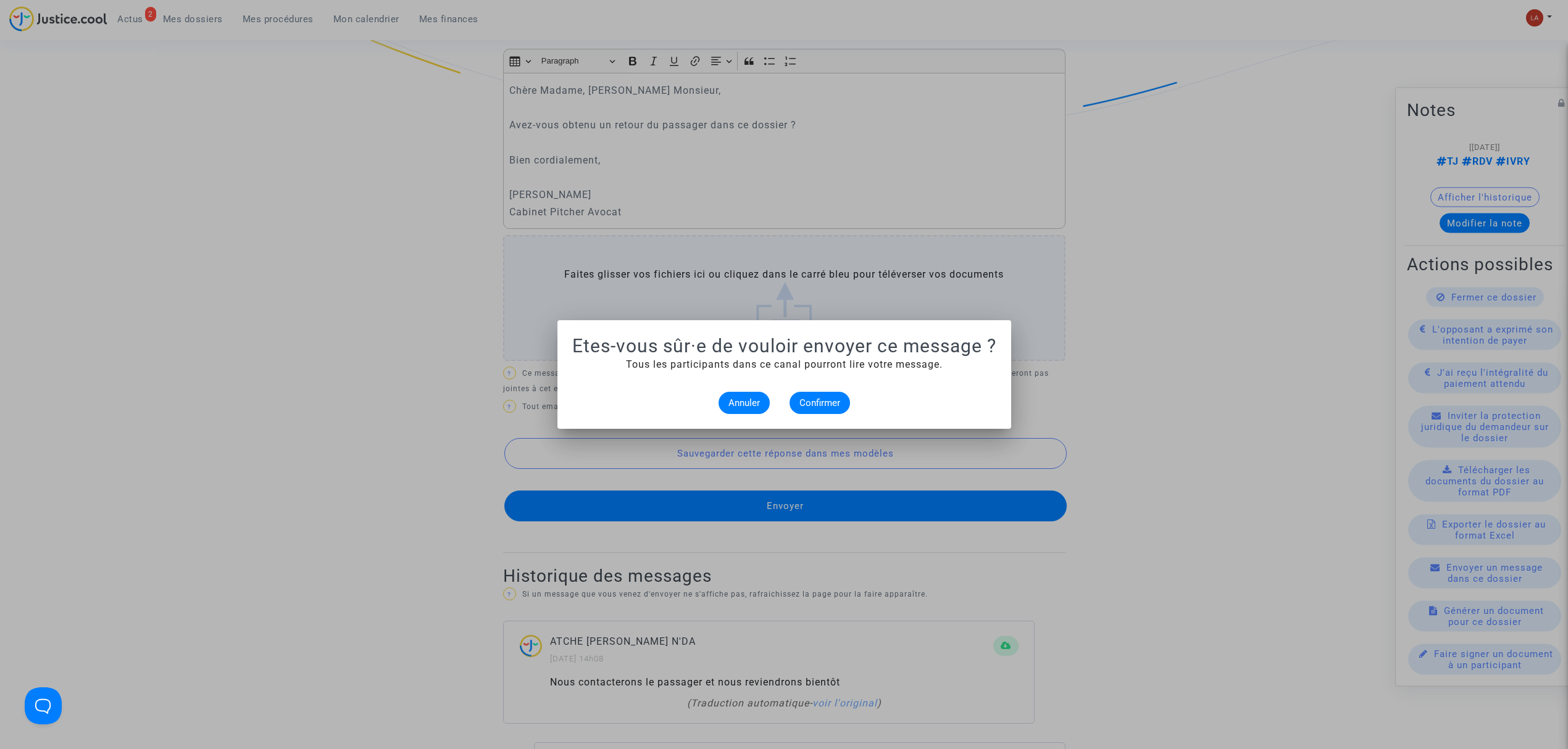
scroll to position [0, 0]
click at [813, 400] on span "Confirmer" at bounding box center [820, 403] width 41 height 11
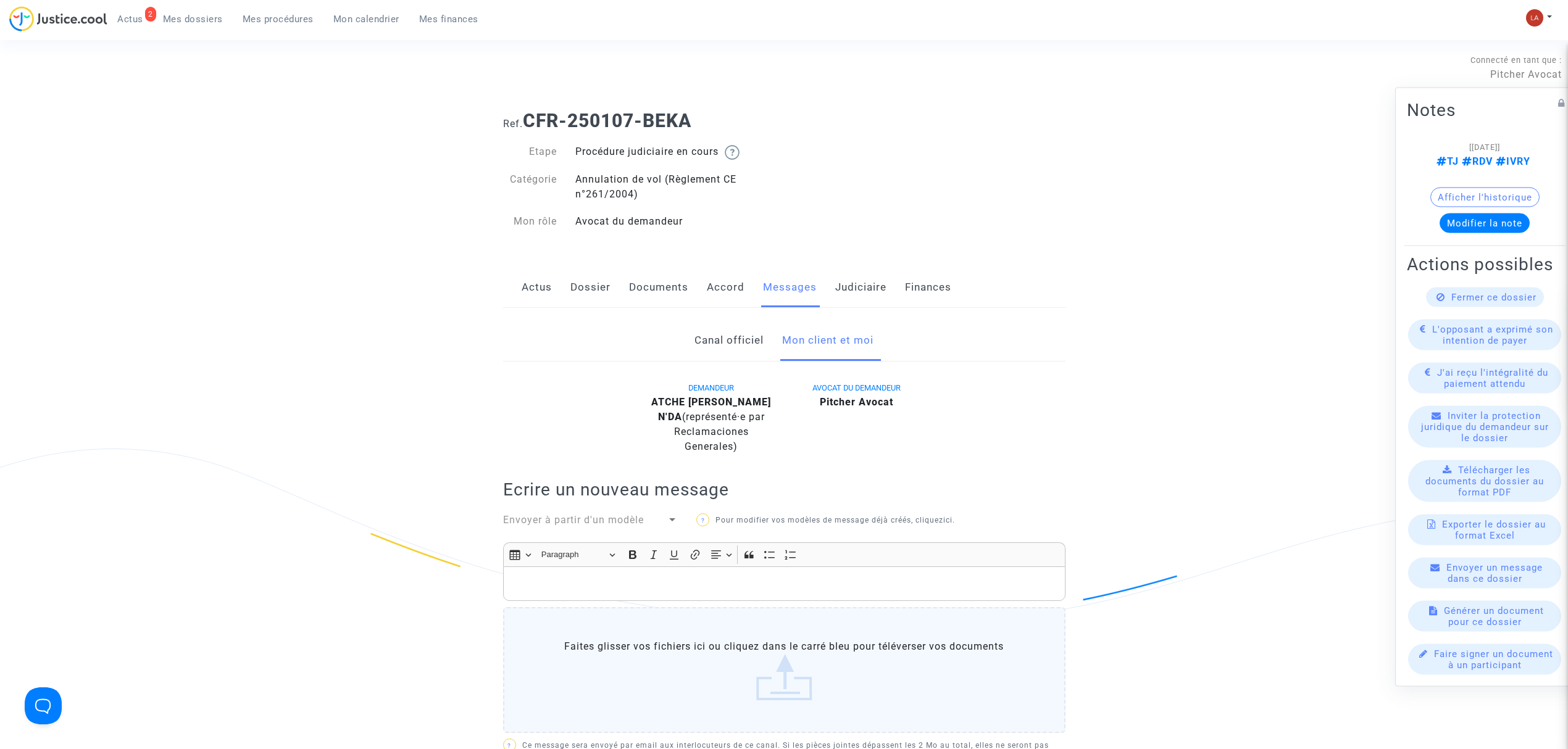
scroll to position [494, 0]
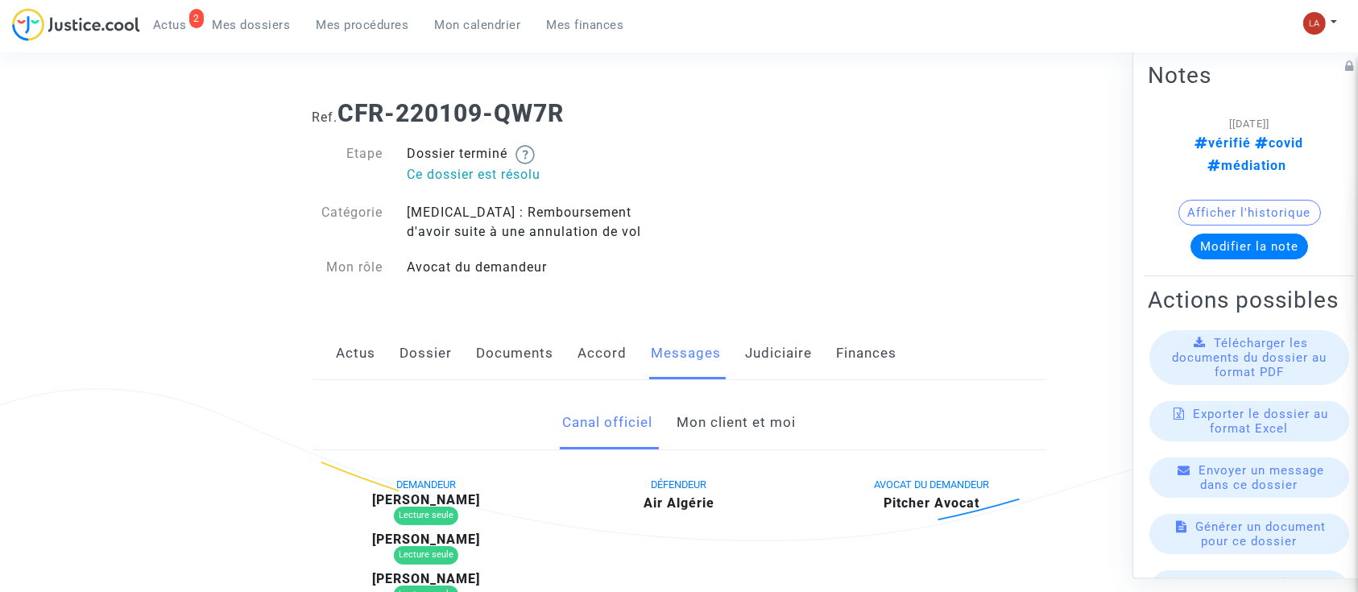
click at [753, 412] on link "Mon client et moi" at bounding box center [735, 422] width 119 height 53
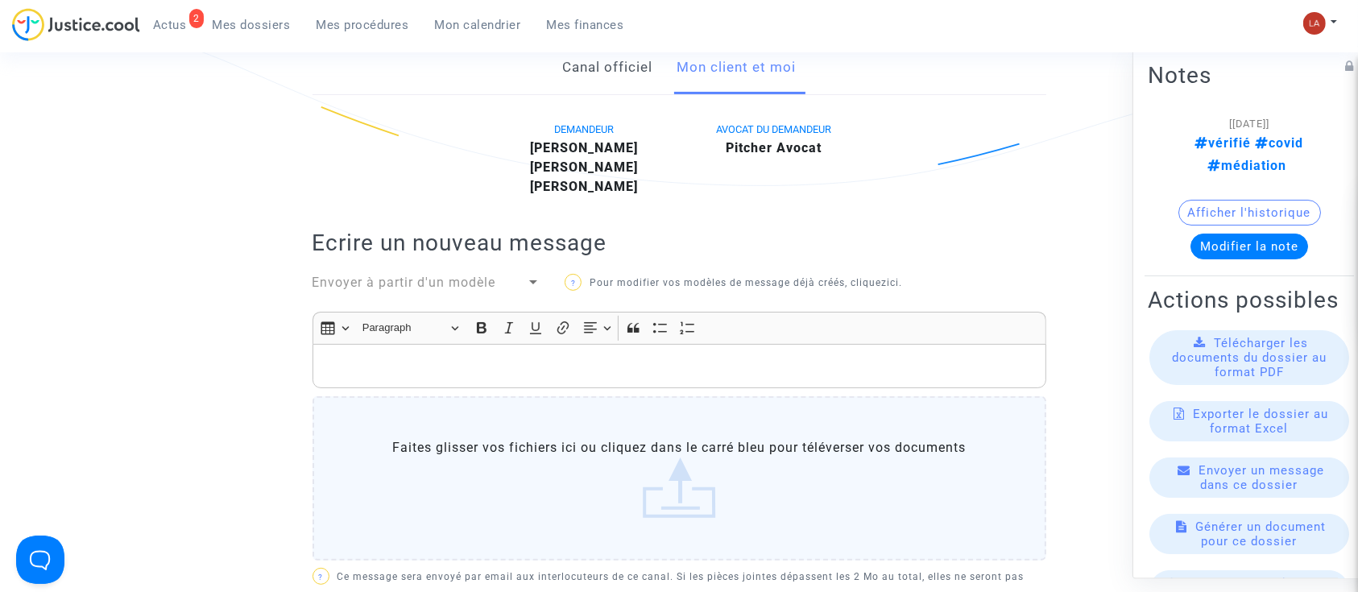
scroll to position [473, 0]
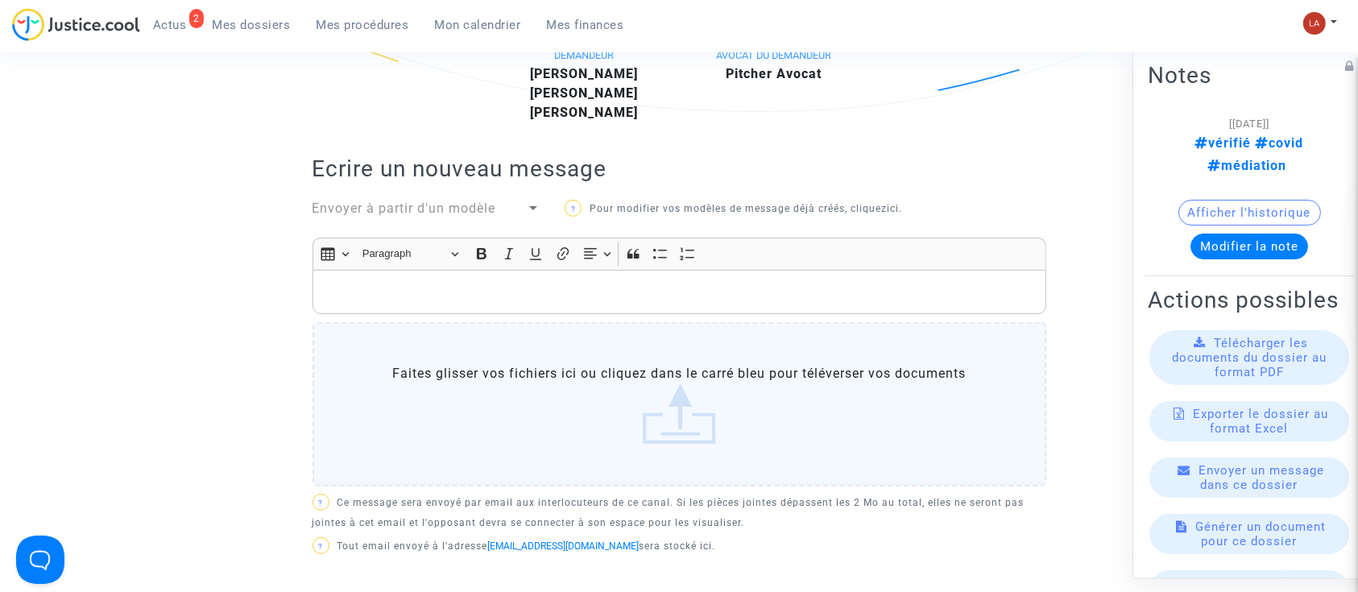
click at [643, 271] on div "Rich Text Editor, main" at bounding box center [679, 292] width 734 height 45
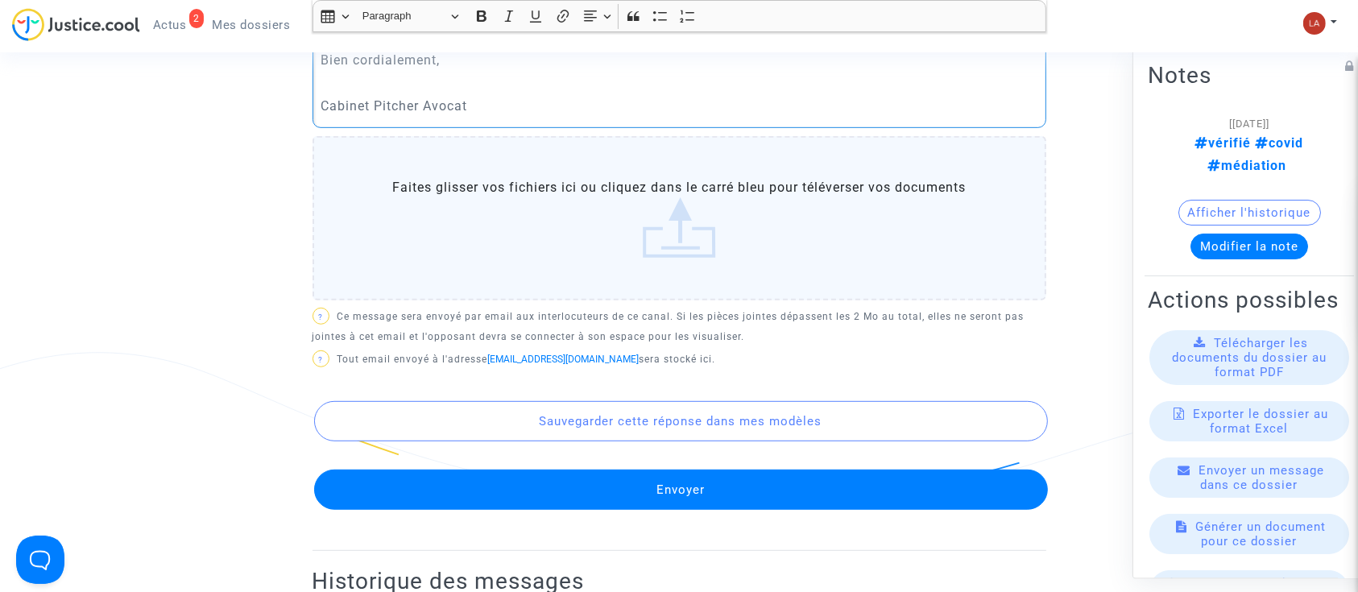
scroll to position [841, 0]
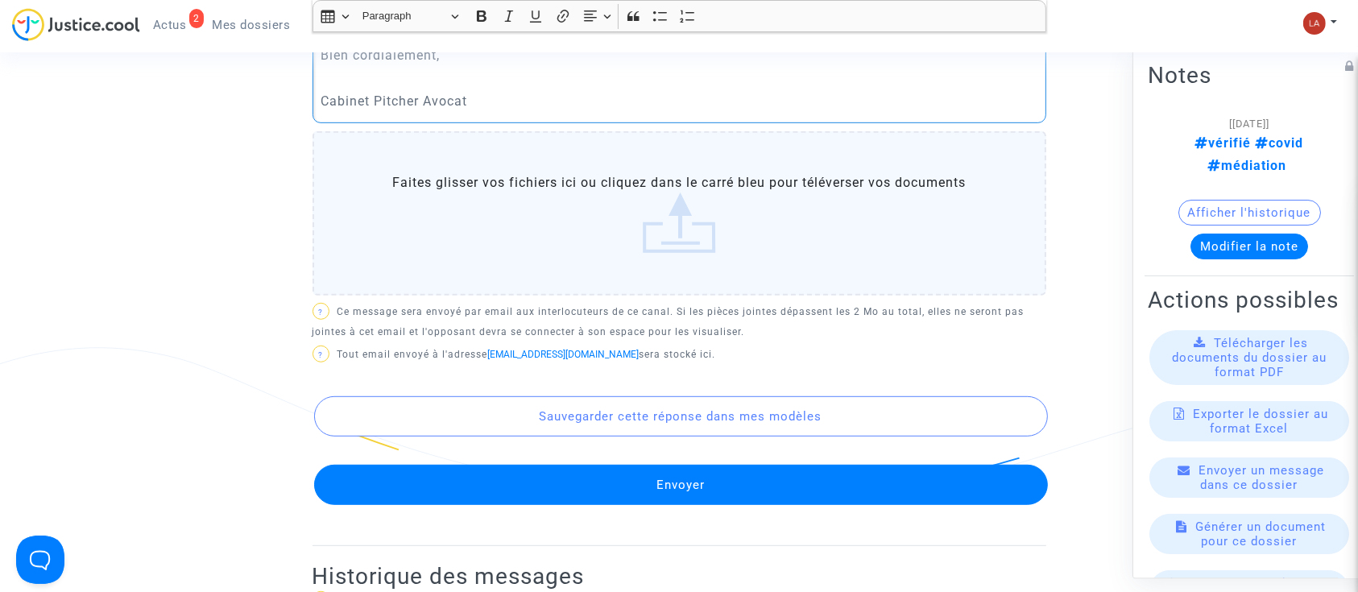
click at [557, 493] on button "Envoyer" at bounding box center [681, 485] width 734 height 40
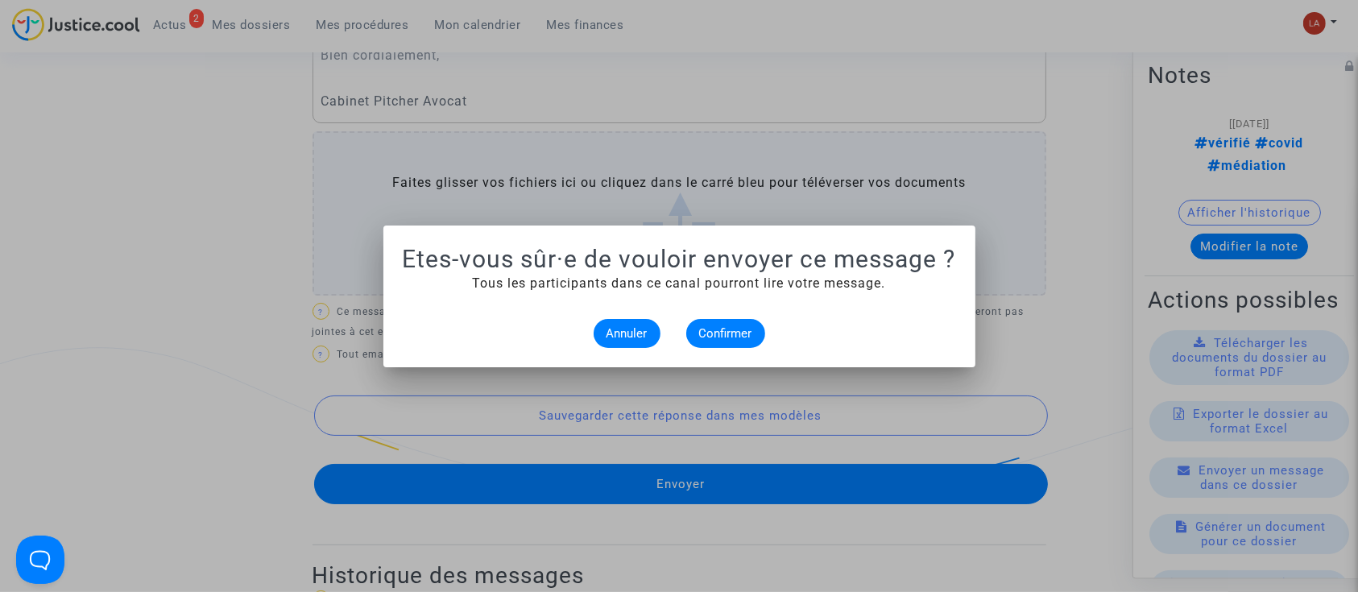
scroll to position [0, 0]
click at [696, 335] on button "Confirmer" at bounding box center [725, 333] width 79 height 29
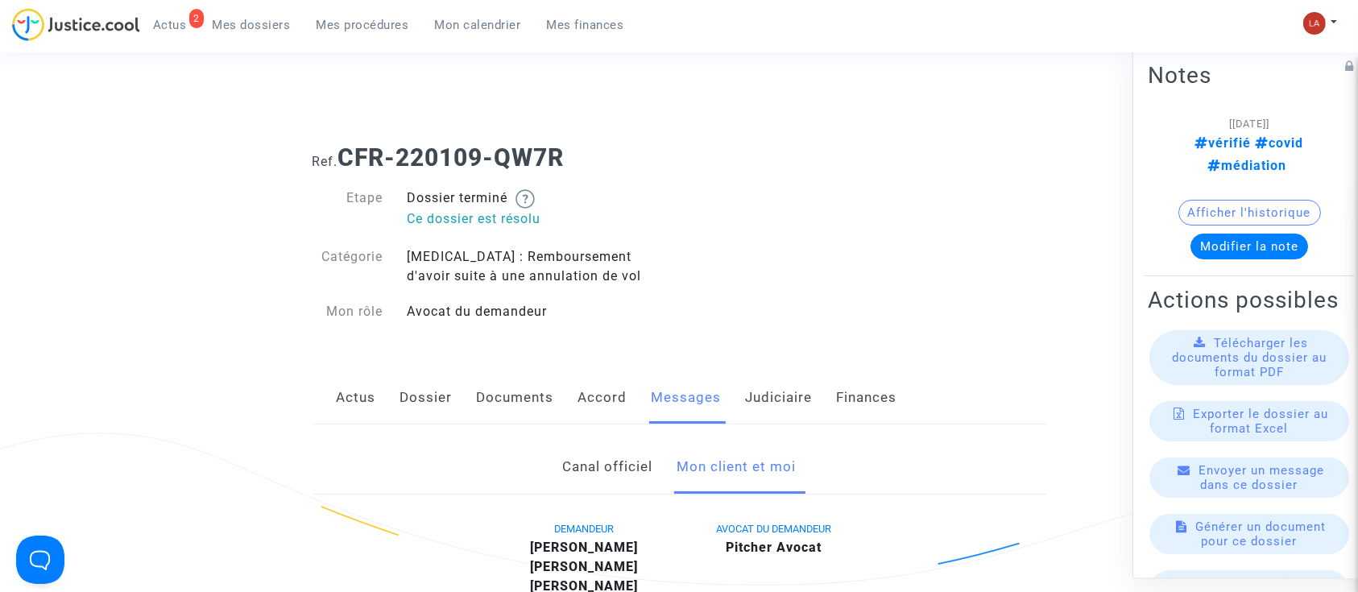
scroll to position [841, 0]
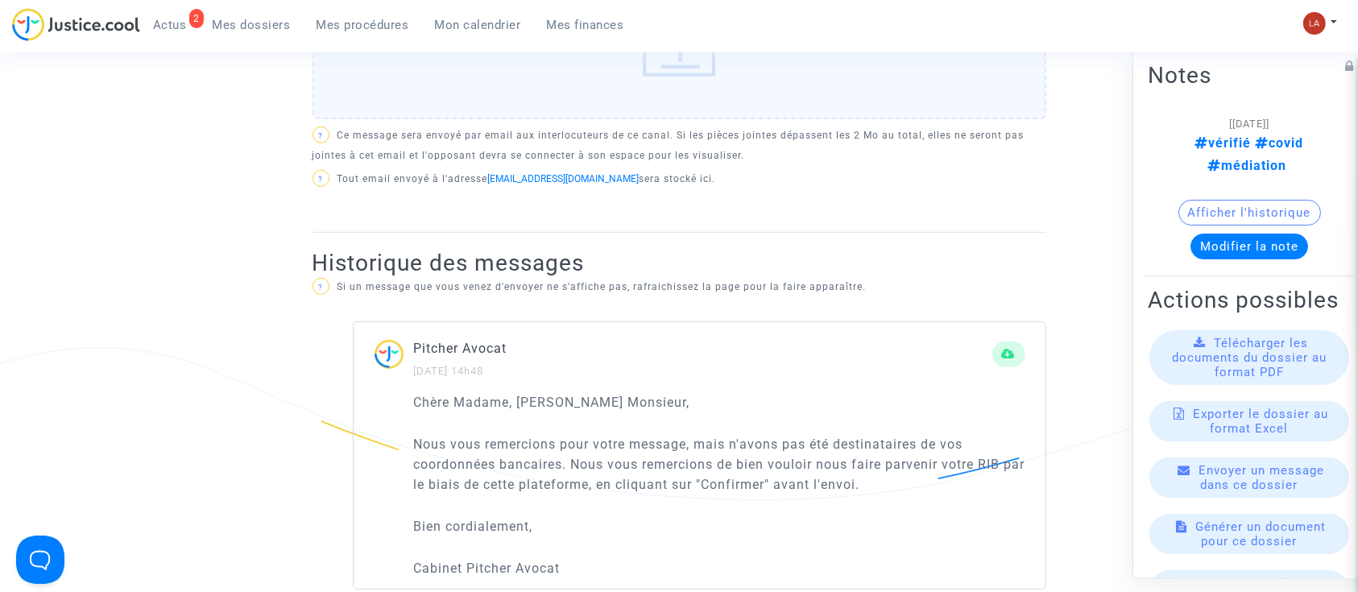
click at [251, 29] on span "Mes dossiers" at bounding box center [252, 25] width 78 height 14
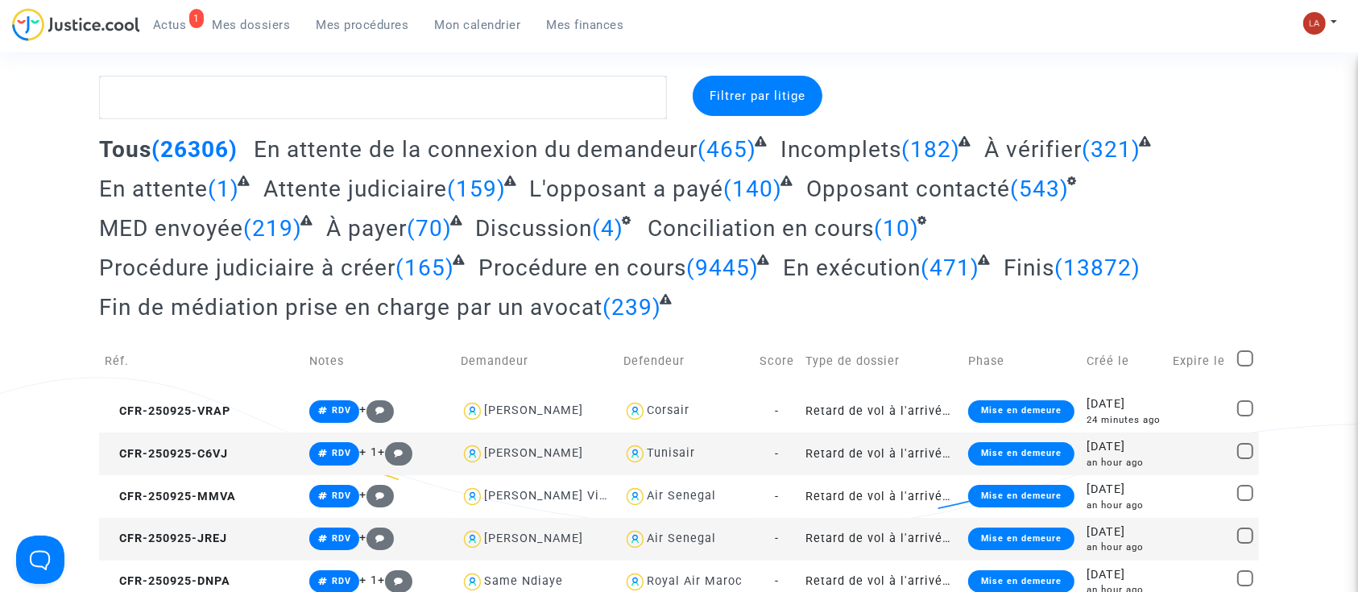
scroll to position [53, 0]
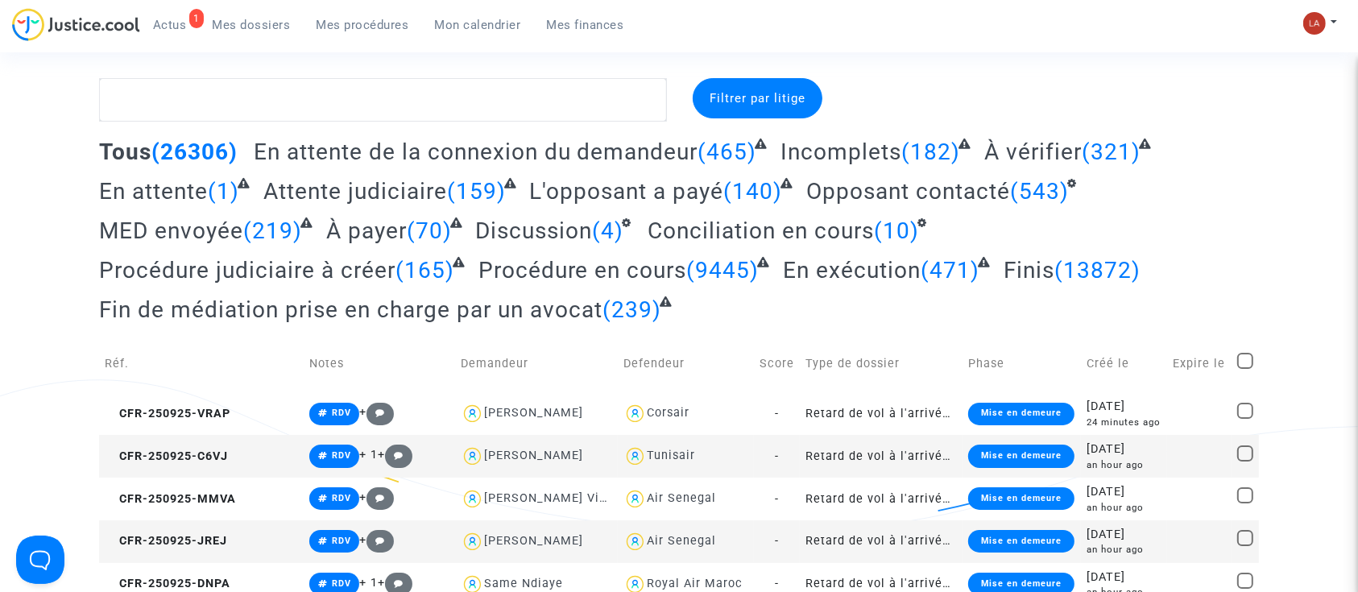
click at [504, 324] on div "Tous (26306) En attente de la connexion du demandeur (465) Incomplets (182) À v…" at bounding box center [678, 236] width 1159 height 197
click at [496, 314] on span "Fin de médiation prise en charge par un avocat" at bounding box center [350, 309] width 503 height 27
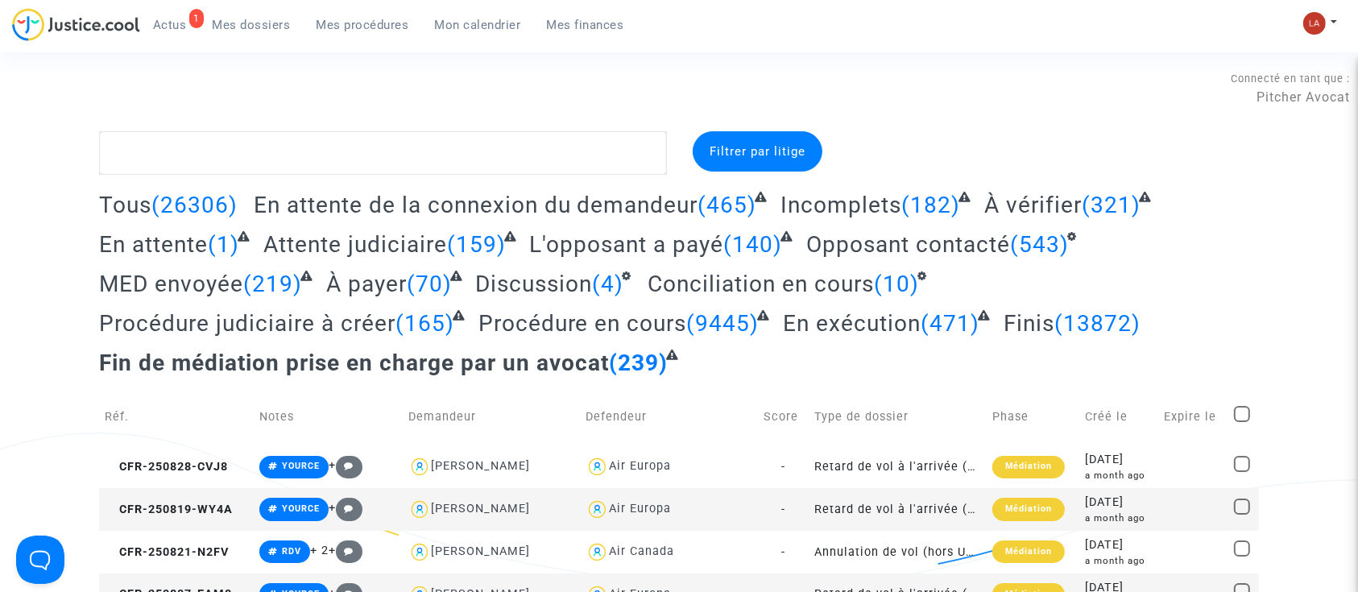
click at [394, 244] on span "Attente judiciaire" at bounding box center [355, 244] width 184 height 27
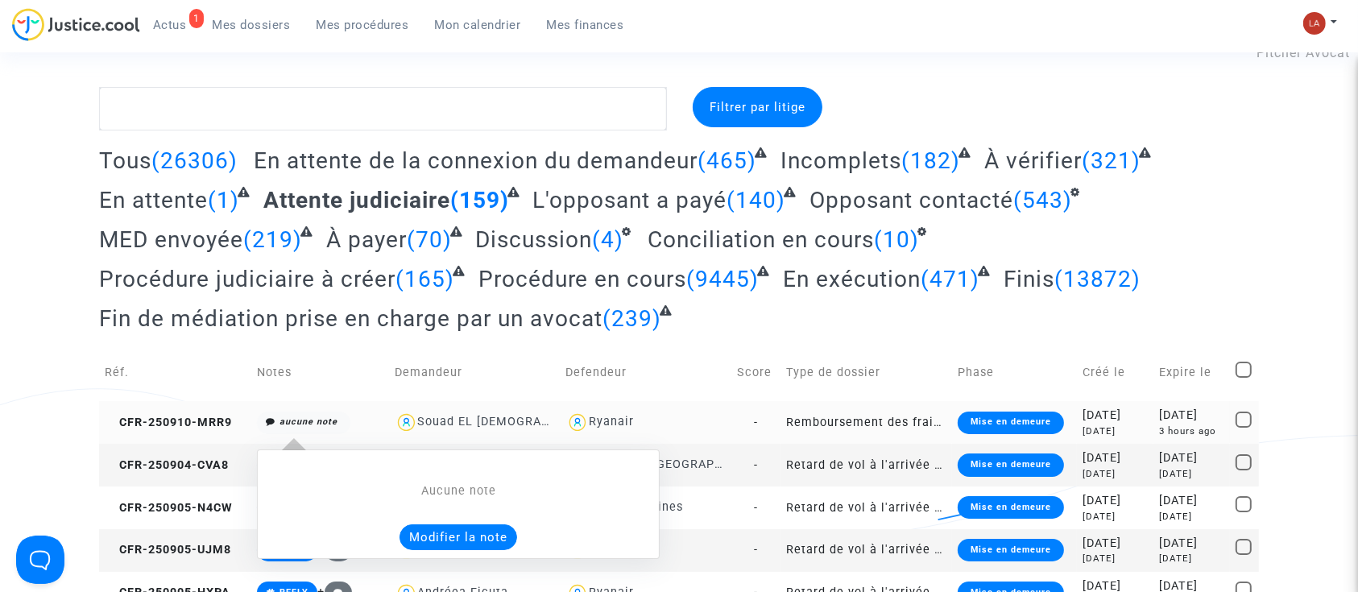
scroll to position [45, 0]
click at [431, 527] on button "Modifier la note" at bounding box center [458, 536] width 118 height 26
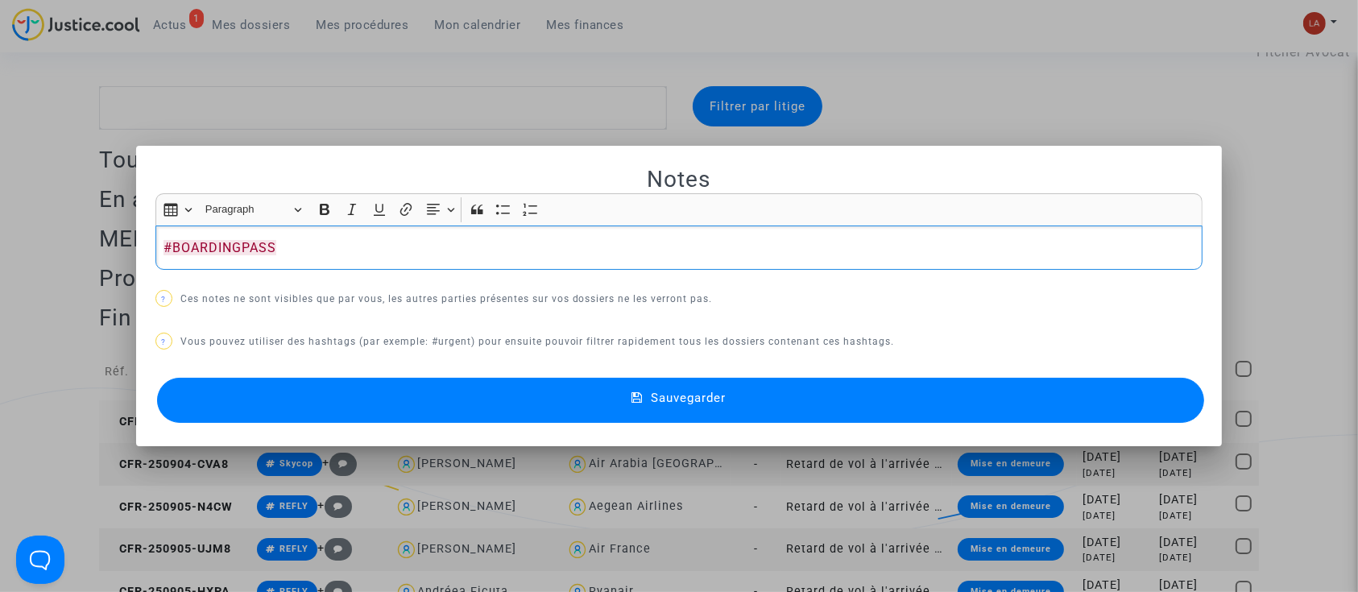
click at [335, 380] on button "Sauvegarder" at bounding box center [681, 400] width 1048 height 45
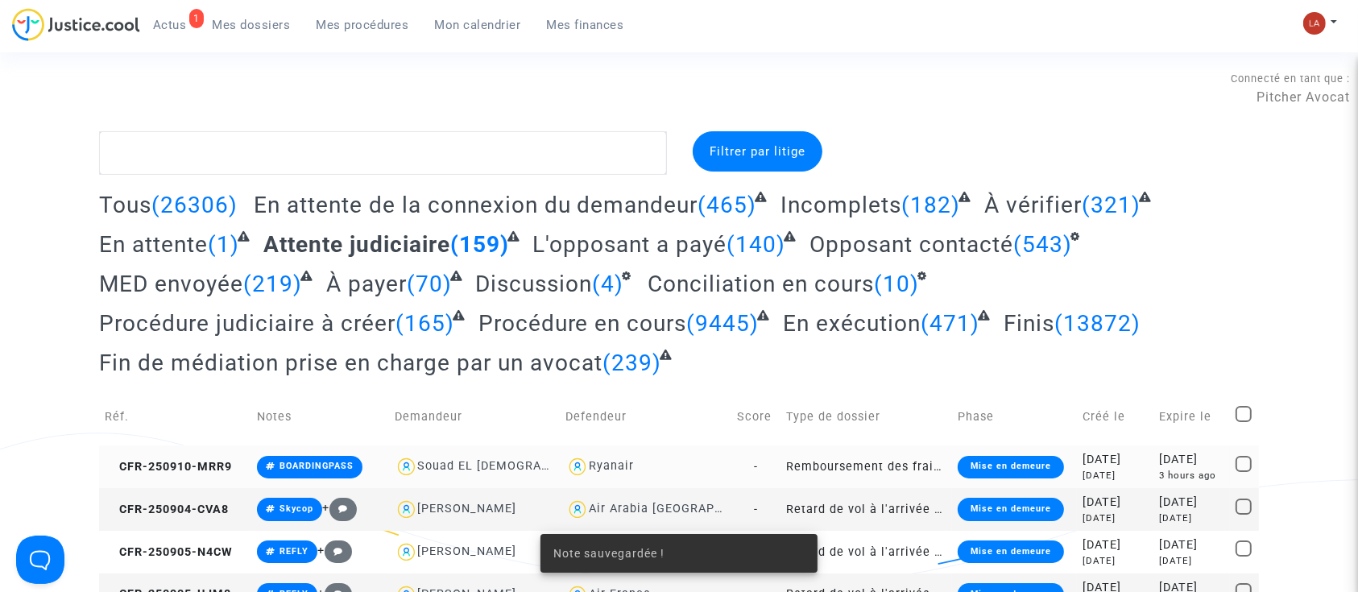
scroll to position [45, 0]
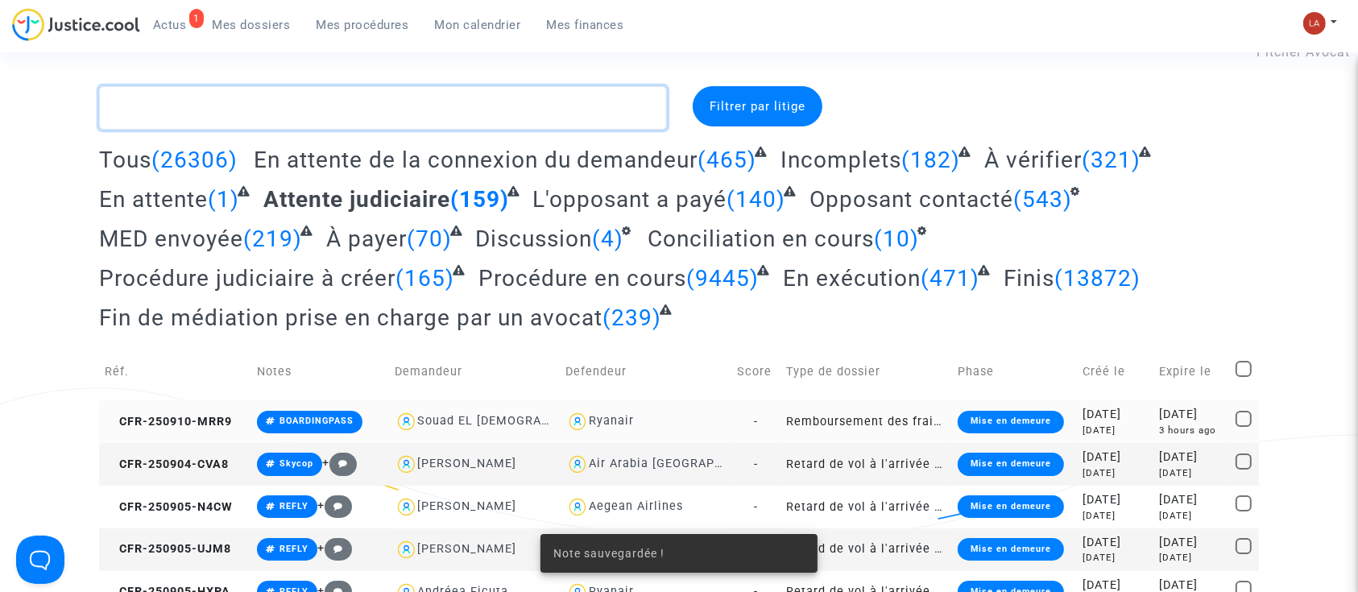
click at [233, 108] on textarea at bounding box center [383, 107] width 568 height 43
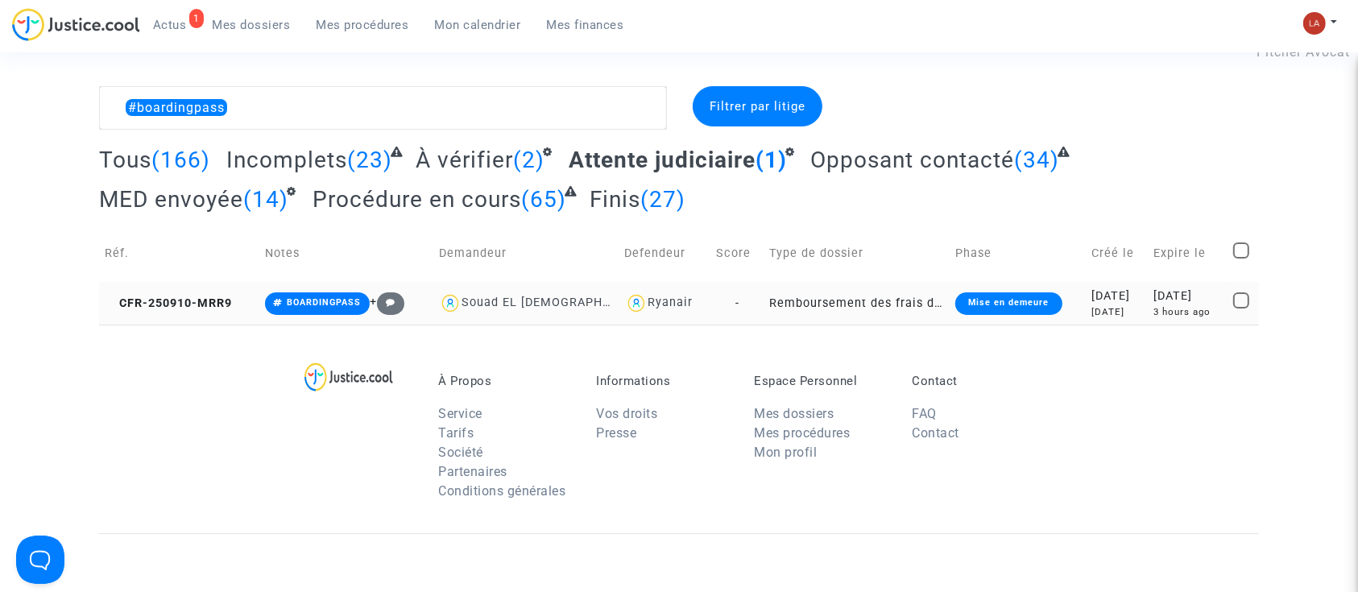
click at [178, 283] on td "CFR-250910-MRR9" at bounding box center [179, 303] width 160 height 43
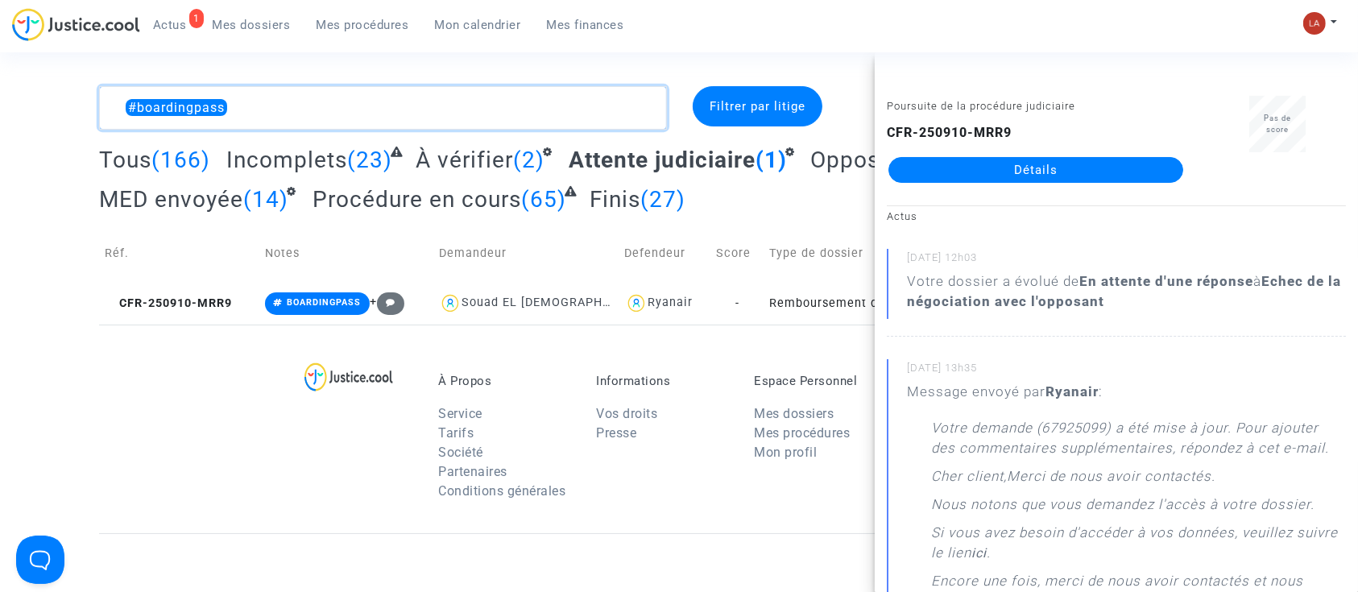
click at [441, 96] on textarea at bounding box center [383, 107] width 568 height 43
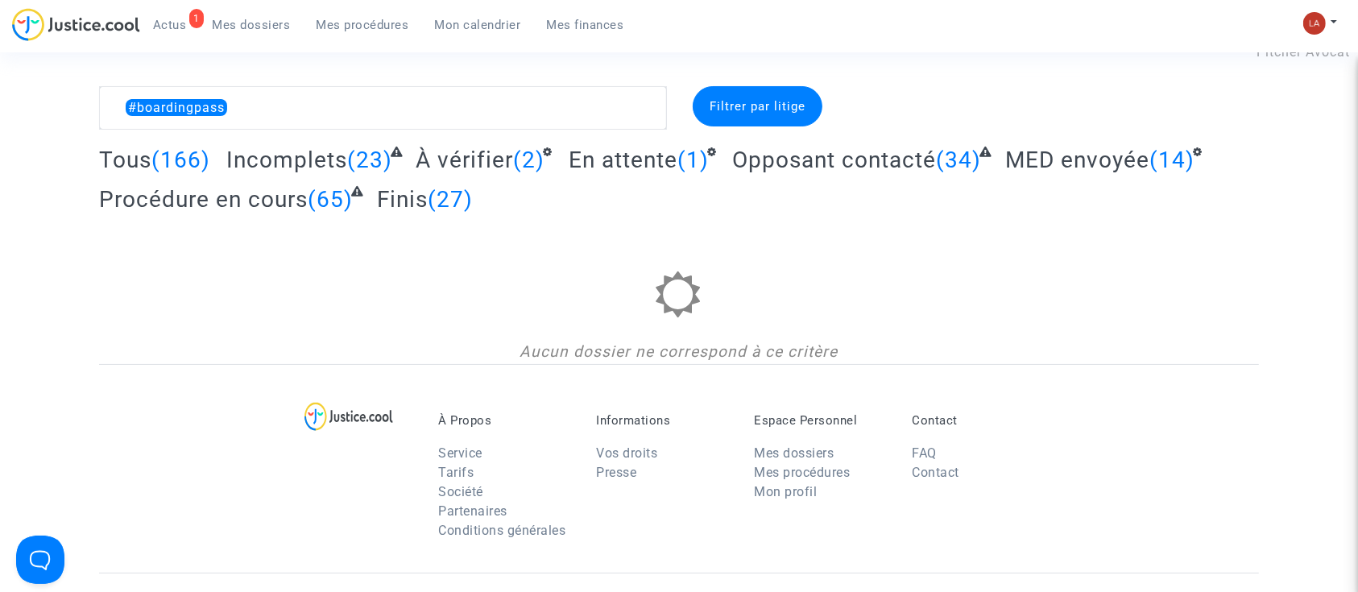
click at [446, 181] on div "Tous (166) Incomplets (23) À vérifier (2) En attente (1) Opposant contacté (34)…" at bounding box center [678, 185] width 1159 height 79
click at [443, 173] on h2 "À vérifier (2)" at bounding box center [483, 160] width 137 height 28
click at [448, 155] on span "À vérifier" at bounding box center [463, 160] width 97 height 27
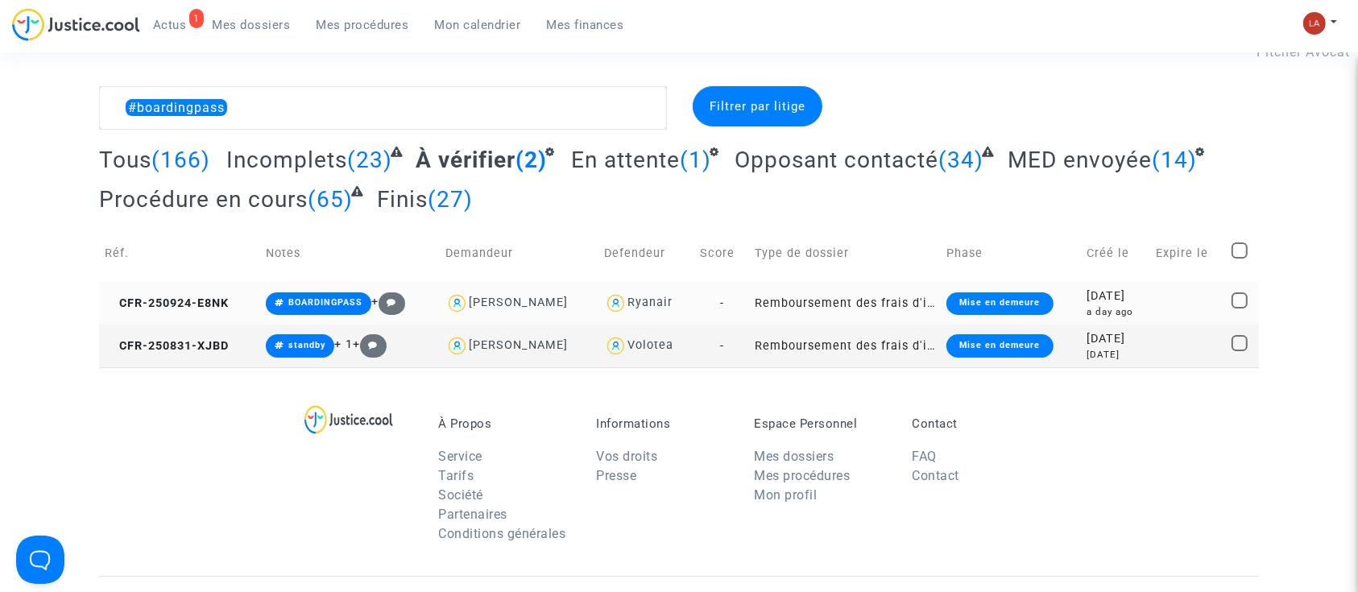
click at [225, 314] on td "CFR-250924-E8NK" at bounding box center [179, 303] width 161 height 43
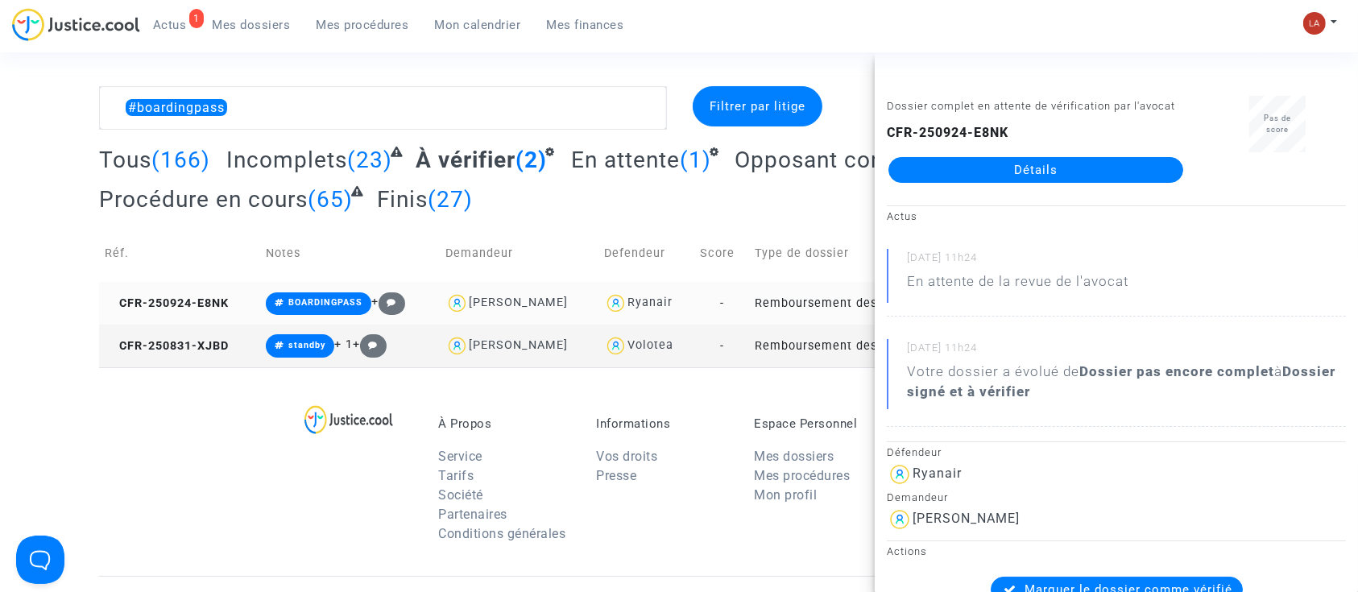
click at [225, 314] on td "CFR-250924-E8NK" at bounding box center [179, 303] width 161 height 43
click at [138, 372] on div "À Propos Service Tarifs Société Partenaires Conditions générales Informations V…" at bounding box center [678, 471] width 1159 height 209
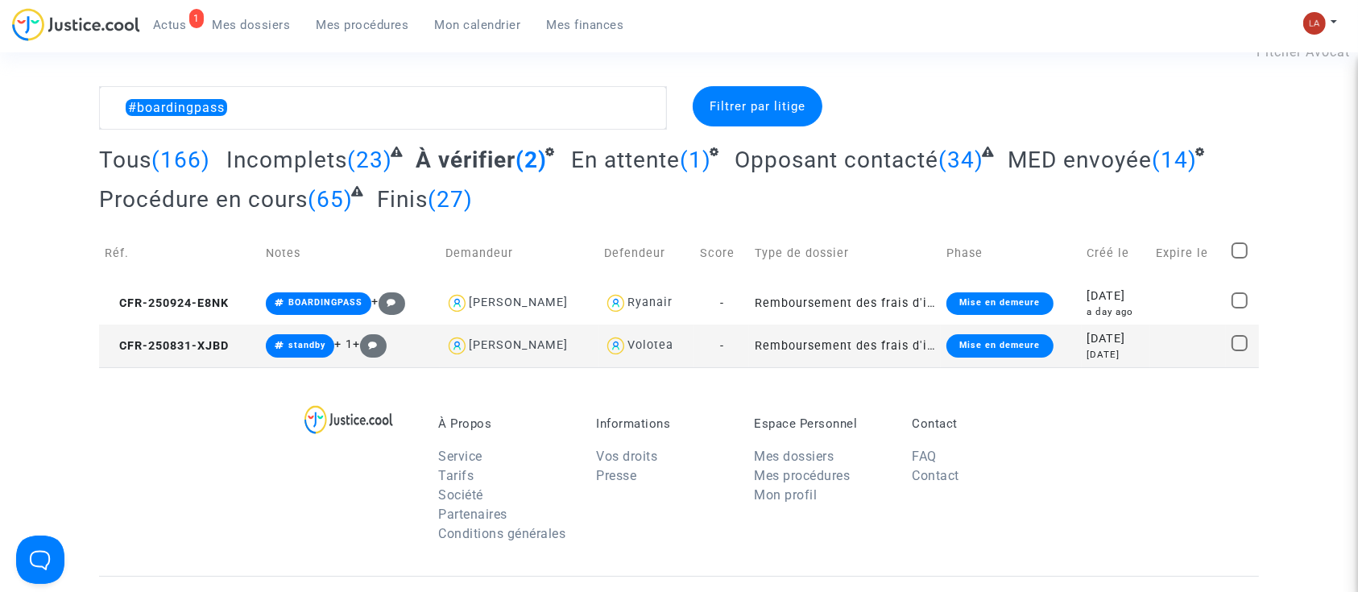
click at [187, 332] on td "CFR-250831-XJBD" at bounding box center [179, 345] width 161 height 43
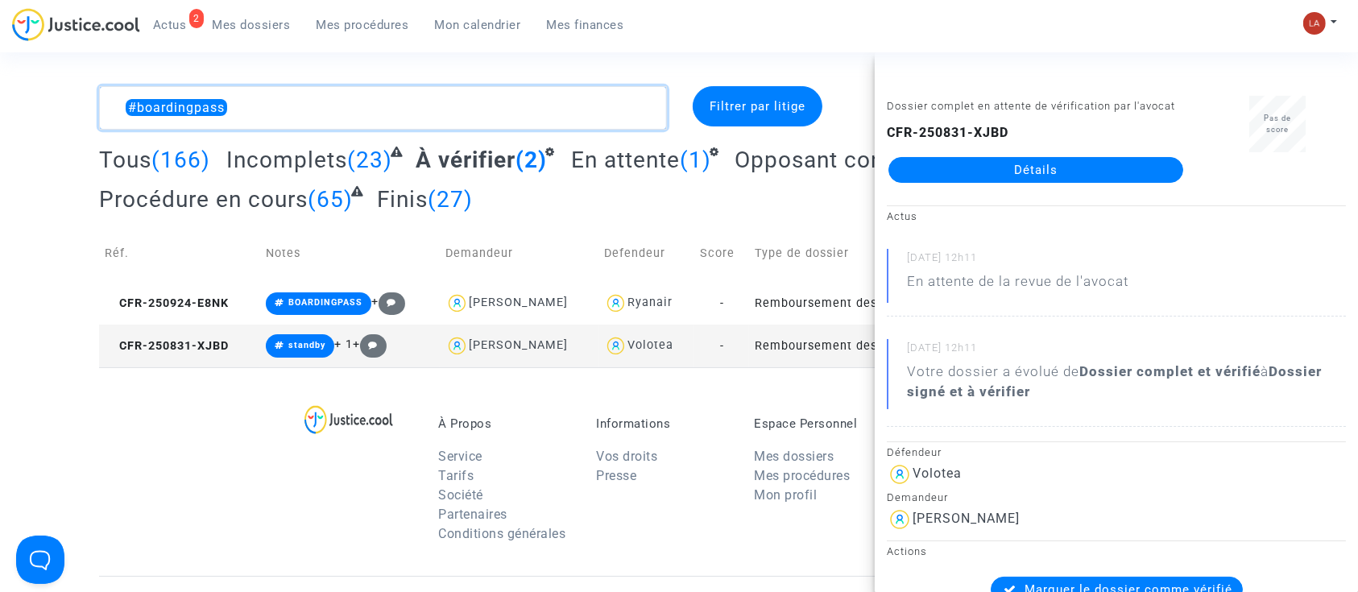
click at [439, 105] on textarea at bounding box center [383, 107] width 568 height 43
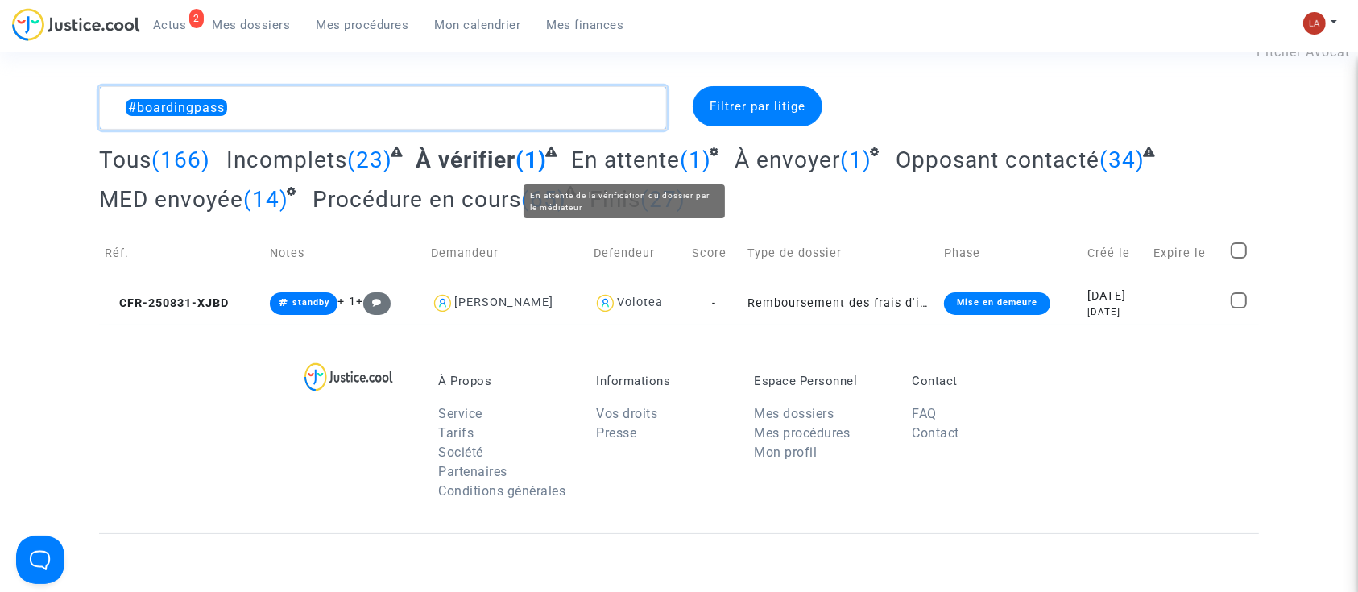
type textarea "#boardingpass"
click at [646, 151] on span "En attente" at bounding box center [625, 160] width 109 height 27
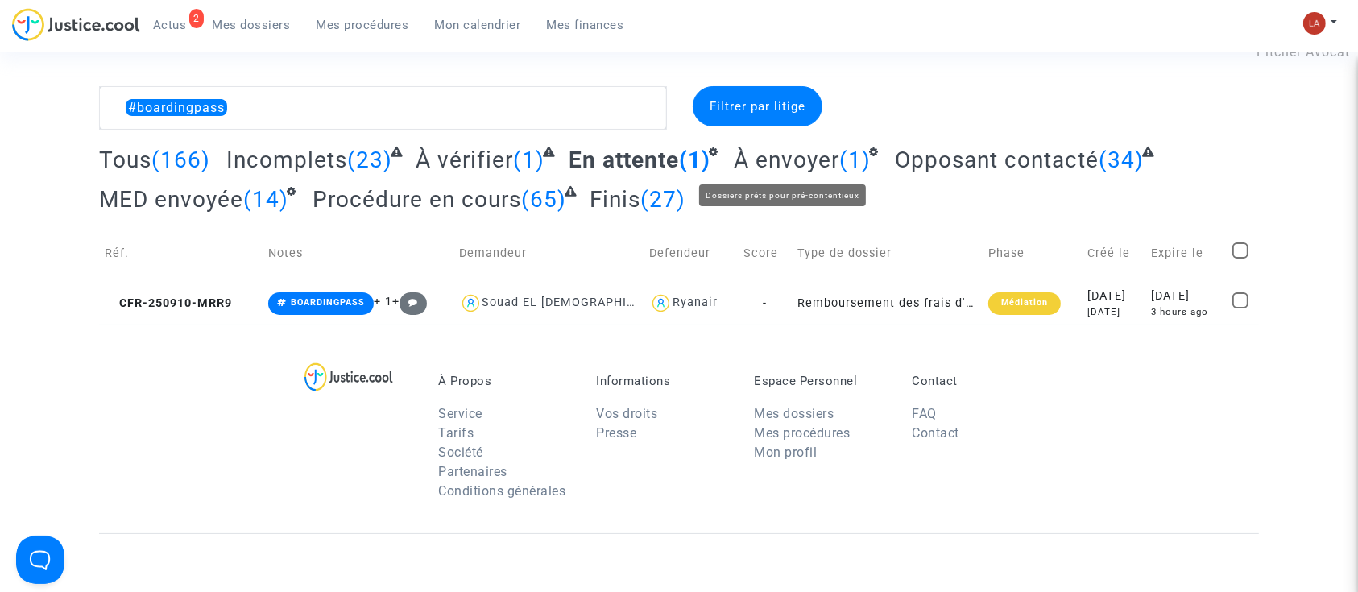
click at [810, 156] on span "À envoyer" at bounding box center [786, 160] width 105 height 27
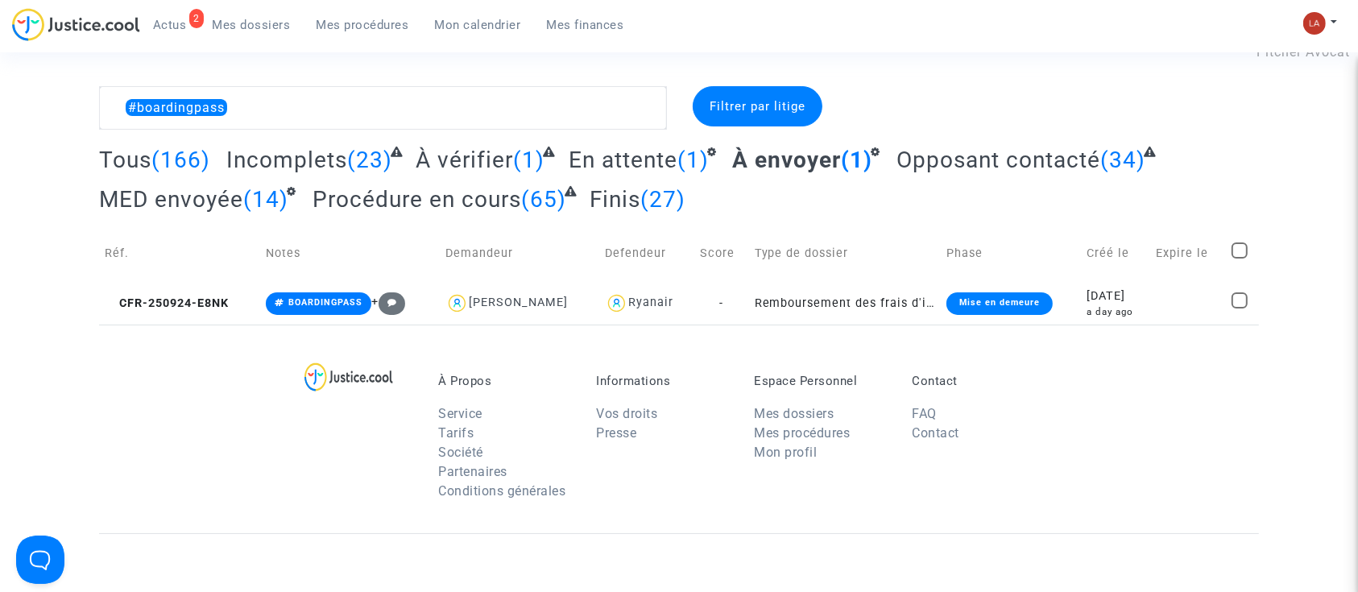
click at [1236, 249] on span at bounding box center [1239, 250] width 16 height 16
click at [1238, 258] on input "checkbox" at bounding box center [1238, 258] width 1 height 1
checkbox input "true"
click at [1174, 109] on span "Sélection" at bounding box center [1182, 106] width 58 height 14
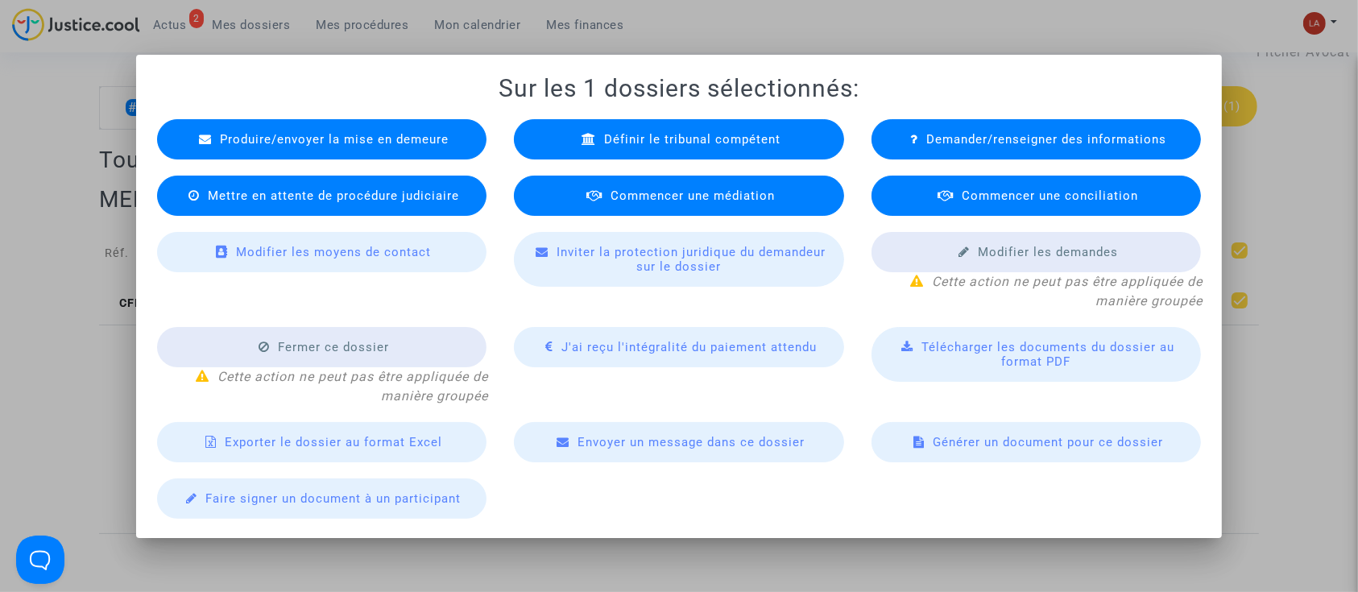
click at [331, 138] on span "Produire/envoyer la mise en demeure" at bounding box center [334, 139] width 229 height 14
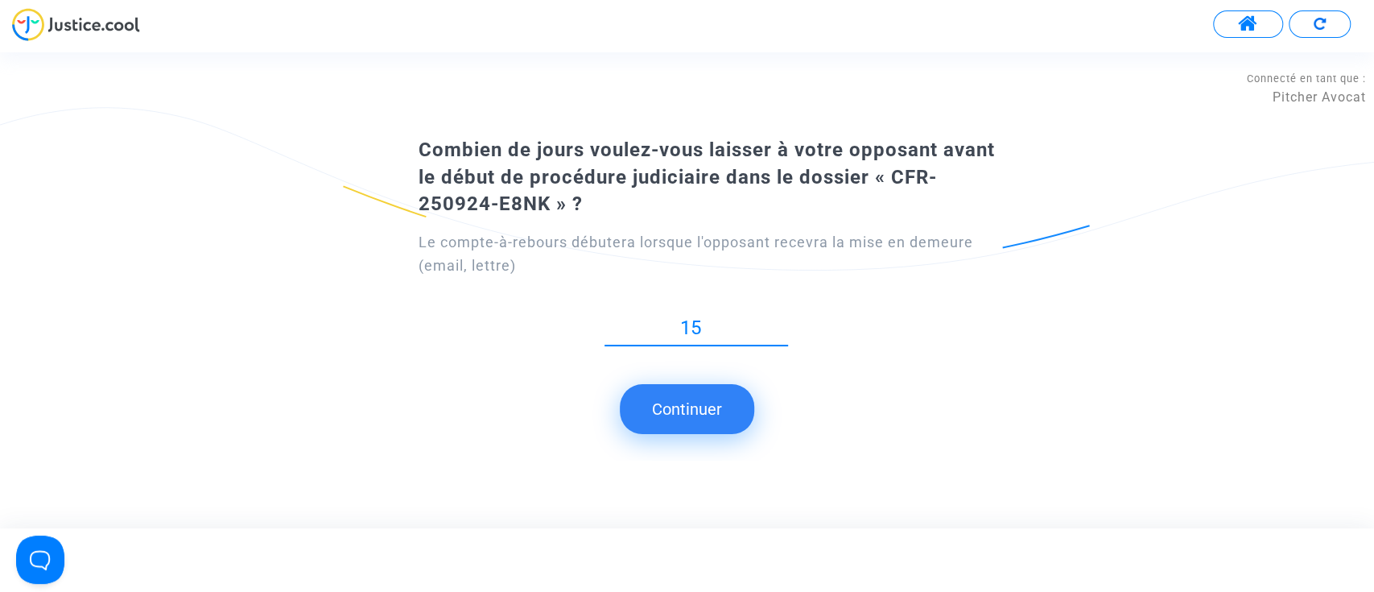
click at [671, 396] on button "Continuer" at bounding box center [687, 409] width 134 height 50
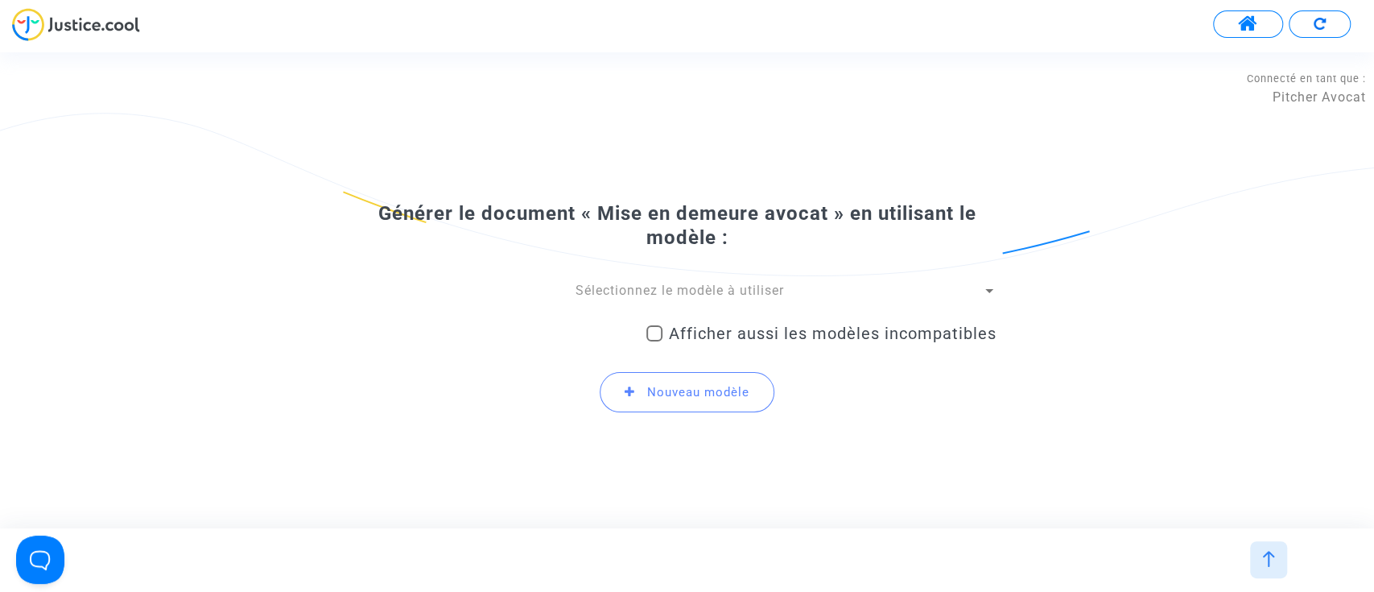
click at [599, 292] on span "Sélectionnez le modèle à utiliser" at bounding box center [680, 290] width 209 height 15
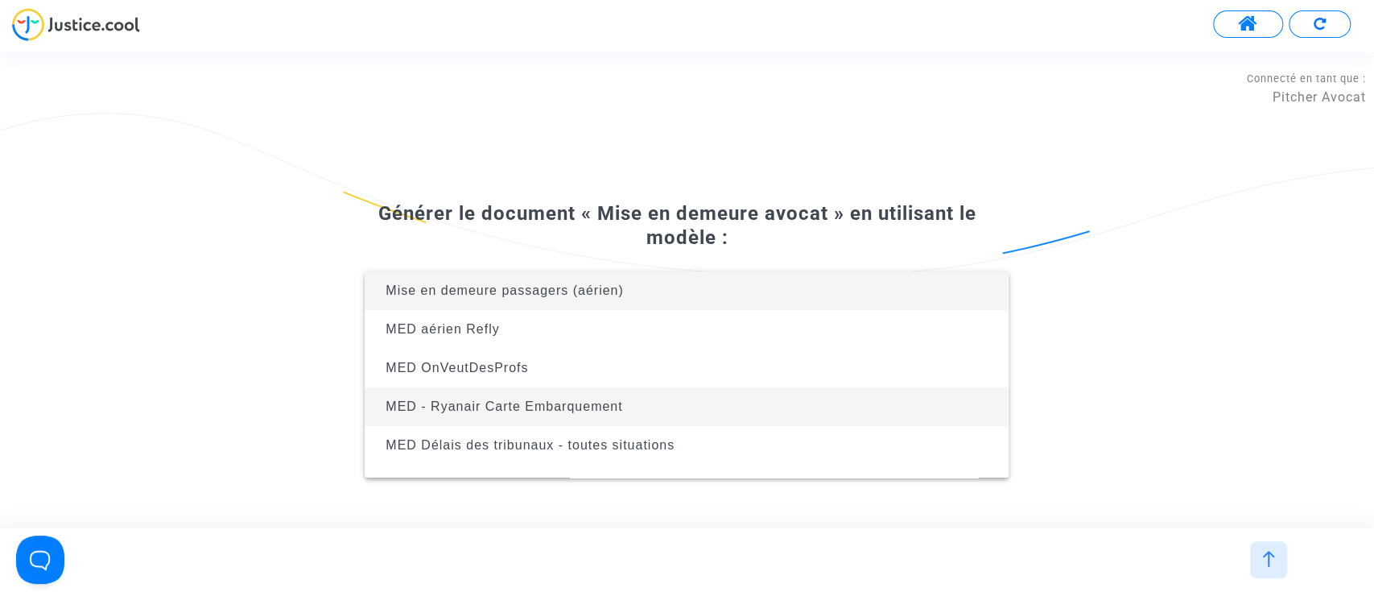
click at [694, 400] on span "MED - Ryanair Carte Embarquement" at bounding box center [687, 406] width 618 height 39
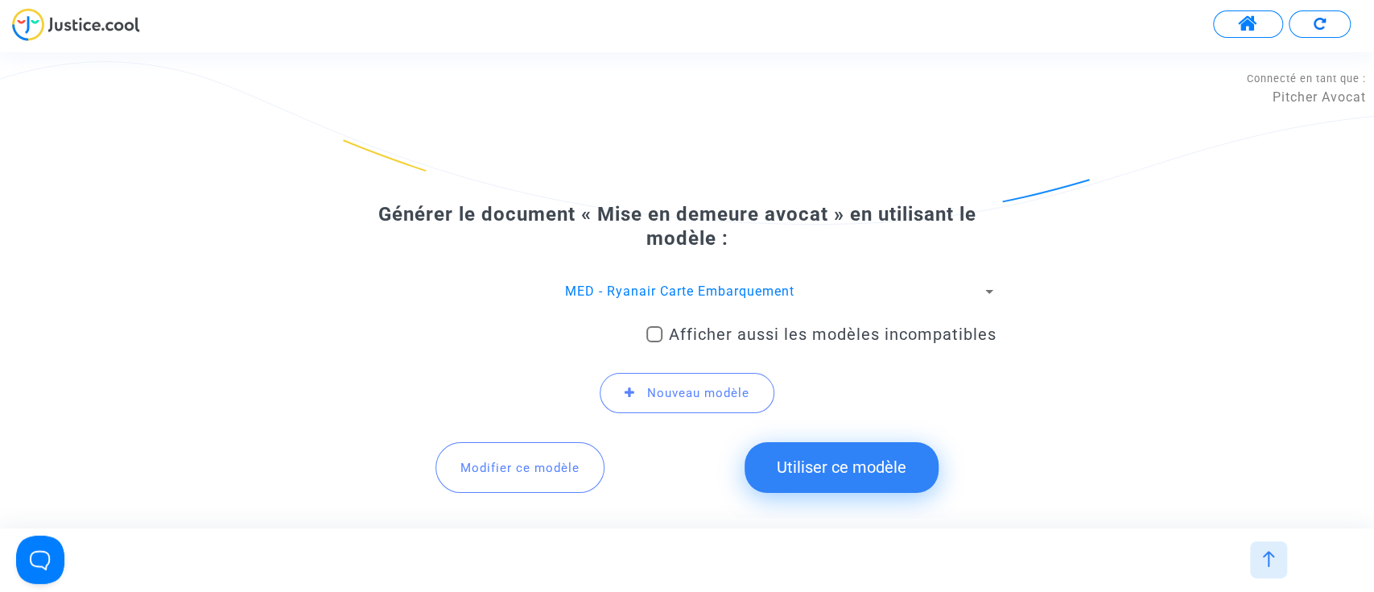
click at [857, 482] on button "Utiliser ce modèle" at bounding box center [842, 467] width 194 height 50
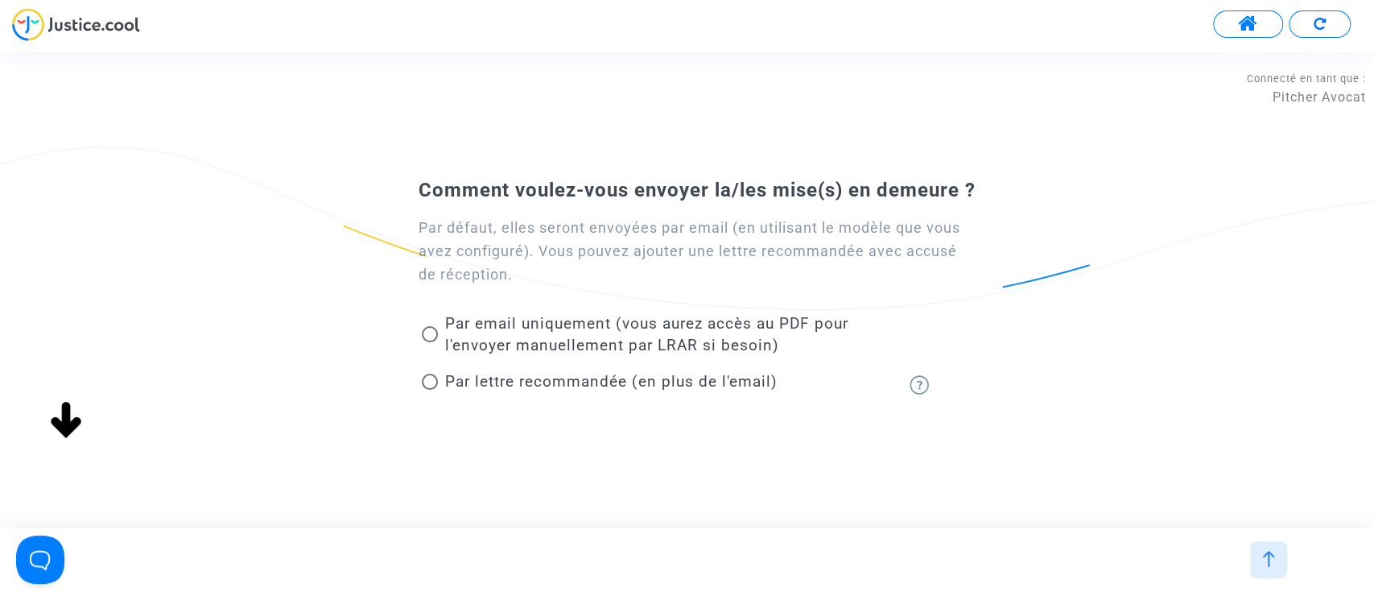
click at [640, 345] on span "Par email uniquement (vous aurez accès au PDF pour l'envoyer manuellement par L…" at bounding box center [645, 334] width 403 height 40
click at [430, 343] on input "Par email uniquement (vous aurez accès au PDF pour l'envoyer manuellement par L…" at bounding box center [429, 342] width 1 height 1
radio input "true"
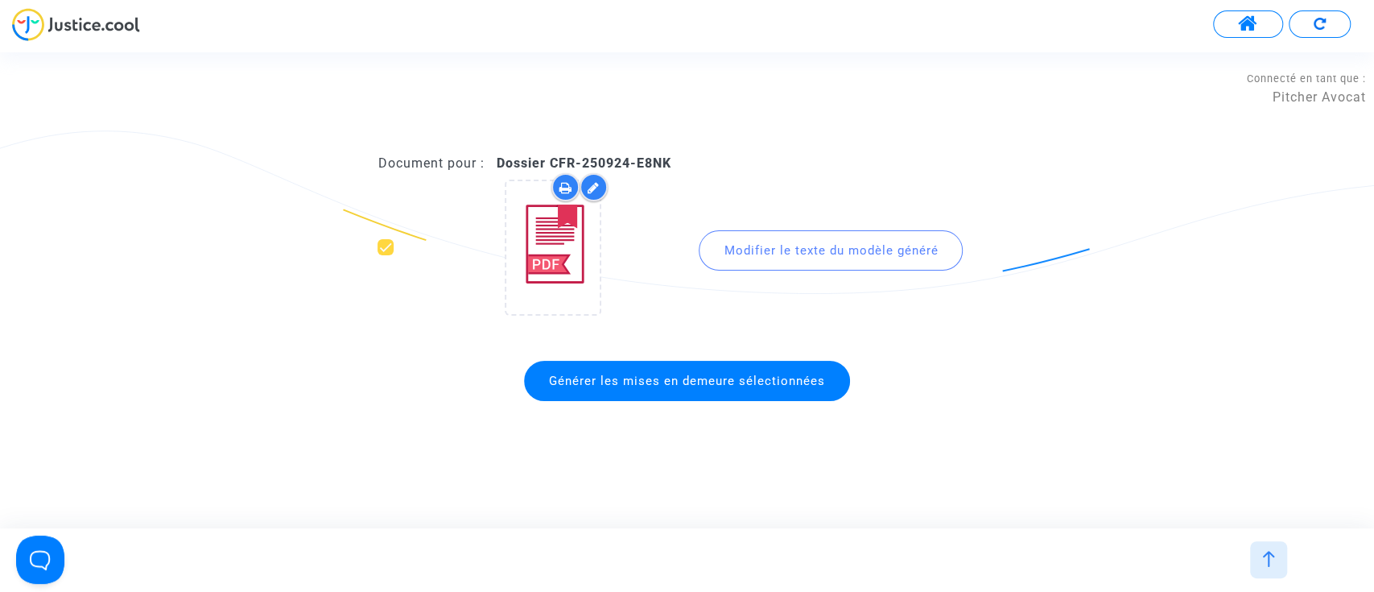
click at [672, 369] on span "Générer les mises en demeure sélectionnées" at bounding box center [687, 381] width 326 height 40
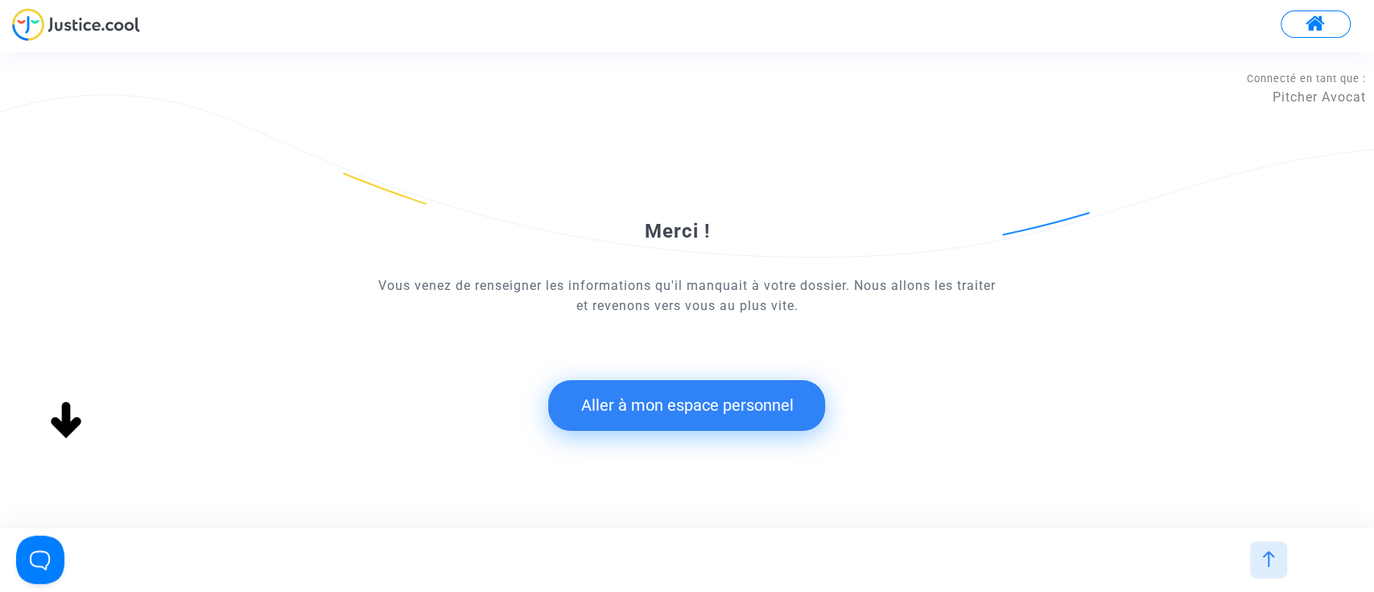
click at [684, 389] on button "Aller à mon espace personnel" at bounding box center [686, 405] width 277 height 50
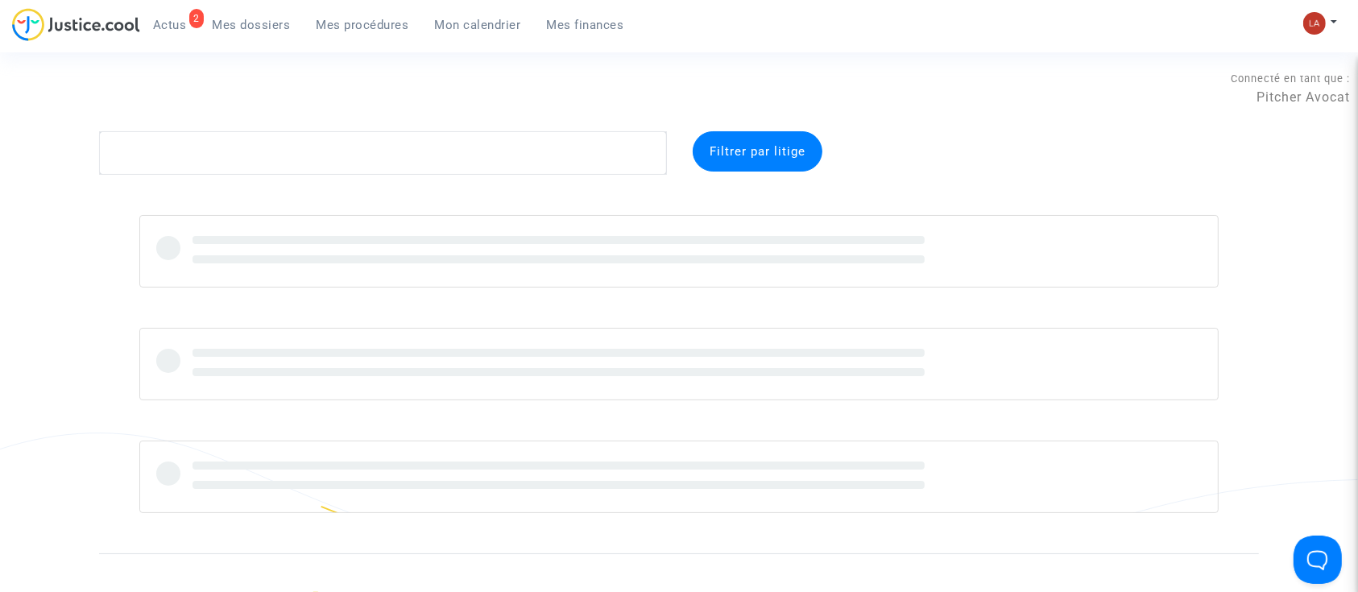
click at [151, 16] on link "2 Actus" at bounding box center [170, 25] width 60 height 24
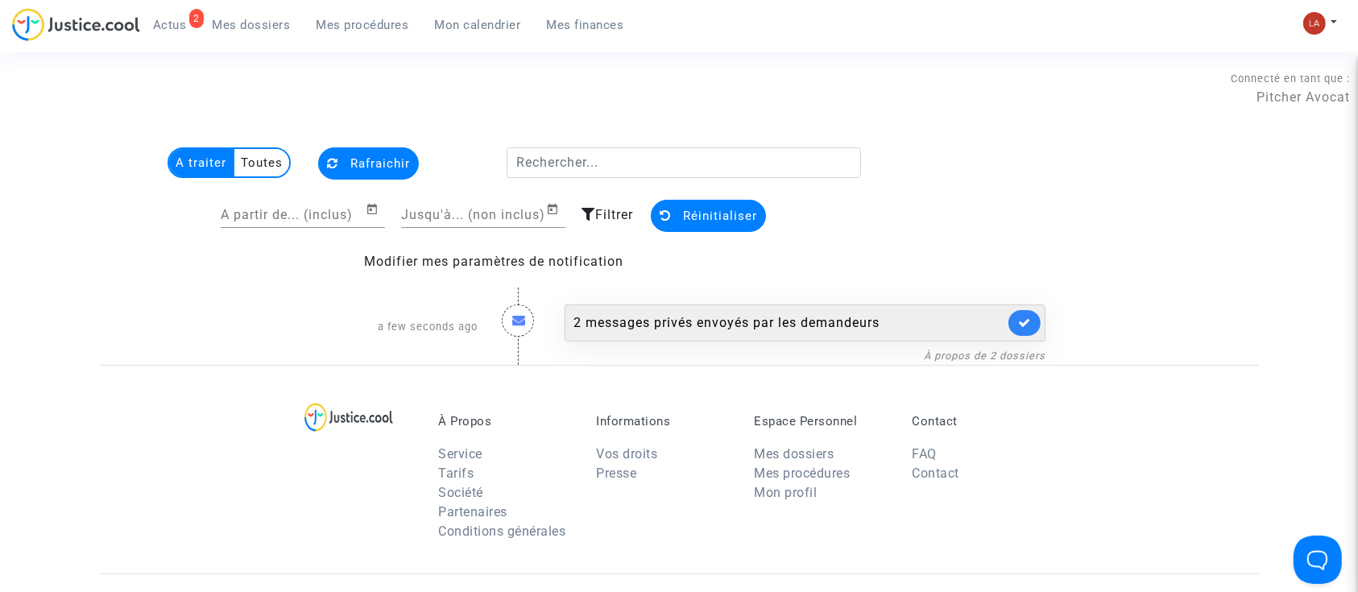
click at [895, 318] on div "2 messages privés envoyés par les demandeurs" at bounding box center [788, 322] width 431 height 19
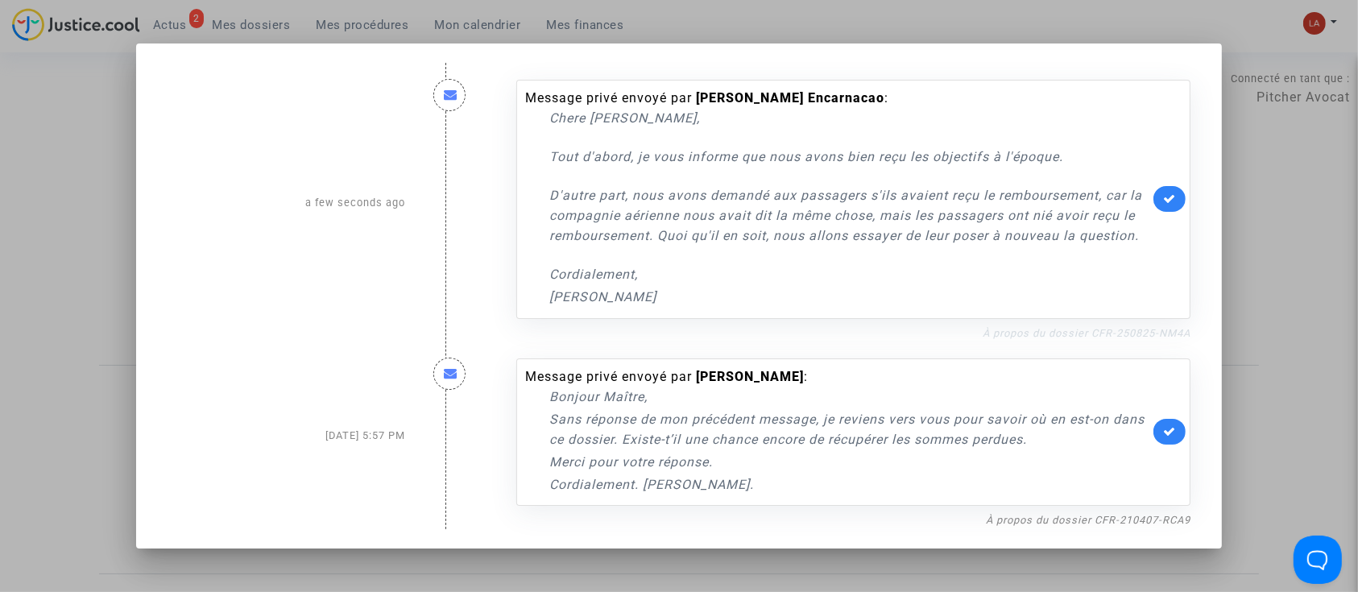
click at [996, 330] on link "À propos du dossier CFR-250825-NM4A" at bounding box center [1086, 333] width 208 height 12
click at [1176, 199] on icon at bounding box center [1169, 198] width 13 height 12
click at [1044, 504] on div "Message privé envoyé par Jean Jacques Berdah : Bonjour Maître, Sans réponse de …" at bounding box center [853, 432] width 674 height 148
click at [1123, 514] on link "À propos du dossier CFR-210407-RCA9" at bounding box center [1088, 520] width 205 height 12
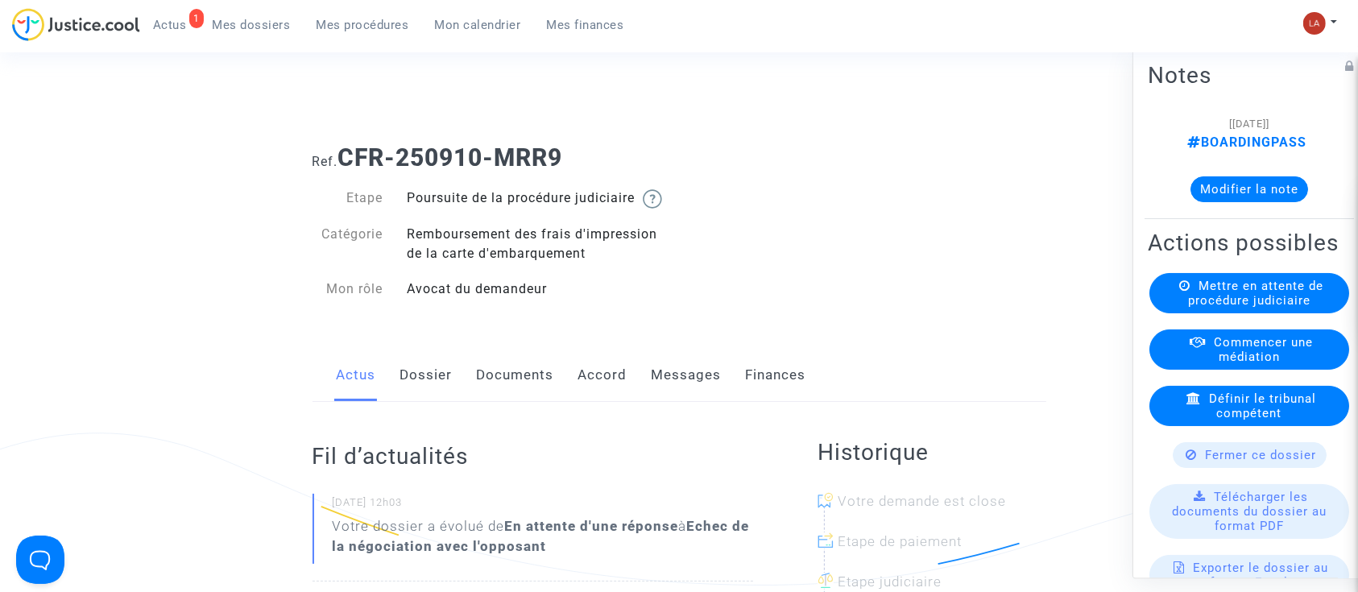
click at [407, 391] on link "Dossier" at bounding box center [426, 375] width 52 height 53
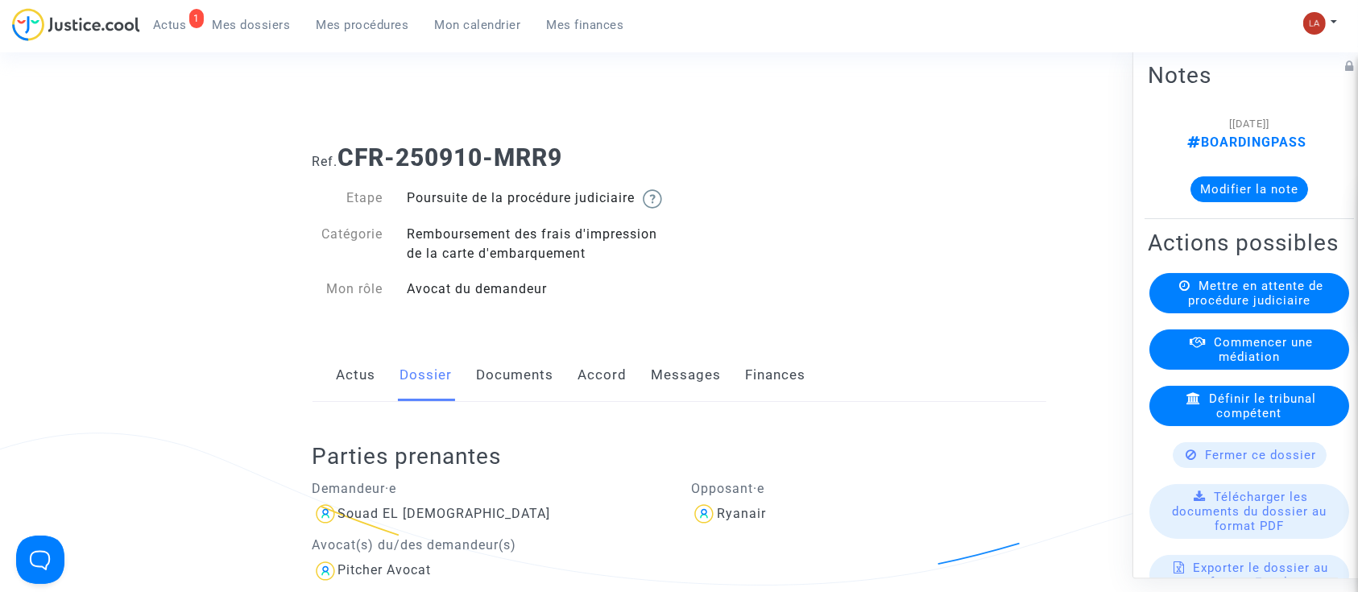
click at [1227, 194] on button "Modifier la note" at bounding box center [1249, 189] width 118 height 26
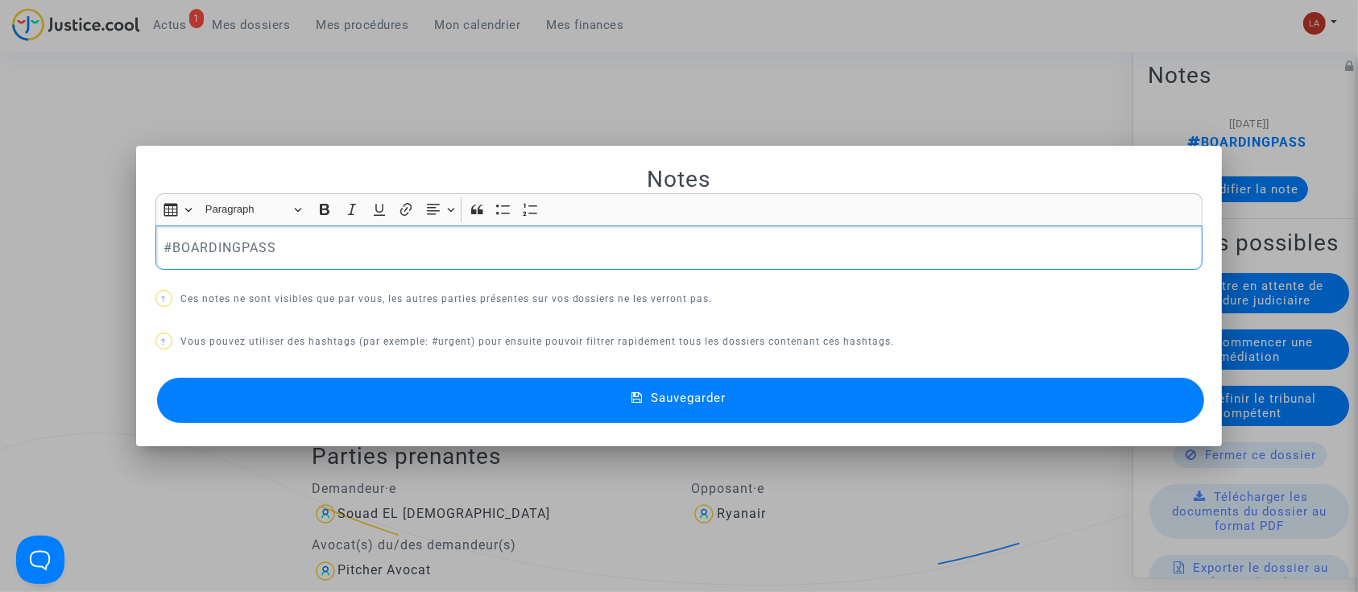
click at [438, 238] on p "#BOARDINGPASS" at bounding box center [678, 248] width 1031 height 20
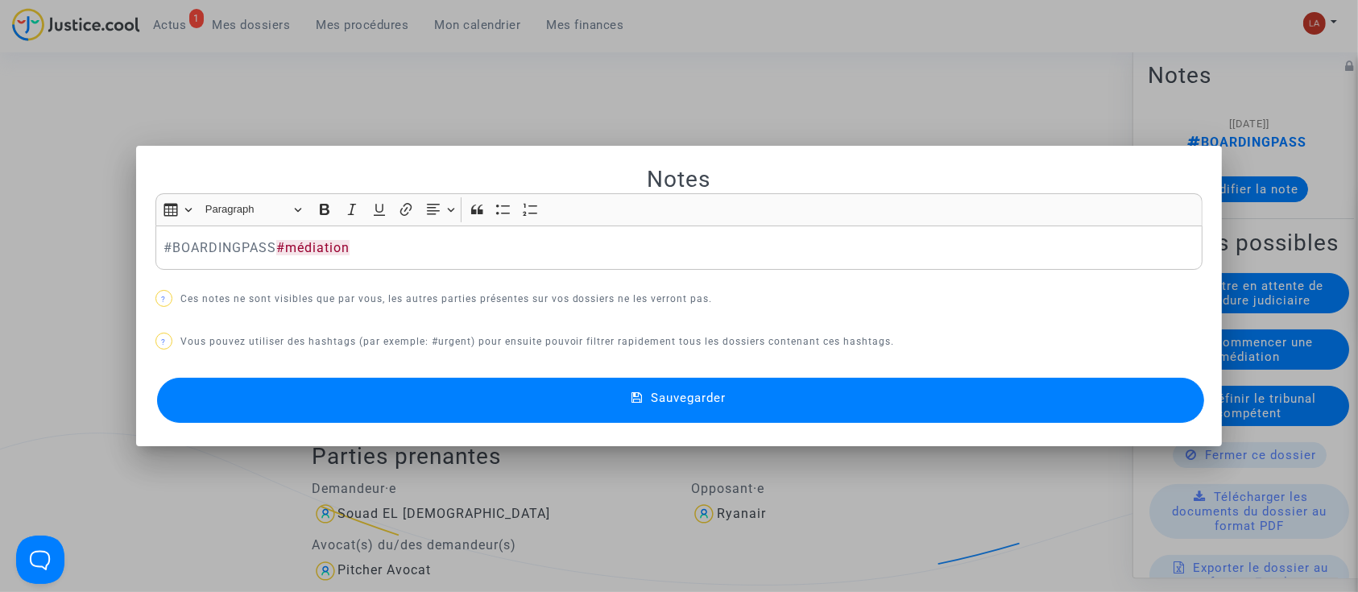
click at [382, 400] on button "Sauvegarder" at bounding box center [681, 400] width 1048 height 45
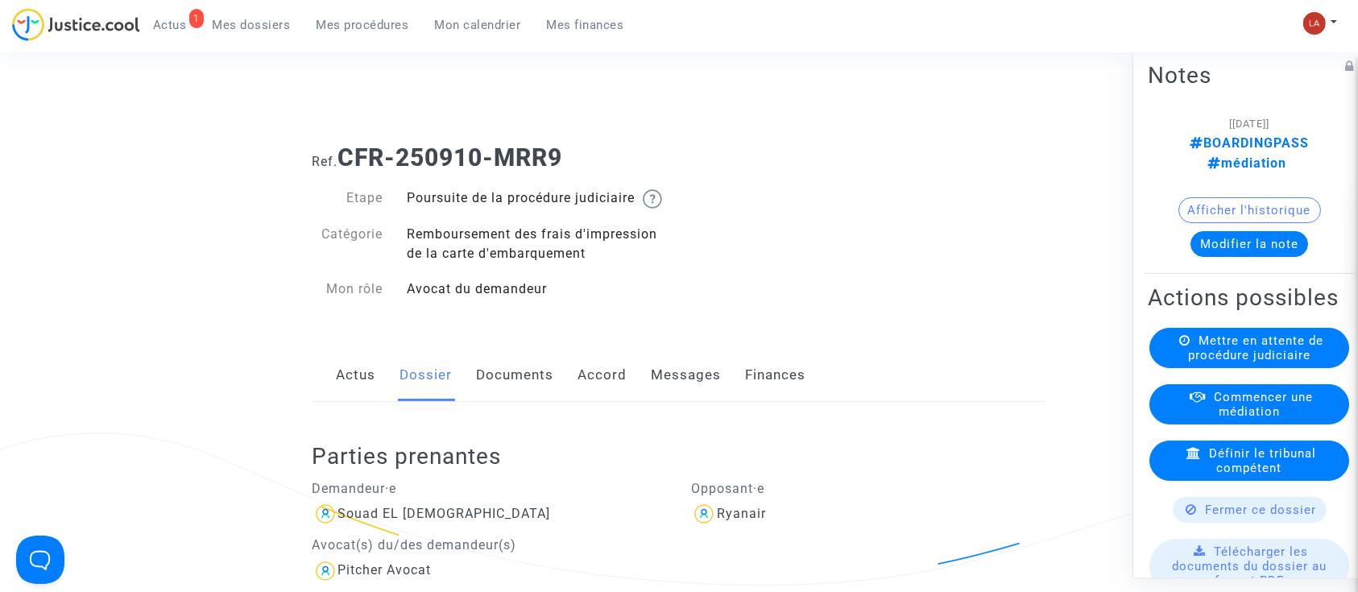
click at [1217, 419] on span "Commencer une médiation" at bounding box center [1262, 404] width 99 height 29
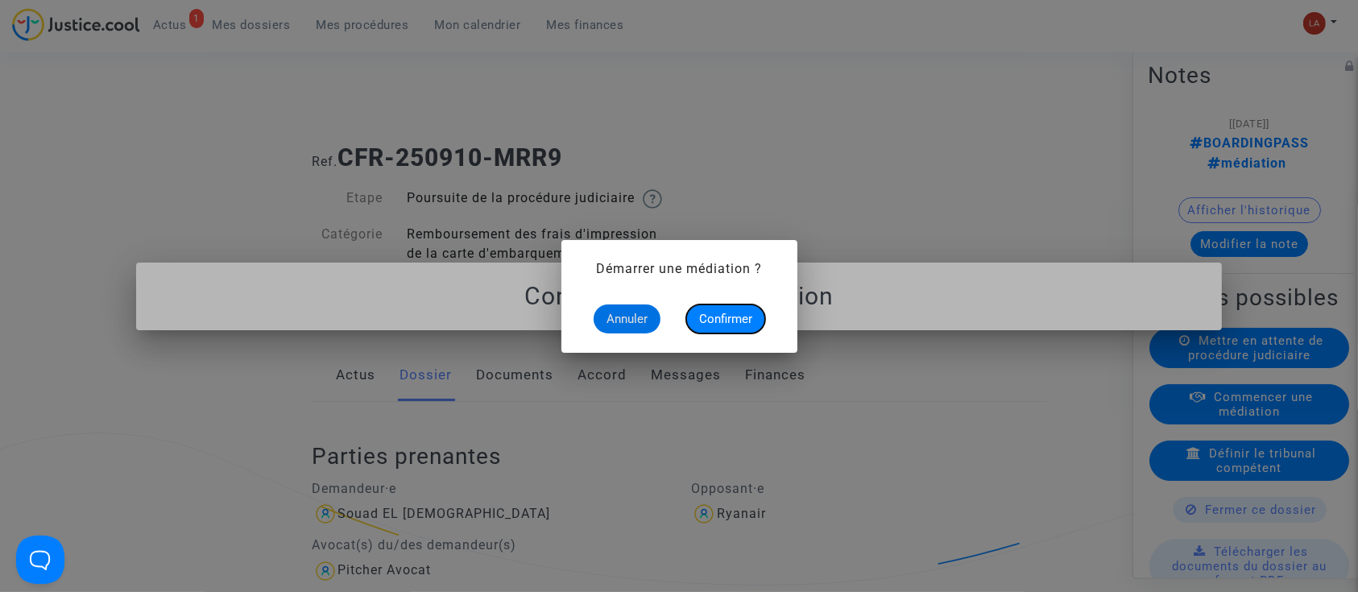
click at [735, 322] on span "Confirmer" at bounding box center [725, 319] width 53 height 14
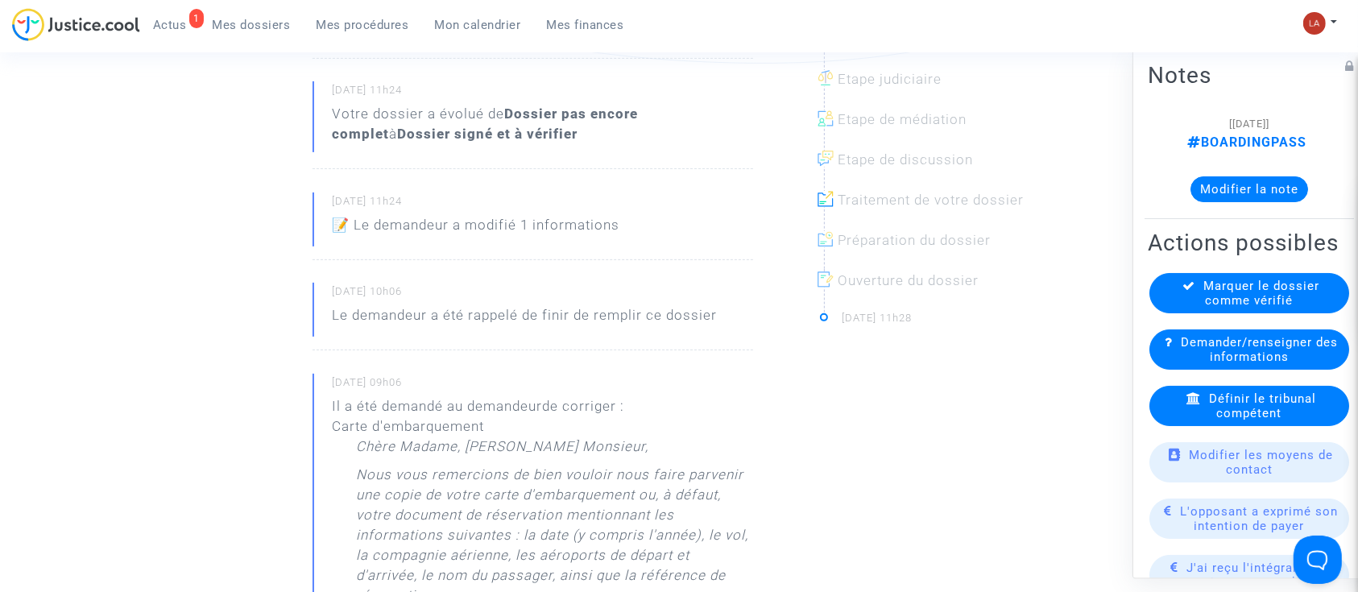
scroll to position [322, 0]
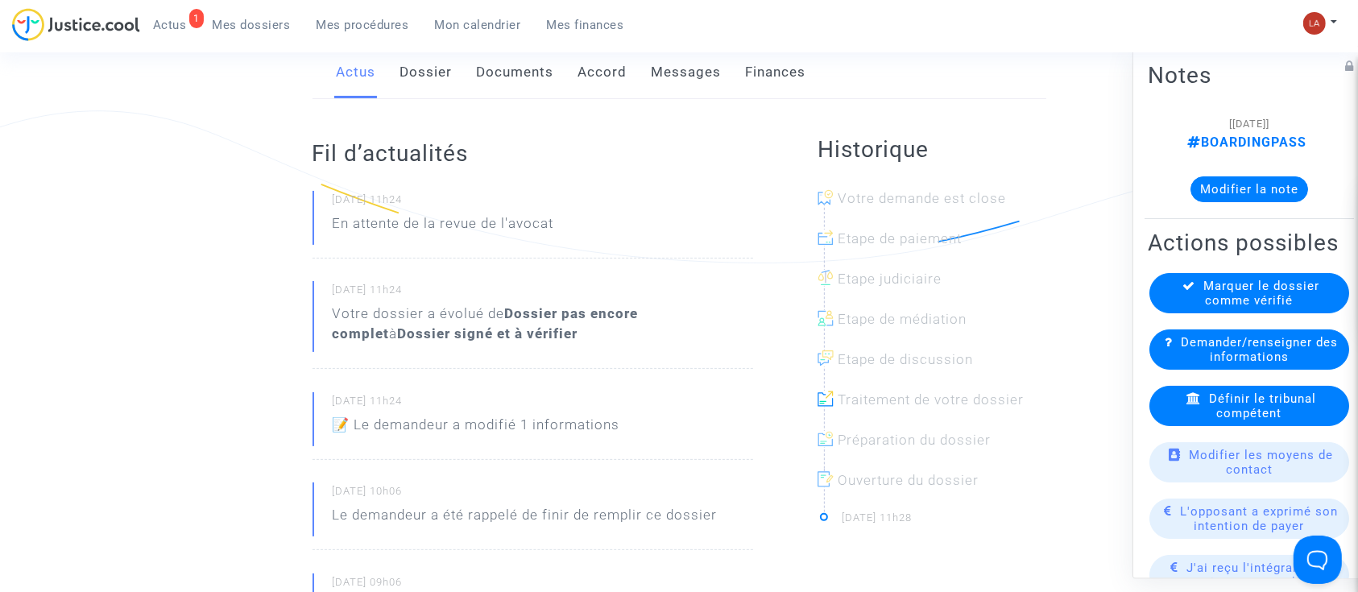
click at [419, 64] on link "Dossier" at bounding box center [426, 72] width 52 height 53
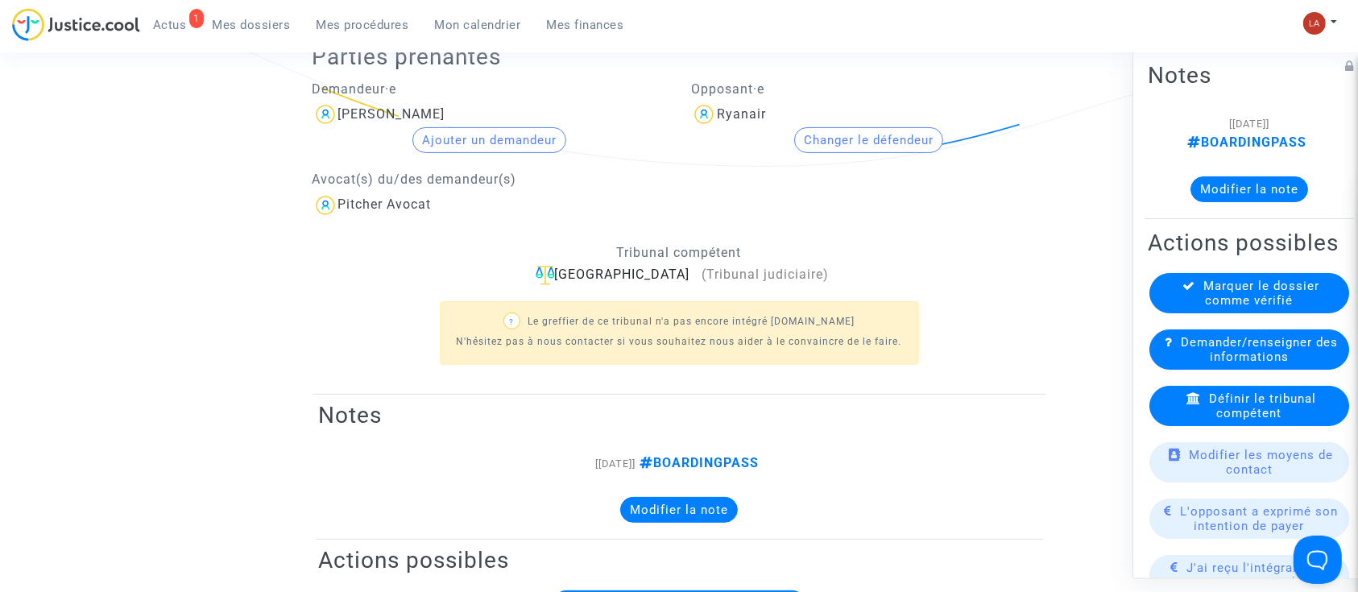
scroll to position [107, 0]
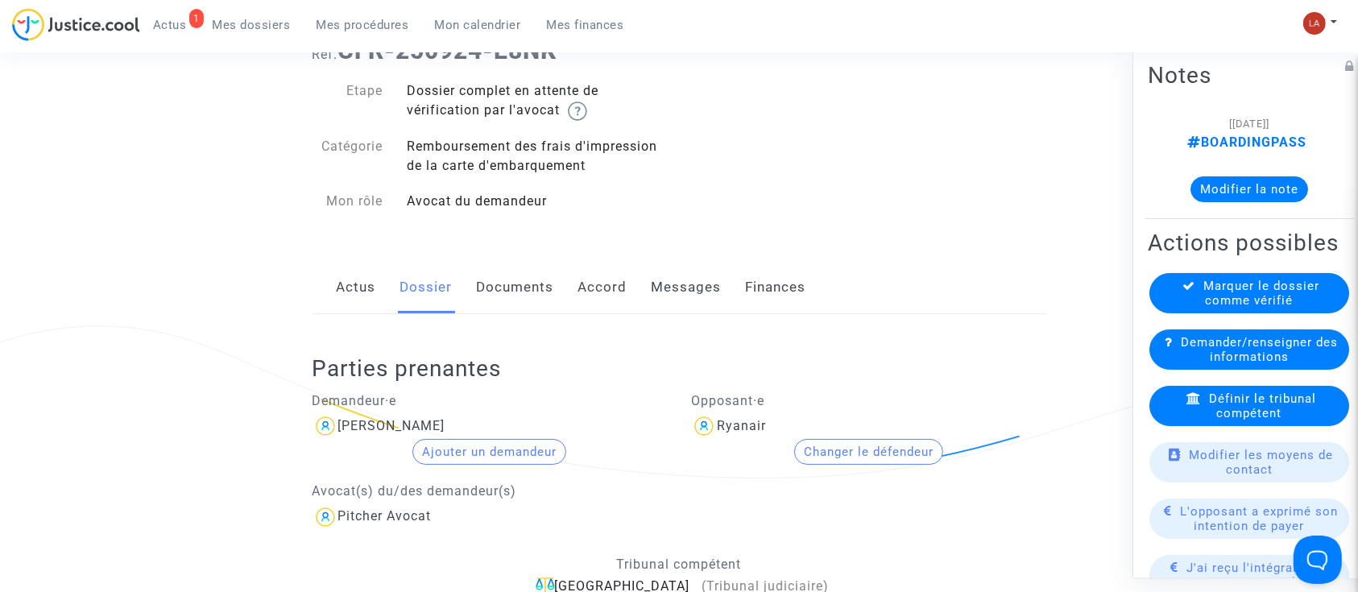
click at [502, 265] on link "Documents" at bounding box center [515, 287] width 77 height 53
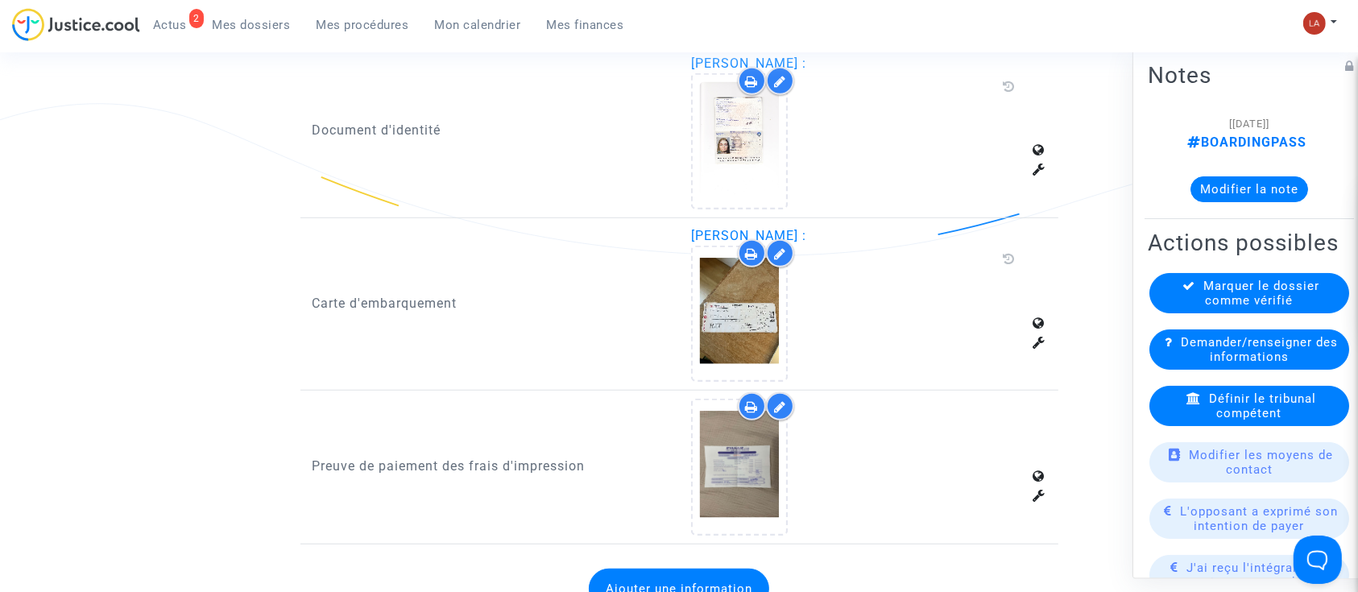
scroll to position [1180, 0]
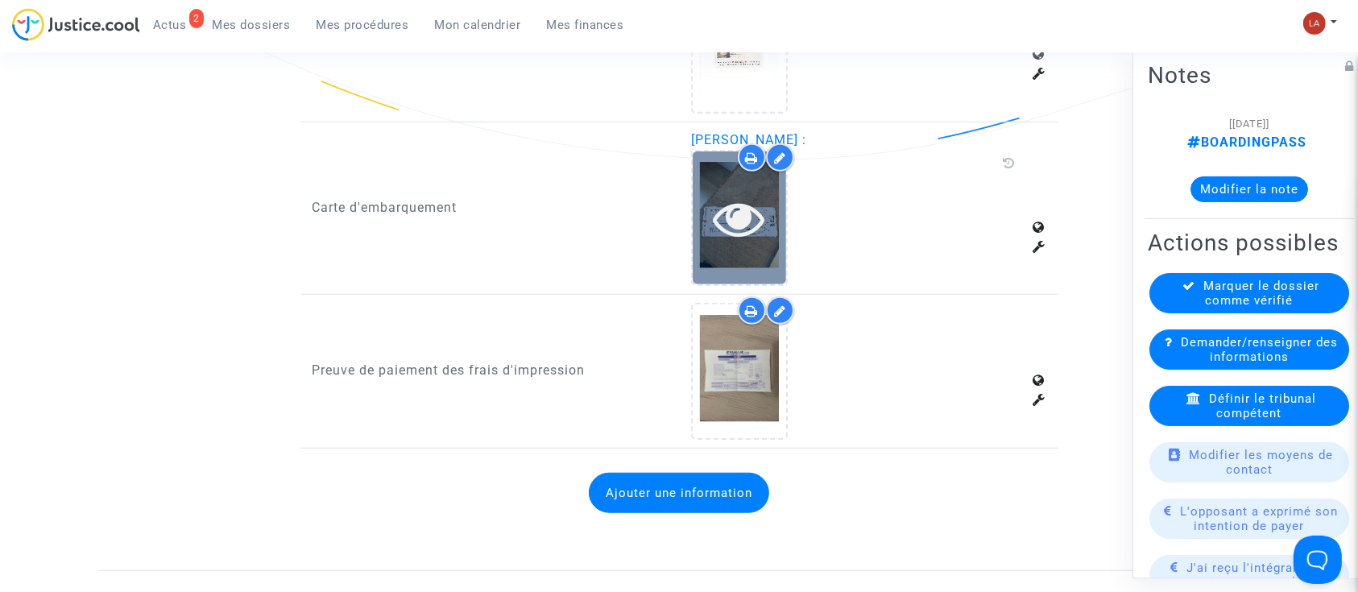
click at [736, 239] on icon at bounding box center [739, 218] width 52 height 52
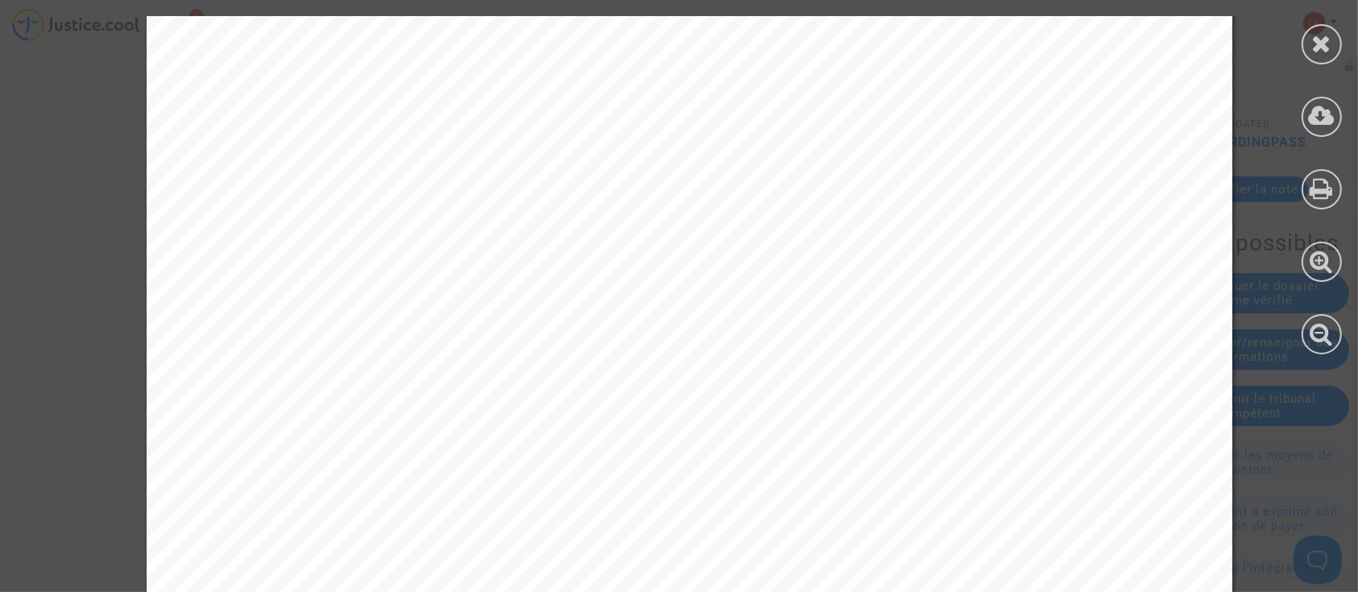
scroll to position [429, 0]
click at [1290, 41] on div at bounding box center [1321, 185] width 72 height 370
click at [1309, 42] on div at bounding box center [1321, 44] width 40 height 40
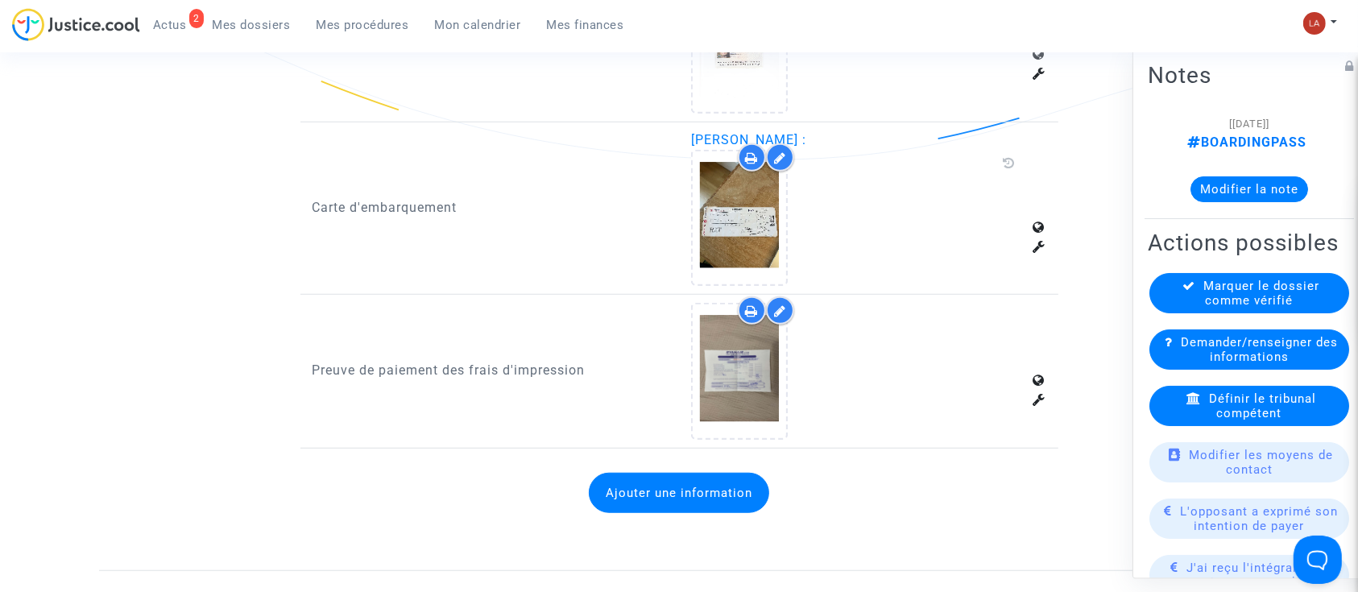
click at [1204, 308] on span "Marquer le dossier comme vérifié" at bounding box center [1262, 293] width 116 height 29
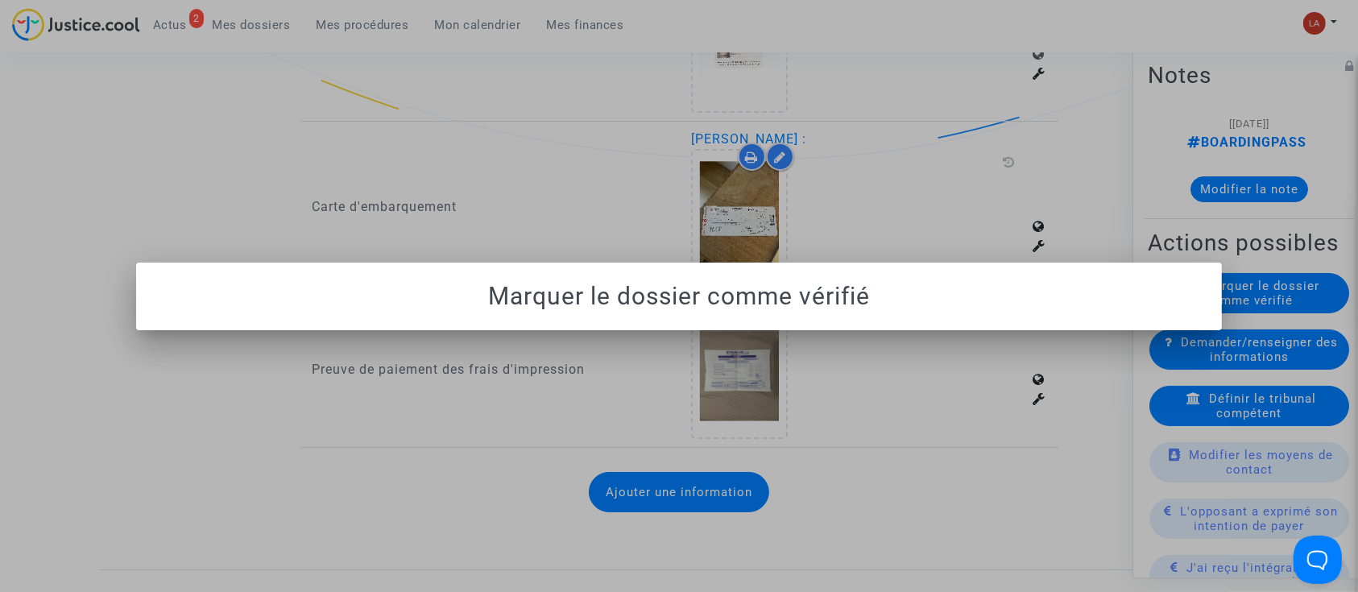
scroll to position [0, 0]
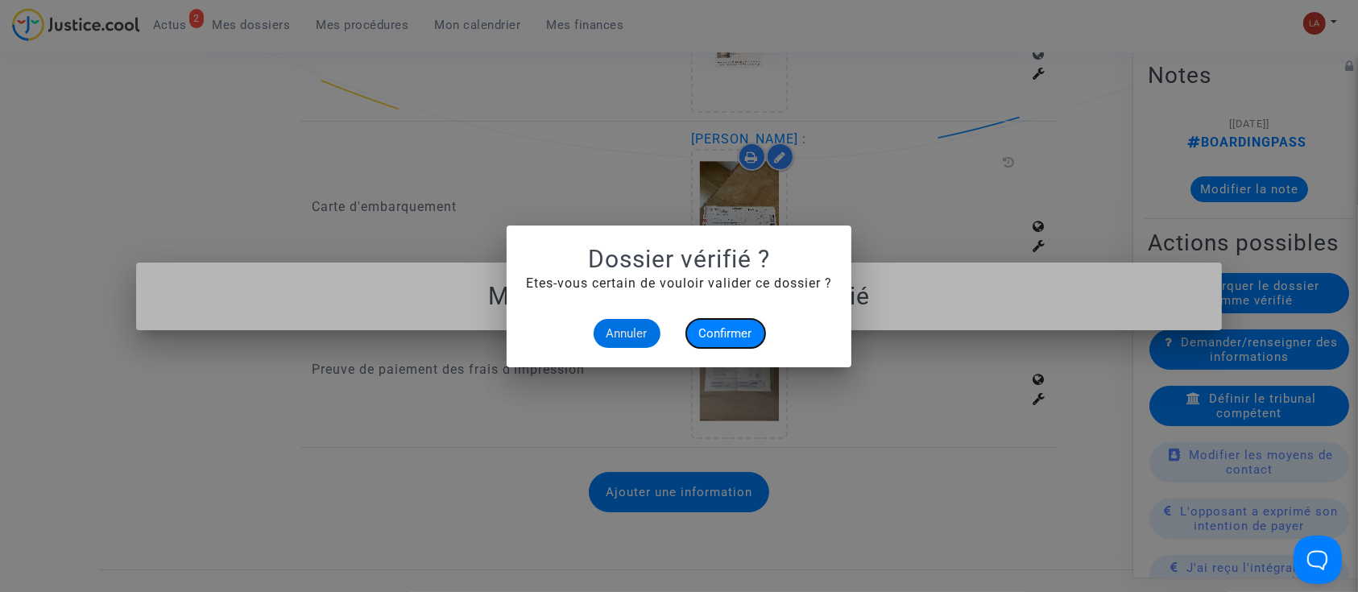
click at [728, 324] on button "Confirmer" at bounding box center [725, 333] width 79 height 29
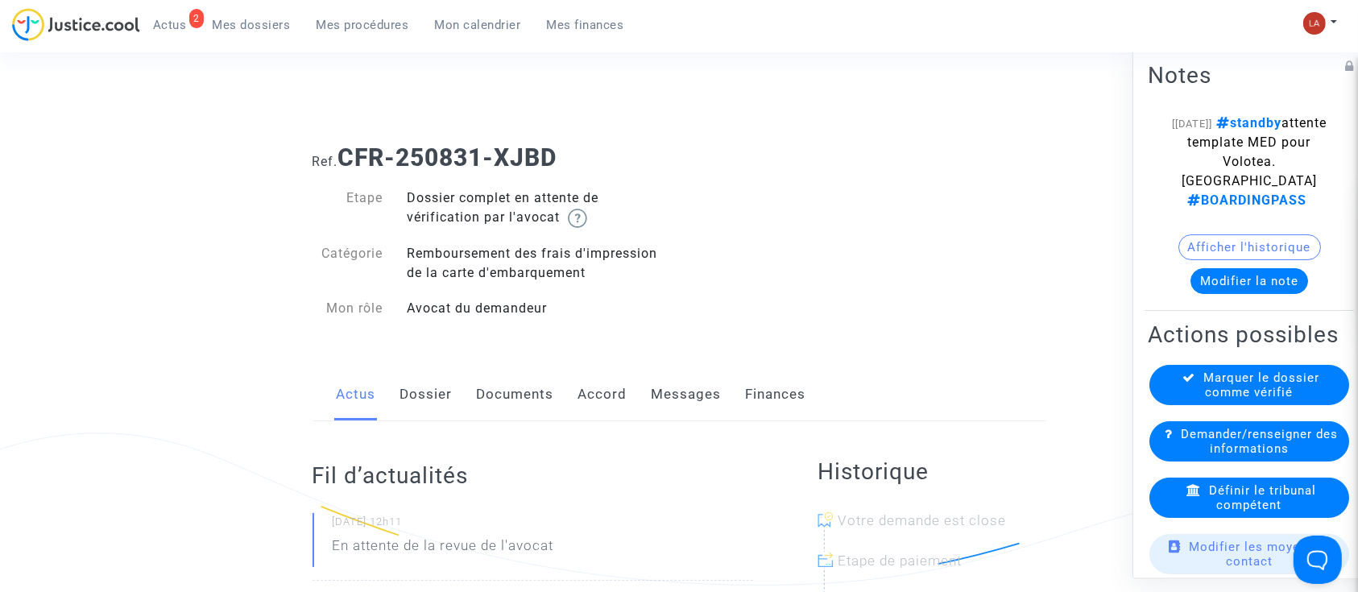
click at [425, 392] on link "Dossier" at bounding box center [426, 394] width 52 height 53
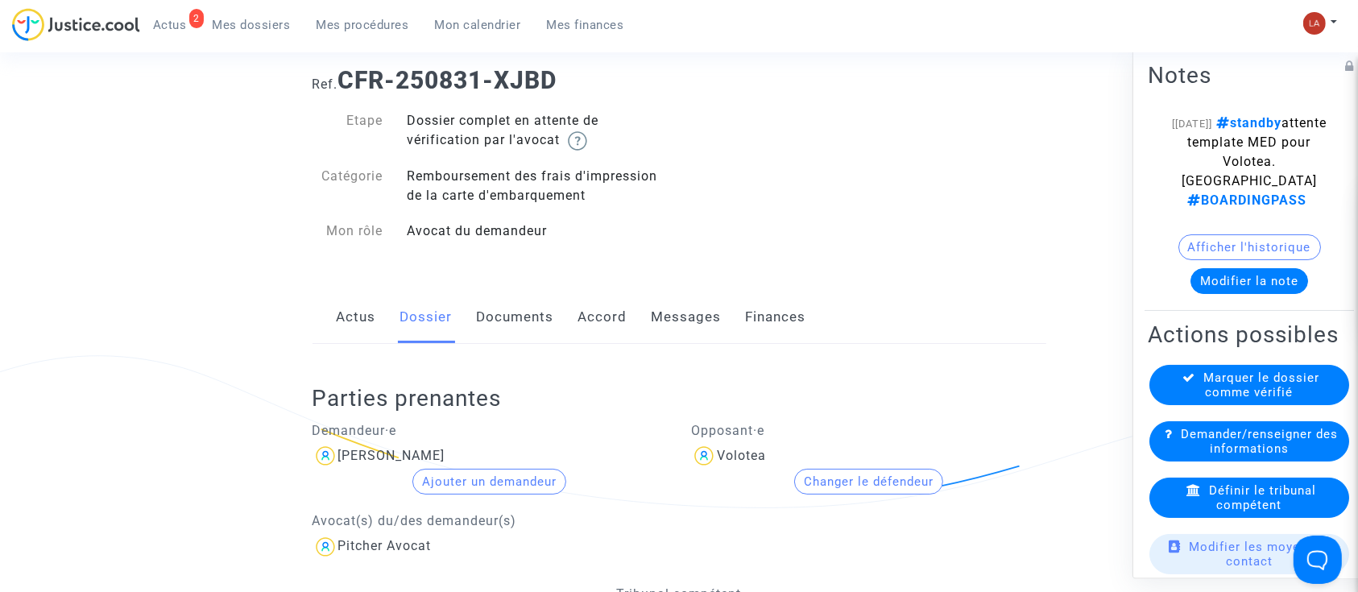
scroll to position [107, 0]
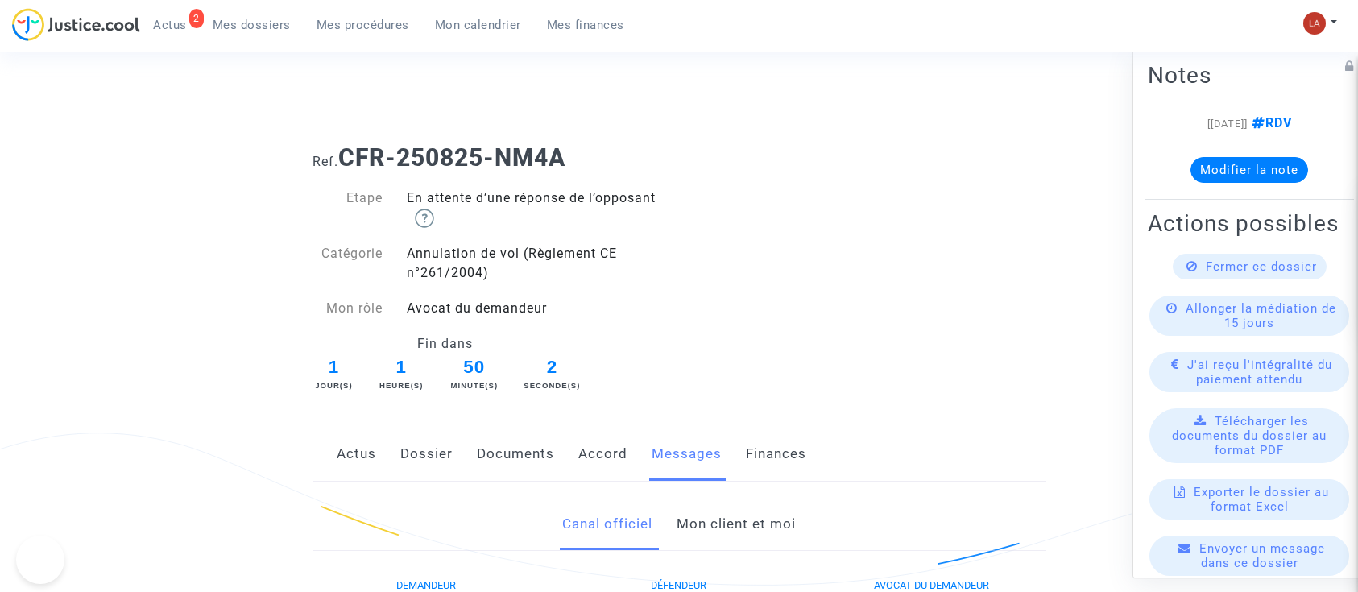
click at [696, 515] on link "Mon client et moi" at bounding box center [735, 524] width 119 height 53
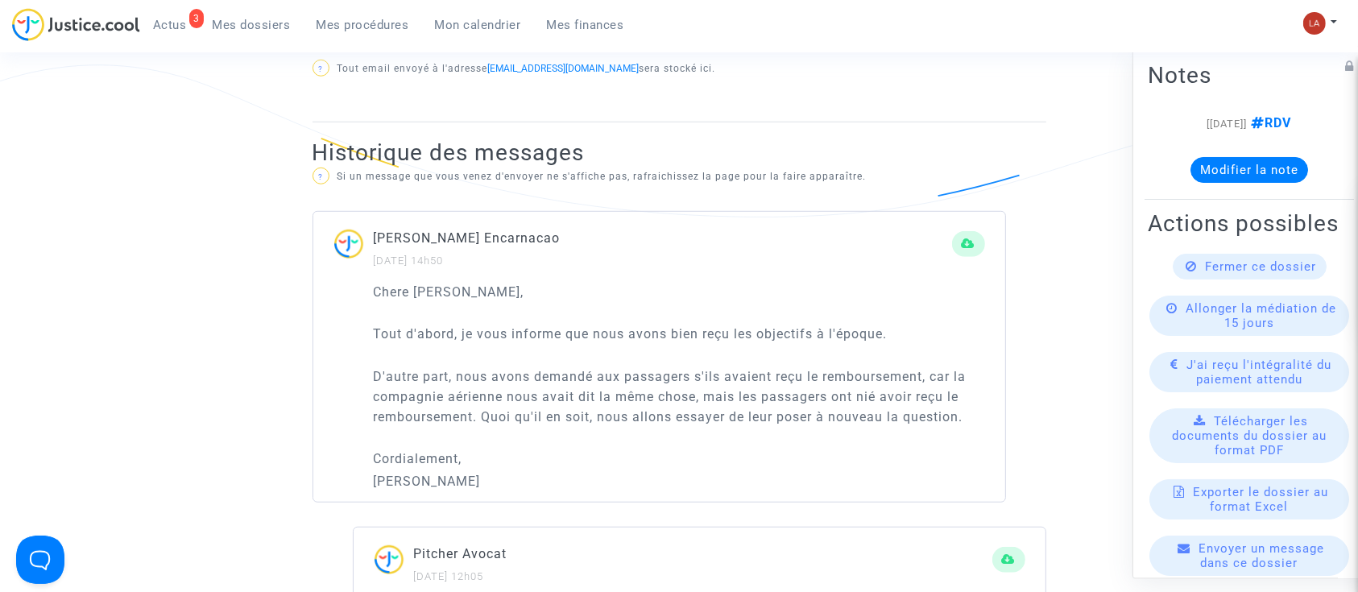
scroll to position [1073, 0]
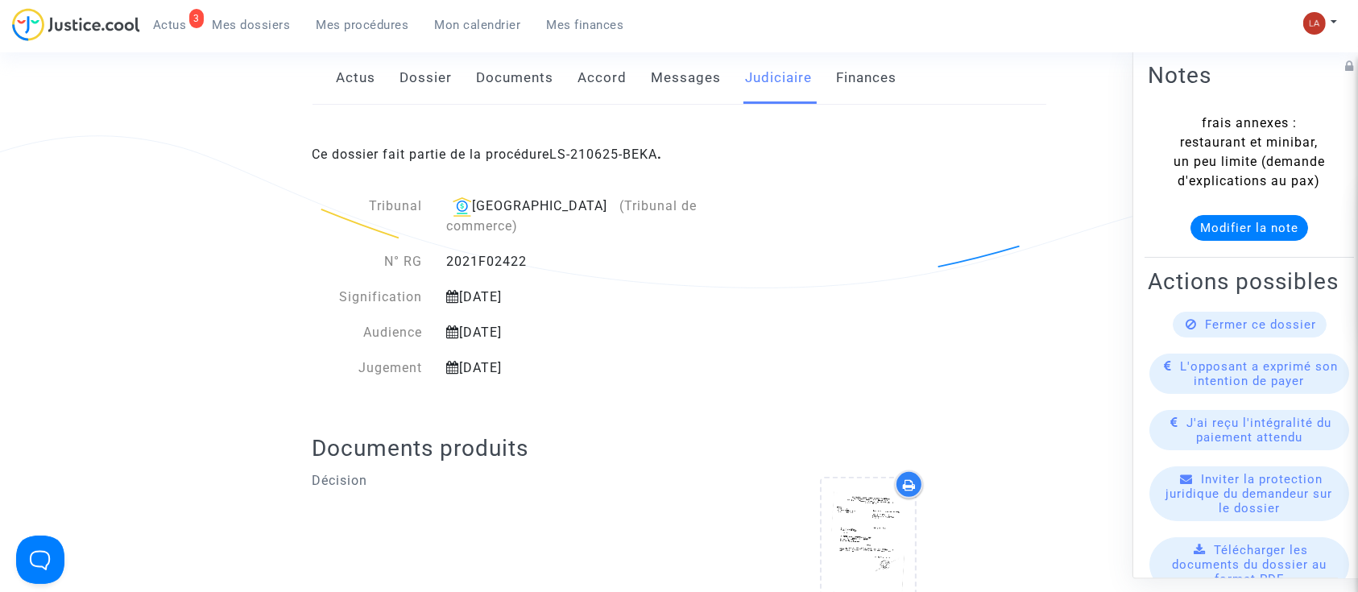
scroll to position [354, 0]
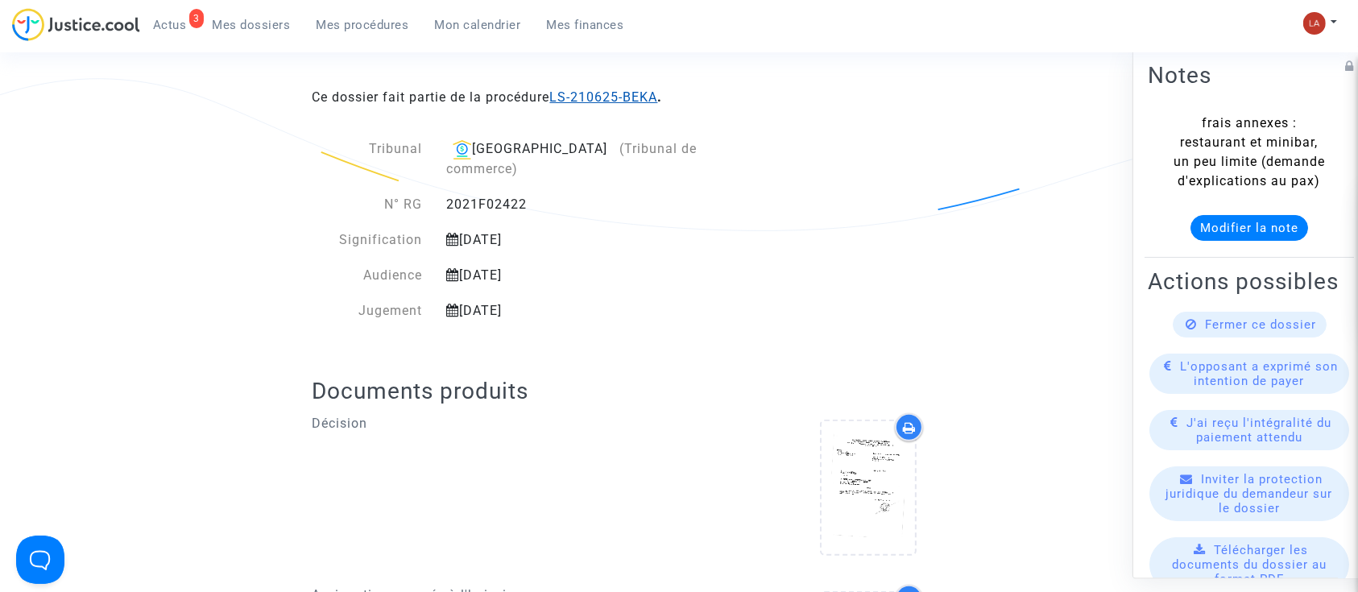
click at [607, 91] on link "LS-210625-BEKA" at bounding box center [604, 96] width 108 height 15
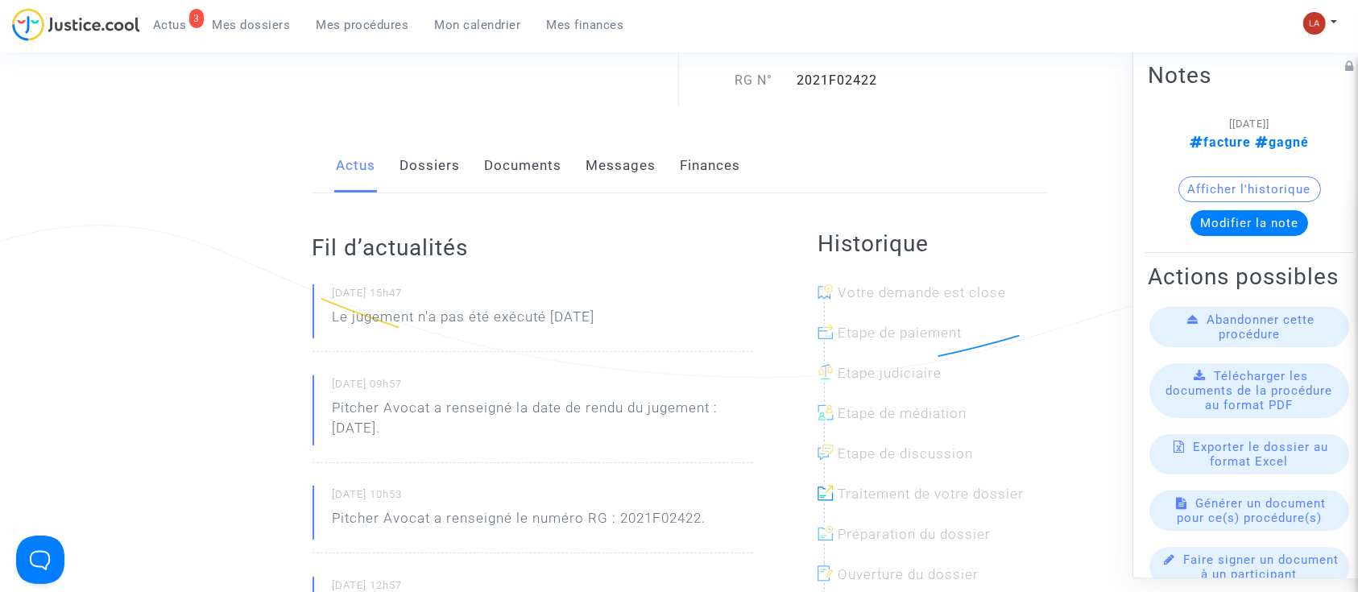
scroll to position [199, 0]
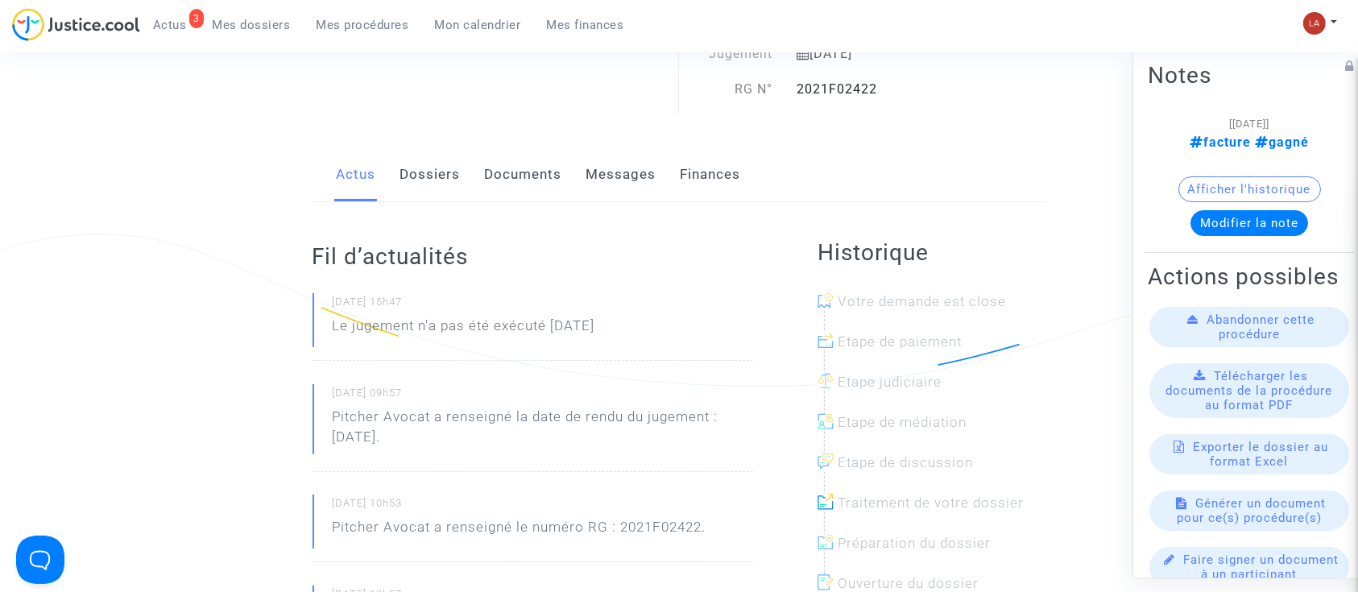
click at [499, 175] on link "Documents" at bounding box center [523, 174] width 77 height 53
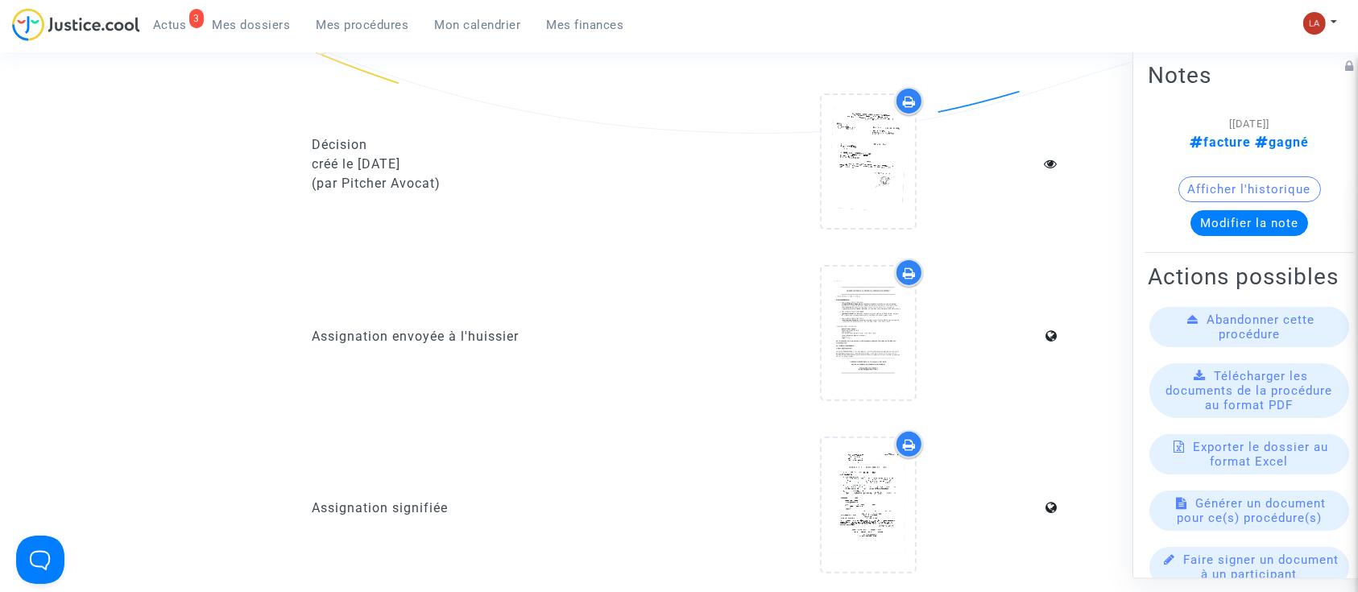
scroll to position [448, 0]
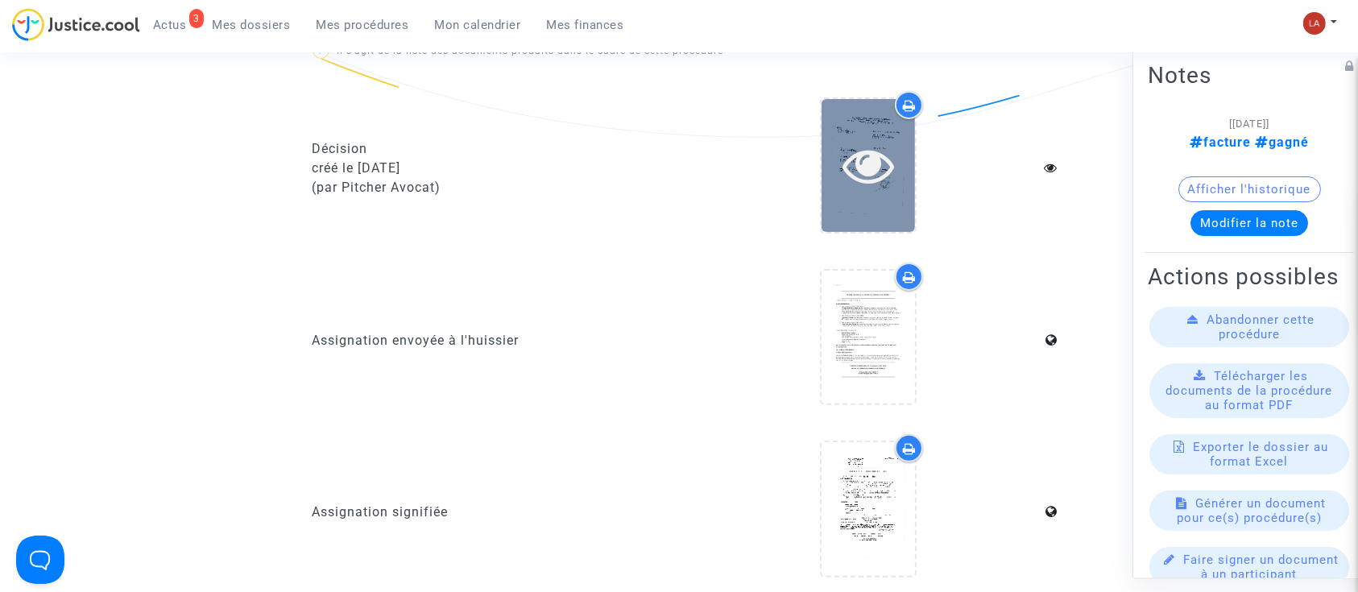
click at [896, 147] on div at bounding box center [867, 165] width 93 height 52
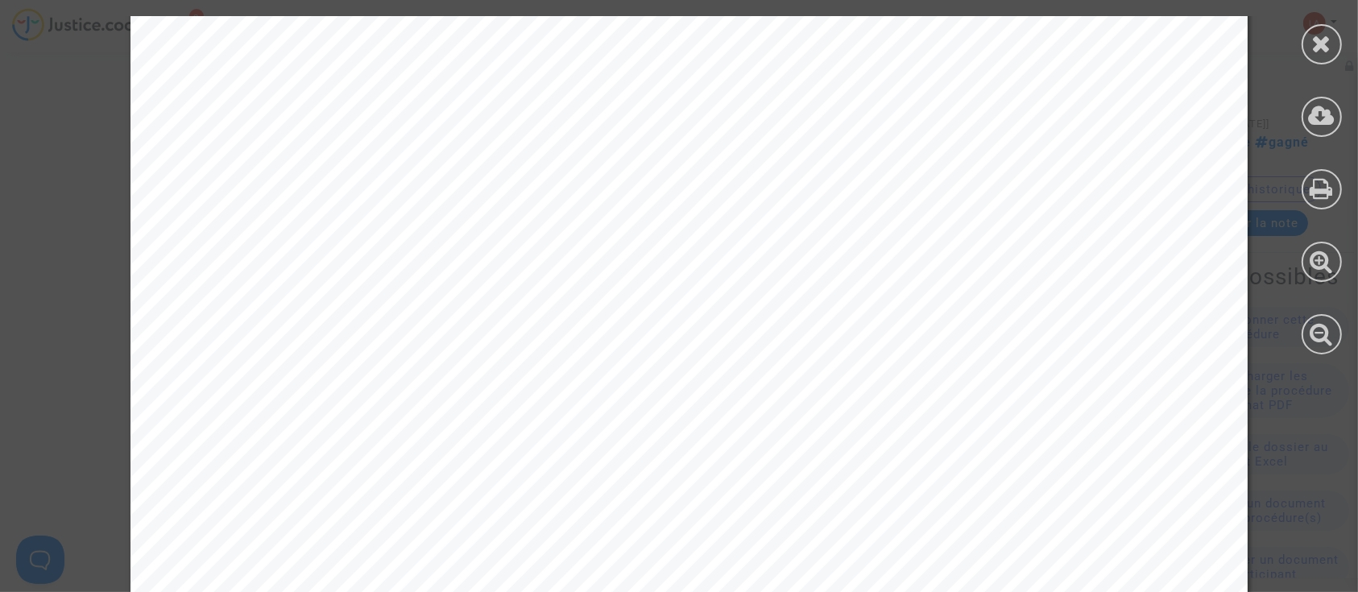
scroll to position [3366, 0]
drag, startPoint x: 1298, startPoint y: 44, endPoint x: 1312, endPoint y: 43, distance: 14.6
click at [1312, 43] on div at bounding box center [1321, 185] width 72 height 370
click at [1312, 43] on icon at bounding box center [1322, 43] width 20 height 24
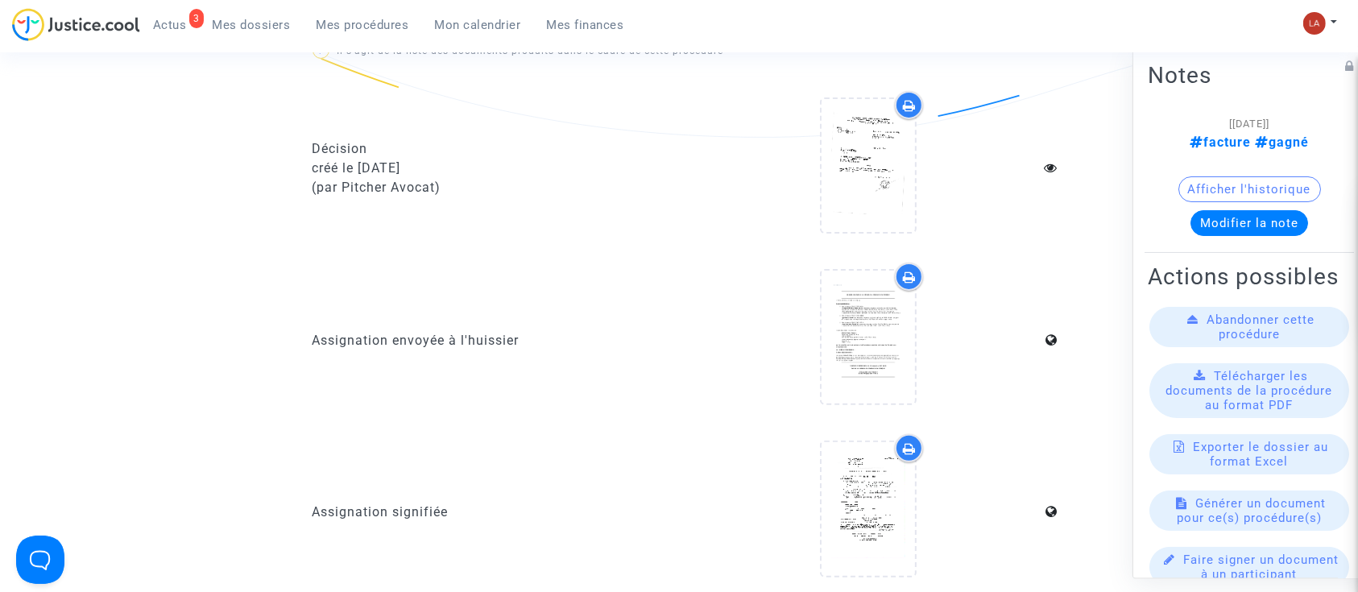
scroll to position [0, 0]
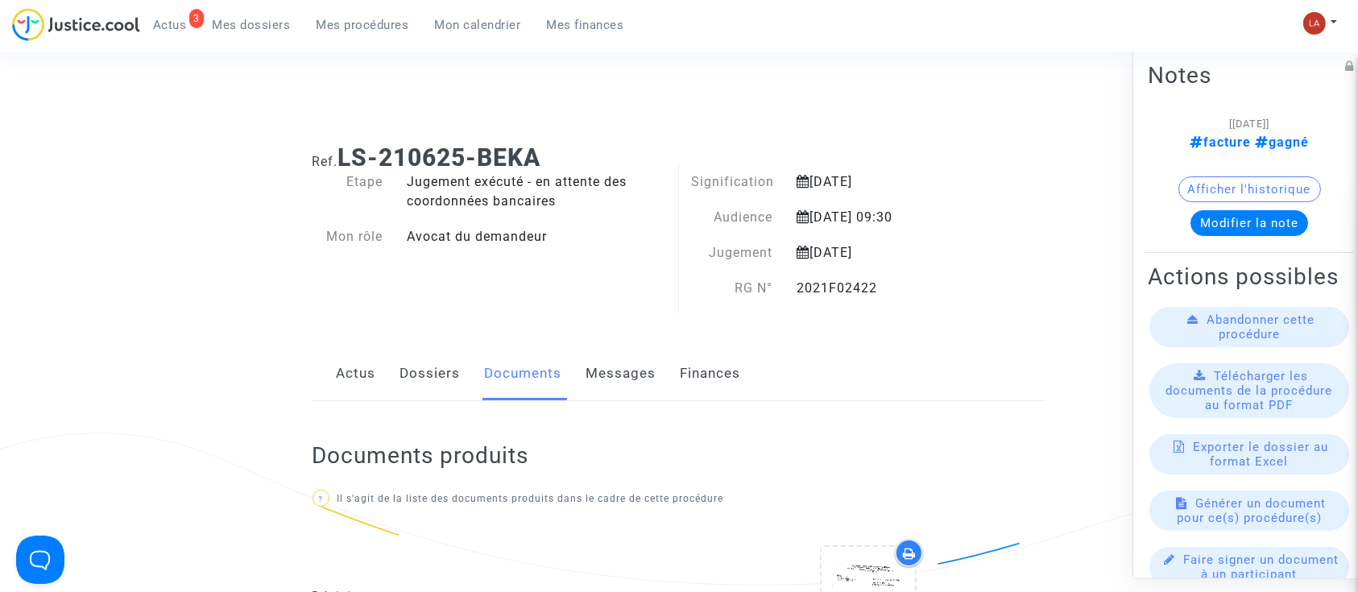
click at [423, 366] on link "Dossiers" at bounding box center [430, 373] width 60 height 53
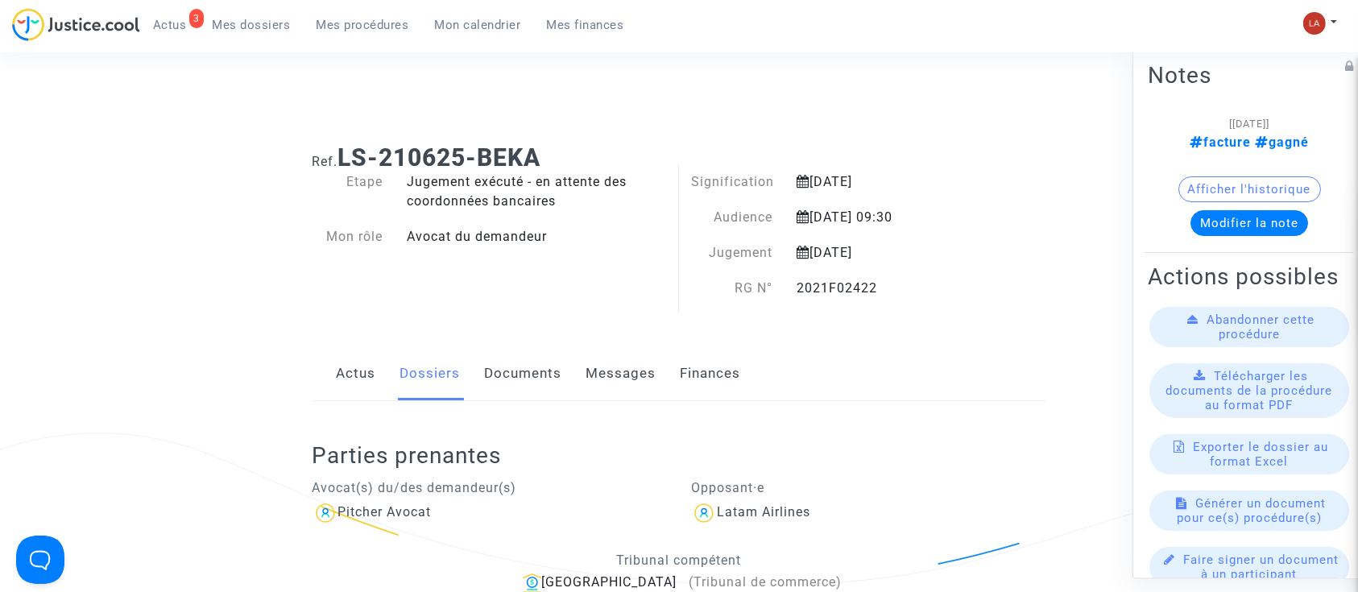
click at [544, 398] on link "Documents" at bounding box center [523, 373] width 77 height 53
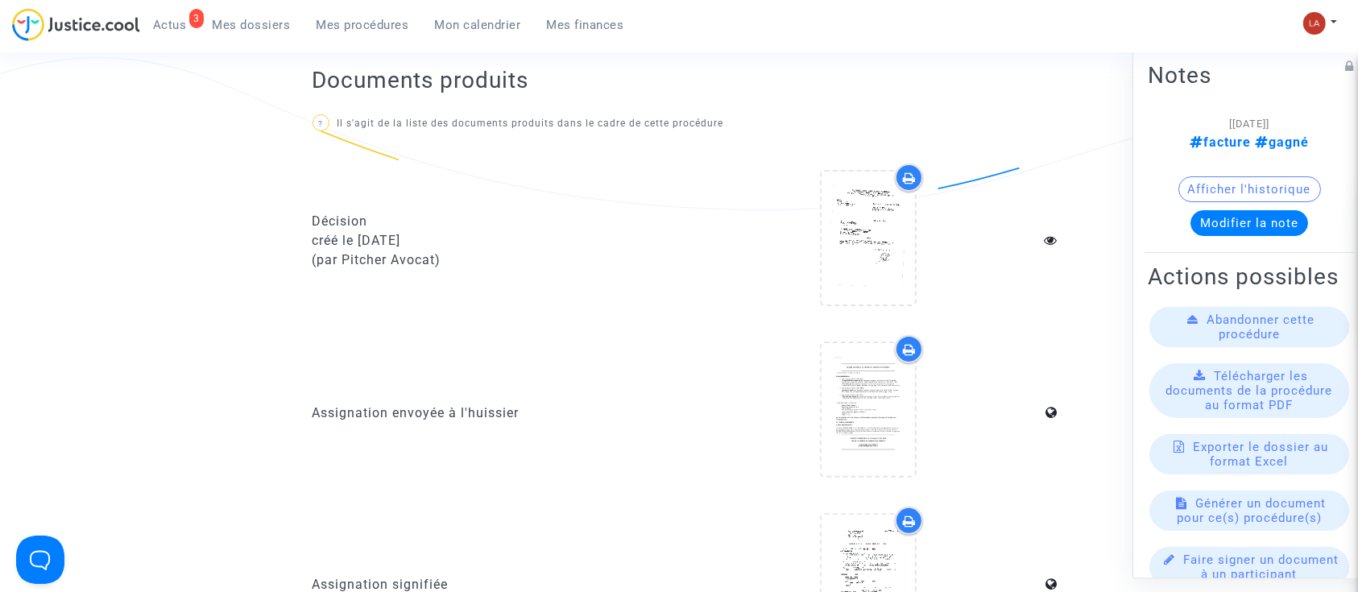
scroll to position [345, 0]
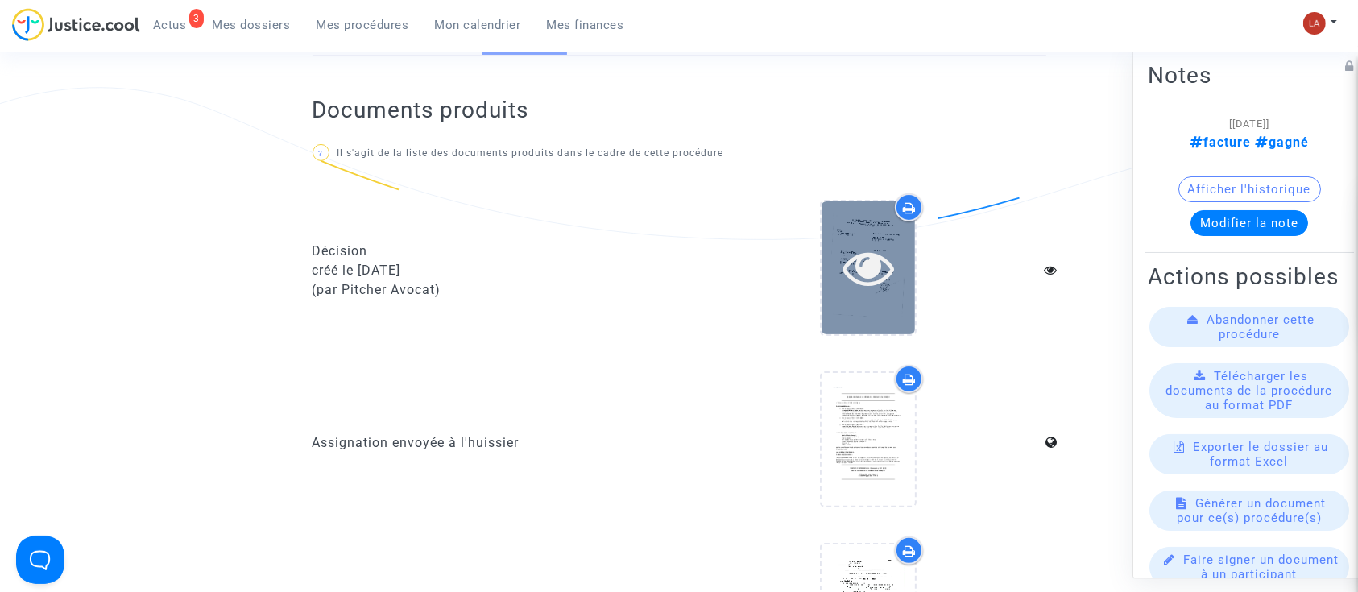
click at [851, 305] on div at bounding box center [867, 267] width 93 height 133
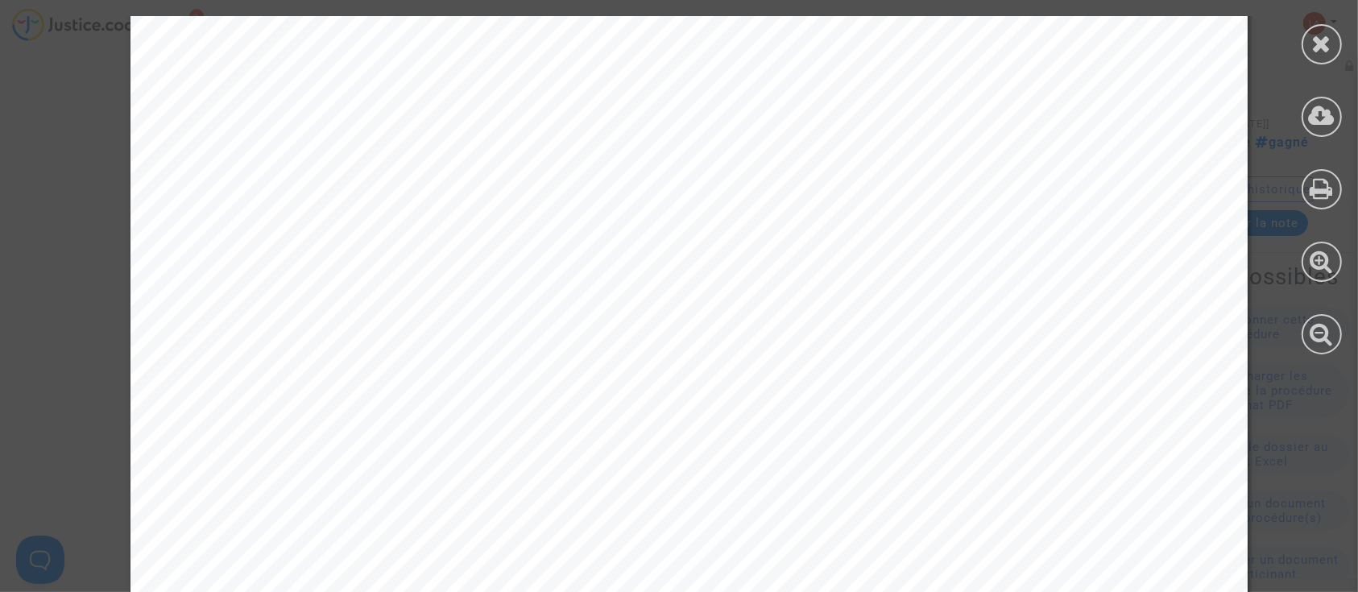
scroll to position [11066, 0]
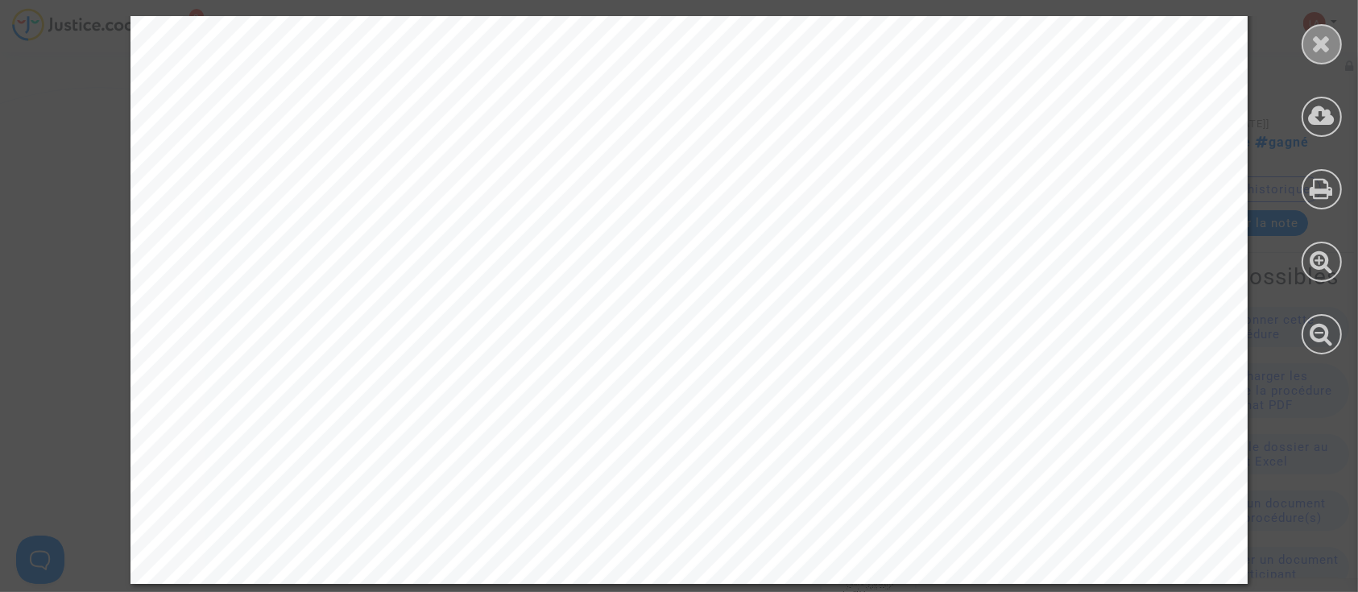
click at [1314, 34] on icon at bounding box center [1322, 43] width 20 height 24
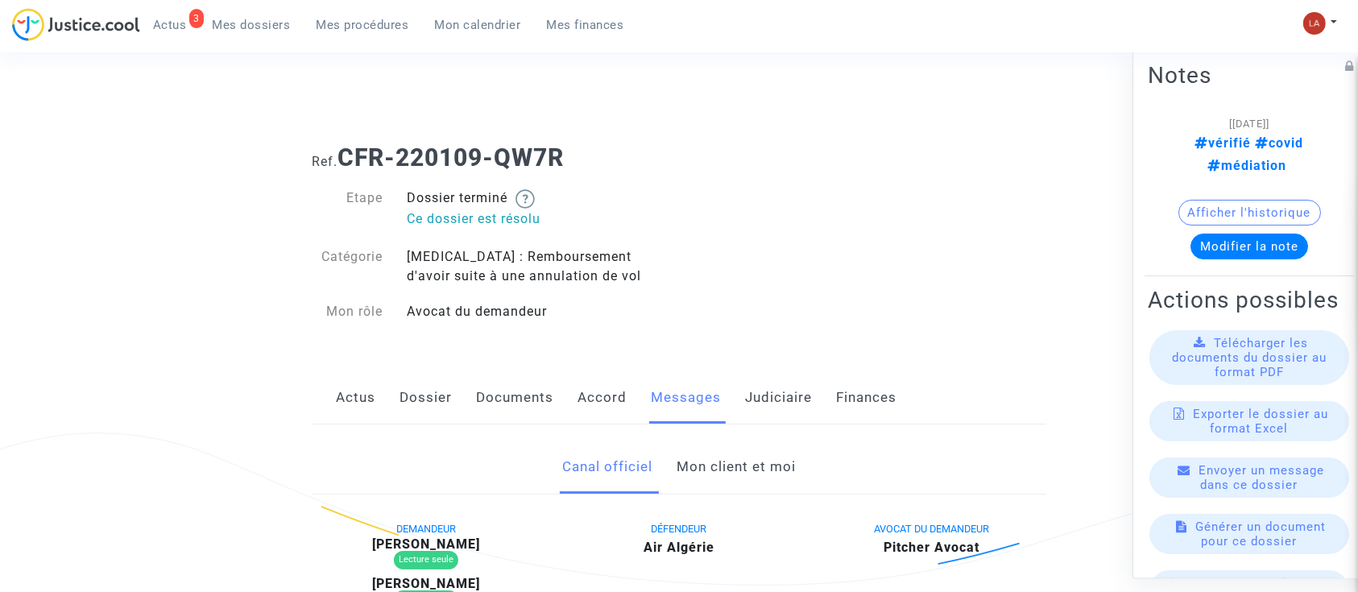
drag, startPoint x: 0, startPoint y: 0, endPoint x: 717, endPoint y: 457, distance: 849.7
click at [717, 457] on link "Mon client et moi" at bounding box center [735, 466] width 119 height 53
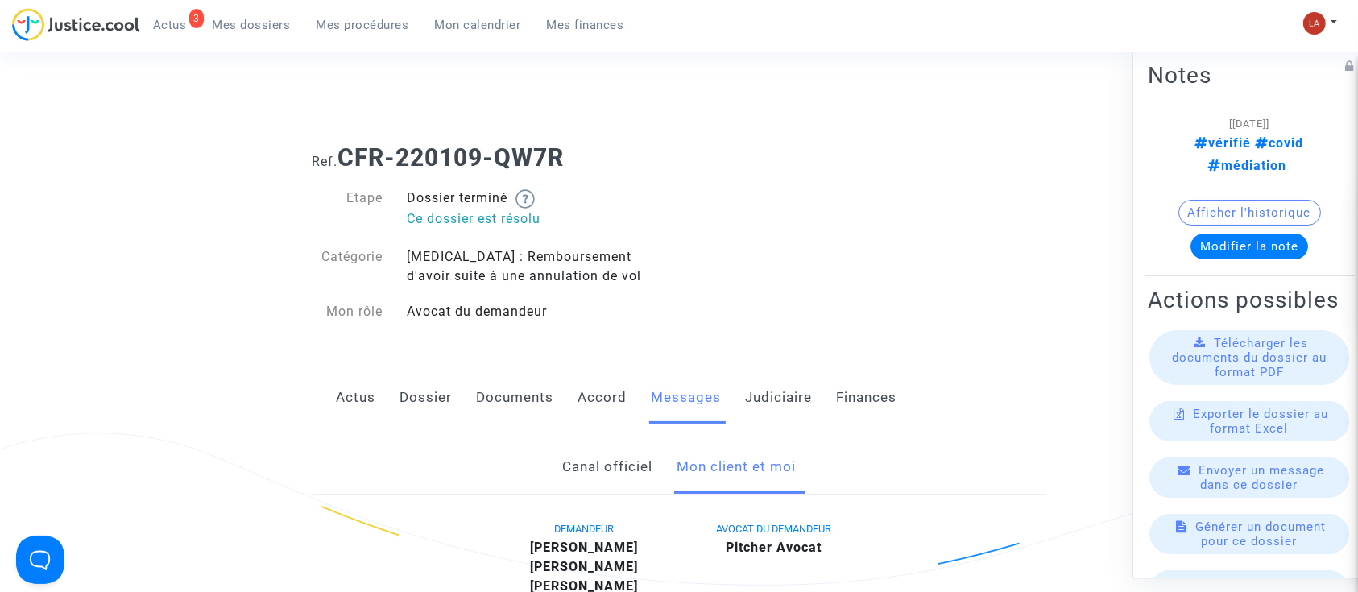
click at [450, 414] on link "Dossier" at bounding box center [426, 397] width 52 height 53
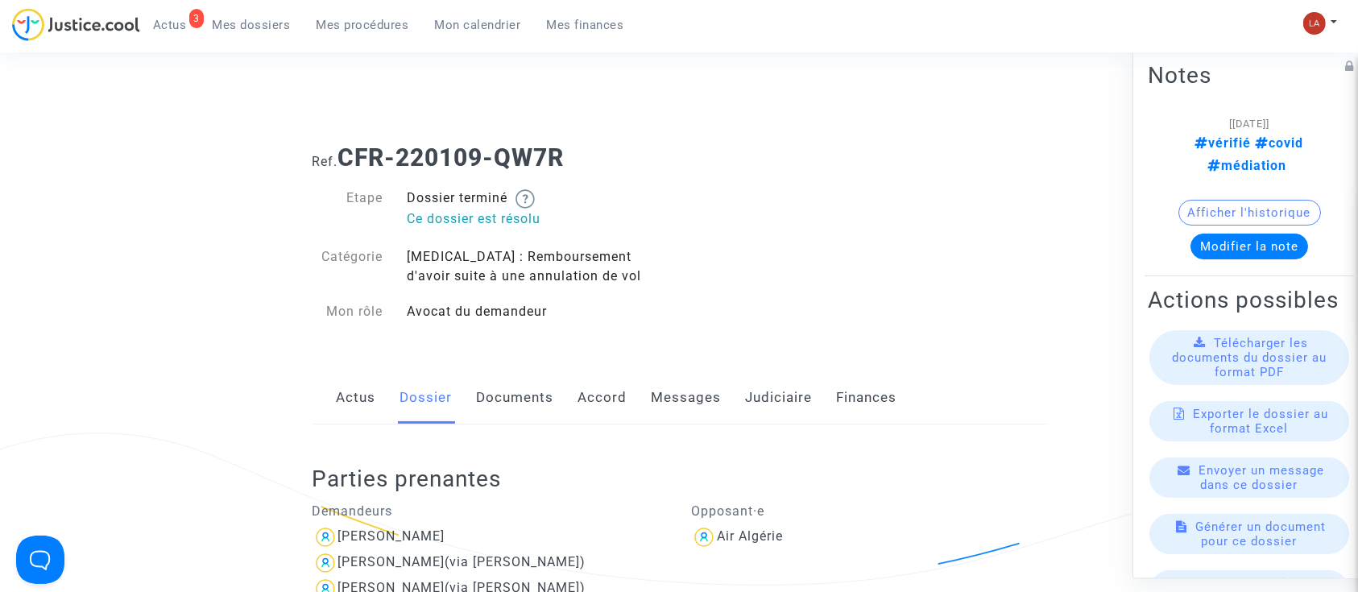
click at [338, 399] on link "Actus" at bounding box center [356, 397] width 39 height 53
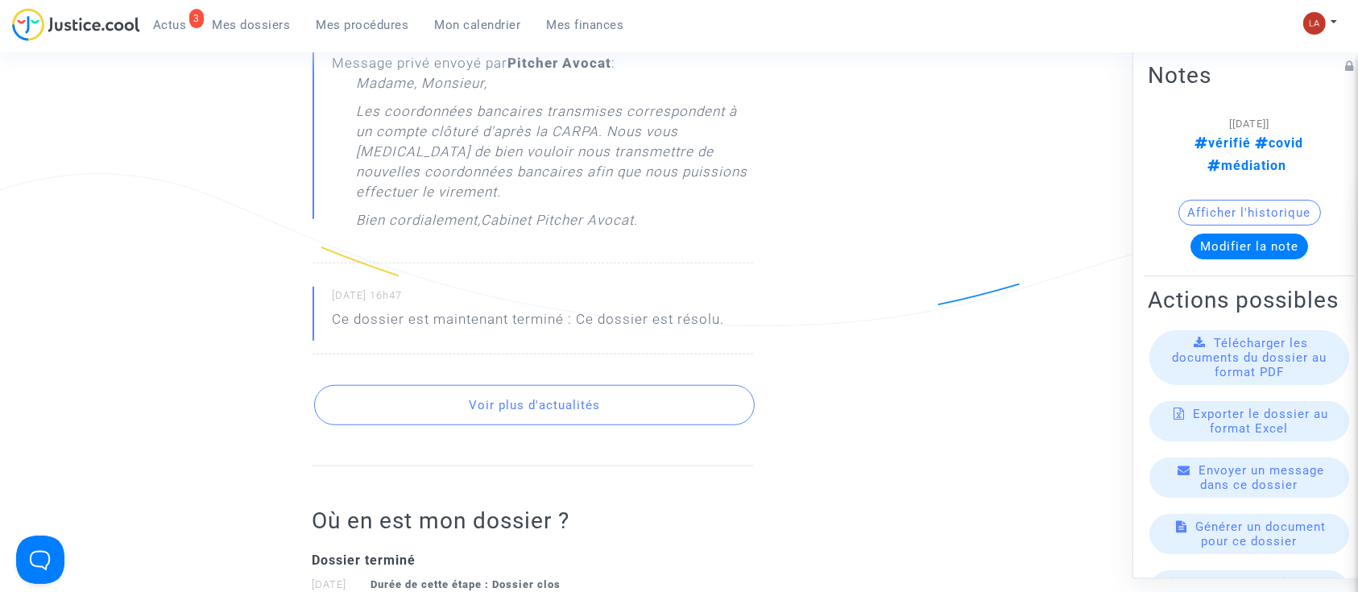
click at [366, 397] on button "Voir plus d'actualités" at bounding box center [534, 405] width 440 height 40
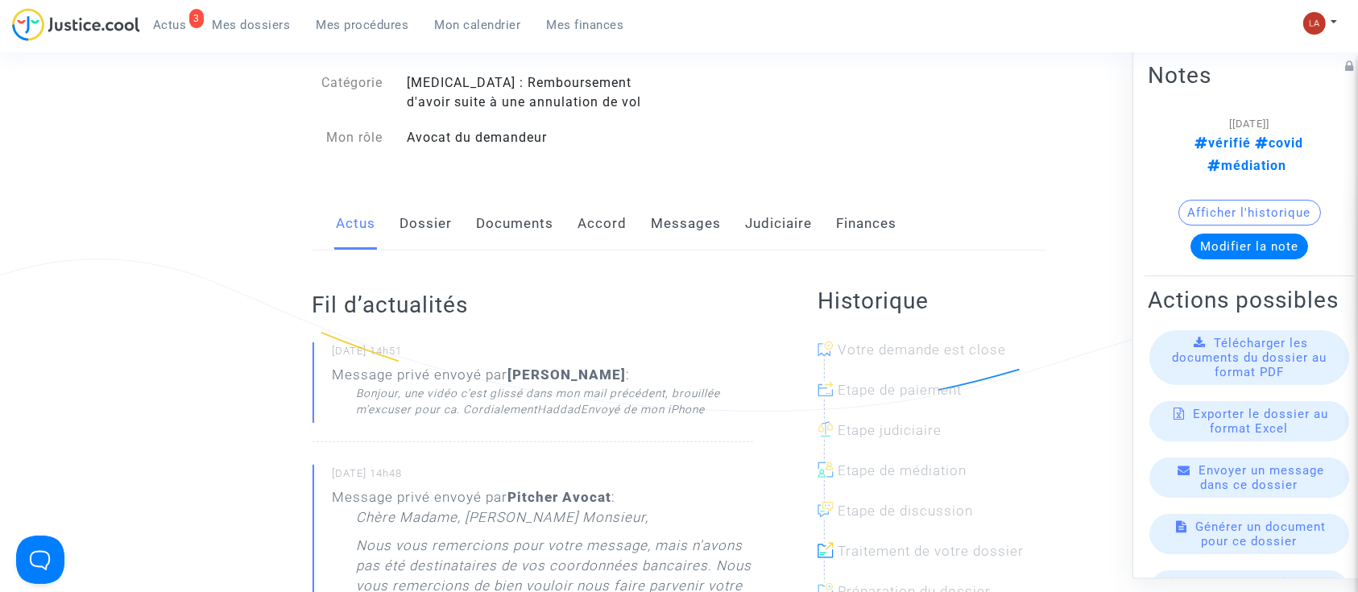
scroll to position [101, 0]
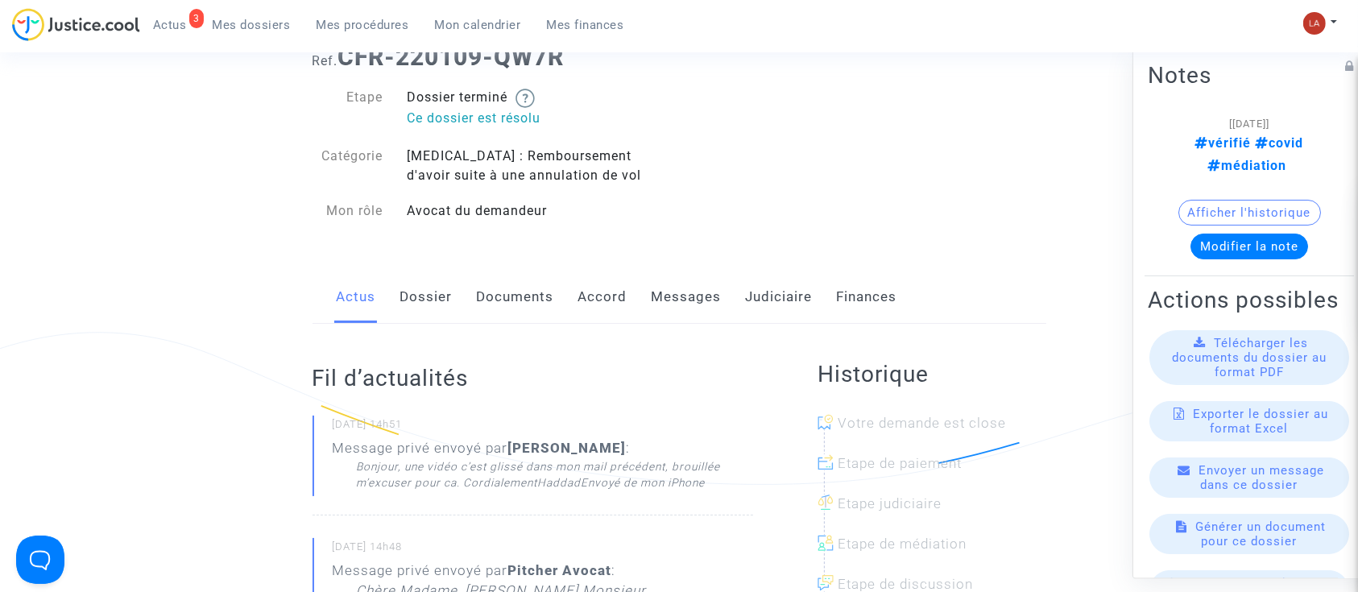
click at [676, 291] on link "Messages" at bounding box center [686, 297] width 70 height 53
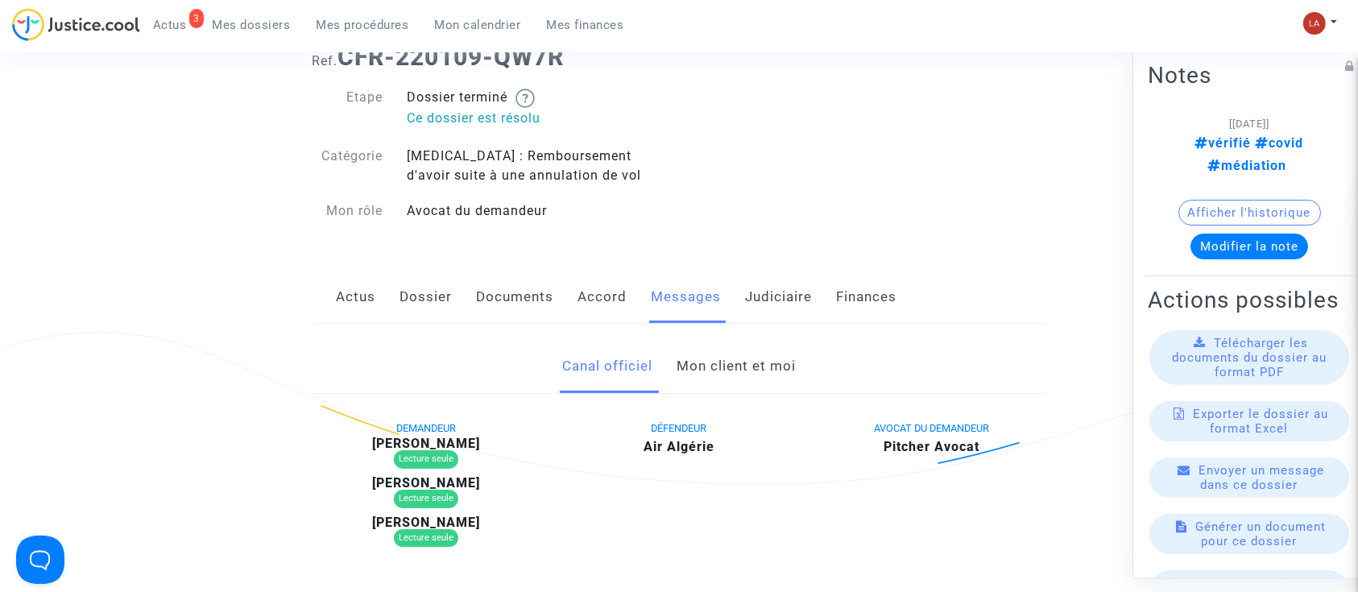
click at [709, 375] on link "Mon client et moi" at bounding box center [735, 366] width 119 height 53
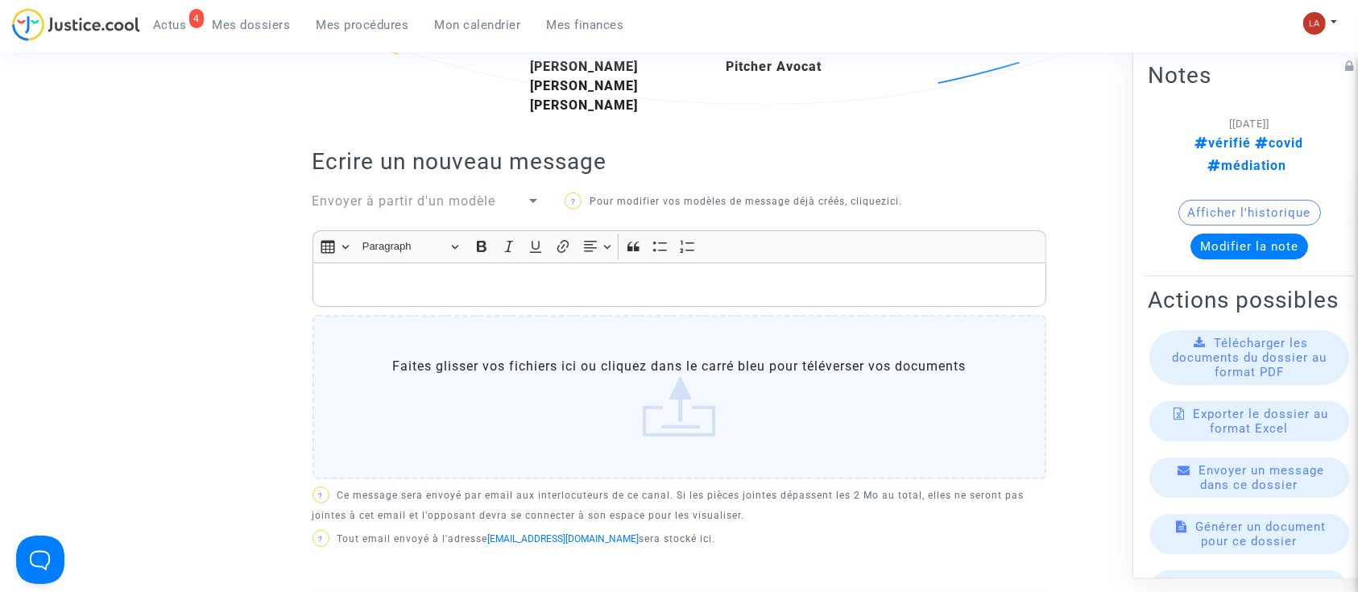
scroll to position [603, 0]
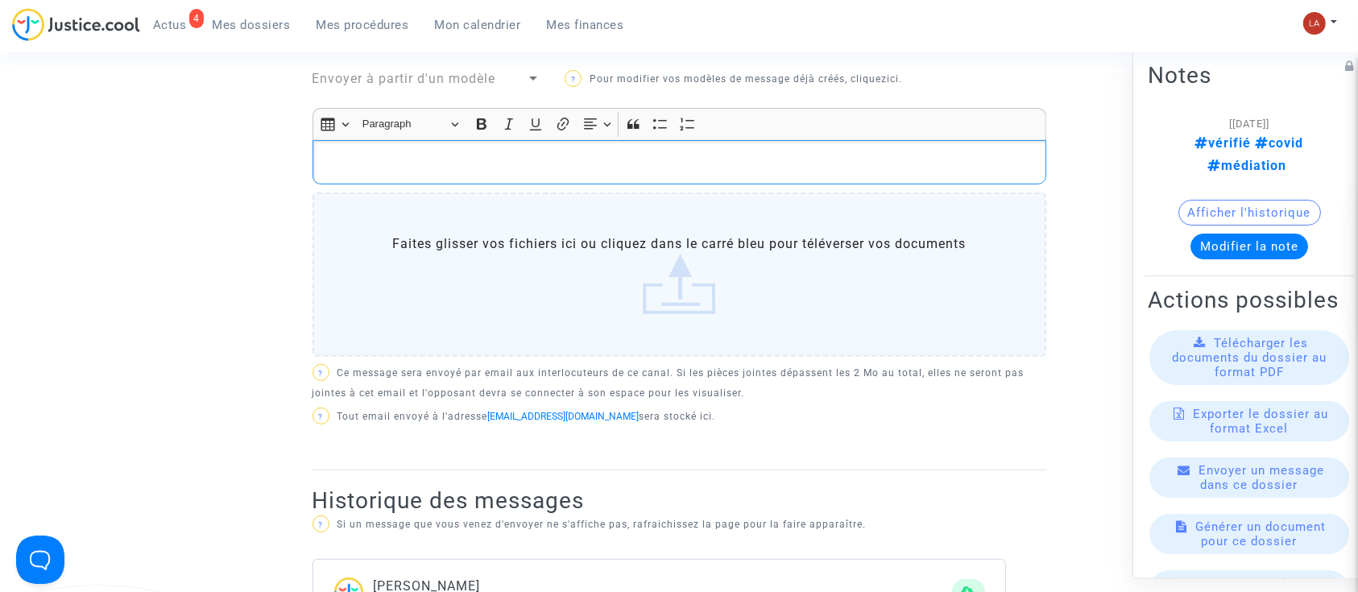
click at [506, 166] on p "Rich Text Editor, main" at bounding box center [678, 162] width 717 height 20
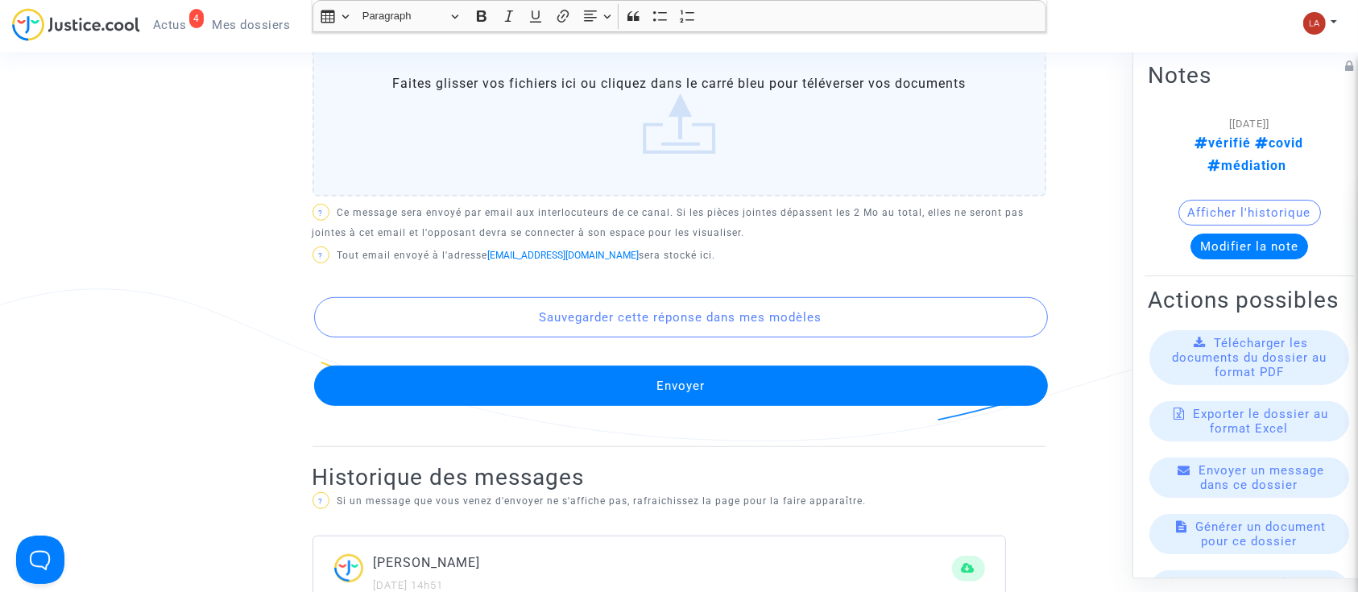
scroll to position [907, 0]
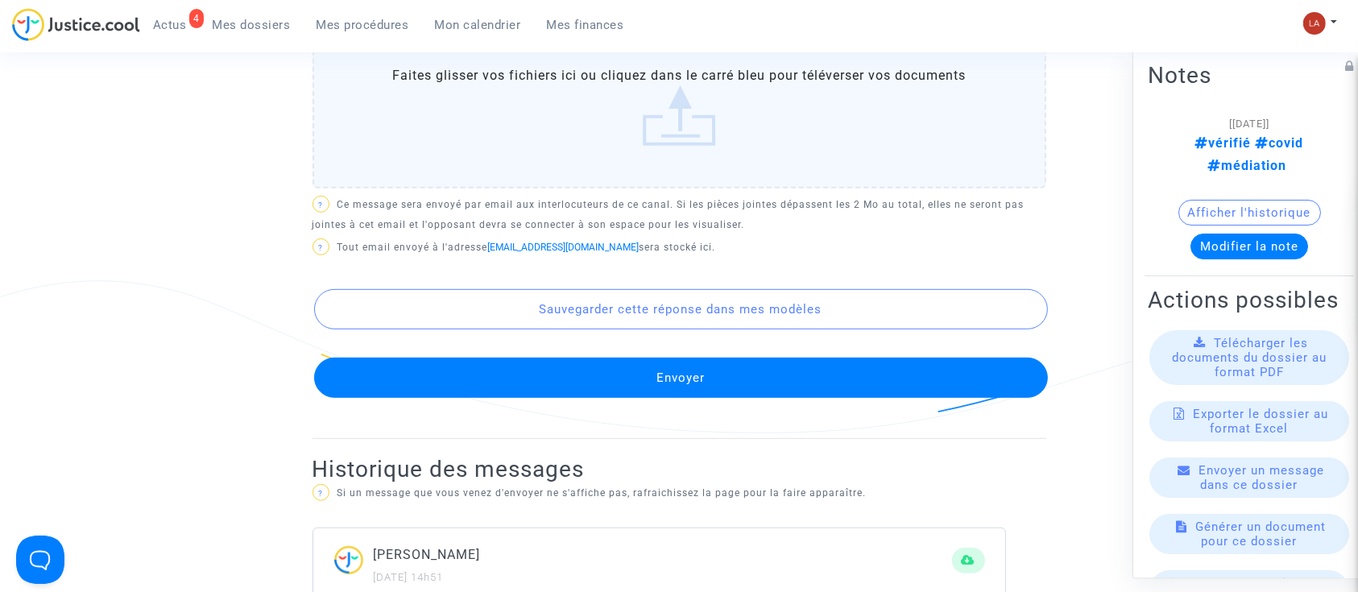
click at [492, 390] on button "Envoyer" at bounding box center [681, 377] width 734 height 40
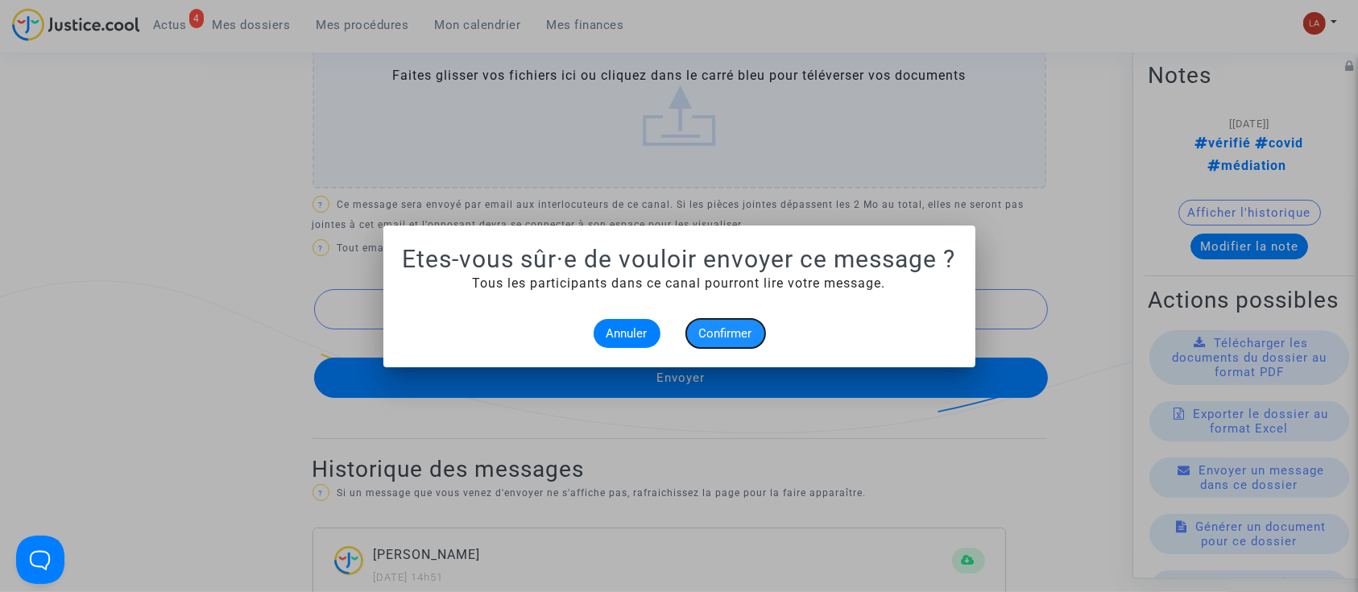
click at [747, 319] on button "Confirmer" at bounding box center [725, 333] width 79 height 29
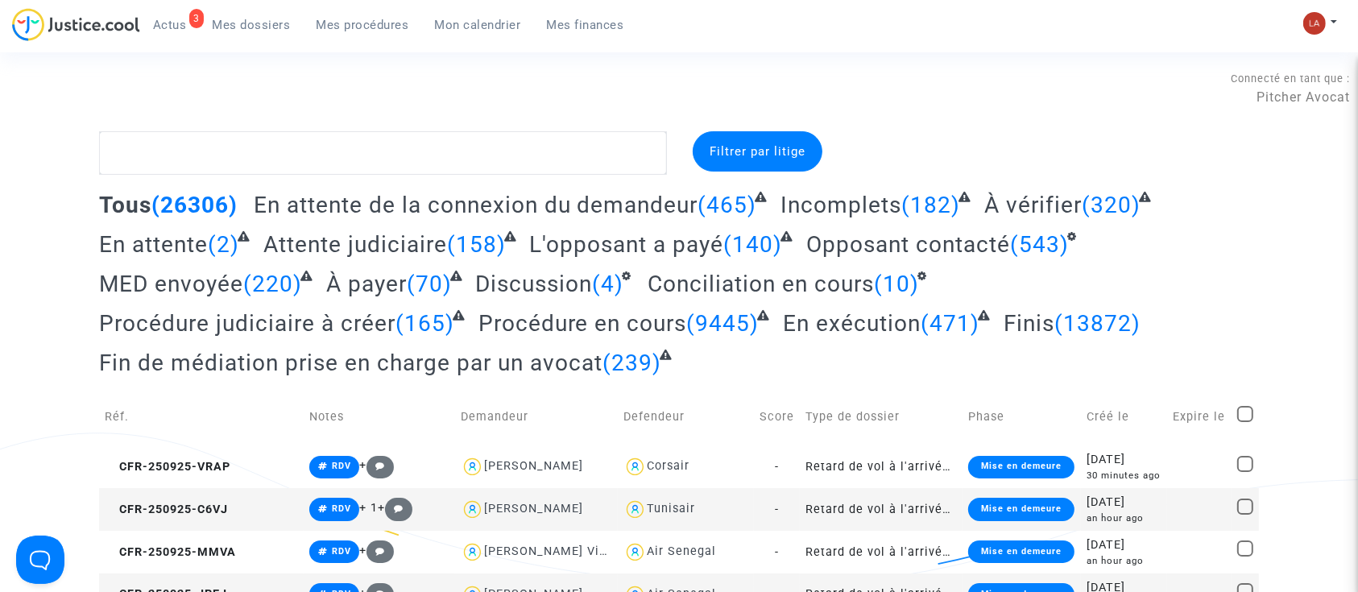
click at [173, 33] on link "3 Actus" at bounding box center [170, 25] width 60 height 24
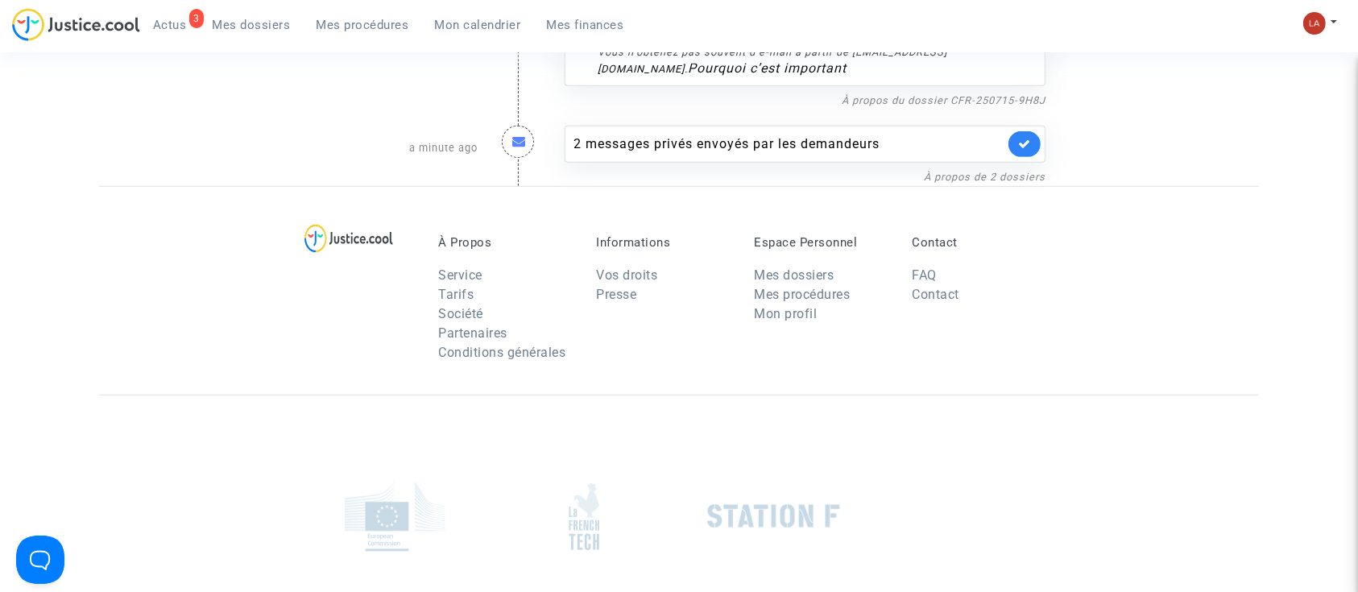
scroll to position [727, 0]
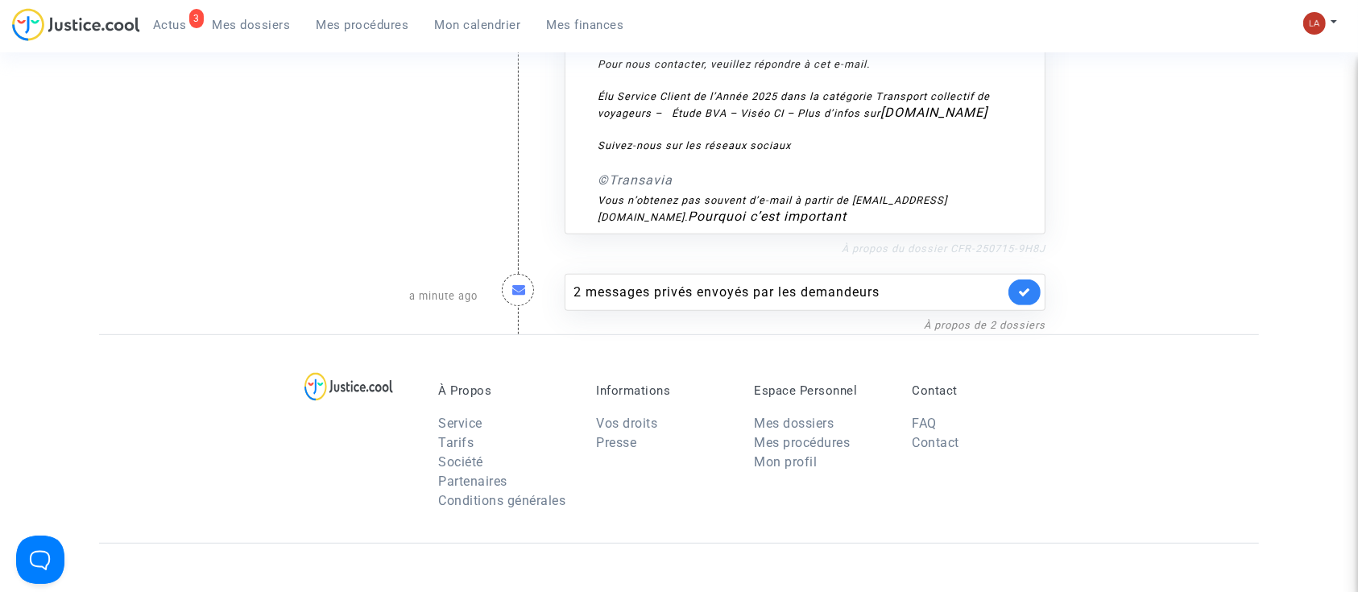
click at [961, 253] on link "À propos du dossier CFR-250715-9H8J" at bounding box center [943, 248] width 204 height 12
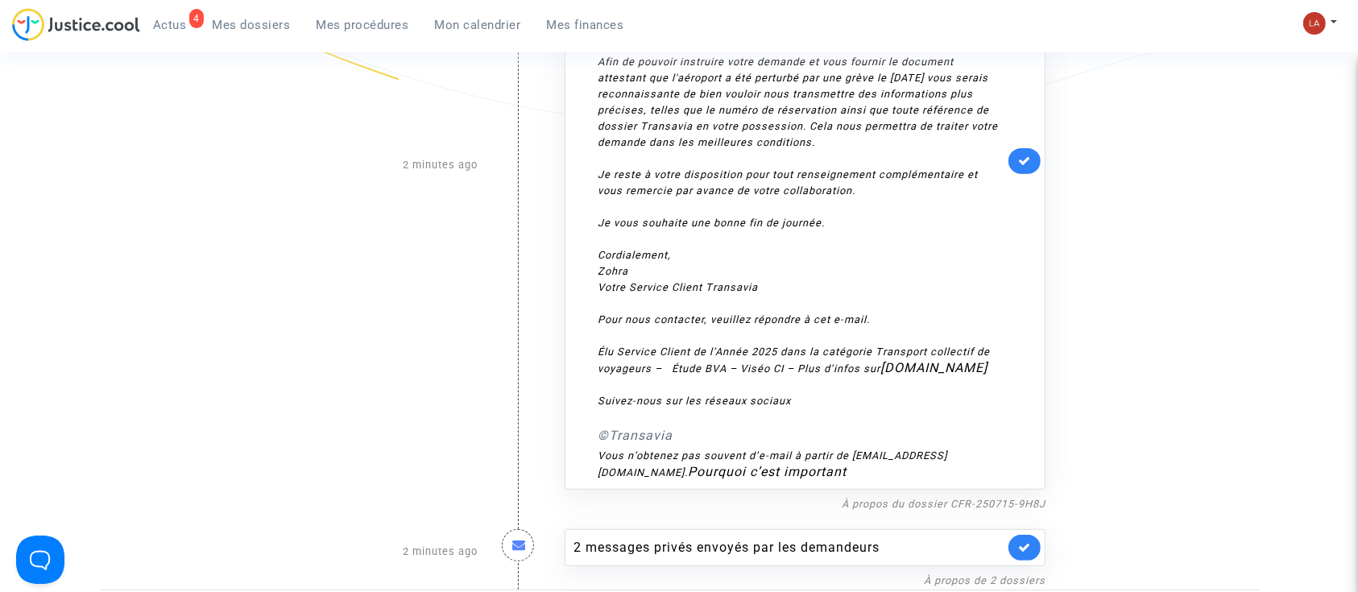
scroll to position [471, 0]
click at [1027, 173] on link at bounding box center [1024, 162] width 32 height 26
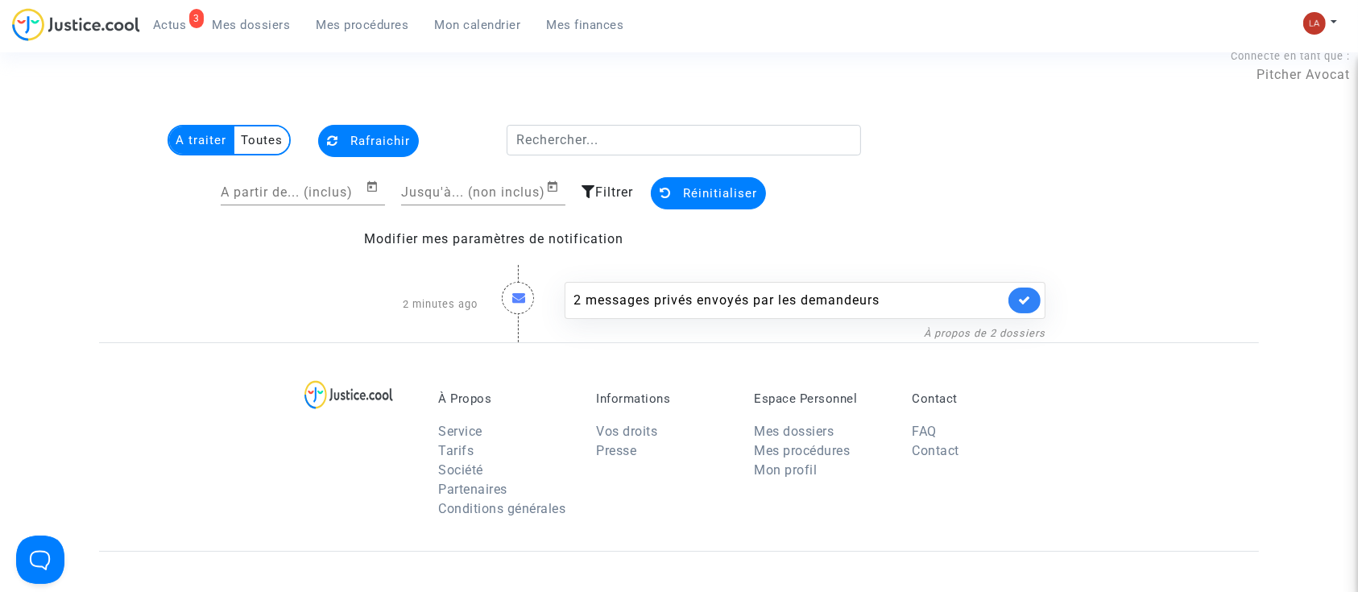
scroll to position [0, 0]
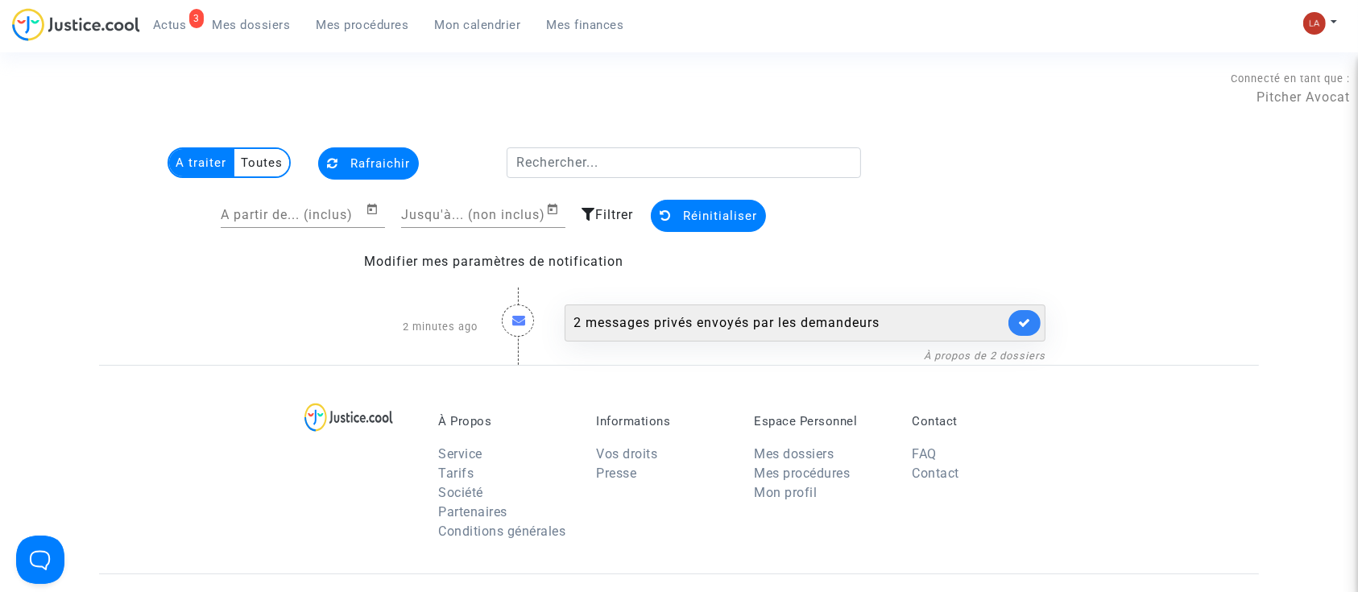
click at [639, 334] on div "2 messages privés envoyés par les demandeurs" at bounding box center [804, 322] width 481 height 37
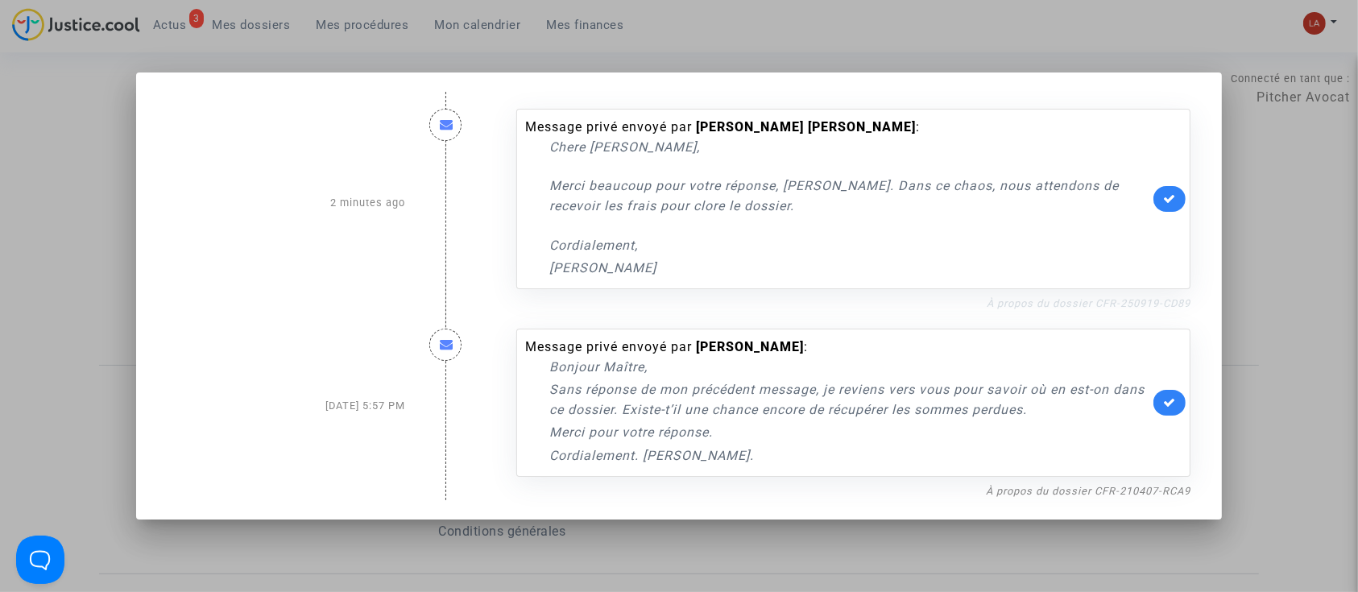
click at [1023, 300] on link "À propos du dossier CFR-250919-CD89" at bounding box center [1088, 303] width 204 height 12
click at [1088, 300] on link "À propos du dossier CFR-250919-CD89" at bounding box center [1088, 303] width 204 height 12
click at [1185, 196] on link at bounding box center [1169, 199] width 32 height 26
click at [1328, 217] on div at bounding box center [679, 296] width 1358 height 592
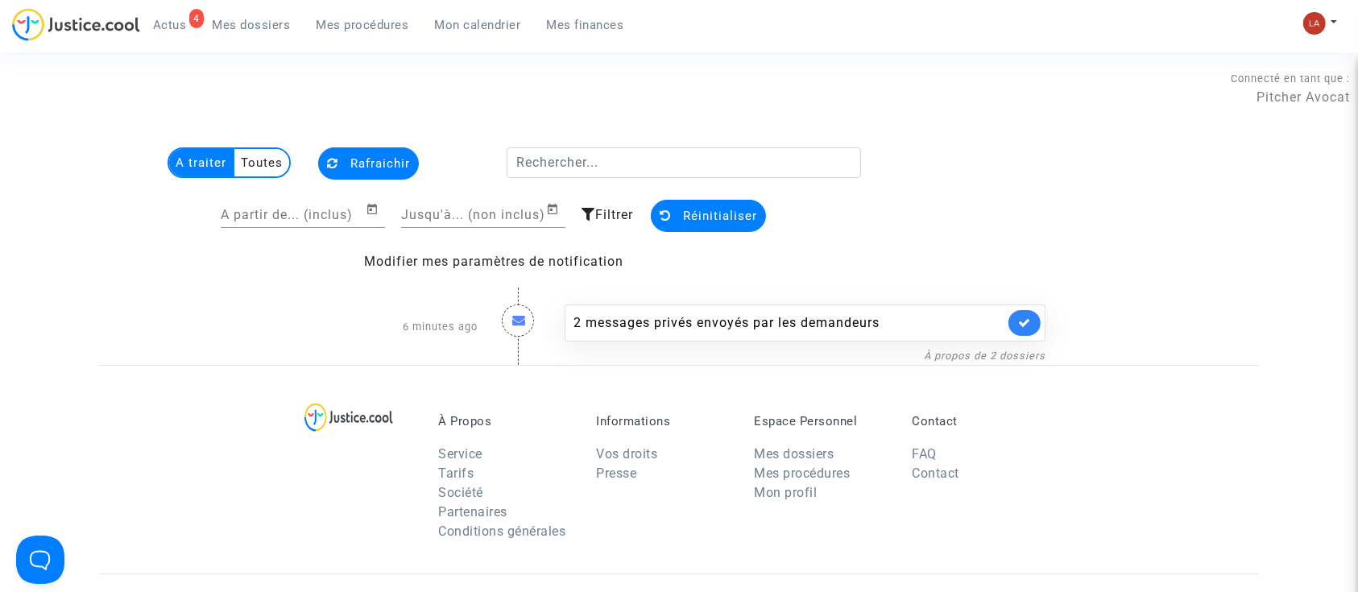
click at [213, 27] on span "Mes dossiers" at bounding box center [252, 25] width 78 height 14
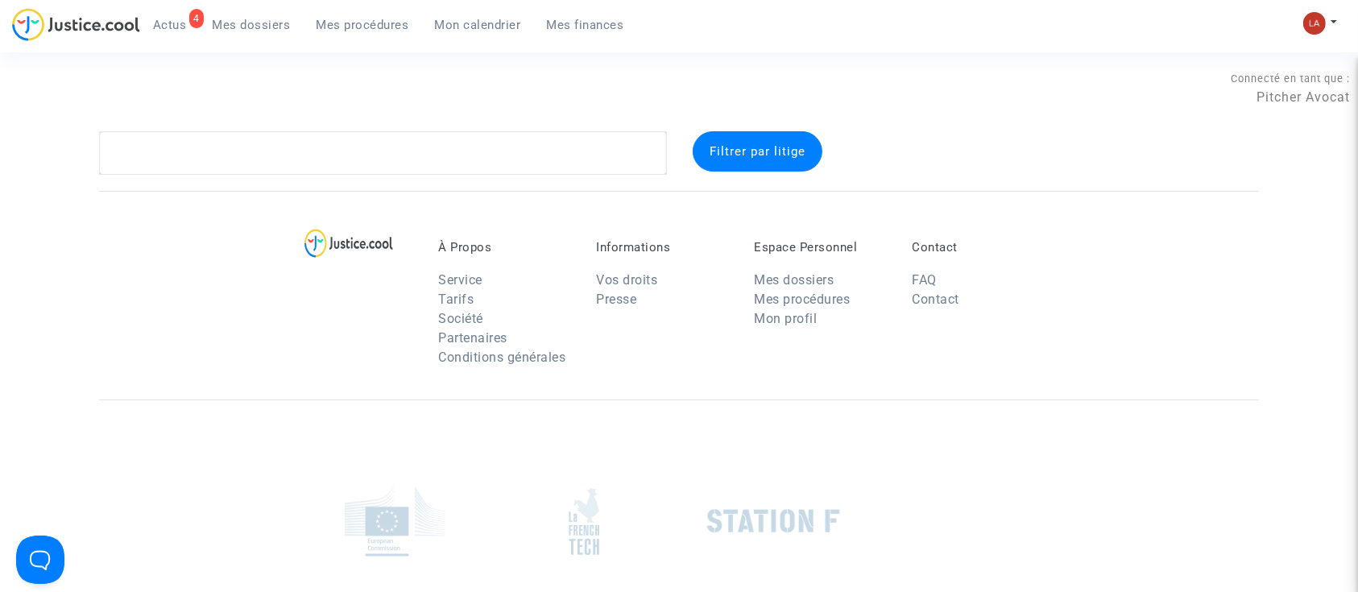
scroll to position [30, 0]
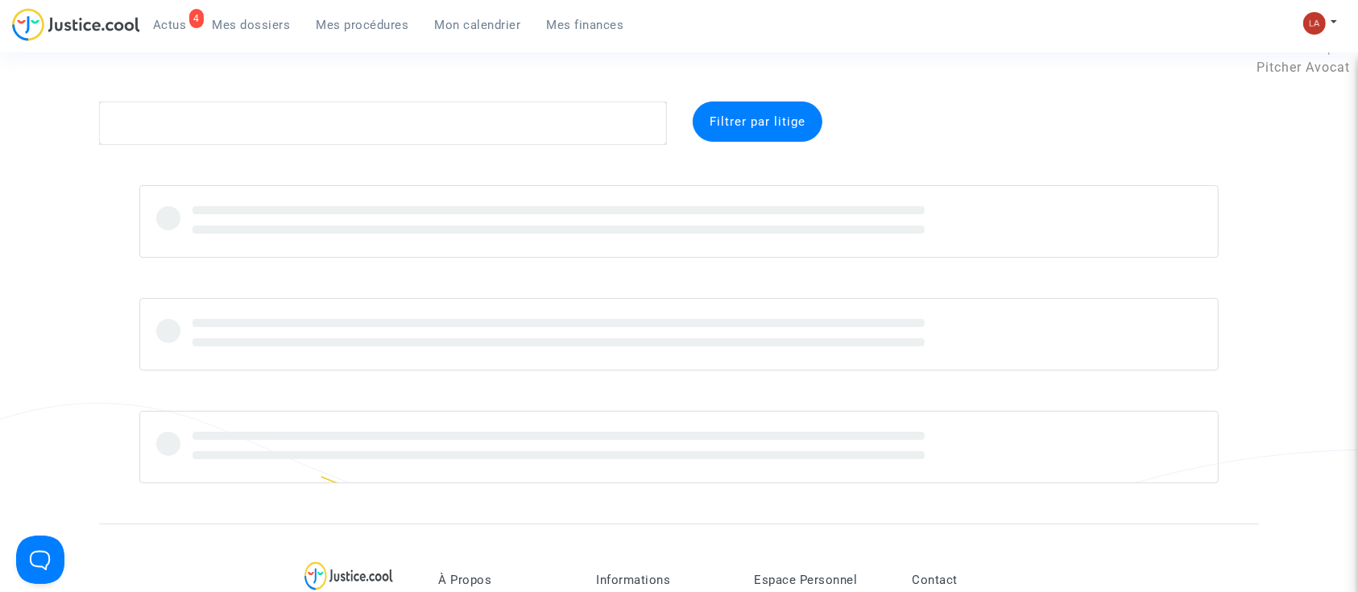
click at [174, 16] on link "4 Actus" at bounding box center [170, 25] width 60 height 24
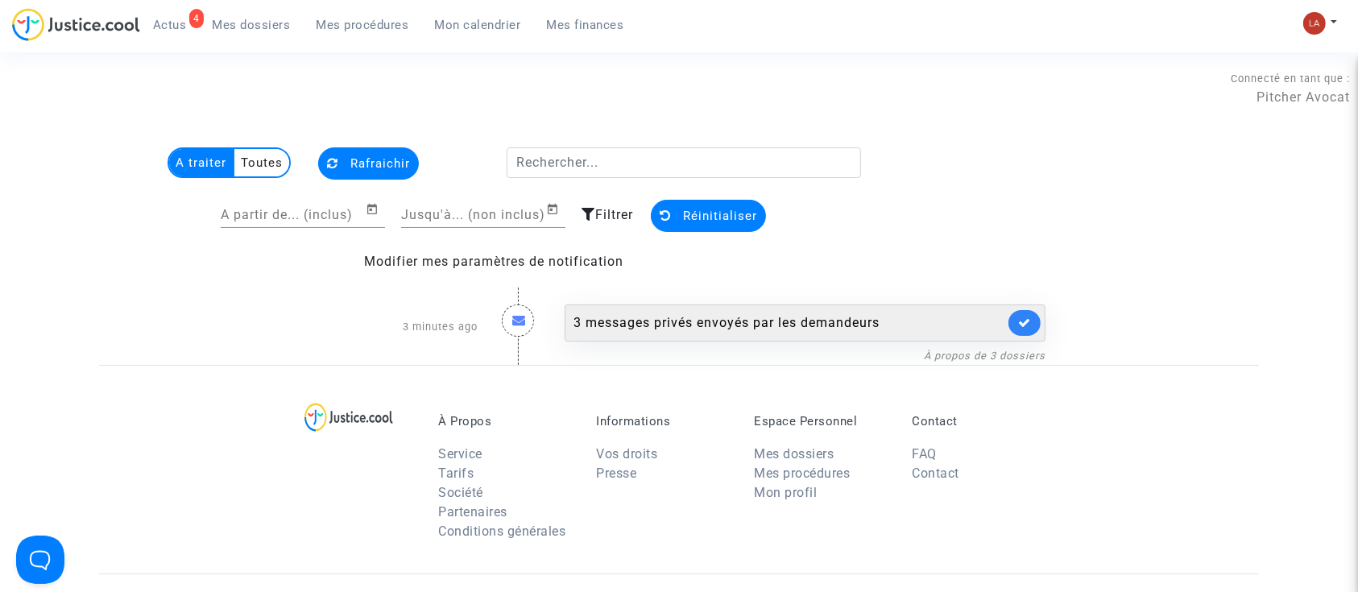
click at [819, 312] on div "3 messages privés envoyés par les demandeurs" at bounding box center [804, 322] width 481 height 37
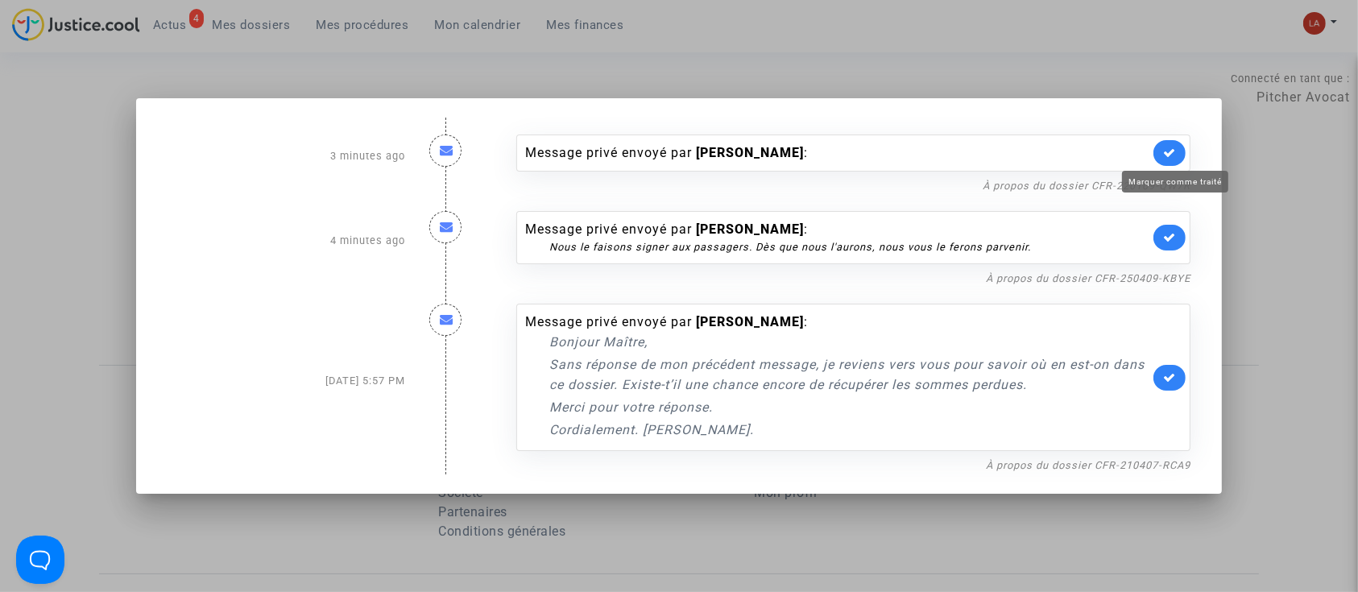
click at [1172, 150] on icon at bounding box center [1169, 153] width 13 height 12
click at [1085, 279] on link "À propos du dossier CFR-250409-KBYE" at bounding box center [1088, 278] width 205 height 12
click at [1124, 275] on link "À propos du dossier CFR-250409-KBYE" at bounding box center [1088, 278] width 205 height 12
click at [1169, 231] on icon at bounding box center [1169, 237] width 13 height 12
click at [375, 46] on div at bounding box center [679, 296] width 1358 height 592
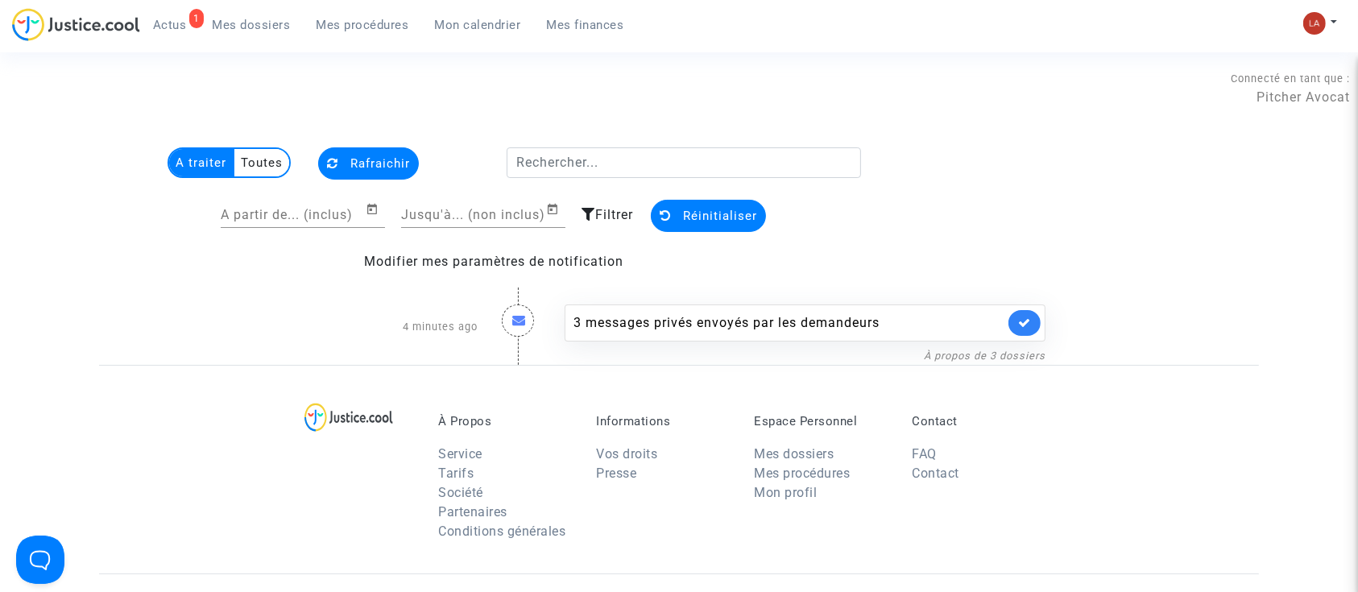
click at [273, 4] on nav "1 Actus Mes dossiers Mes procédures Mon calendrier Mes finances Mon profil Chan…" at bounding box center [679, 26] width 1358 height 52
click at [268, 13] on link "Mes dossiers" at bounding box center [252, 25] width 104 height 24
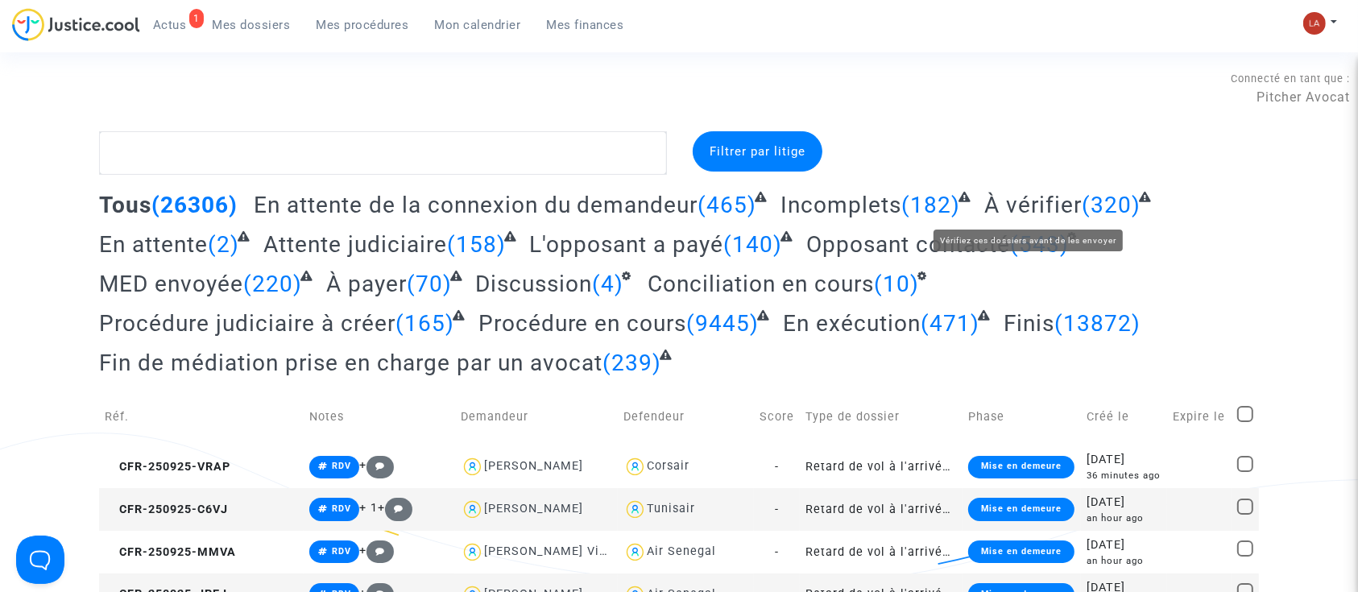
click at [1042, 209] on span "À vérifier" at bounding box center [1032, 205] width 97 height 27
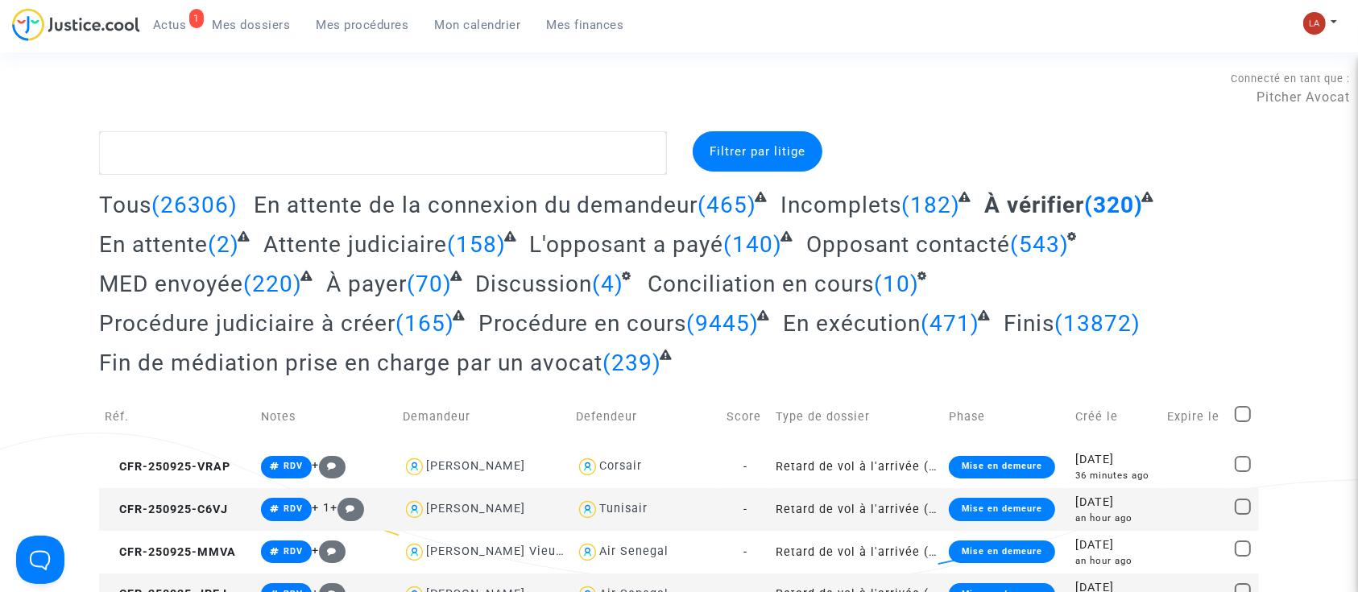
click at [271, 21] on span "Mes dossiers" at bounding box center [252, 25] width 78 height 14
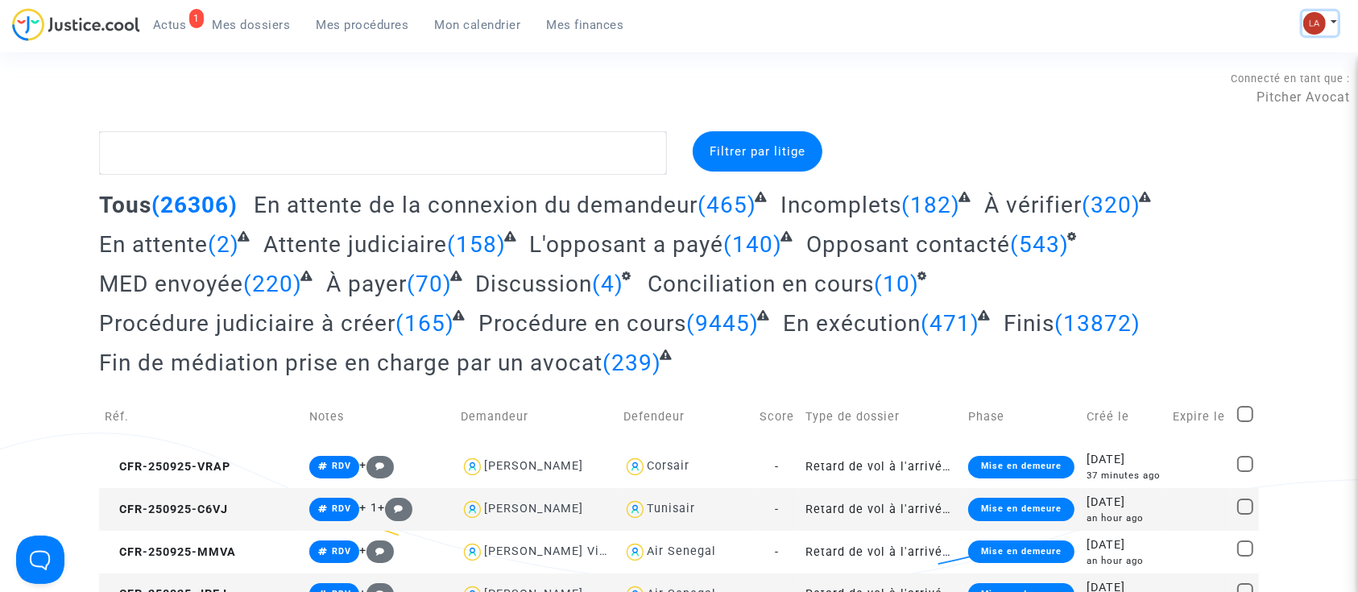
click at [1312, 17] on img at bounding box center [1314, 23] width 23 height 23
click at [1198, 83] on link "Changer de compte" at bounding box center [1255, 83] width 163 height 26
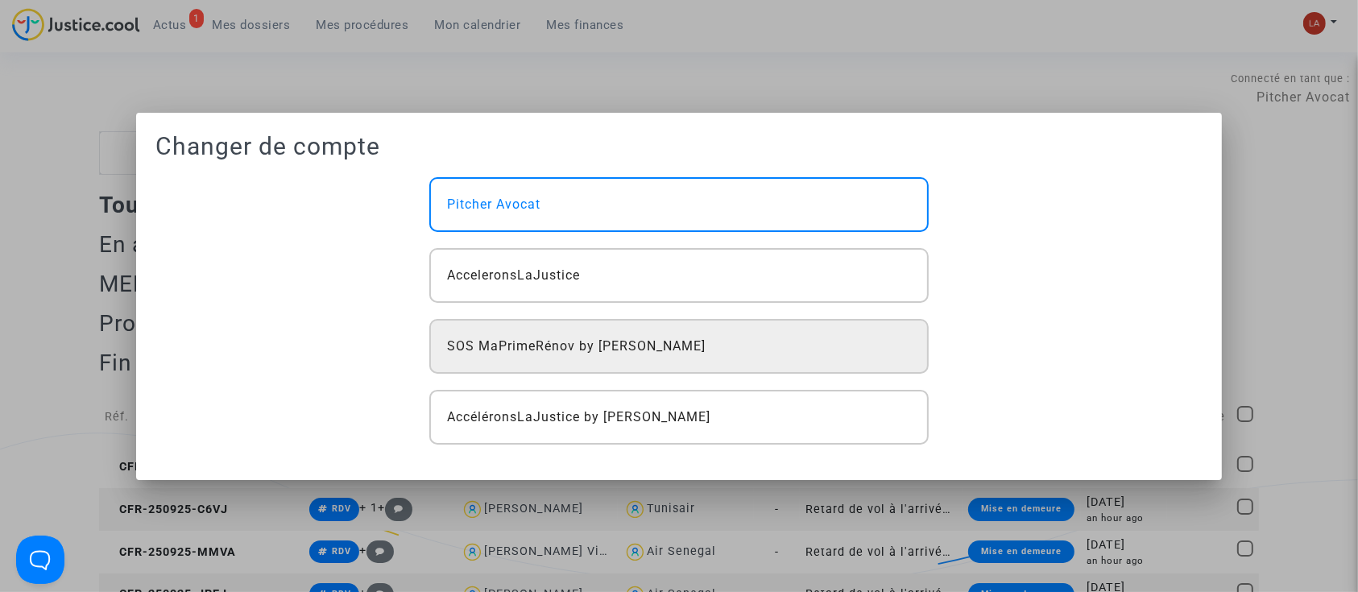
click at [739, 332] on div "SOS MaPrimeRénov by Pitcher Avocat" at bounding box center [678, 346] width 499 height 55
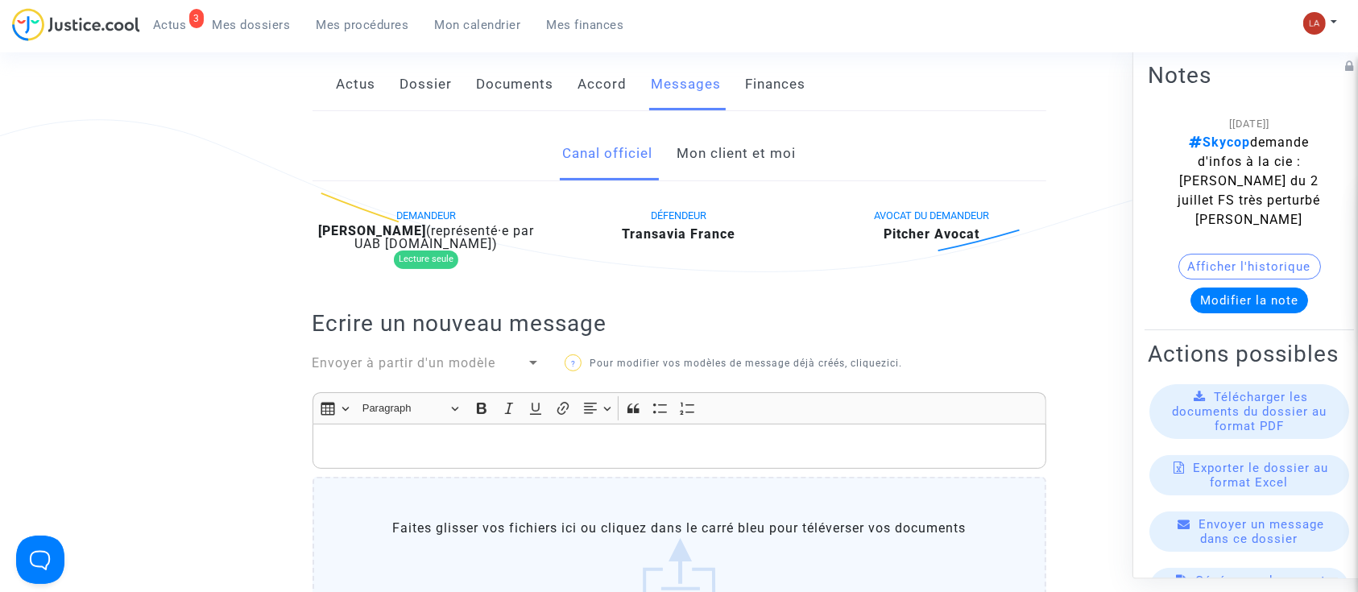
scroll to position [321, 0]
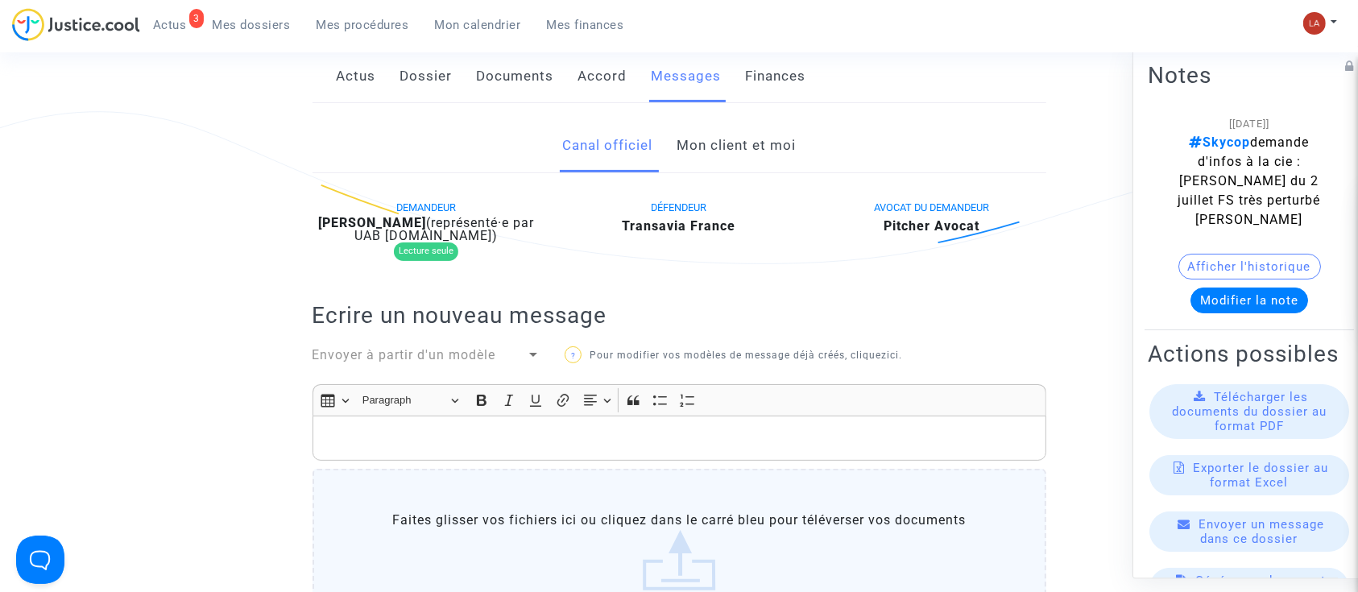
click at [426, 352] on span "Envoyer à partir d'un modèle" at bounding box center [404, 354] width 184 height 15
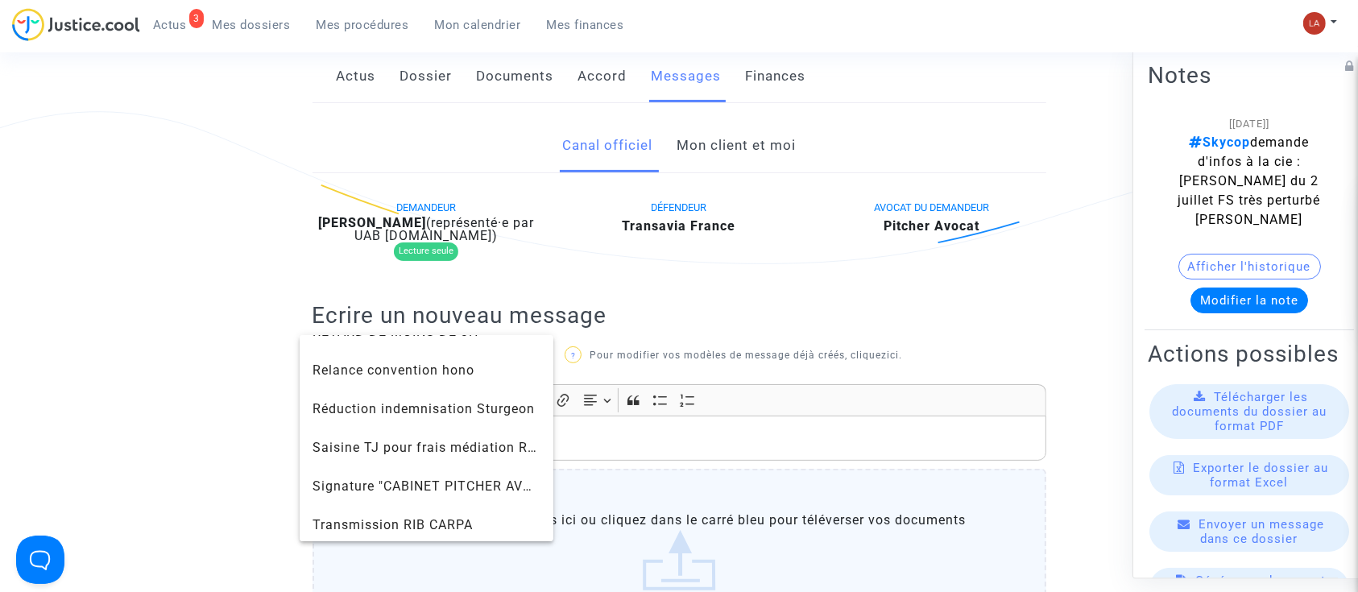
scroll to position [1608, 0]
click at [378, 483] on span "Signature "CABINET PITCHER AVOCAT"" at bounding box center [437, 484] width 250 height 15
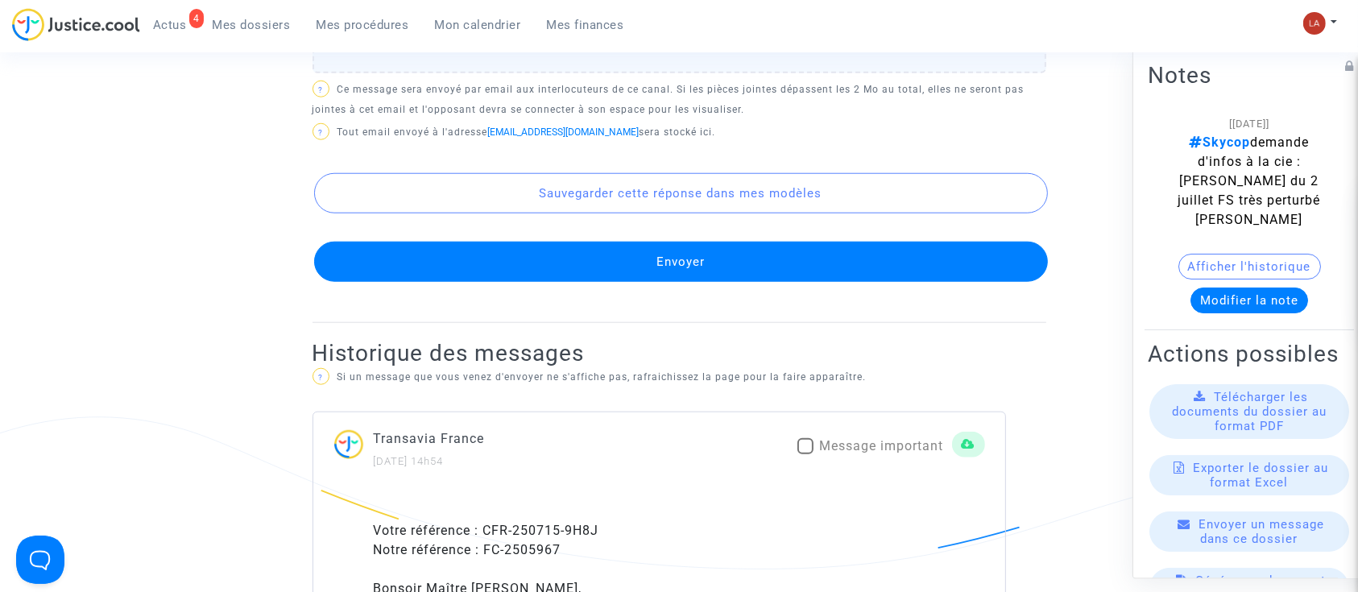
scroll to position [1519, 0]
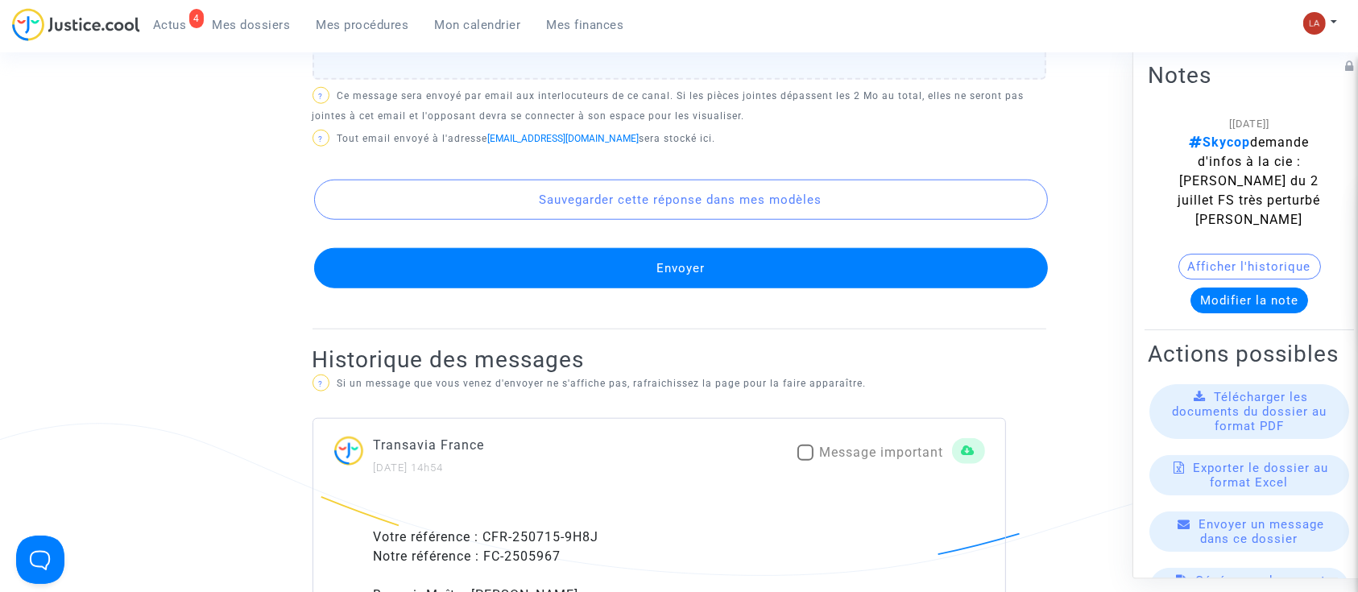
click at [490, 288] on button "Envoyer" at bounding box center [681, 268] width 734 height 40
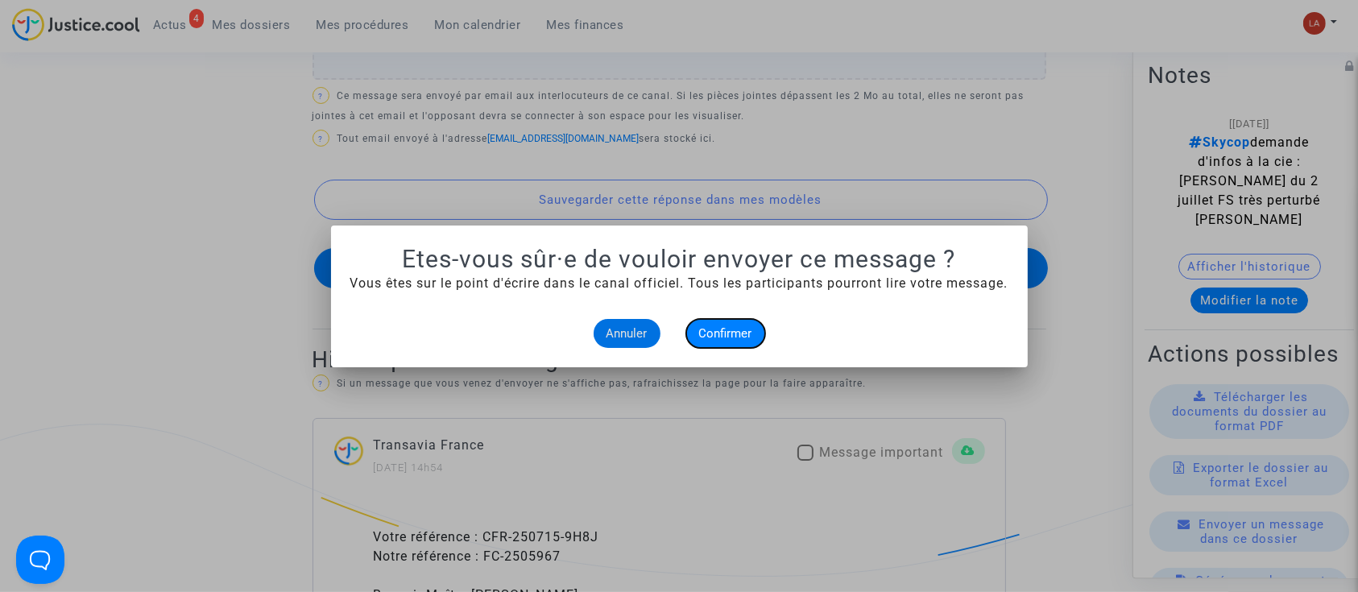
click at [704, 335] on span "Confirmer" at bounding box center [725, 333] width 53 height 14
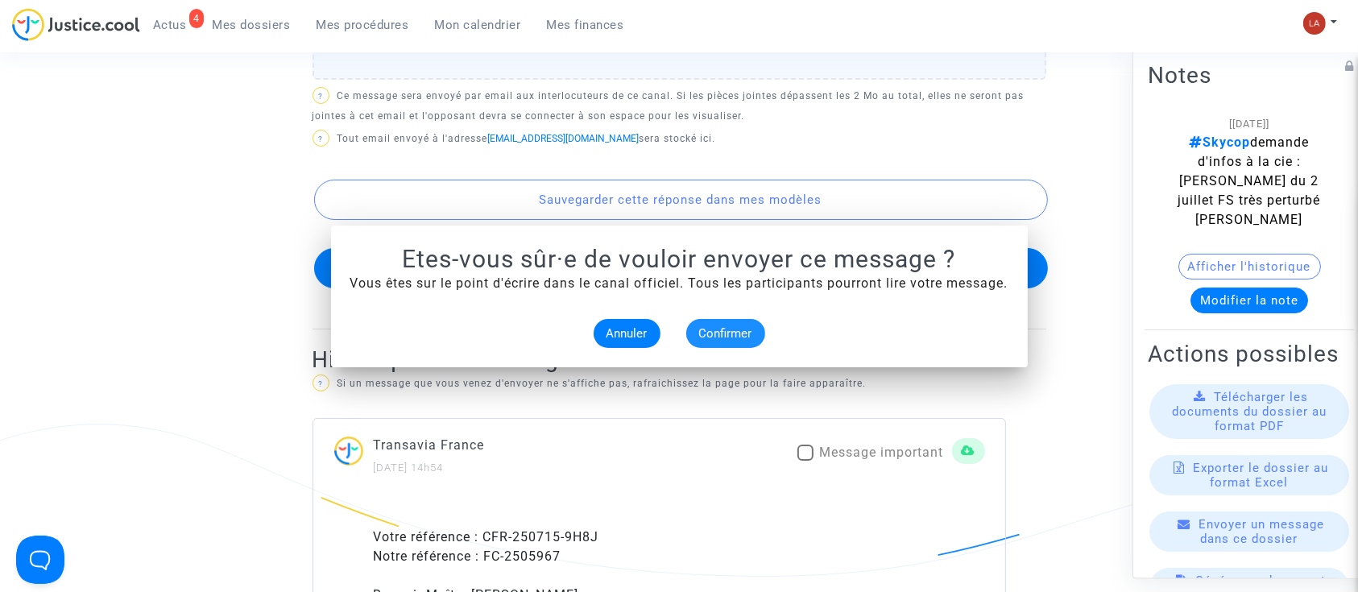
scroll to position [1519, 0]
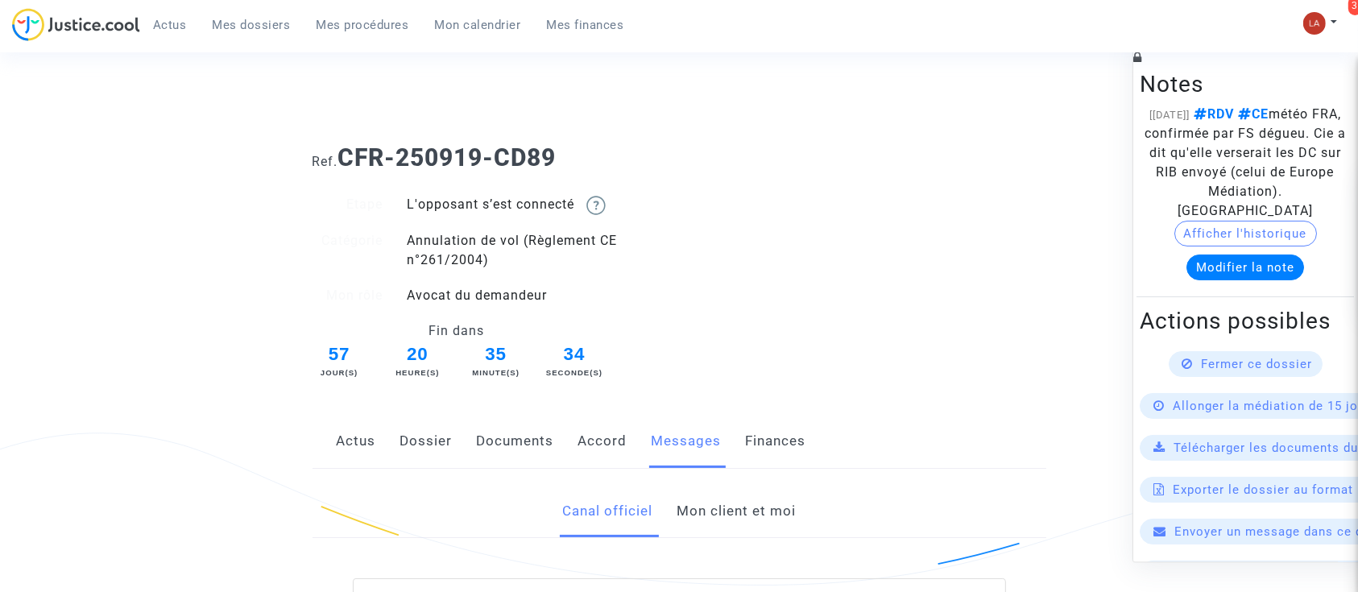
click at [699, 503] on link "Mon client et moi" at bounding box center [735, 511] width 119 height 53
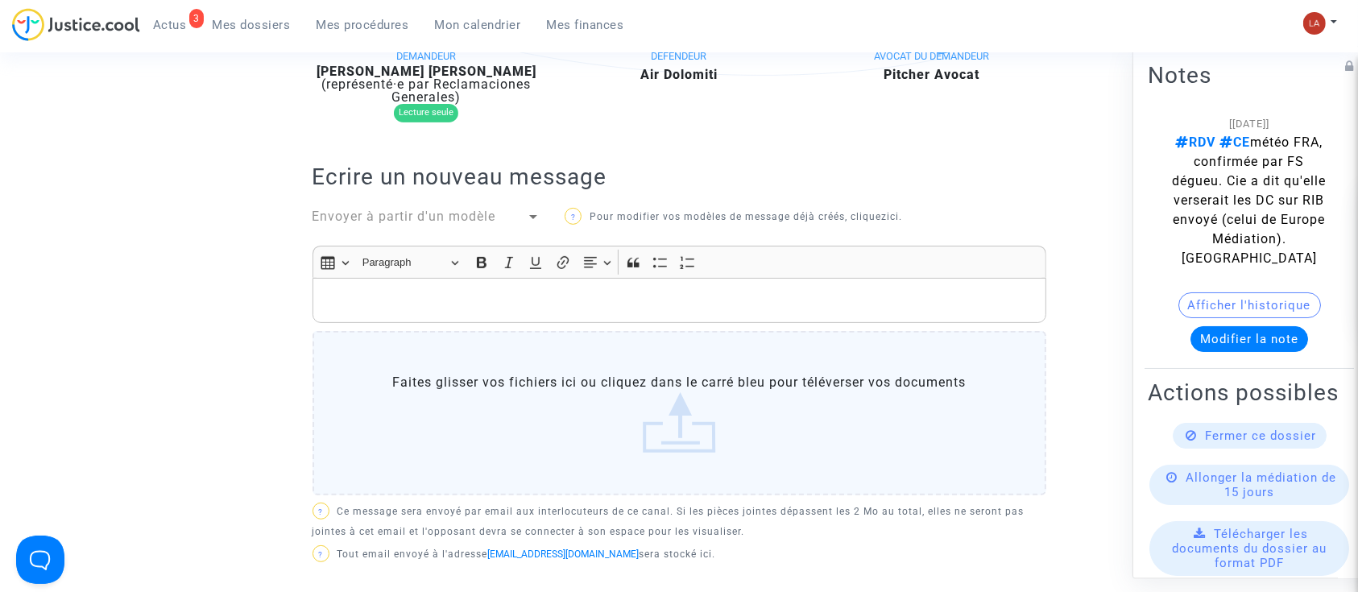
scroll to position [146, 0]
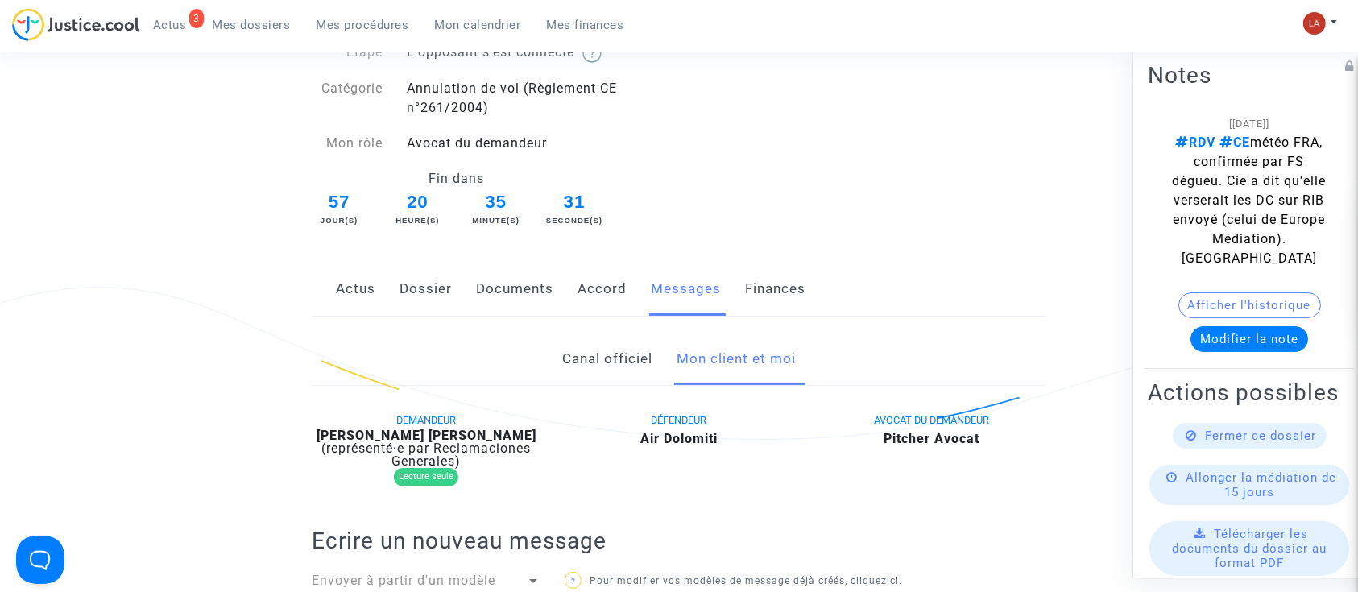
click at [585, 357] on link "Canal officiel" at bounding box center [607, 359] width 90 height 53
click at [744, 349] on link "Mon client et moi" at bounding box center [735, 359] width 119 height 53
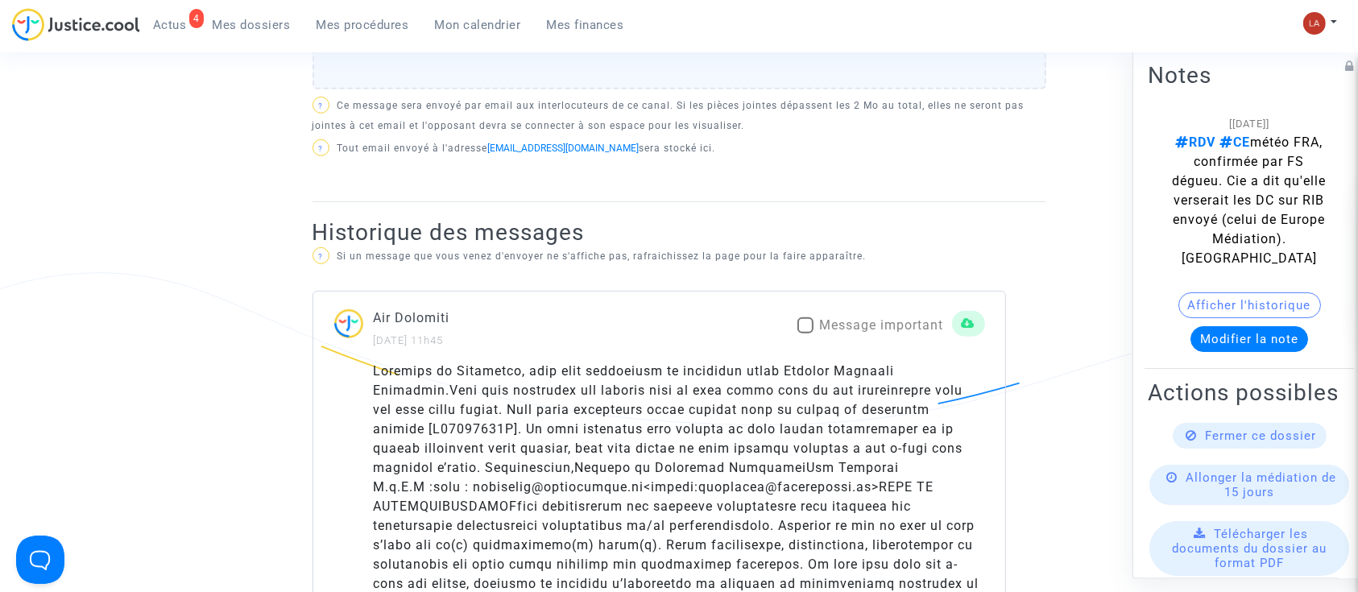
scroll to position [908, 0]
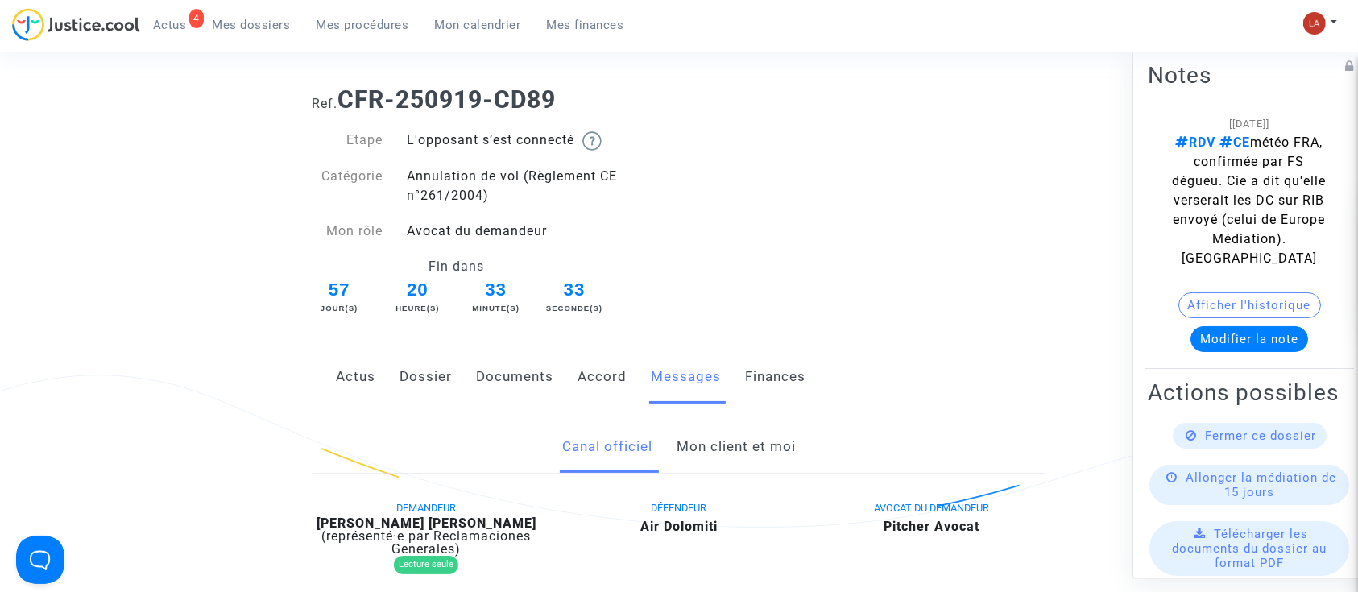
click at [721, 443] on link "Mon client et moi" at bounding box center [735, 446] width 119 height 53
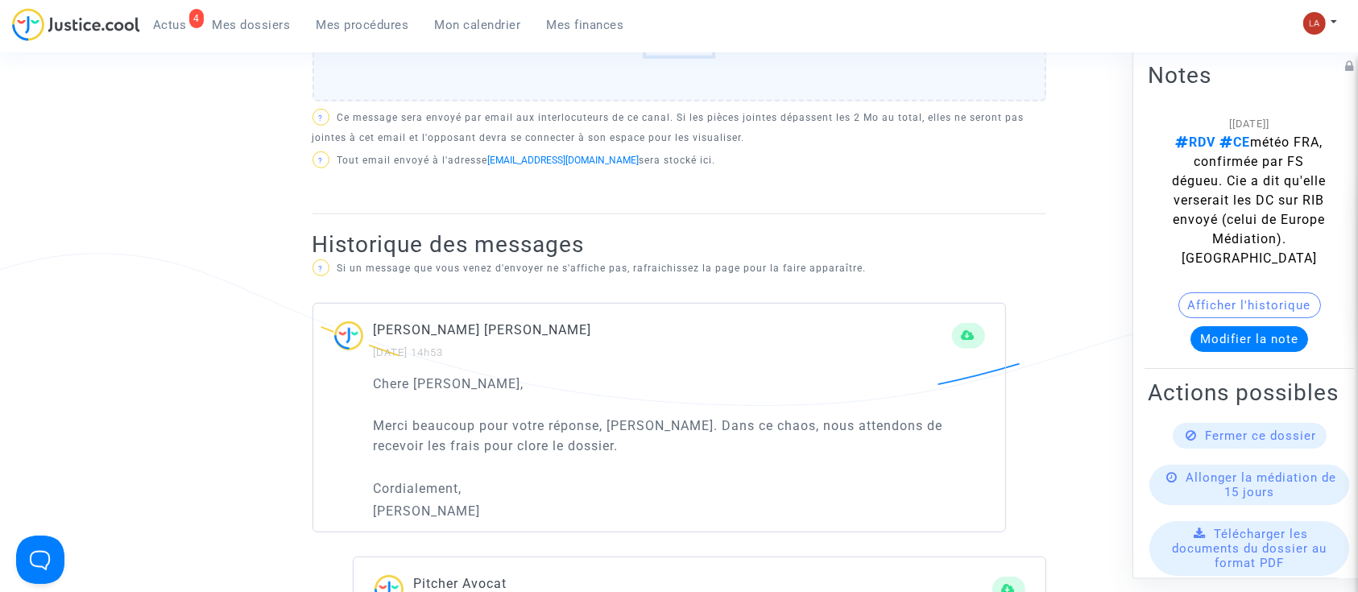
scroll to position [886, 0]
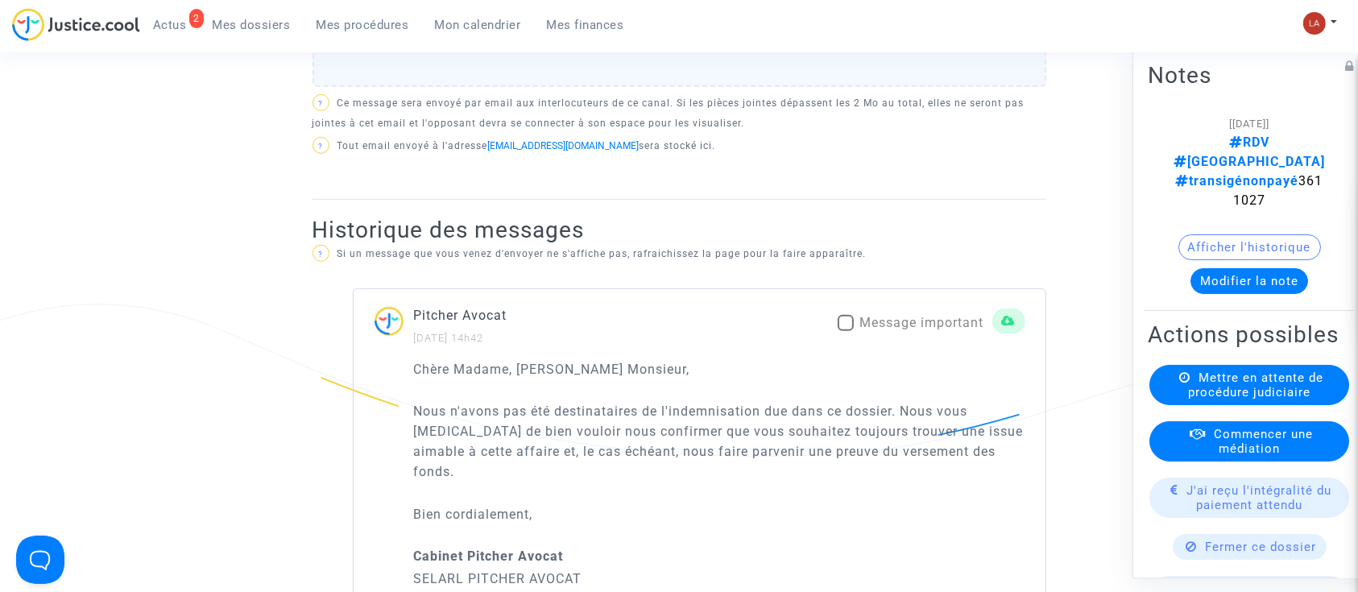
scroll to position [930, 0]
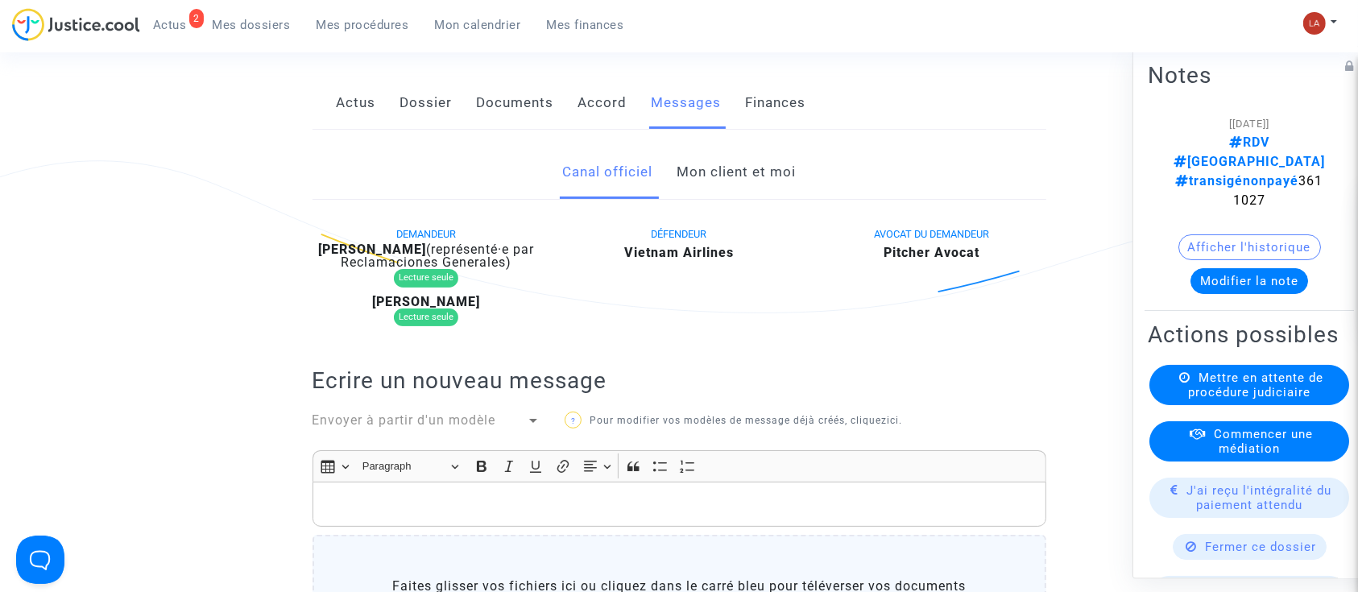
scroll to position [258, 0]
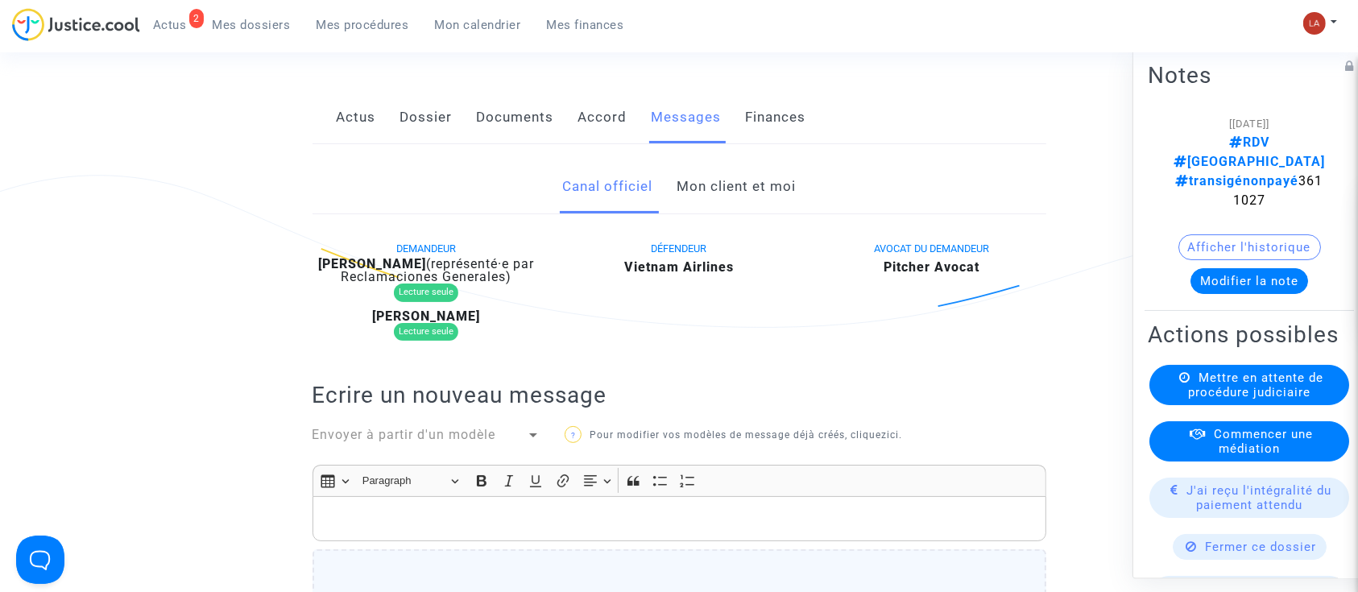
click at [704, 172] on link "Mon client et moi" at bounding box center [735, 186] width 119 height 53
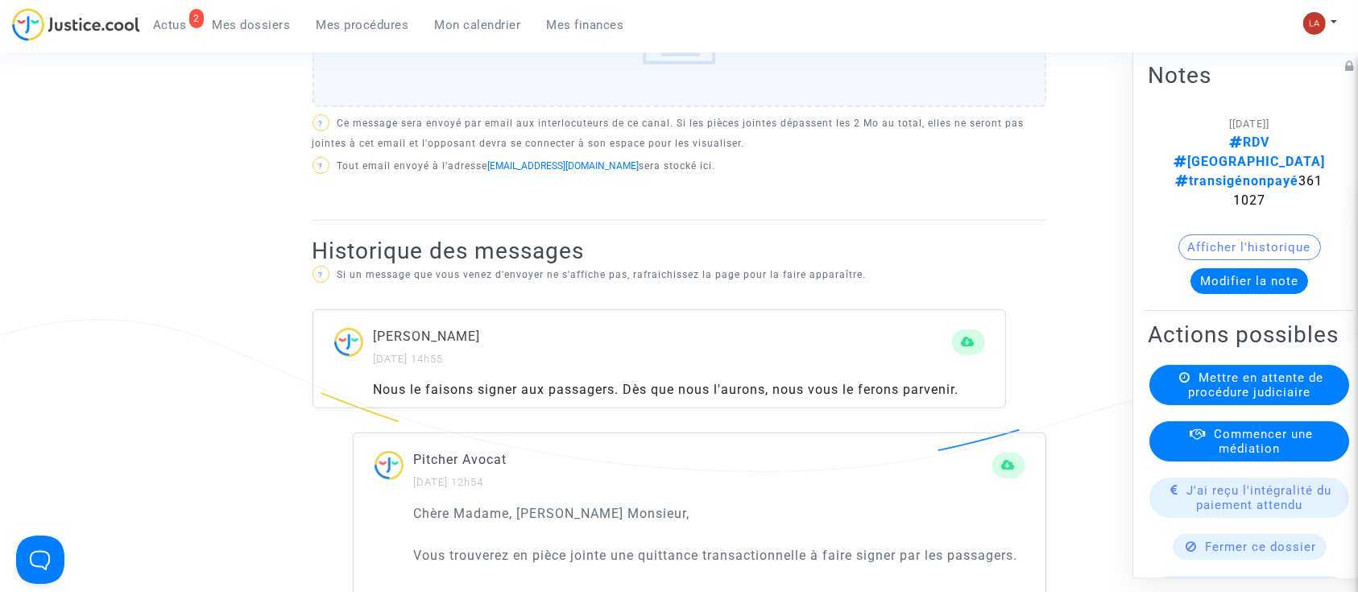
scroll to position [870, 0]
click at [696, 308] on div "Patricia Cornet 25/09/2025 - 14h55 Nous le faisons signer aux passagers. Dès qu…" at bounding box center [658, 357] width 693 height 99
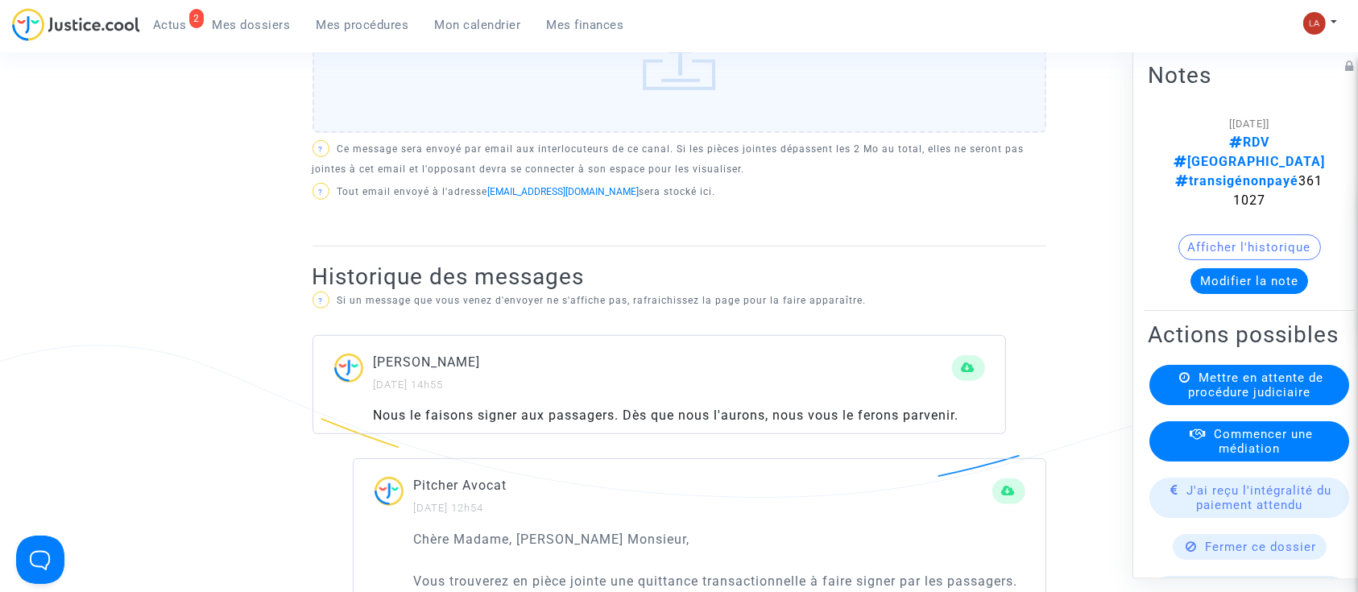
scroll to position [841, 0]
